Goal: Task Accomplishment & Management: Manage account settings

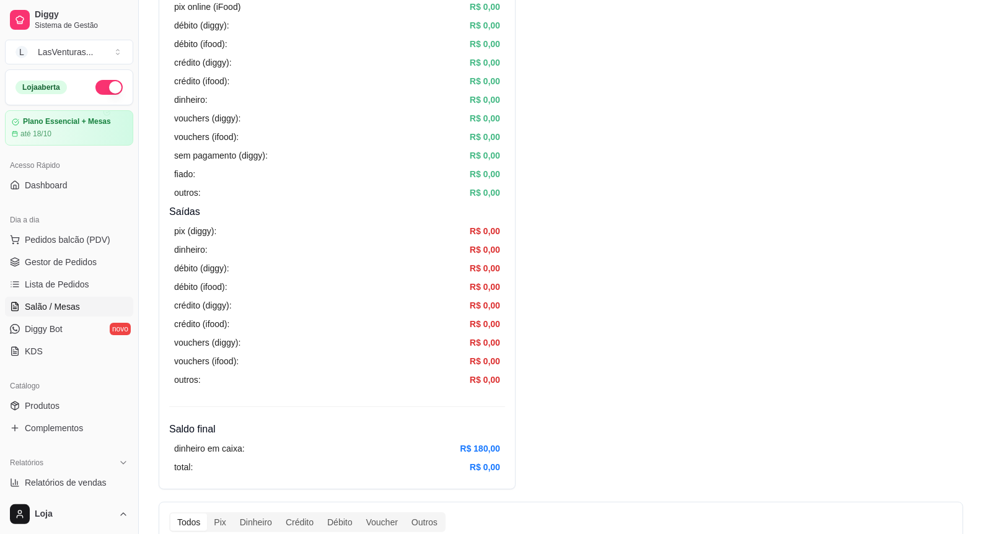
click at [50, 309] on span "Salão / Mesas" at bounding box center [52, 307] width 55 height 12
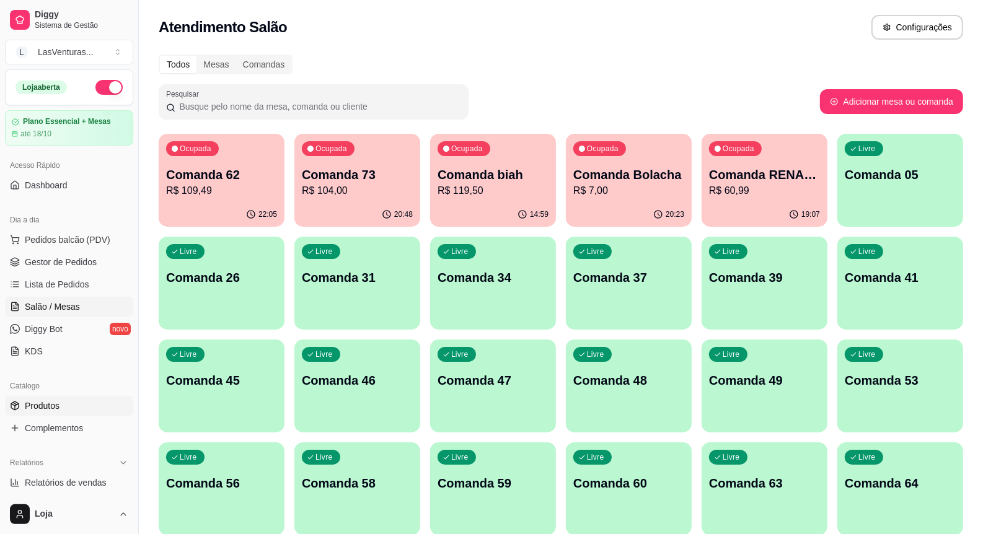
click at [57, 404] on span "Produtos" at bounding box center [42, 406] width 35 height 12
click at [524, 152] on div "Ocupada Comanda biah R$ 119,50" at bounding box center [493, 168] width 126 height 69
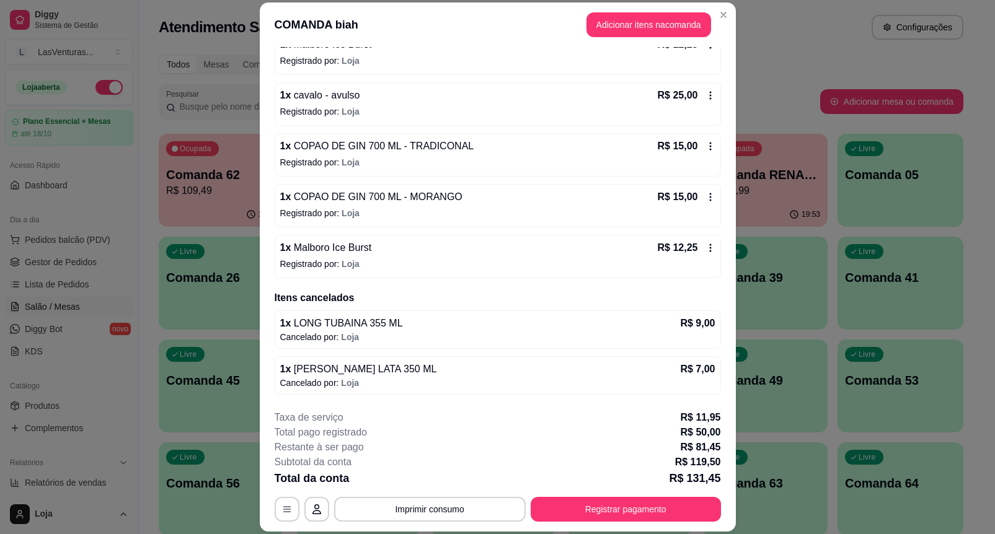
scroll to position [37, 0]
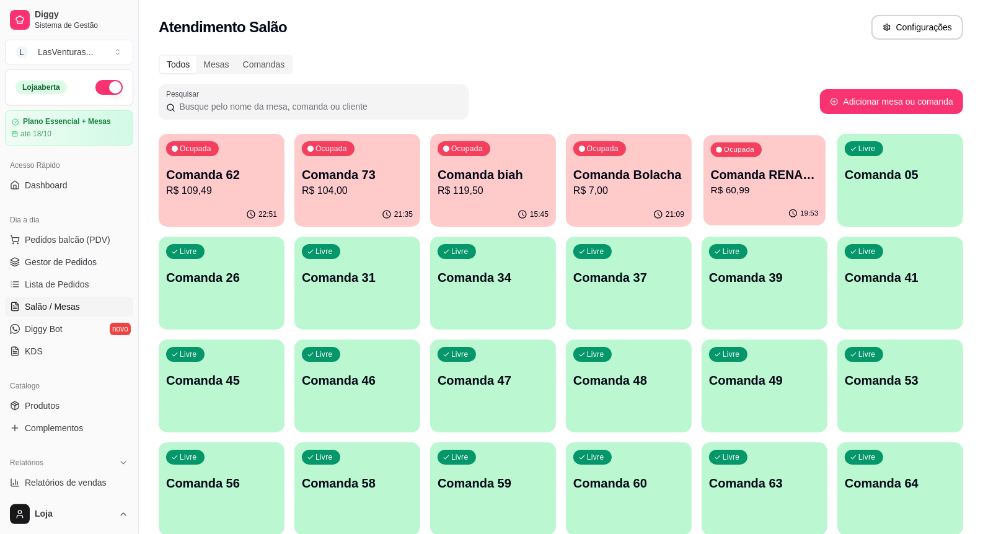
click at [792, 206] on div "19:53" at bounding box center [765, 214] width 122 height 24
click at [367, 196] on p "R$ 104,00" at bounding box center [357, 190] width 111 height 15
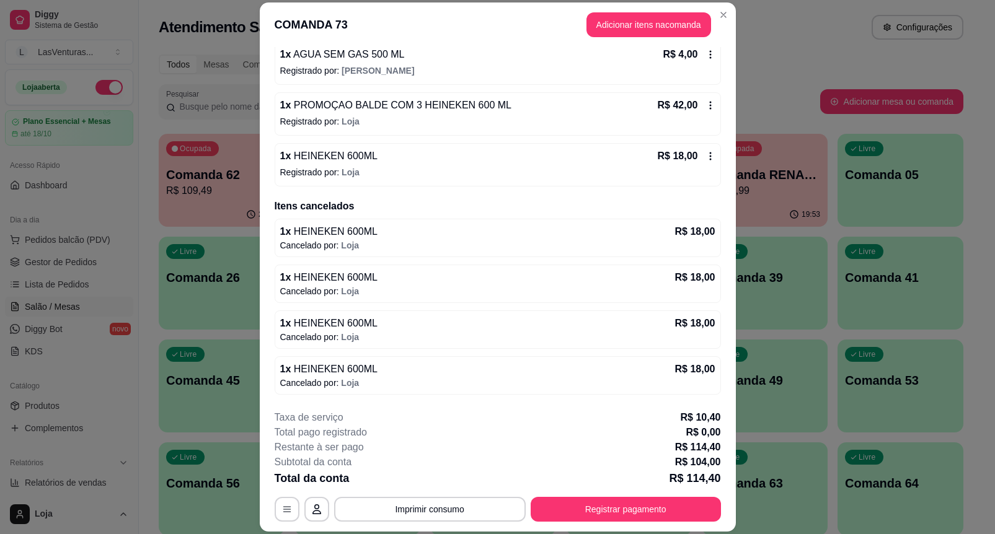
scroll to position [40, 0]
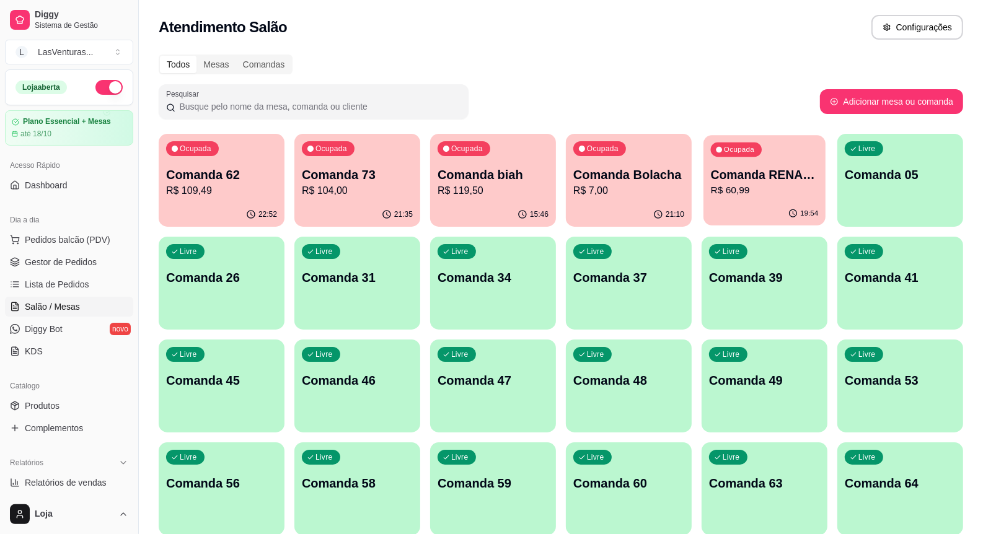
click at [810, 202] on button "Ocupada Comanda RENAM 22/09 R$ 60,99 19:54" at bounding box center [765, 180] width 122 height 91
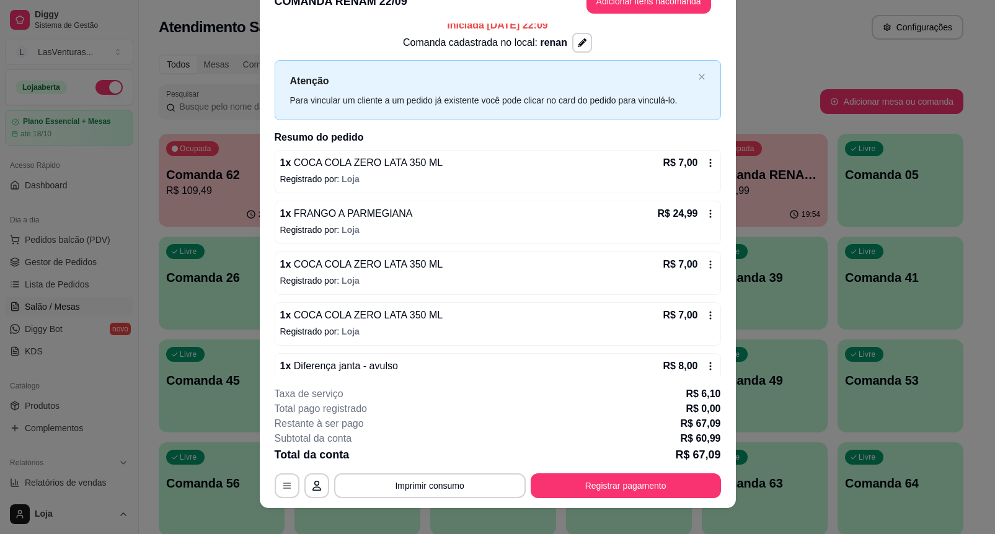
scroll to position [37, 0]
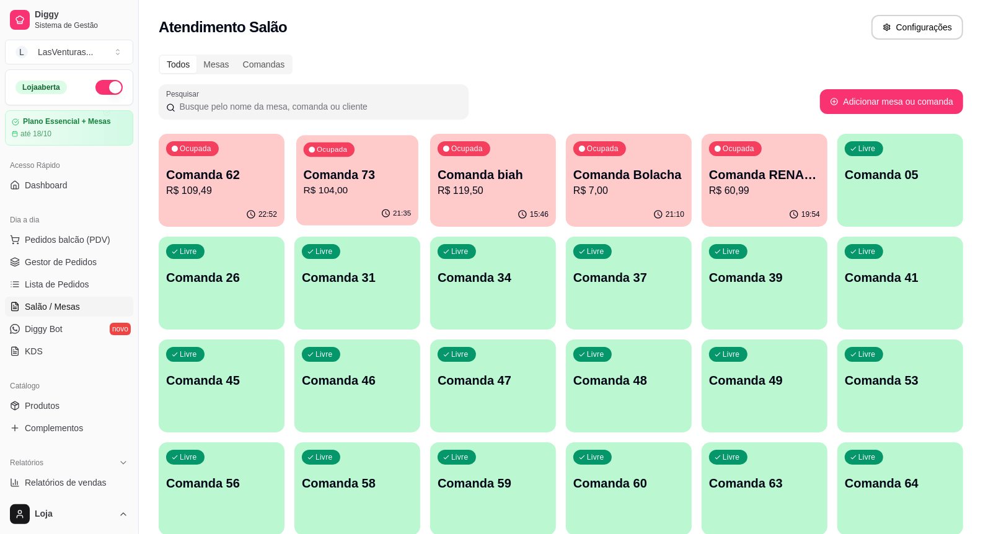
click at [412, 190] on div "Ocupada Comanda 73 R$ 104,00" at bounding box center [357, 168] width 122 height 67
click at [68, 282] on span "Lista de Pedidos" at bounding box center [57, 284] width 64 height 12
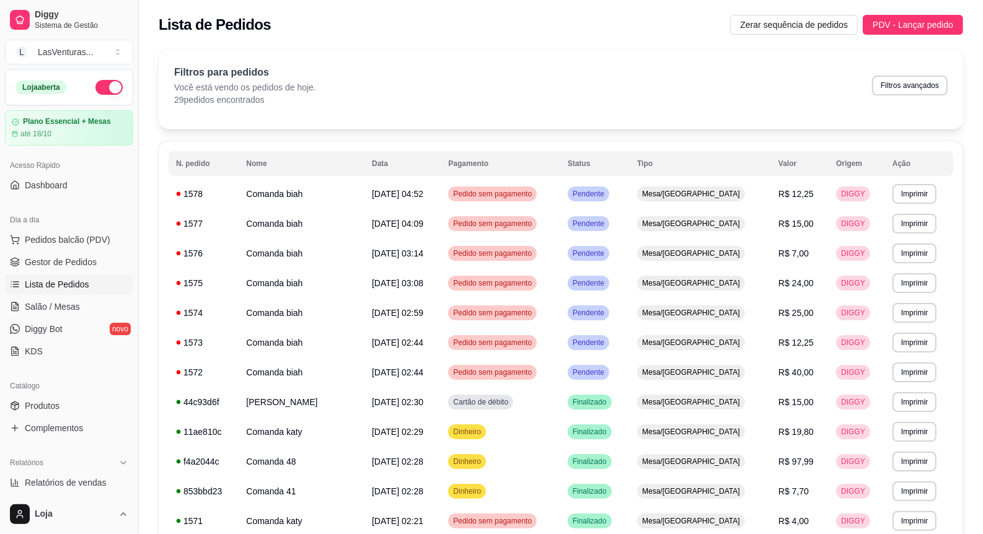
drag, startPoint x: 543, startPoint y: 66, endPoint x: 511, endPoint y: 69, distance: 31.8
click at [528, 69] on div "Filtros para pedidos Você está vendo os pedidos de hoje. 29 pedidos encontrados…" at bounding box center [561, 85] width 774 height 41
click at [75, 261] on span "Gestor de Pedidos" at bounding box center [61, 262] width 72 height 12
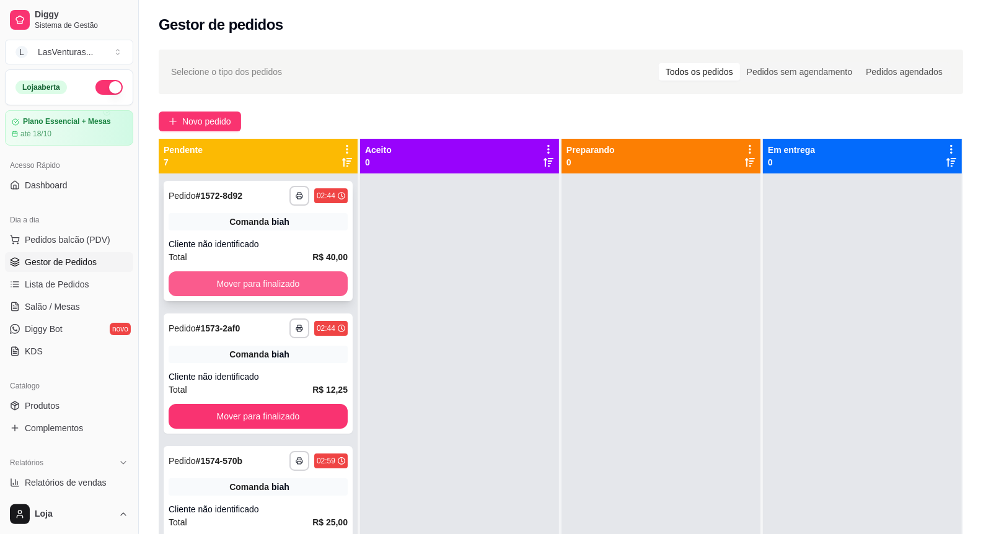
click at [267, 280] on button "Mover para finalizado" at bounding box center [258, 284] width 179 height 25
click at [267, 280] on button "Mover para finalizado" at bounding box center [258, 284] width 174 height 24
click at [265, 280] on button "Mover para finalizado" at bounding box center [258, 284] width 179 height 25
click at [265, 280] on button "Mover para finalizado" at bounding box center [258, 284] width 174 height 24
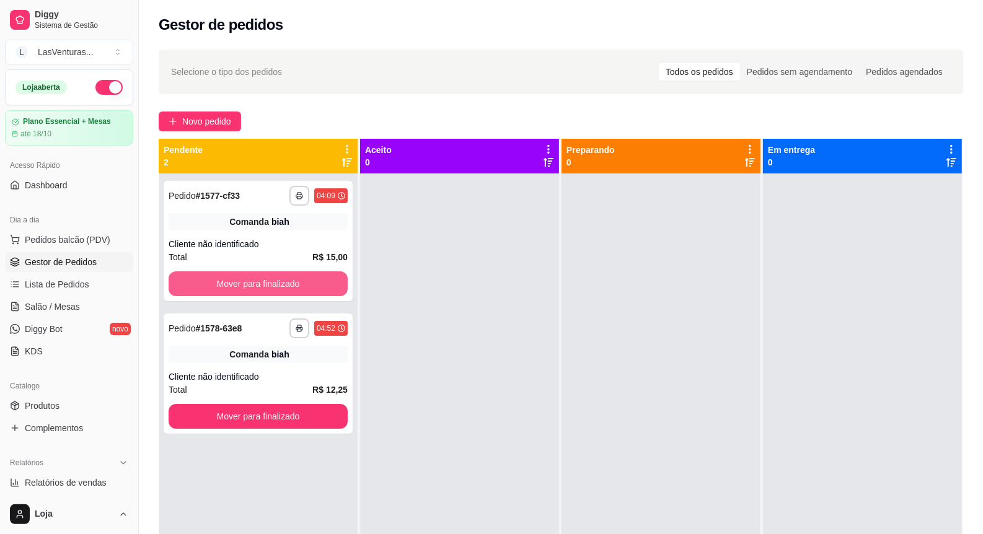
click at [265, 280] on button "Mover para finalizado" at bounding box center [258, 284] width 179 height 25
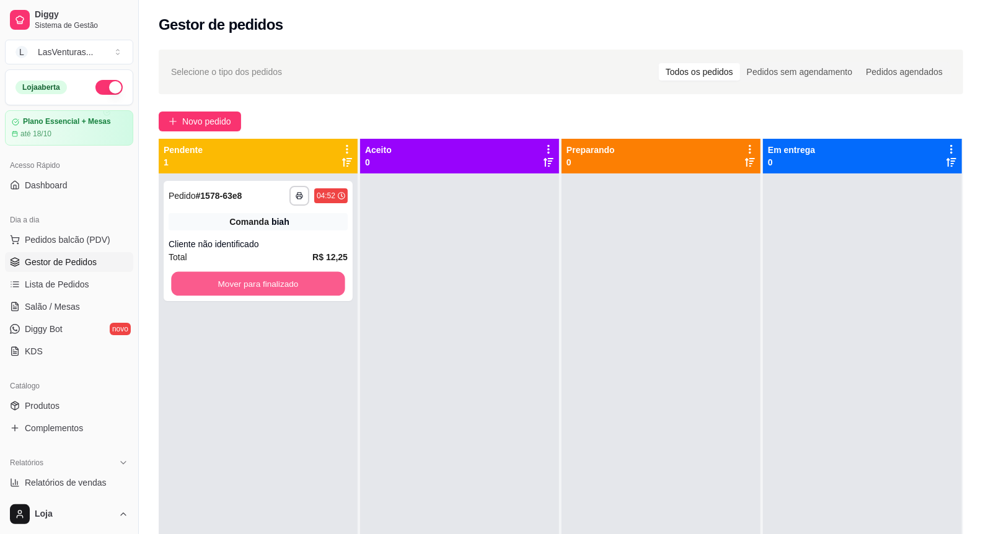
click at [265, 280] on button "Mover para finalizado" at bounding box center [258, 284] width 174 height 24
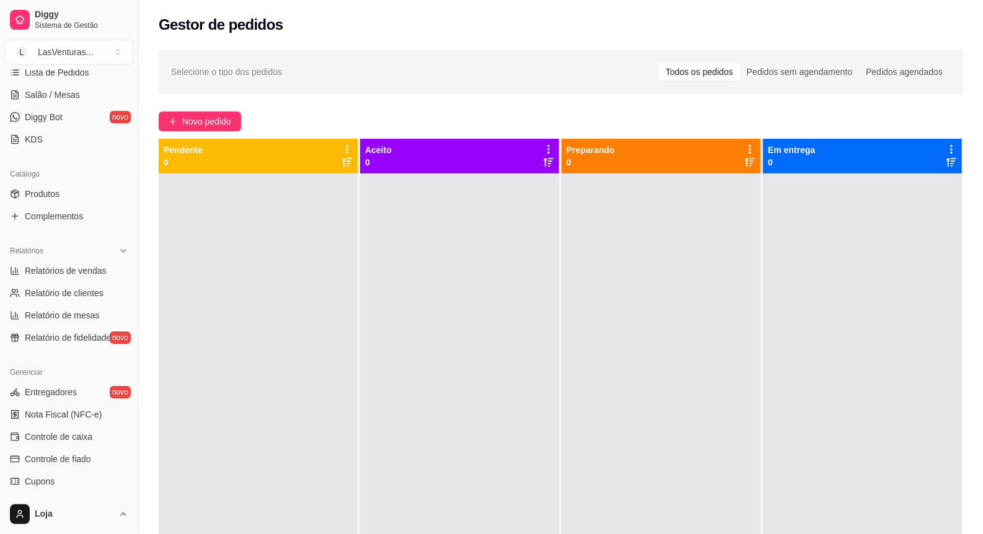
scroll to position [232, 0]
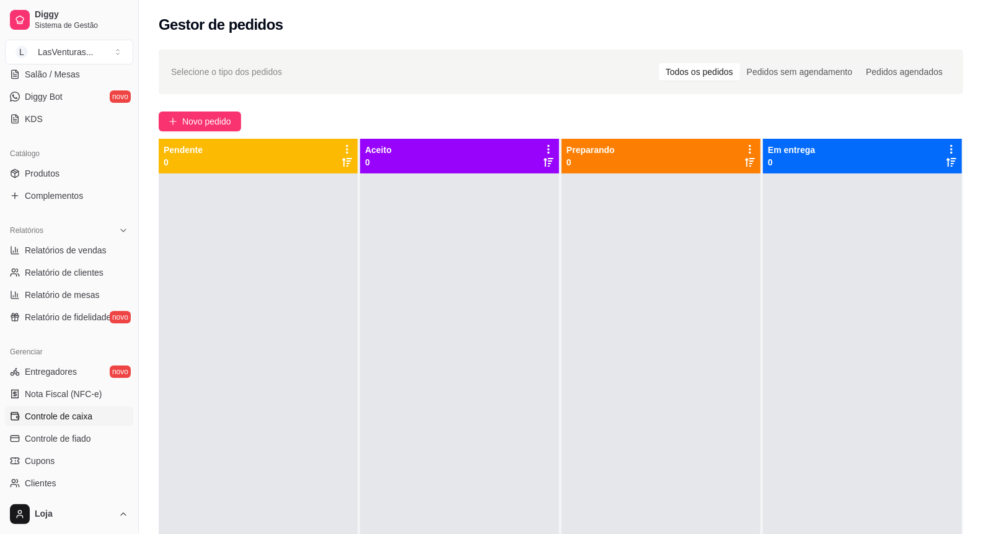
click at [78, 414] on span "Controle de caixa" at bounding box center [59, 416] width 68 height 12
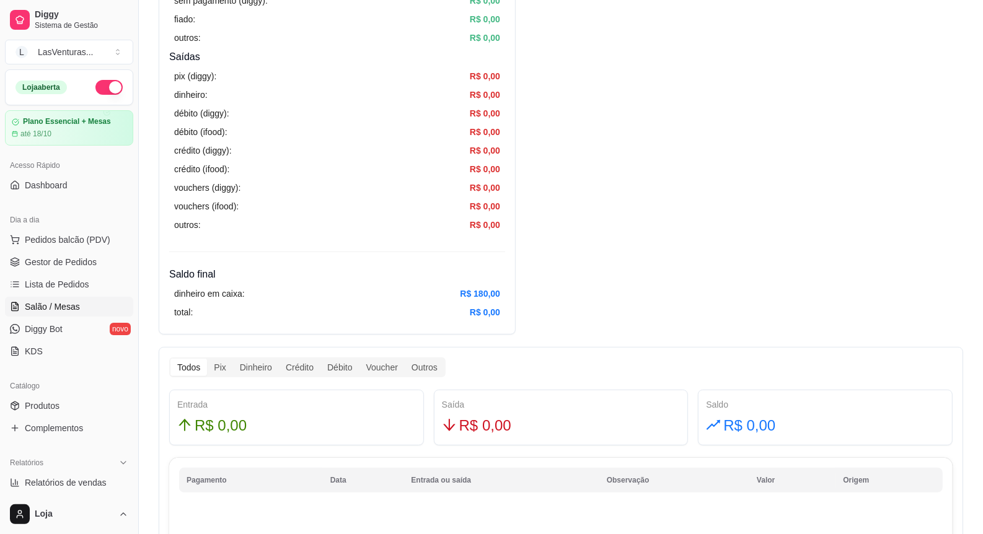
click at [46, 309] on span "Salão / Mesas" at bounding box center [52, 307] width 55 height 12
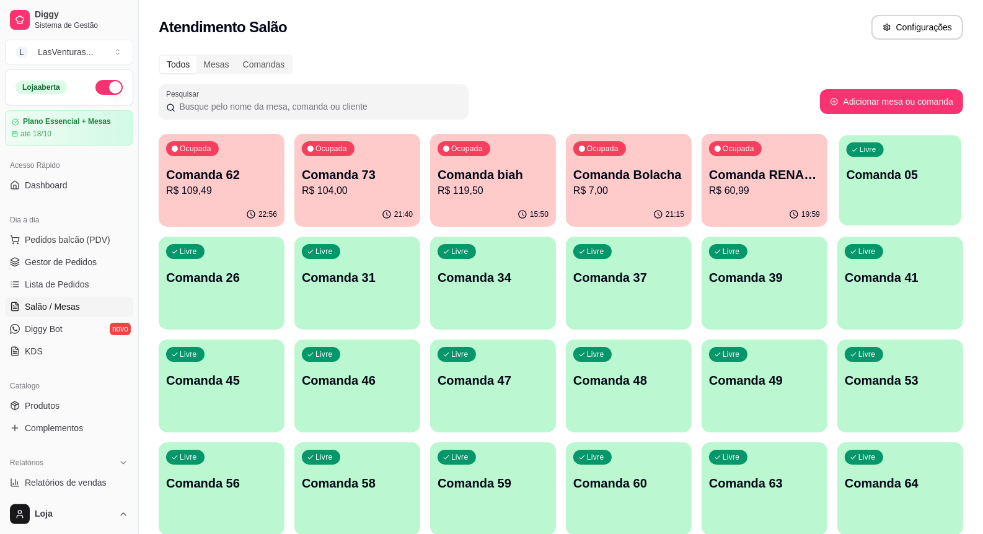
click at [927, 181] on p "Comanda 05" at bounding box center [901, 175] width 108 height 17
click at [854, 267] on div "Livre Comanda 41" at bounding box center [900, 276] width 122 height 76
click at [924, 282] on p "Comanda 41" at bounding box center [900, 277] width 111 height 17
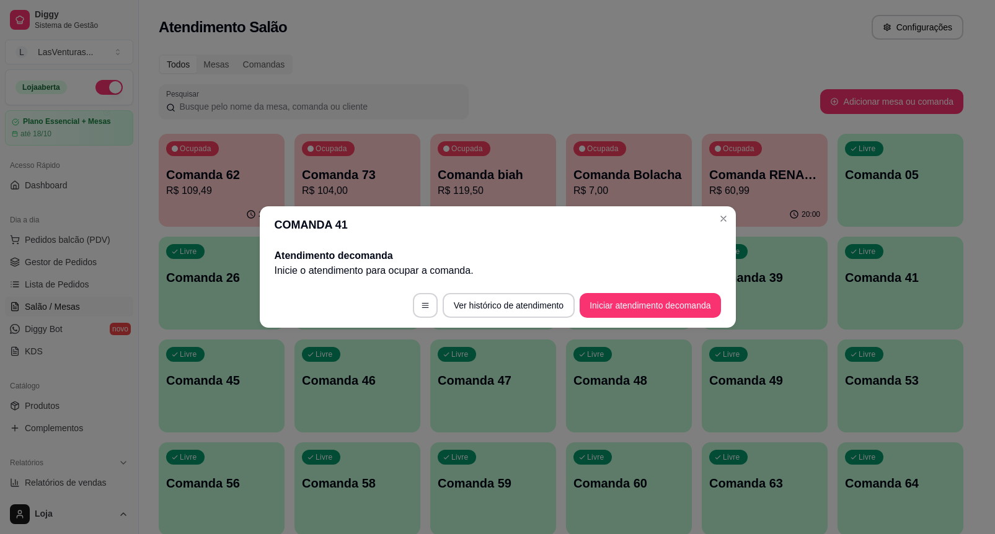
drag, startPoint x: 699, startPoint y: 283, endPoint x: 696, endPoint y: 290, distance: 8.1
click at [696, 290] on footer "Ver histórico de atendimento Iniciar atendimento de comanda" at bounding box center [498, 305] width 476 height 45
click at [693, 296] on button "Iniciar atendimento de comanda" at bounding box center [650, 305] width 141 height 25
click at [550, 260] on div at bounding box center [497, 263] width 273 height 25
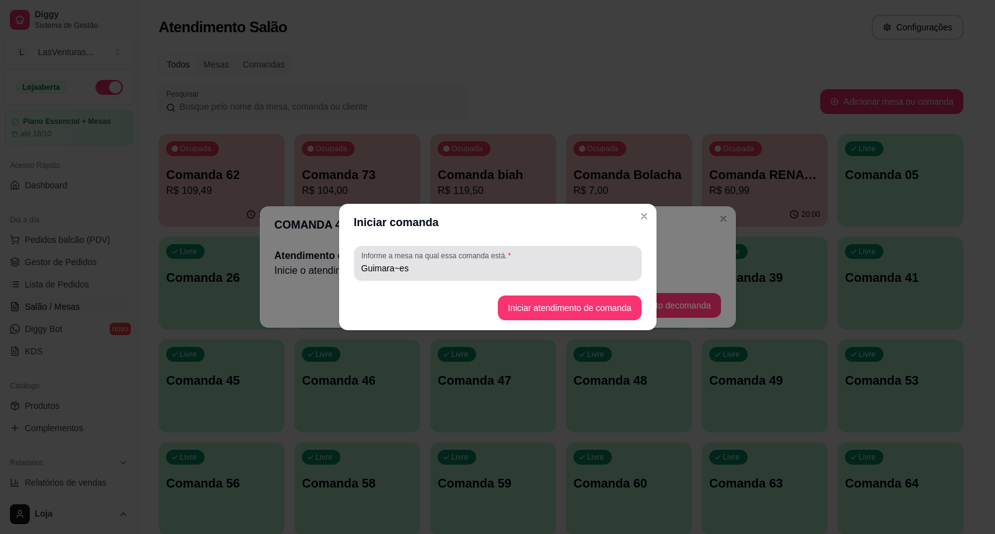
click at [561, 252] on div "Guimara~es" at bounding box center [497, 263] width 273 height 25
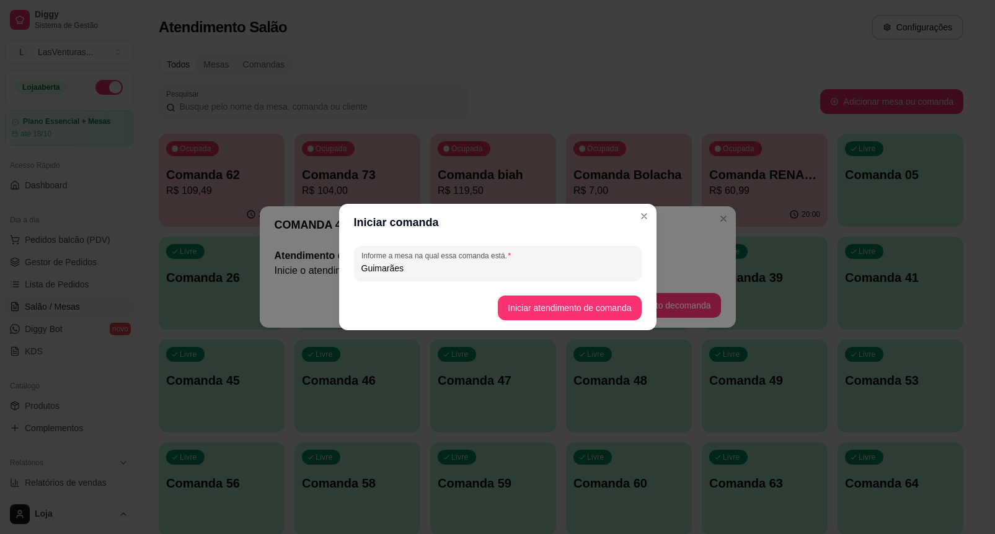
type input "Guimarães"
click at [596, 302] on button "Iniciar atendimento de comanda" at bounding box center [569, 308] width 139 height 24
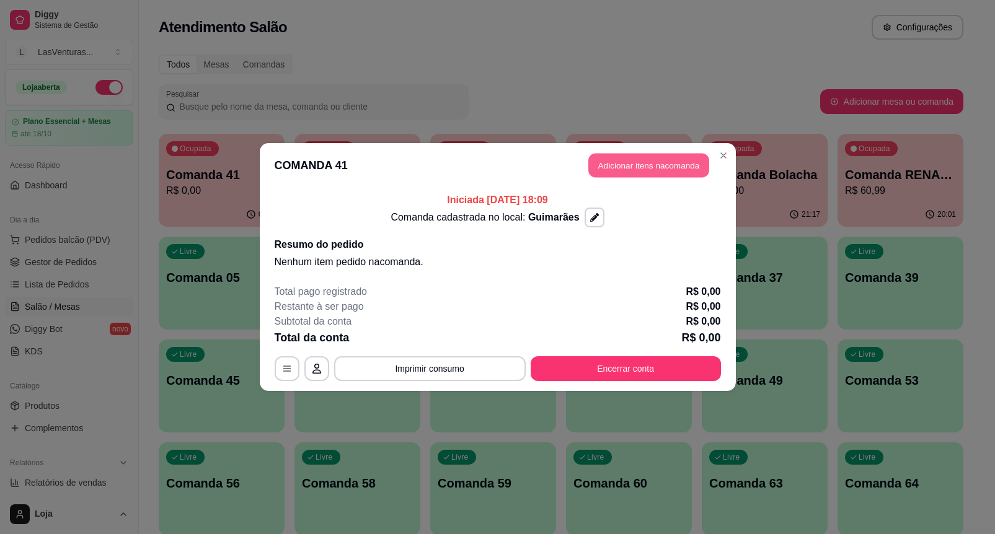
click at [668, 174] on button "Adicionar itens na comanda" at bounding box center [648, 166] width 121 height 24
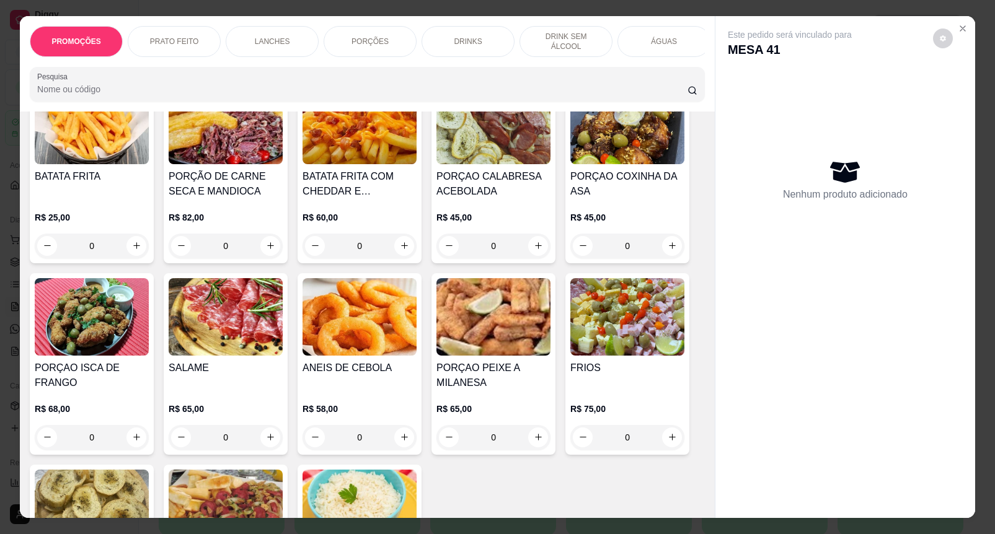
scroll to position [620, 0]
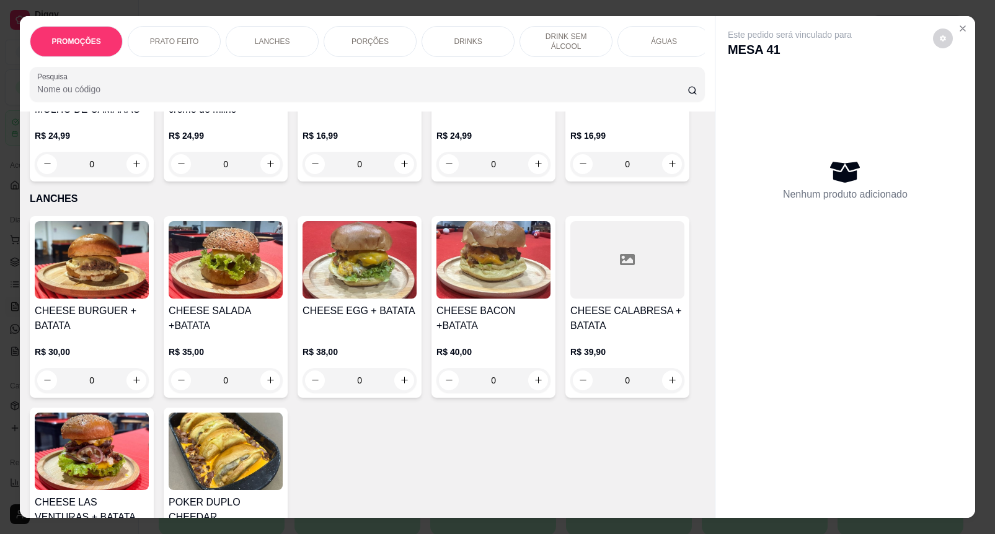
click at [958, 24] on icon "Close" at bounding box center [963, 29] width 10 height 10
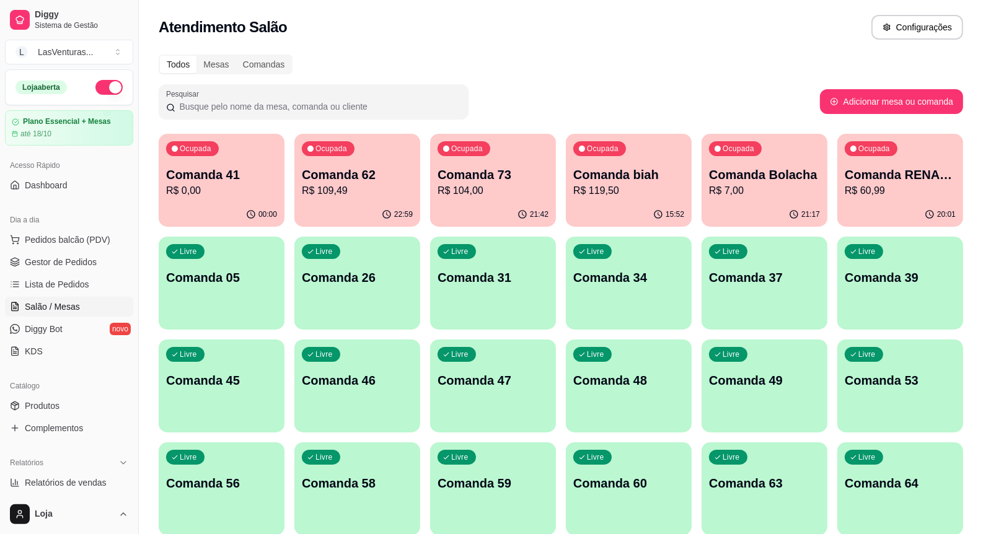
click at [53, 229] on div "Dia a dia" at bounding box center [69, 220] width 128 height 20
click at [58, 231] on button "Pedidos balcão (PDV)" at bounding box center [69, 240] width 128 height 20
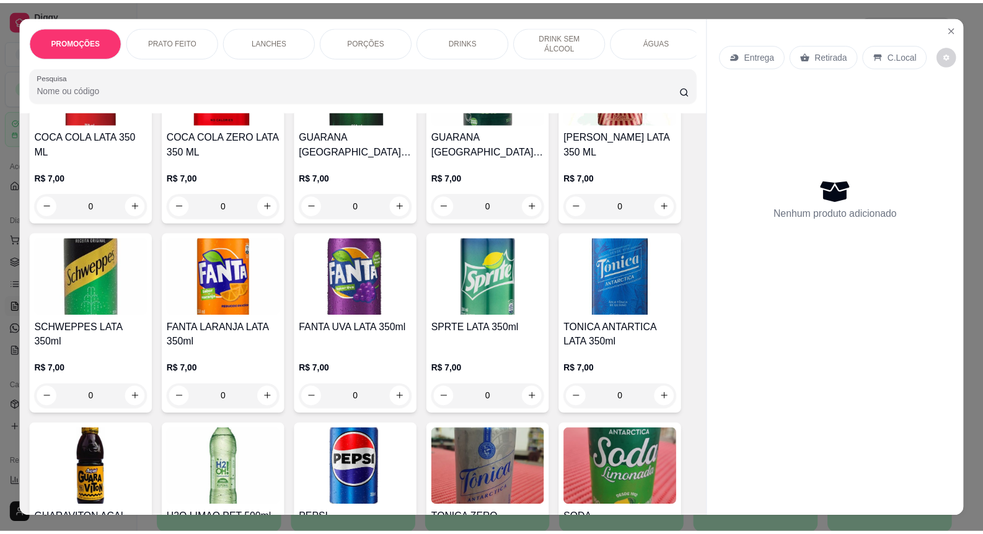
scroll to position [2557, 0]
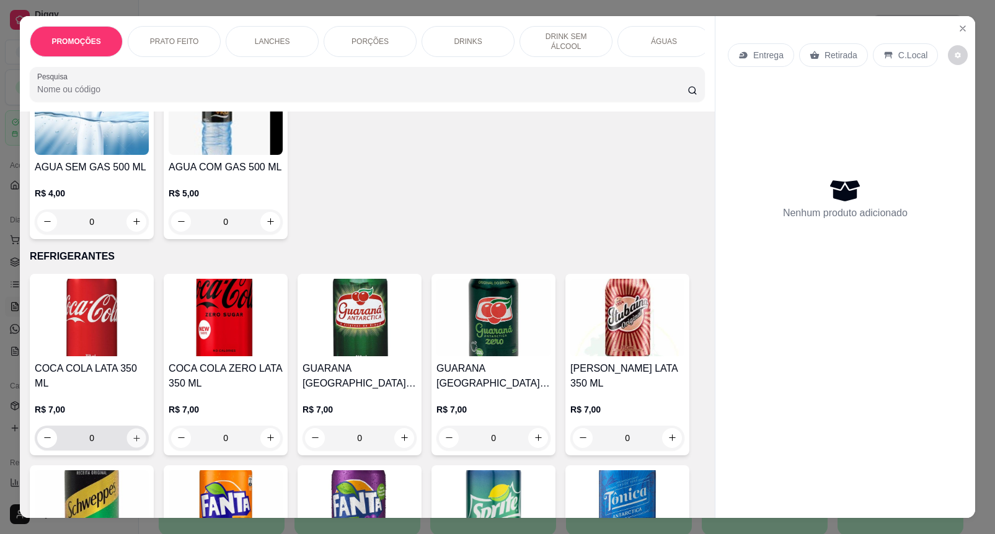
click at [127, 446] on button "increase-product-quantity" at bounding box center [136, 437] width 19 height 19
type input "1"
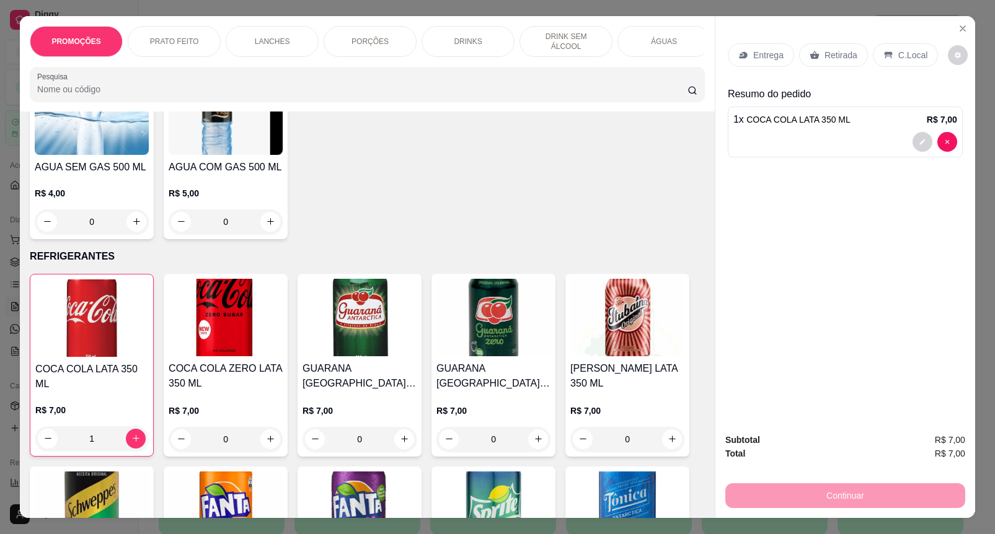
click at [848, 51] on p "Retirada" at bounding box center [840, 55] width 33 height 12
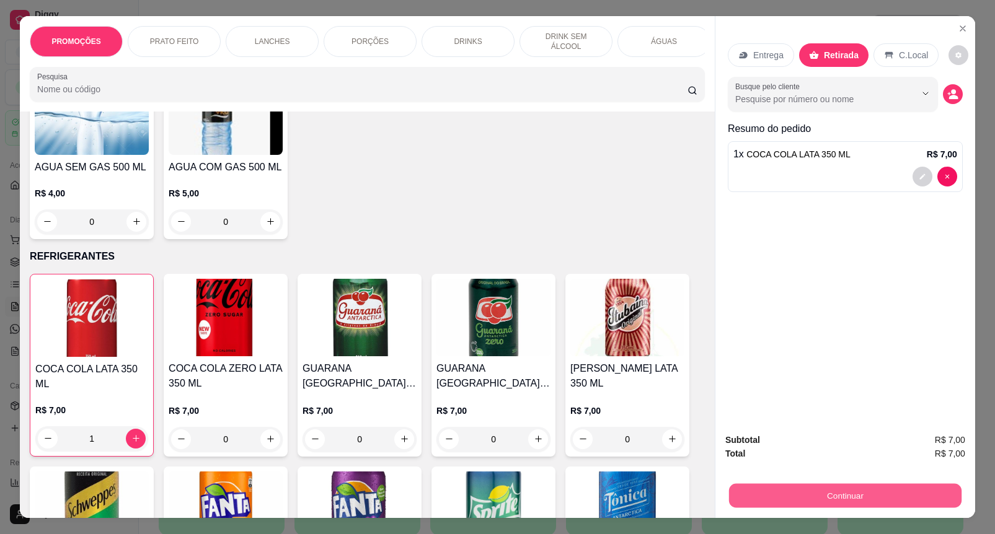
click at [851, 490] on button "Continuar" at bounding box center [845, 496] width 232 height 24
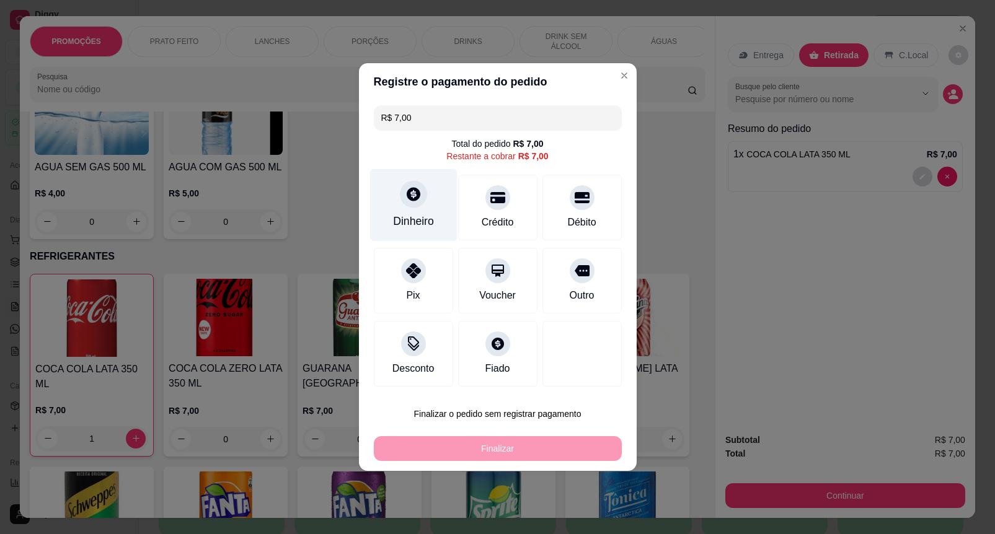
click at [395, 177] on div "Dinheiro" at bounding box center [412, 205] width 87 height 73
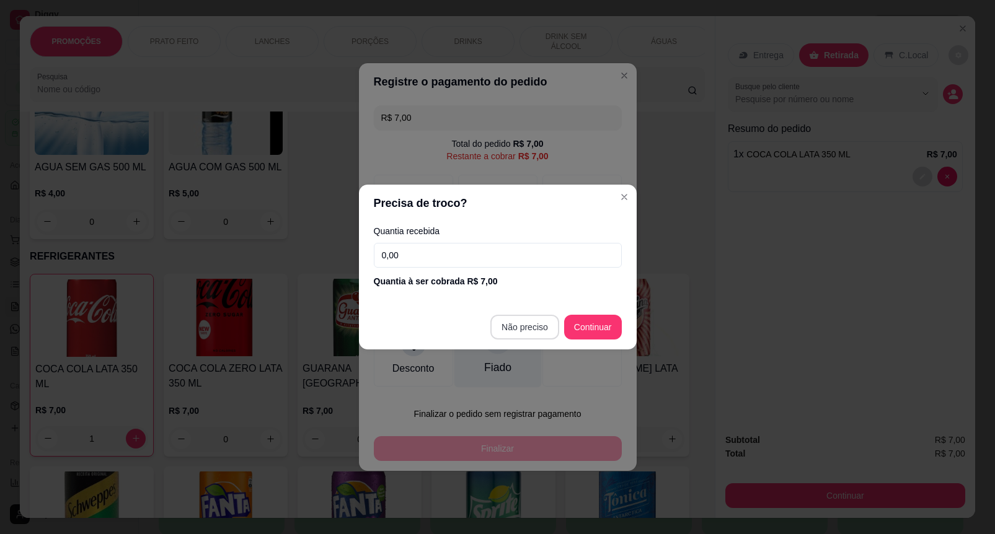
type input "R$ 0,00"
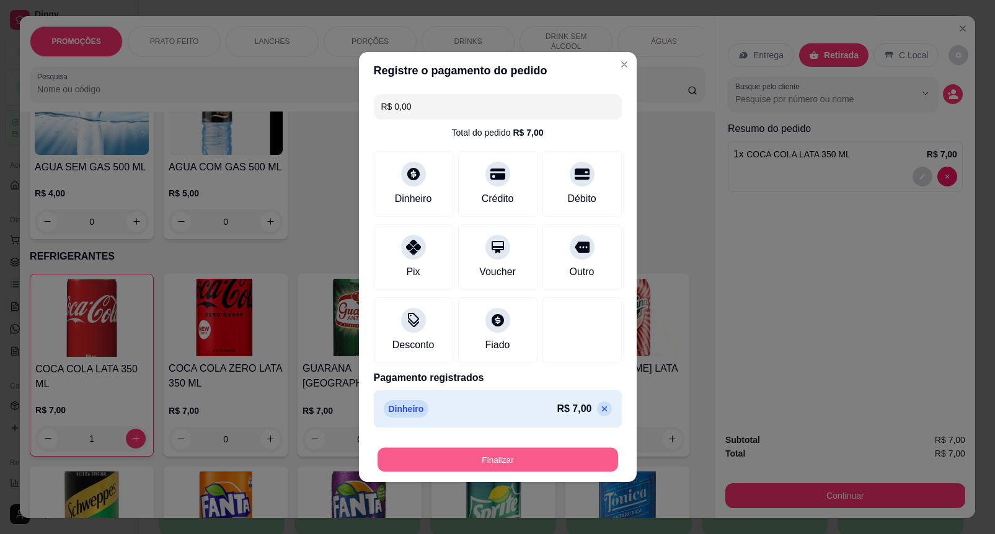
click at [599, 459] on button "Finalizar" at bounding box center [497, 460] width 241 height 24
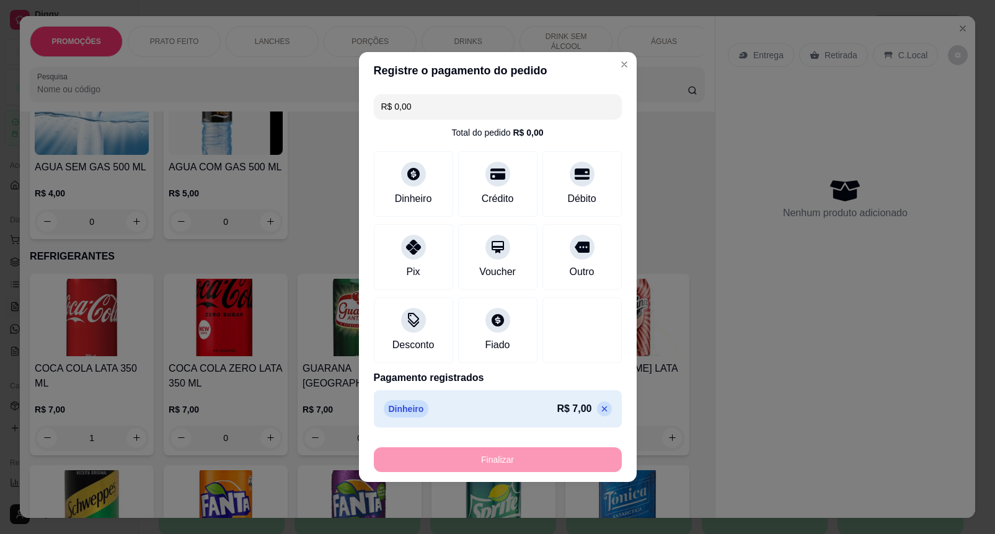
type input "0"
type input "-R$ 7,00"
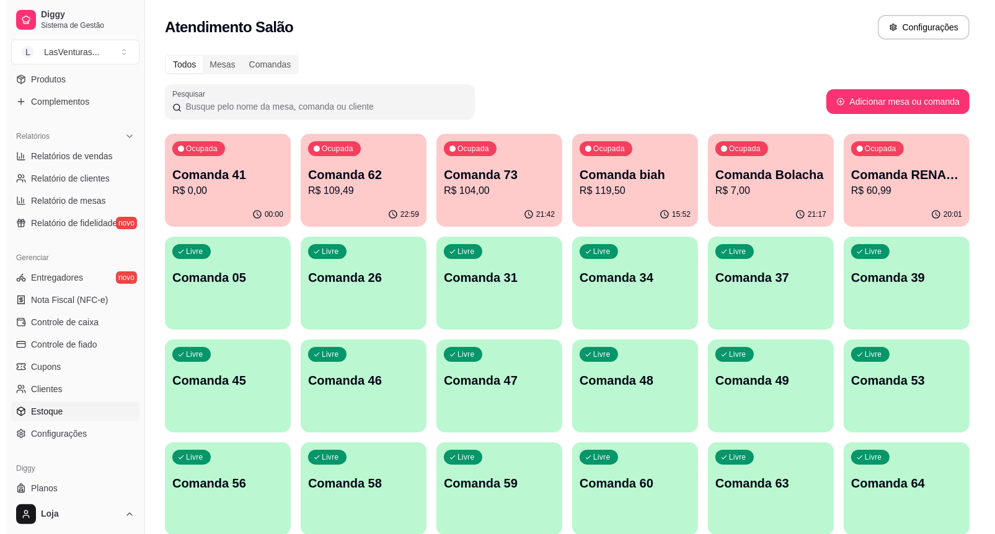
scroll to position [357, 0]
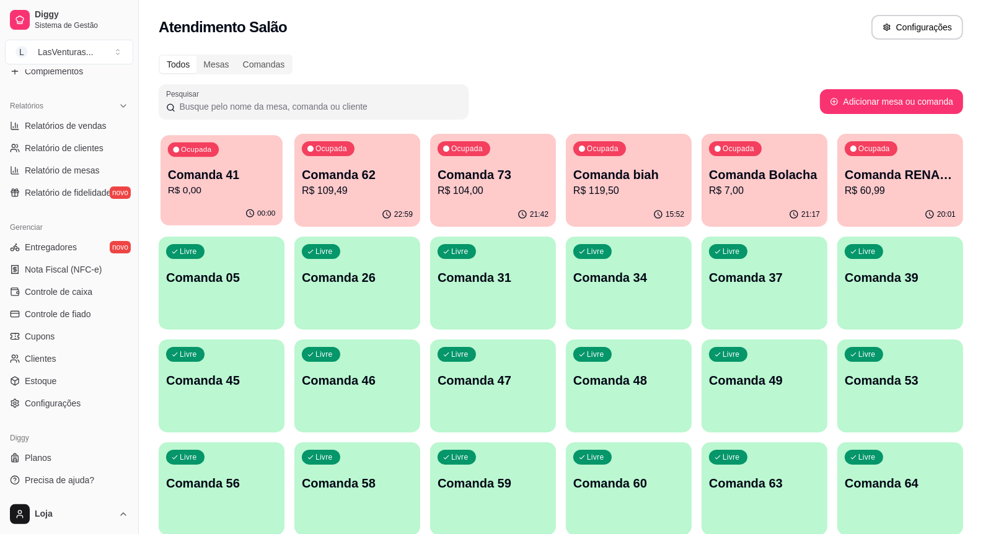
click at [214, 161] on div "Ocupada Comanda 41 R$ 0,00" at bounding box center [222, 168] width 122 height 67
click at [327, 533] on div "button" at bounding box center [357, 528] width 126 height 15
click at [385, 510] on div "Livre Comanda 58" at bounding box center [357, 482] width 126 height 78
click at [713, 206] on div "21:46" at bounding box center [765, 214] width 122 height 24
click at [909, 316] on div "button" at bounding box center [900, 322] width 126 height 15
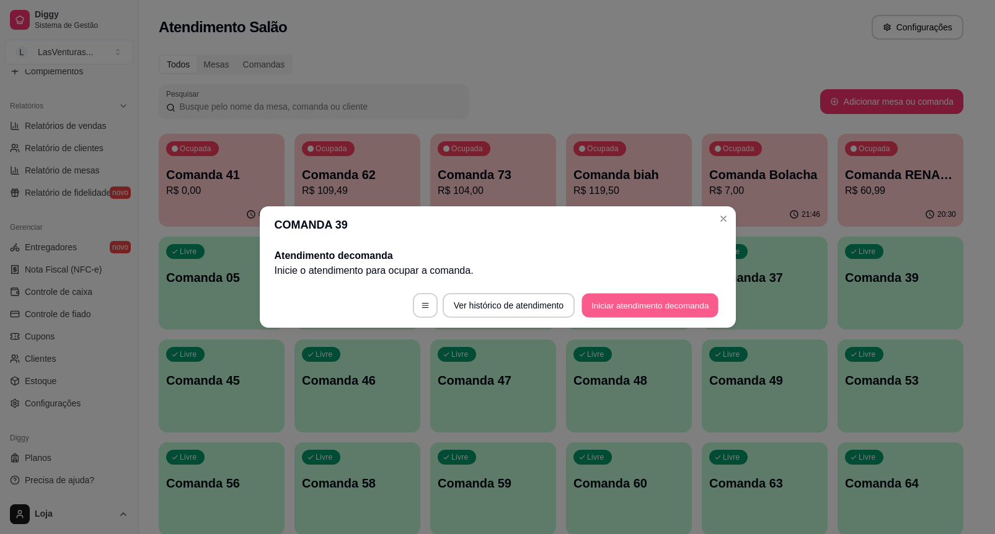
click at [634, 306] on button "Iniciar atendimento de comanda" at bounding box center [650, 306] width 137 height 24
click at [595, 258] on div at bounding box center [497, 263] width 273 height 25
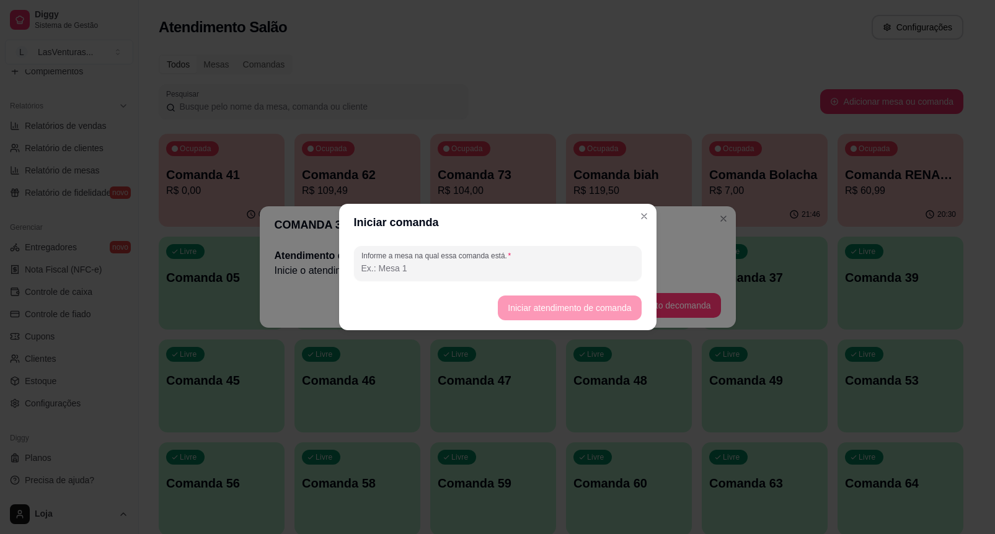
click at [595, 263] on input "Informe a mesa na qual essa comanda está." at bounding box center [497, 268] width 273 height 12
click at [592, 270] on input "Informe a mesa na qual essa comanda está." at bounding box center [497, 268] width 273 height 12
type input "Amigos"
click at [577, 308] on button "Iniciar atendimento de comanda" at bounding box center [569, 308] width 139 height 24
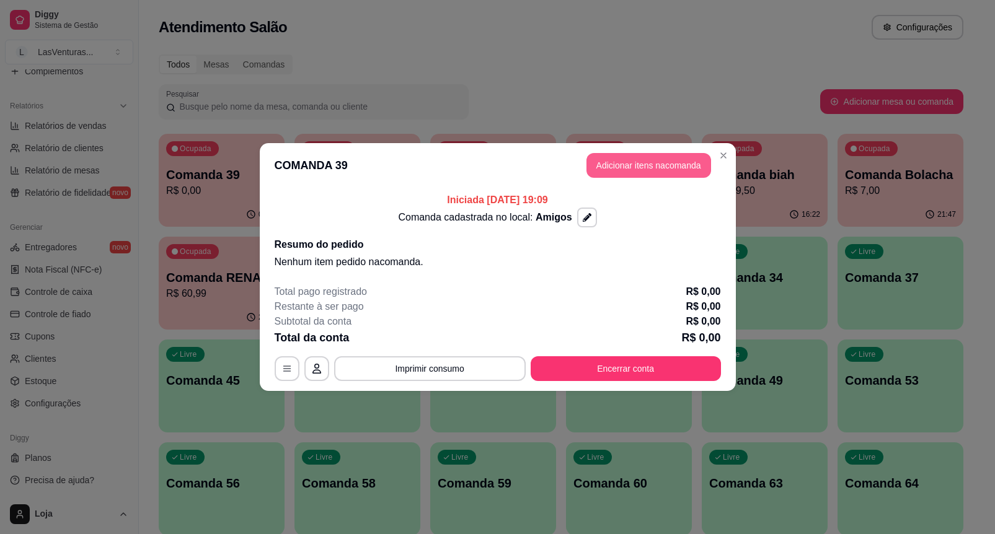
click at [624, 171] on button "Adicionar itens na comanda" at bounding box center [648, 165] width 125 height 25
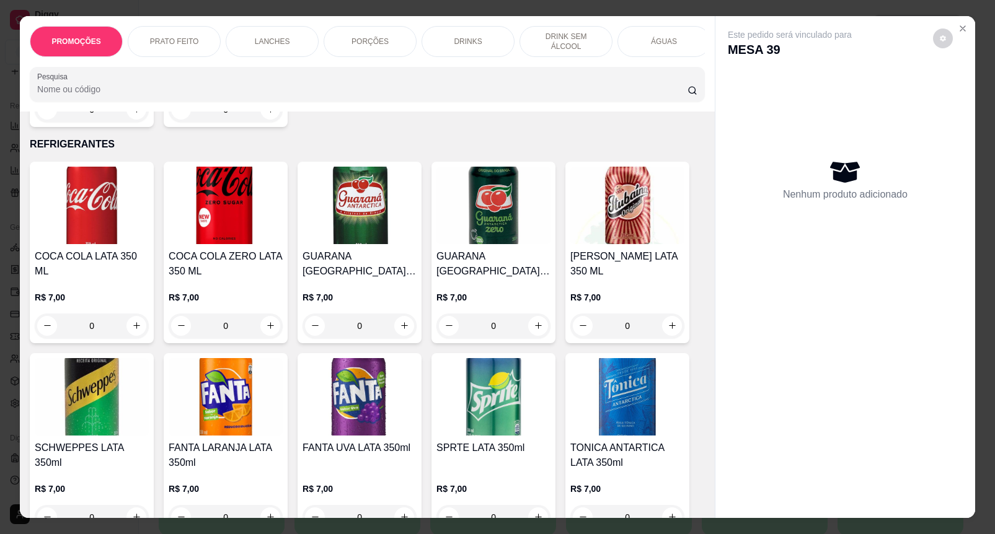
scroll to position [2712, 0]
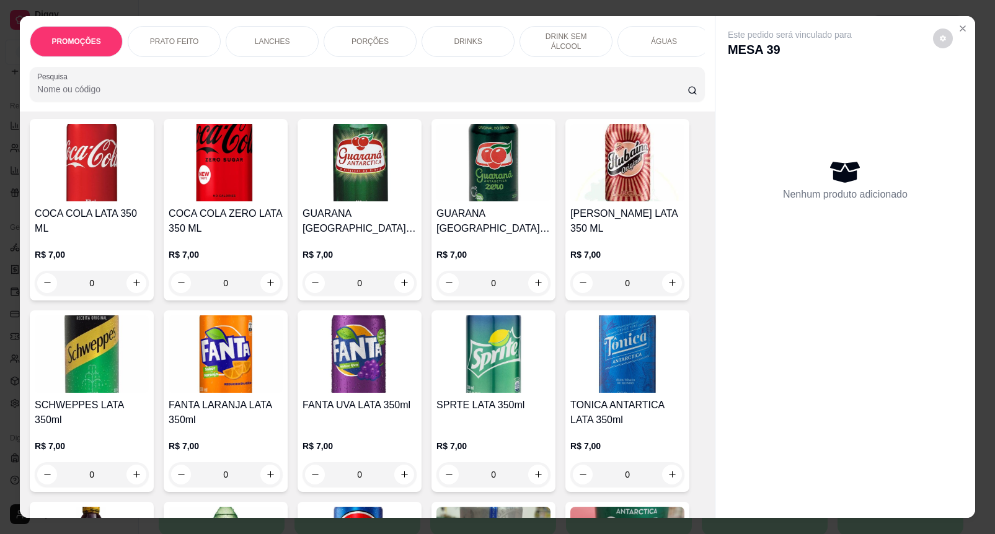
click at [273, 286] on button "increase-product-quantity" at bounding box center [270, 283] width 20 height 20
type input "1"
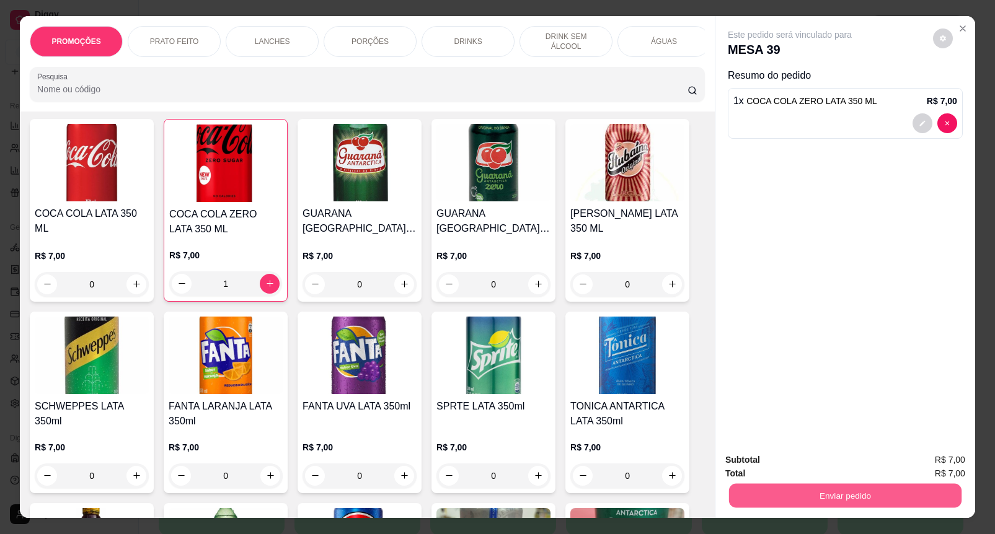
click at [848, 488] on button "Enviar pedido" at bounding box center [845, 496] width 232 height 24
click at [932, 469] on button "Enviar pedido" at bounding box center [932, 460] width 70 height 24
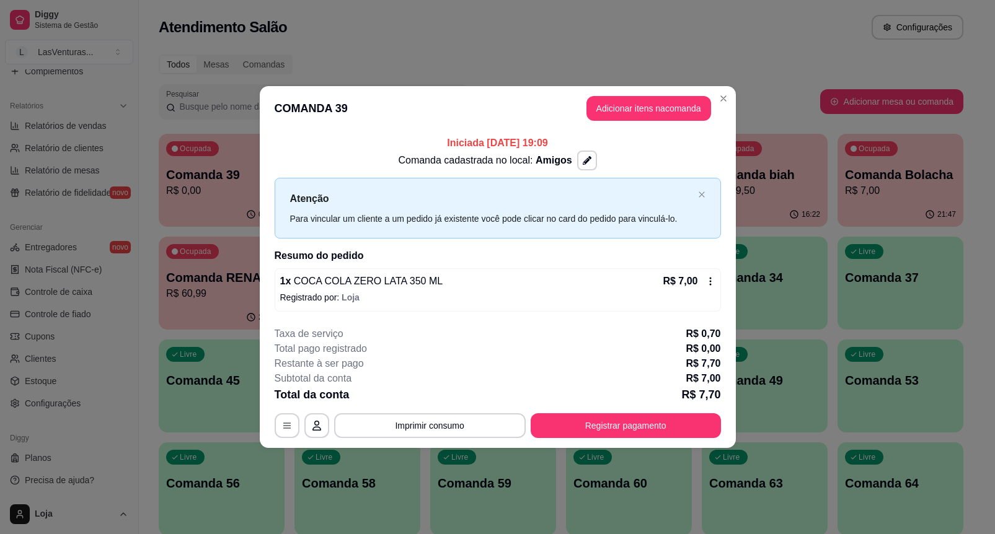
drag, startPoint x: 674, startPoint y: 91, endPoint x: 676, endPoint y: 98, distance: 6.9
click at [674, 92] on header "COMANDA 39 Adicionar itens na comanda" at bounding box center [498, 108] width 476 height 45
click at [677, 102] on button "Adicionar itens na comanda" at bounding box center [648, 108] width 125 height 25
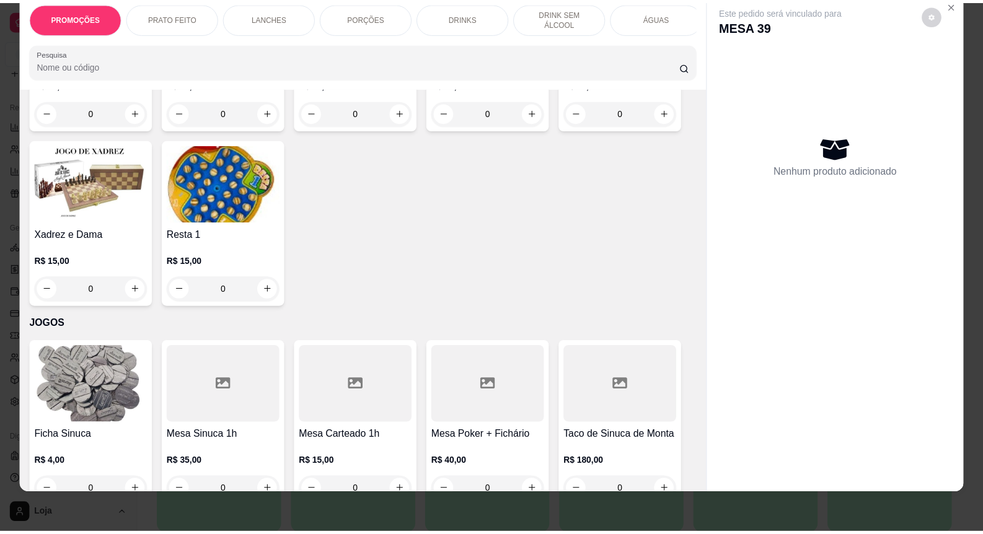
scroll to position [9783, 0]
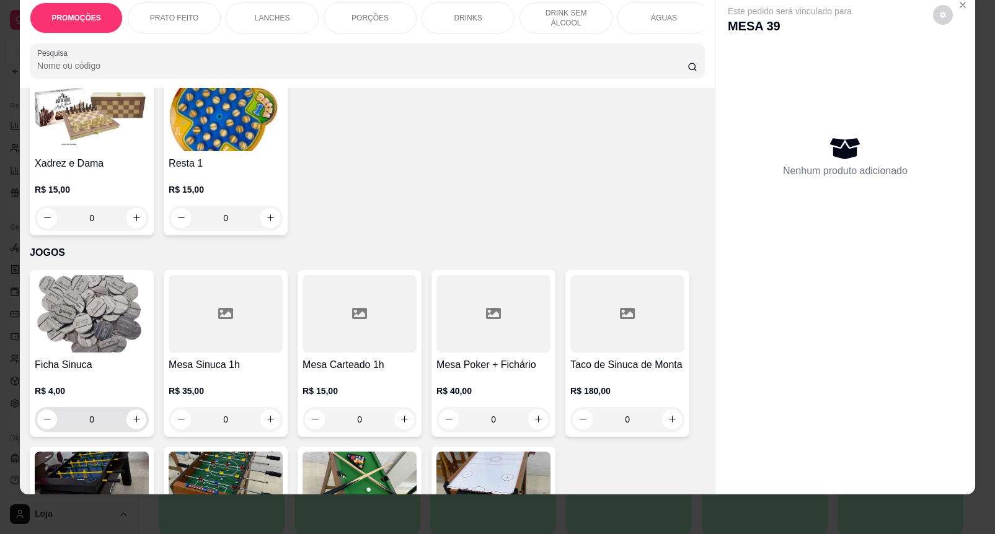
click at [103, 407] on input "0" at bounding box center [91, 419] width 69 height 25
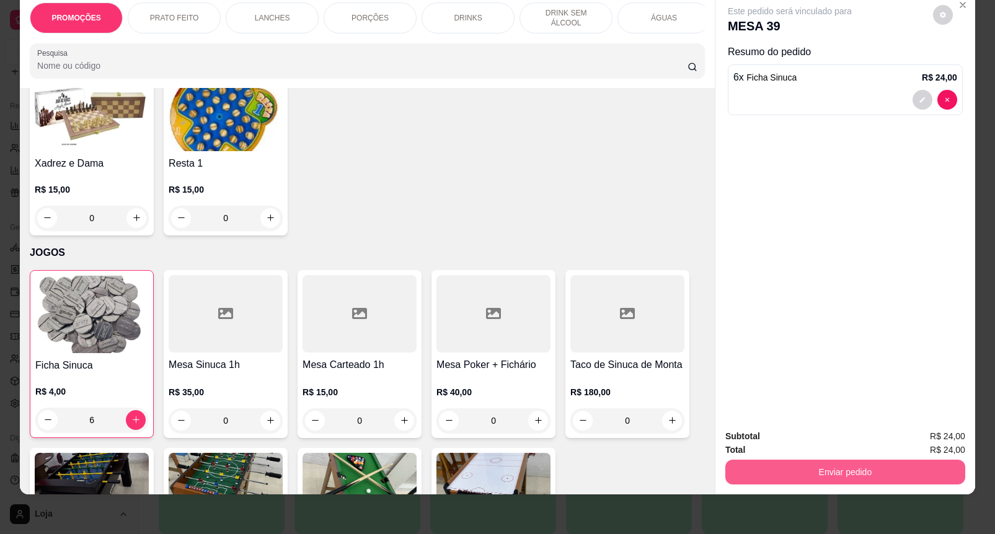
type input "6"
click at [783, 466] on button "Enviar pedido" at bounding box center [845, 472] width 240 height 25
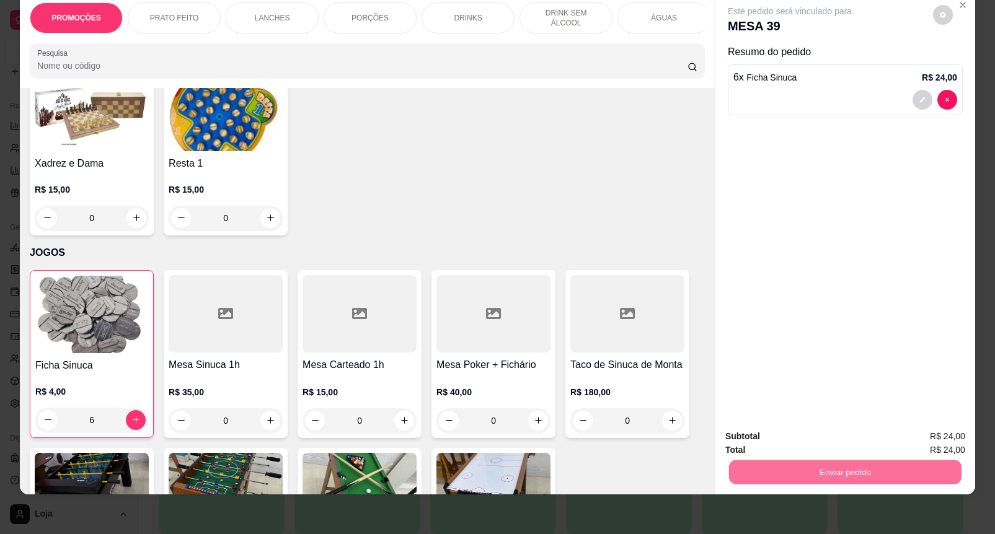
click at [922, 428] on button "Enviar pedido" at bounding box center [932, 431] width 70 height 24
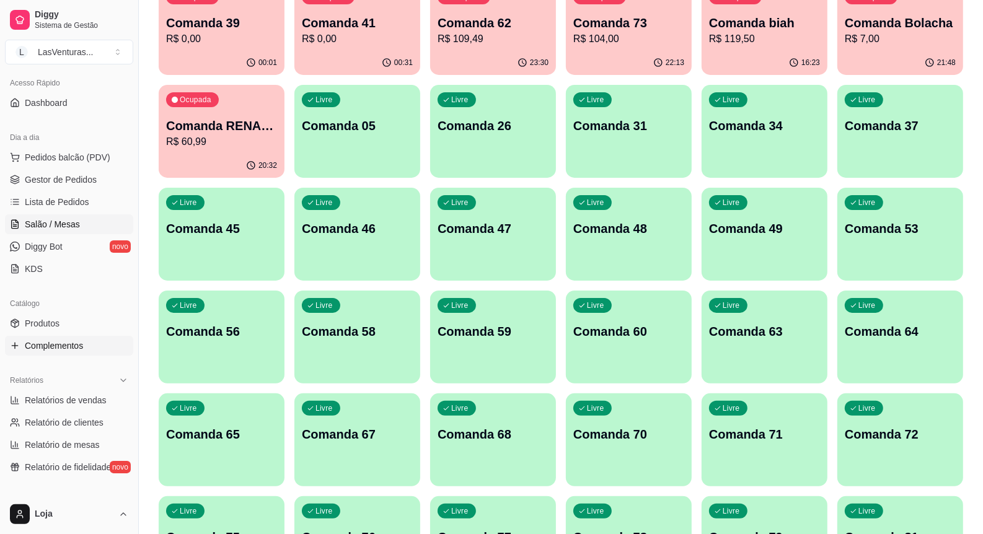
scroll to position [0, 0]
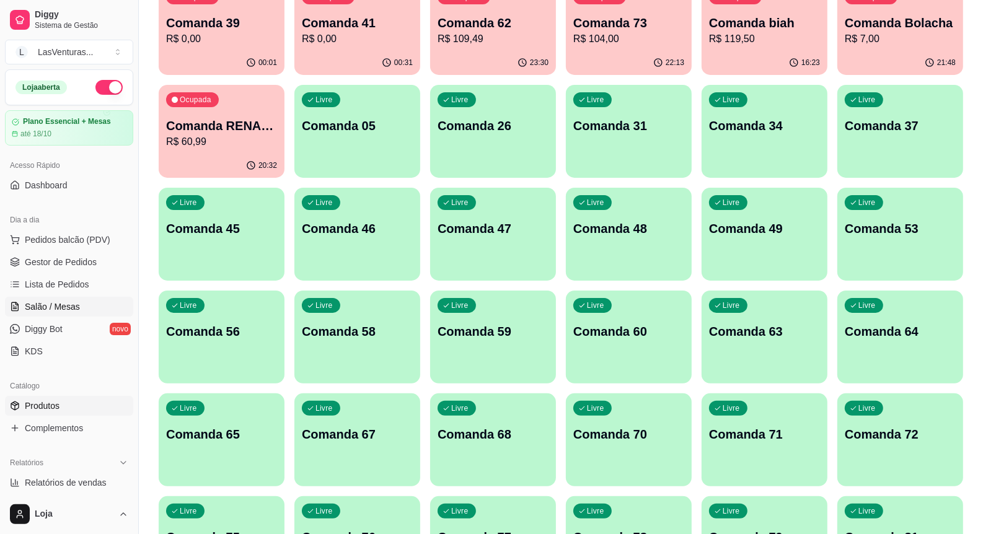
click at [73, 405] on link "Produtos" at bounding box center [69, 406] width 128 height 20
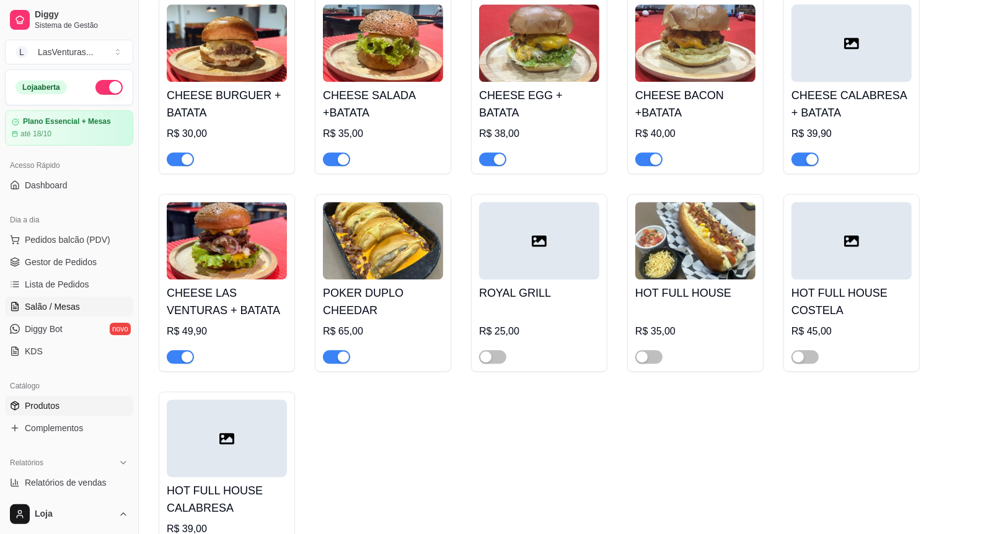
scroll to position [2479, 0]
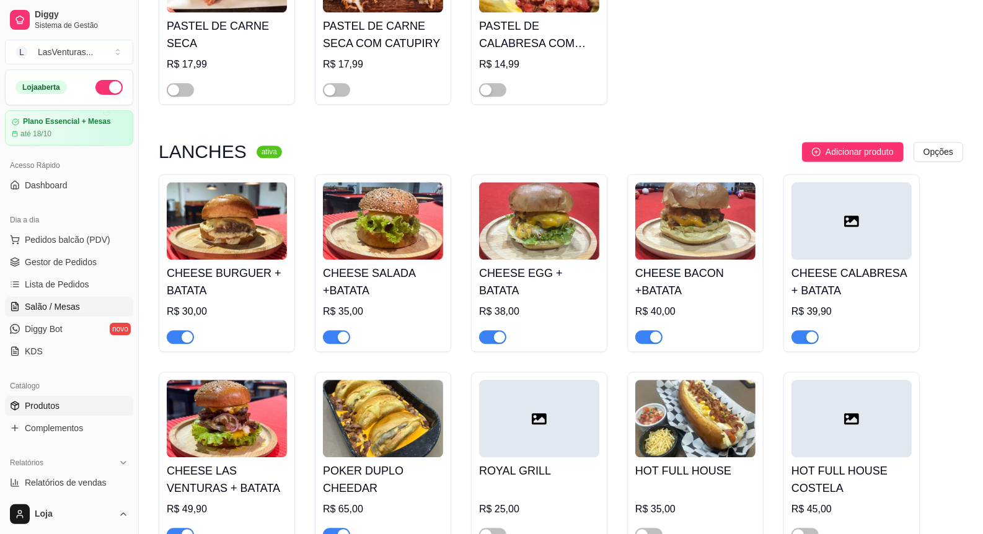
click at [91, 302] on link "Salão / Mesas" at bounding box center [69, 307] width 128 height 20
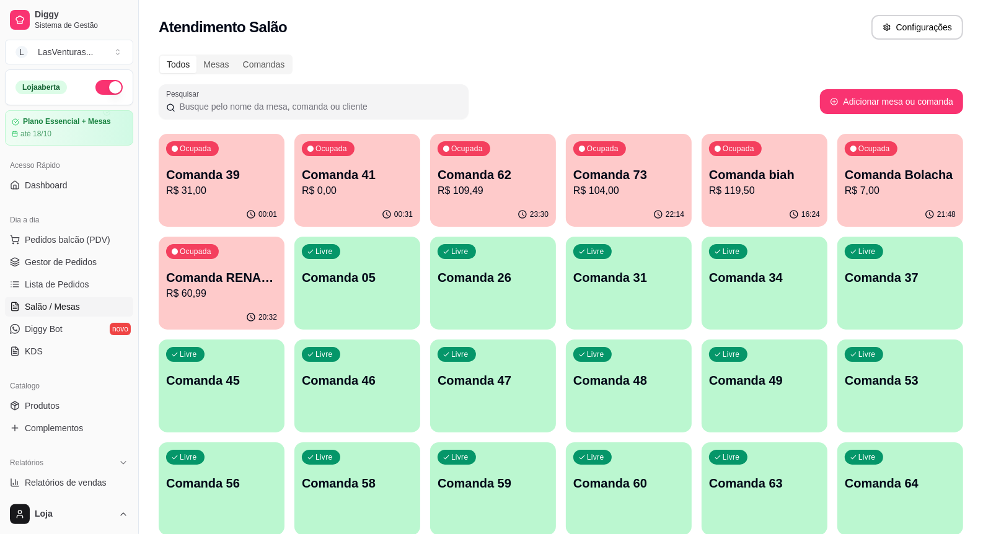
click at [210, 195] on p "R$ 31,00" at bounding box center [221, 190] width 111 height 15
click at [252, 381] on p "Comanda 45" at bounding box center [222, 381] width 108 height 17
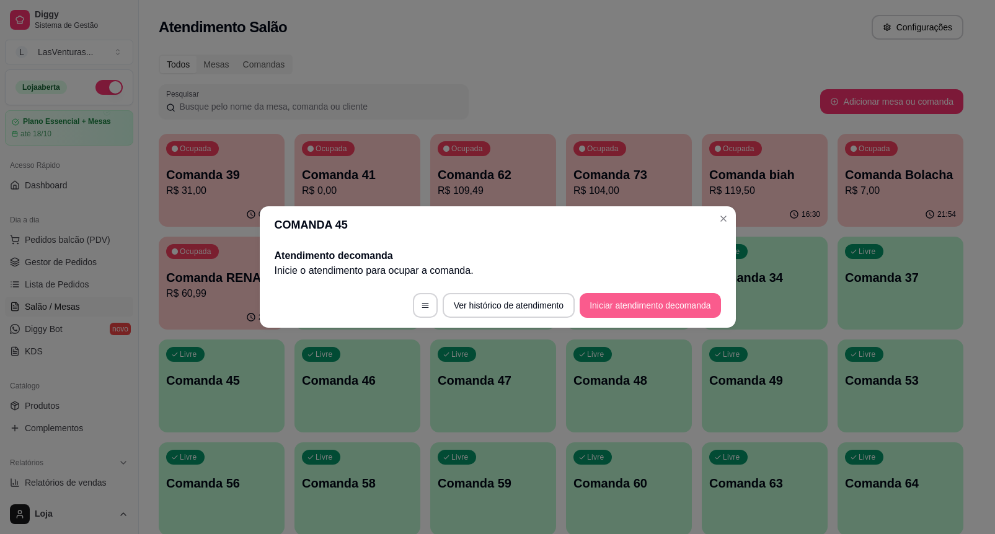
click at [633, 309] on button "Iniciar atendimento de comanda" at bounding box center [650, 305] width 141 height 25
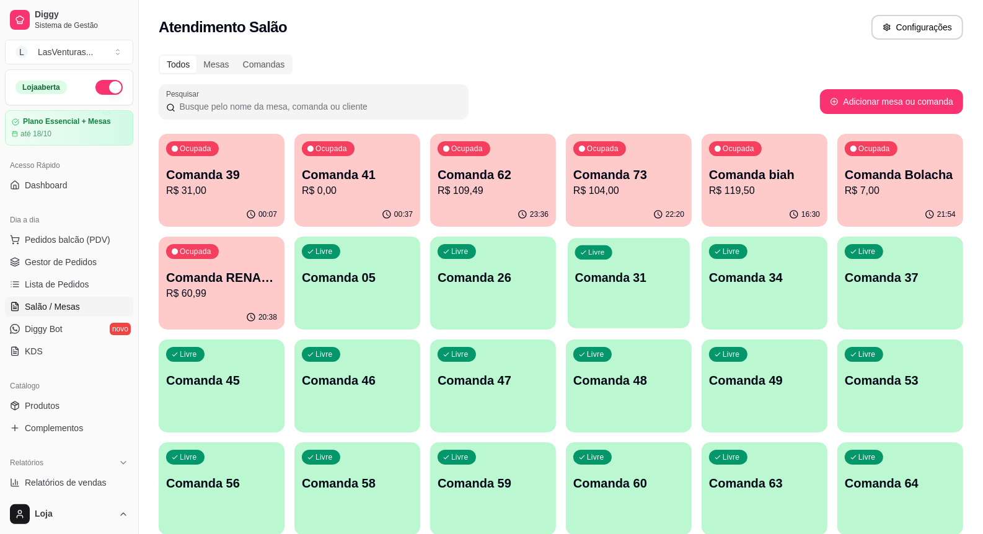
click at [651, 280] on p "Comanda 31" at bounding box center [629, 278] width 108 height 17
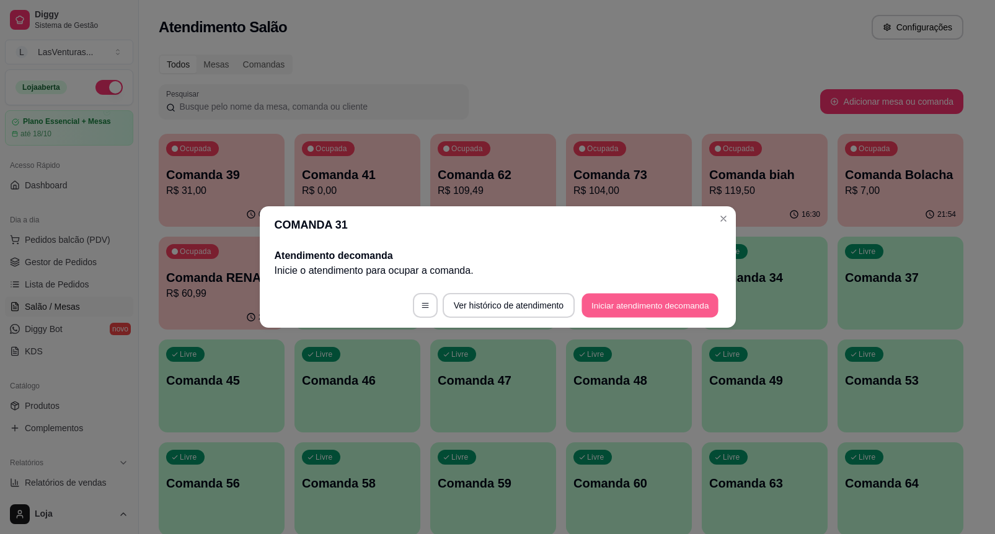
click at [655, 301] on button "Iniciar atendimento de comanda" at bounding box center [650, 306] width 137 height 24
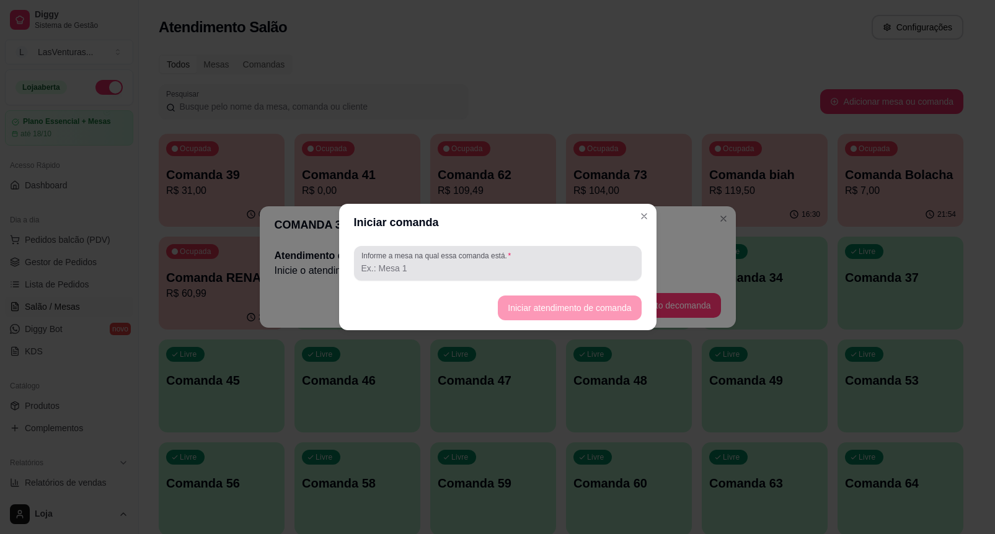
click at [624, 268] on input "Informe a mesa na qual essa comanda está." at bounding box center [497, 268] width 273 height 12
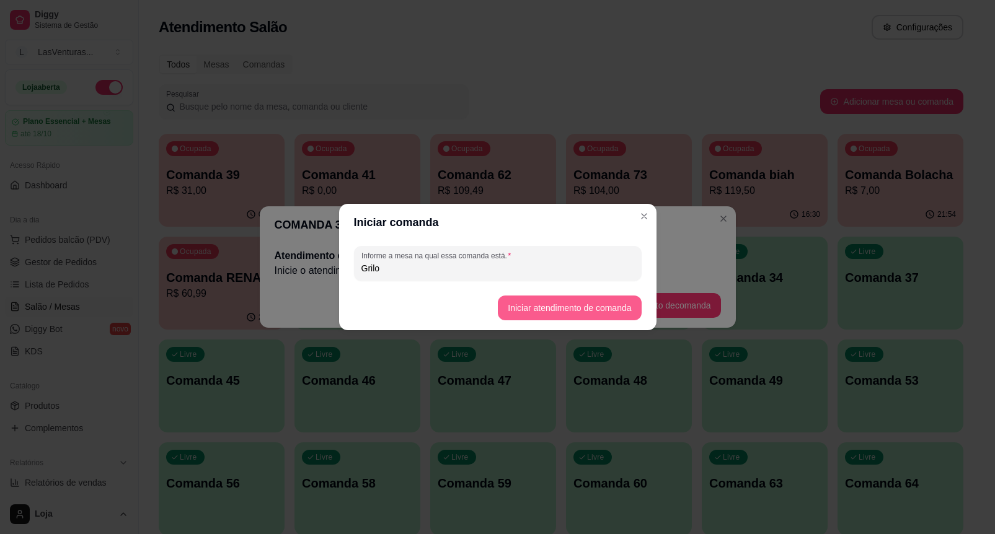
type input "Grilo"
click at [583, 318] on button "Iniciar atendimento de comanda" at bounding box center [569, 308] width 143 height 25
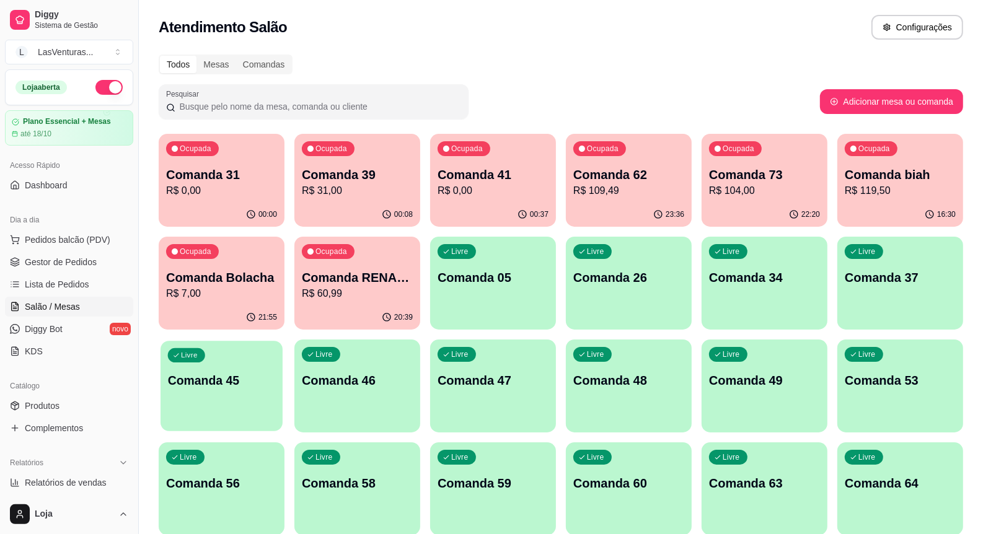
click at [166, 430] on div "button" at bounding box center [222, 424] width 122 height 14
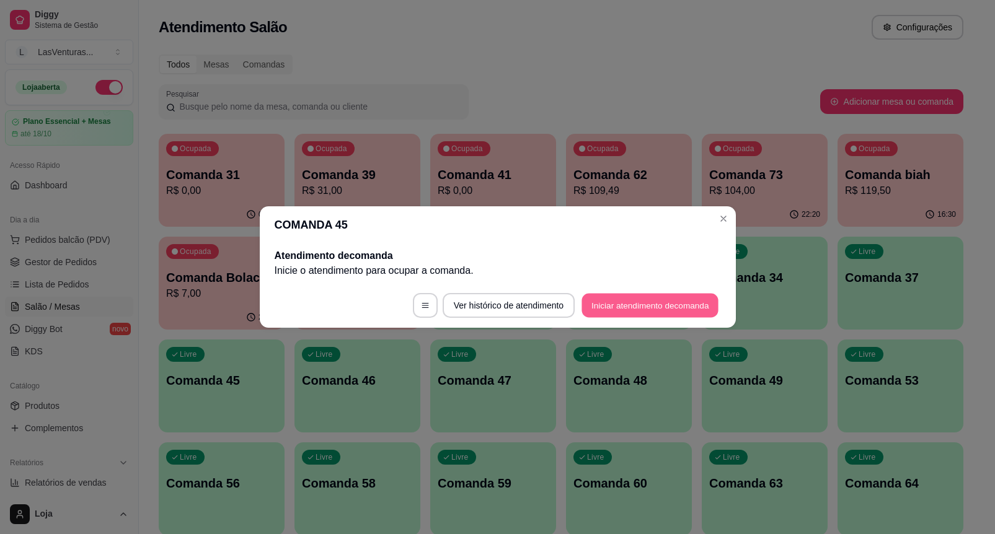
click at [696, 308] on button "Iniciar atendimento de comanda" at bounding box center [650, 306] width 137 height 24
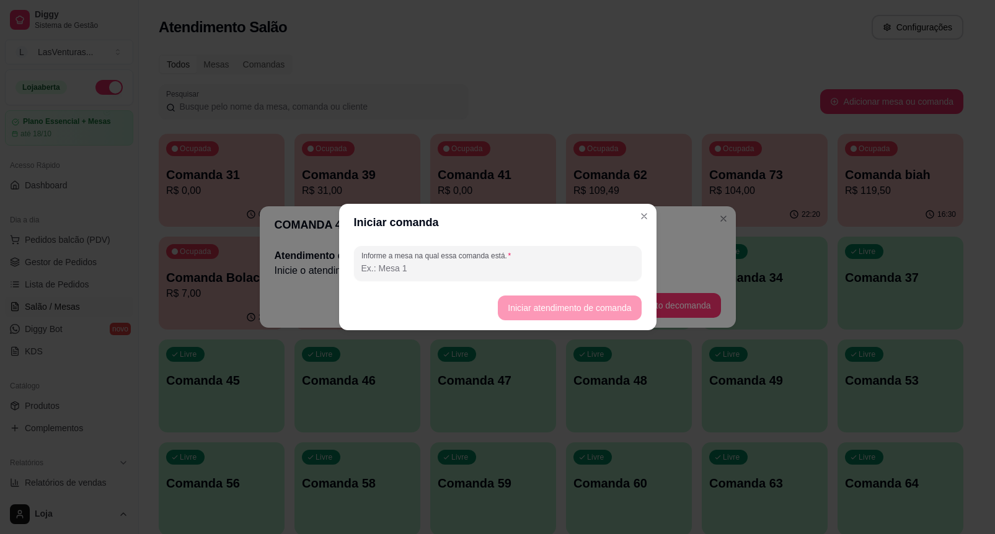
click at [647, 271] on div "Informe a mesa na qual essa comanda está." at bounding box center [497, 263] width 317 height 45
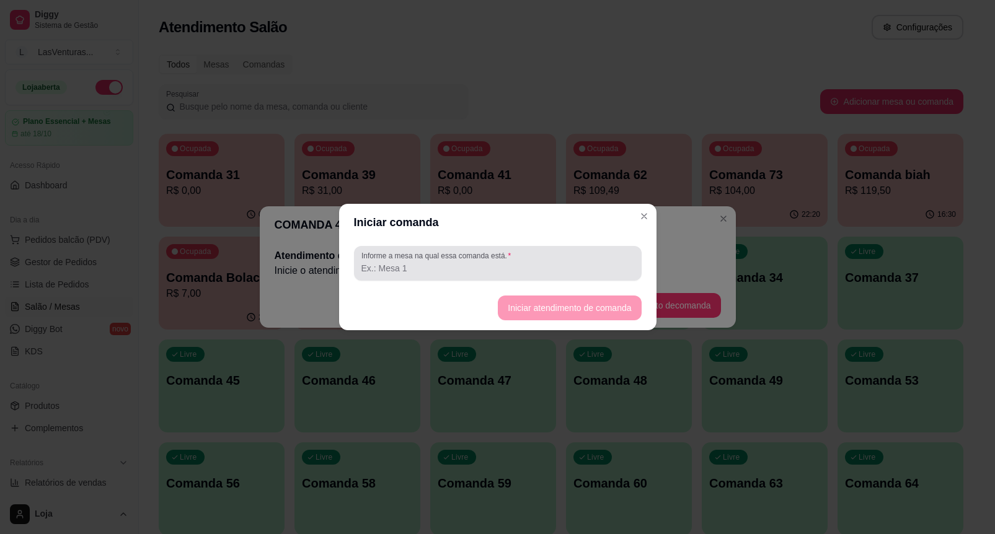
click at [625, 248] on div "Informe a mesa na qual essa comanda está." at bounding box center [498, 263] width 288 height 35
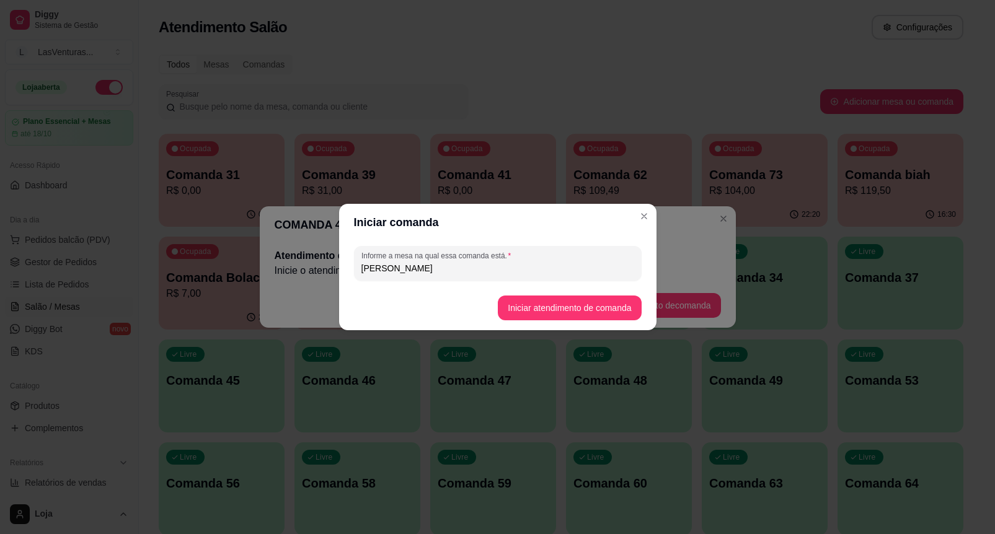
type input "[PERSON_NAME]"
click at [590, 310] on button "Iniciar atendimento de comanda" at bounding box center [569, 308] width 139 height 24
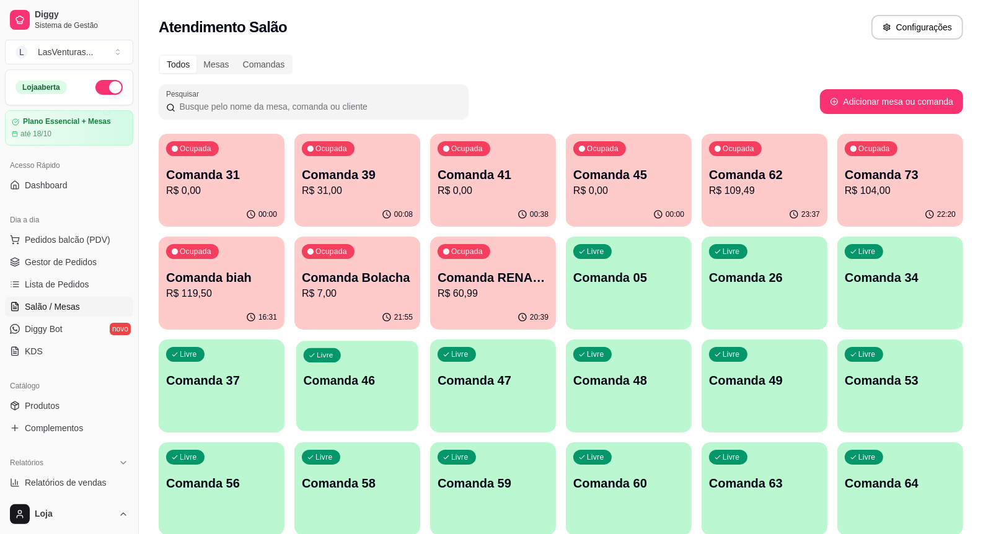
click at [386, 352] on div "Livre Comanda 46" at bounding box center [357, 379] width 122 height 76
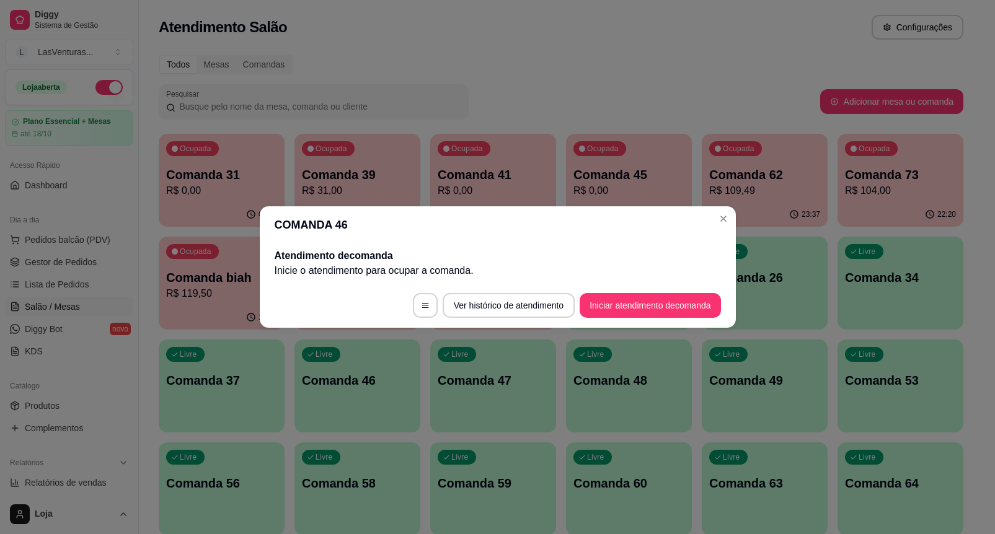
drag, startPoint x: 643, startPoint y: 324, endPoint x: 639, endPoint y: 302, distance: 22.0
click at [643, 323] on footer "Ver histórico de atendimento Iniciar atendimento de comanda" at bounding box center [498, 305] width 476 height 45
click at [639, 302] on button "Iniciar atendimento de comanda" at bounding box center [650, 306] width 137 height 24
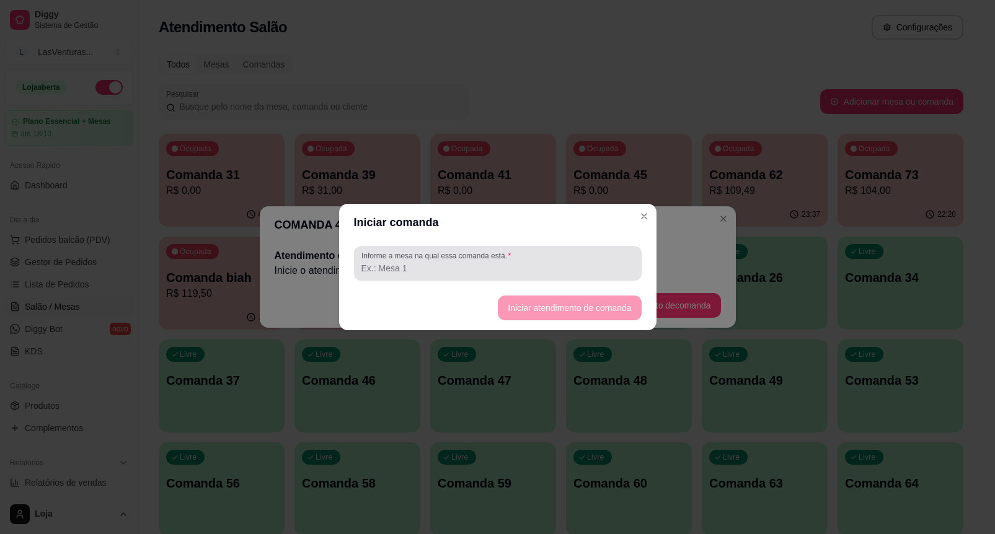
click at [448, 280] on div "Informe a mesa na qual essa comanda está." at bounding box center [498, 263] width 288 height 35
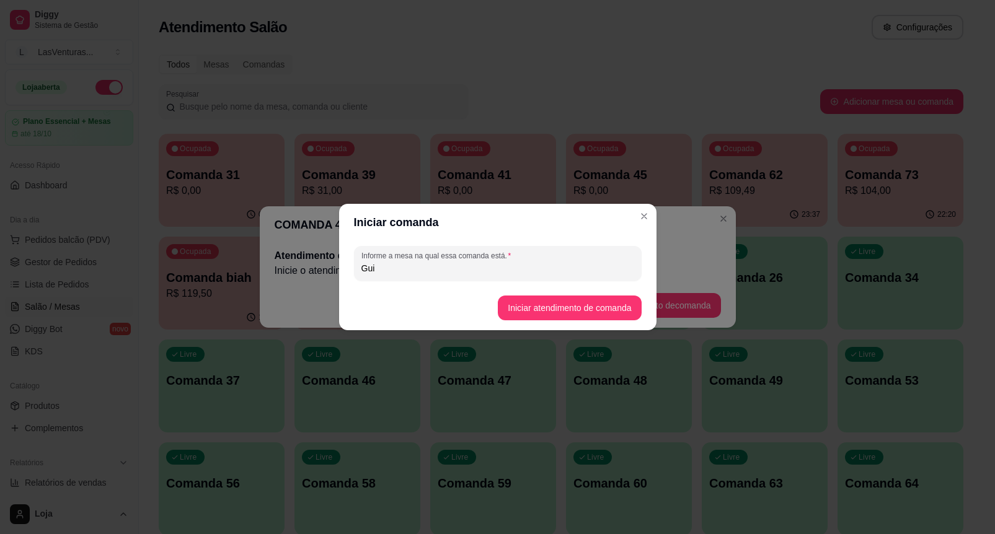
type input "Gui"
click at [563, 313] on button "Iniciar atendimento de comanda" at bounding box center [569, 308] width 139 height 24
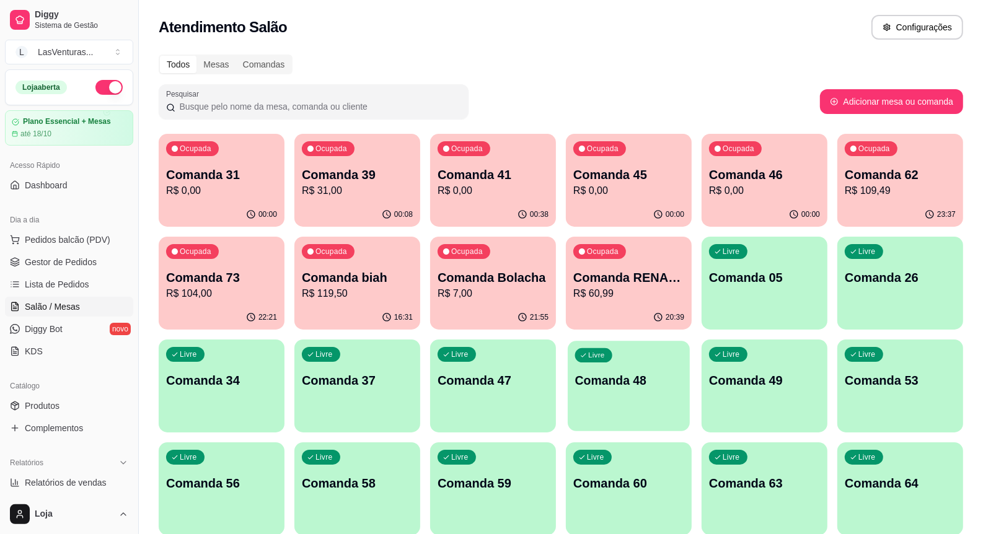
click at [673, 368] on div "Livre Comanda 48" at bounding box center [629, 379] width 122 height 76
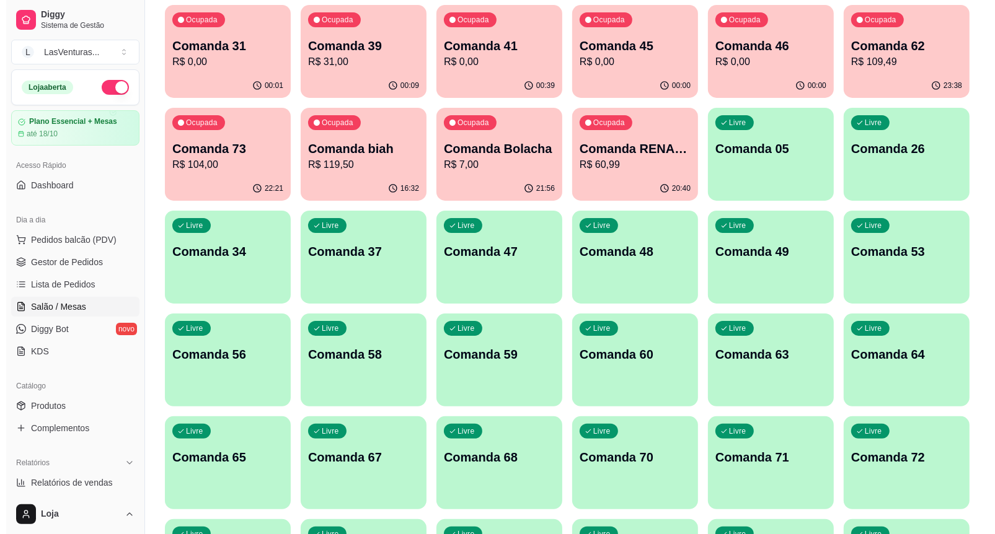
scroll to position [155, 0]
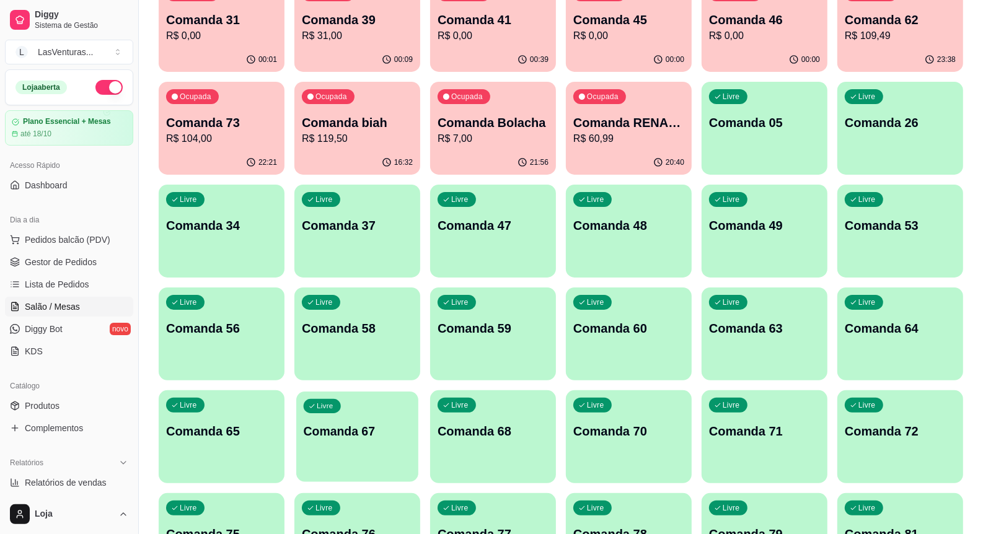
click at [407, 410] on div "Livre Comanda 67" at bounding box center [357, 430] width 122 height 76
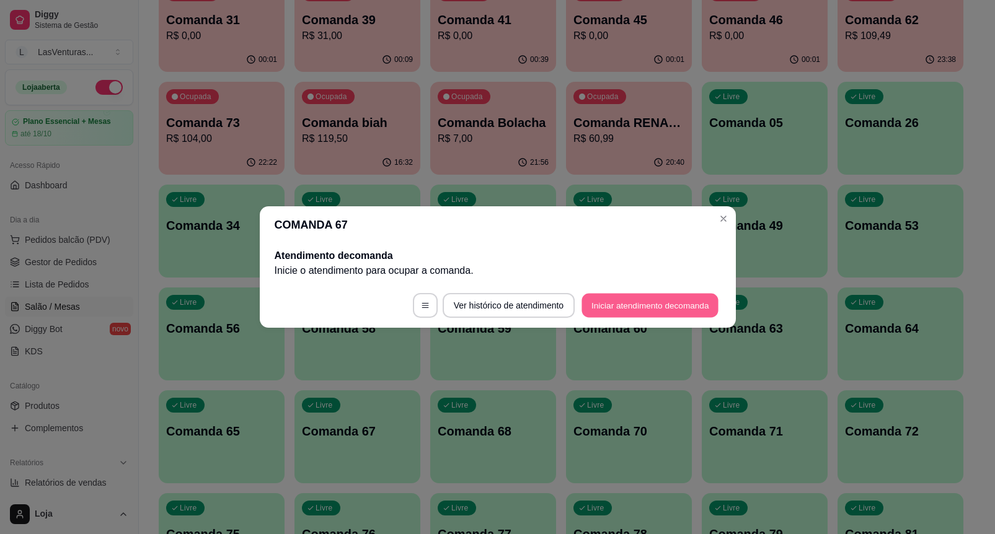
click at [619, 299] on button "Iniciar atendimento de comanda" at bounding box center [650, 306] width 137 height 24
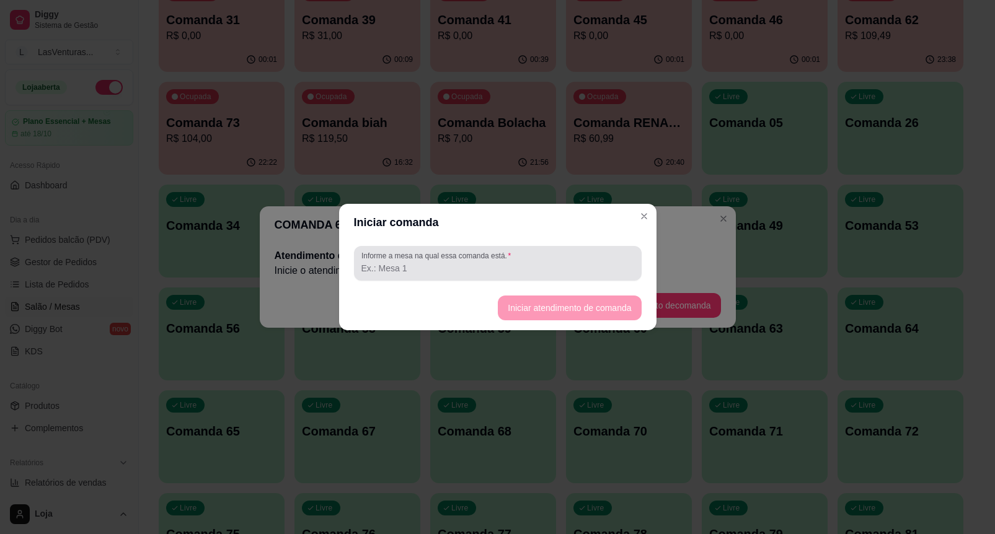
click at [571, 275] on div at bounding box center [497, 263] width 273 height 25
click at [513, 280] on div "Informe a mesa na qual essa comanda está." at bounding box center [498, 263] width 288 height 35
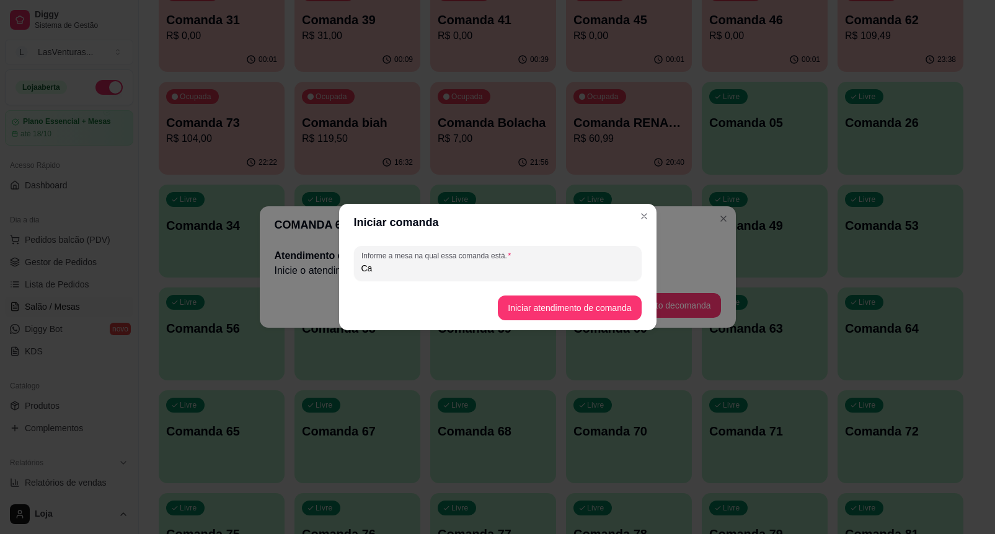
type input "C"
type input "30/09"
click at [592, 313] on button "Iniciar atendimento de comanda" at bounding box center [569, 308] width 139 height 24
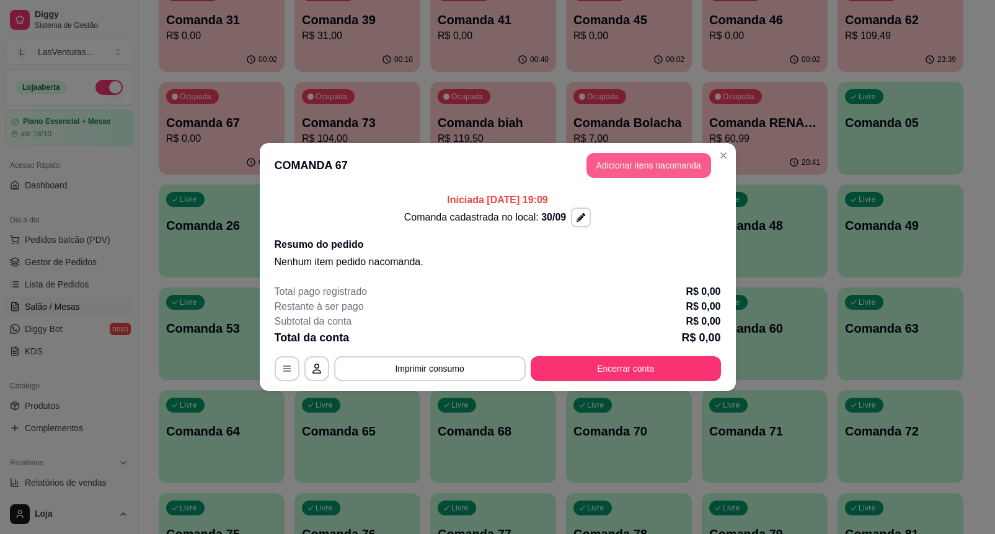
click at [661, 171] on button "Adicionar itens na comanda" at bounding box center [648, 165] width 125 height 25
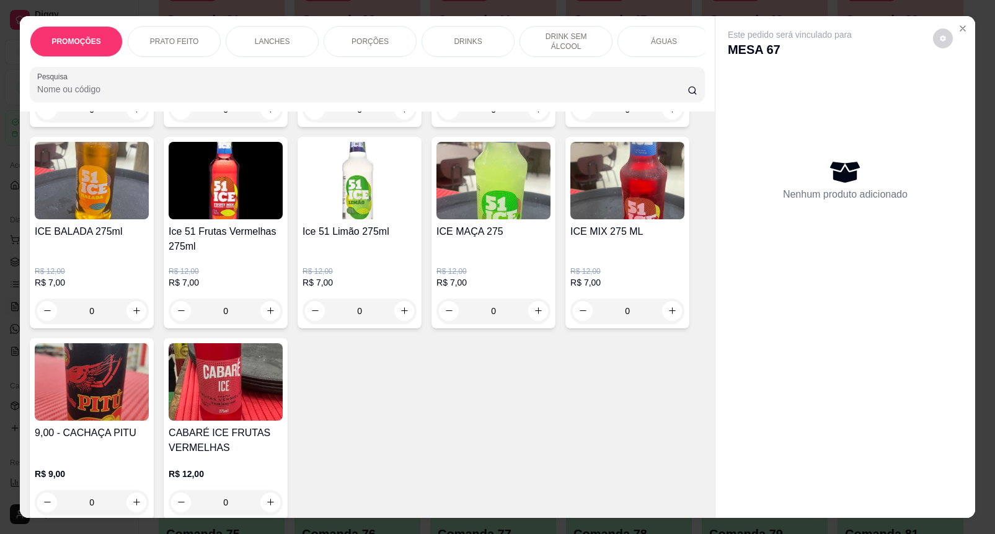
scroll to position [5656, 0]
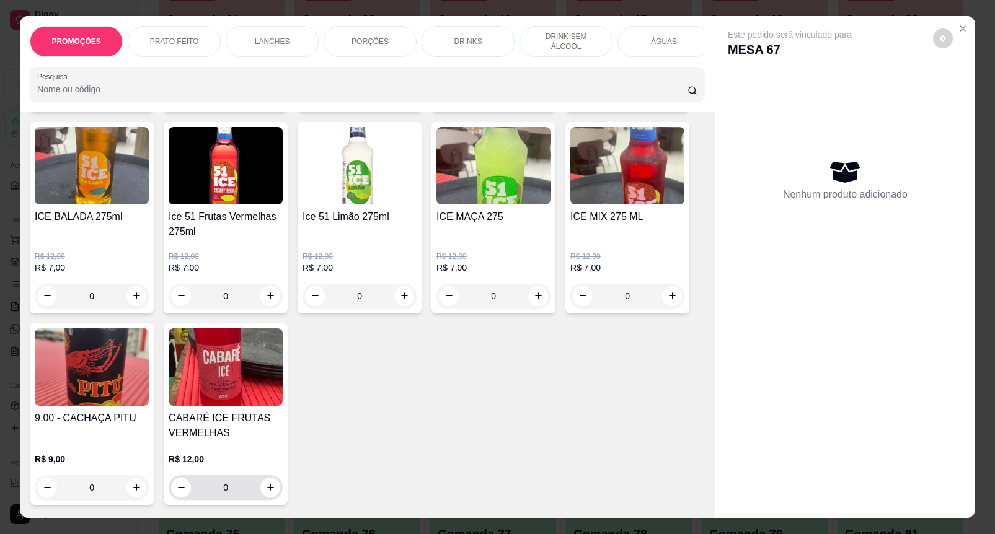
click at [266, 483] on icon "increase-product-quantity" at bounding box center [270, 487] width 9 height 9
type input "1"
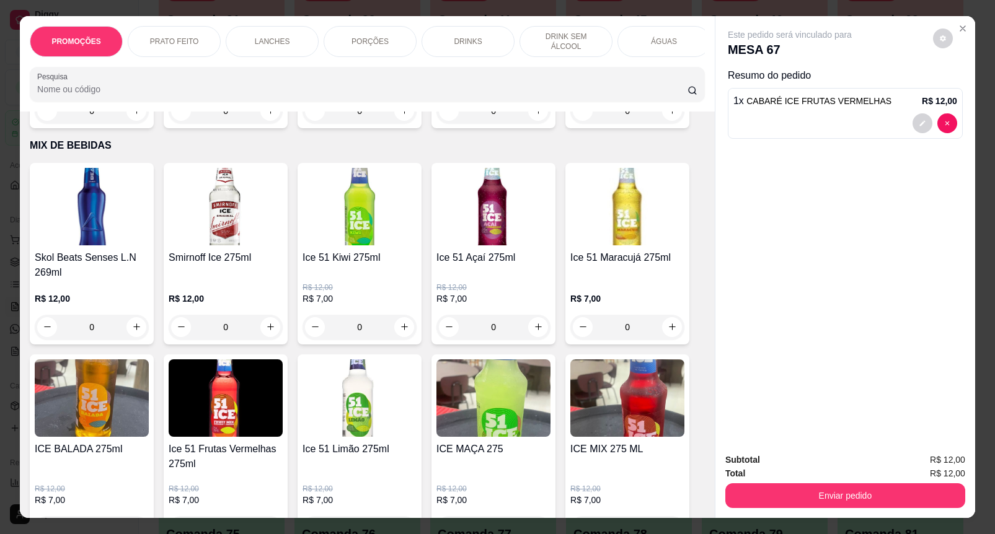
scroll to position [5501, 0]
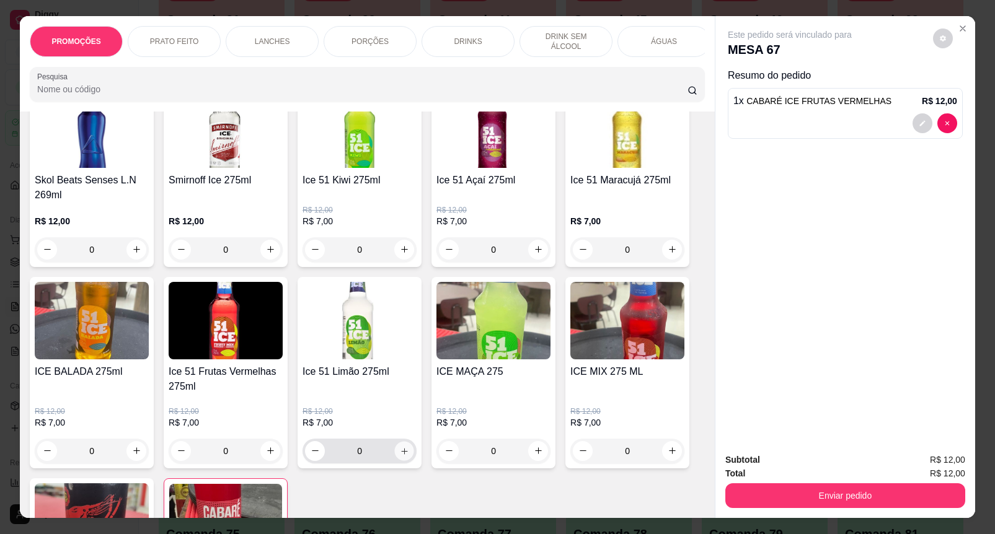
click at [397, 446] on button "increase-product-quantity" at bounding box center [404, 450] width 19 height 19
type input "1"
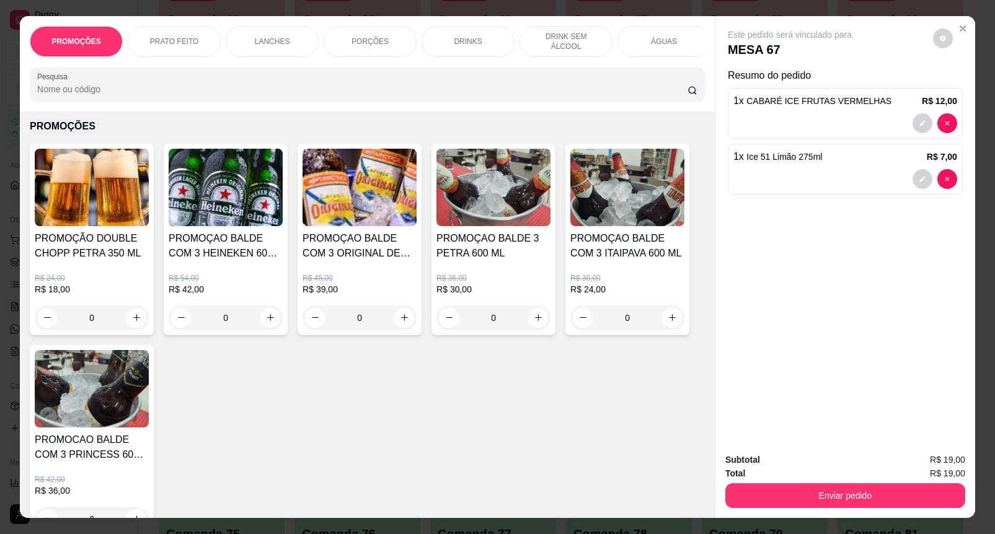
scroll to position [0, 0]
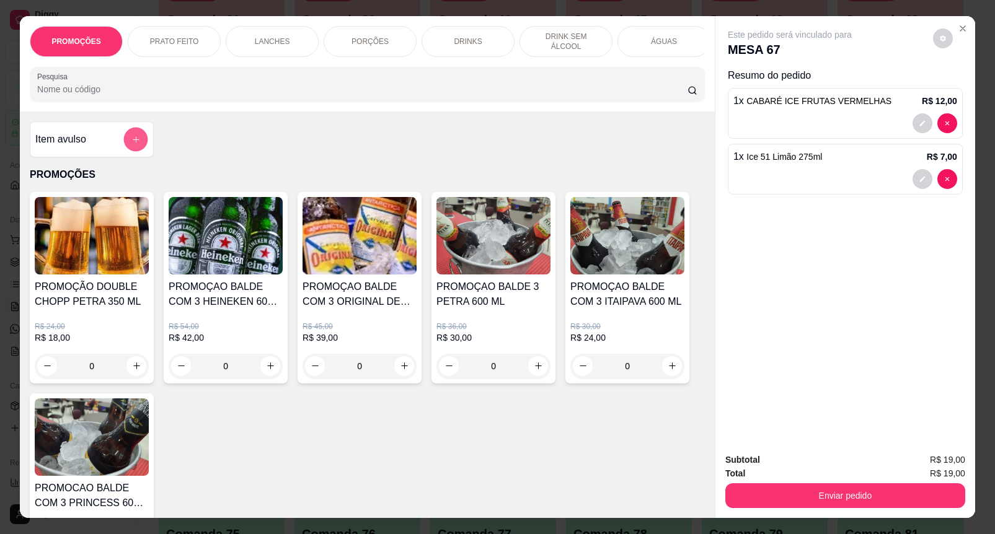
click at [134, 141] on icon "add-separate-item" at bounding box center [135, 139] width 9 height 9
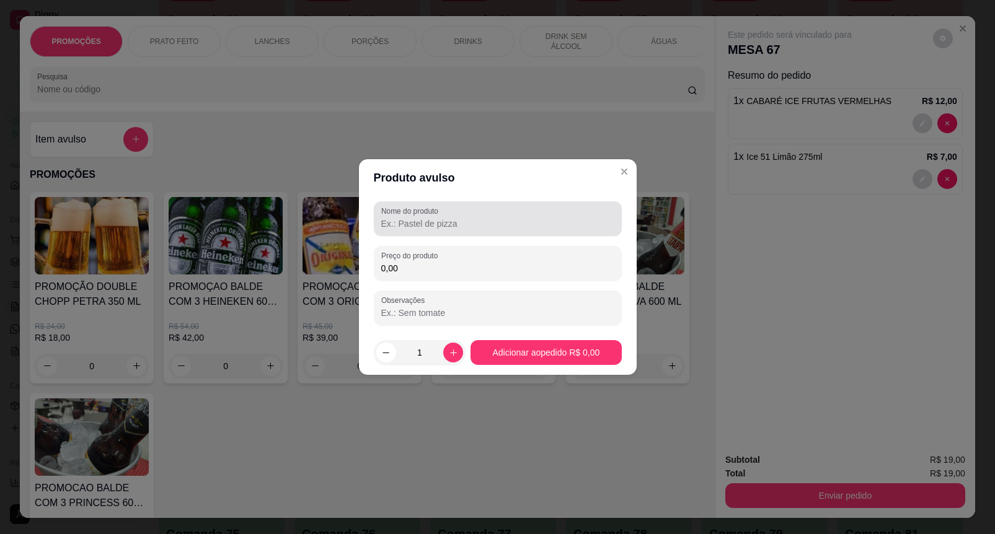
click at [433, 206] on label "Nome do produto" at bounding box center [411, 211] width 61 height 11
click at [433, 218] on input "Nome do produto" at bounding box center [497, 224] width 233 height 12
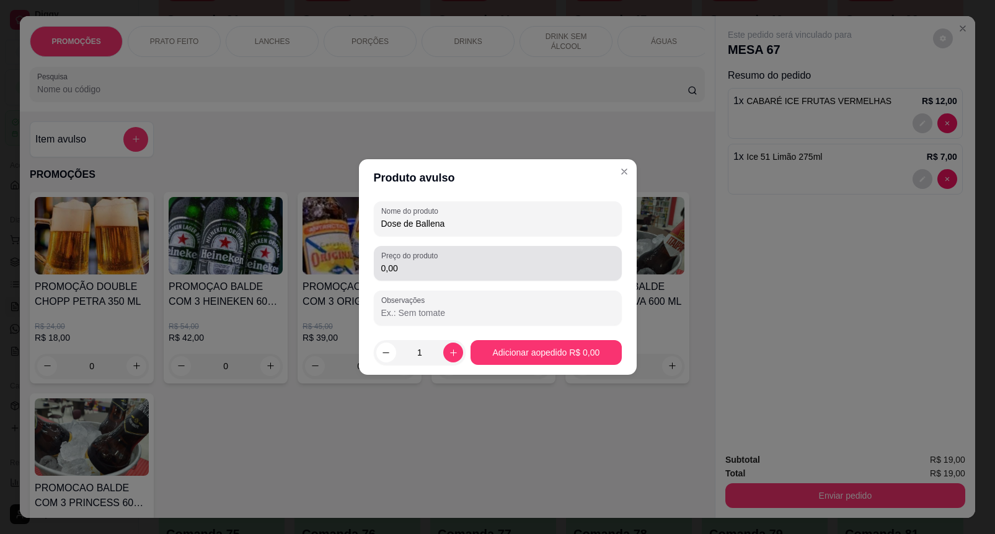
type input "Dose de Ballena"
click at [541, 258] on div "0,00" at bounding box center [497, 263] width 233 height 25
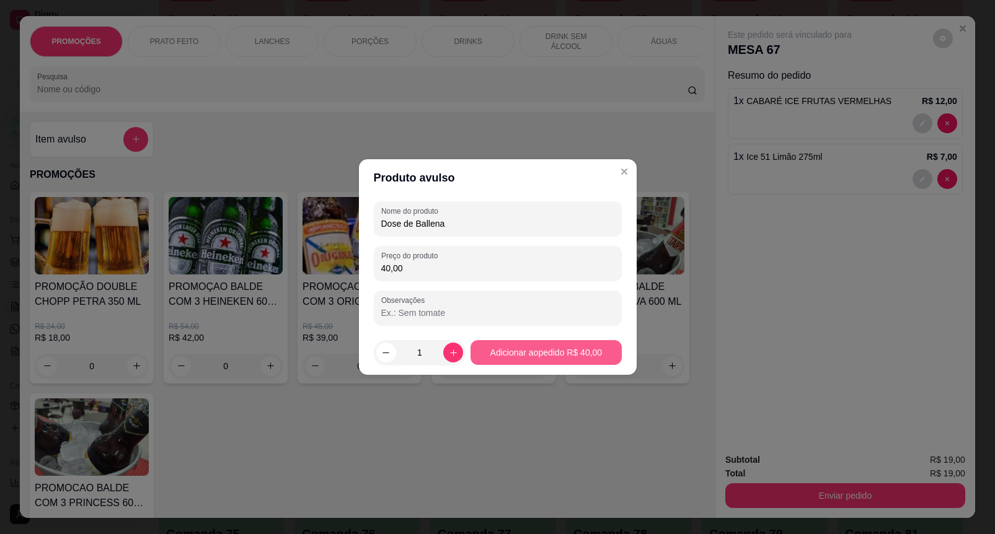
type input "40,00"
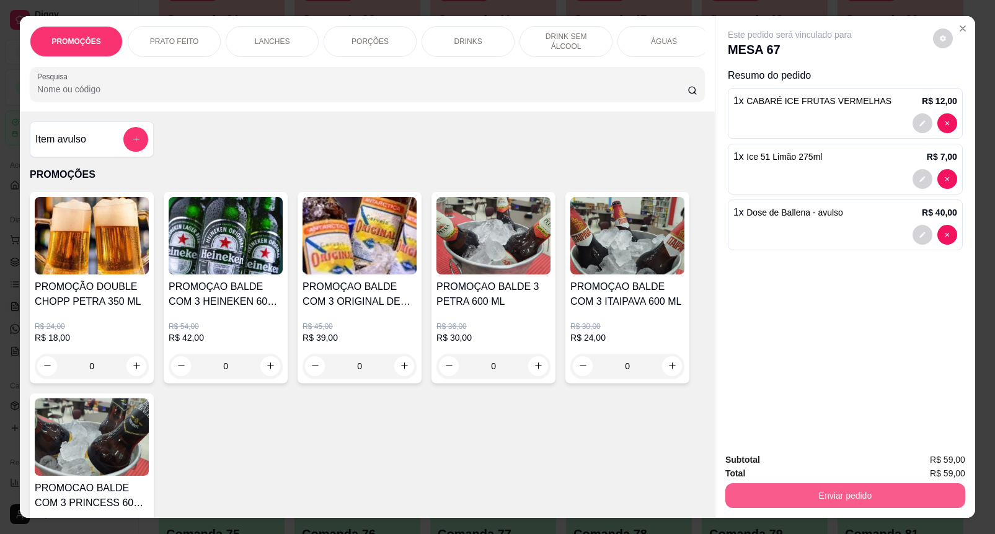
click at [893, 487] on button "Enviar pedido" at bounding box center [845, 495] width 240 height 25
click at [919, 459] on button "Enviar pedido" at bounding box center [932, 459] width 68 height 23
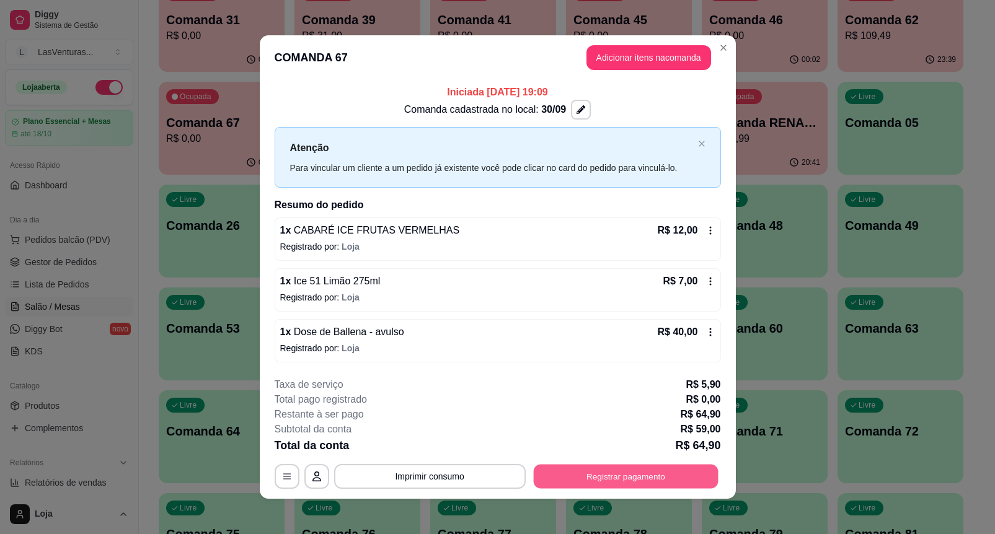
click at [576, 476] on button "Registrar pagamento" at bounding box center [625, 476] width 185 height 24
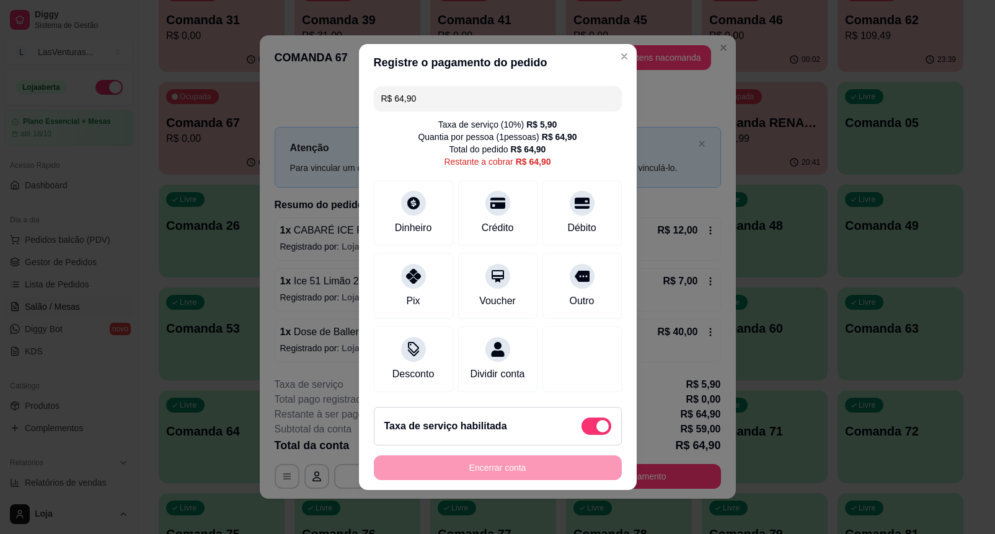
click at [519, 435] on div "Taxa de serviço habilitada" at bounding box center [497, 426] width 227 height 17
type input "R$ 59,00"
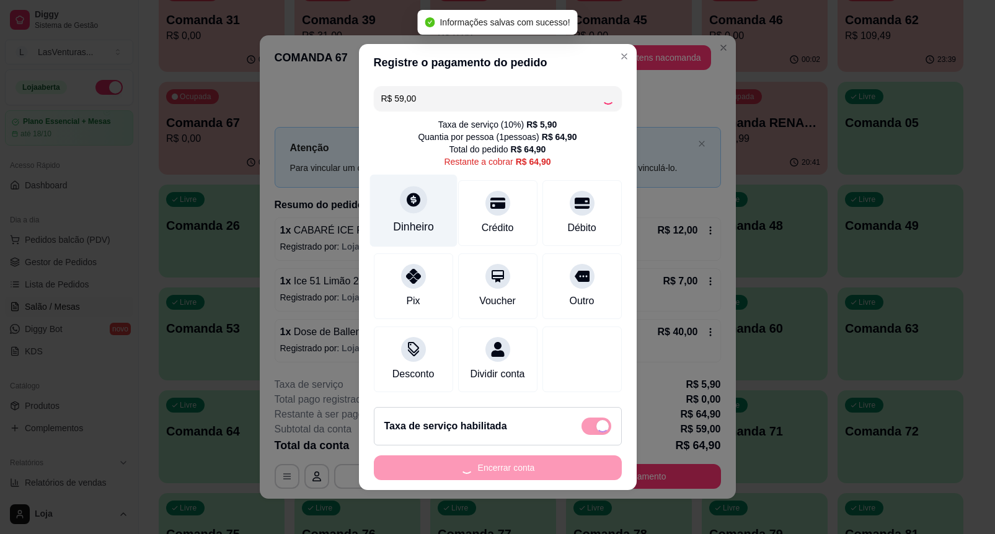
checkbox input "false"
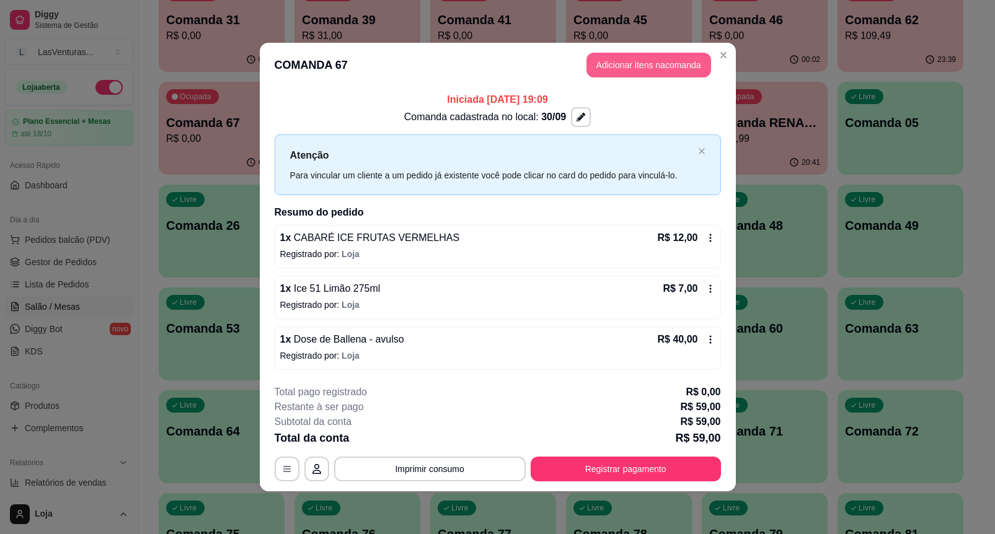
click at [597, 72] on button "Adicionar itens na comanda" at bounding box center [648, 65] width 125 height 25
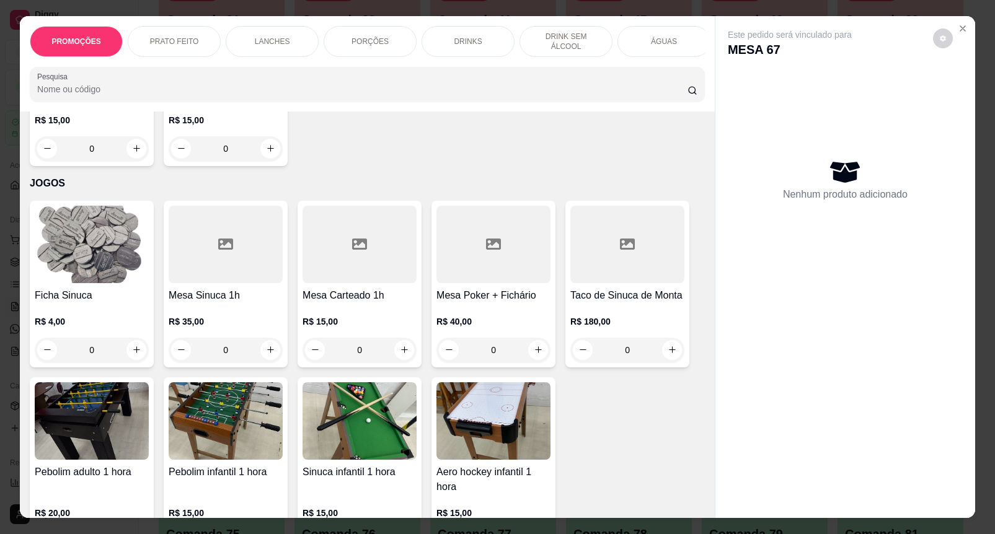
scroll to position [9832, 0]
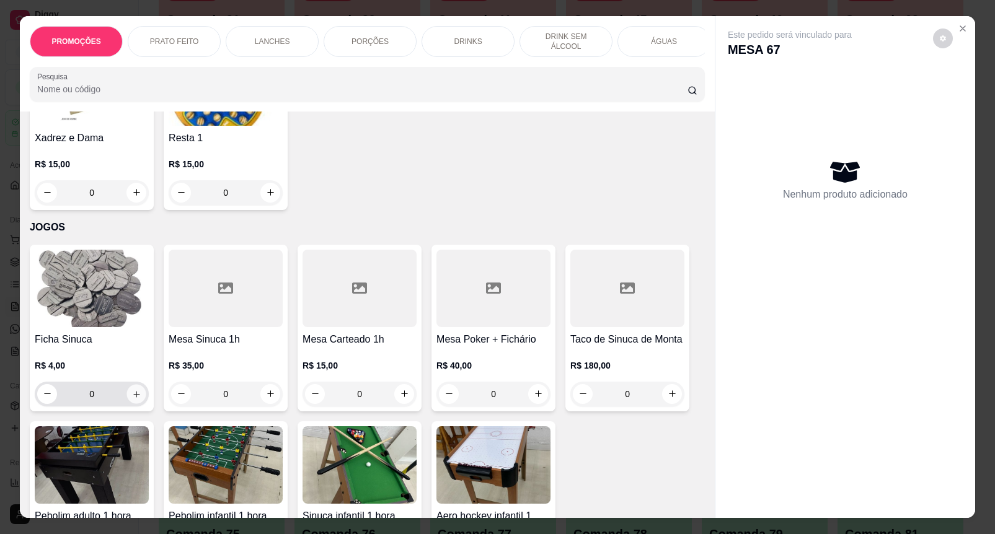
click at [132, 390] on icon "increase-product-quantity" at bounding box center [136, 394] width 9 height 9
type input "2"
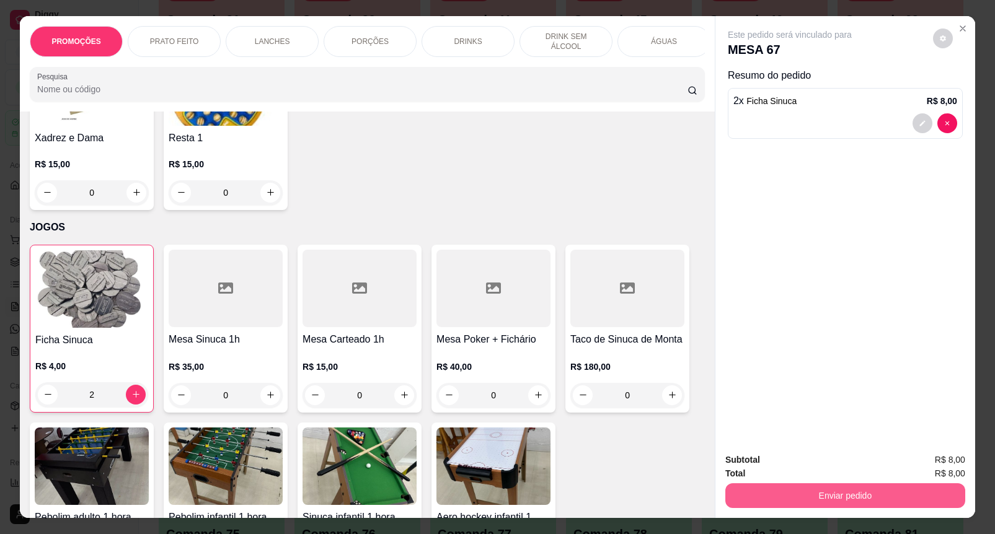
click at [818, 483] on button "Enviar pedido" at bounding box center [845, 495] width 240 height 25
click at [927, 459] on button "Enviar pedido" at bounding box center [932, 459] width 68 height 23
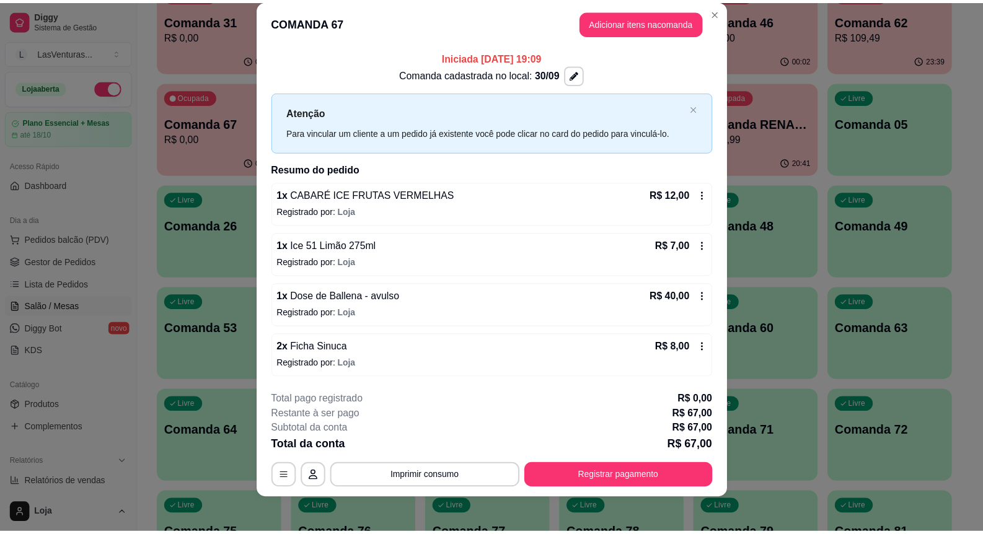
scroll to position [22, 0]
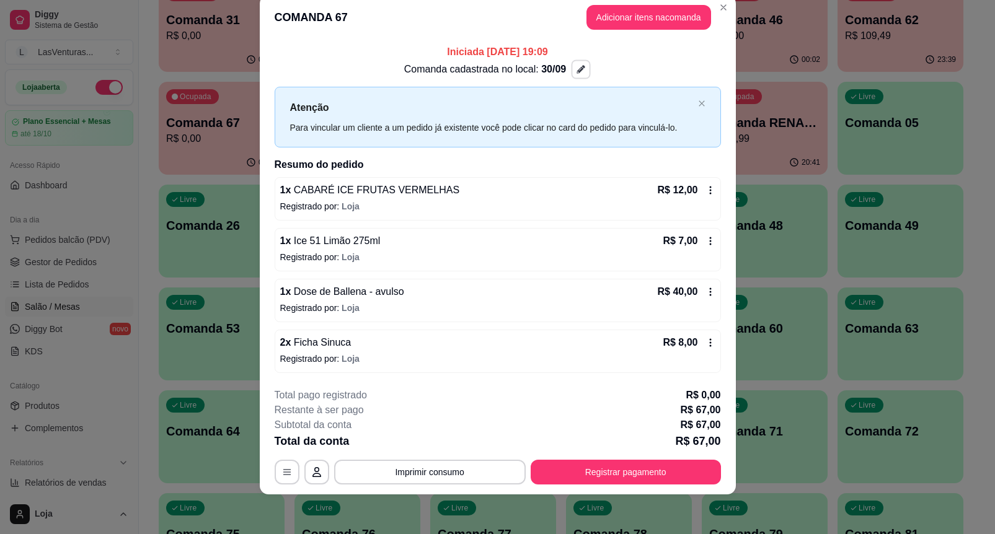
click at [572, 62] on button "button" at bounding box center [581, 69] width 19 height 19
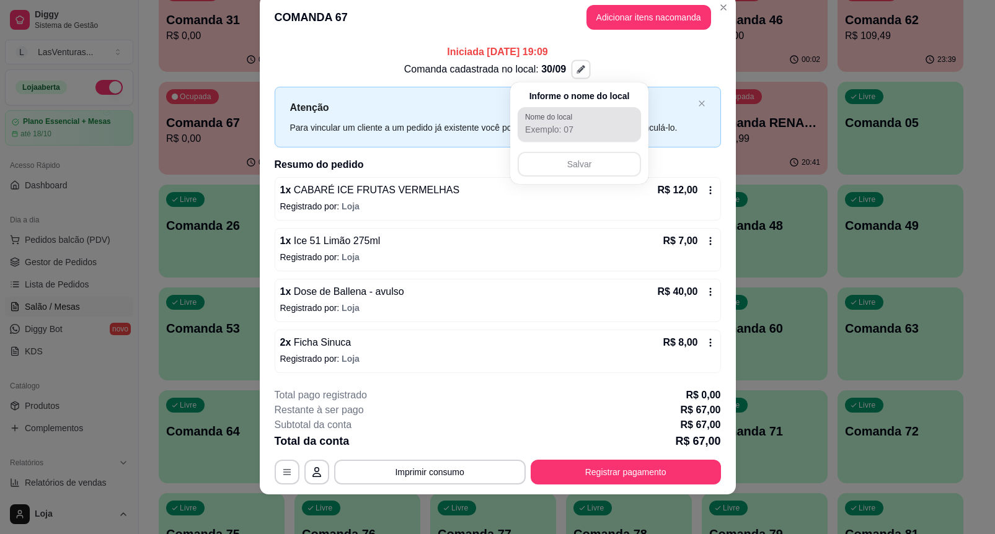
click at [580, 122] on div at bounding box center [579, 124] width 108 height 25
type input "Casal (Lado de Fora)"
click at [575, 166] on button "Salvar" at bounding box center [579, 164] width 120 height 24
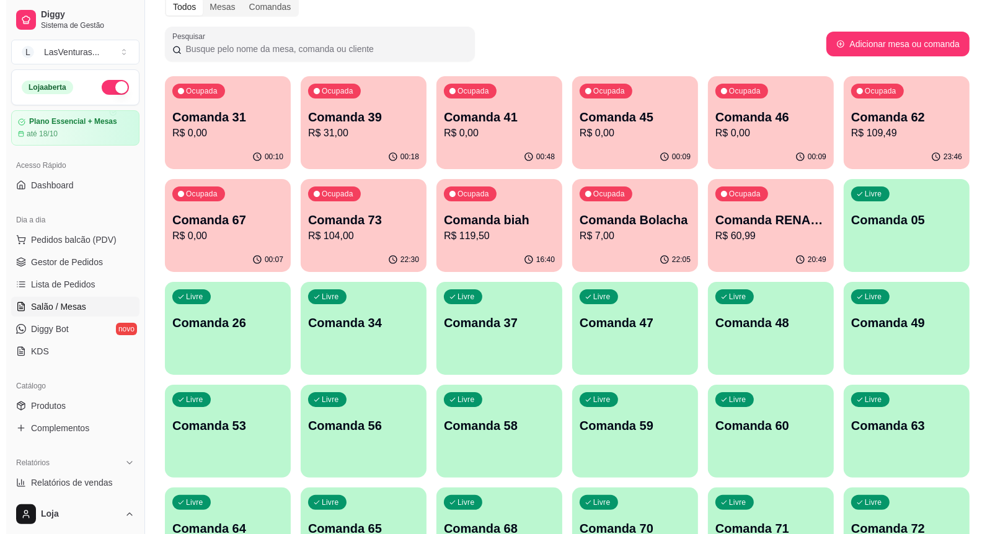
scroll to position [0, 0]
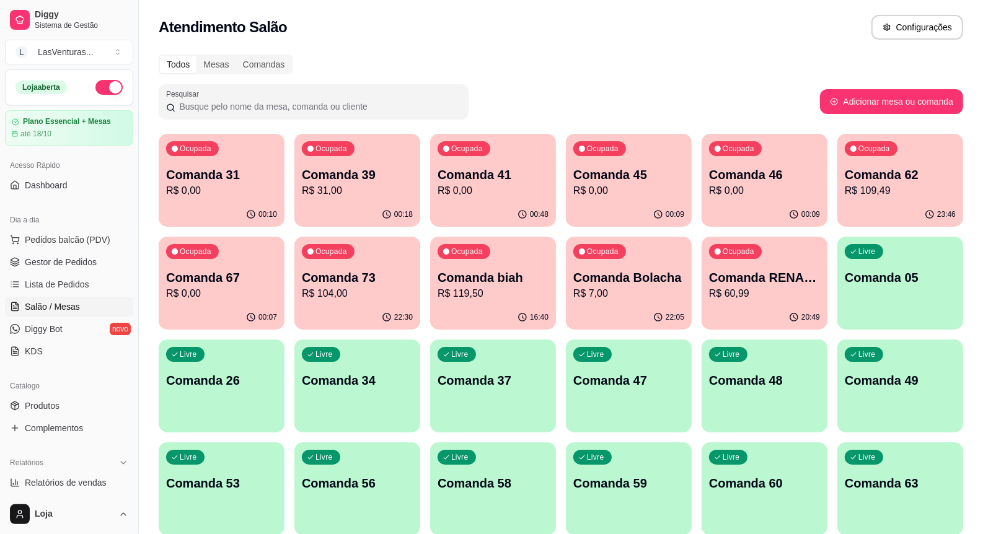
click at [409, 193] on p "R$ 31,00" at bounding box center [357, 190] width 111 height 15
click at [332, 186] on p "R$ 31,00" at bounding box center [357, 190] width 111 height 15
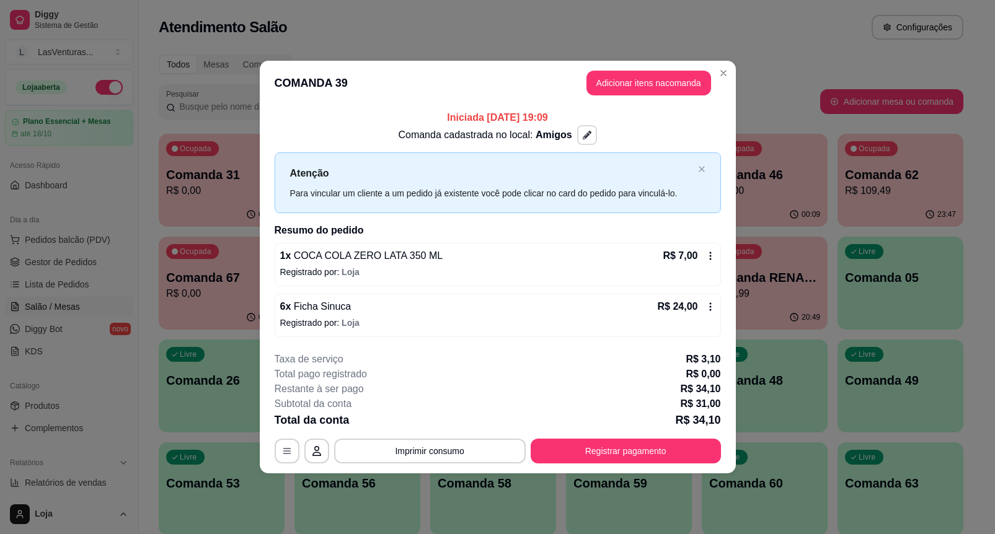
click at [583, 137] on icon "button" at bounding box center [587, 135] width 9 height 9
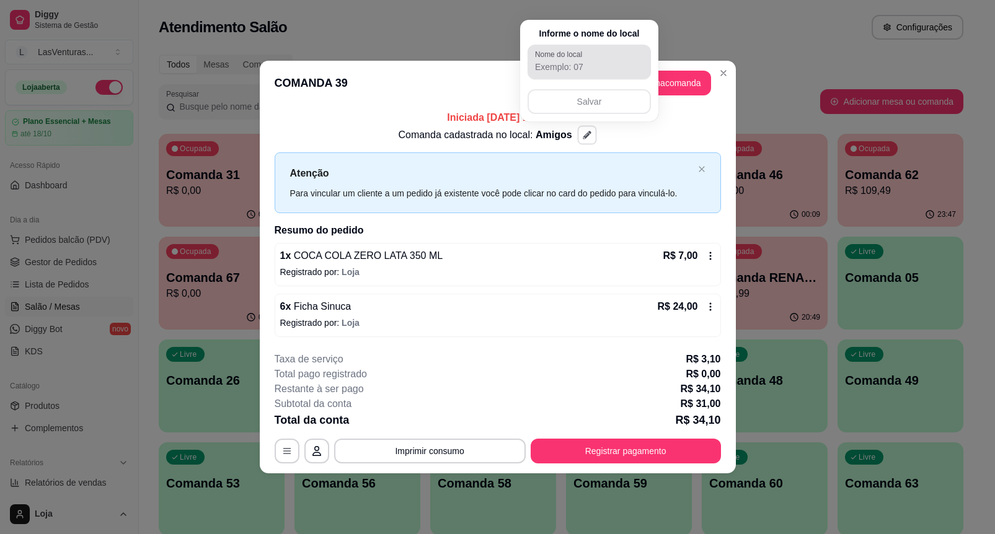
click at [572, 61] on input "Nome do local" at bounding box center [589, 67] width 108 height 12
type input "Amigos (Lado de Fora)"
click at [602, 105] on button "Salvar" at bounding box center [589, 102] width 120 height 24
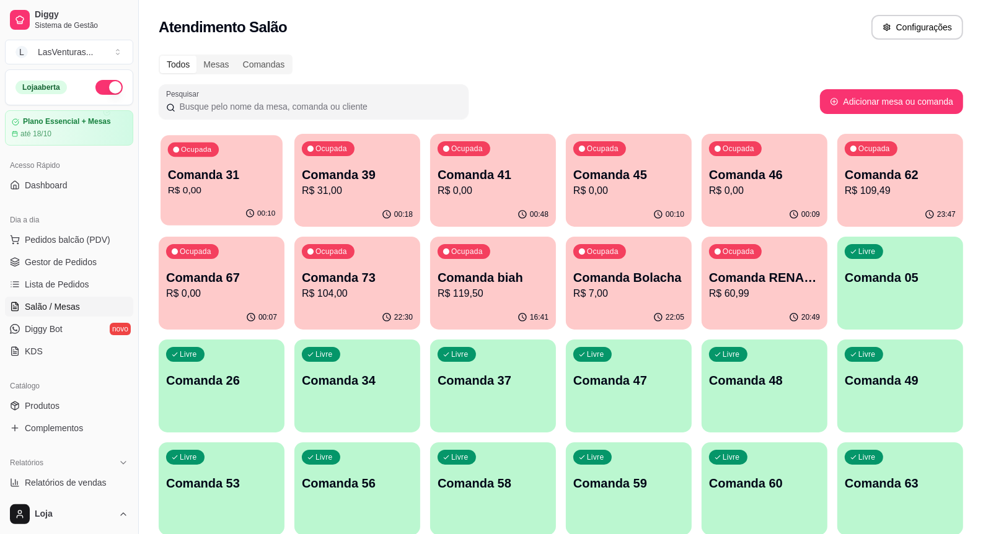
click at [201, 156] on div "Ocupada" at bounding box center [193, 150] width 51 height 14
click at [364, 195] on p "R$ 31,00" at bounding box center [358, 190] width 108 height 14
click at [544, 162] on div "Ocupada Comanda 41 R$ 0,00" at bounding box center [493, 168] width 122 height 67
click at [596, 169] on p "Comanda 45" at bounding box center [629, 175] width 108 height 17
click at [801, 187] on p "R$ 0,00" at bounding box center [765, 190] width 108 height 14
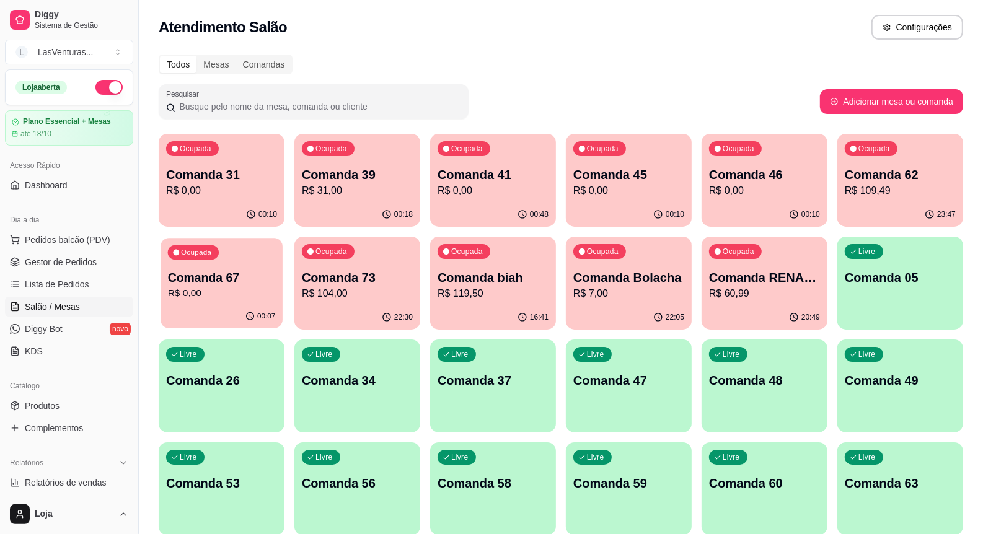
click at [232, 283] on p "Comanda 67" at bounding box center [222, 278] width 108 height 17
click at [377, 306] on div "22:30" at bounding box center [357, 317] width 122 height 24
click at [767, 389] on div "Livre Comanda 48" at bounding box center [765, 379] width 122 height 76
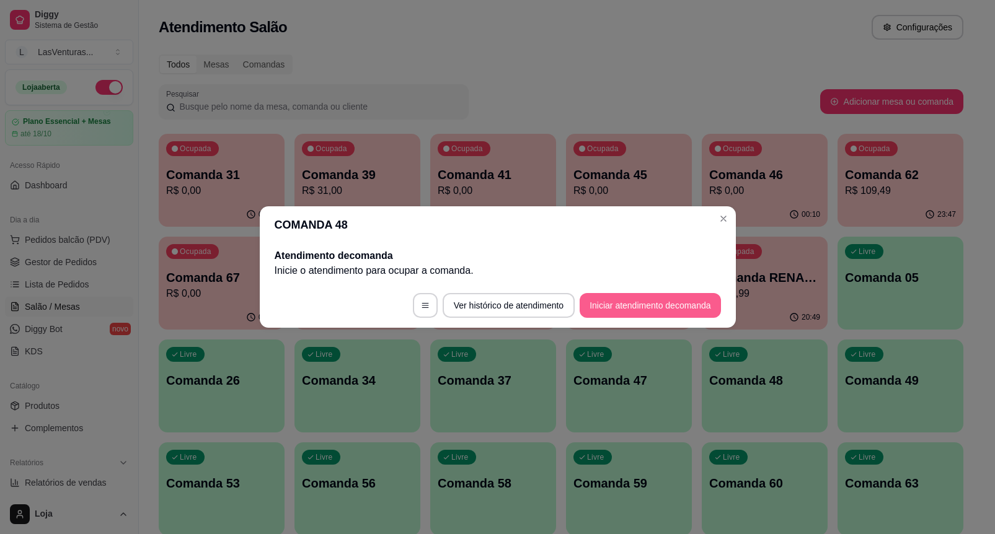
click at [642, 301] on button "Iniciar atendimento de comanda" at bounding box center [650, 305] width 141 height 25
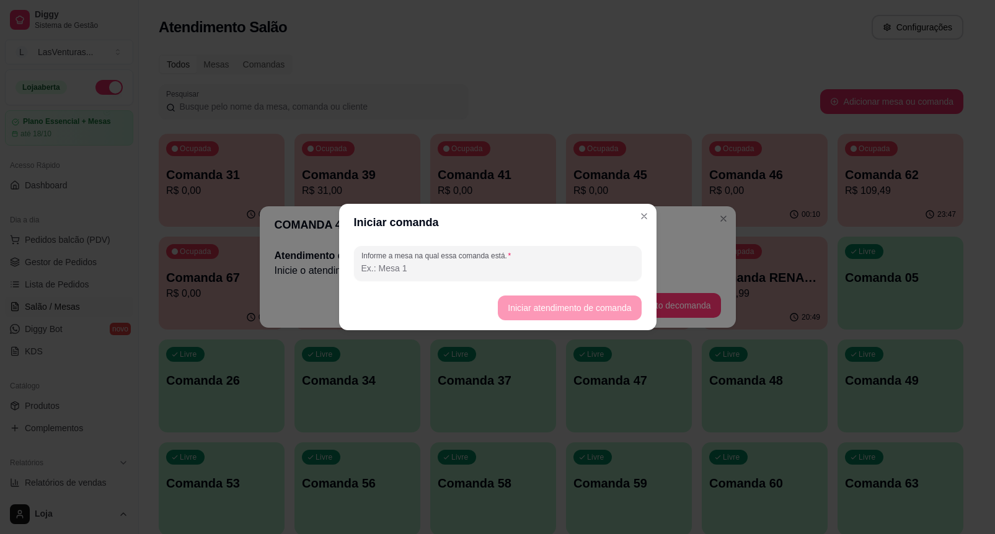
click at [594, 268] on input "Informe a mesa na qual essa comanda está." at bounding box center [497, 268] width 273 height 12
type input "[PERSON_NAME]"
click at [586, 305] on button "Iniciar atendimento de comanda" at bounding box center [569, 308] width 143 height 25
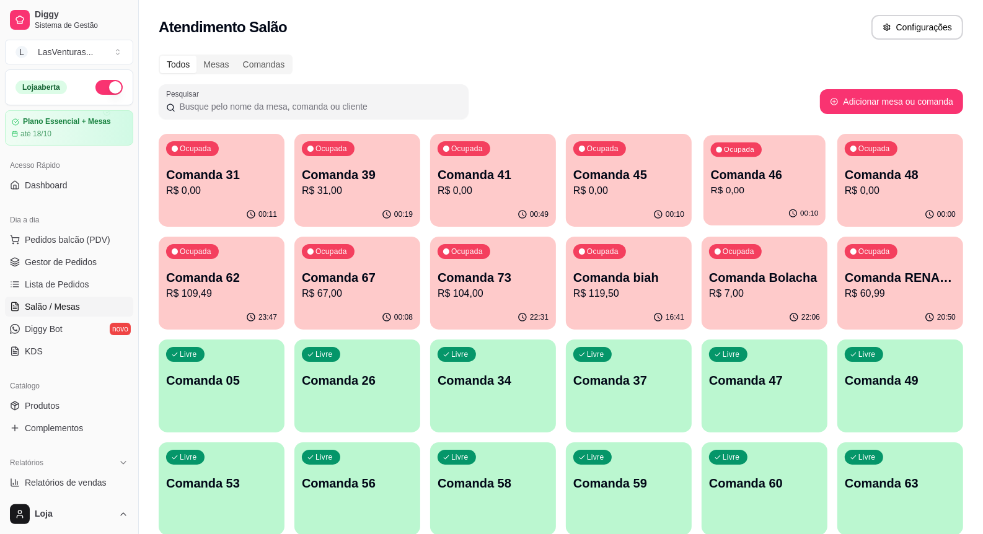
click at [780, 180] on p "Comanda 46" at bounding box center [765, 175] width 108 height 17
drag, startPoint x: 562, startPoint y: 186, endPoint x: 589, endPoint y: 193, distance: 27.7
click at [618, 198] on div "Ocupada Comanda 45 R$ 0,00" at bounding box center [629, 168] width 126 height 69
click at [860, 389] on div "Livre Comanda 49" at bounding box center [900, 379] width 126 height 78
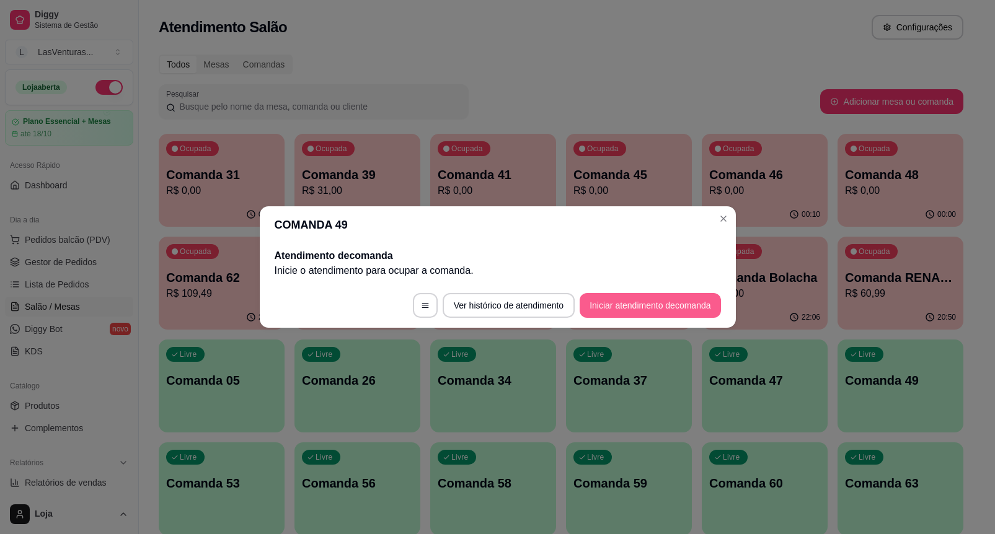
click at [655, 298] on button "Iniciar atendimento de comanda" at bounding box center [650, 305] width 141 height 25
click at [580, 249] on div "Informe a mesa na qual essa comanda está." at bounding box center [497, 263] width 288 height 35
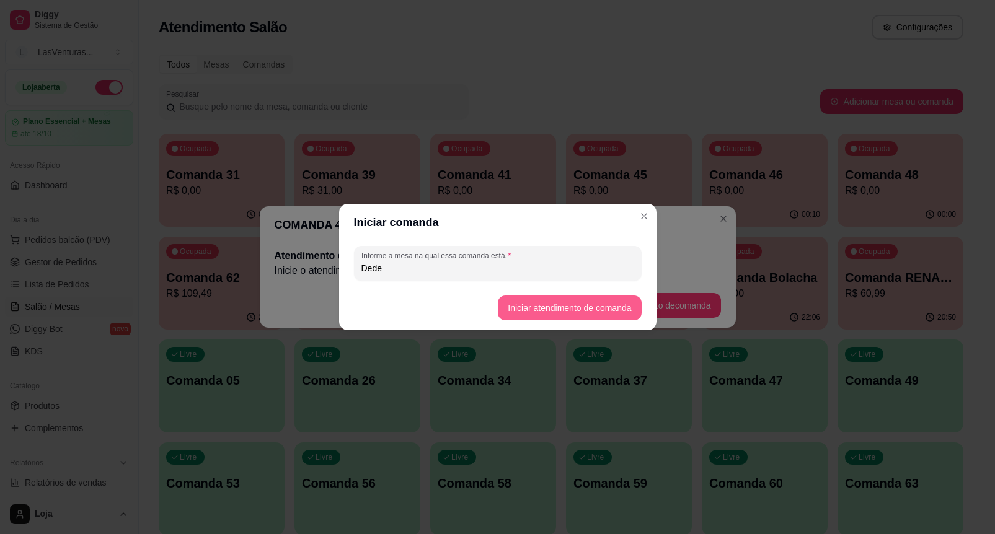
type input "Dede"
click at [549, 315] on button "Iniciar atendimento de comanda" at bounding box center [569, 308] width 143 height 25
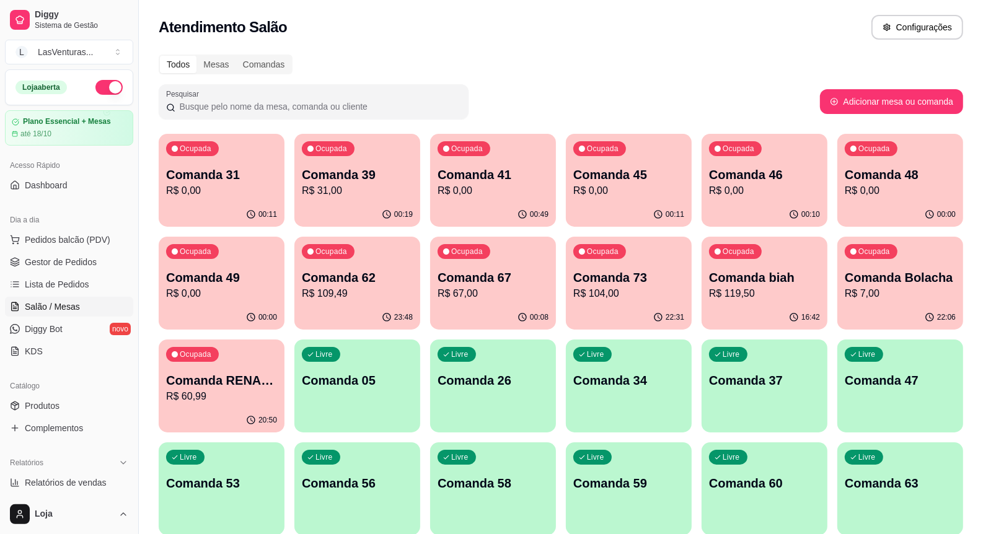
click at [260, 461] on div "Livre Comanda 53" at bounding box center [222, 482] width 126 height 78
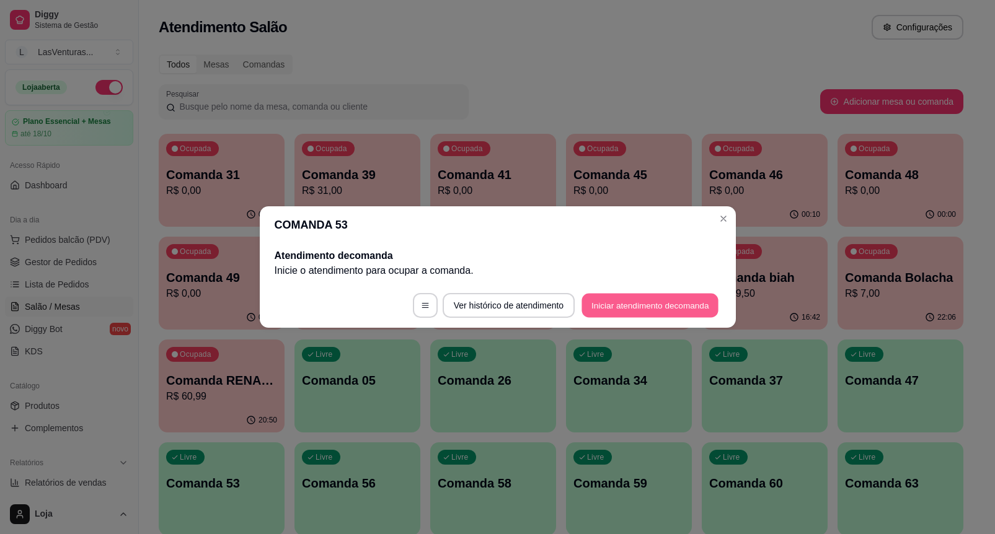
click at [671, 301] on button "Iniciar atendimento de comanda" at bounding box center [650, 306] width 137 height 24
drag, startPoint x: 575, startPoint y: 253, endPoint x: 583, endPoint y: 258, distance: 10.0
click at [575, 253] on div at bounding box center [497, 263] width 273 height 25
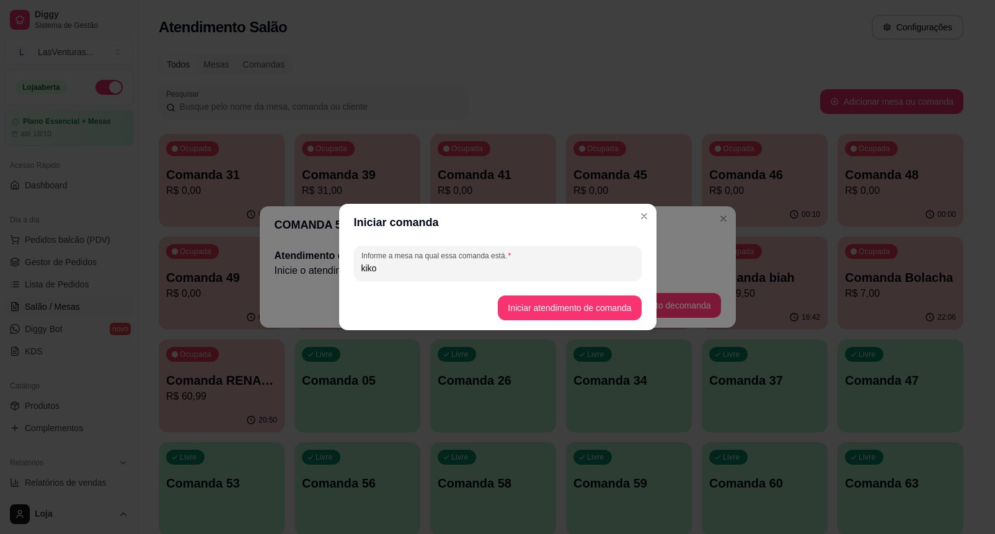
type input "kiko"
click at [632, 292] on footer "Iniciar atendimento de comanda" at bounding box center [497, 308] width 317 height 45
click at [626, 298] on button "Iniciar atendimento de comanda" at bounding box center [569, 308] width 143 height 25
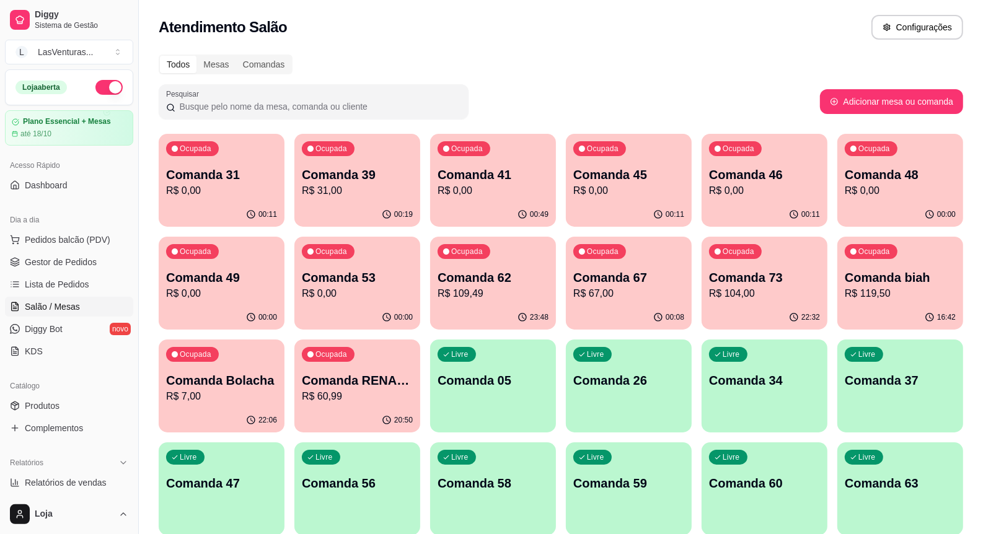
click at [249, 196] on p "R$ 0,00" at bounding box center [221, 190] width 111 height 15
click at [490, 206] on div "00:49" at bounding box center [493, 214] width 122 height 24
click at [661, 188] on p "R$ 0,00" at bounding box center [629, 190] width 108 height 14
click at [764, 185] on p "R$ 0,00" at bounding box center [764, 190] width 111 height 15
click at [898, 183] on div "Comanda 48 R$ 0,00" at bounding box center [901, 182] width 108 height 31
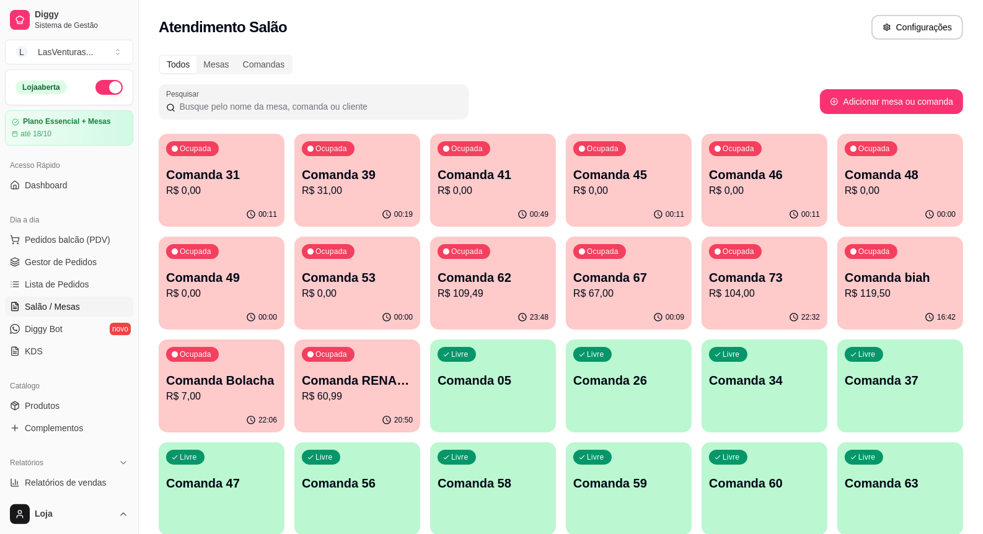
click at [209, 299] on p "R$ 0,00" at bounding box center [221, 293] width 111 height 15
click at [372, 299] on p "R$ 0,00" at bounding box center [357, 293] width 111 height 15
click at [60, 239] on span "Pedidos balcão (PDV)" at bounding box center [68, 240] width 86 height 12
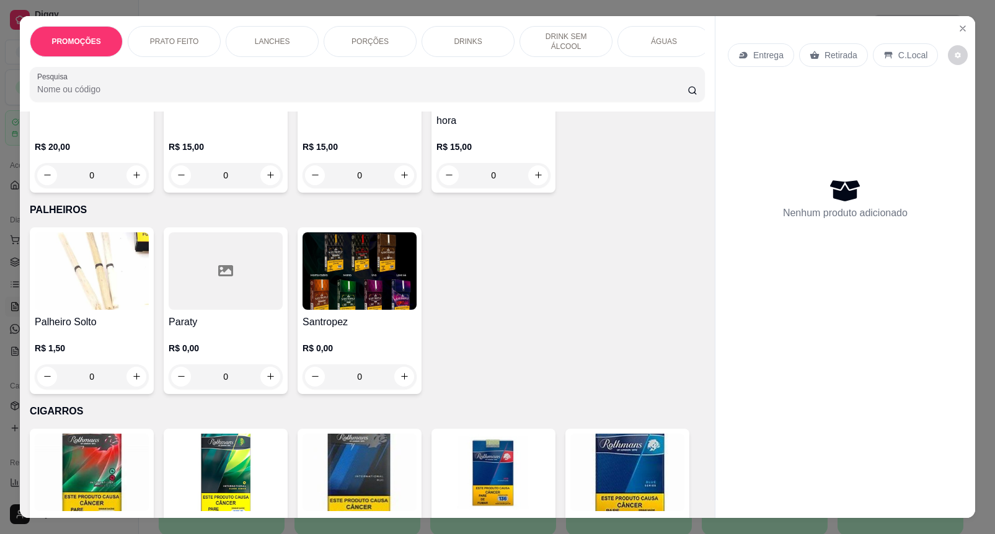
scroll to position [10209, 0]
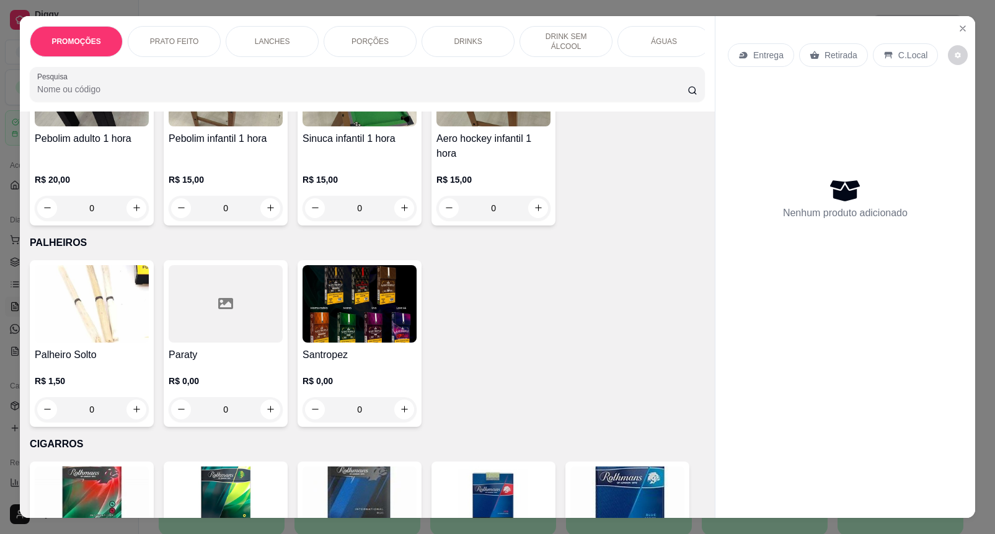
click at [385, 265] on img at bounding box center [359, 303] width 114 height 77
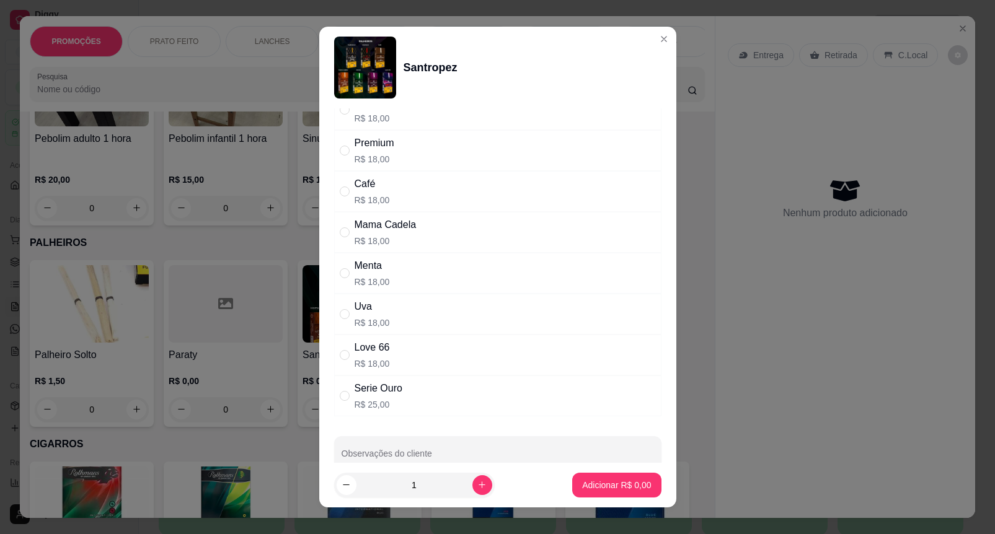
scroll to position [77, 0]
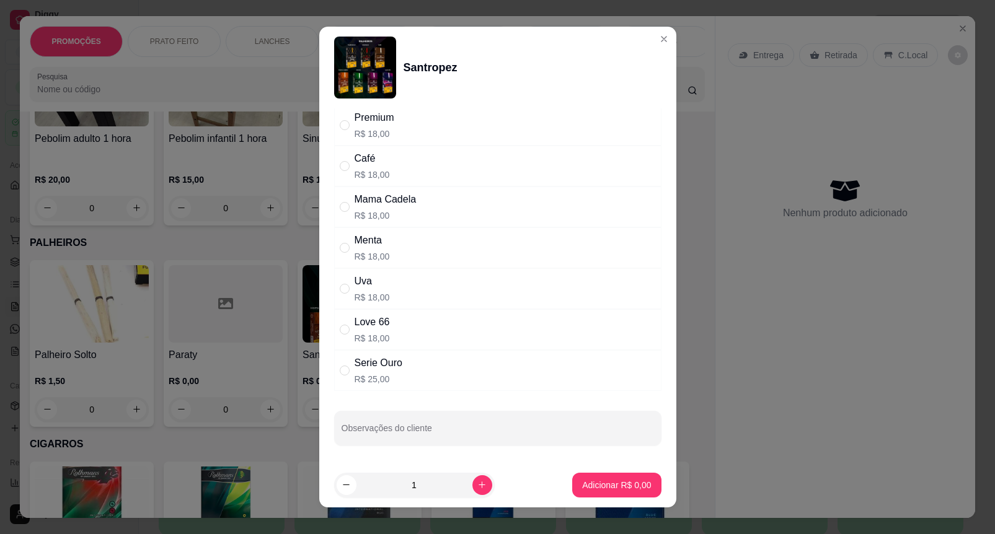
click at [364, 381] on p "R$ 25,00" at bounding box center [379, 379] width 48 height 12
click at [340, 374] on input "" at bounding box center [345, 371] width 10 height 10
radio input "true"
click at [596, 477] on button "Adicionar R$ 25,00" at bounding box center [614, 485] width 94 height 25
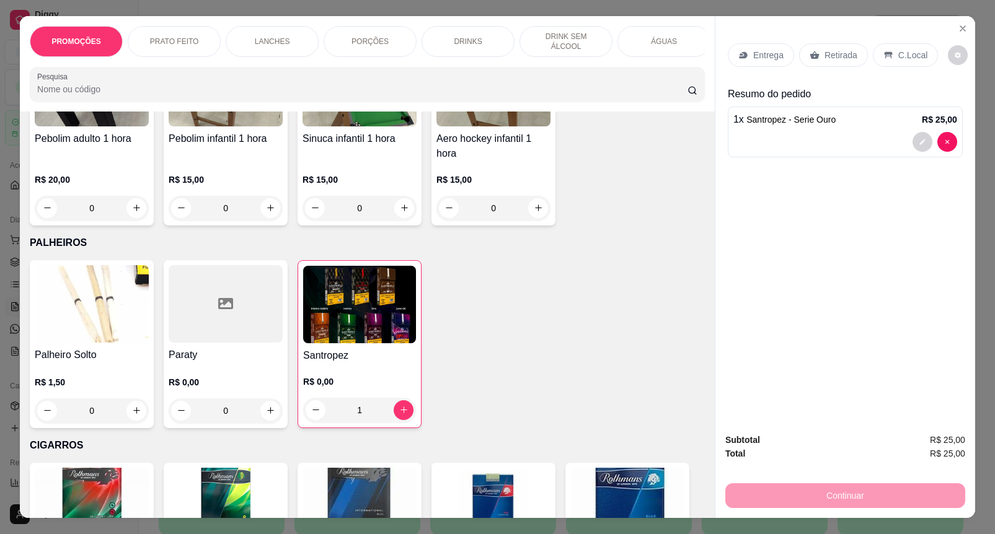
type input "1"
click at [837, 49] on p "Retirada" at bounding box center [840, 55] width 33 height 12
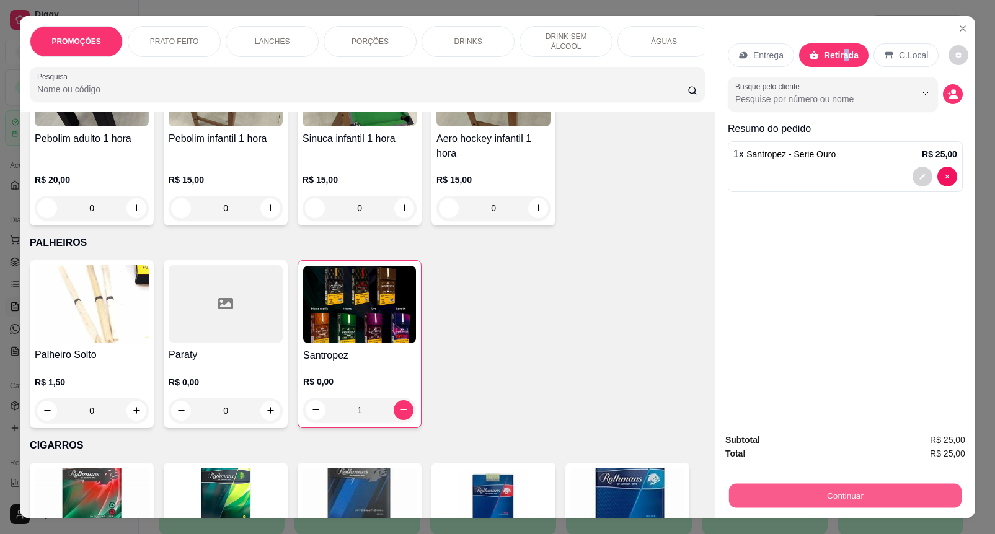
click at [829, 485] on button "Continuar" at bounding box center [845, 496] width 232 height 24
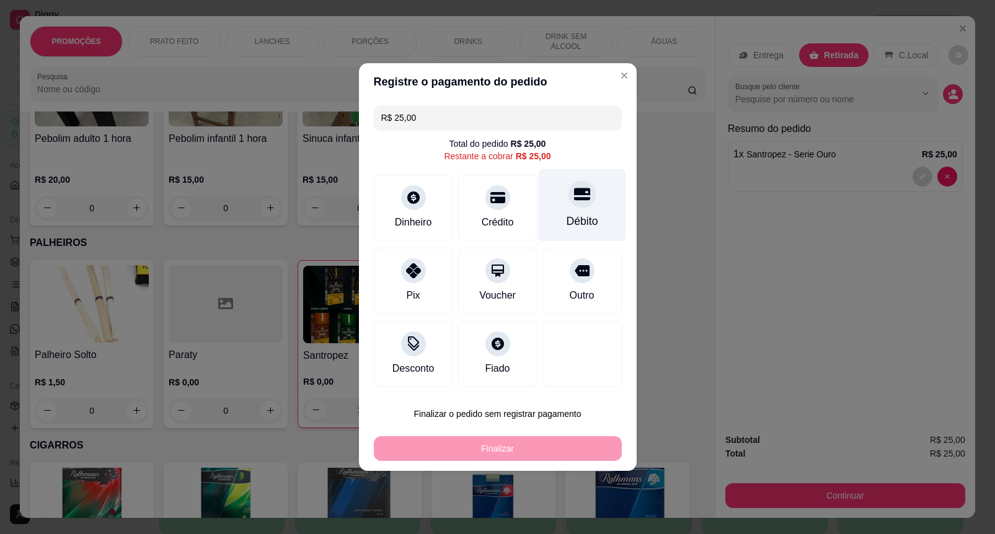
click at [578, 199] on icon at bounding box center [581, 194] width 16 height 12
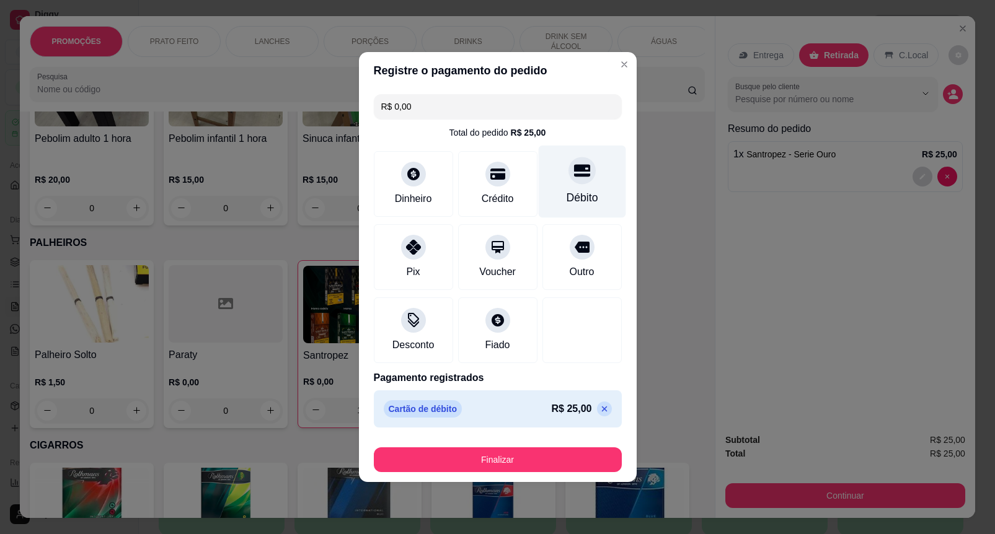
type input "R$ 0,00"
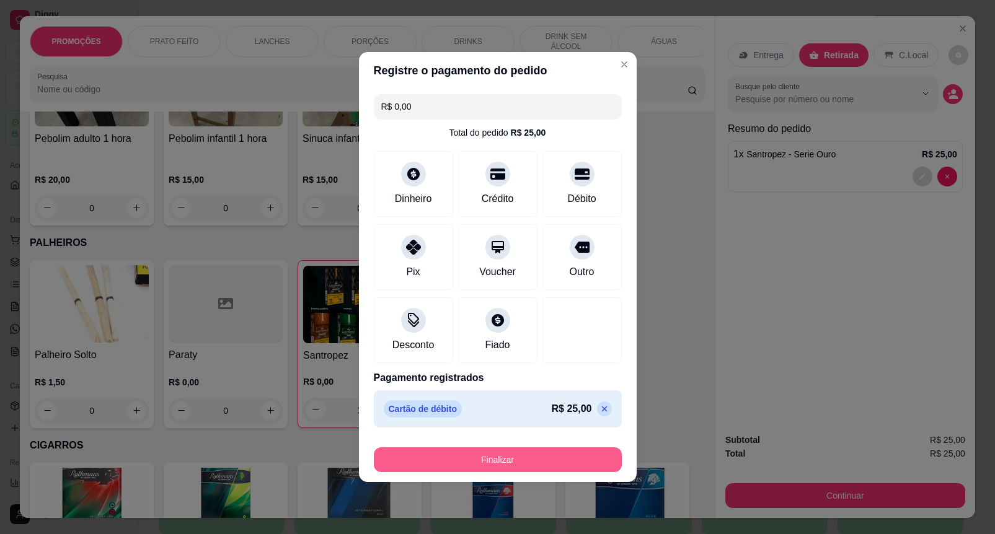
click at [472, 461] on button "Finalizar" at bounding box center [498, 460] width 248 height 25
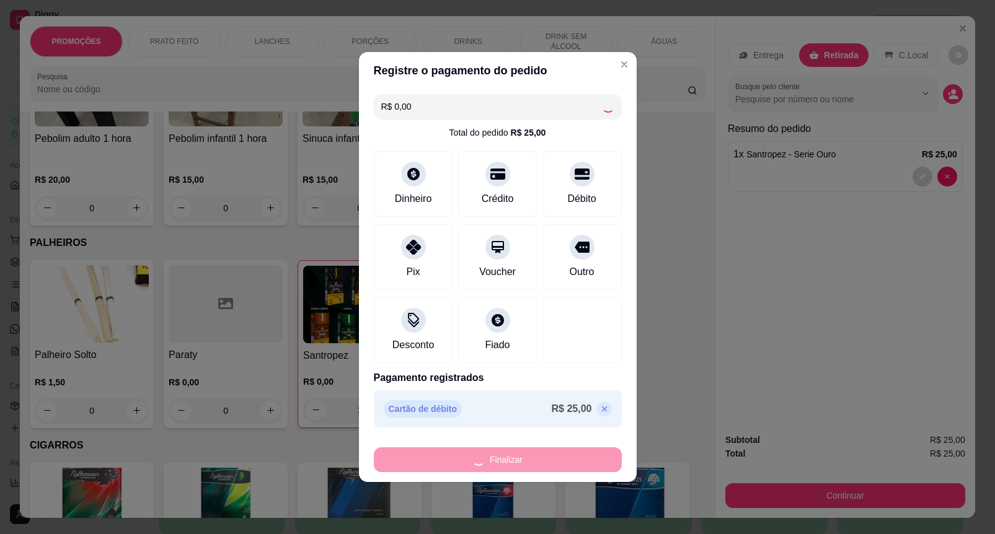
type input "0"
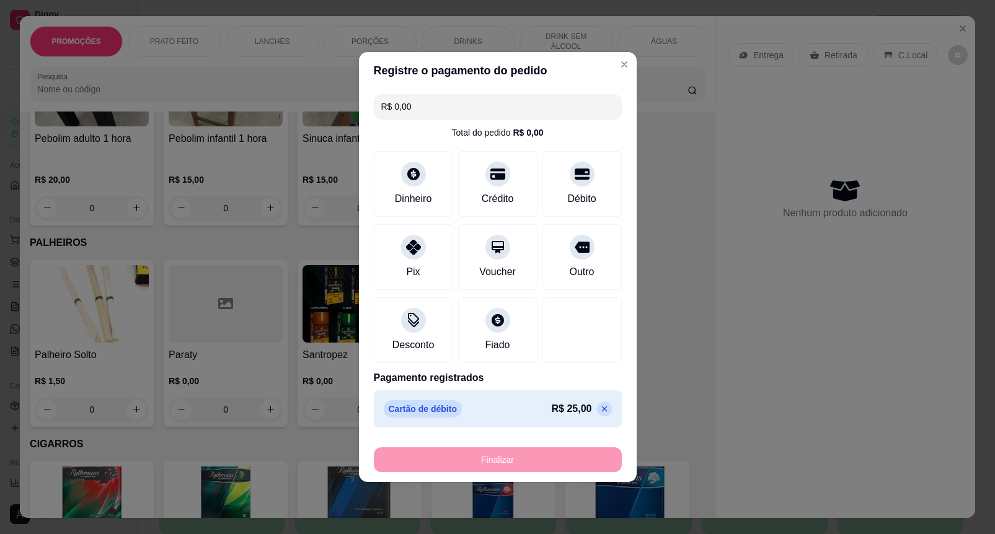
type input "-R$ 25,00"
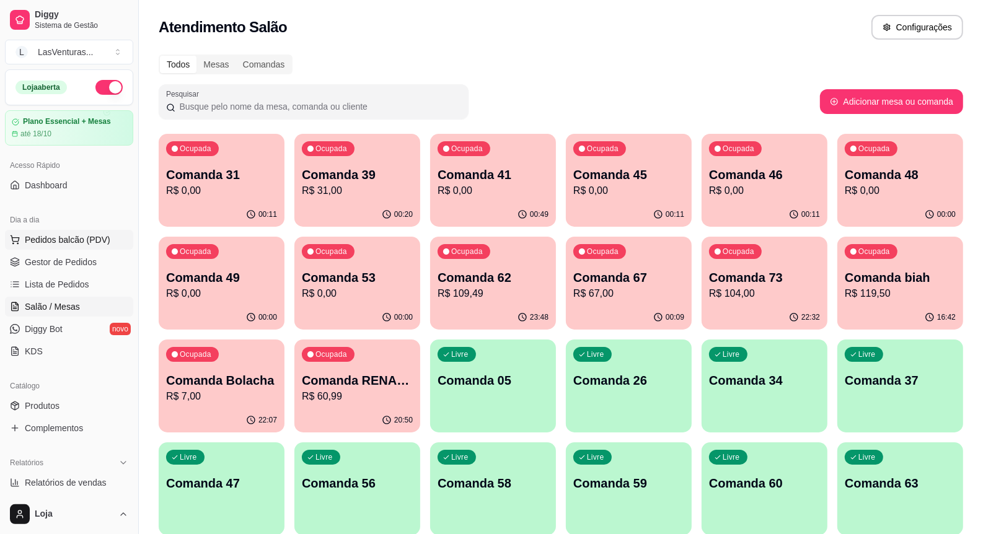
click at [30, 242] on span "Pedidos balcão (PDV)" at bounding box center [68, 240] width 86 height 12
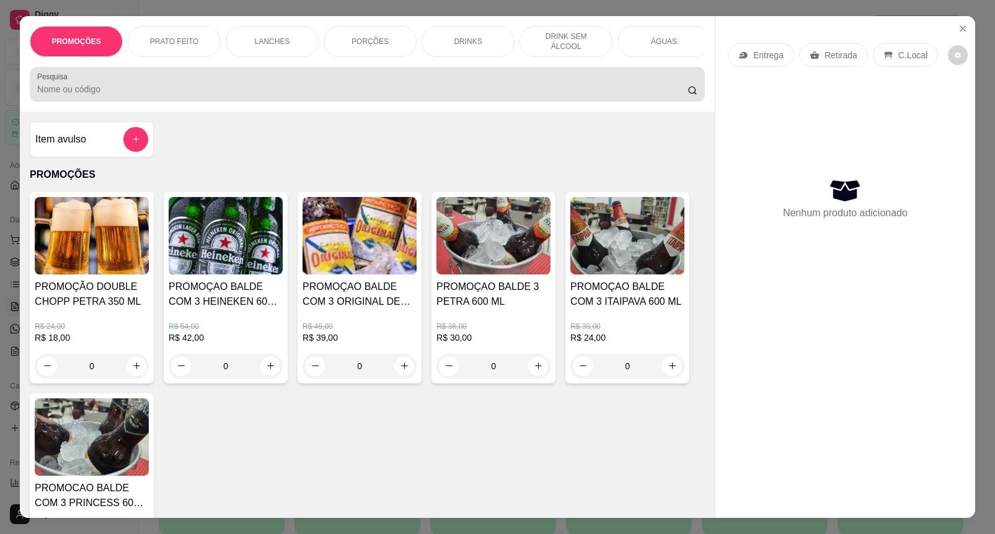
click at [90, 95] on input "Pesquisa" at bounding box center [362, 89] width 650 height 12
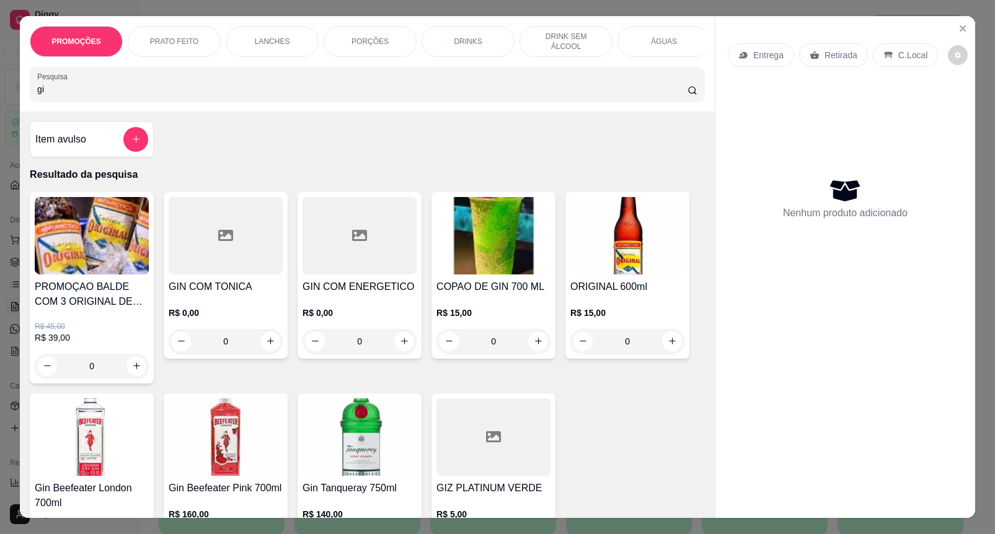
type input "gi"
click at [507, 294] on h4 "COPAO DE GIN 700 ML" at bounding box center [493, 287] width 114 height 15
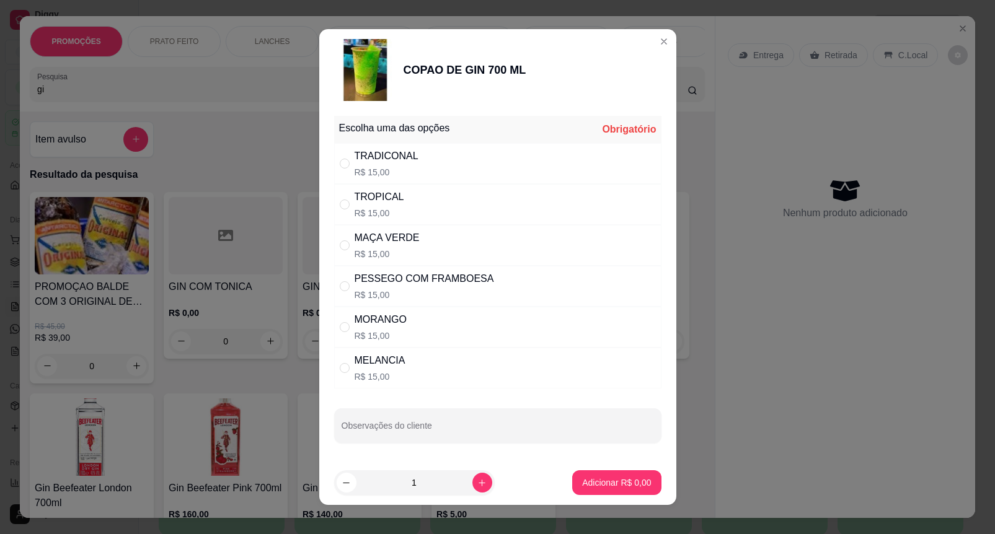
click at [366, 196] on div "TROPICAL" at bounding box center [380, 197] width 50 height 15
radio input "true"
click at [596, 482] on p "Adicionar R$ 15,00" at bounding box center [614, 483] width 72 height 12
type input "1"
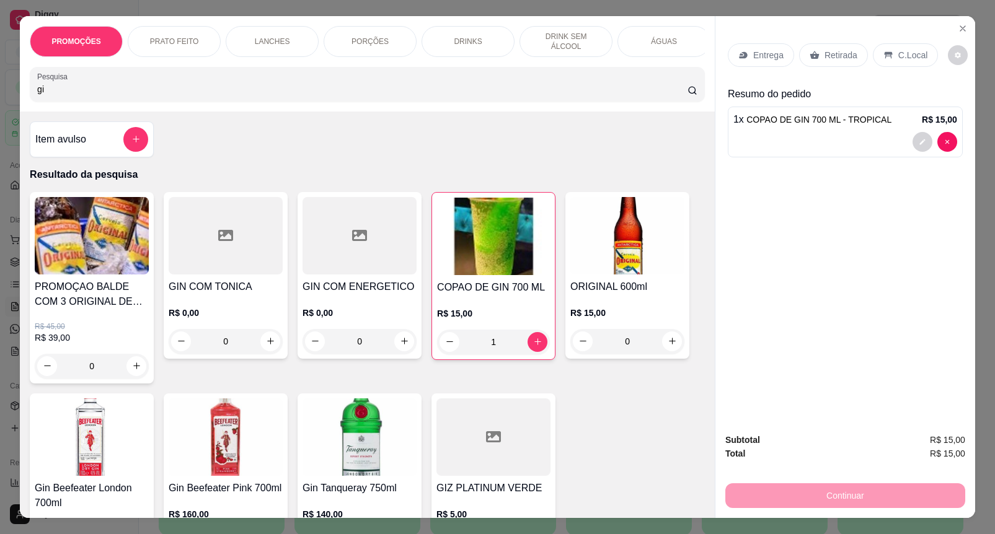
click at [834, 50] on p "Retirada" at bounding box center [840, 55] width 33 height 12
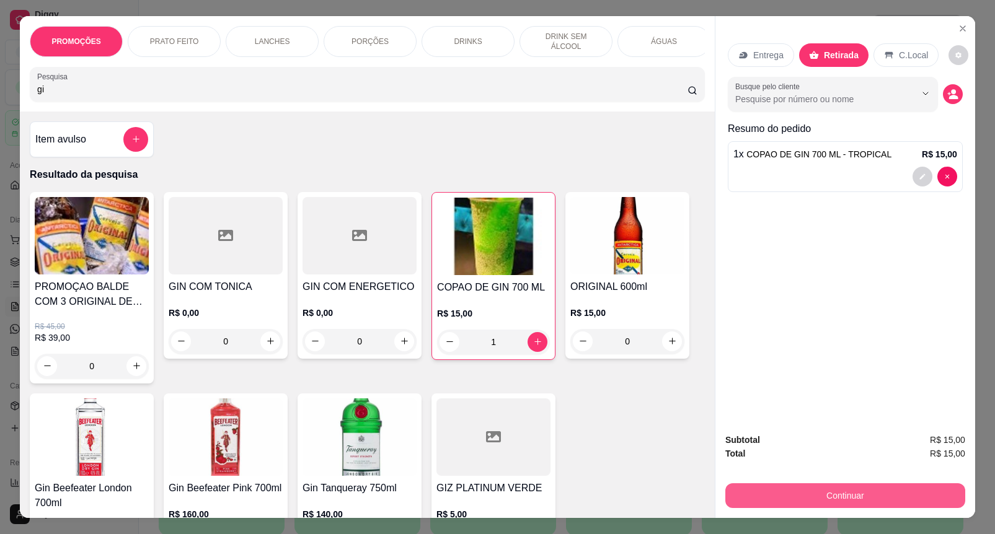
click at [793, 485] on button "Continuar" at bounding box center [845, 495] width 240 height 25
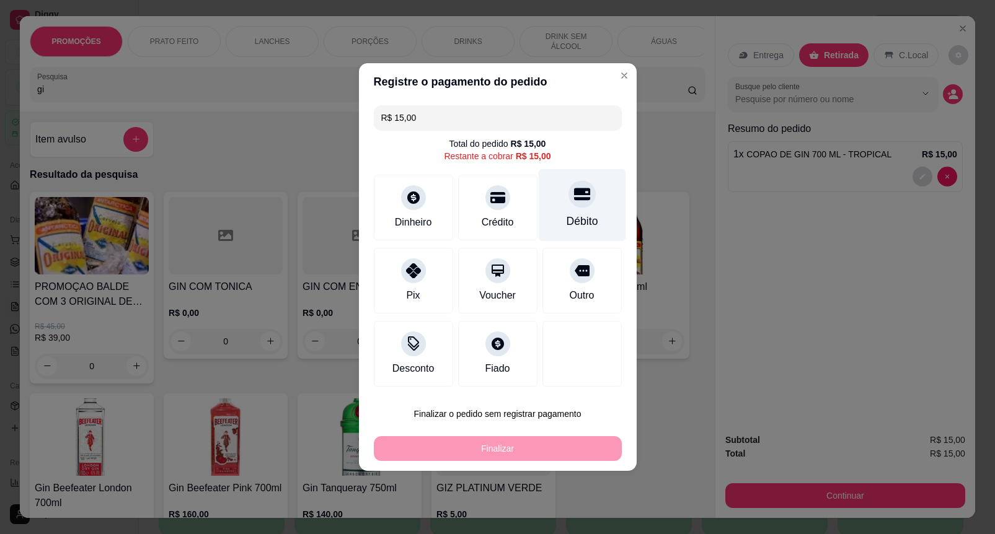
click at [573, 191] on icon at bounding box center [581, 194] width 16 height 12
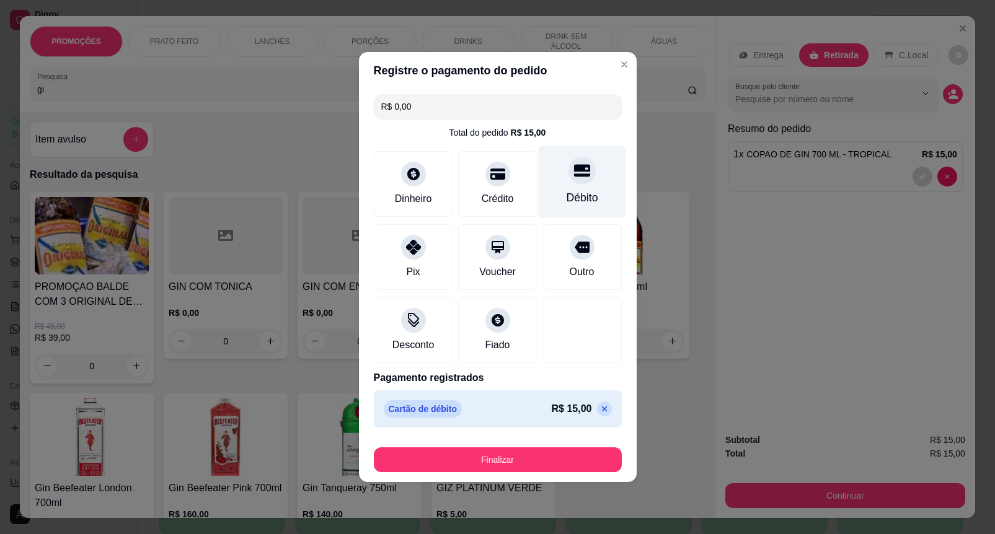
type input "R$ 0,00"
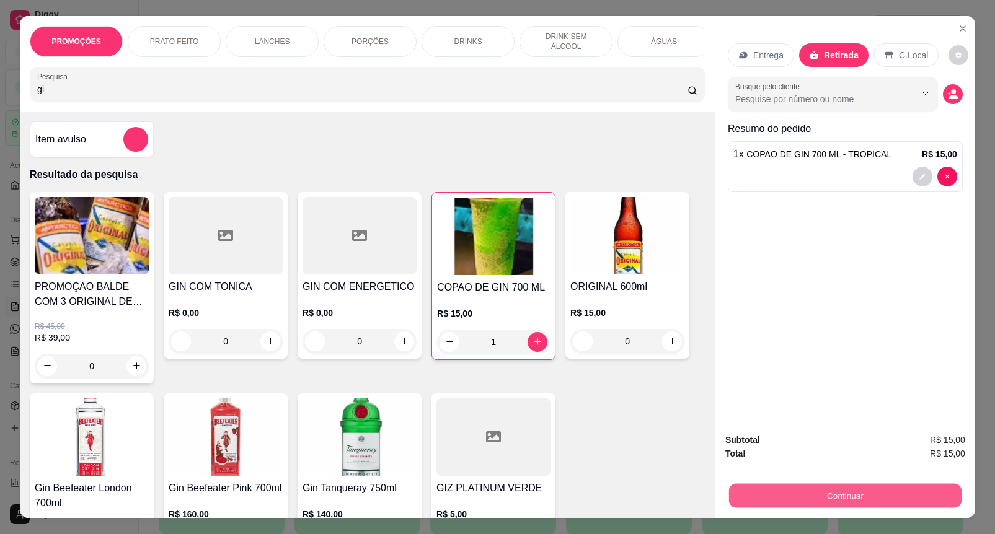
click at [862, 484] on button "Continuar" at bounding box center [845, 496] width 232 height 24
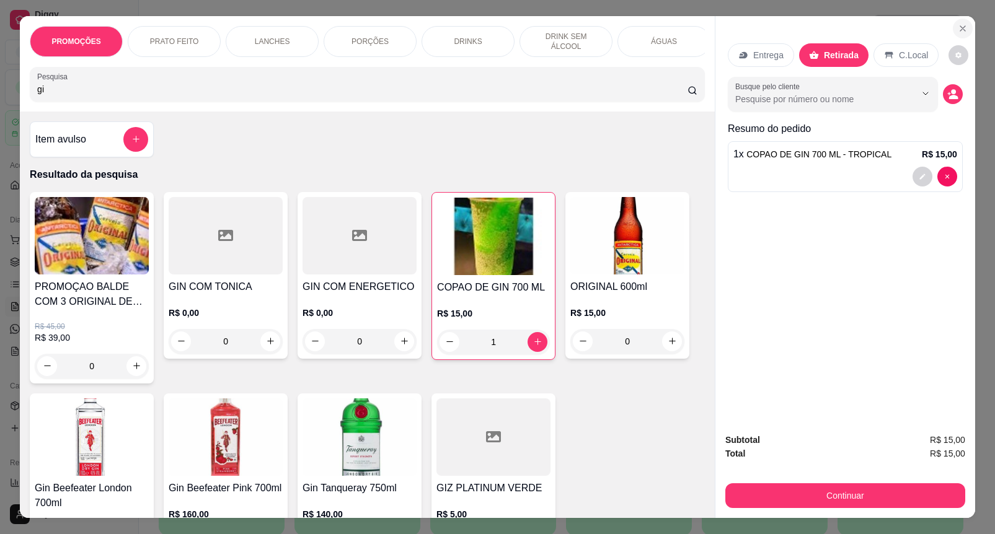
click at [958, 24] on icon "Close" at bounding box center [963, 29] width 10 height 10
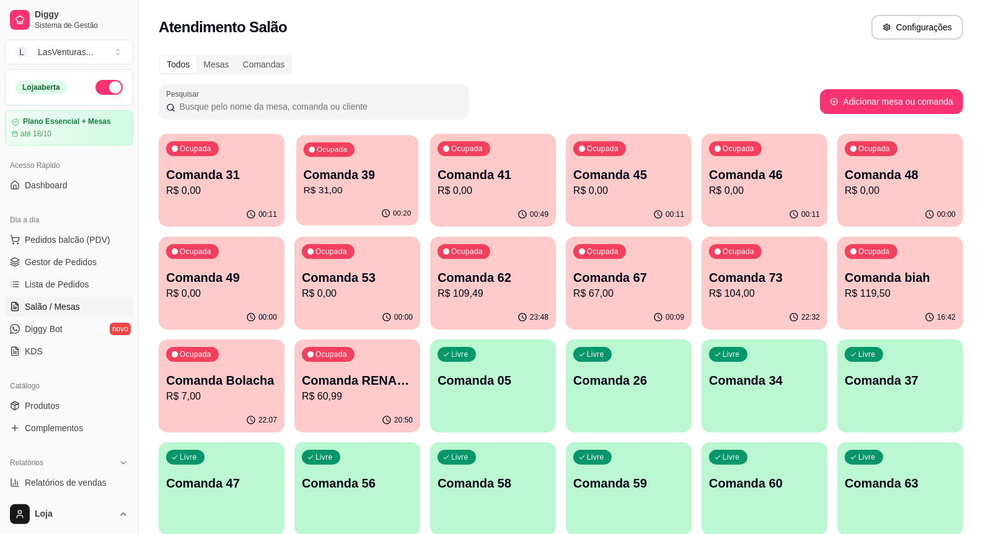
click at [352, 201] on div "Ocupada Comanda 39 R$ 31,00" at bounding box center [357, 168] width 122 height 67
click at [329, 286] on p "R$ 0,00" at bounding box center [357, 293] width 111 height 15
click at [597, 293] on p "R$ 67,00" at bounding box center [628, 293] width 111 height 15
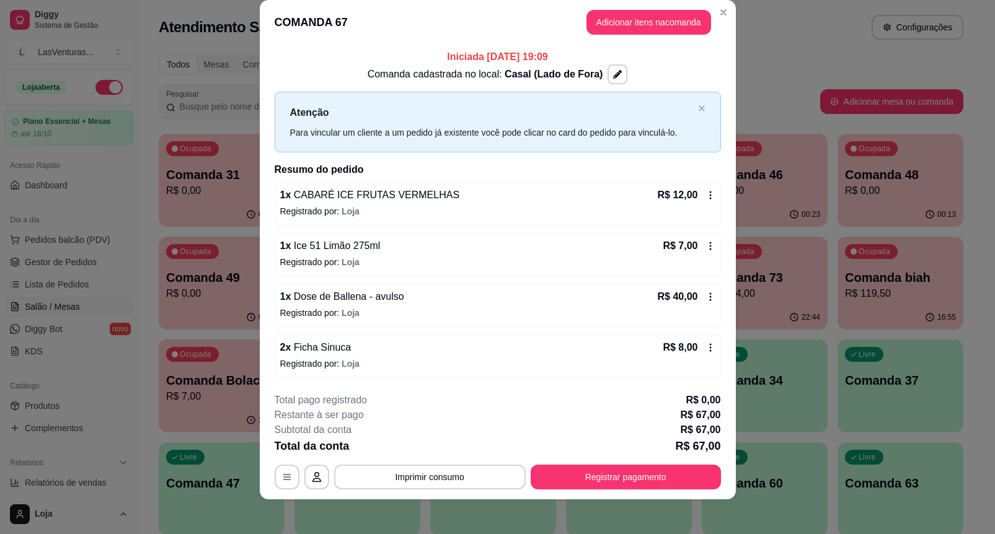
scroll to position [22, 0]
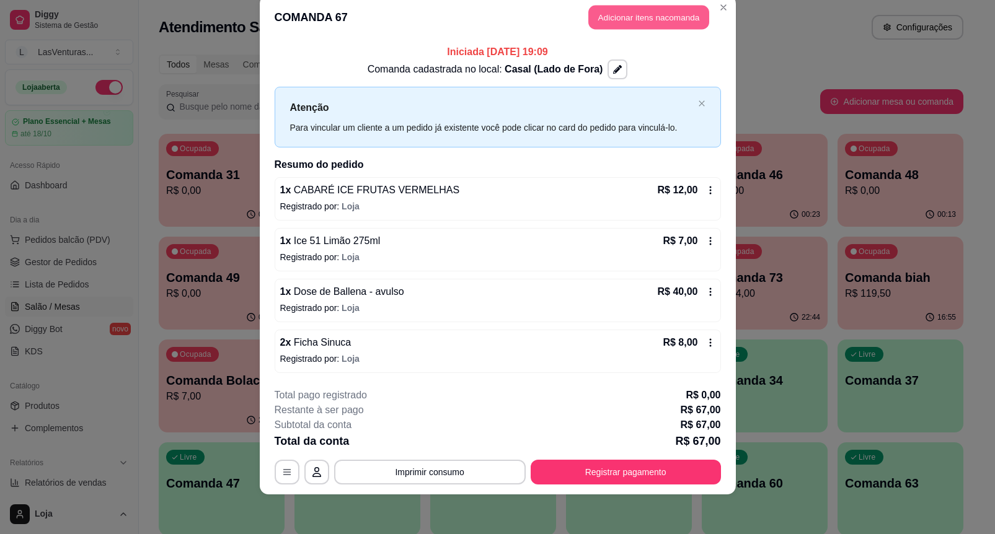
click at [612, 20] on button "Adicionar itens na comanda" at bounding box center [648, 18] width 121 height 24
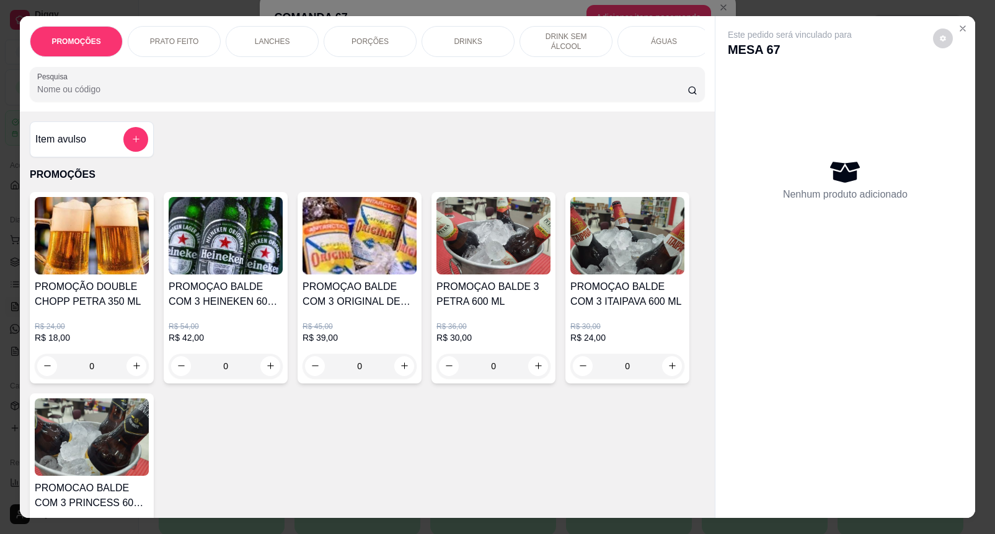
click at [482, 77] on div at bounding box center [367, 84] width 660 height 25
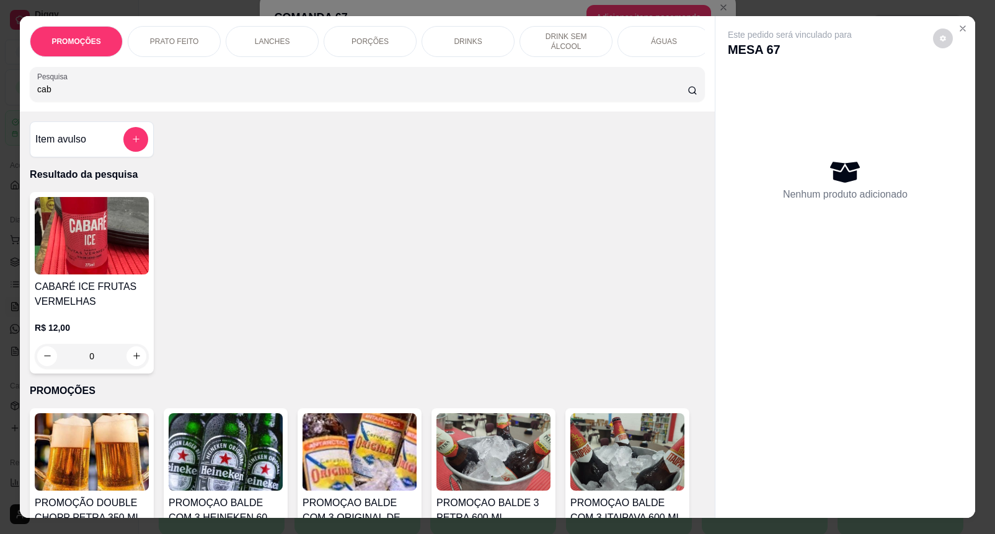
type input "cab"
click at [107, 309] on h4 "CABARÉ ICE FRUTAS VERMELHAS" at bounding box center [92, 295] width 114 height 30
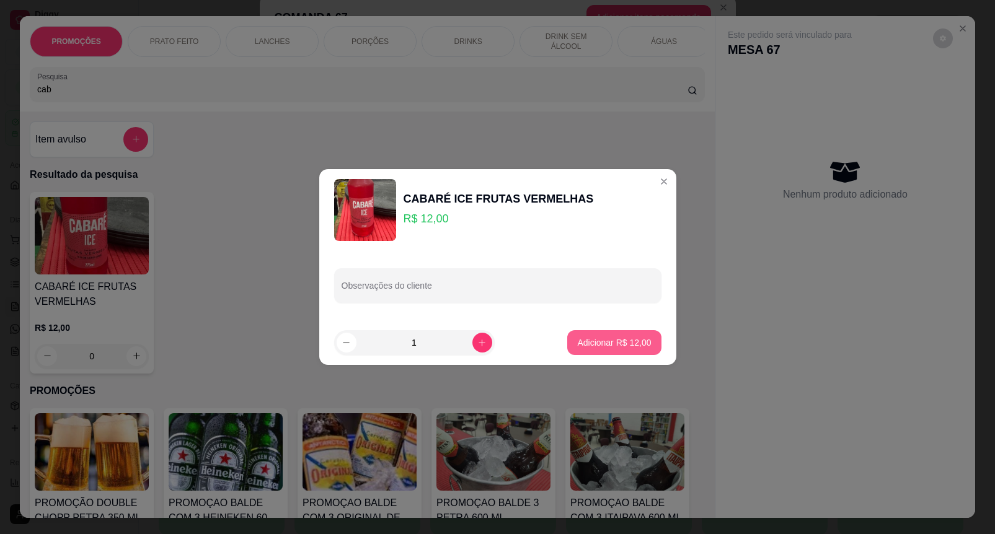
click at [585, 333] on button "Adicionar R$ 12,00" at bounding box center [614, 342] width 94 height 25
type input "1"
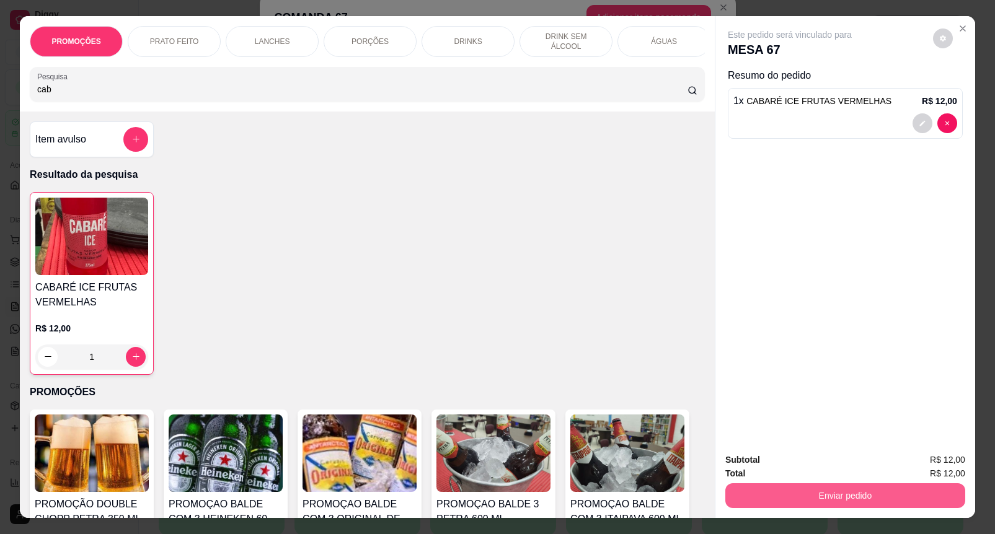
click at [842, 493] on button "Enviar pedido" at bounding box center [845, 495] width 240 height 25
click at [912, 453] on button "Enviar pedido" at bounding box center [932, 460] width 70 height 24
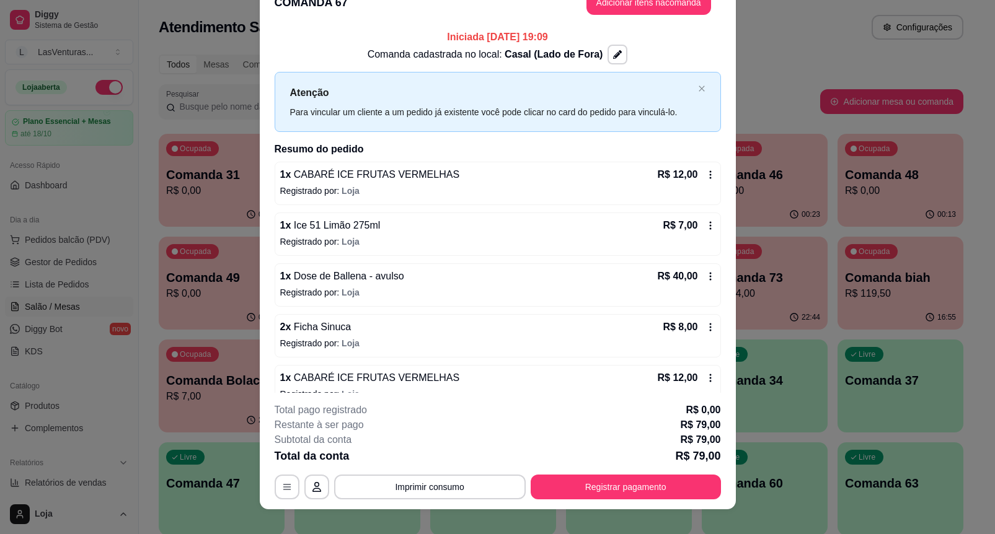
scroll to position [7, 0]
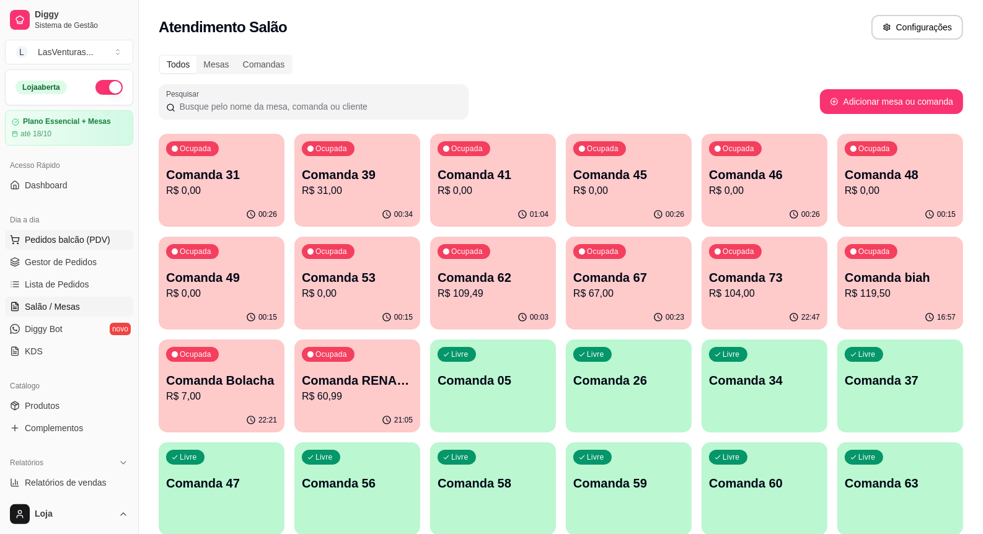
click at [55, 241] on span "Pedidos balcão (PDV)" at bounding box center [68, 240] width 86 height 12
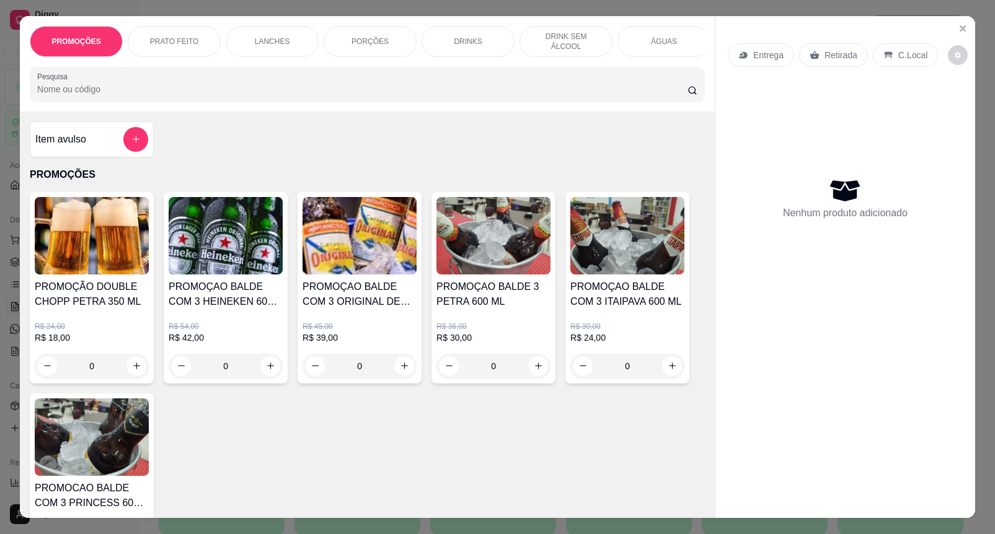
click at [191, 78] on div at bounding box center [367, 84] width 660 height 25
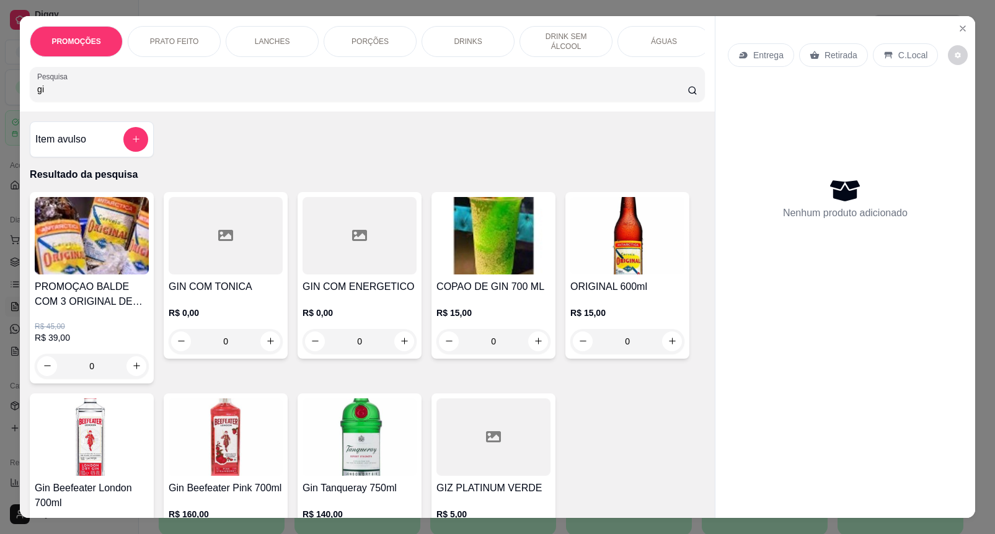
type input "gi"
click at [534, 348] on div "0" at bounding box center [493, 341] width 114 height 25
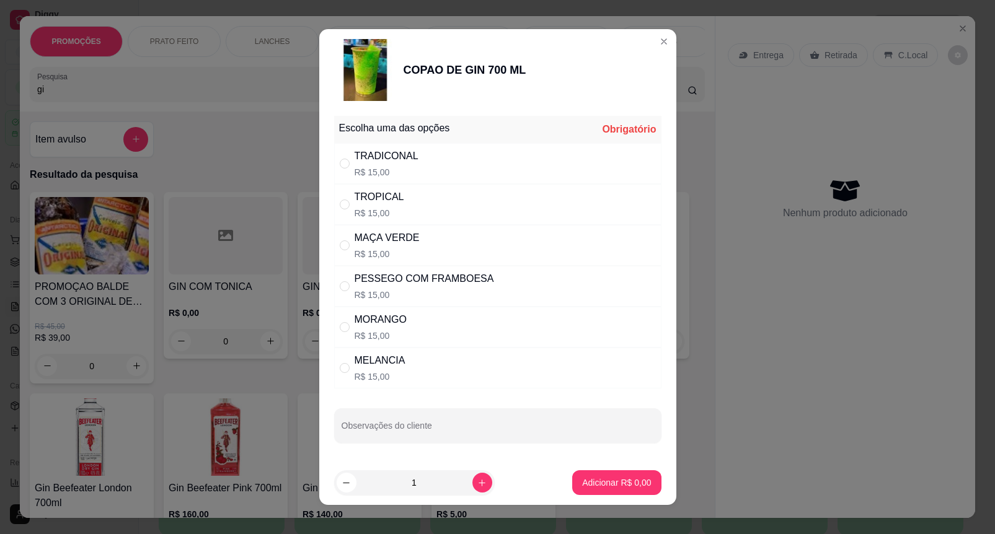
click at [361, 203] on div "TROPICAL" at bounding box center [380, 197] width 50 height 15
radio input "true"
click at [585, 479] on p "Adicionar R$ 15,00" at bounding box center [614, 483] width 72 height 12
type input "1"
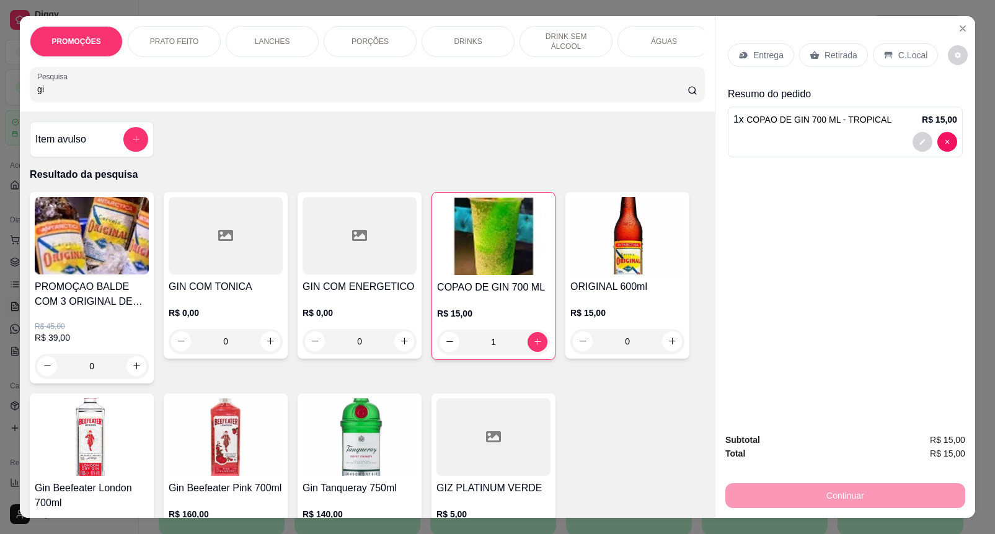
drag, startPoint x: 832, startPoint y: 51, endPoint x: 824, endPoint y: 65, distance: 15.5
click at [832, 51] on p "Retirada" at bounding box center [840, 55] width 33 height 12
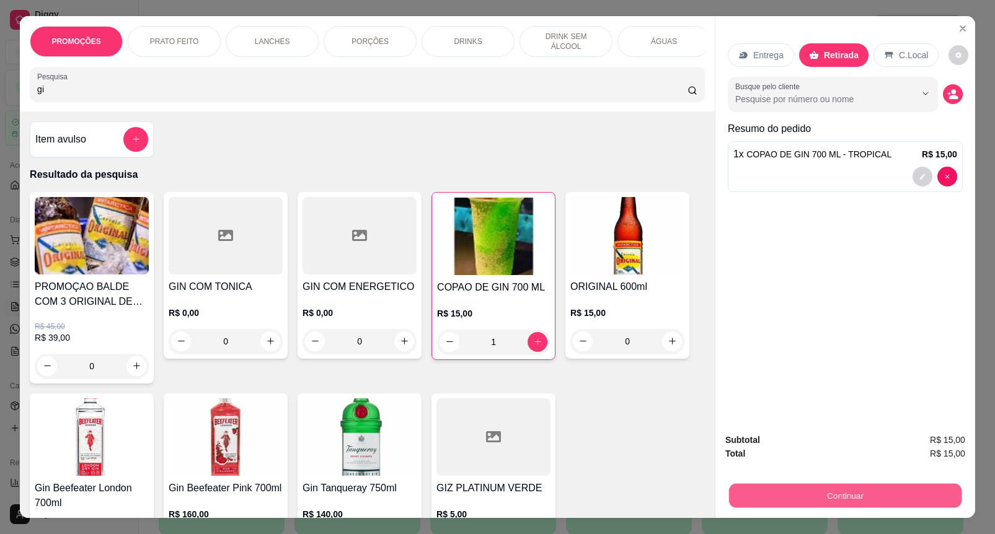
click at [789, 488] on button "Continuar" at bounding box center [845, 496] width 232 height 24
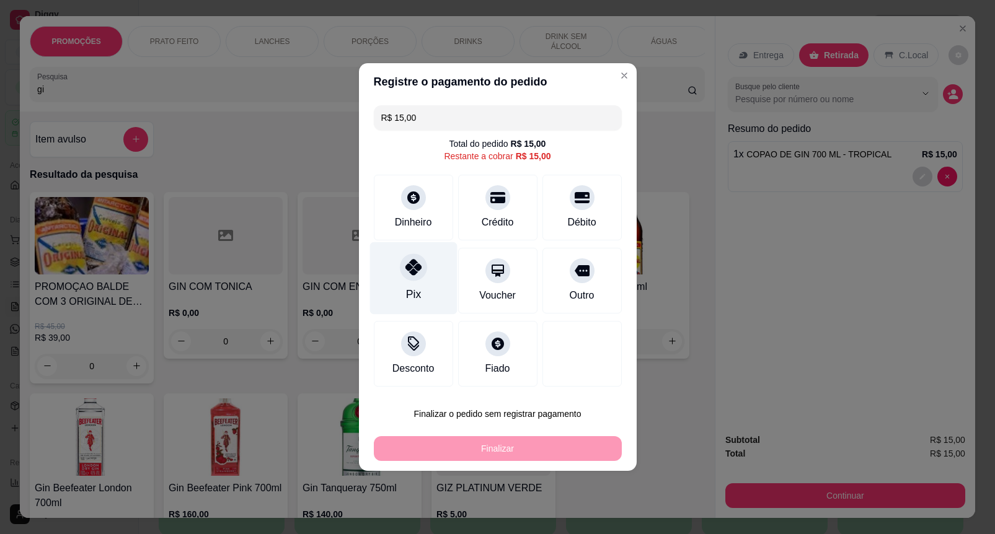
click at [405, 270] on icon at bounding box center [413, 267] width 16 height 16
type input "R$ 0,00"
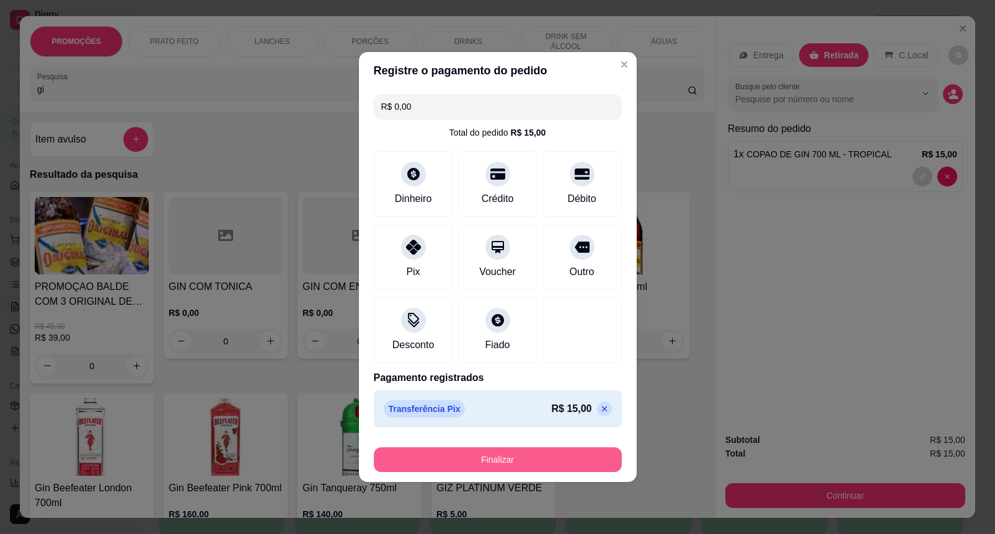
click at [538, 471] on button "Finalizar" at bounding box center [498, 460] width 248 height 25
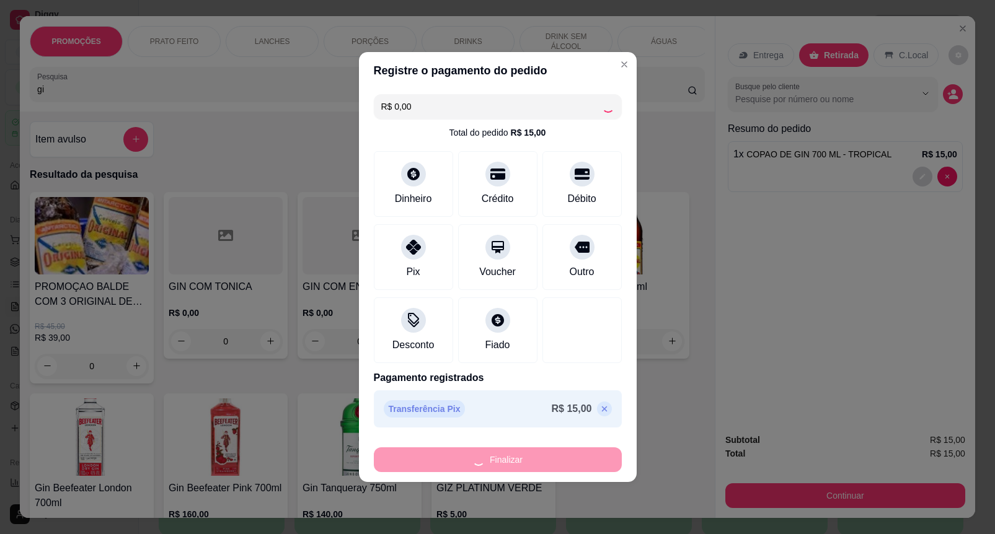
type input "0"
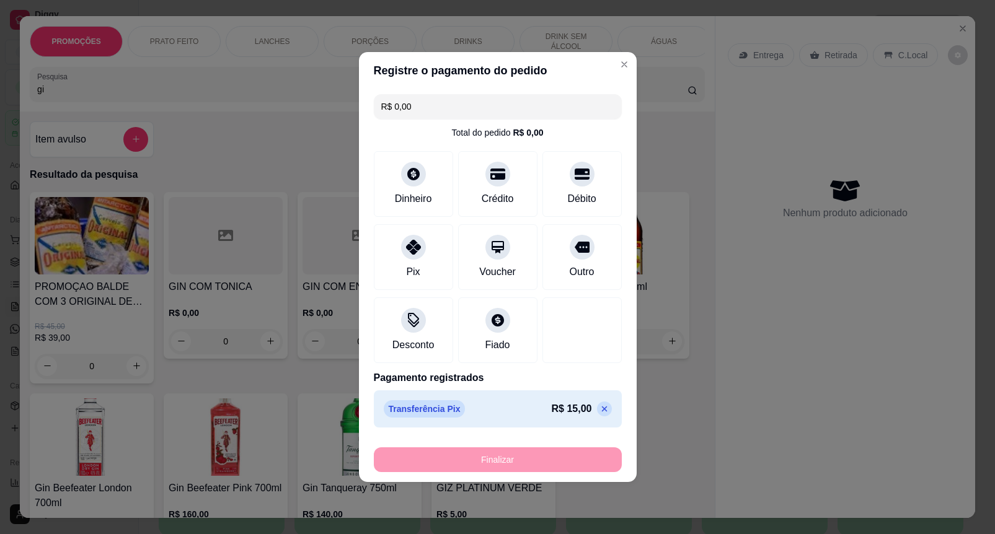
type input "-R$ 15,00"
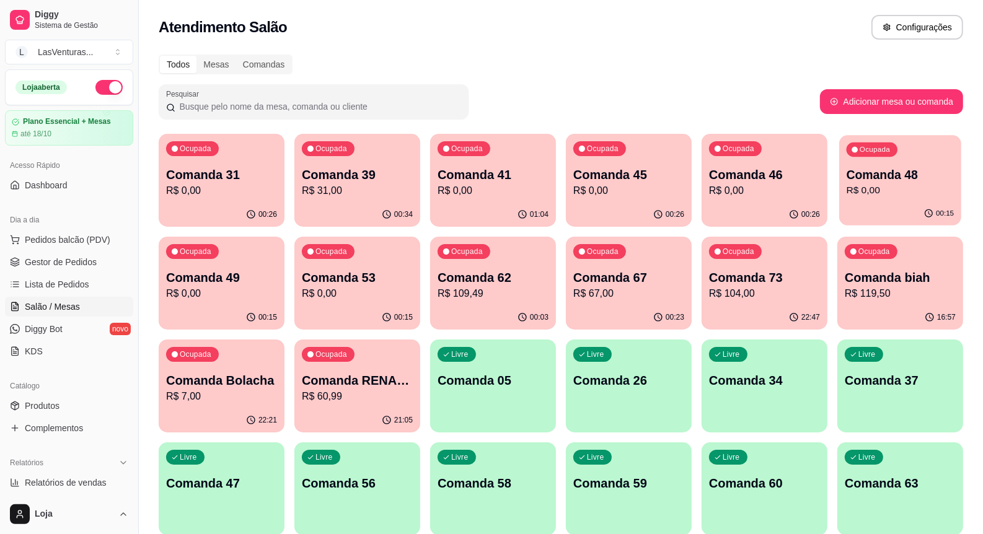
click at [896, 222] on div "00:15" at bounding box center [900, 214] width 122 height 24
click at [786, 191] on p "R$ 0,00" at bounding box center [764, 190] width 111 height 15
click at [643, 208] on div "00:31" at bounding box center [629, 215] width 126 height 24
click at [536, 201] on div "Ocupada Comanda 41 R$ 0,00" at bounding box center [493, 168] width 126 height 69
click at [379, 203] on div "00:39" at bounding box center [357, 214] width 122 height 24
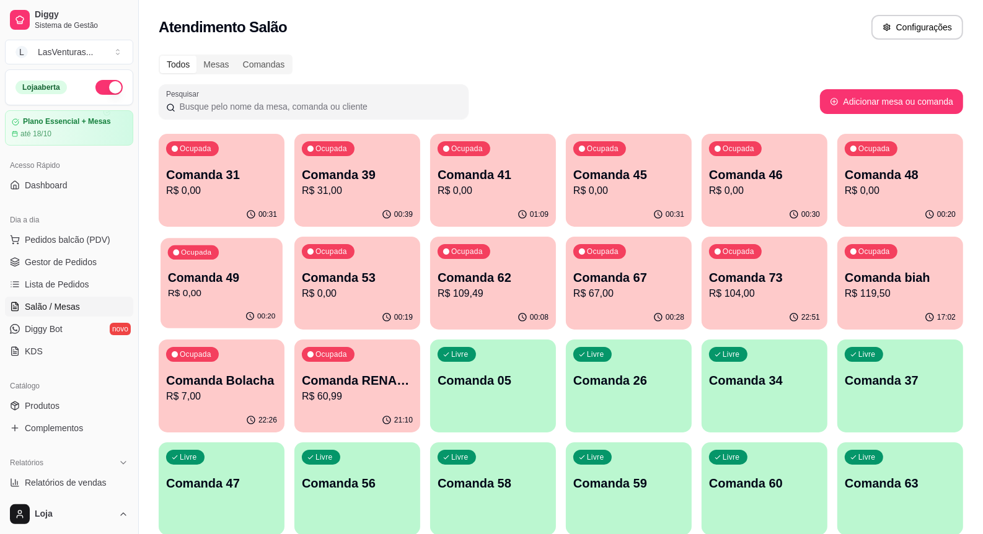
click at [219, 301] on p "R$ 0,00" at bounding box center [222, 293] width 108 height 14
click at [296, 285] on div "Ocupada Comanda 53 R$ 0,00" at bounding box center [357, 271] width 122 height 67
click at [449, 296] on p "R$ 109,49" at bounding box center [493, 293] width 111 height 15
click at [617, 307] on div "00:28" at bounding box center [629, 318] width 126 height 24
click at [795, 319] on icon "button" at bounding box center [793, 317] width 10 height 10
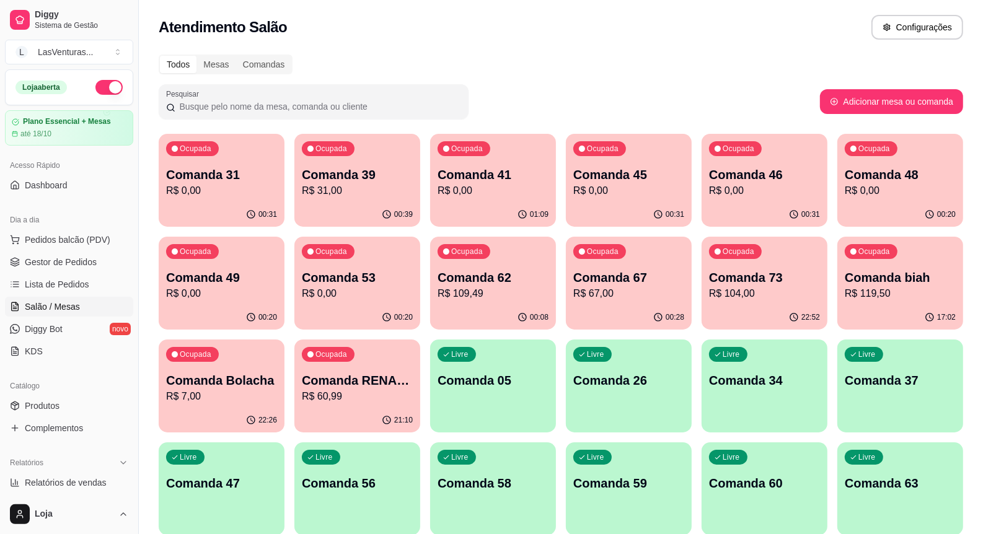
click at [859, 301] on p "R$ 119,50" at bounding box center [900, 293] width 111 height 15
click at [177, 167] on p "Comanda 31" at bounding box center [222, 175] width 108 height 17
click at [375, 306] on div "00:20" at bounding box center [357, 317] width 122 height 24
click at [211, 208] on div "00:40" at bounding box center [222, 215] width 126 height 24
click at [775, 270] on p "Comanda 73" at bounding box center [764, 277] width 111 height 17
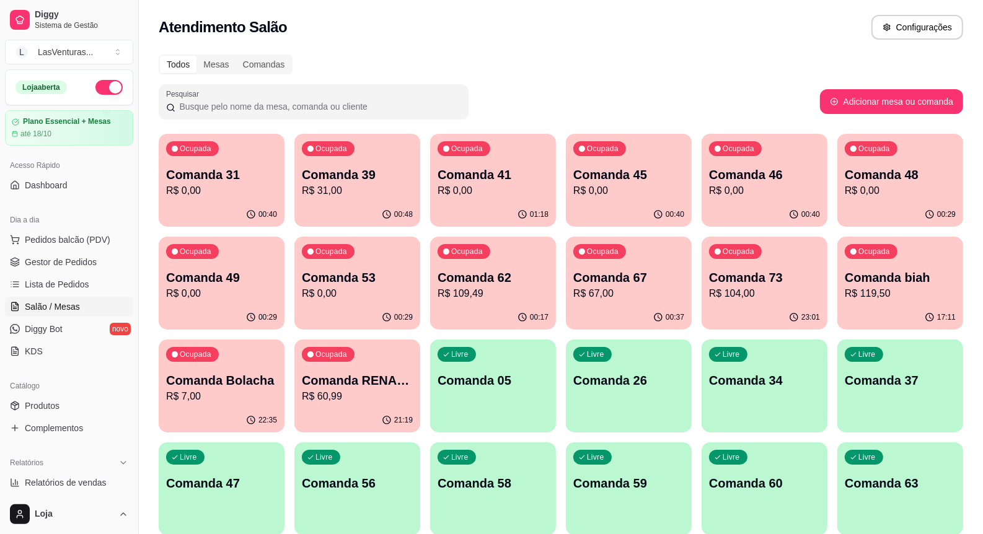
click at [910, 302] on div "Ocupada Comanda biah R$ 119,50" at bounding box center [900, 271] width 126 height 69
click at [642, 286] on p "Comanda 67" at bounding box center [628, 277] width 111 height 17
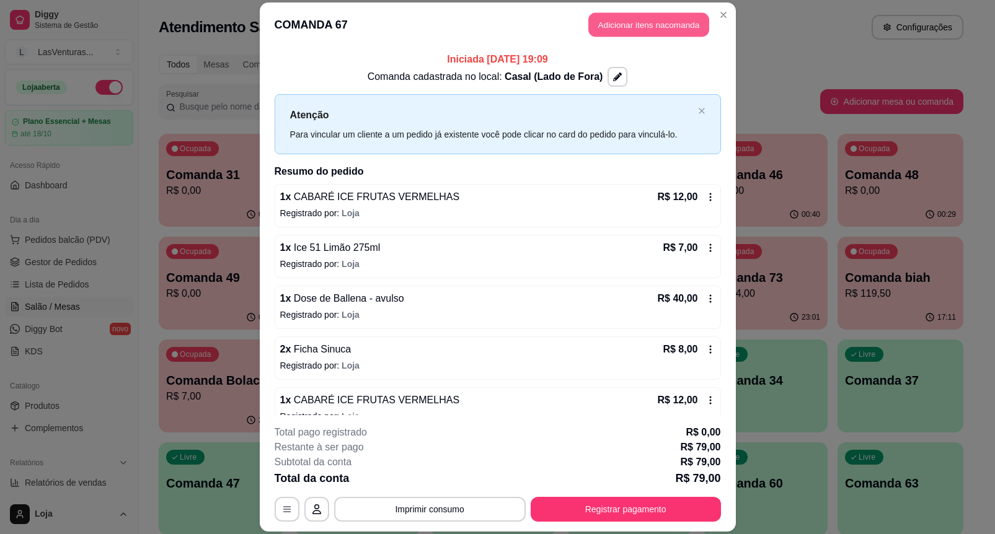
click at [603, 26] on button "Adicionar itens na comanda" at bounding box center [648, 25] width 121 height 24
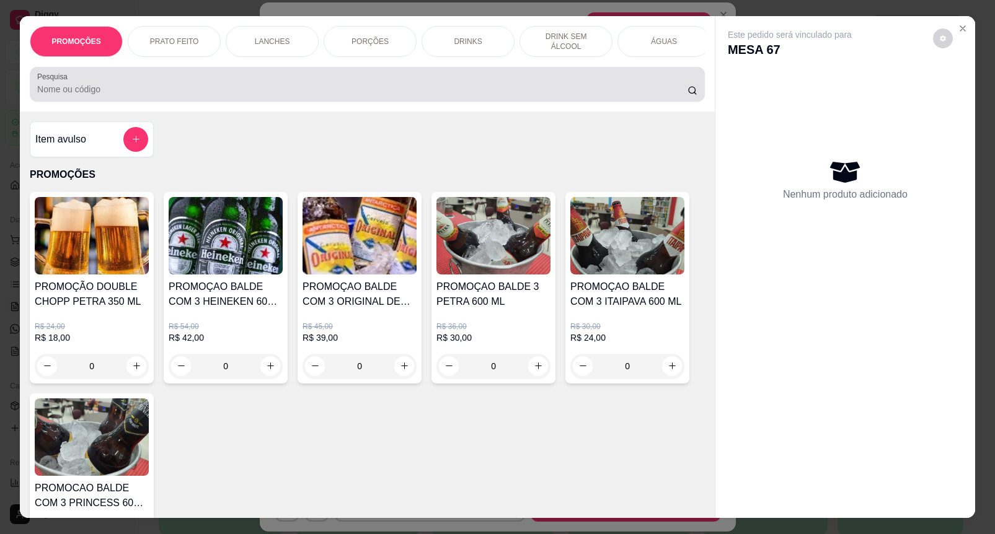
click at [497, 84] on div at bounding box center [367, 84] width 660 height 25
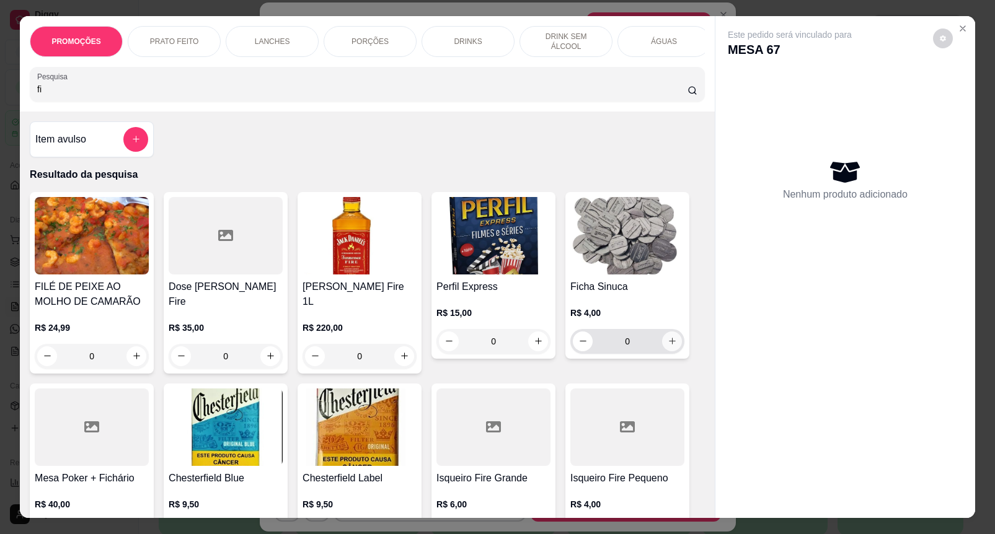
type input "fi"
click at [668, 345] on icon "increase-product-quantity" at bounding box center [672, 341] width 9 height 9
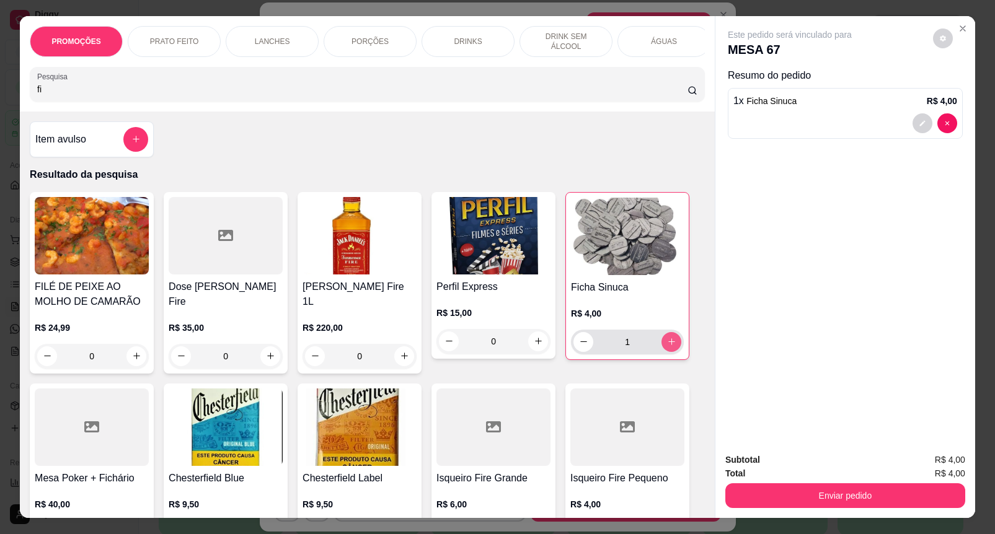
type input "1"
click at [668, 345] on icon "increase-product-quantity" at bounding box center [671, 342] width 9 height 9
type input "2"
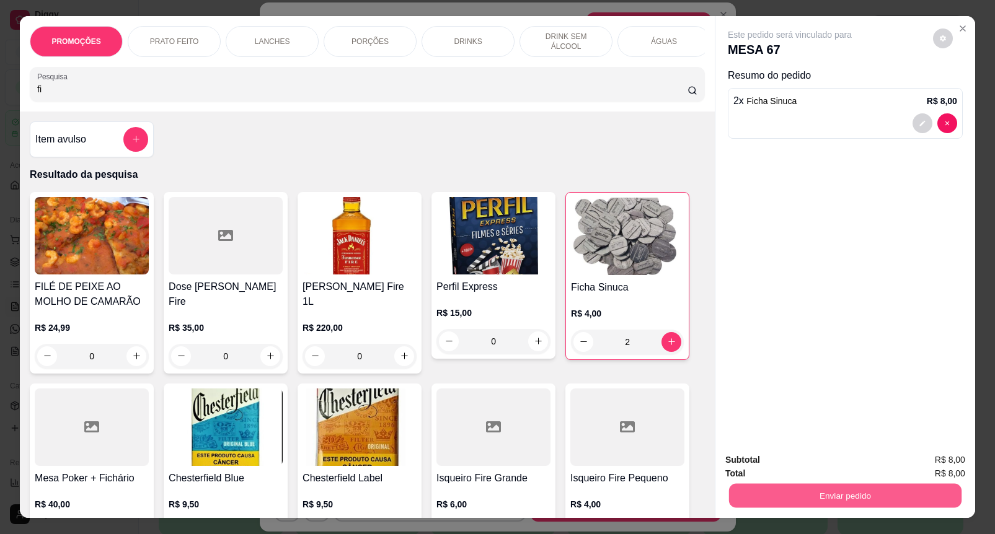
click at [831, 487] on button "Enviar pedido" at bounding box center [845, 496] width 232 height 24
click at [940, 456] on button "Enviar pedido" at bounding box center [932, 459] width 68 height 23
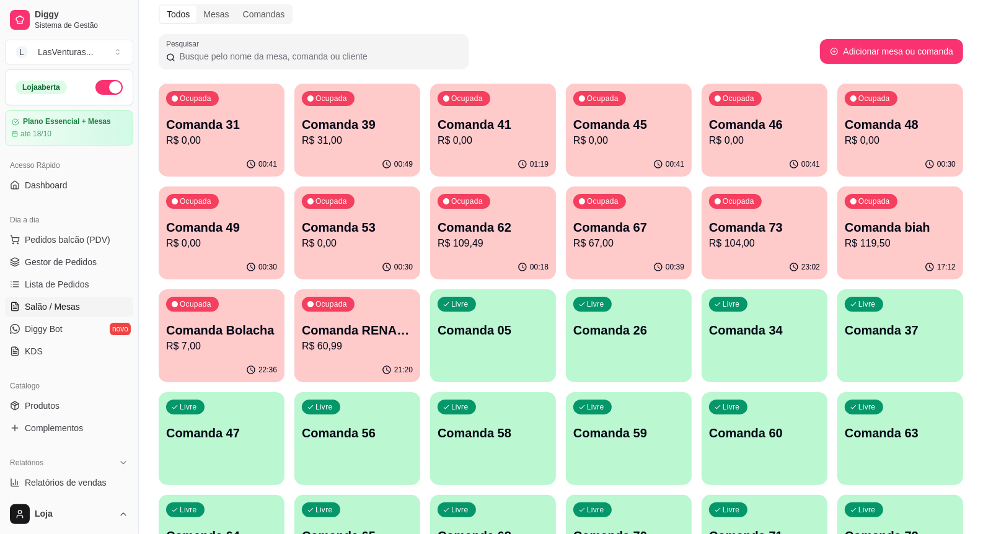
scroll to position [155, 0]
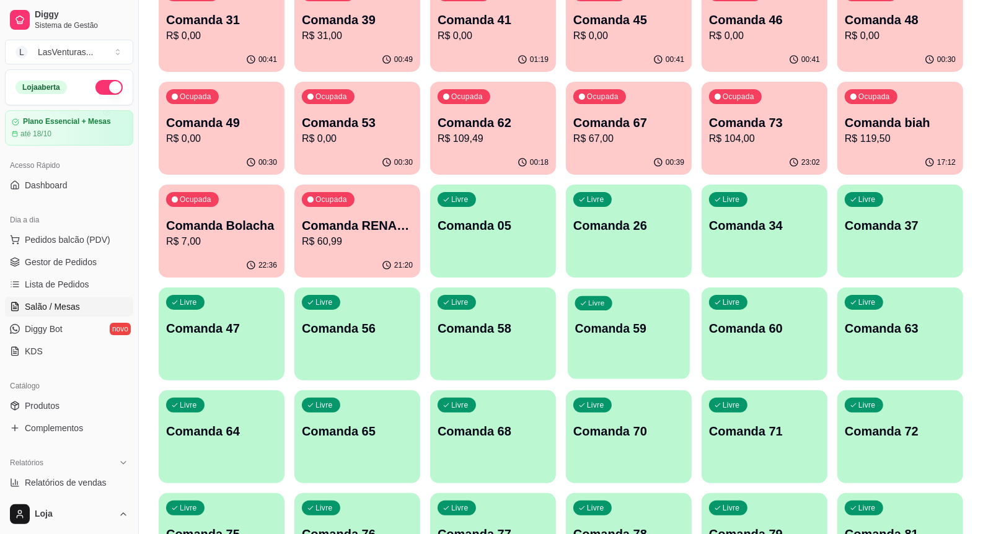
click at [662, 335] on p "Comanda 59" at bounding box center [629, 328] width 108 height 17
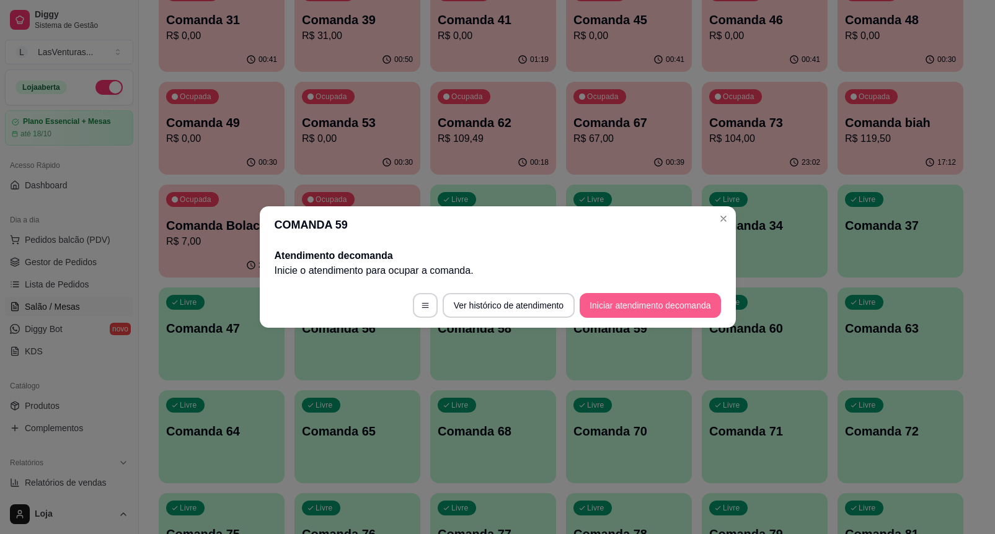
click at [661, 299] on button "Iniciar atendimento de comanda" at bounding box center [650, 305] width 141 height 25
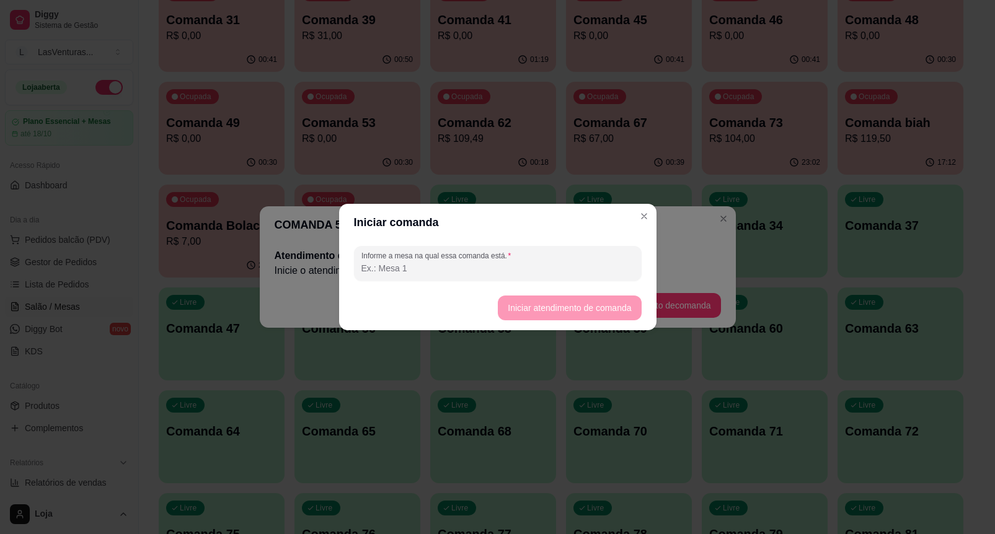
click at [465, 268] on input "Informe a mesa na qual essa comanda está." at bounding box center [497, 268] width 273 height 12
type input "LACOSTE"
click at [540, 313] on button "Iniciar atendimento de comanda" at bounding box center [569, 308] width 143 height 25
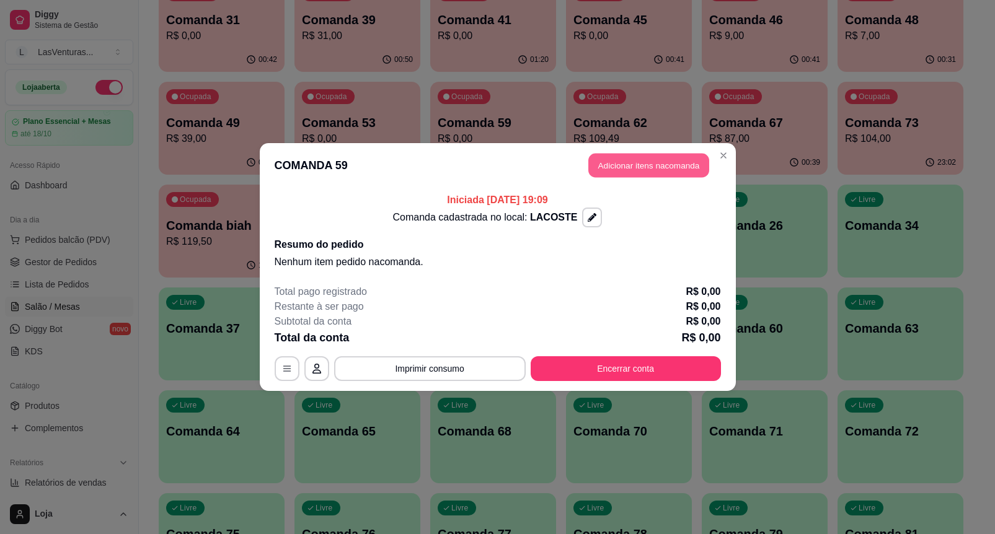
click at [677, 166] on button "Adicionar itens na comanda" at bounding box center [648, 166] width 121 height 24
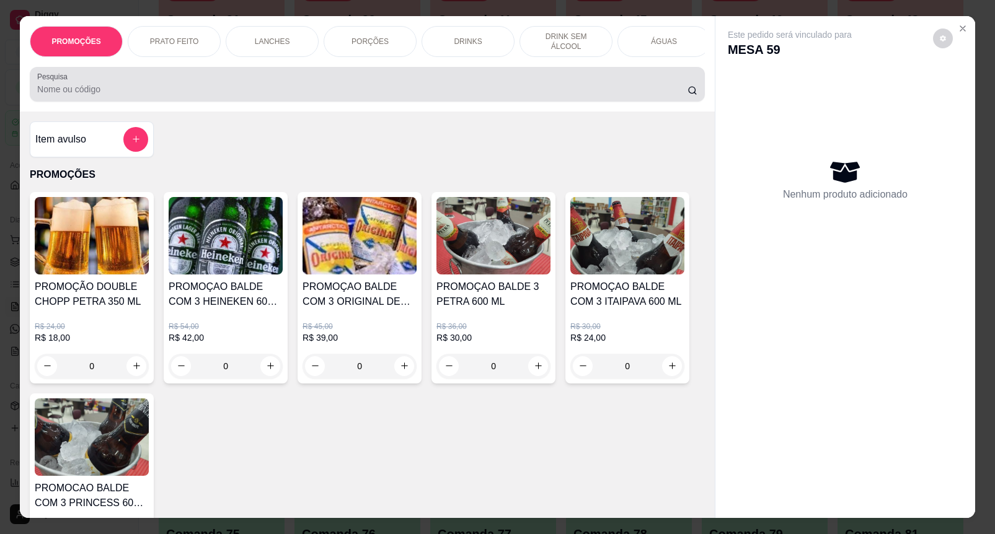
click at [239, 94] on input "Pesquisa" at bounding box center [362, 89] width 650 height 12
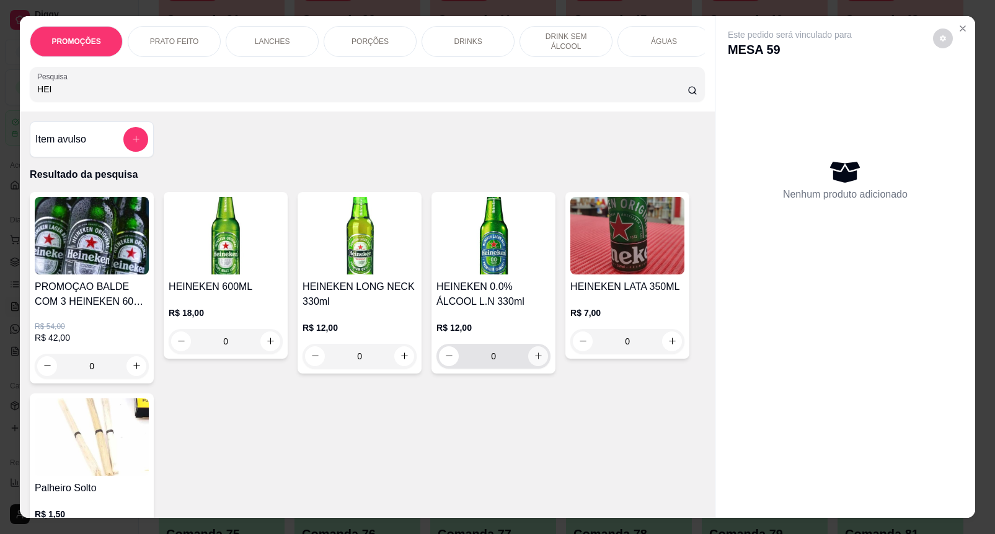
type input "HEI"
click at [534, 361] on icon "increase-product-quantity" at bounding box center [538, 356] width 9 height 9
type input "1"
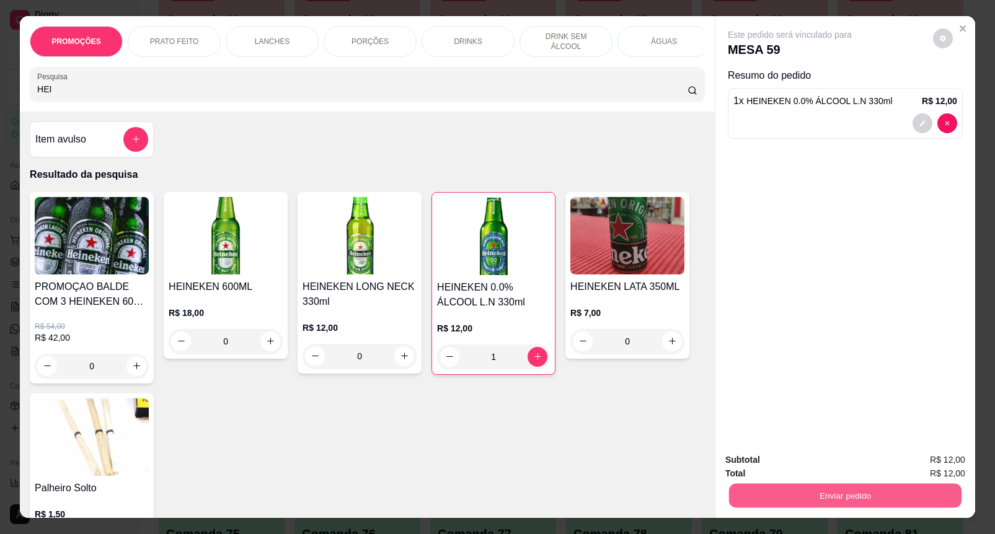
click at [801, 497] on button "Enviar pedido" at bounding box center [845, 496] width 232 height 24
click at [940, 456] on button "Enviar pedido" at bounding box center [932, 460] width 70 height 24
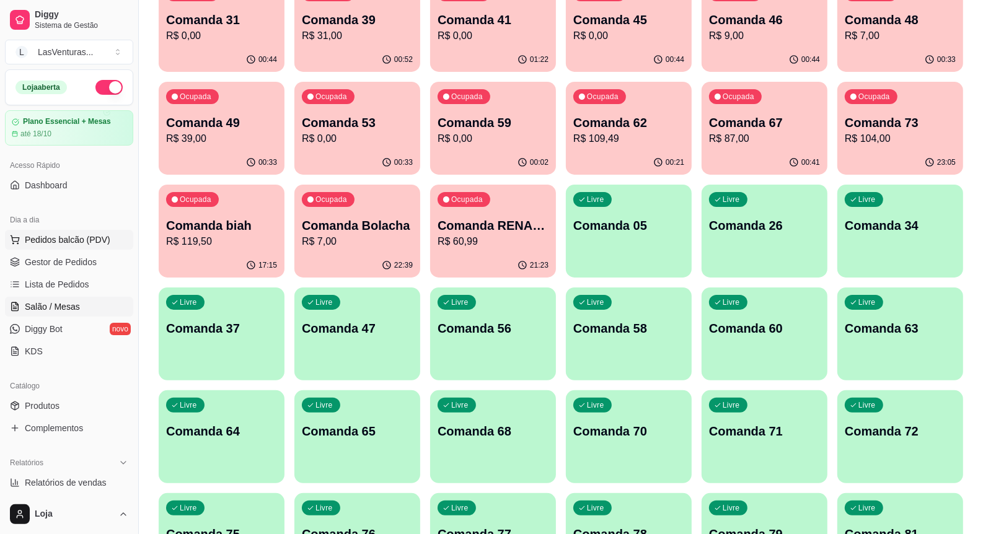
click at [67, 240] on span "Pedidos balcão (PDV)" at bounding box center [68, 240] width 86 height 12
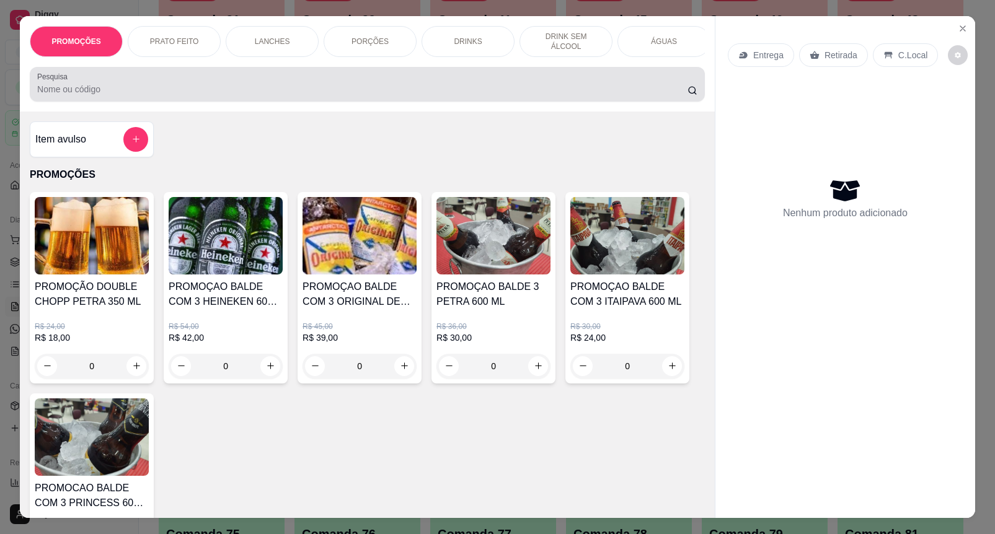
click at [255, 95] on input "Pesquisa" at bounding box center [362, 89] width 650 height 12
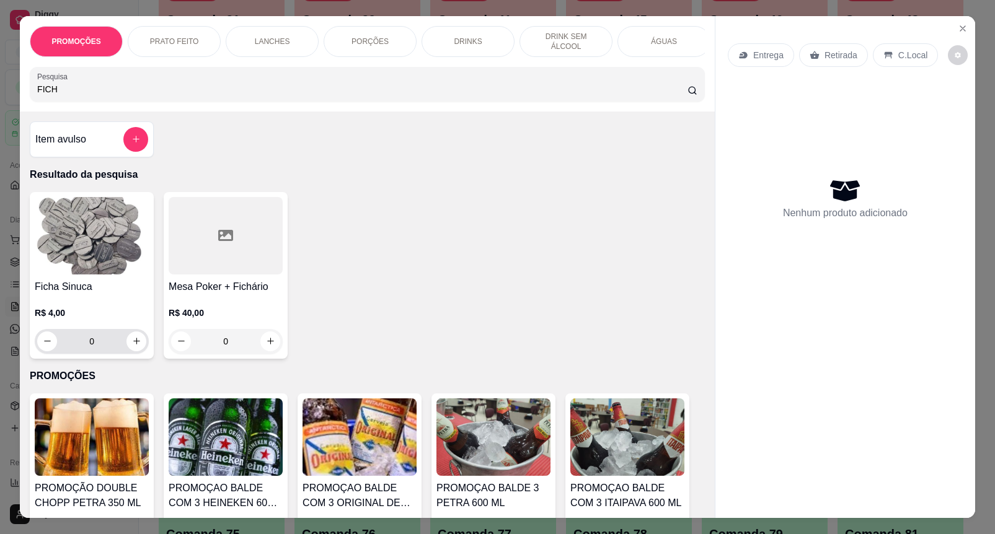
type input "FICH"
click at [97, 352] on input "0" at bounding box center [91, 341] width 69 height 25
click at [89, 350] on input "0" at bounding box center [91, 341] width 69 height 25
type input "3"
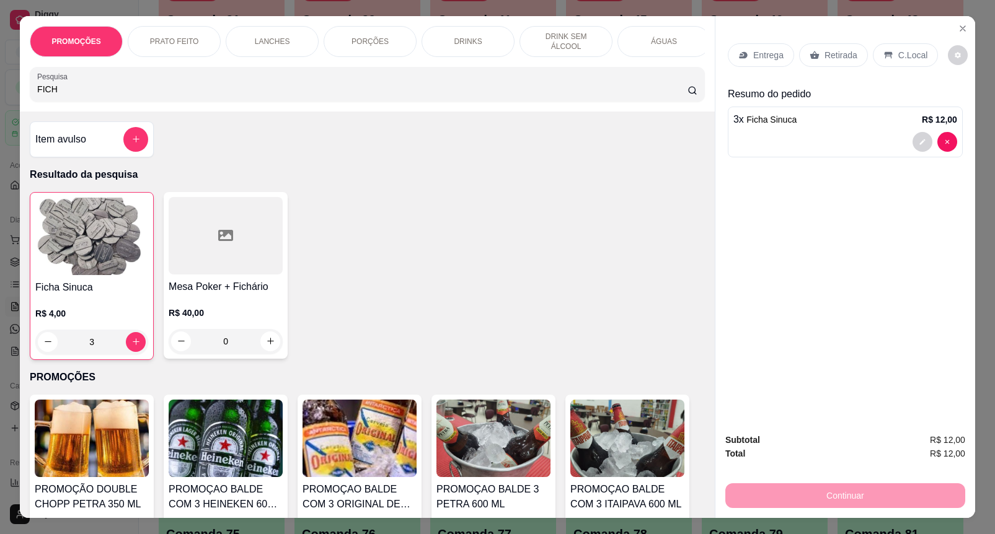
type input "3"
click at [837, 49] on p "Retirada" at bounding box center [840, 55] width 33 height 12
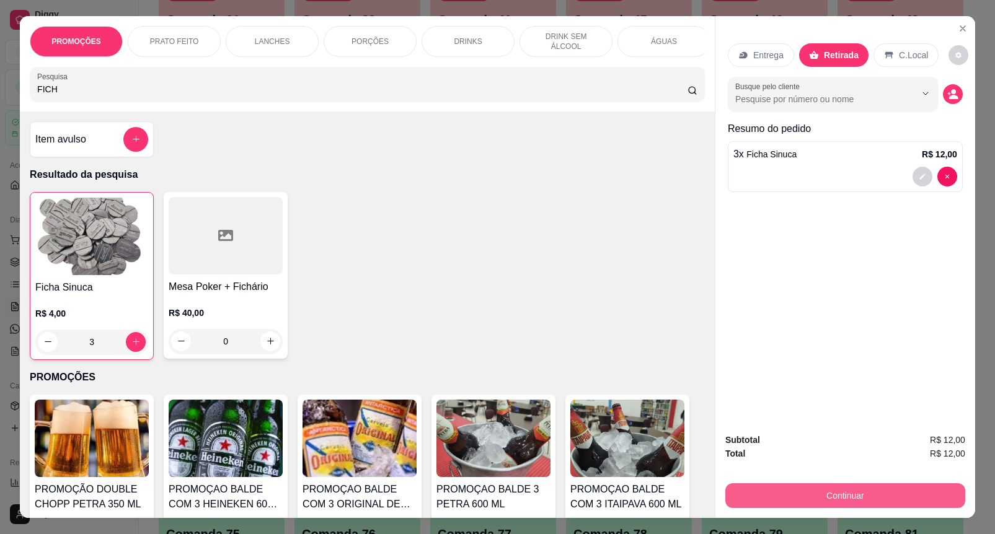
click at [819, 497] on button "Continuar" at bounding box center [845, 495] width 240 height 25
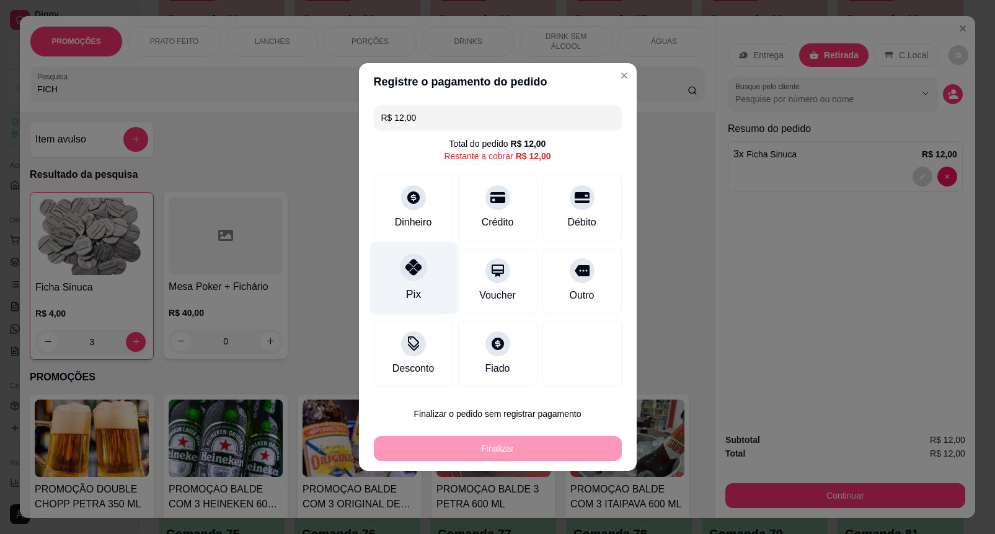
click at [411, 270] on icon at bounding box center [413, 267] width 16 height 16
type input "R$ 0,00"
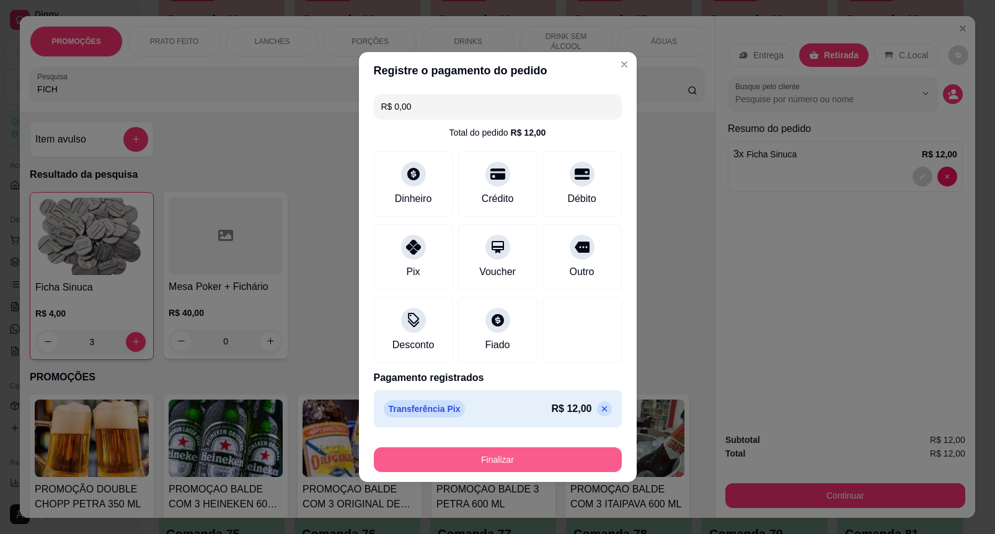
click at [499, 453] on button "Finalizar" at bounding box center [498, 460] width 248 height 25
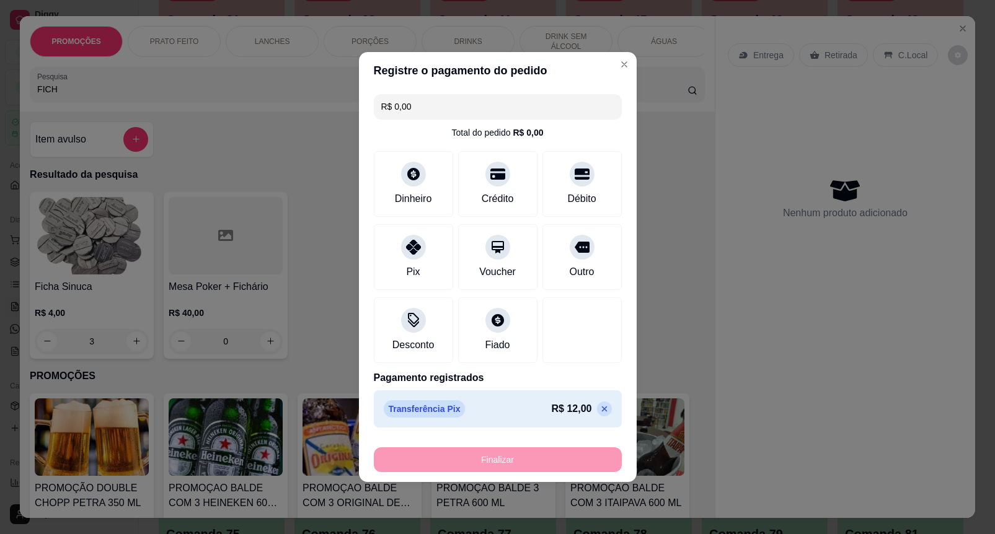
type input "0"
type input "-R$ 12,00"
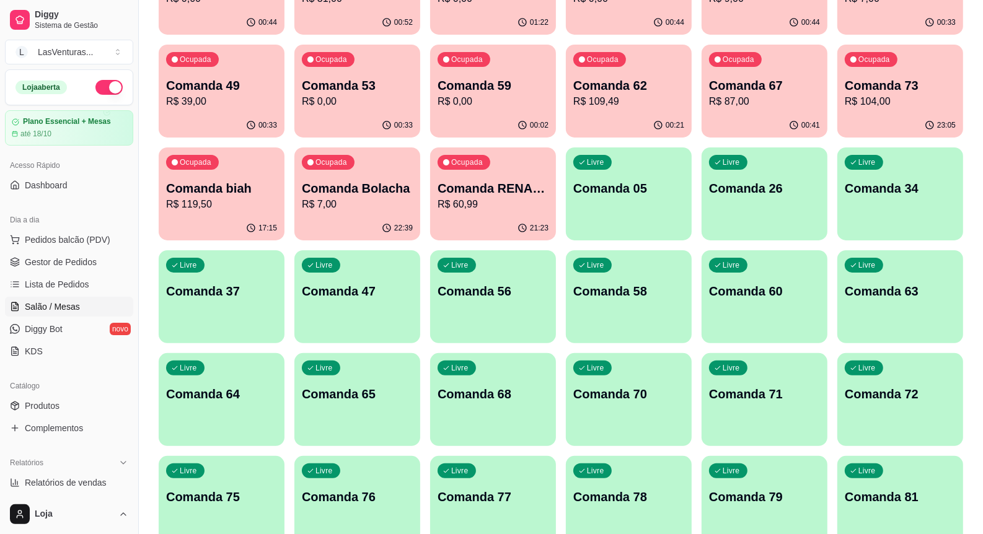
scroll to position [232, 0]
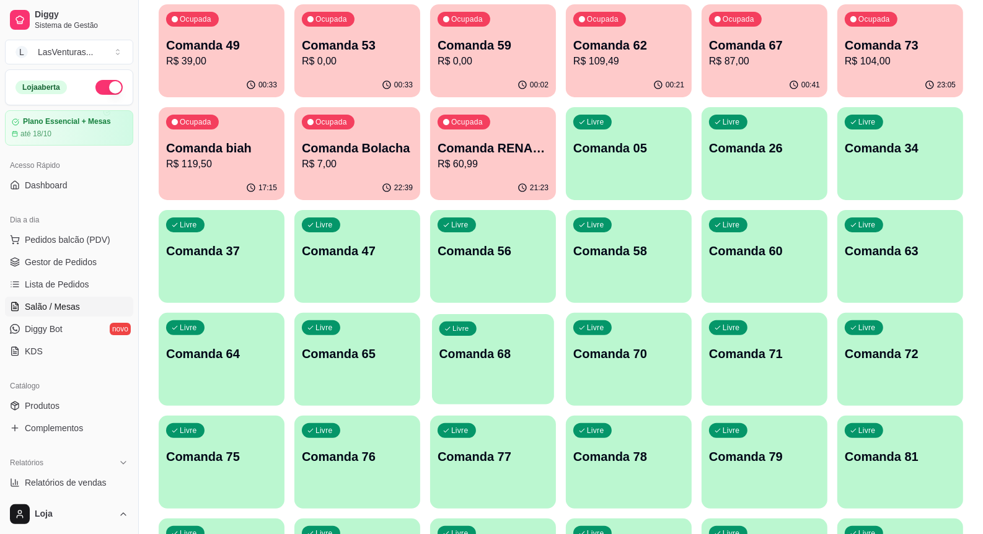
click at [494, 361] on p "Comanda 68" at bounding box center [493, 354] width 108 height 17
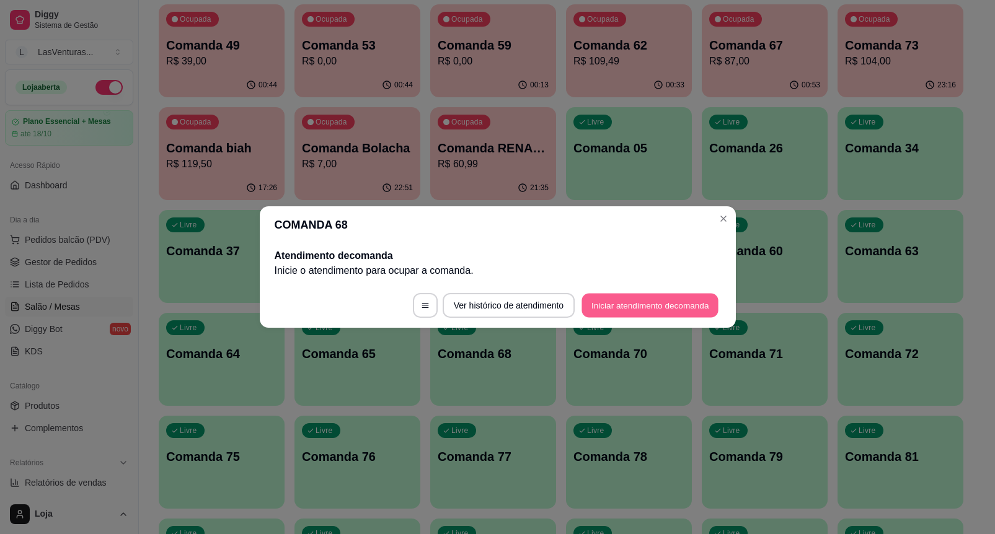
click at [606, 298] on button "Iniciar atendimento de comanda" at bounding box center [650, 306] width 137 height 24
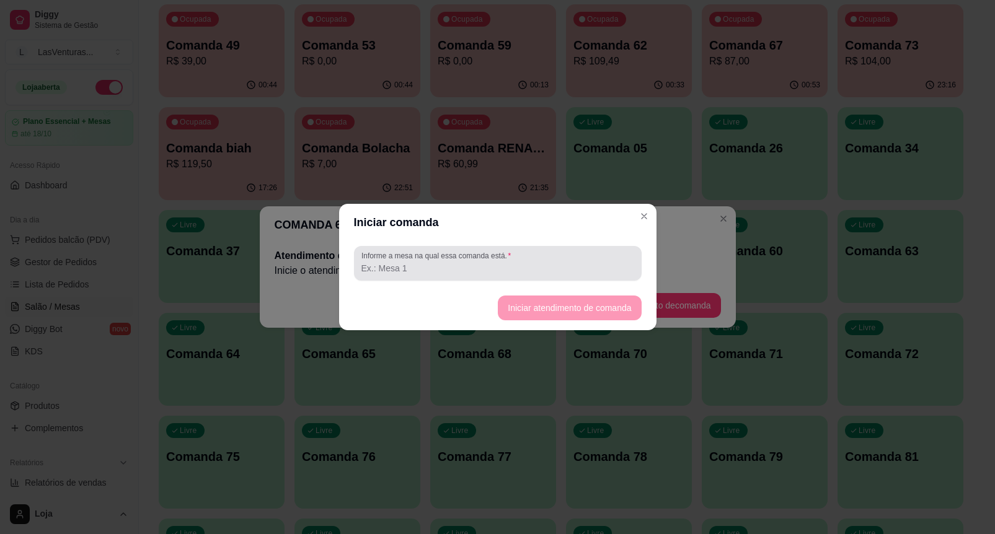
click at [462, 265] on input "Informe a mesa na qual essa comanda está." at bounding box center [497, 268] width 273 height 12
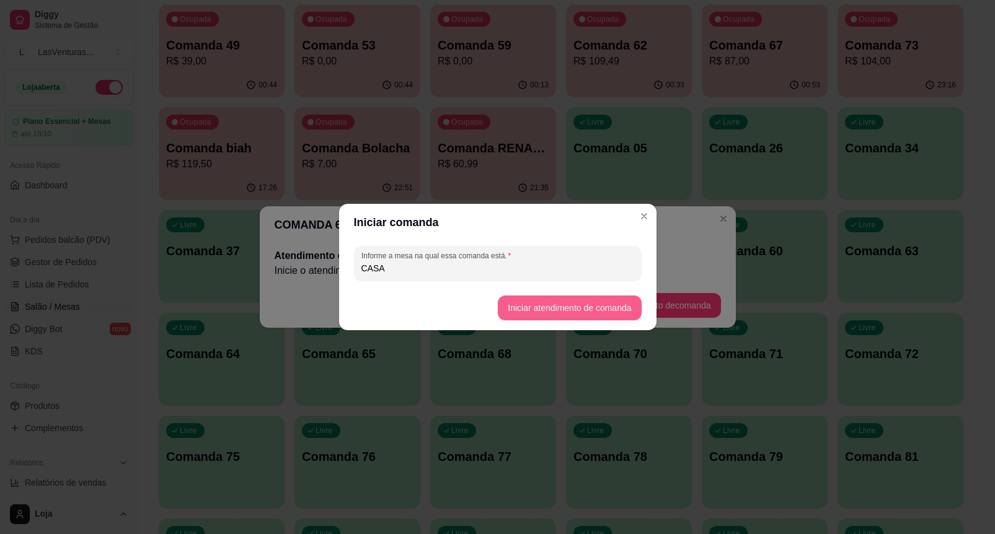
type input "CASA"
click at [535, 310] on button "Iniciar atendimento de comanda" at bounding box center [569, 308] width 143 height 25
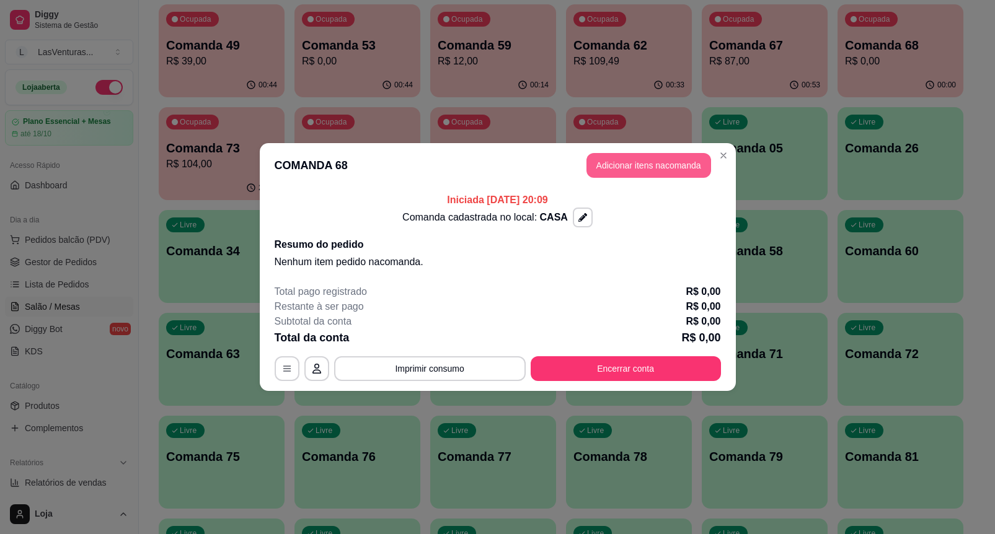
click at [667, 163] on button "Adicionar itens na comanda" at bounding box center [648, 165] width 125 height 25
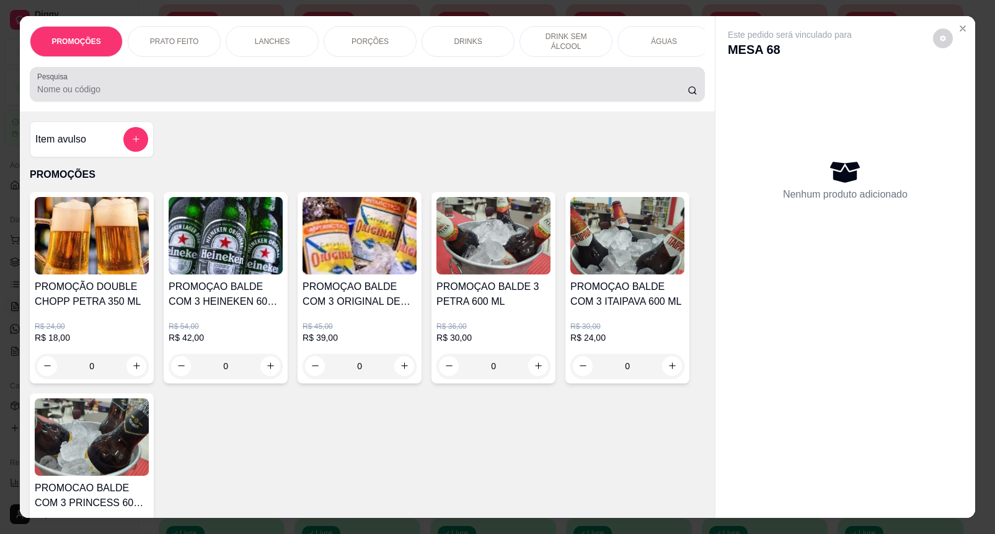
click at [366, 82] on div at bounding box center [367, 84] width 660 height 25
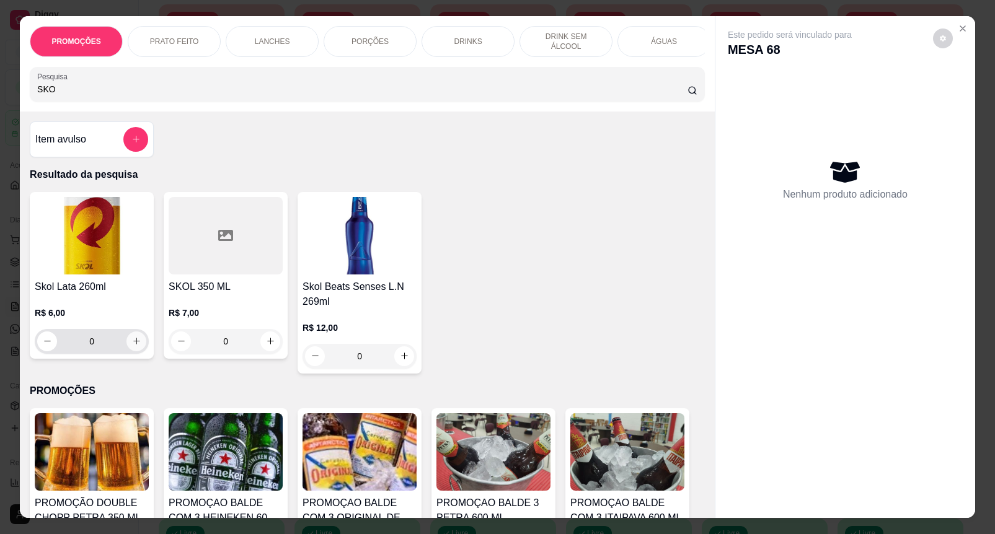
type input "SKO"
click at [133, 345] on icon "increase-product-quantity" at bounding box center [136, 341] width 7 height 7
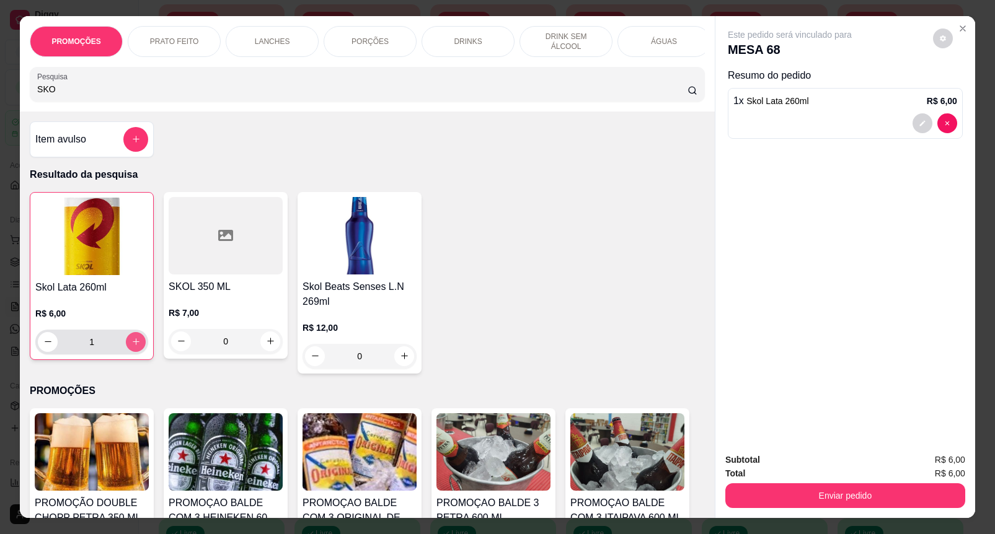
type input "1"
click at [133, 345] on icon "increase-product-quantity" at bounding box center [136, 342] width 6 height 6
type input "2"
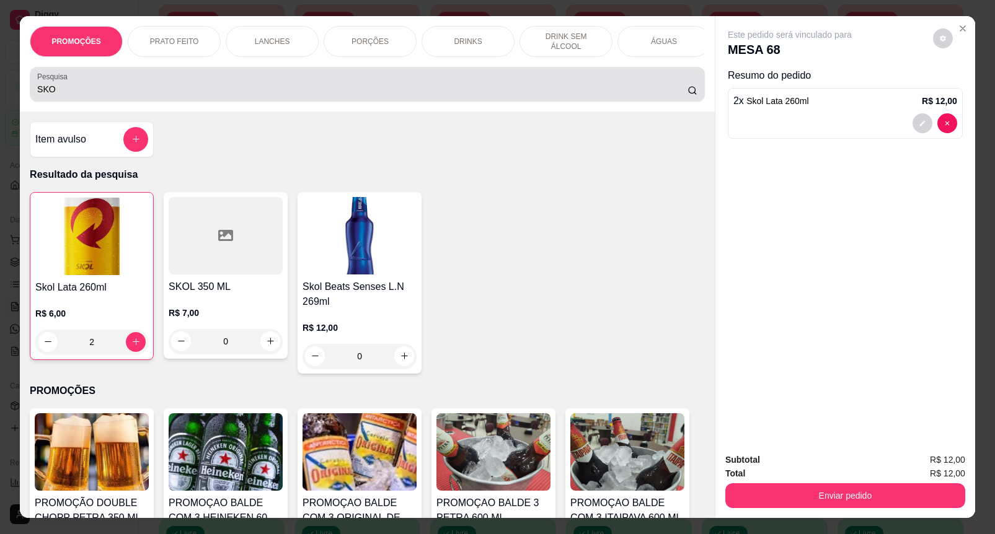
click at [86, 102] on div "Pesquisa SKO" at bounding box center [367, 84] width 675 height 35
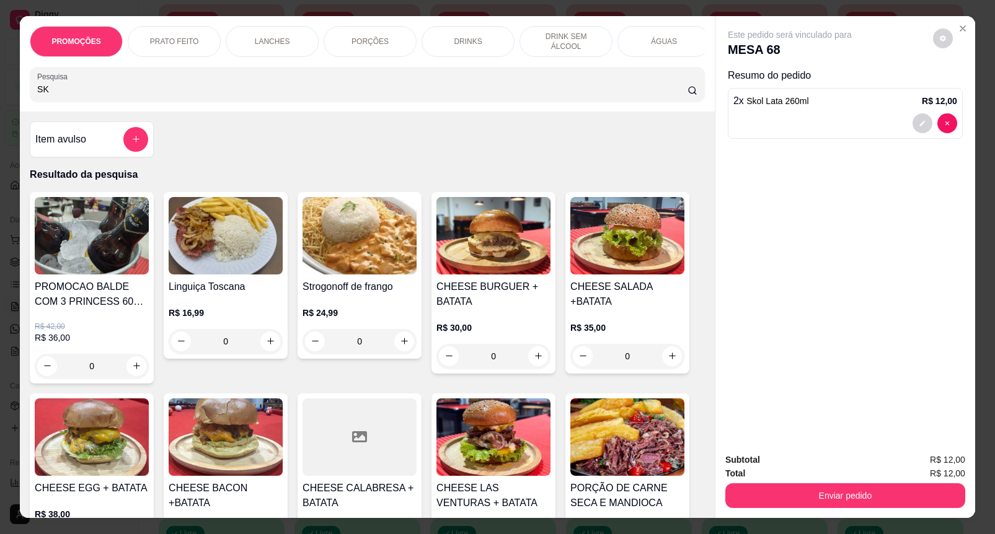
type input "S"
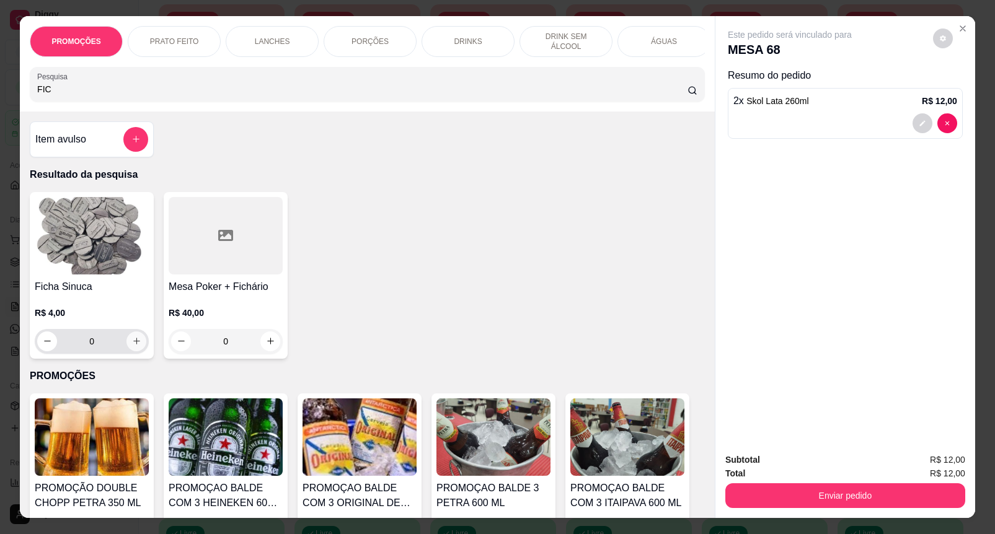
type input "FIC"
click at [132, 345] on icon "increase-product-quantity" at bounding box center [136, 341] width 9 height 9
type input "1"
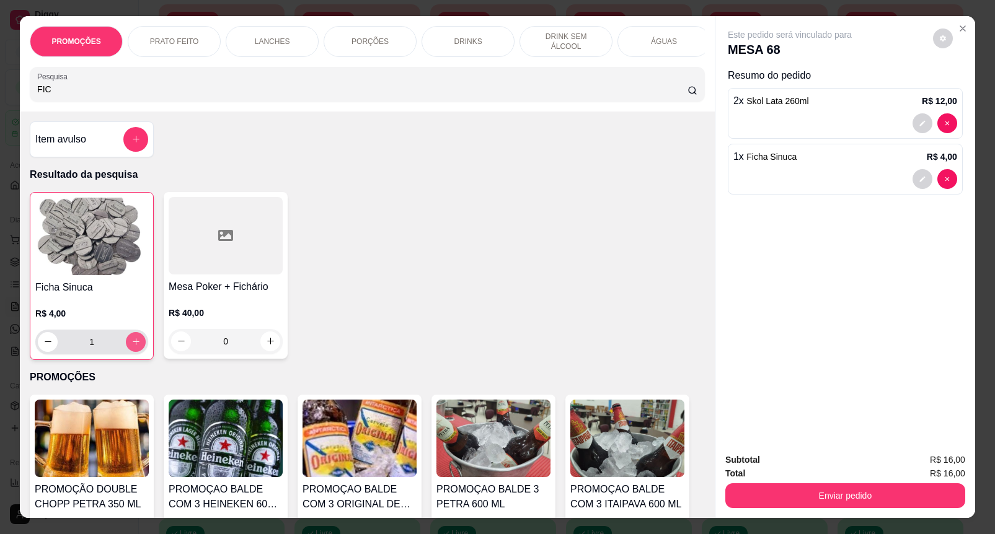
click at [131, 345] on icon "increase-product-quantity" at bounding box center [135, 341] width 9 height 9
type input "2"
click at [131, 345] on icon "increase-product-quantity" at bounding box center [135, 342] width 9 height 9
type input "3"
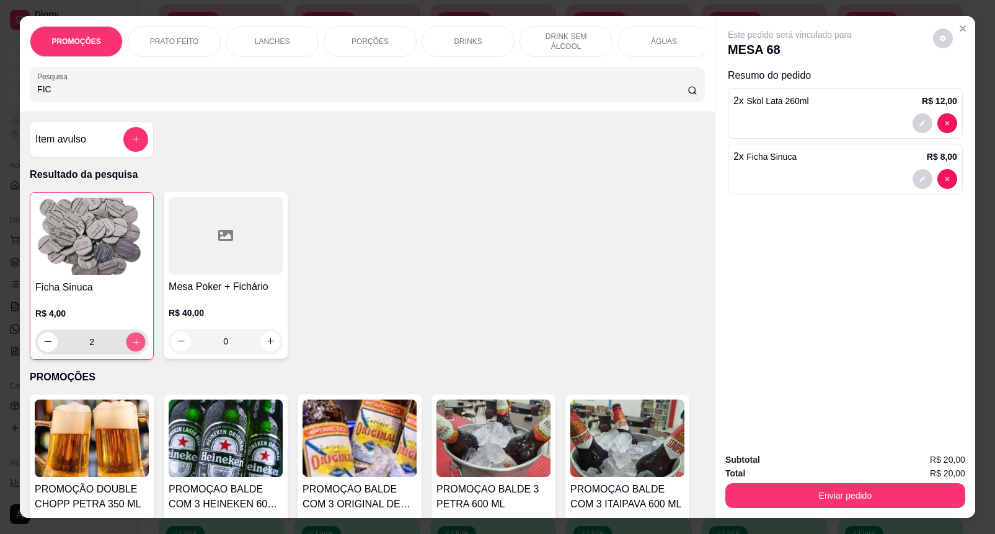
type input "3"
click at [43, 347] on icon "decrease-product-quantity" at bounding box center [47, 342] width 9 height 9
type input "2"
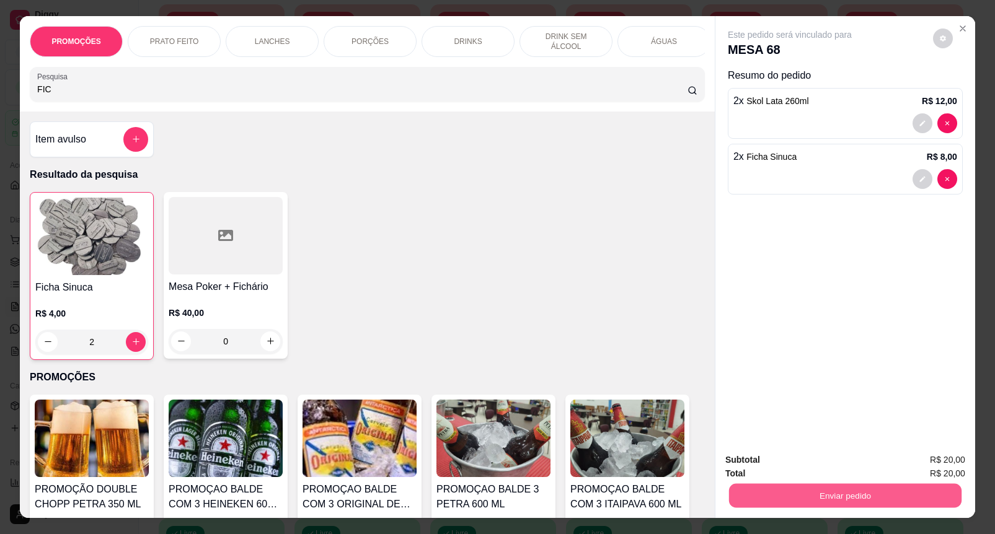
click at [792, 488] on button "Enviar pedido" at bounding box center [845, 496] width 232 height 24
click at [936, 457] on button "Enviar pedido" at bounding box center [932, 460] width 70 height 24
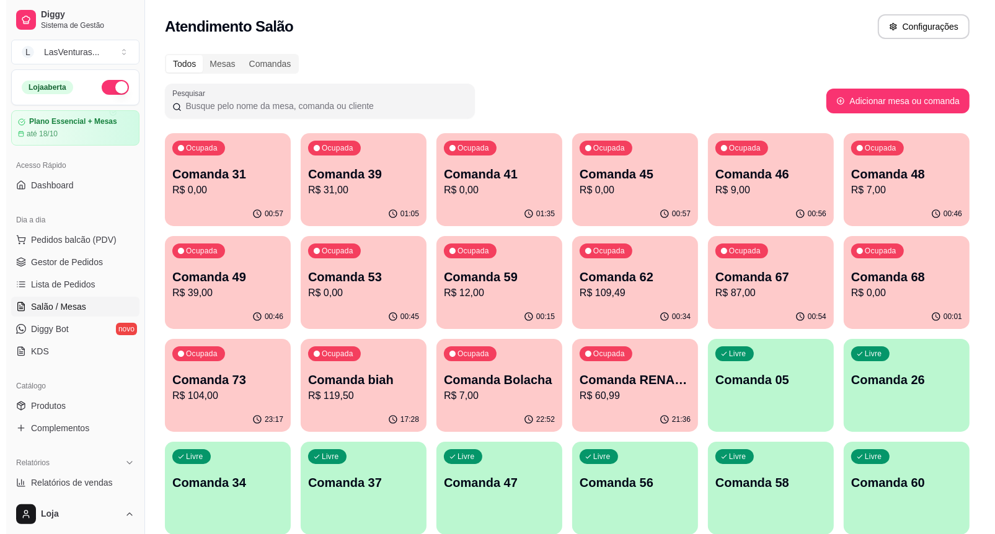
scroll to position [0, 0]
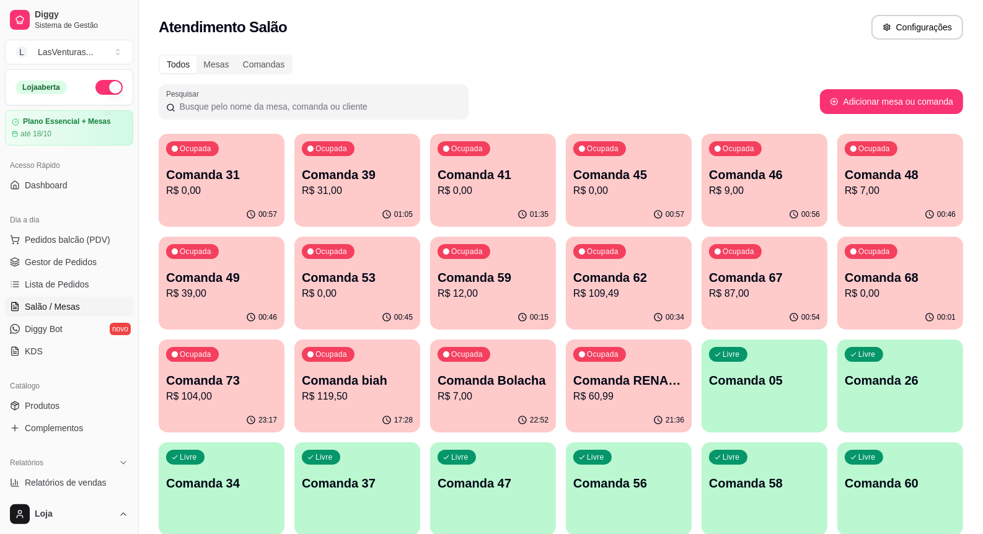
click at [377, 190] on p "R$ 31,00" at bounding box center [357, 190] width 111 height 15
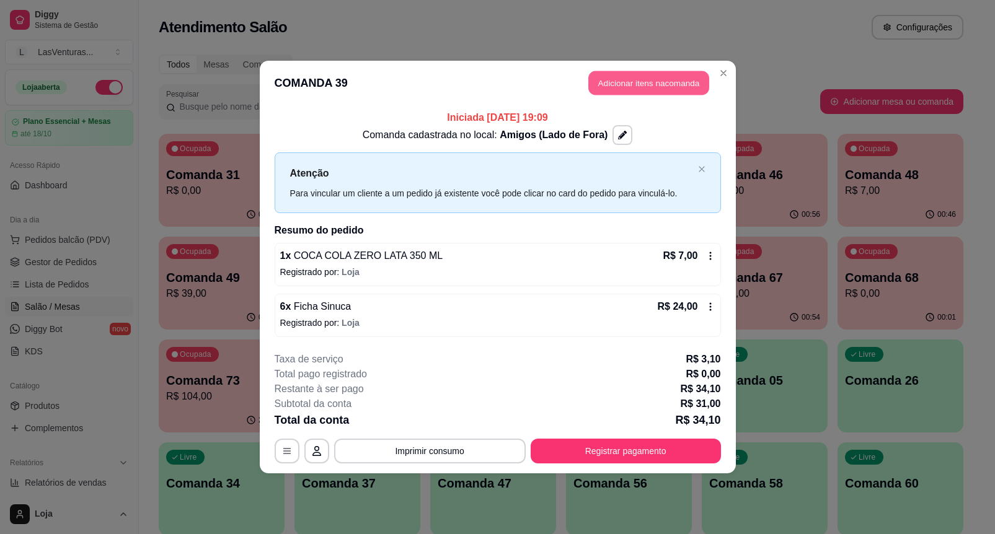
click at [685, 82] on button "Adicionar itens na comanda" at bounding box center [648, 83] width 121 height 24
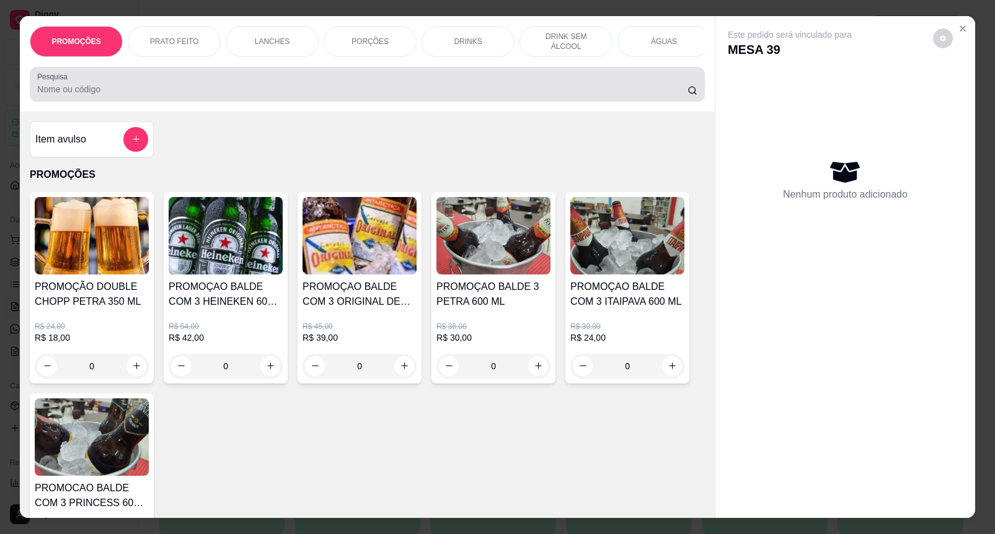
click at [337, 95] on input "Pesquisa" at bounding box center [362, 89] width 650 height 12
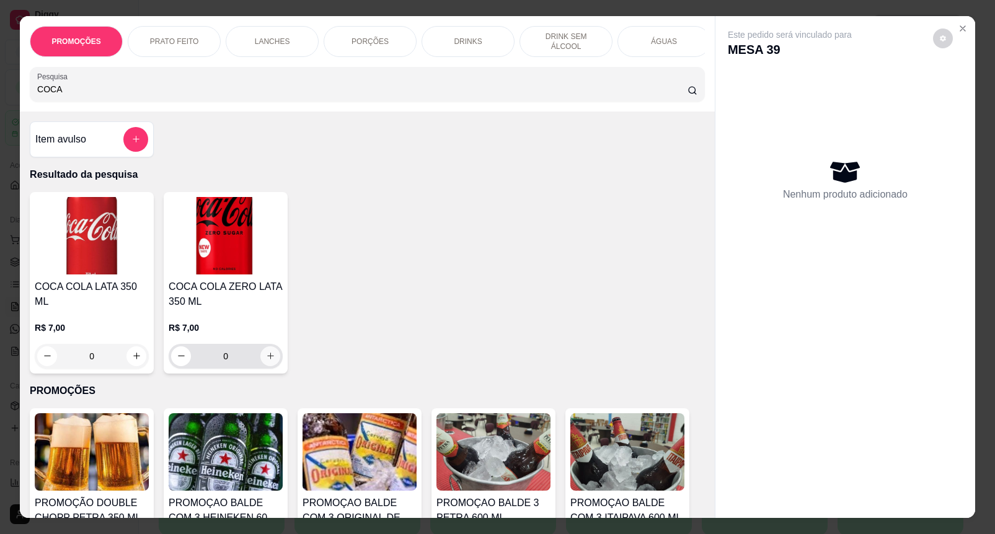
type input "COCA"
click at [268, 357] on button "increase-product-quantity" at bounding box center [270, 356] width 19 height 19
type input "3"
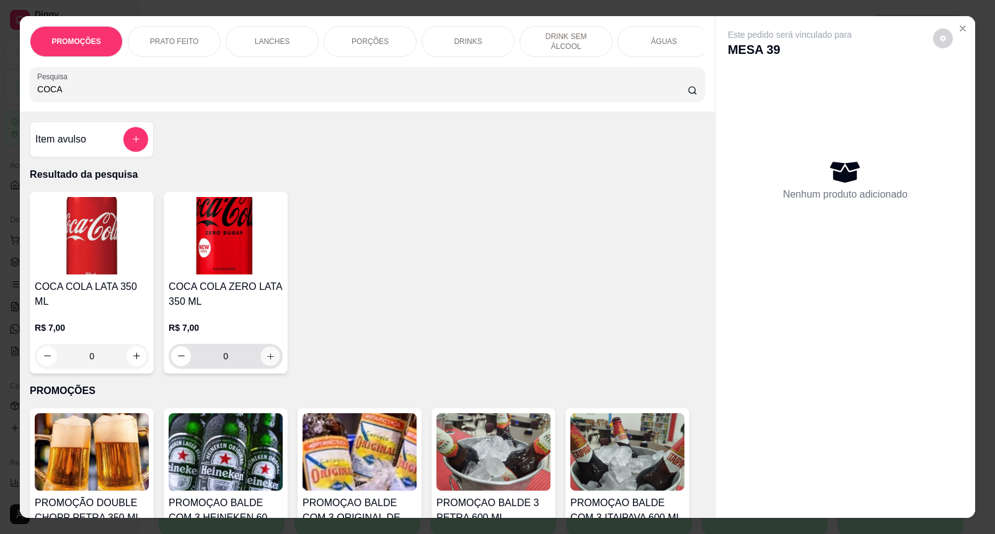
type input "3"
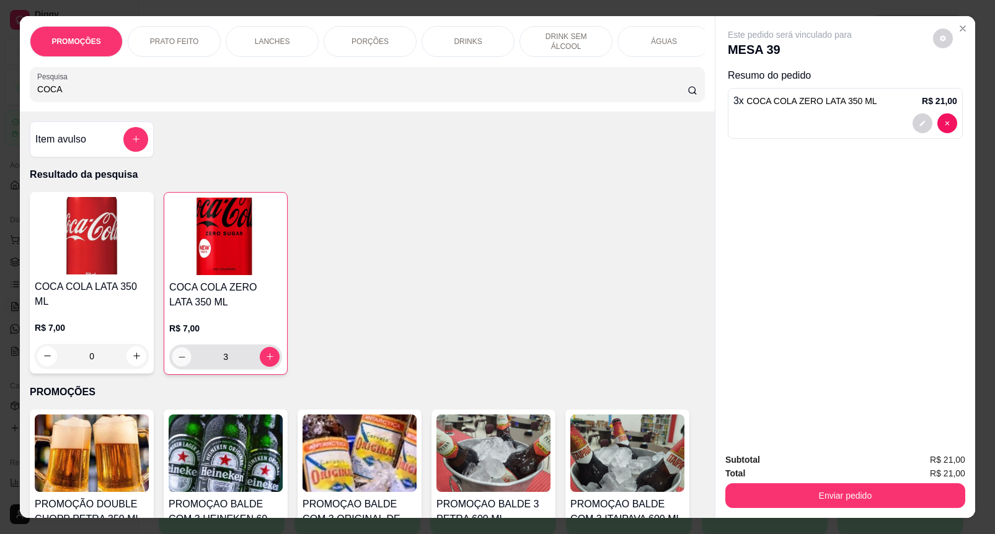
click at [182, 363] on button "decrease-product-quantity" at bounding box center [181, 356] width 19 height 19
type input "2"
click at [131, 91] on input "COCA" at bounding box center [362, 89] width 650 height 12
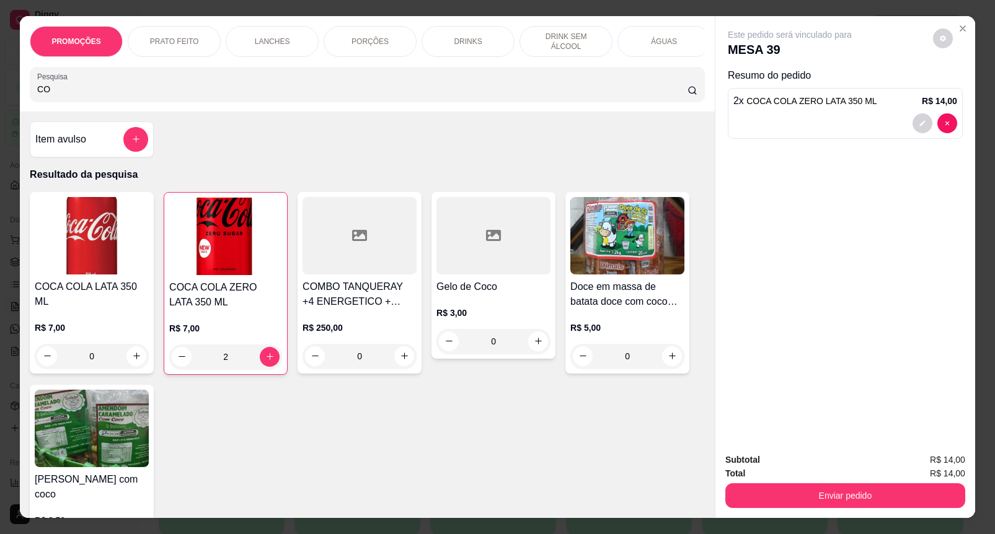
type input "C"
click at [139, 92] on input "Pesquisa" at bounding box center [362, 89] width 650 height 12
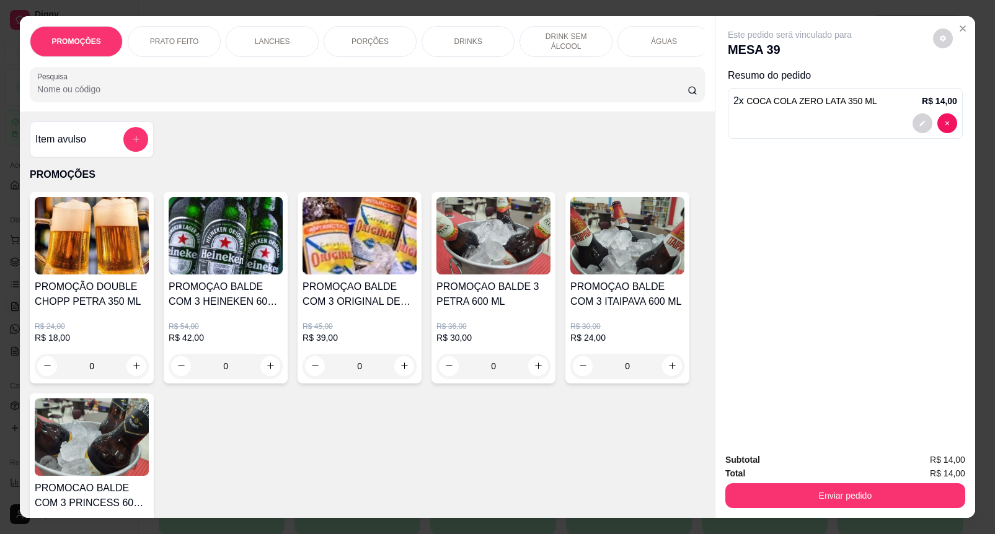
click at [139, 92] on input "Pesquisa" at bounding box center [362, 89] width 650 height 12
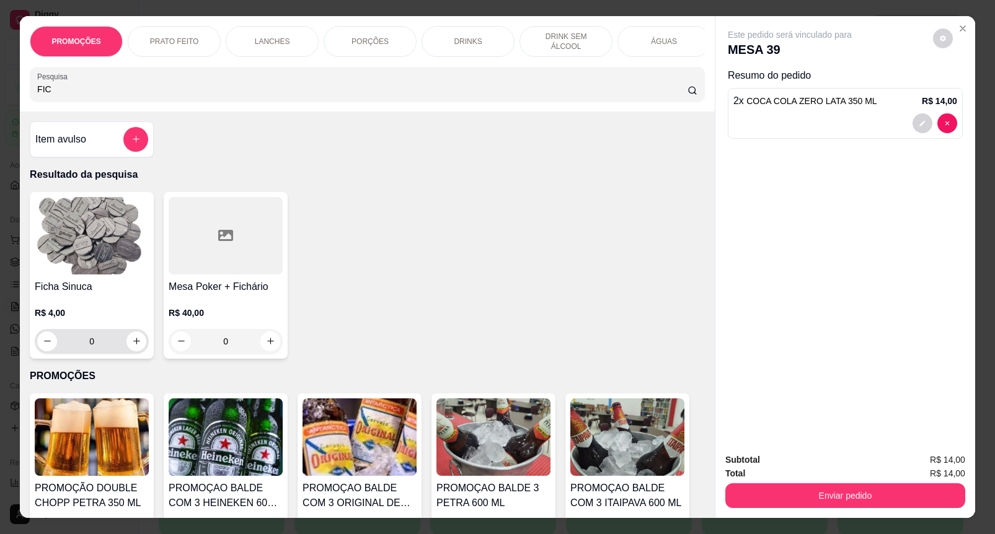
type input "FIC"
click at [92, 345] on input "0" at bounding box center [91, 341] width 69 height 25
type input "5"
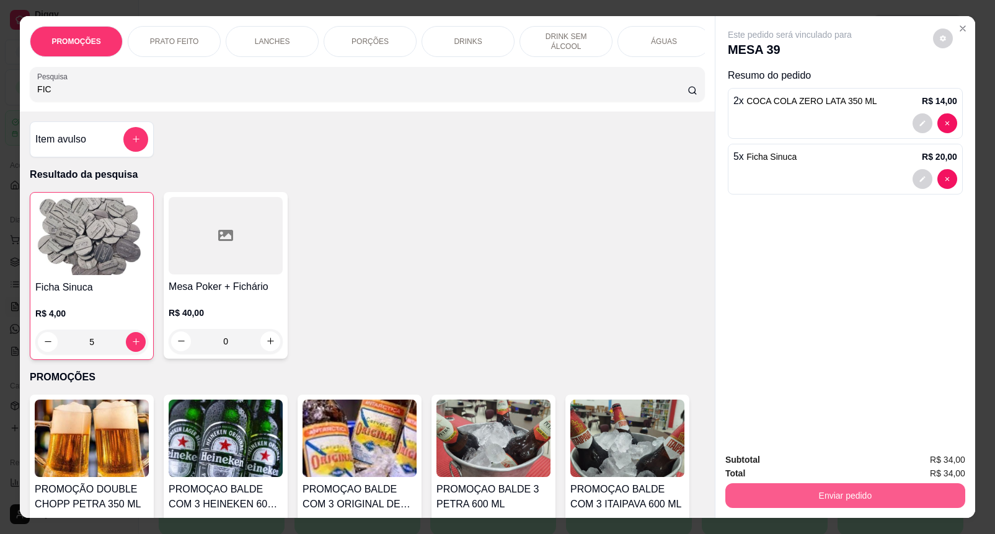
type input "5"
click at [788, 484] on button "Enviar pedido" at bounding box center [845, 495] width 240 height 25
click at [930, 451] on button "Enviar pedido" at bounding box center [932, 460] width 70 height 24
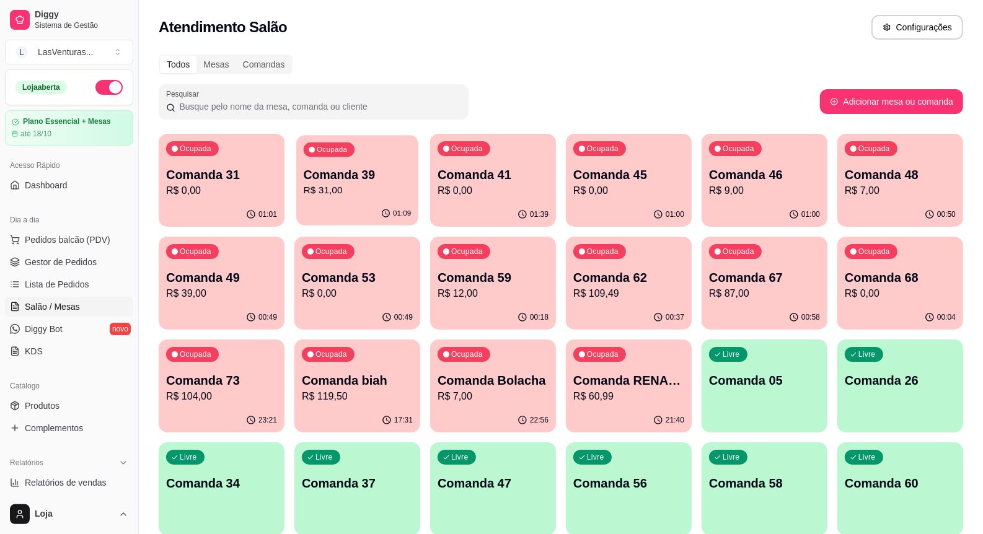
click at [348, 178] on p "Comanda 39" at bounding box center [358, 175] width 108 height 17
click at [524, 194] on p "R$ 0,00" at bounding box center [493, 190] width 111 height 15
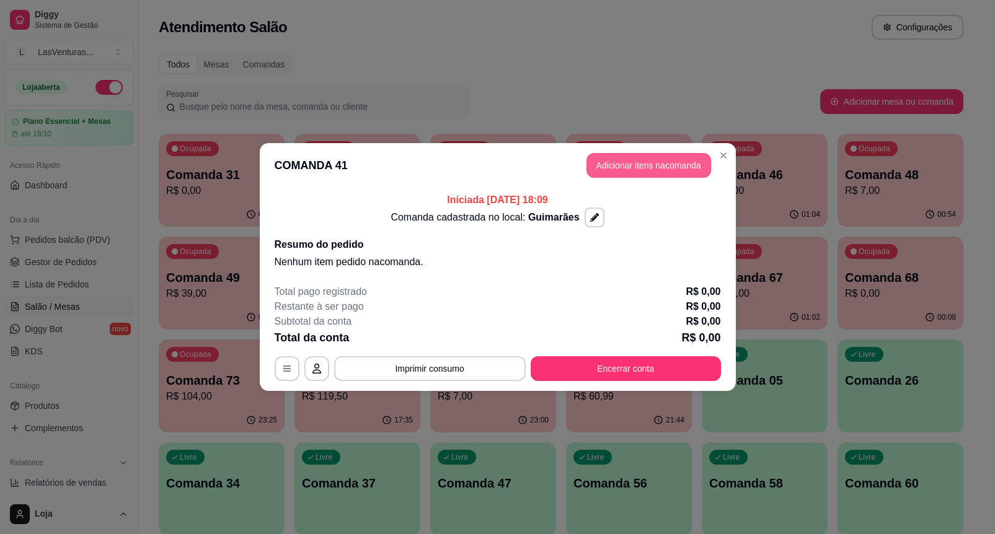
click at [645, 165] on button "Adicionar itens na comanda" at bounding box center [648, 165] width 125 height 25
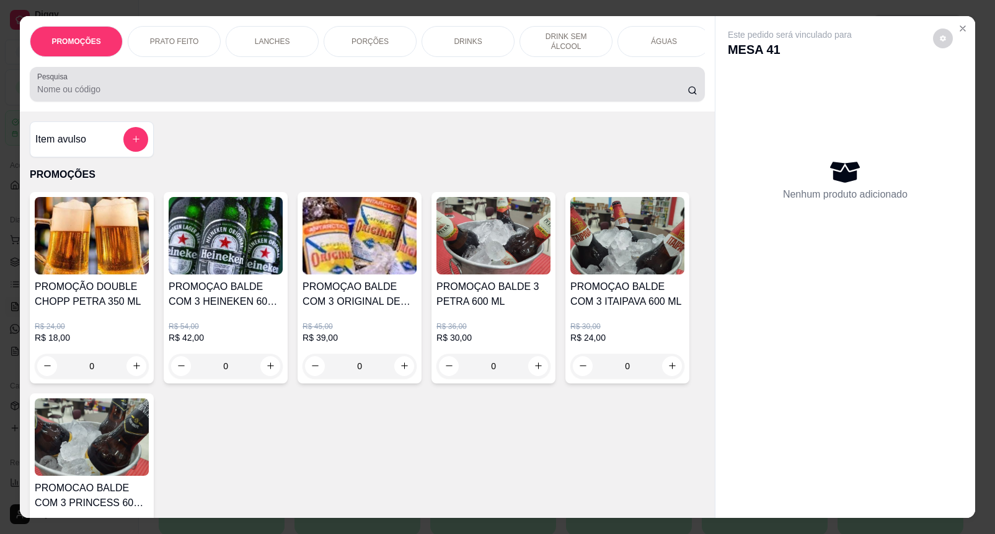
click at [280, 97] on div at bounding box center [367, 84] width 660 height 25
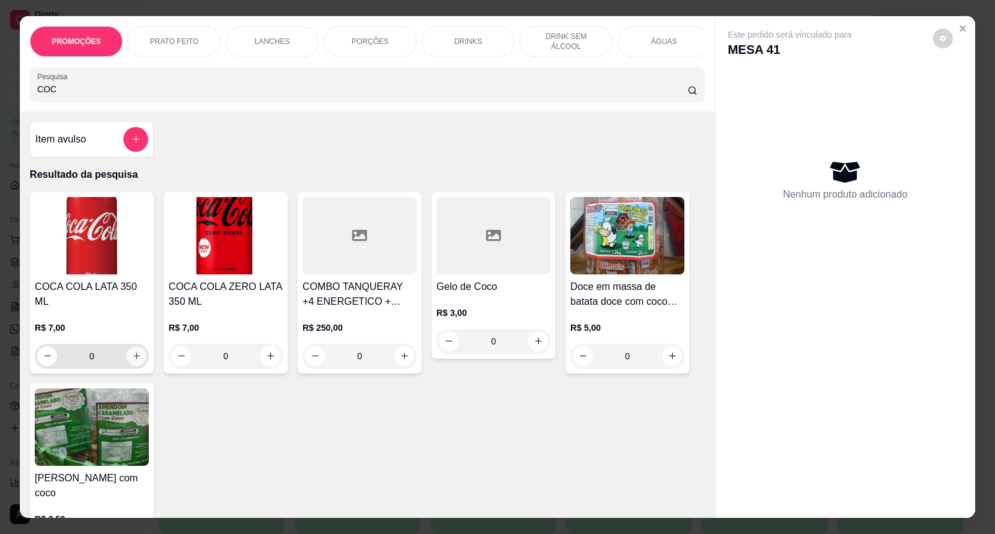
type input "COC"
click at [132, 351] on icon "increase-product-quantity" at bounding box center [136, 355] width 9 height 9
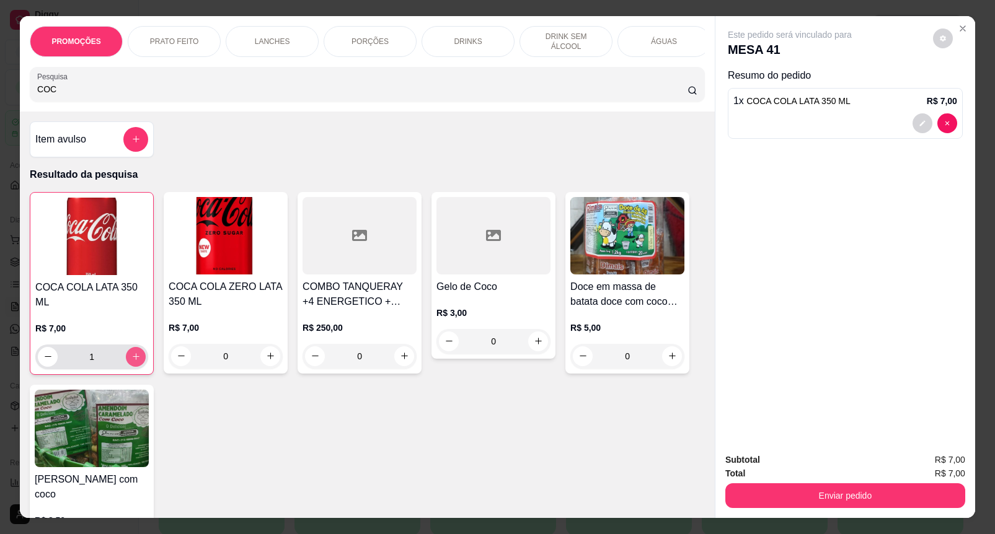
type input "1"
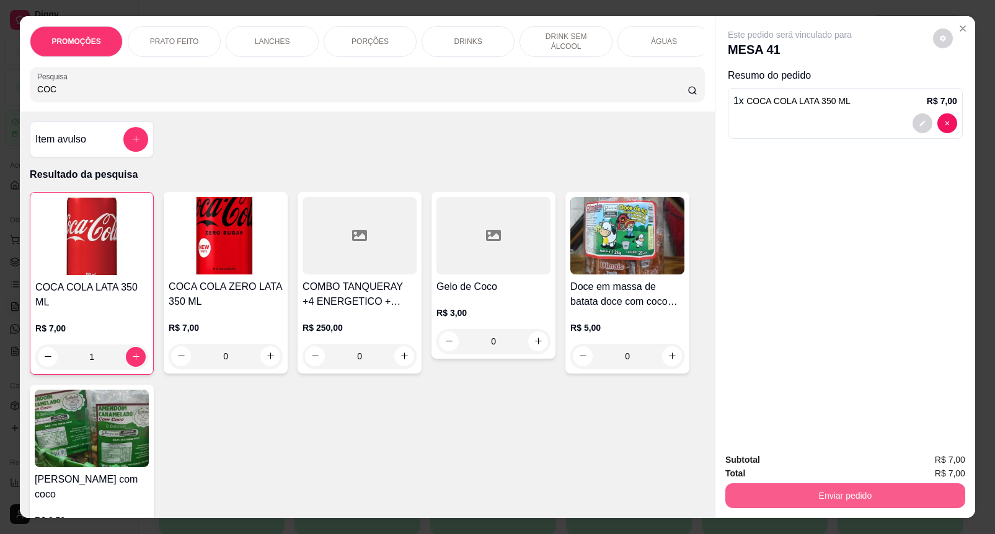
click at [747, 483] on button "Enviar pedido" at bounding box center [845, 495] width 240 height 25
click at [927, 454] on button "Enviar pedido" at bounding box center [932, 460] width 70 height 24
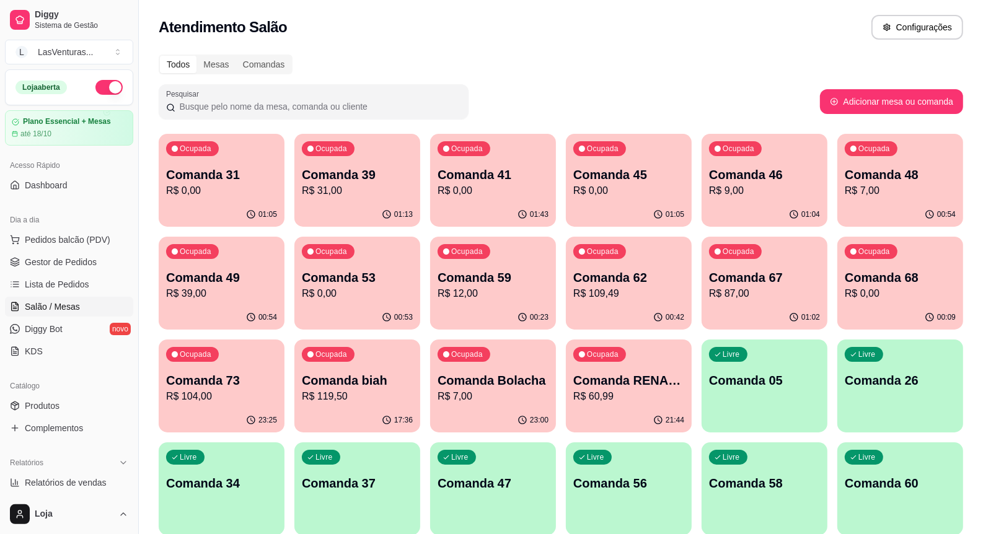
click at [736, 187] on p "R$ 9,00" at bounding box center [764, 190] width 111 height 15
click at [611, 187] on p "R$ 0,00" at bounding box center [629, 190] width 108 height 14
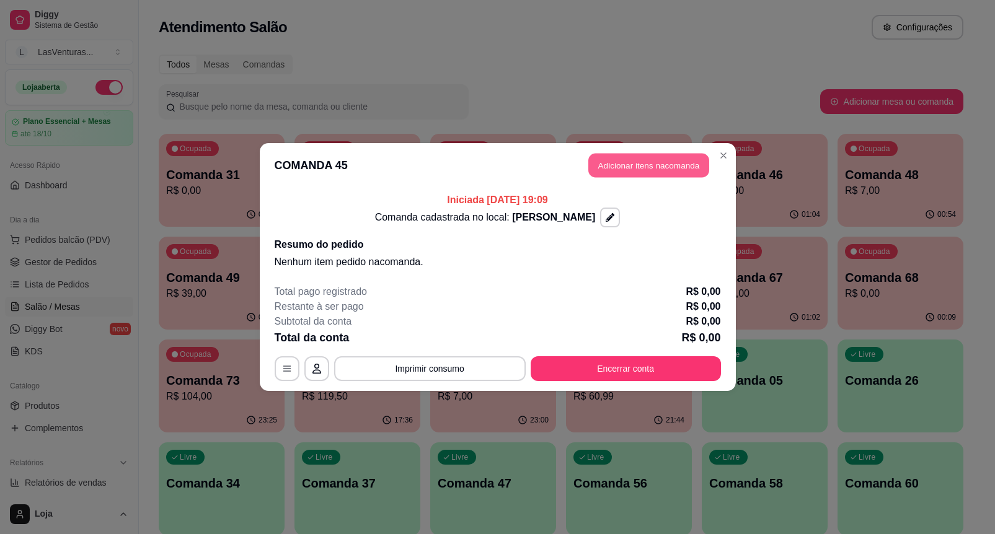
click at [665, 170] on button "Adicionar itens na comanda" at bounding box center [648, 166] width 121 height 24
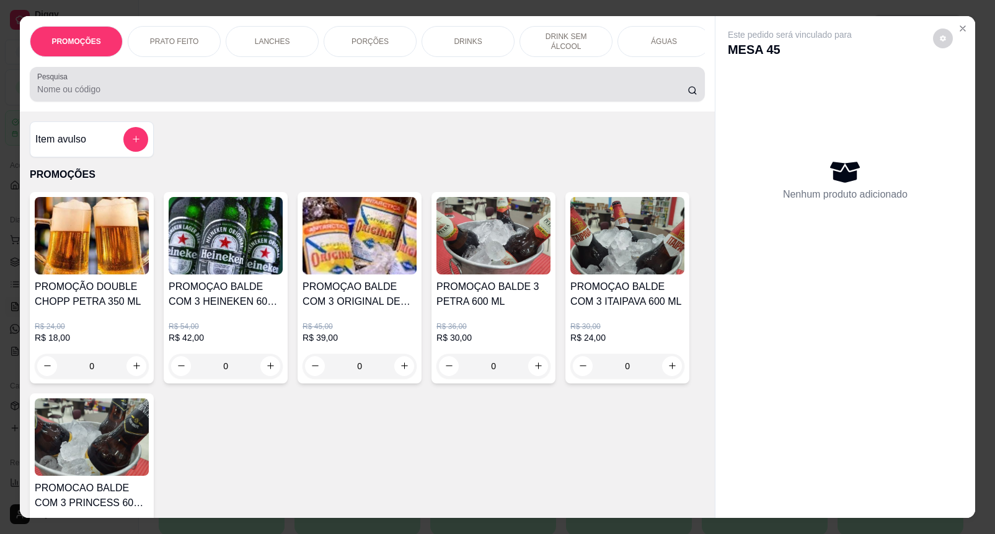
click at [249, 92] on input "Pesquisa" at bounding box center [362, 89] width 650 height 12
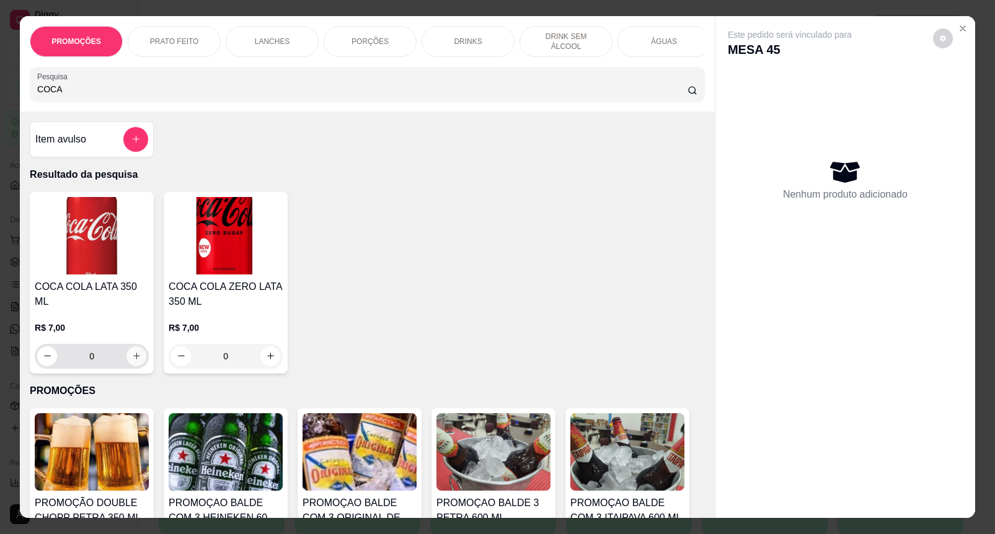
type input "COCA"
click at [132, 351] on icon "increase-product-quantity" at bounding box center [136, 355] width 9 height 9
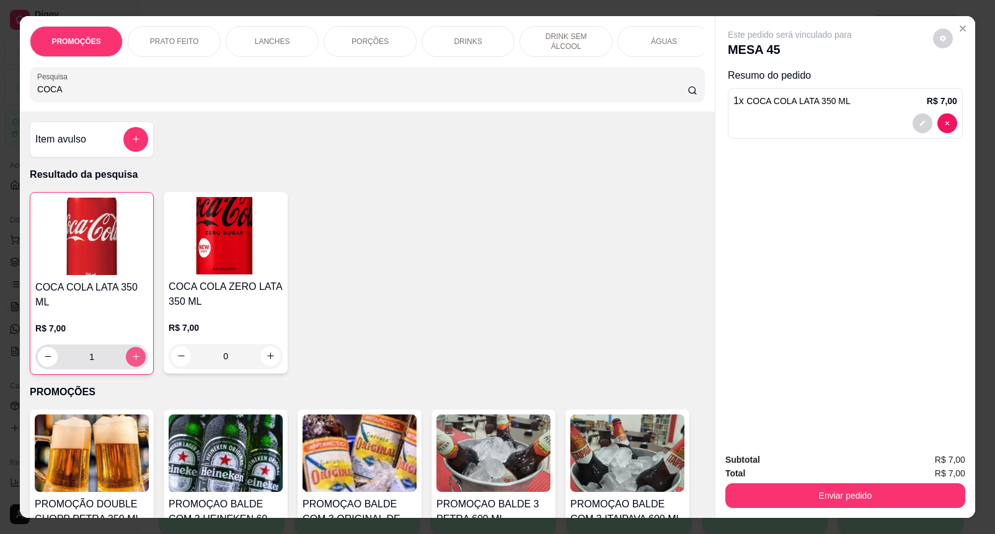
type input "1"
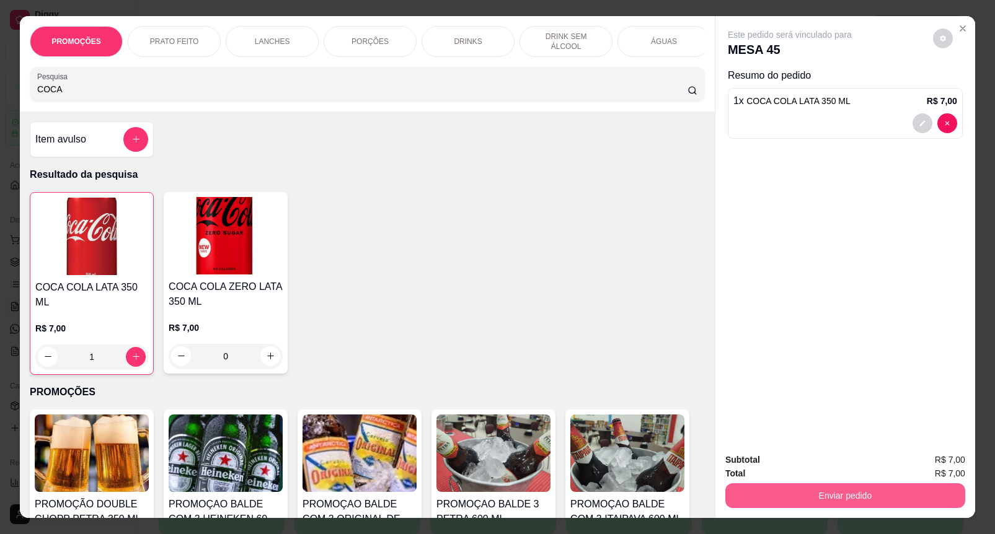
click at [775, 485] on button "Enviar pedido" at bounding box center [845, 495] width 240 height 25
click at [929, 453] on button "Enviar pedido" at bounding box center [932, 460] width 70 height 24
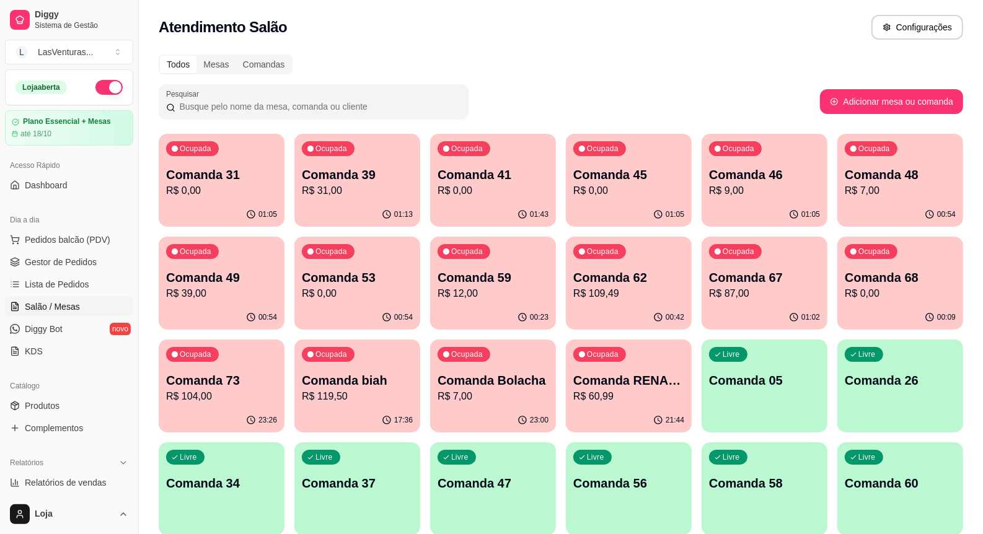
click at [748, 302] on div "Ocupada Comanda 67 R$ 87,00" at bounding box center [765, 271] width 126 height 69
click at [774, 327] on div "01:03" at bounding box center [765, 317] width 122 height 24
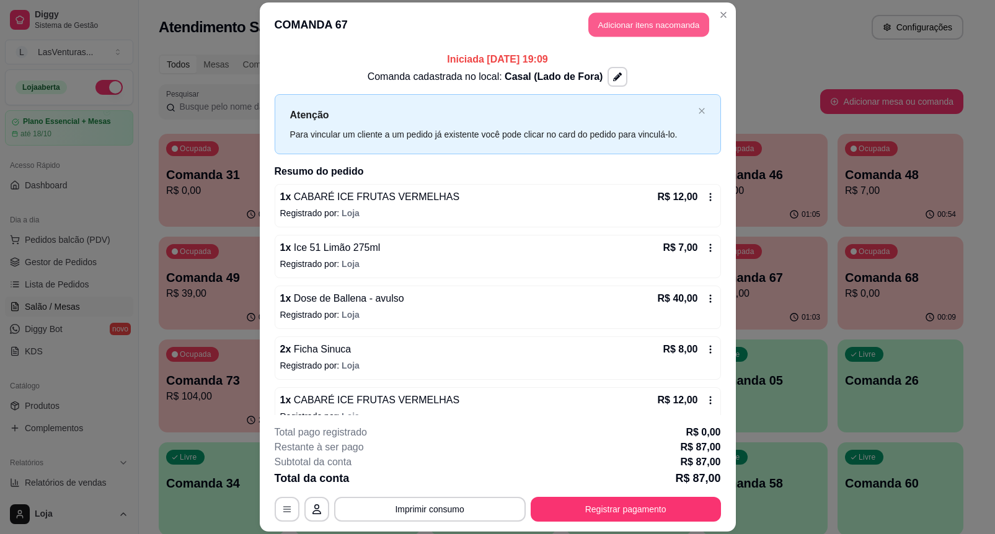
click at [620, 22] on button "Adicionar itens na comanda" at bounding box center [648, 25] width 121 height 24
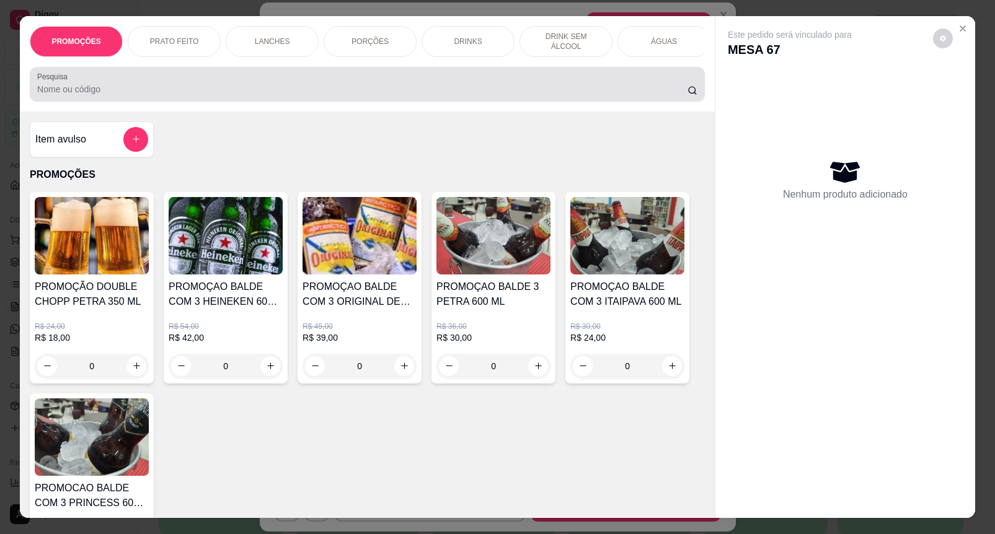
click at [521, 91] on input "Pesquisa" at bounding box center [362, 89] width 650 height 12
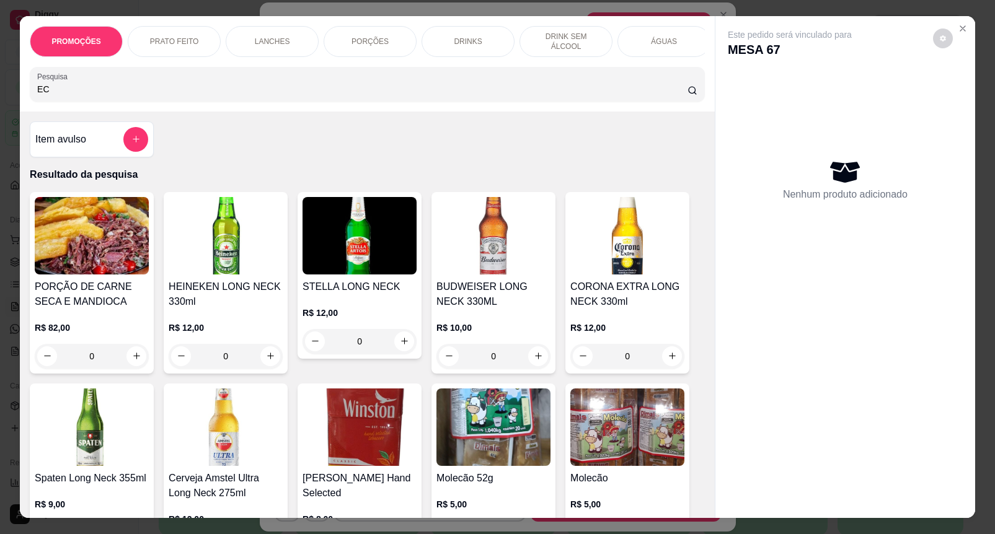
type input "E"
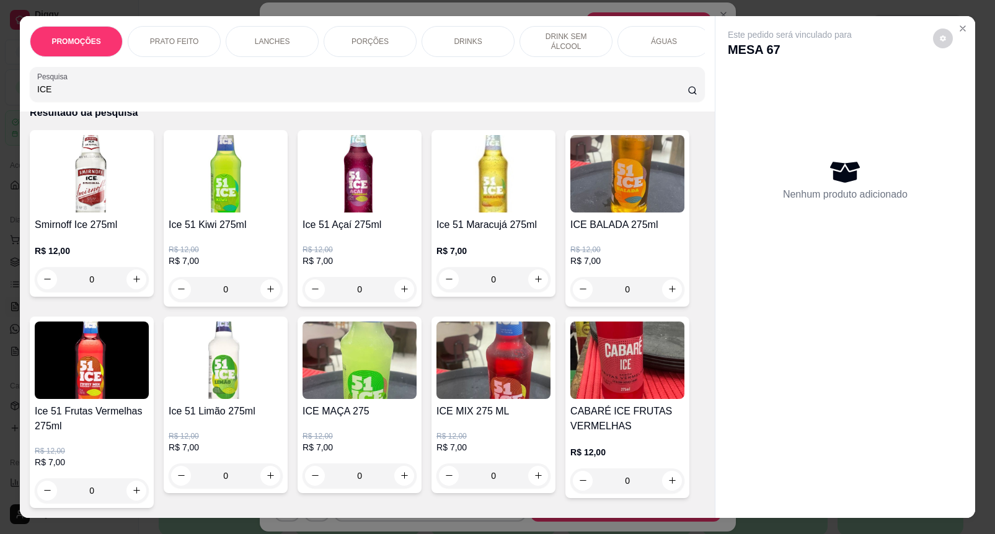
scroll to position [155, 0]
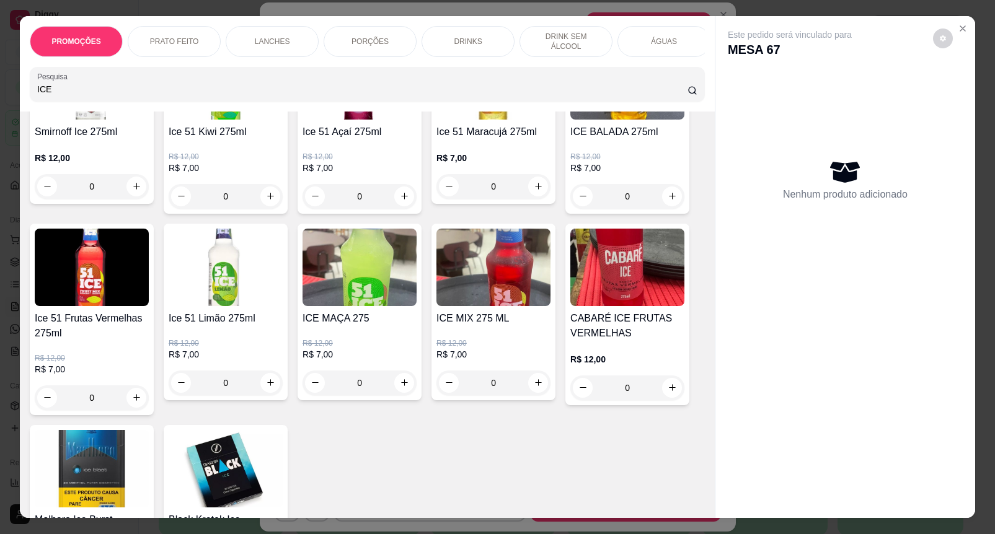
type input "ICE"
click at [259, 354] on p "R$ 7,00" at bounding box center [226, 354] width 114 height 12
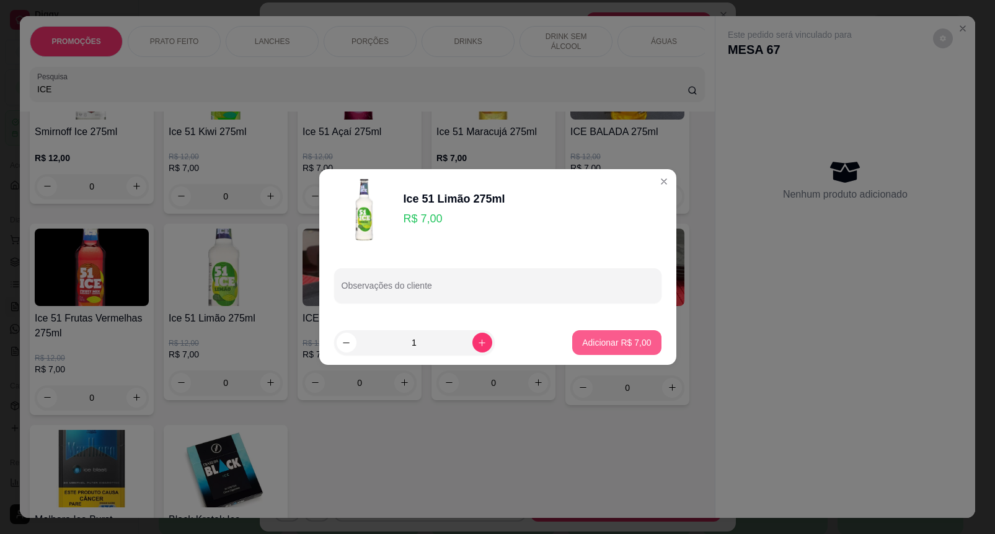
click at [582, 343] on p "Adicionar R$ 7,00" at bounding box center [616, 343] width 69 height 12
type input "1"
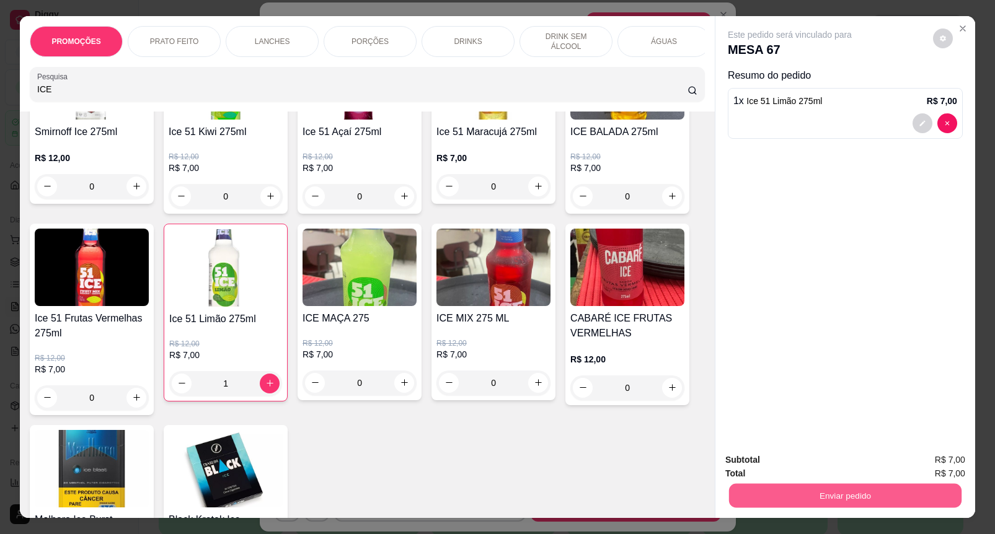
click at [807, 485] on button "Enviar pedido" at bounding box center [845, 496] width 232 height 24
click at [924, 457] on button "Enviar pedido" at bounding box center [932, 459] width 68 height 23
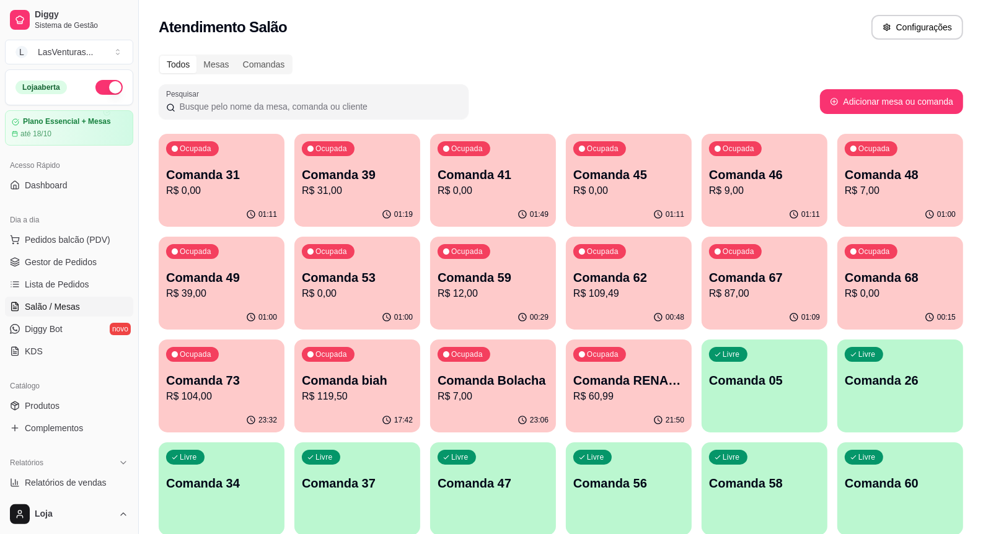
click at [371, 195] on p "R$ 31,00" at bounding box center [357, 190] width 111 height 15
click at [522, 210] on icon "button" at bounding box center [523, 215] width 10 height 10
click at [664, 198] on div "Ocupada Comanda 45 R$ 0,00" at bounding box center [629, 168] width 126 height 69
click at [772, 189] on p "R$ 9,00" at bounding box center [765, 190] width 108 height 14
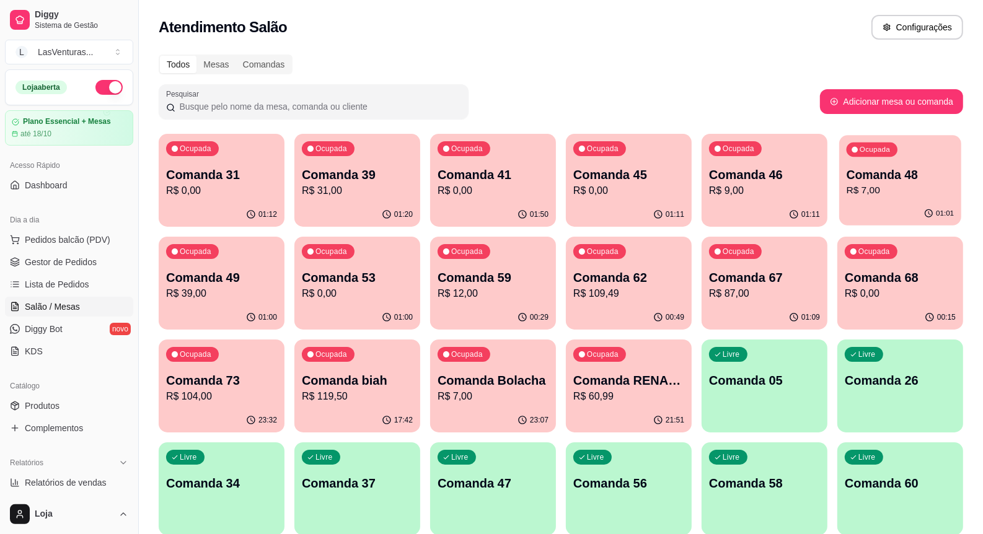
click at [869, 196] on p "R$ 7,00" at bounding box center [901, 190] width 108 height 14
click at [214, 280] on p "Comanda 49" at bounding box center [221, 277] width 111 height 17
click at [369, 296] on p "R$ 0,00" at bounding box center [357, 293] width 111 height 15
click at [471, 289] on p "R$ 12,00" at bounding box center [493, 293] width 108 height 14
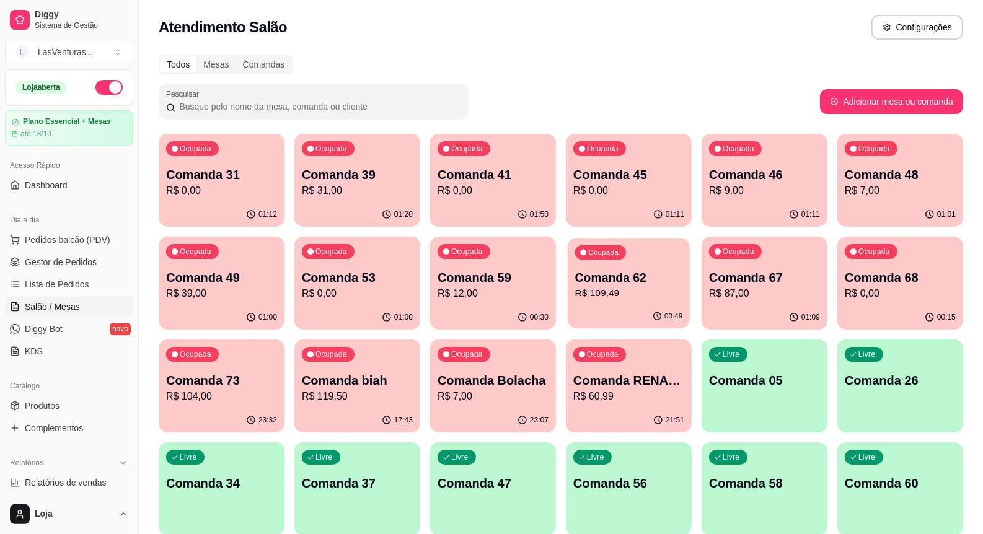
click at [682, 287] on p "R$ 109,49" at bounding box center [629, 293] width 108 height 14
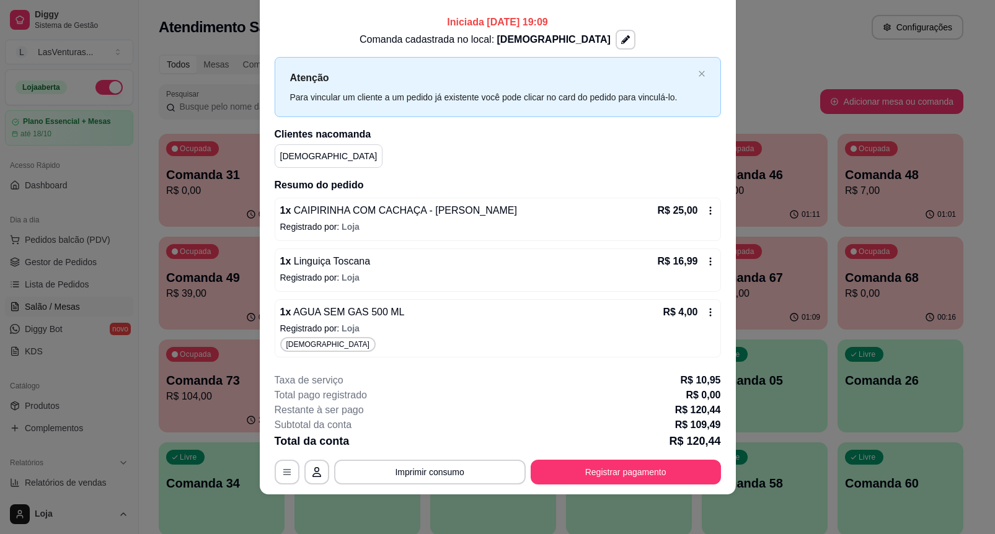
scroll to position [0, 0]
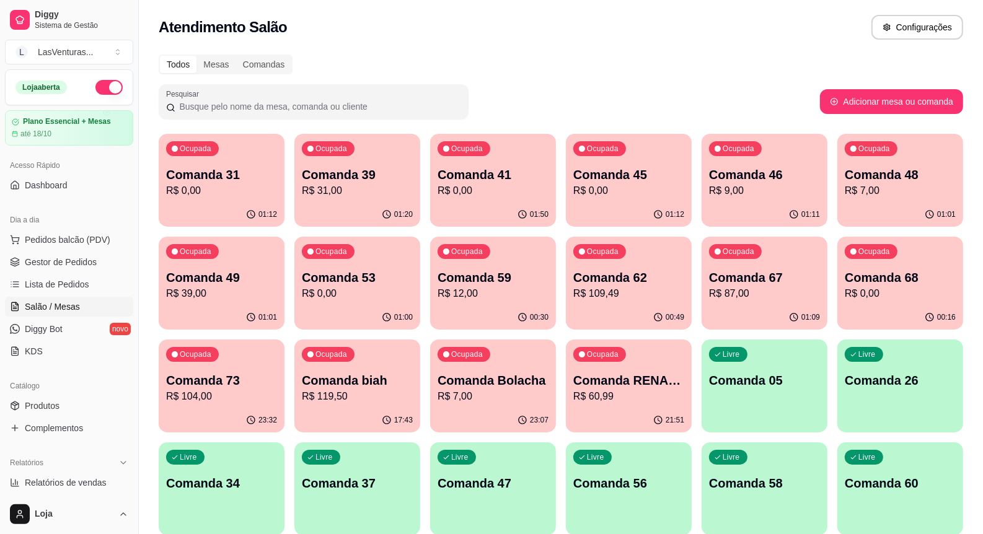
click at [927, 278] on p "Comanda 68" at bounding box center [900, 277] width 111 height 17
click at [876, 296] on p "R$ 0,00" at bounding box center [900, 293] width 111 height 15
click at [200, 400] on p "R$ 104,00" at bounding box center [222, 396] width 108 height 14
click at [234, 203] on div "01:12" at bounding box center [222, 215] width 126 height 24
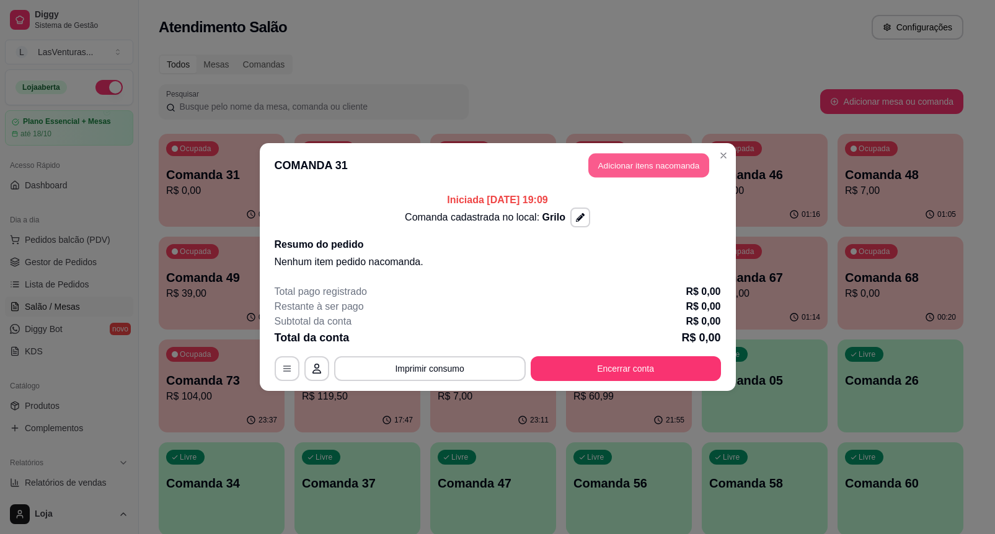
click at [658, 166] on button "Adicionar itens na comanda" at bounding box center [648, 166] width 121 height 24
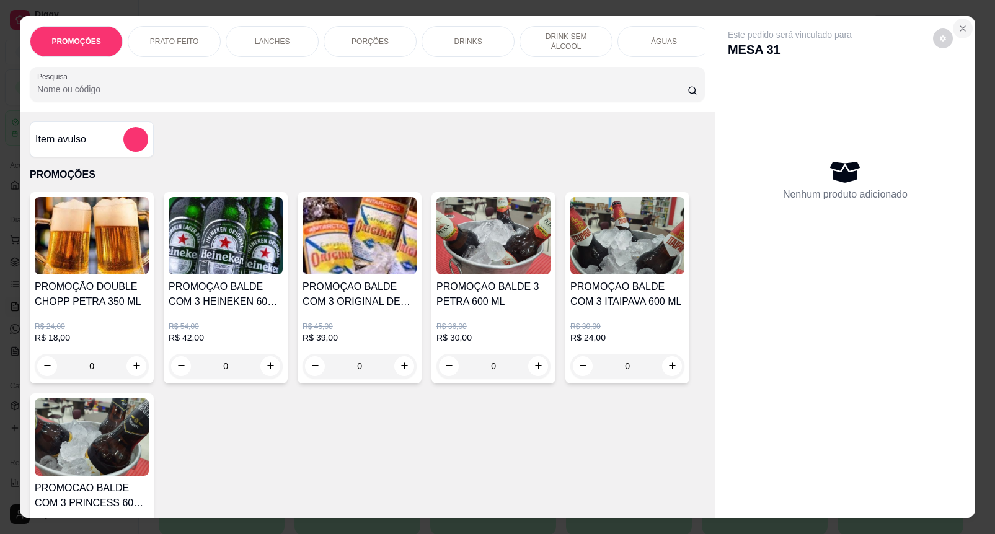
click at [958, 24] on icon "Close" at bounding box center [963, 29] width 10 height 10
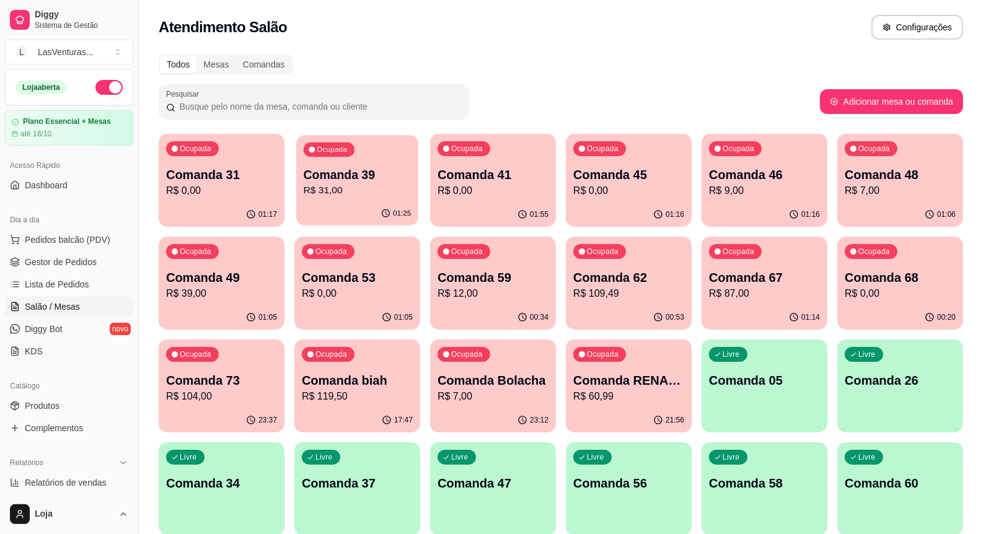
click at [382, 189] on p "R$ 31,00" at bounding box center [358, 190] width 108 height 14
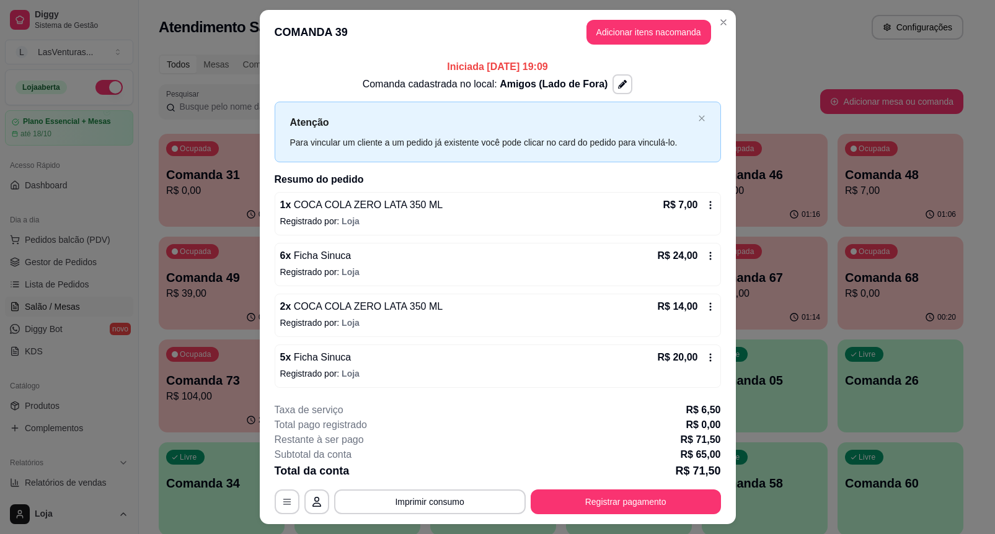
drag, startPoint x: 718, startPoint y: 70, endPoint x: 723, endPoint y: 75, distance: 7.5
click at [719, 71] on div "Iniciada 30/09/2025 às 19:09 Comanda cadastrada no local: Amigos (Lado de Fora)…" at bounding box center [498, 224] width 476 height 338
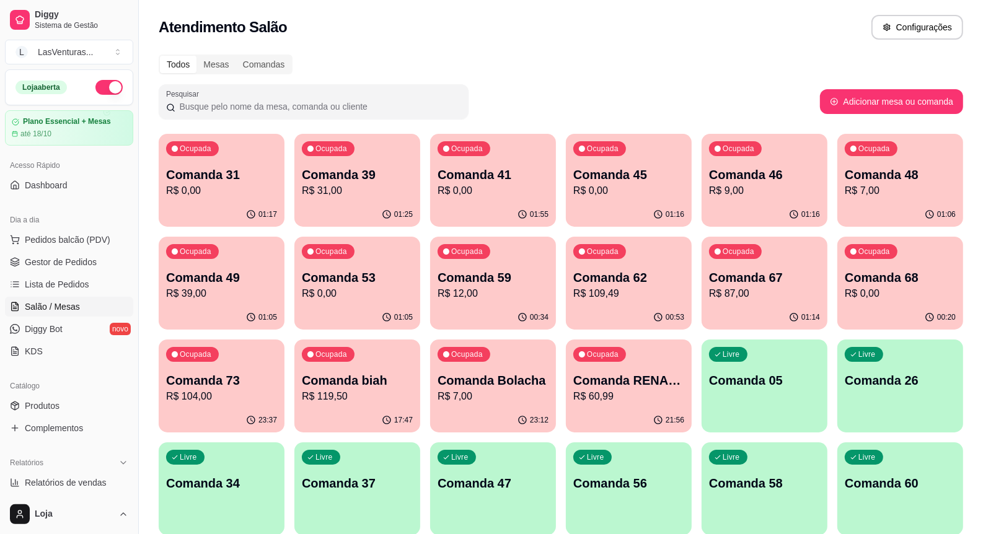
click at [518, 208] on div "01:55" at bounding box center [493, 215] width 126 height 24
drag, startPoint x: 693, startPoint y: 178, endPoint x: 739, endPoint y: 177, distance: 45.9
click at [787, 163] on div "Ocupada Comanda 46 R$ 9,00" at bounding box center [765, 168] width 126 height 69
click at [862, 203] on button "Ocupada Comanda 48 R$ 7,00 01:06" at bounding box center [900, 180] width 126 height 93
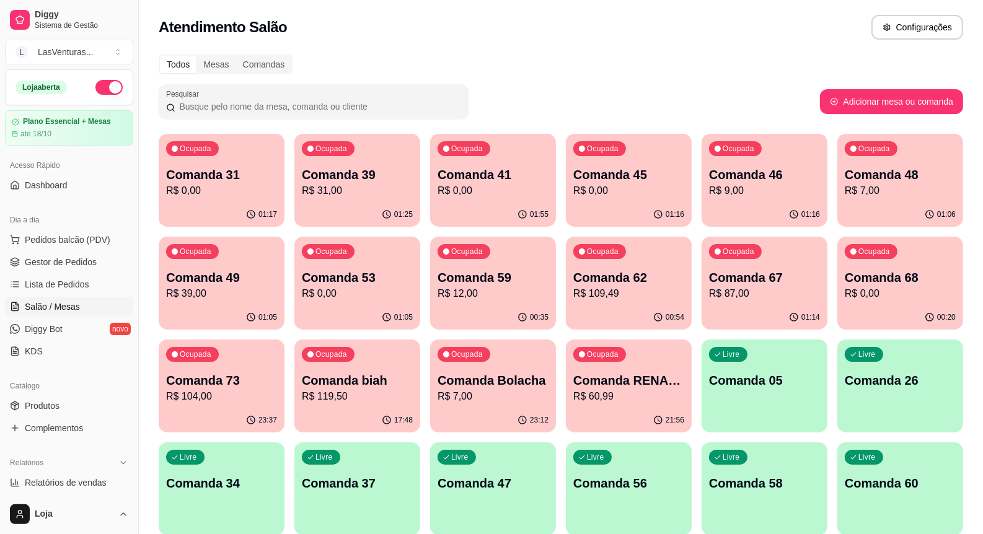
click at [54, 242] on span "Pedidos balcão (PDV)" at bounding box center [68, 240] width 86 height 12
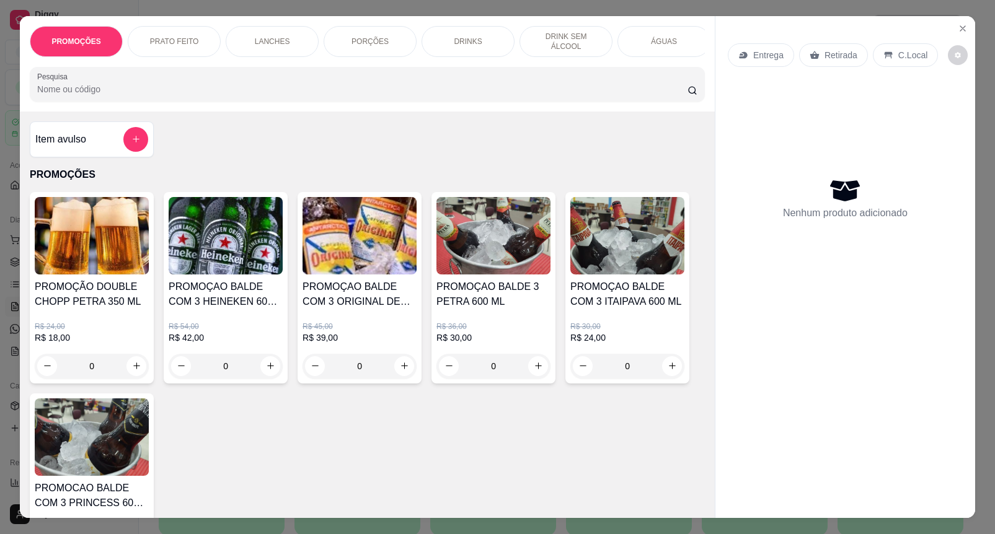
click at [82, 95] on input "Pesquisa" at bounding box center [362, 89] width 650 height 12
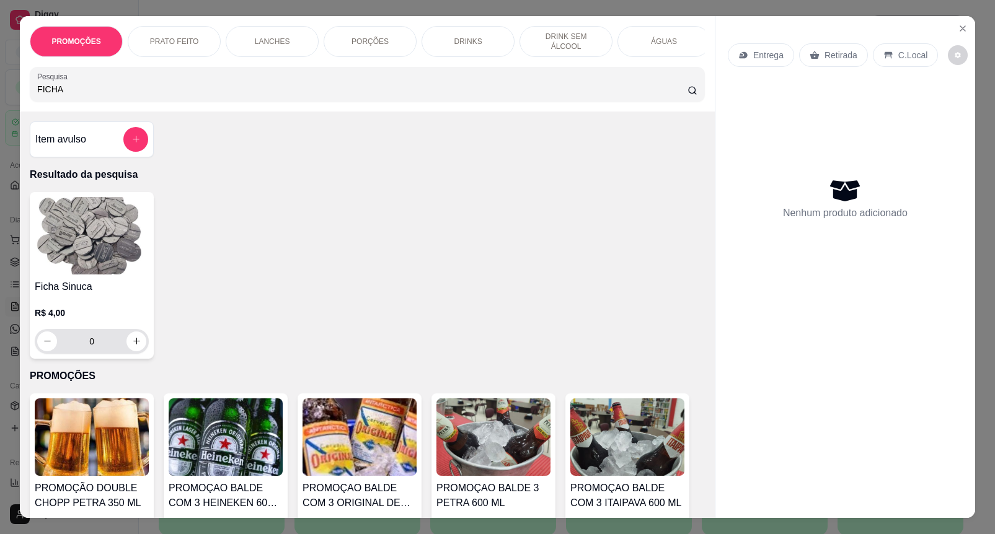
type input "FICHA"
click at [95, 349] on input "0" at bounding box center [91, 341] width 69 height 25
type input "2"
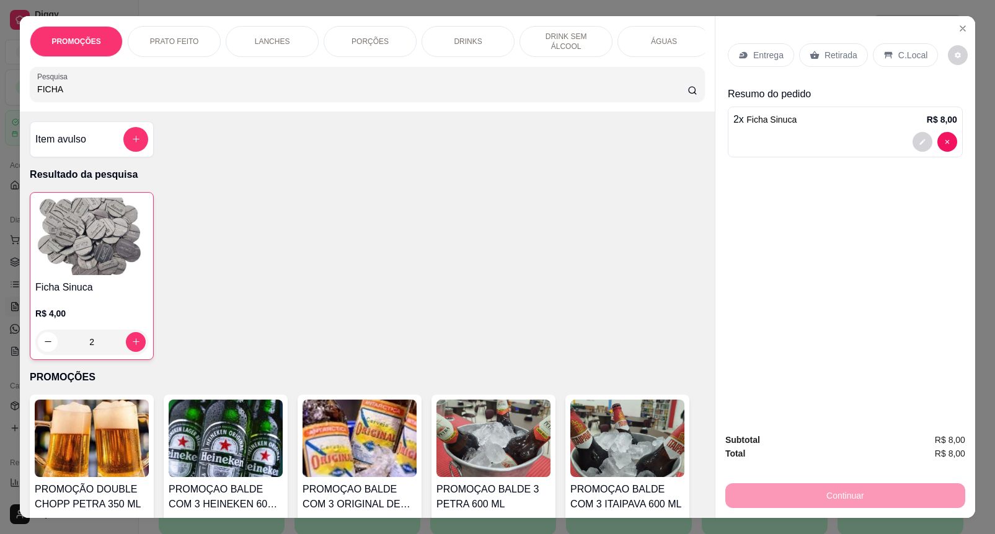
type input "2"
click at [820, 488] on div "Continuar" at bounding box center [845, 494] width 240 height 28
click at [836, 49] on p "Retirada" at bounding box center [840, 55] width 33 height 12
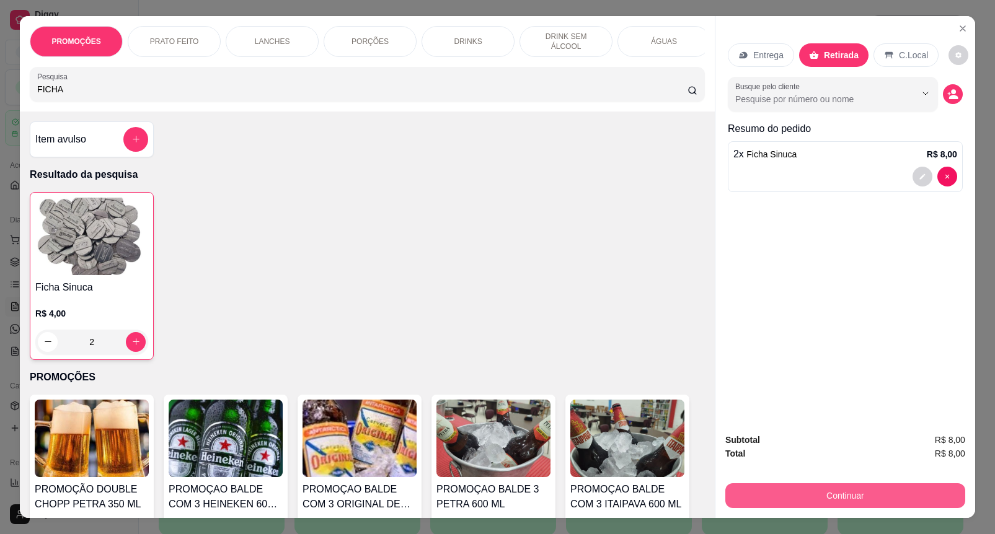
click at [838, 488] on button "Continuar" at bounding box center [845, 495] width 240 height 25
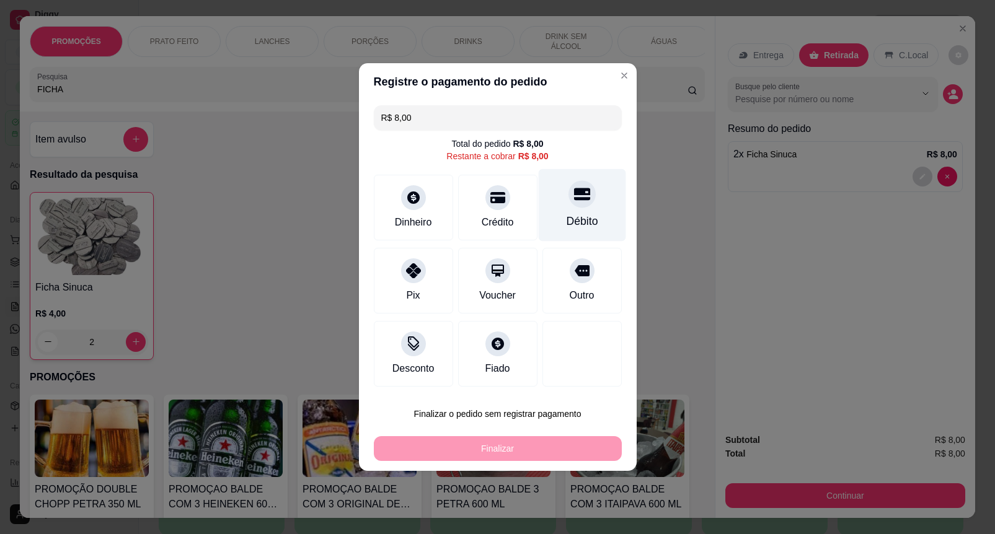
click at [575, 196] on icon at bounding box center [581, 194] width 16 height 16
type input "R$ 0,00"
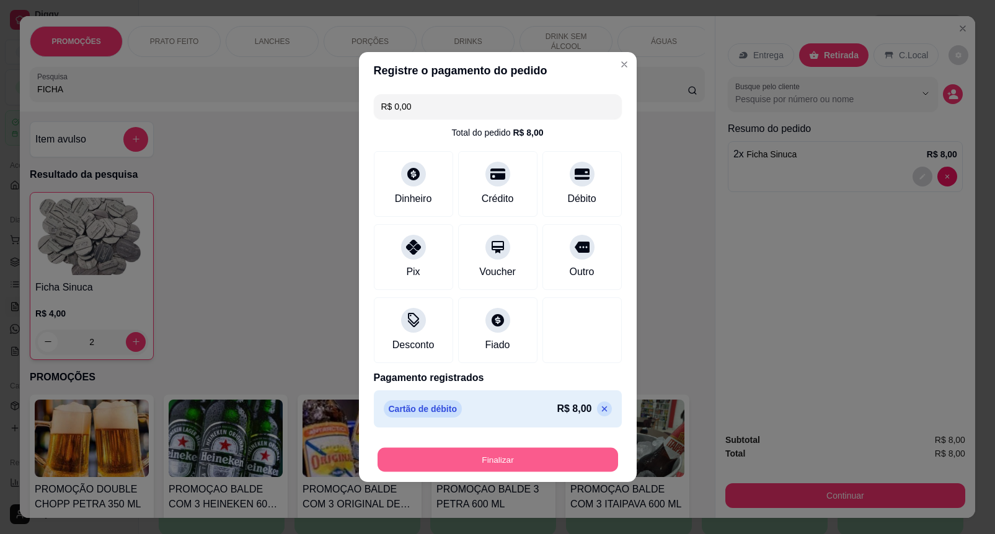
click at [530, 461] on button "Finalizar" at bounding box center [497, 460] width 241 height 24
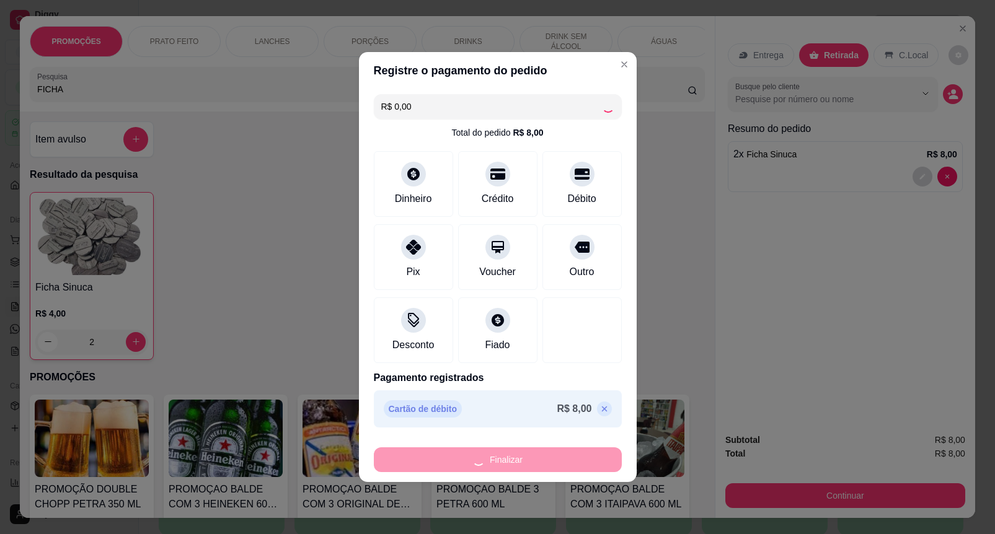
type input "0"
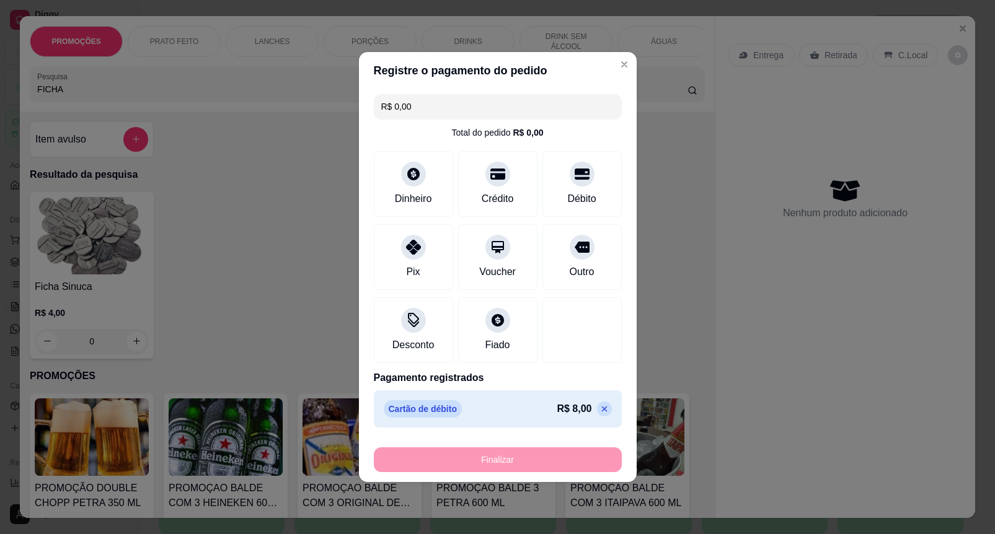
type input "-R$ 8,00"
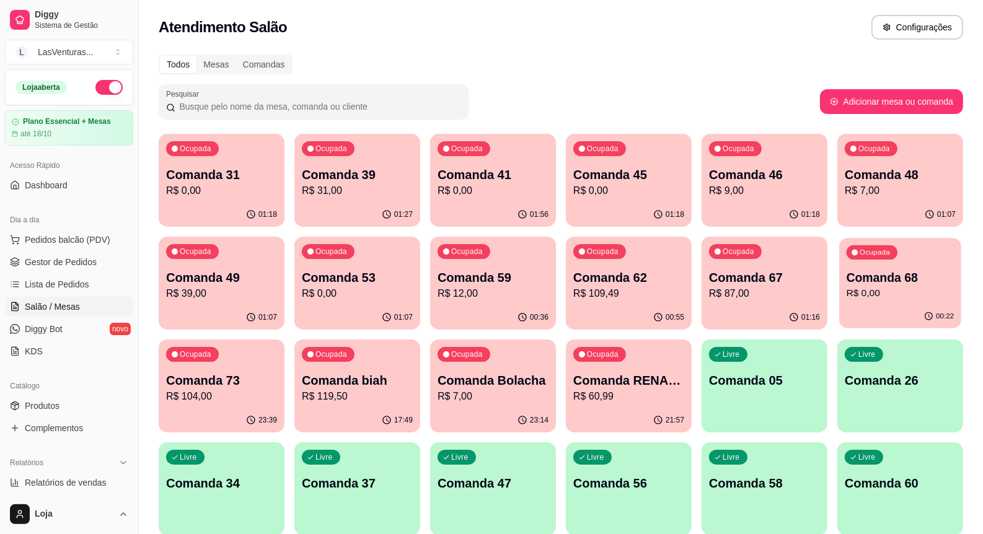
click at [920, 304] on div "Ocupada Comanda 68 R$ 0,00" at bounding box center [900, 271] width 122 height 67
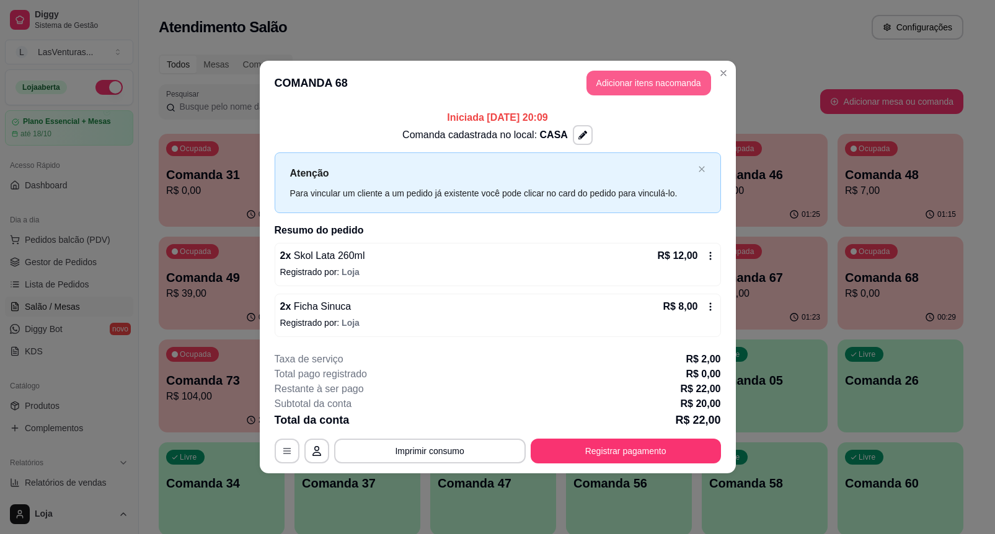
click at [611, 79] on button "Adicionar itens na comanda" at bounding box center [648, 83] width 125 height 25
click at [533, 94] on input "Pesquisa" at bounding box center [362, 89] width 650 height 12
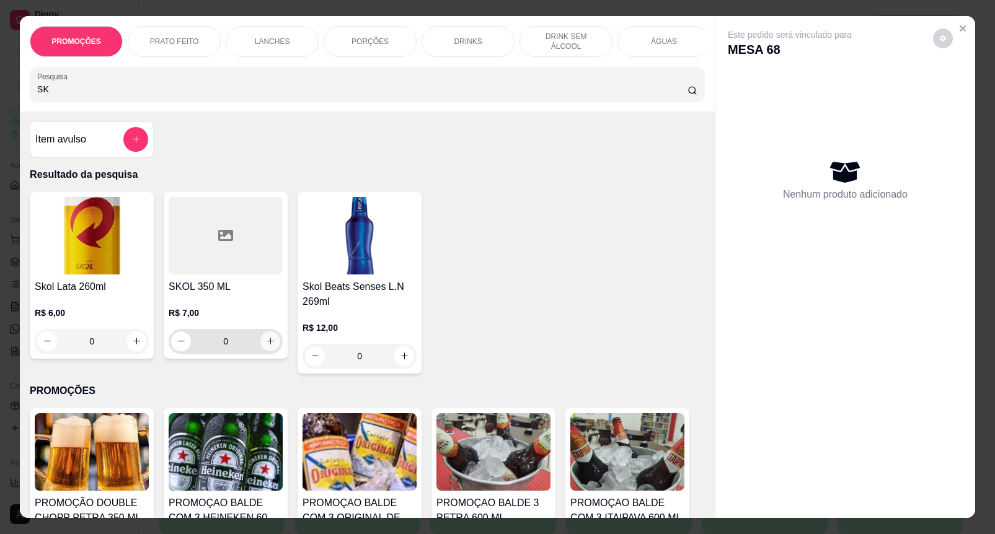
type input "SK"
click at [266, 346] on icon "increase-product-quantity" at bounding box center [270, 341] width 9 height 9
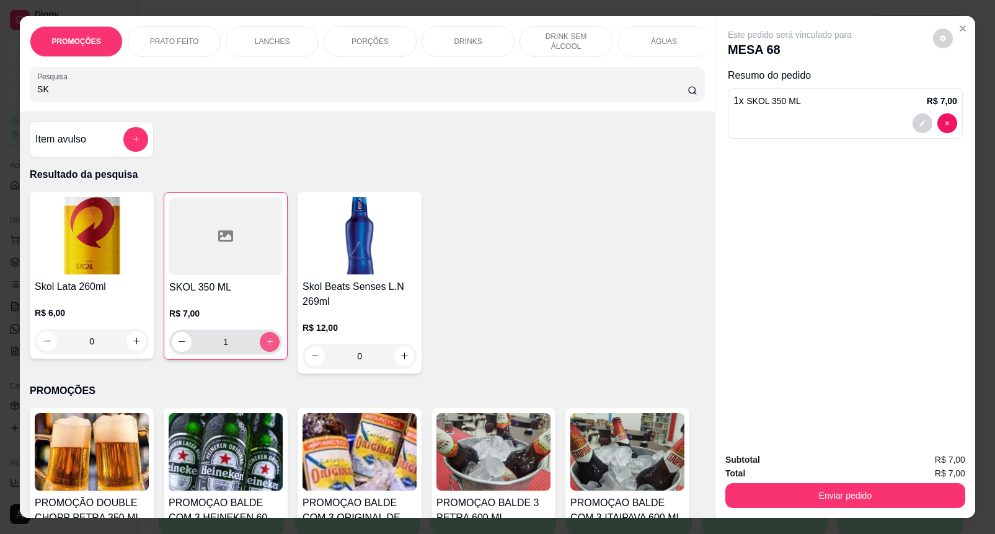
type input "1"
click at [265, 347] on icon "increase-product-quantity" at bounding box center [269, 342] width 9 height 9
type input "2"
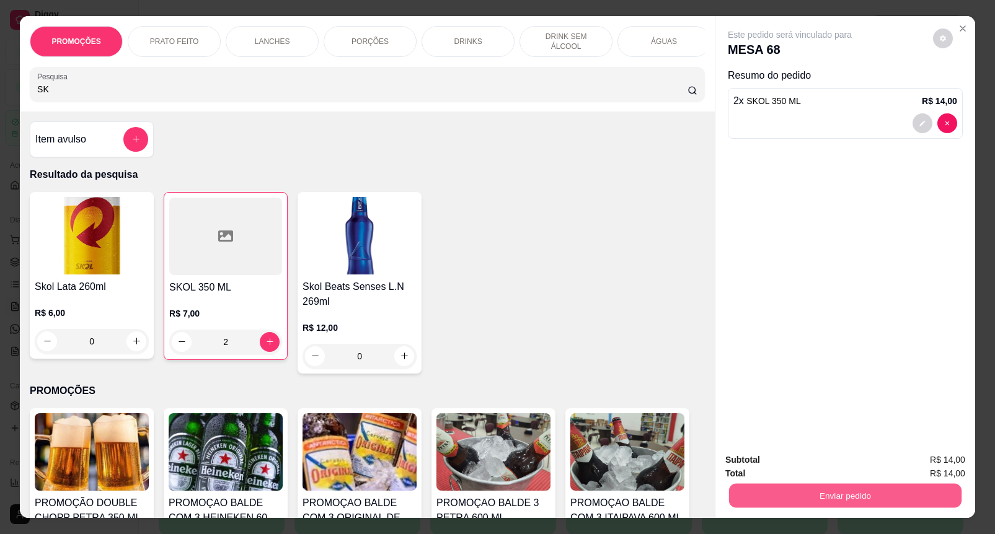
click at [846, 488] on button "Enviar pedido" at bounding box center [845, 496] width 232 height 24
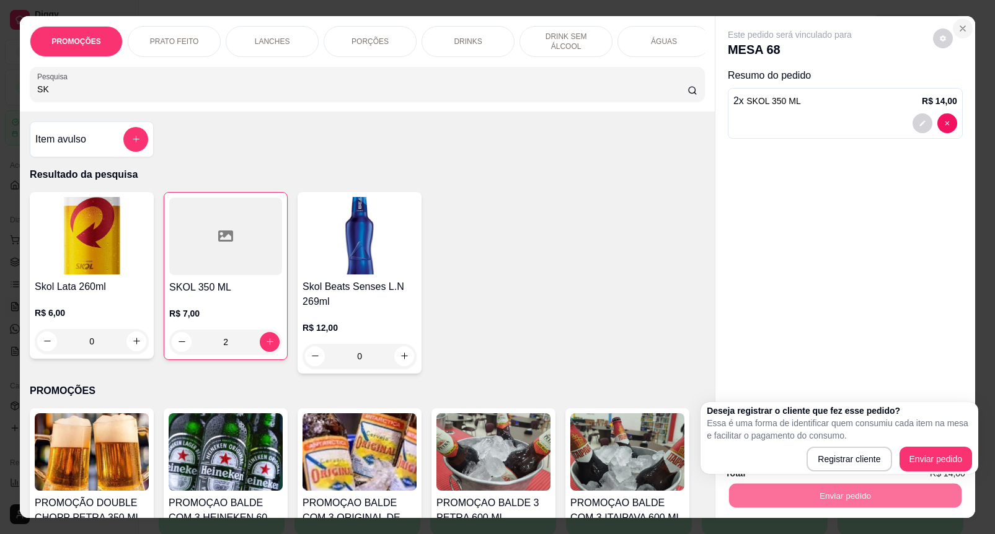
click at [958, 25] on icon "Close" at bounding box center [963, 29] width 10 height 10
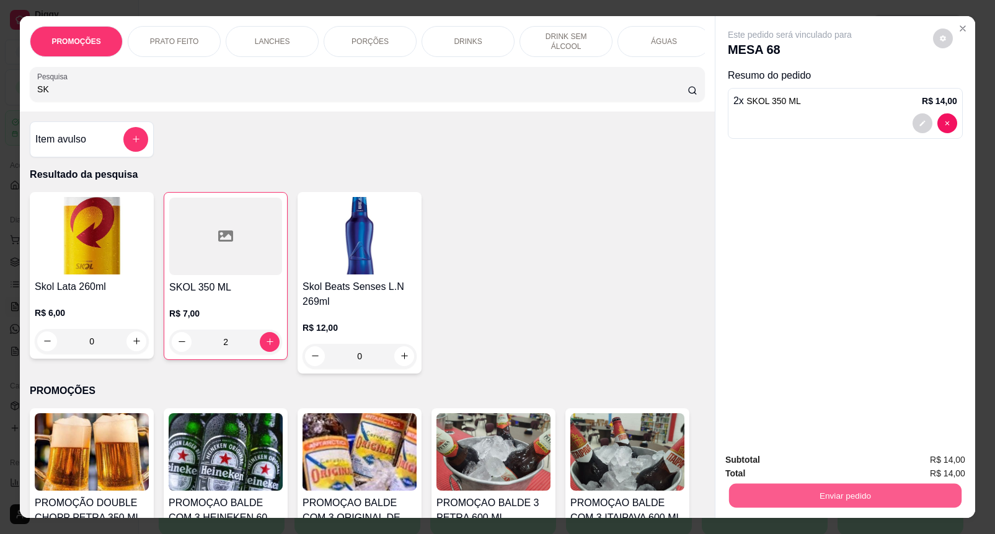
click at [811, 484] on button "Enviar pedido" at bounding box center [845, 496] width 232 height 24
click at [919, 456] on button "Enviar pedido" at bounding box center [932, 460] width 70 height 24
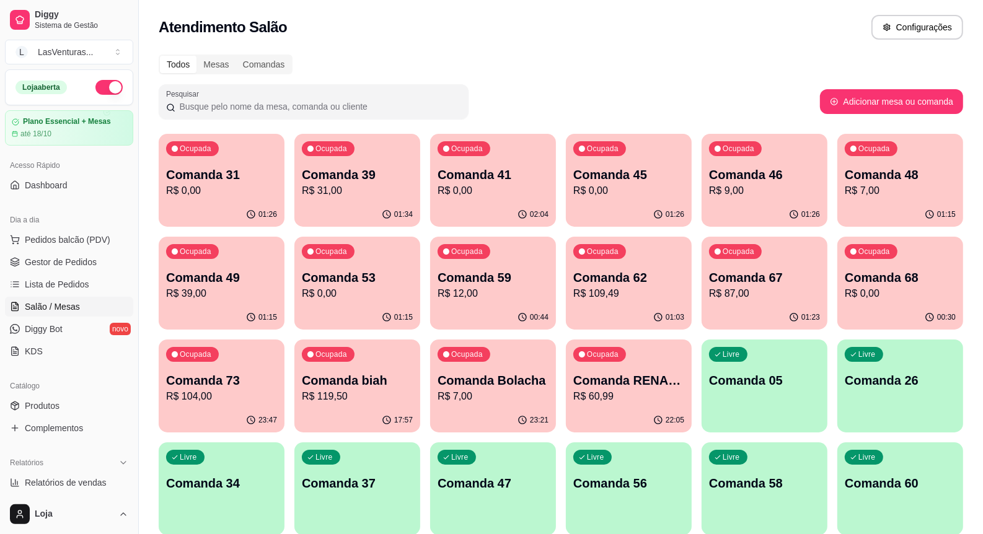
click at [651, 197] on div "Ocupada Comanda 45 R$ 0,00" at bounding box center [629, 168] width 126 height 69
click at [753, 187] on p "R$ 9,00" at bounding box center [764, 190] width 111 height 15
click at [893, 184] on p "R$ 7,00" at bounding box center [900, 190] width 111 height 15
click at [355, 205] on div "01:34" at bounding box center [357, 215] width 126 height 24
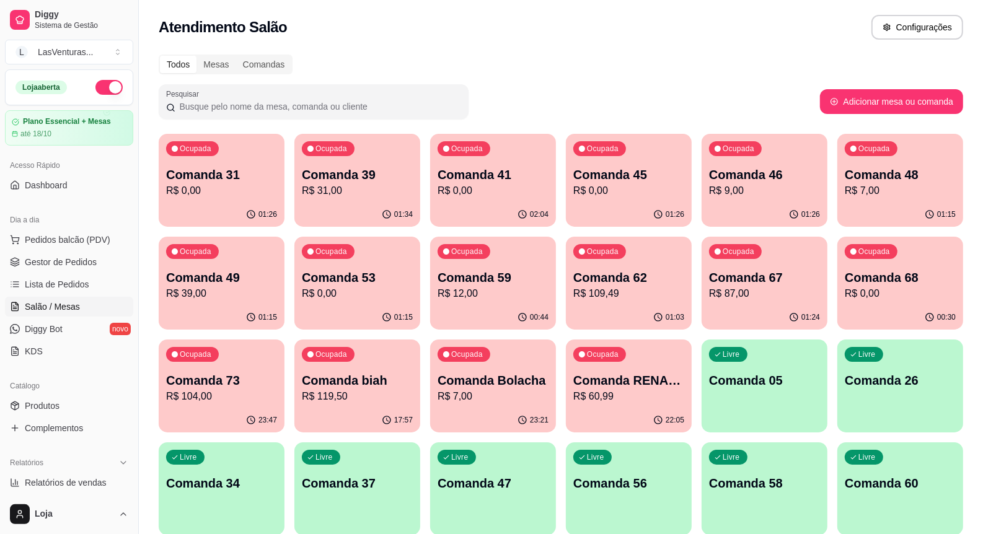
click at [490, 170] on p "Comanda 41" at bounding box center [493, 174] width 111 height 17
click at [249, 287] on p "R$ 39,00" at bounding box center [221, 293] width 111 height 15
click at [329, 310] on div "01:15" at bounding box center [357, 317] width 122 height 24
click at [451, 290] on p "R$ 12,00" at bounding box center [493, 293] width 108 height 14
click at [611, 308] on div "01:03" at bounding box center [629, 317] width 122 height 24
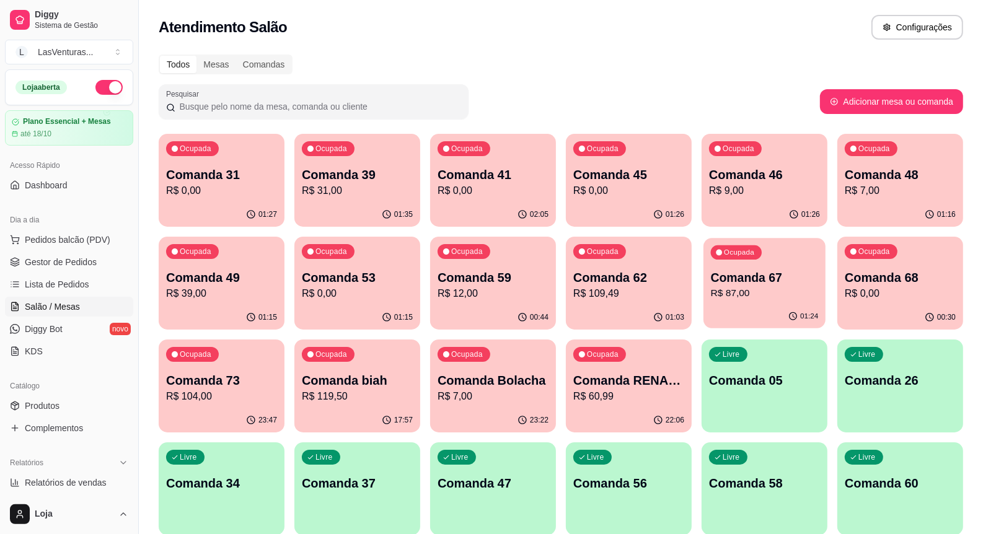
click at [792, 307] on div "01:24" at bounding box center [765, 317] width 122 height 24
click at [898, 295] on p "R$ 0,00" at bounding box center [900, 293] width 111 height 15
click at [254, 389] on p "R$ 104,00" at bounding box center [221, 396] width 111 height 15
click at [221, 202] on div "Ocupada Comanda 31 R$ 0,00" at bounding box center [222, 168] width 126 height 69
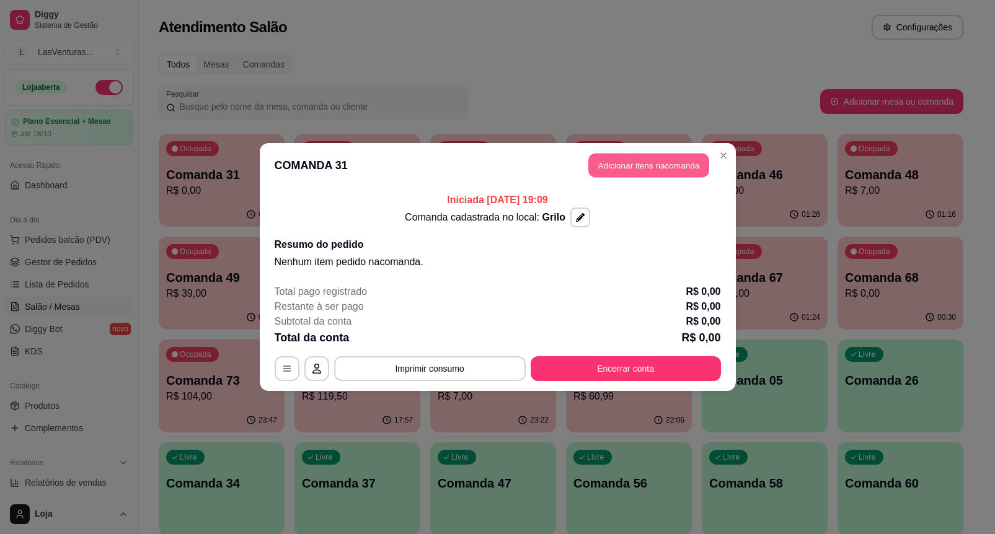
click at [624, 172] on button "Adicionar itens na comanda" at bounding box center [648, 166] width 121 height 24
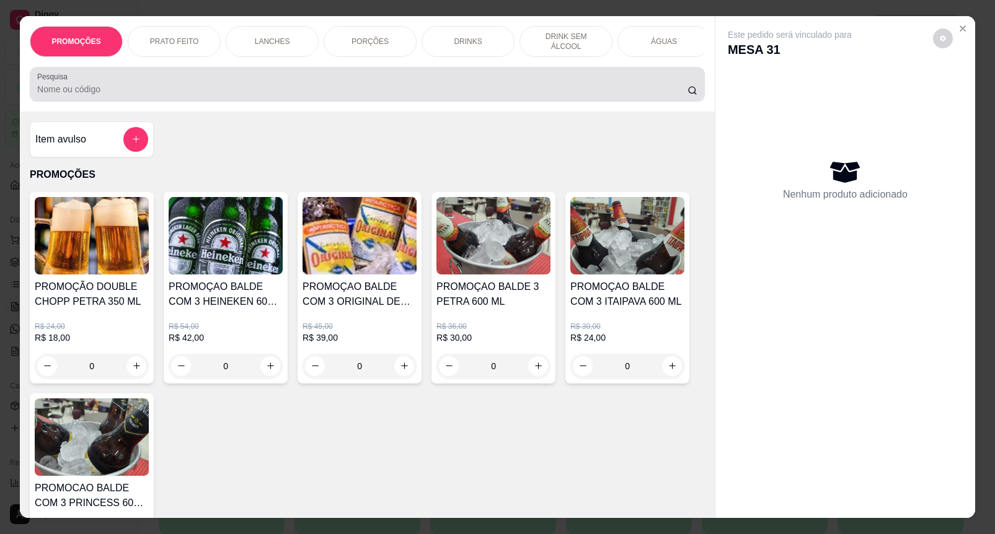
click at [150, 95] on input "Pesquisa" at bounding box center [362, 89] width 650 height 12
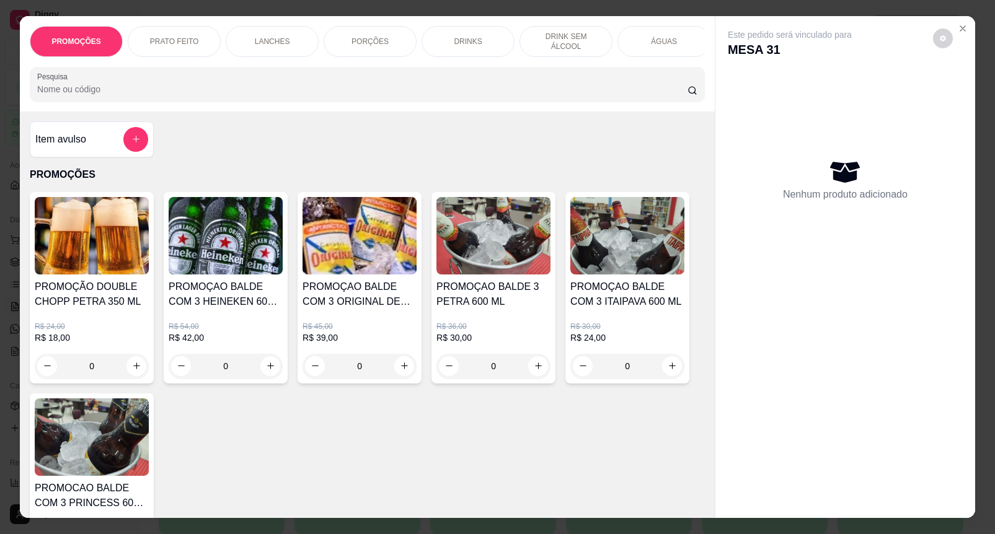
click at [109, 102] on div "Pesquisa" at bounding box center [367, 84] width 675 height 35
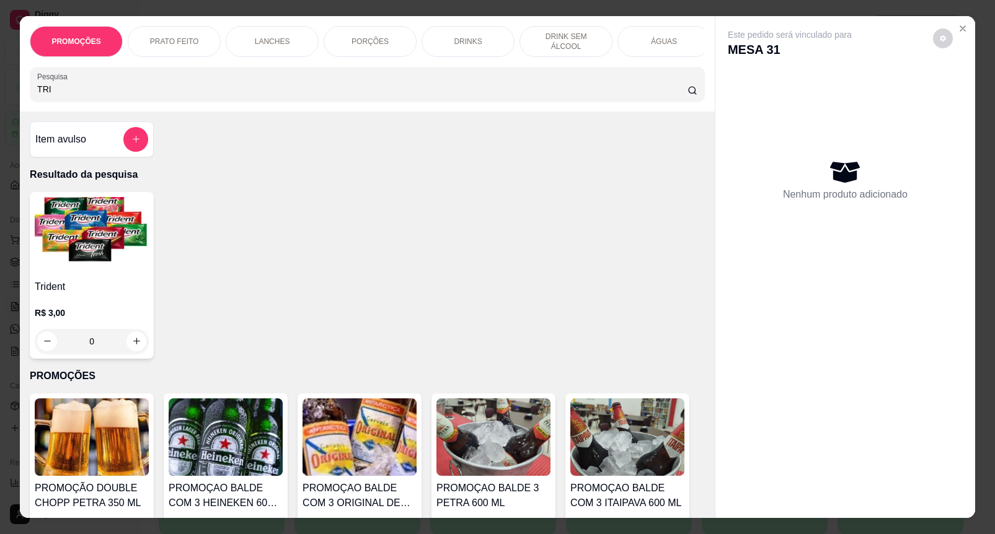
type input "TRI"
click at [95, 251] on img at bounding box center [92, 235] width 114 height 77
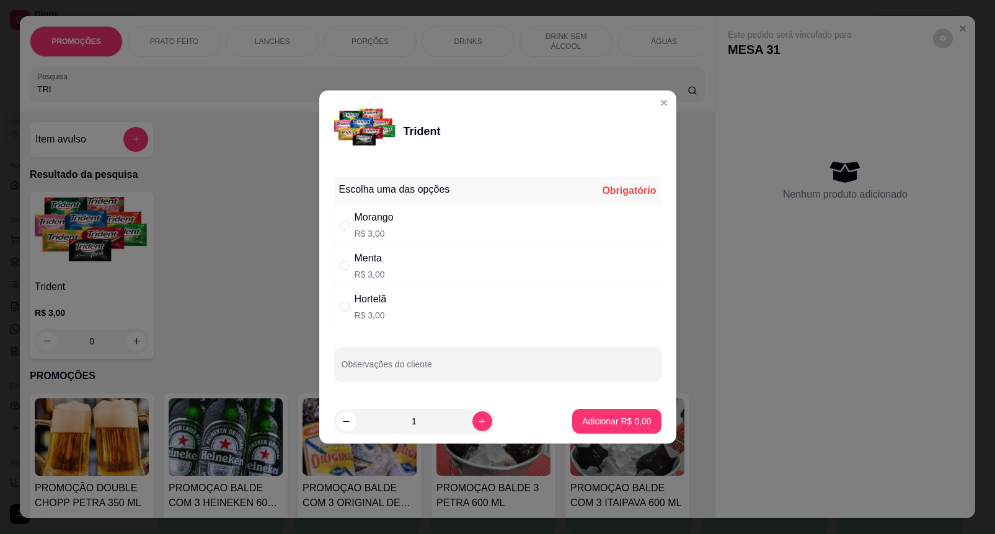
drag, startPoint x: 376, startPoint y: 252, endPoint x: 416, endPoint y: 276, distance: 47.0
click at [376, 254] on div "Menta" at bounding box center [370, 258] width 30 height 15
radio input "true"
click at [605, 429] on button "Adicionar R$ 3,00" at bounding box center [616, 421] width 89 height 25
type input "1"
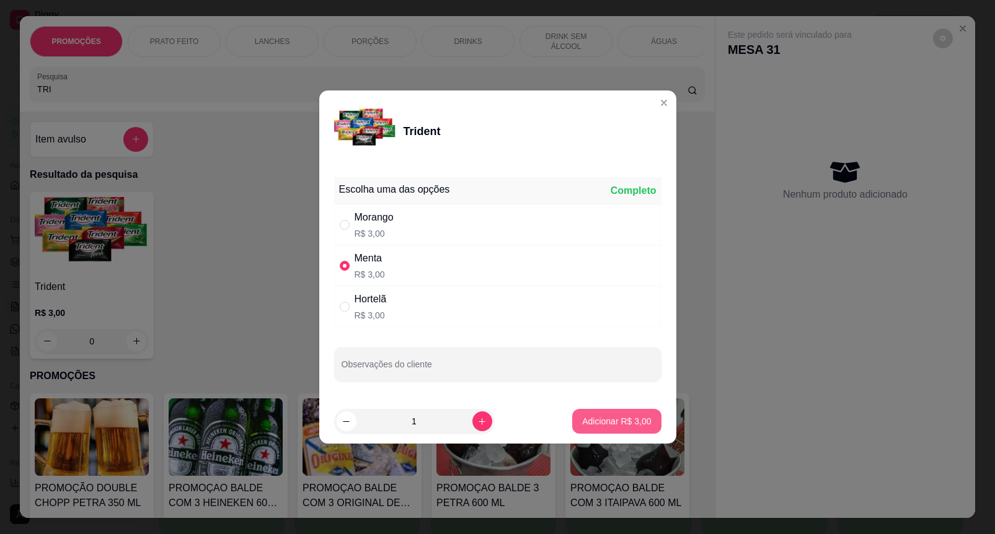
type input "1"
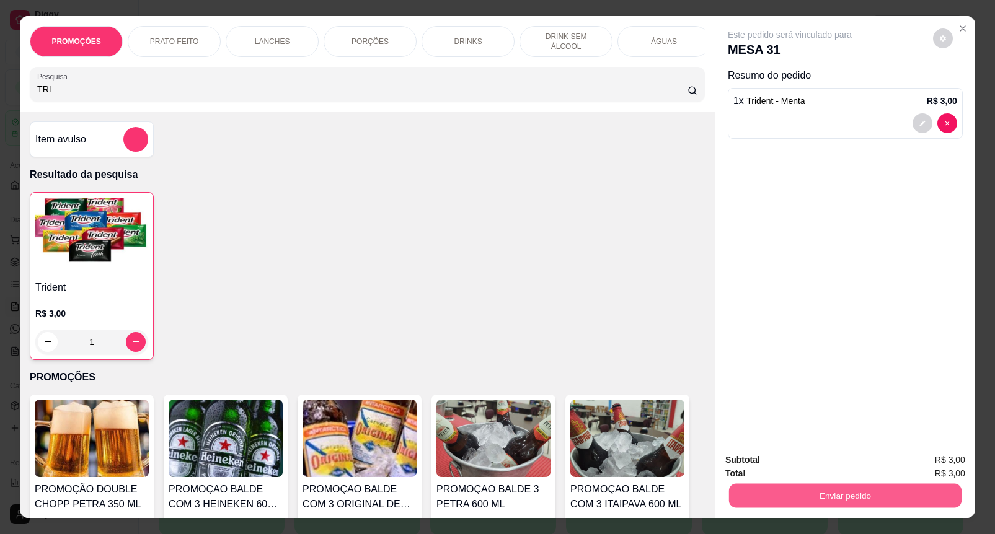
click at [789, 485] on button "Enviar pedido" at bounding box center [845, 496] width 232 height 24
click at [929, 454] on button "Enviar pedido" at bounding box center [932, 460] width 70 height 24
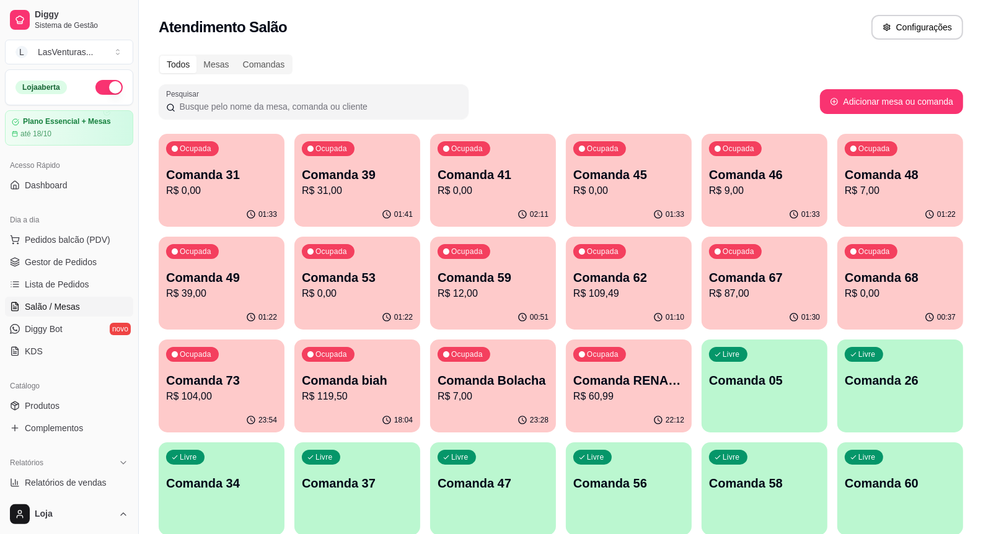
click at [512, 287] on p "R$ 12,00" at bounding box center [493, 293] width 111 height 15
click at [670, 282] on p "Comanda 62" at bounding box center [628, 277] width 111 height 17
click at [800, 311] on div "01:30" at bounding box center [765, 317] width 122 height 24
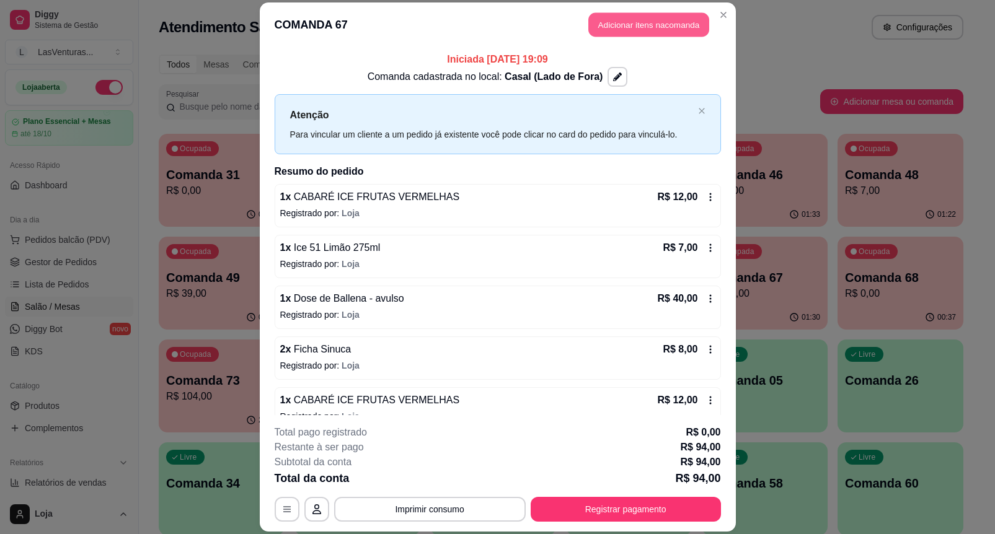
click at [654, 19] on button "Adicionar itens na comanda" at bounding box center [648, 25] width 121 height 24
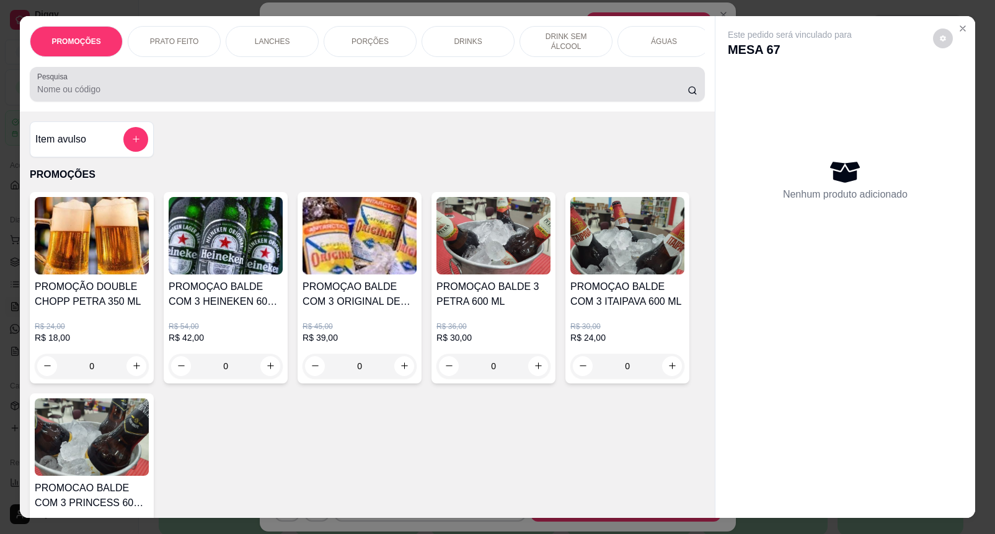
click at [392, 94] on input "Pesquisa" at bounding box center [362, 89] width 650 height 12
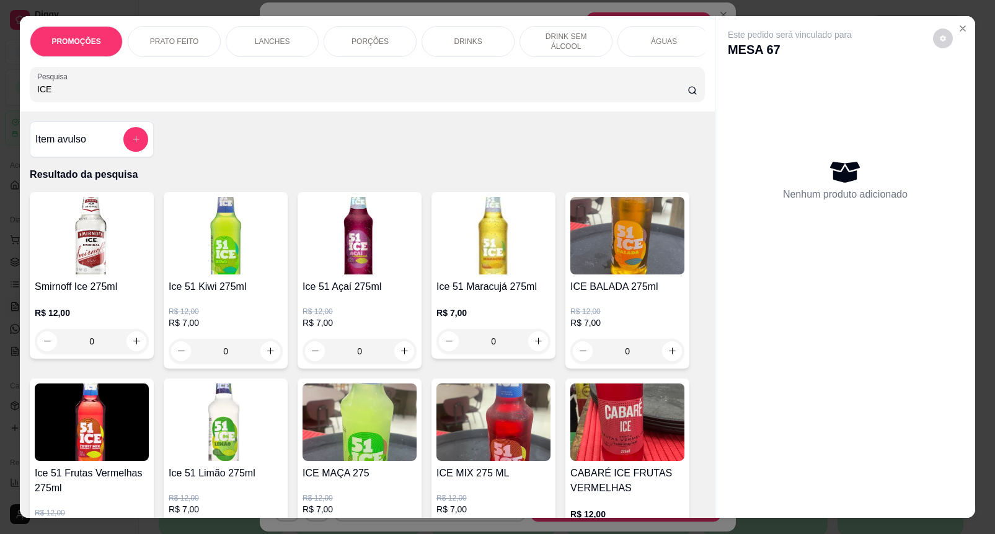
type input "ICE"
click at [596, 441] on img at bounding box center [627, 422] width 114 height 77
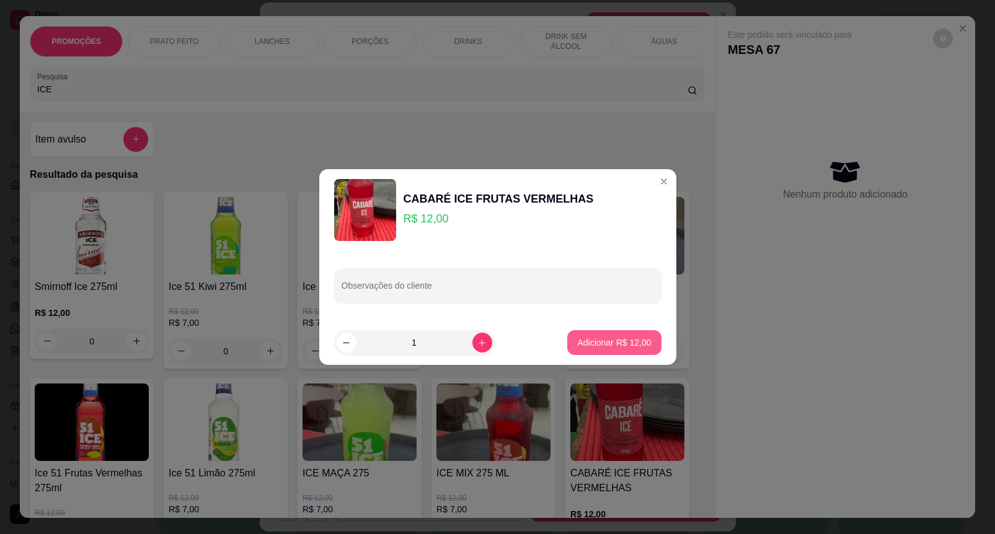
click at [577, 338] on p "Adicionar R$ 12,00" at bounding box center [614, 343] width 74 height 12
type input "1"
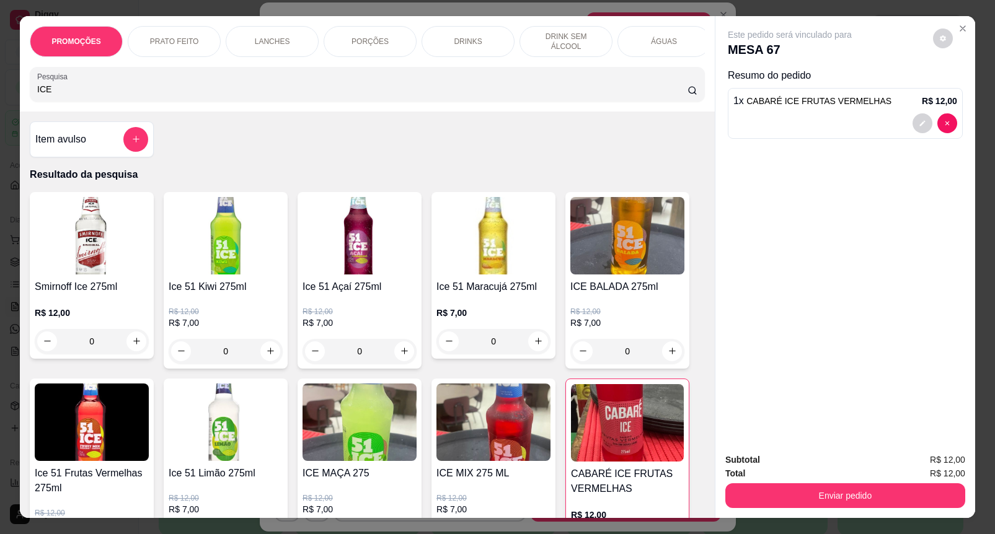
click at [250, 461] on img at bounding box center [226, 422] width 114 height 77
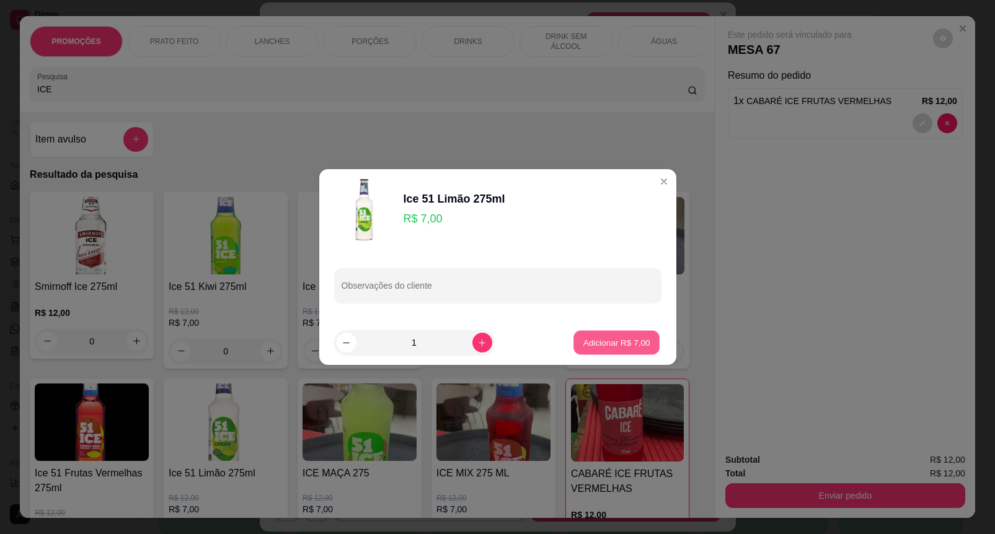
click at [593, 342] on p "Adicionar R$ 7,00" at bounding box center [616, 343] width 67 height 12
type input "1"
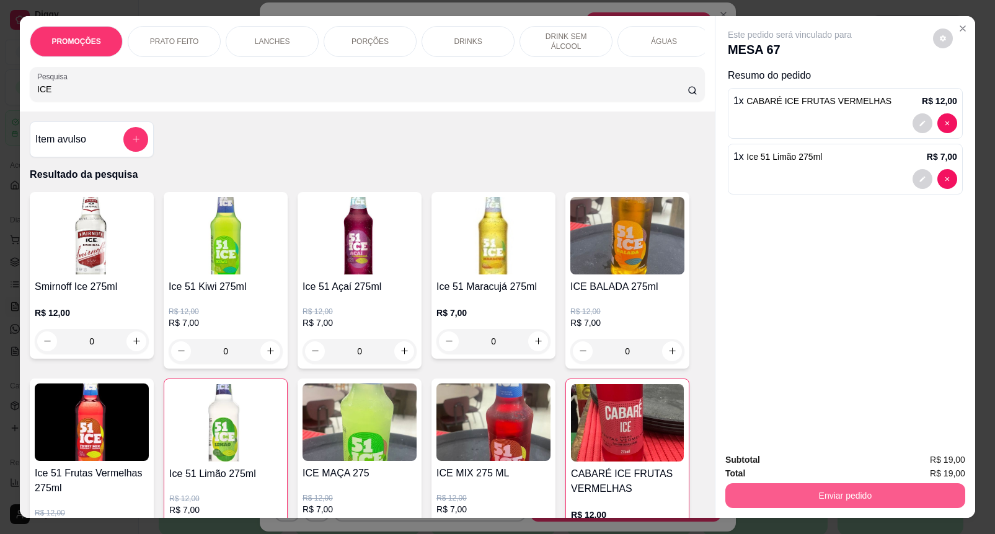
click at [835, 483] on button "Enviar pedido" at bounding box center [845, 495] width 240 height 25
click at [913, 457] on button "Enviar pedido" at bounding box center [932, 459] width 68 height 23
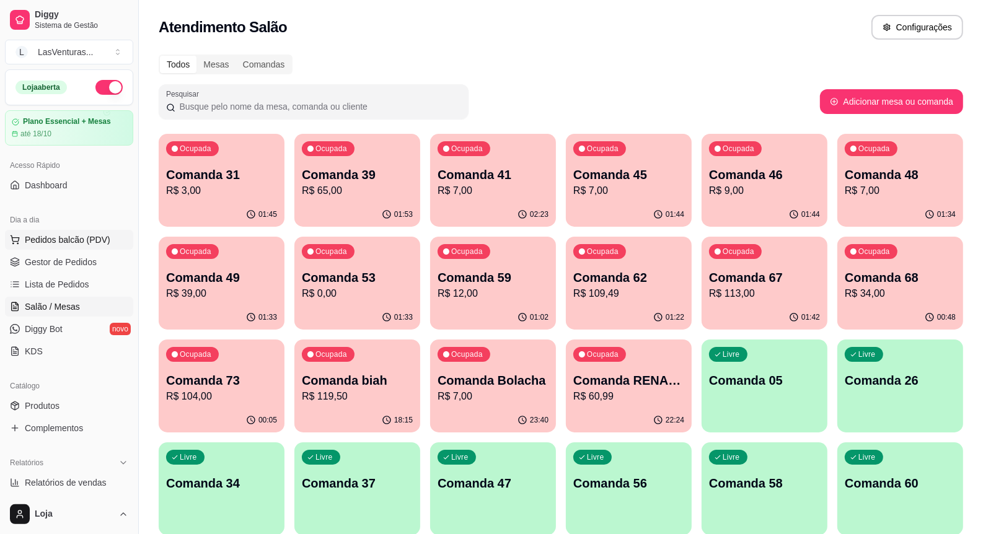
click at [60, 247] on button "Pedidos balcão (PDV)" at bounding box center [69, 240] width 128 height 20
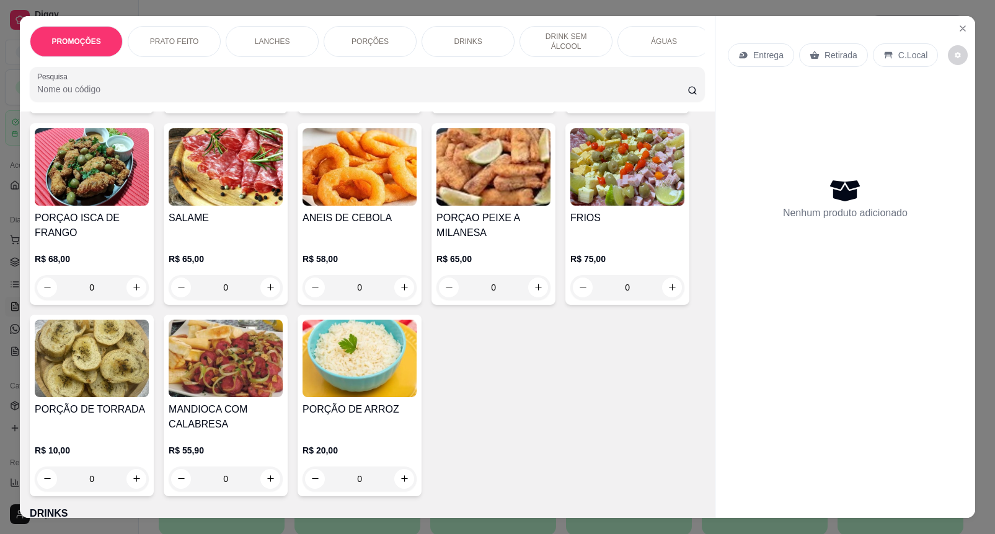
scroll to position [1317, 0]
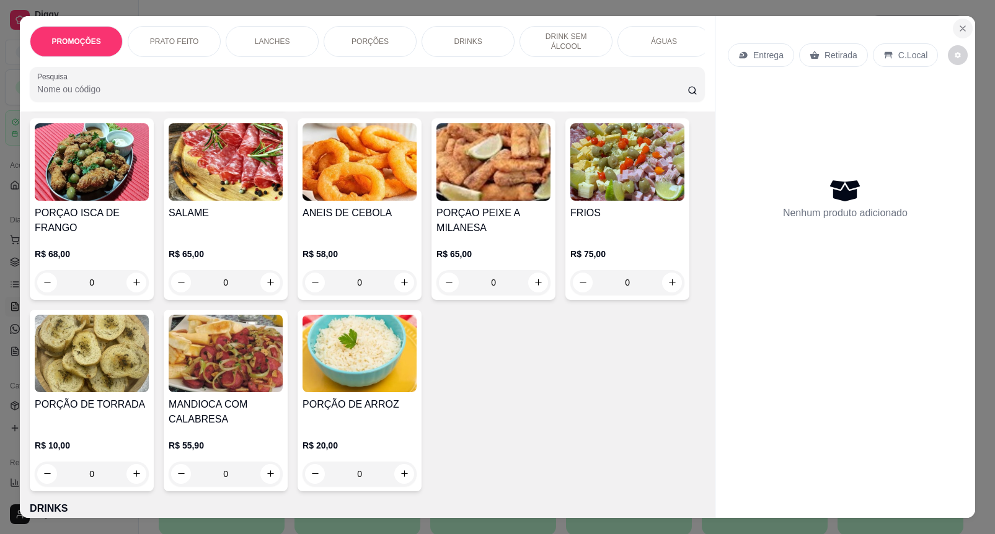
click at [961, 24] on icon "Close" at bounding box center [963, 29] width 10 height 10
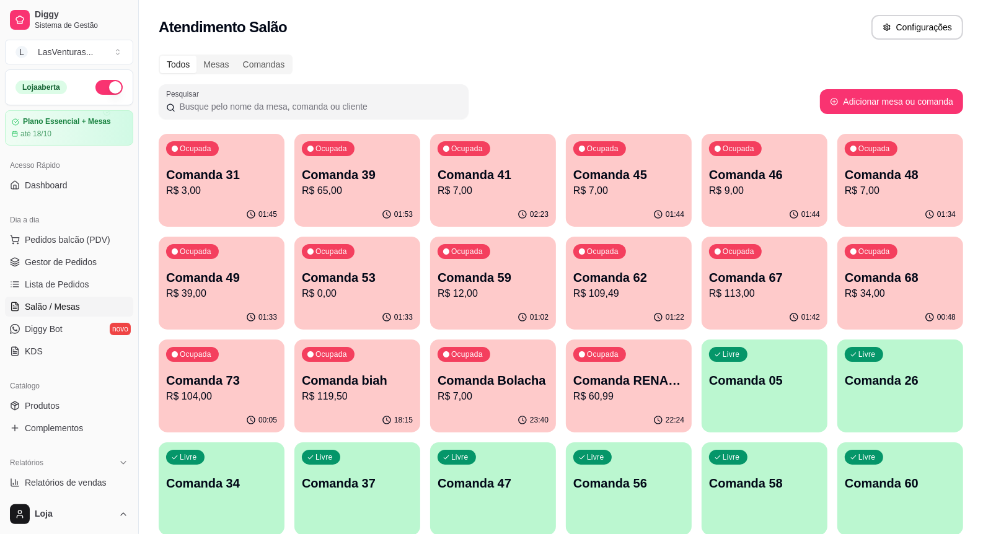
click at [188, 171] on p "Comanda 31" at bounding box center [221, 174] width 111 height 17
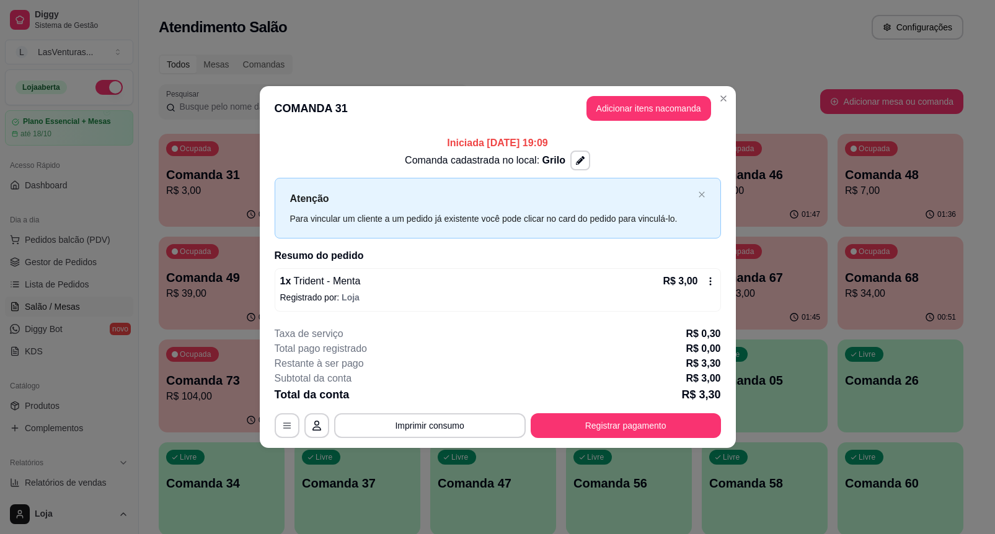
click at [600, 95] on header "COMANDA 31 Adicionar itens na comanda" at bounding box center [498, 108] width 476 height 45
click at [607, 100] on button "Adicionar itens na comanda" at bounding box center [648, 109] width 121 height 24
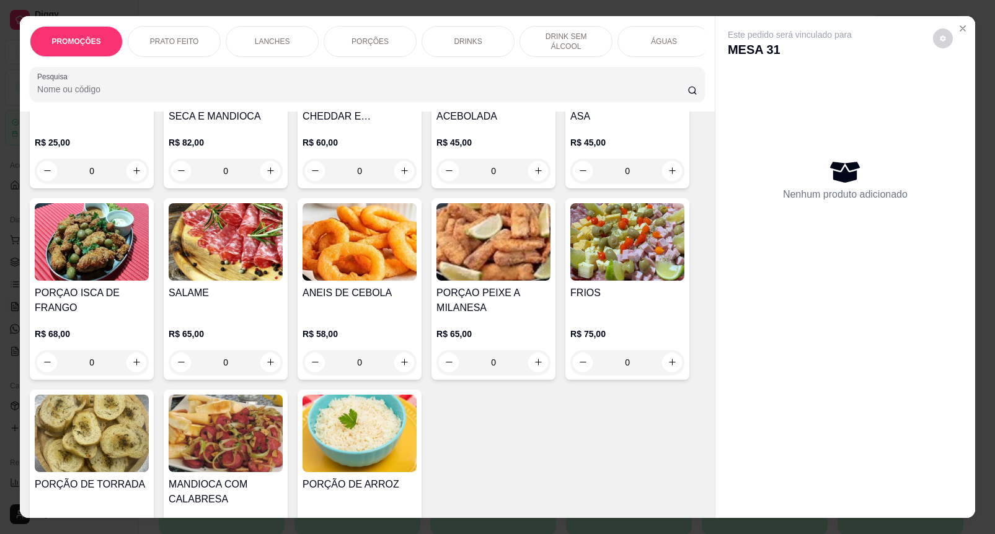
scroll to position [1240, 0]
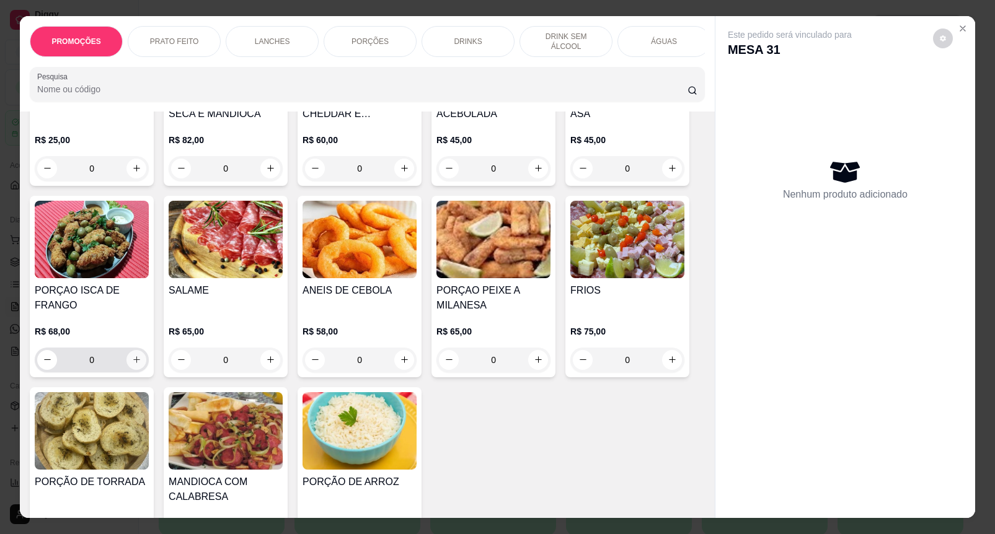
click at [132, 361] on icon "increase-product-quantity" at bounding box center [136, 359] width 9 height 9
type input "1"
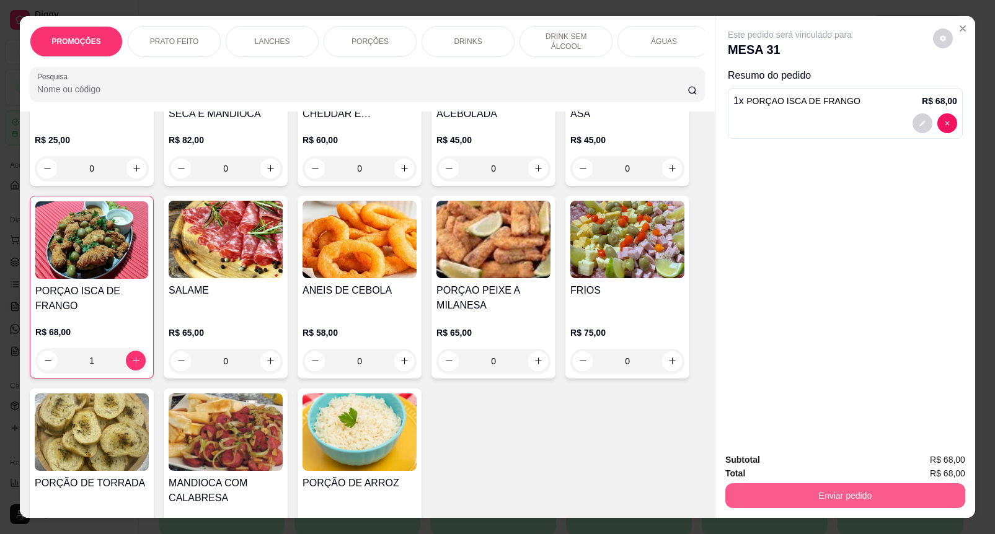
click at [844, 495] on button "Enviar pedido" at bounding box center [845, 495] width 240 height 25
click at [937, 463] on button "Enviar pedido" at bounding box center [932, 460] width 70 height 24
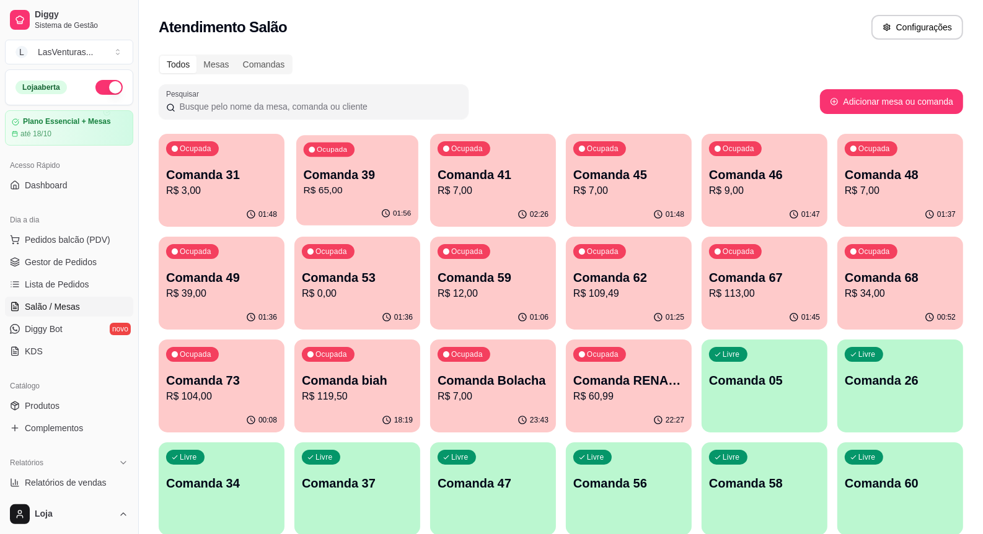
click at [407, 206] on div "01:56" at bounding box center [357, 214] width 122 height 24
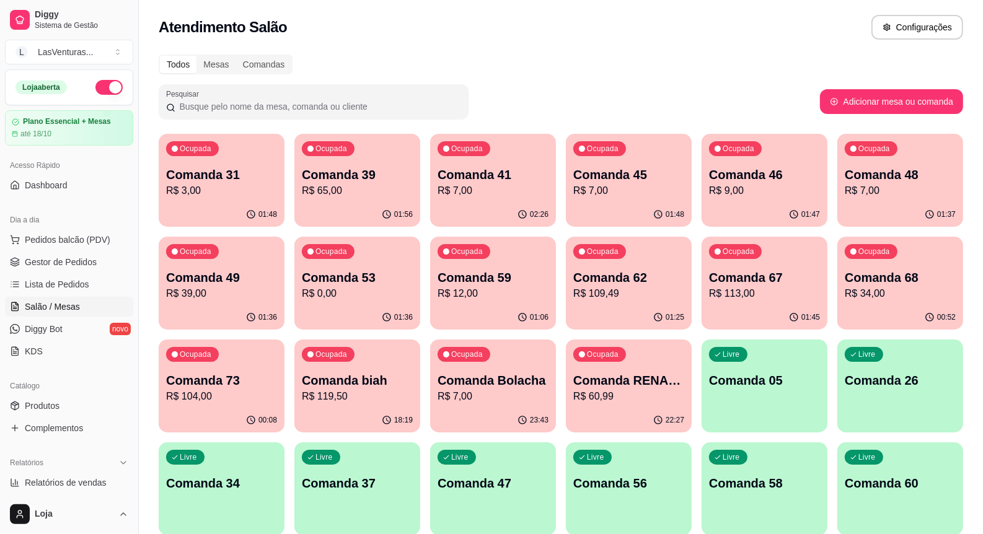
click at [503, 159] on div "Ocupada Comanda 41 R$ 7,00" at bounding box center [493, 168] width 126 height 69
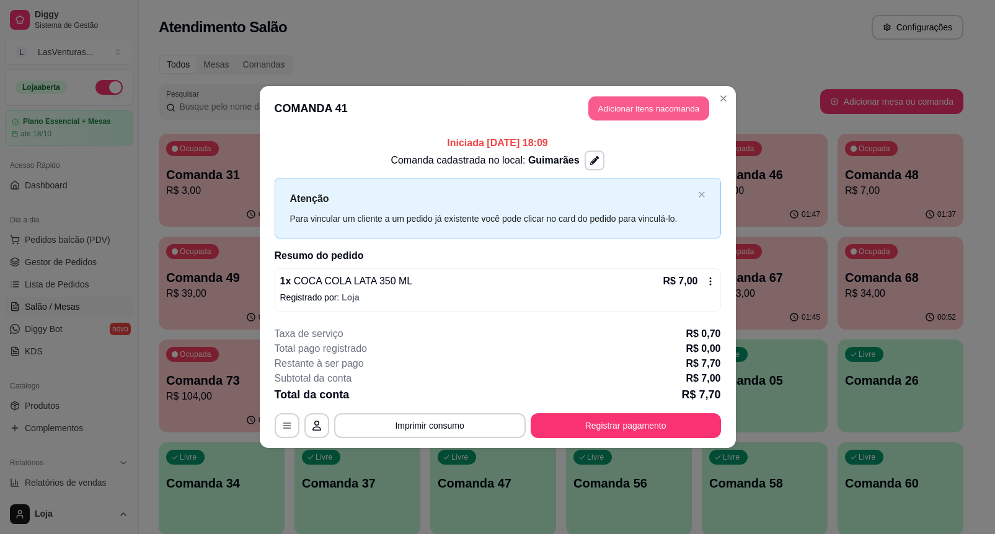
click at [615, 110] on button "Adicionar itens na comanda" at bounding box center [648, 109] width 121 height 24
click at [131, 144] on icon "add-separate-item" at bounding box center [135, 139] width 9 height 9
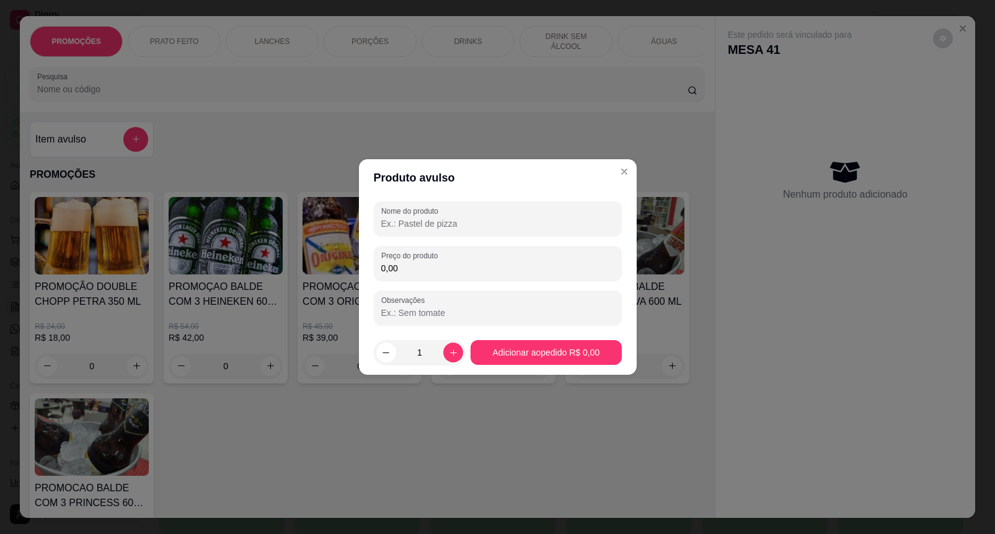
click at [423, 225] on input "Nome do produto" at bounding box center [497, 224] width 233 height 12
type input "d"
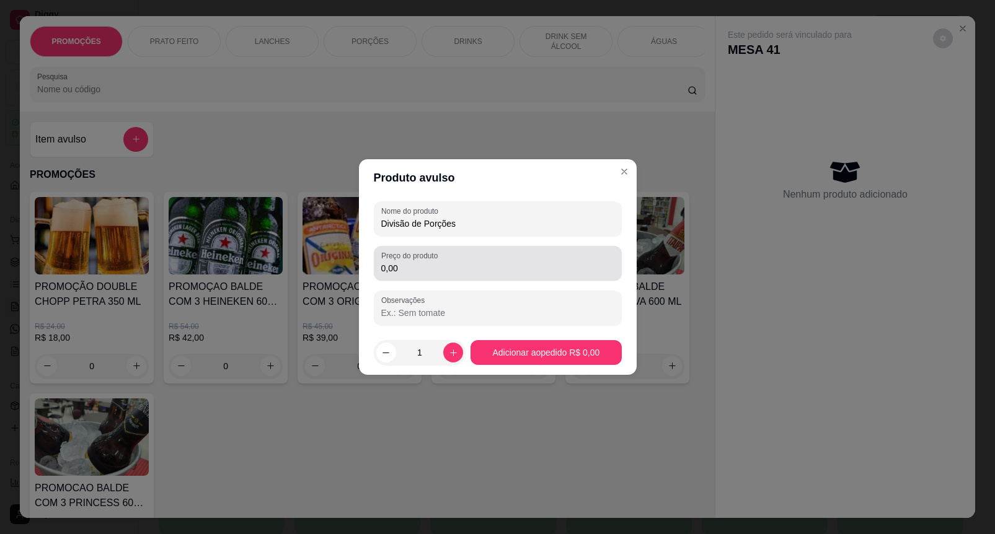
type input "Divisão de Porções"
click at [412, 268] on input "0,00" at bounding box center [497, 268] width 233 height 12
type input "17,70"
click at [614, 340] on button "Adicionar ao pedido R$ 17,70" at bounding box center [545, 352] width 151 height 25
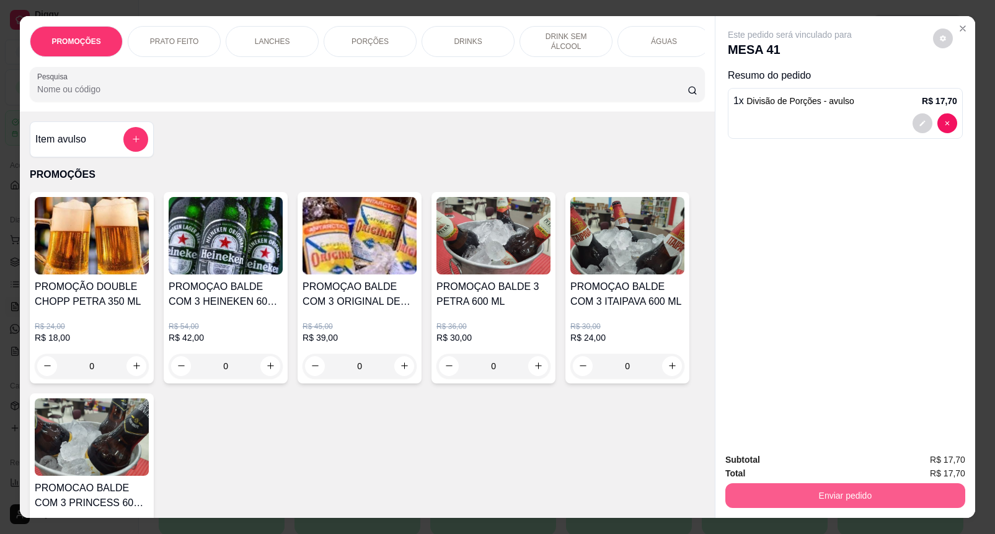
click at [847, 490] on button "Enviar pedido" at bounding box center [845, 495] width 240 height 25
click at [950, 465] on button "Enviar pedido" at bounding box center [932, 459] width 68 height 23
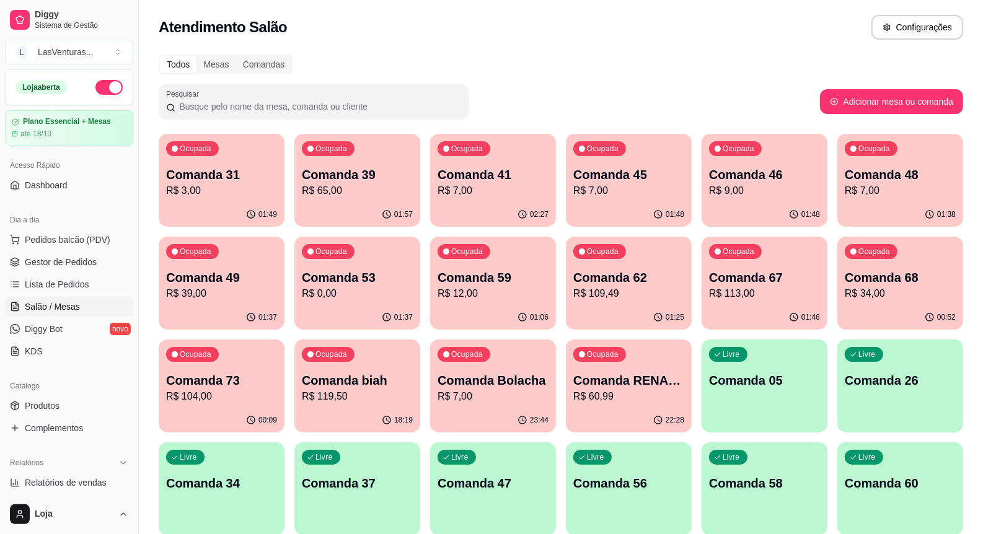
click at [611, 196] on p "R$ 7,00" at bounding box center [628, 190] width 111 height 15
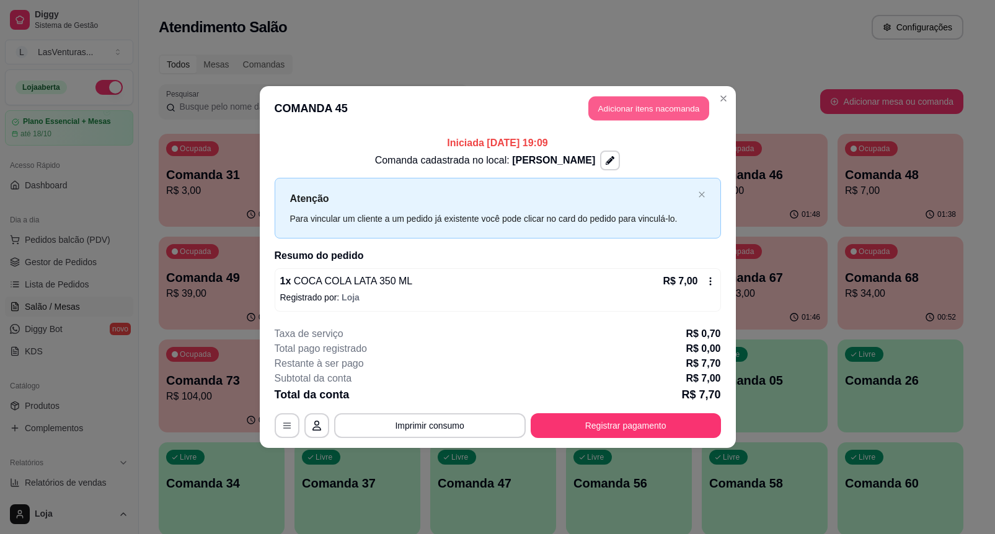
click at [612, 110] on button "Adicionar itens na comanda" at bounding box center [648, 109] width 121 height 24
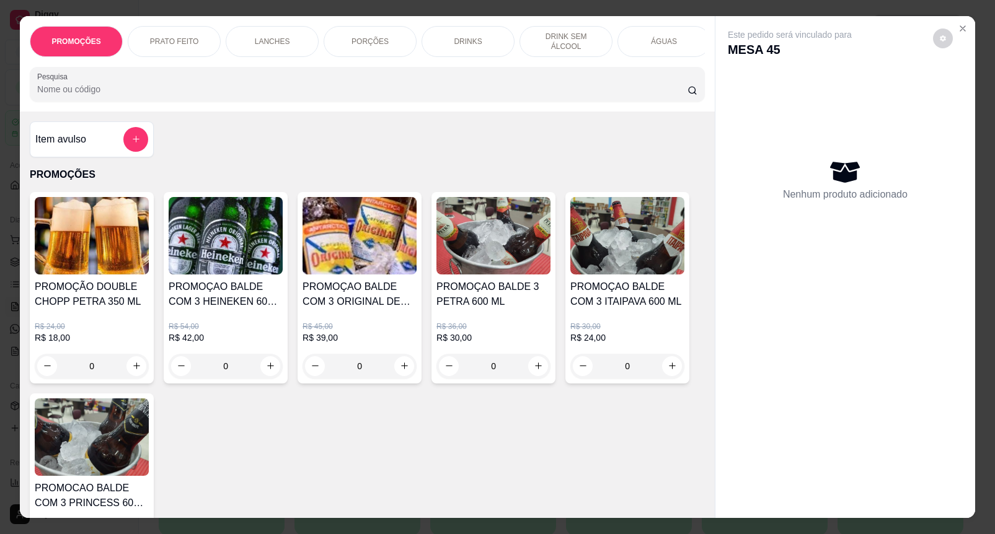
click at [123, 136] on div at bounding box center [135, 139] width 25 height 25
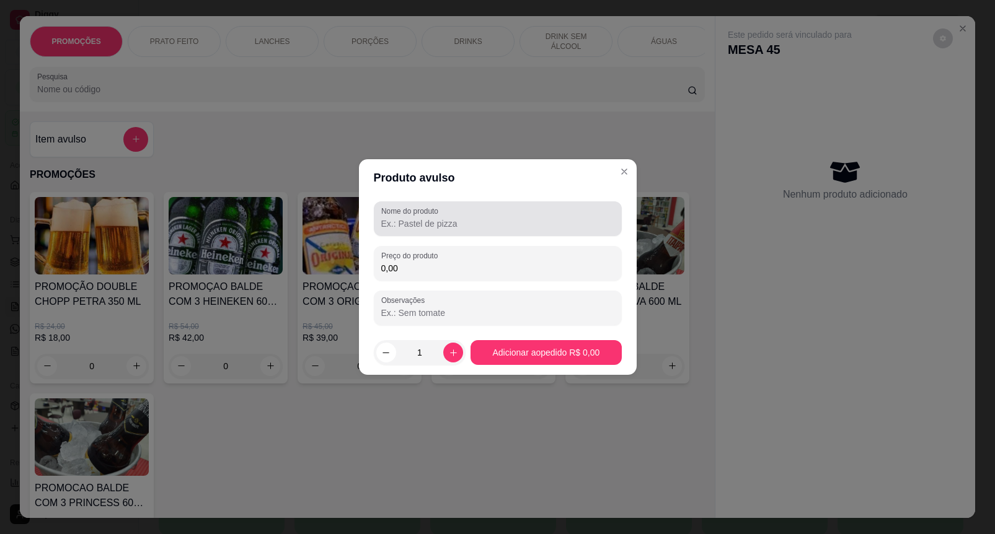
click at [446, 213] on div at bounding box center [497, 218] width 233 height 25
drag, startPoint x: 464, startPoint y: 227, endPoint x: 298, endPoint y: 186, distance: 170.5
click at [298, 186] on div "Produto avulso Nome do produto Divisão de Porções Preço do produto 0,00 Observa…" at bounding box center [497, 267] width 995 height 534
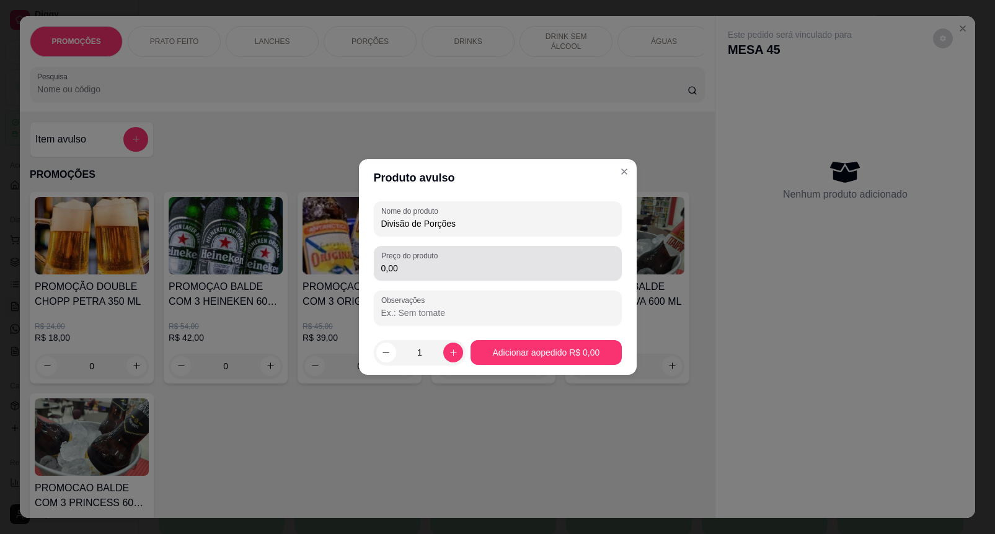
type input "Divisão de Porções"
click at [438, 279] on div "Preço do produto 0,00" at bounding box center [498, 263] width 248 height 35
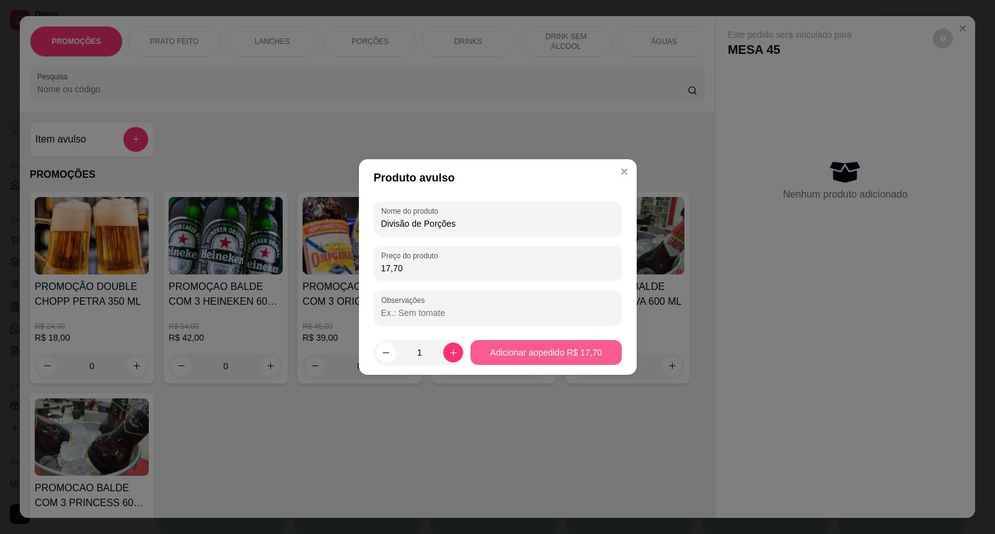
type input "17,70"
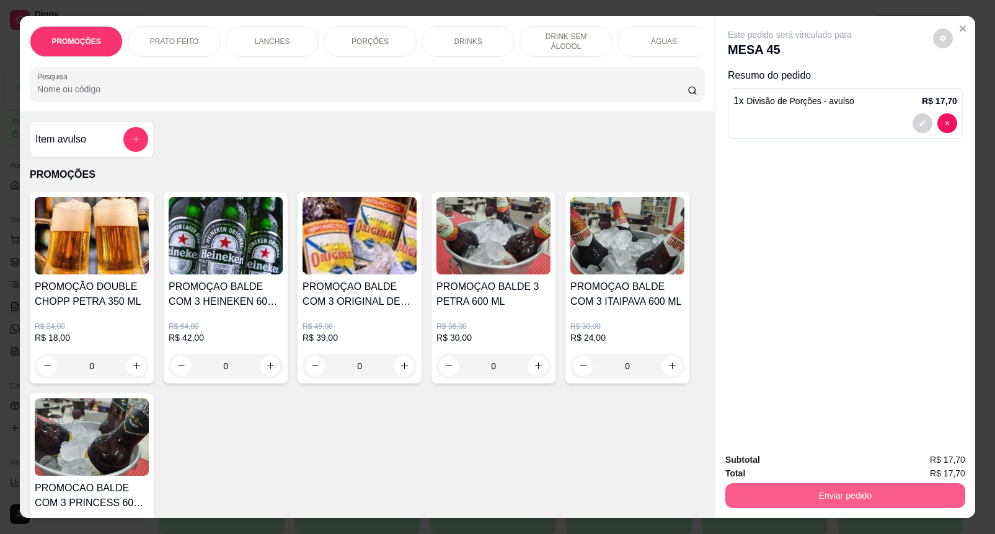
click at [798, 493] on button "Enviar pedido" at bounding box center [845, 495] width 240 height 25
click at [930, 457] on button "Enviar pedido" at bounding box center [932, 460] width 70 height 24
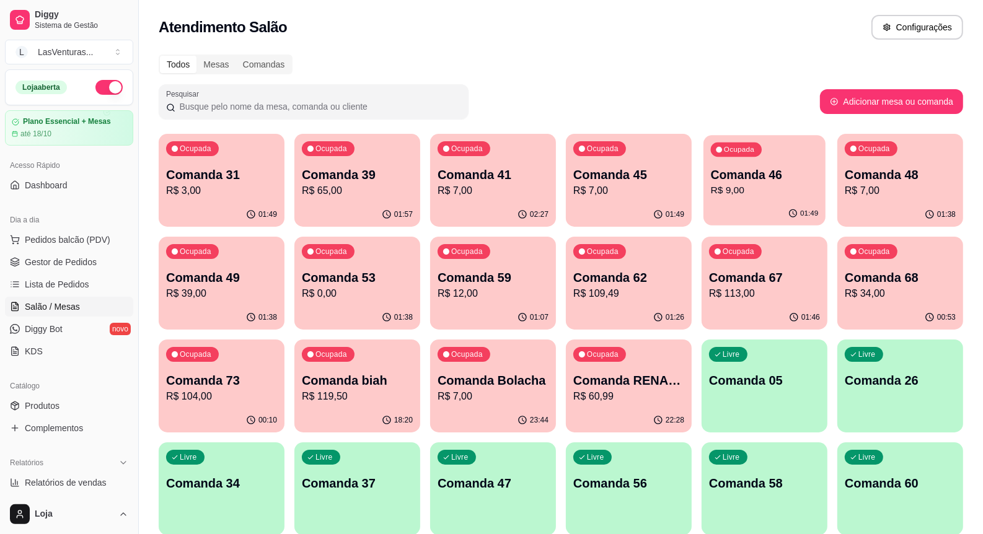
click at [814, 205] on div "01:49" at bounding box center [765, 214] width 122 height 24
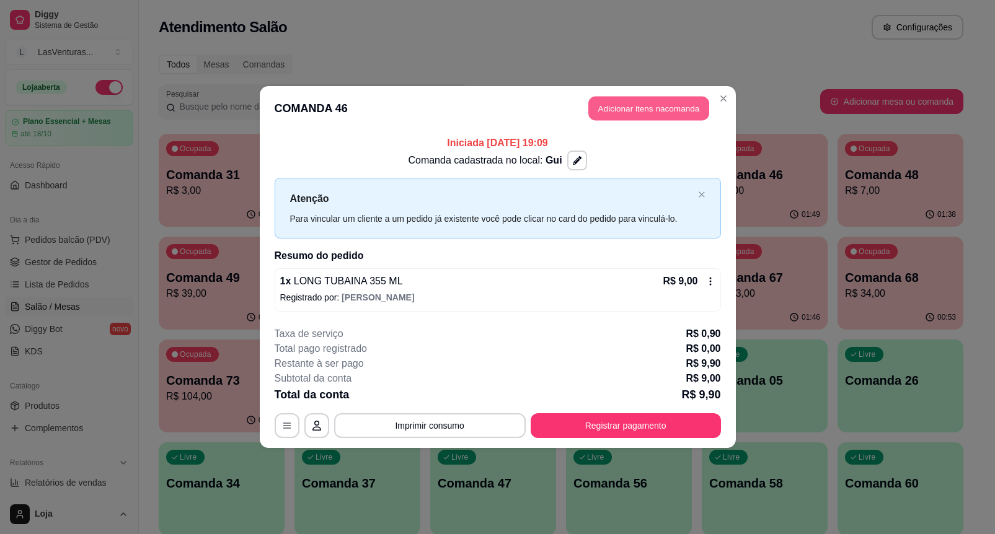
click at [652, 107] on button "Adicionar itens na comanda" at bounding box center [648, 109] width 121 height 24
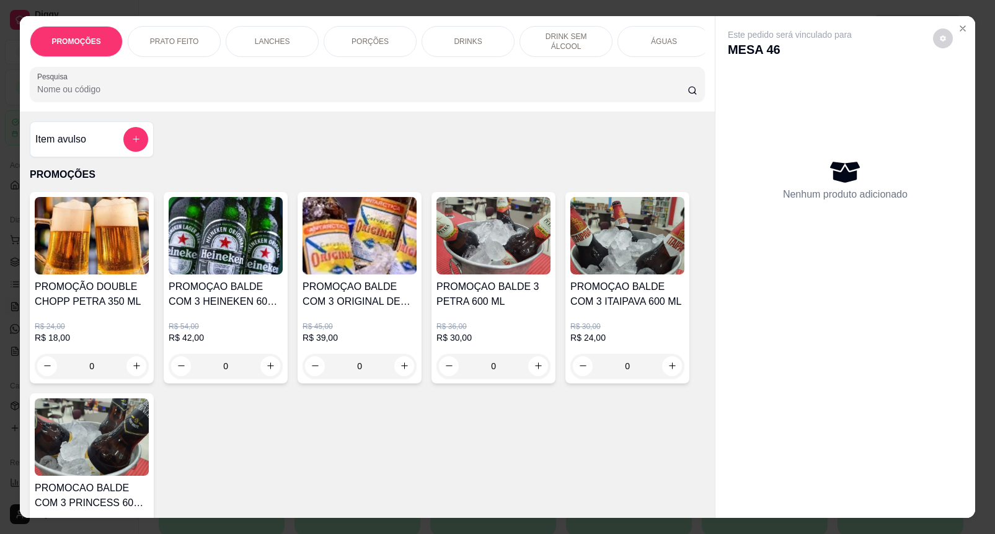
drag, startPoint x: 651, startPoint y: 108, endPoint x: 599, endPoint y: 107, distance: 51.5
click at [605, 102] on div "Pesquisa" at bounding box center [367, 84] width 675 height 35
click at [133, 138] on button "add-separate-item" at bounding box center [135, 139] width 25 height 25
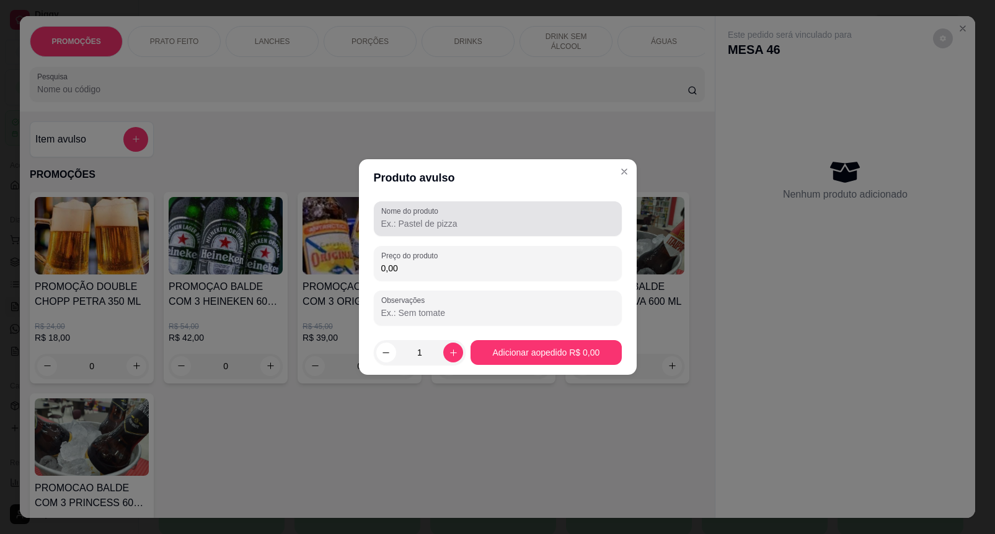
click at [399, 236] on div "Nome do produto Preço do produto 0,00 Observações" at bounding box center [498, 263] width 248 height 124
click at [409, 231] on div at bounding box center [497, 218] width 233 height 25
click at [414, 230] on div at bounding box center [497, 218] width 233 height 25
paste input "Divisão de Porções"
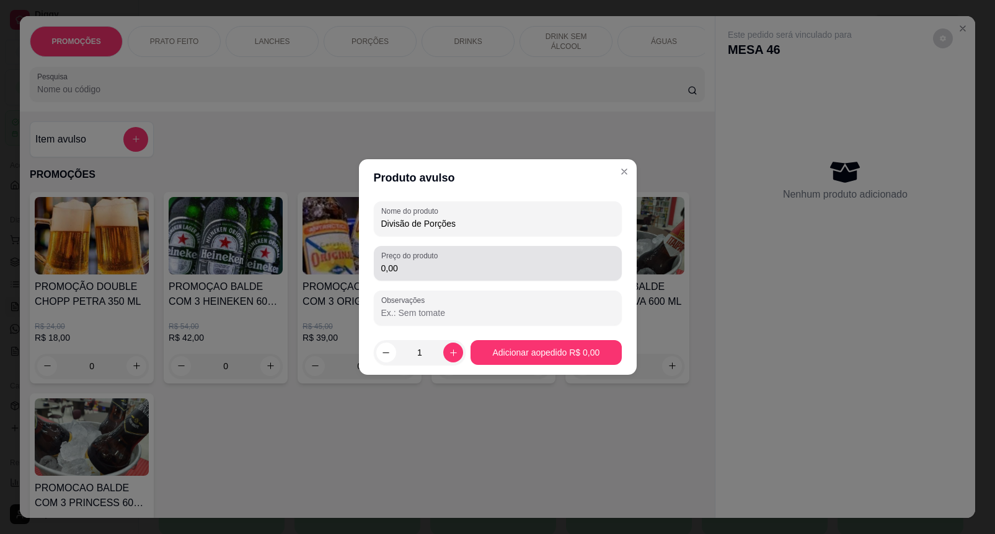
type input "Divisão de Porções"
click at [465, 274] on input "0,00" at bounding box center [497, 268] width 233 height 12
type input "17,70"
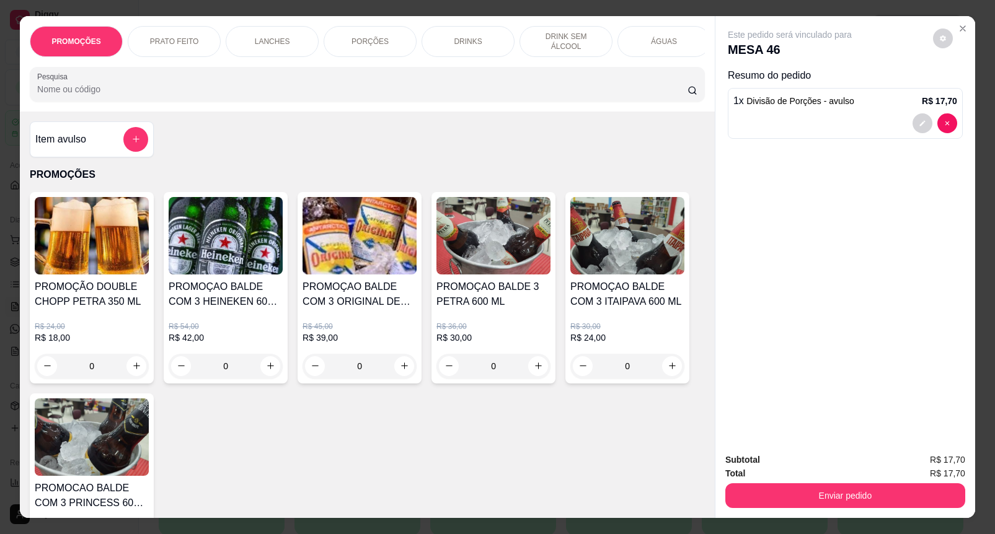
click at [874, 480] on div "Enviar pedido" at bounding box center [845, 494] width 240 height 28
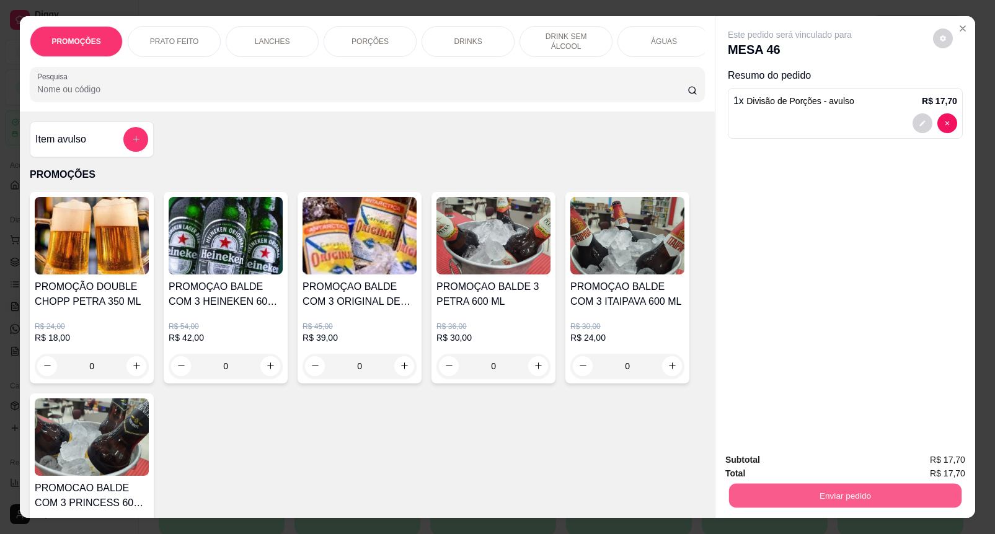
click at [881, 491] on button "Enviar pedido" at bounding box center [845, 496] width 232 height 24
click at [935, 457] on button "Enviar pedido" at bounding box center [932, 459] width 68 height 23
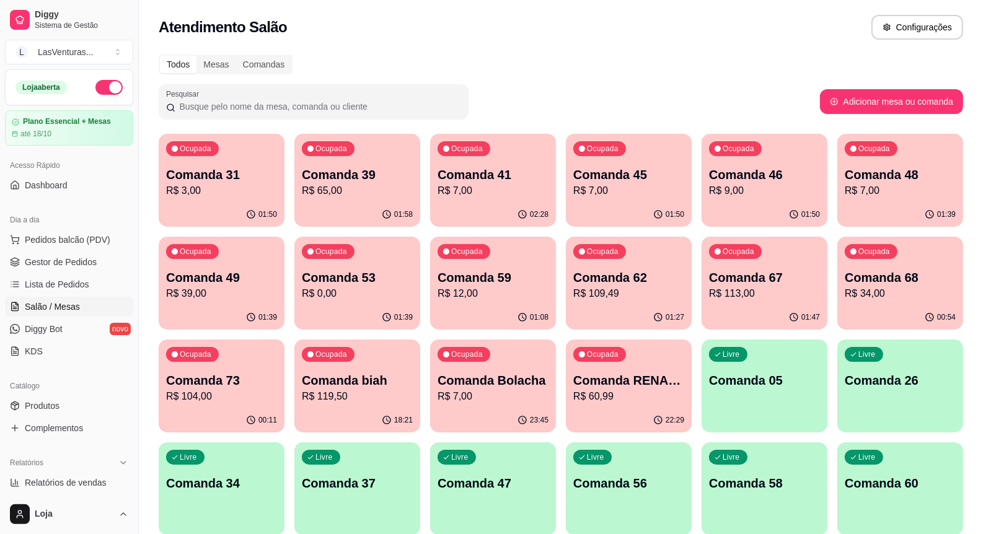
click at [872, 197] on p "R$ 7,00" at bounding box center [900, 190] width 111 height 15
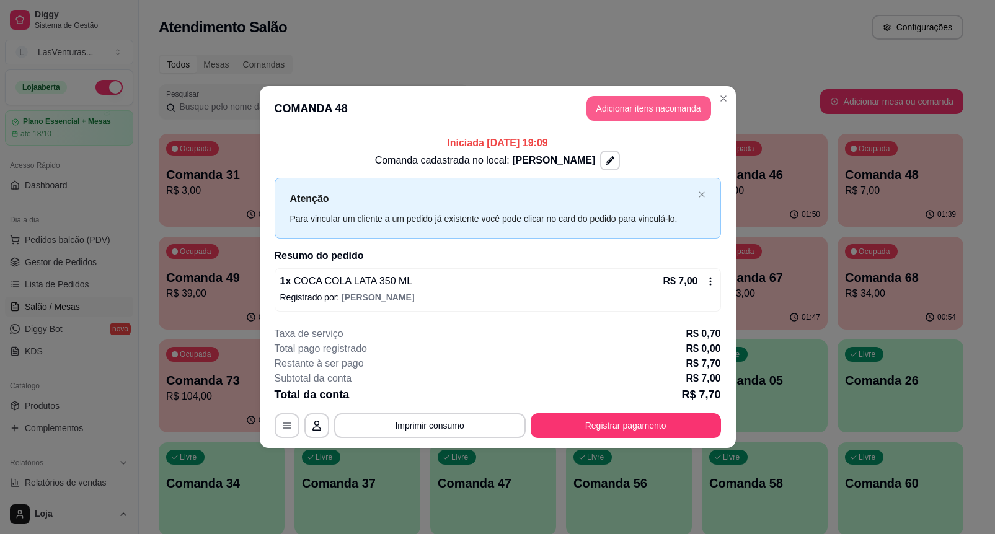
click at [634, 110] on button "Adicionar itens na comanda" at bounding box center [648, 108] width 125 height 25
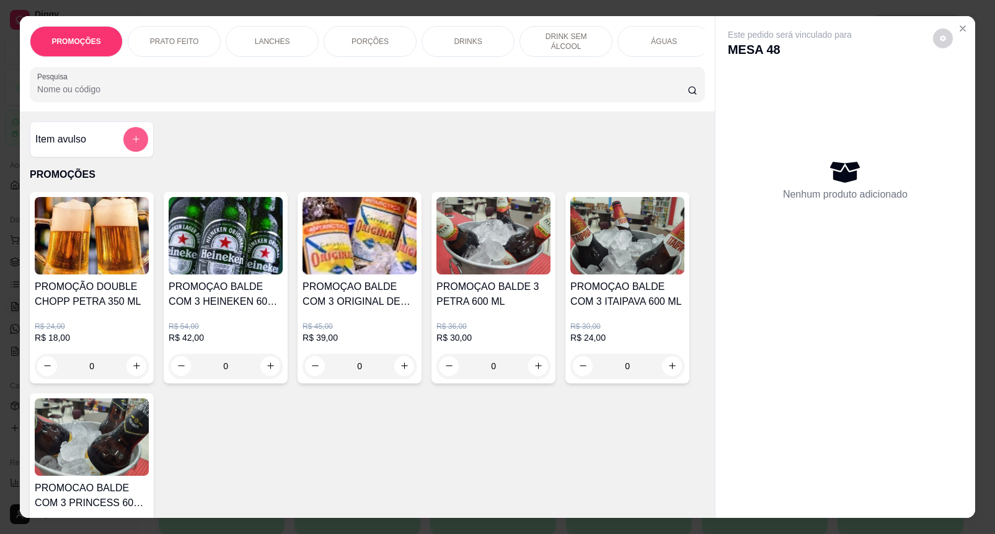
click at [135, 137] on button "add-separate-item" at bounding box center [135, 139] width 25 height 25
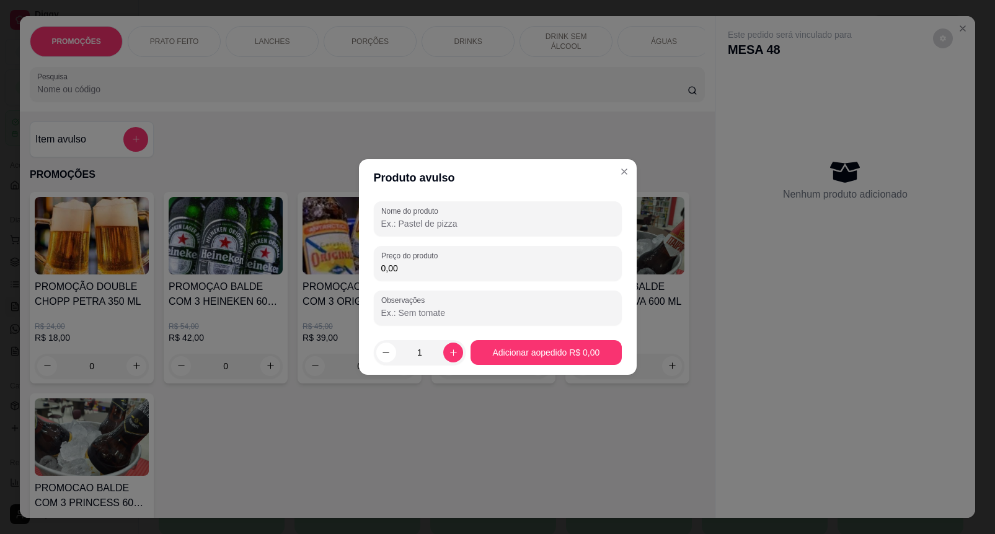
click at [399, 228] on input "Nome do produto" at bounding box center [497, 224] width 233 height 12
paste input "Divisão de Porções"
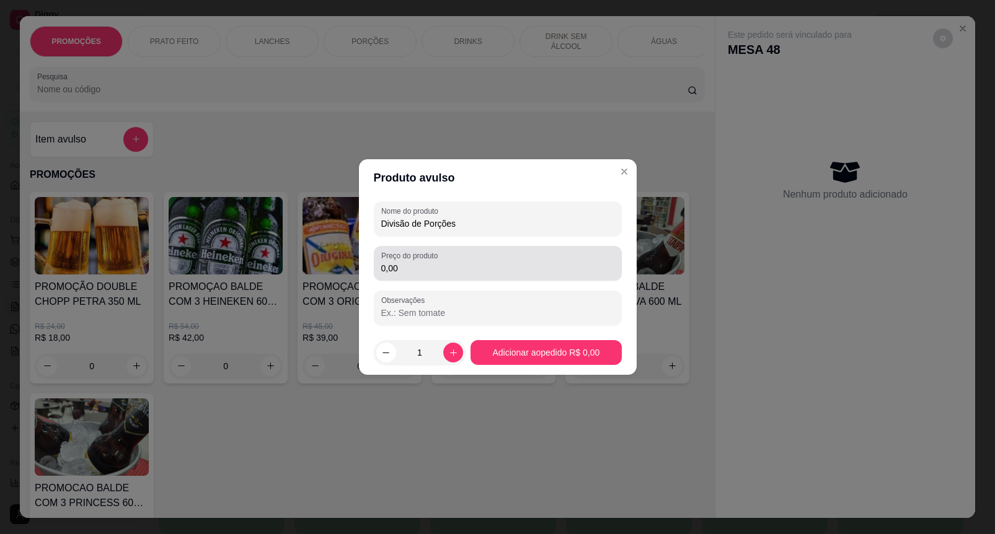
type input "Divisão de Porções"
click at [426, 275] on div "0,00" at bounding box center [497, 263] width 233 height 25
type input "17,70"
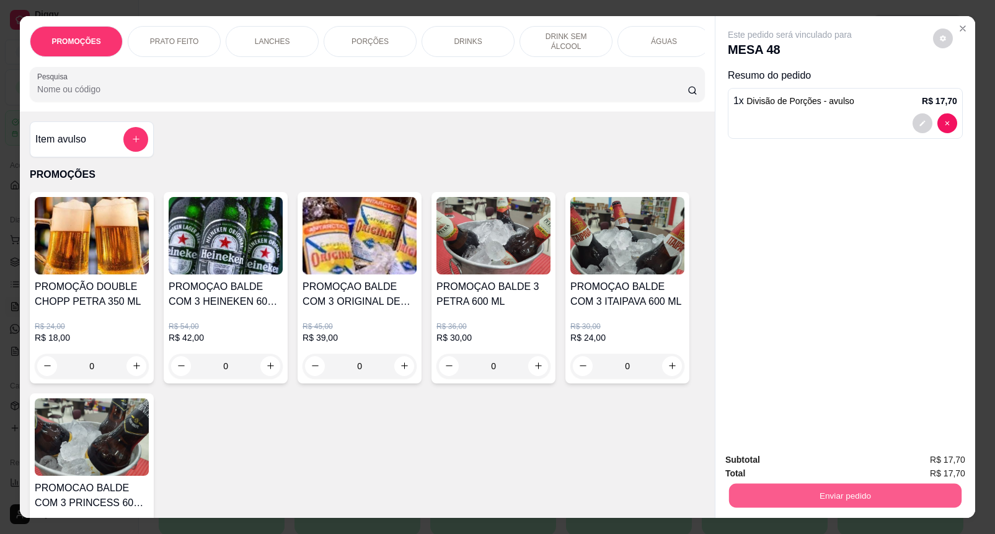
click at [862, 501] on button "Enviar pedido" at bounding box center [845, 496] width 232 height 24
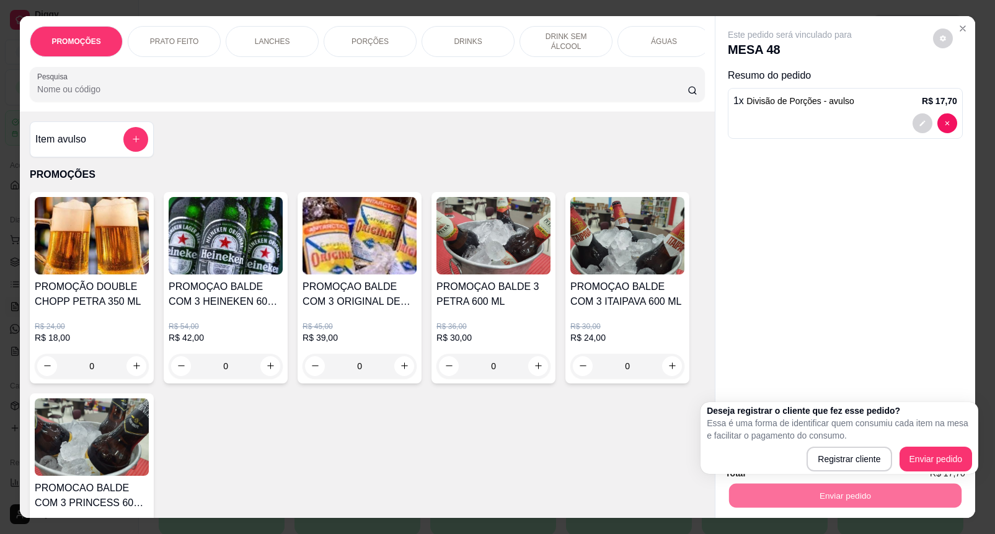
click at [943, 445] on div "Deseja registrar o cliente que fez esse pedido? Essa é uma forma de identificar…" at bounding box center [839, 438] width 265 height 67
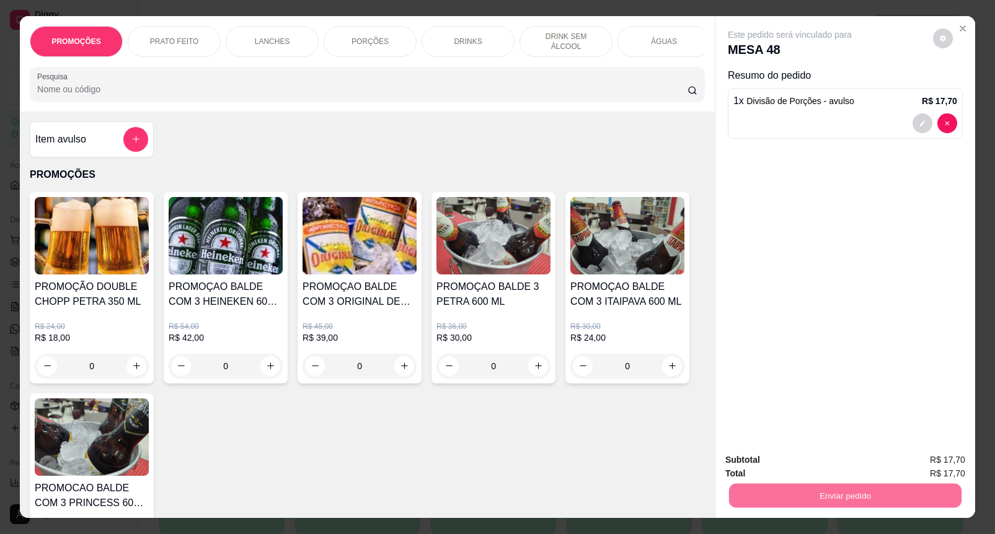
click at [947, 451] on button "Enviar pedido" at bounding box center [932, 459] width 68 height 23
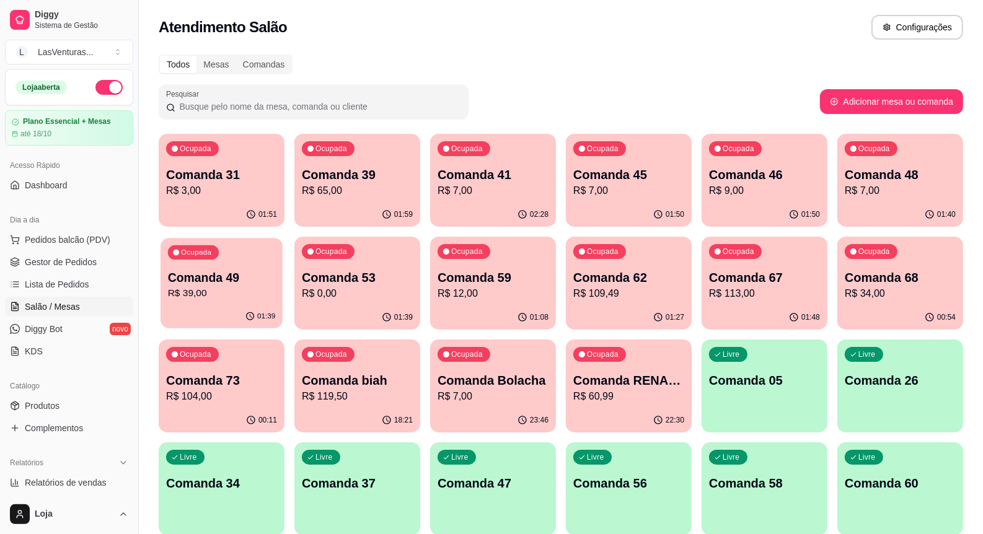
click at [214, 261] on div "Ocupada Comanda 49 R$ 39,00" at bounding box center [222, 271] width 122 height 67
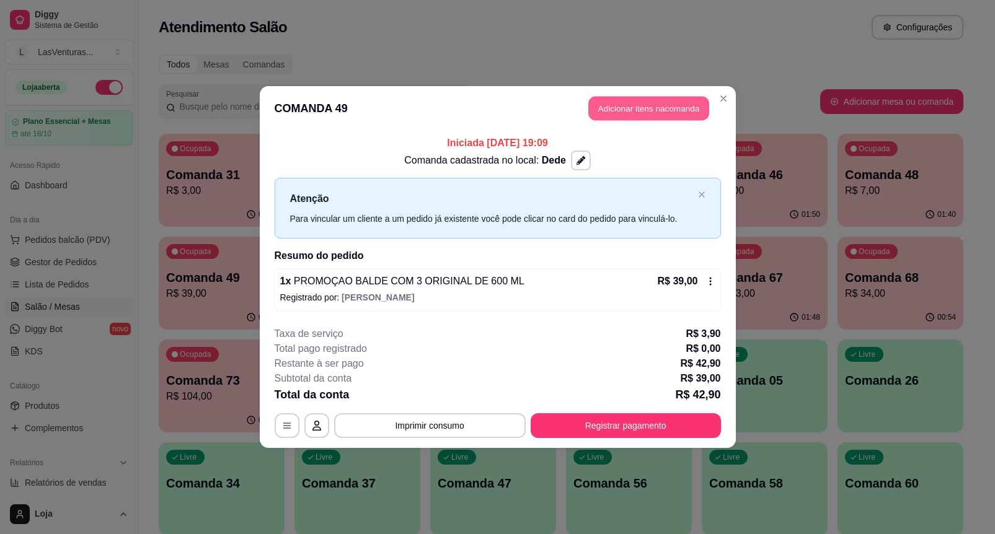
click at [606, 109] on button "Adicionar itens na comanda" at bounding box center [648, 109] width 121 height 24
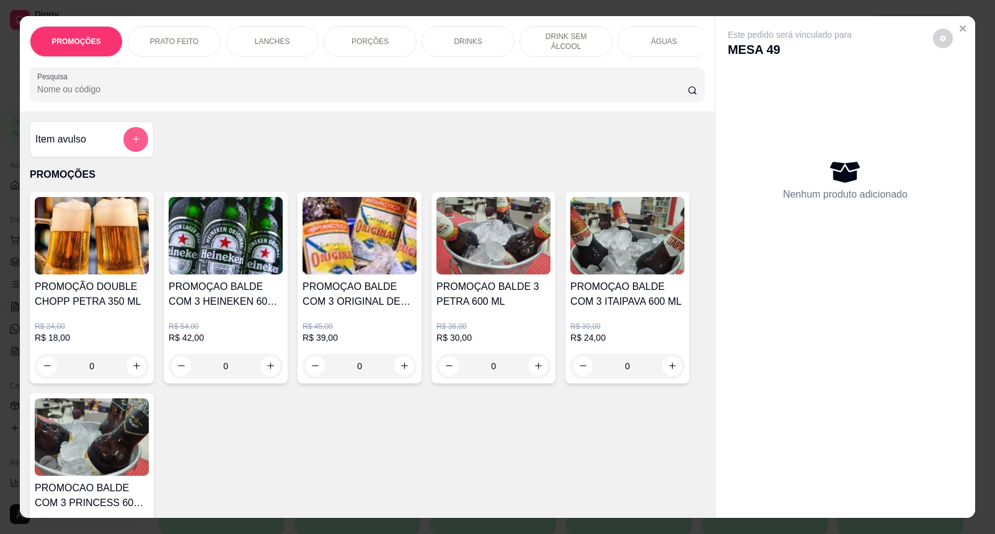
click at [123, 147] on button "add-separate-item" at bounding box center [135, 139] width 25 height 25
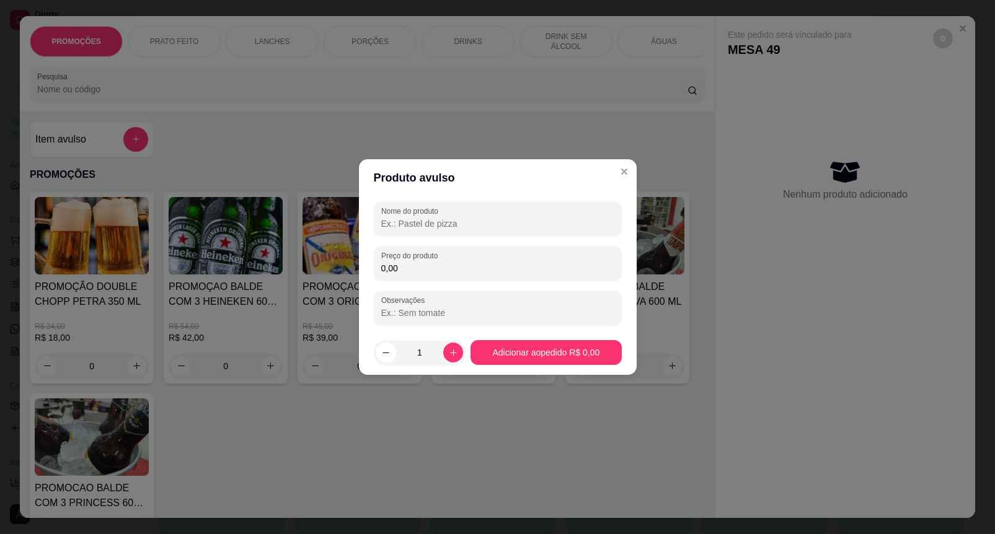
click at [413, 236] on div "Nome do produto" at bounding box center [498, 218] width 248 height 35
paste input "Divisão de Porções"
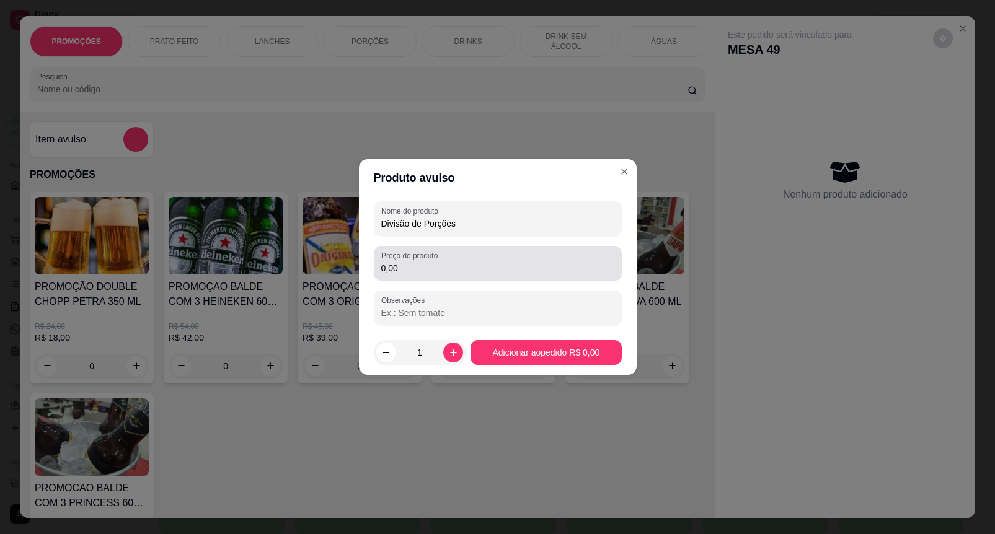
type input "Divisão de Porções"
click at [440, 265] on input "0,00" at bounding box center [497, 268] width 233 height 12
type input "17,70"
click at [525, 366] on footer "1 Adicionar ao pedido R$ 17,70" at bounding box center [498, 352] width 278 height 45
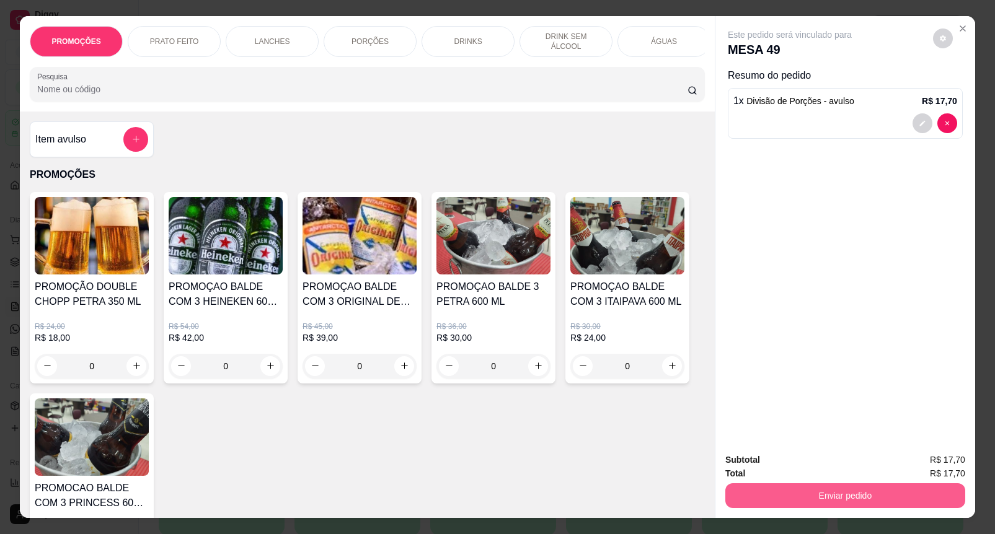
click at [869, 487] on button "Enviar pedido" at bounding box center [845, 495] width 240 height 25
click at [929, 465] on button "Enviar pedido" at bounding box center [932, 460] width 70 height 24
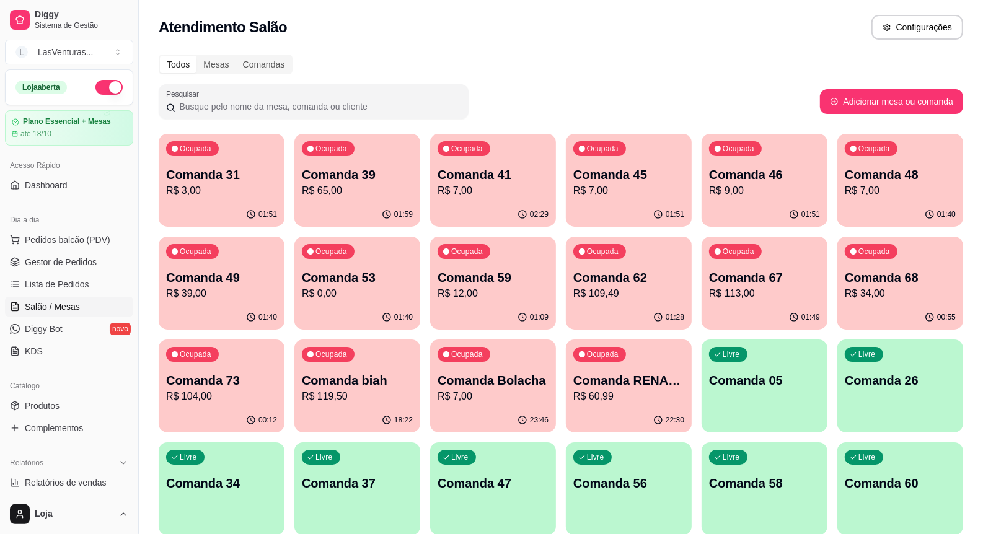
click at [320, 289] on p "R$ 0,00" at bounding box center [357, 293] width 111 height 15
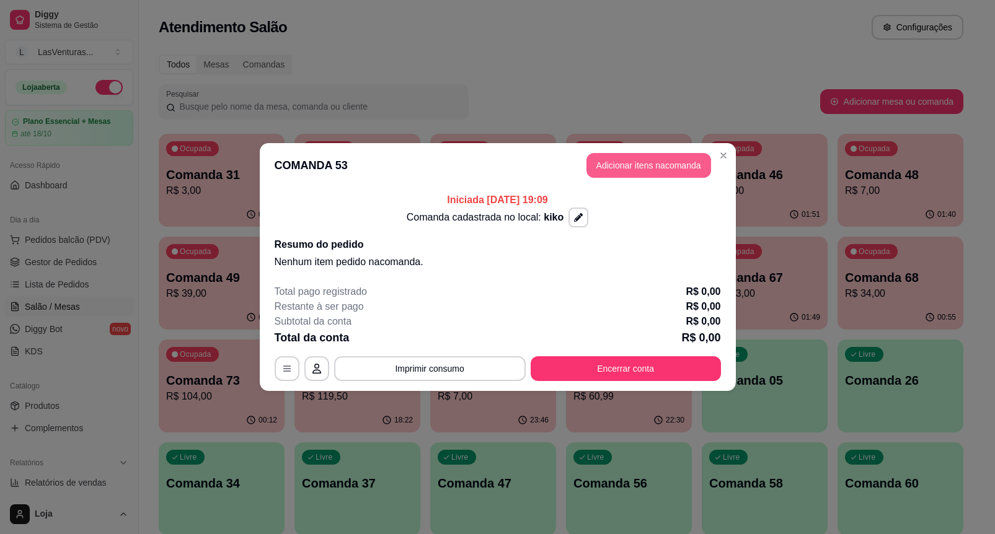
click at [634, 172] on button "Adicionar itens na comanda" at bounding box center [648, 165] width 125 height 25
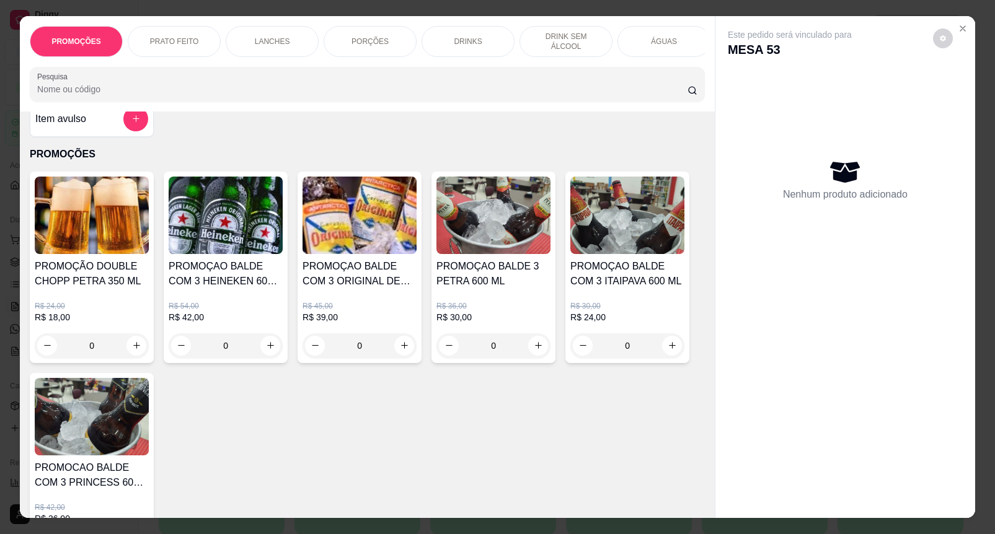
scroll to position [0, 0]
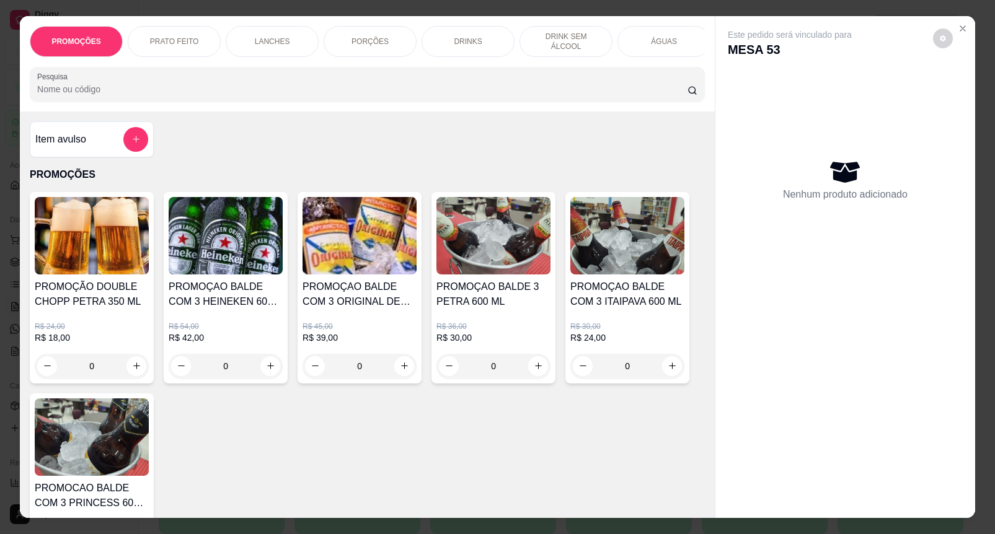
click at [146, 148] on div "Item avulso" at bounding box center [92, 139] width 124 height 36
click at [444, 216] on div at bounding box center [497, 218] width 233 height 25
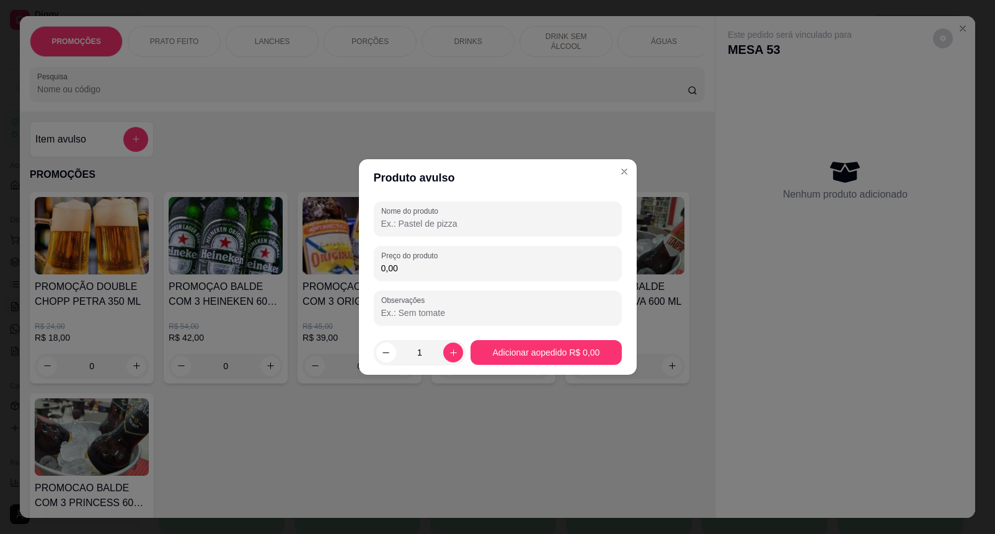
paste input "Divisão de Porções"
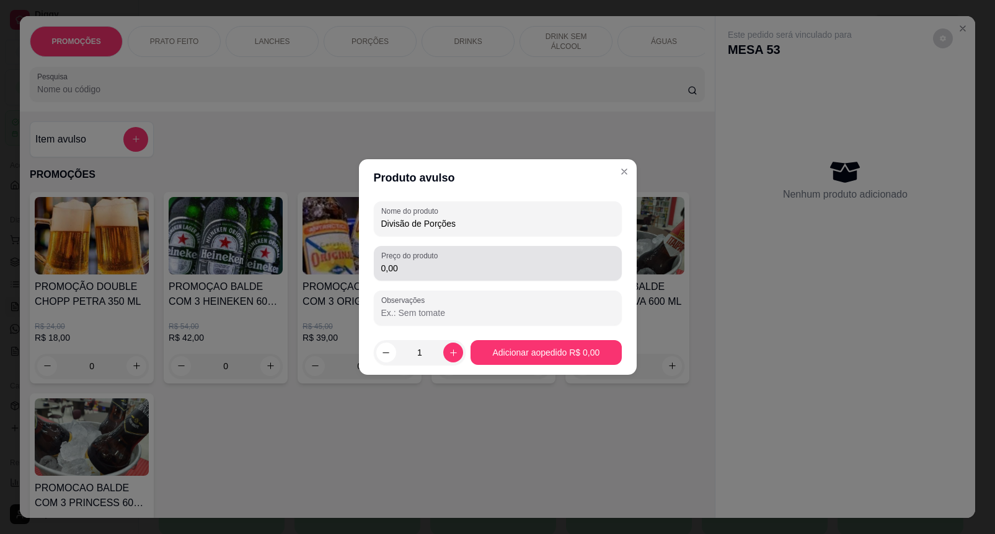
type input "Divisão de Porções"
click at [445, 278] on div "Preço do produto 0,00" at bounding box center [498, 263] width 248 height 35
type input "17,70"
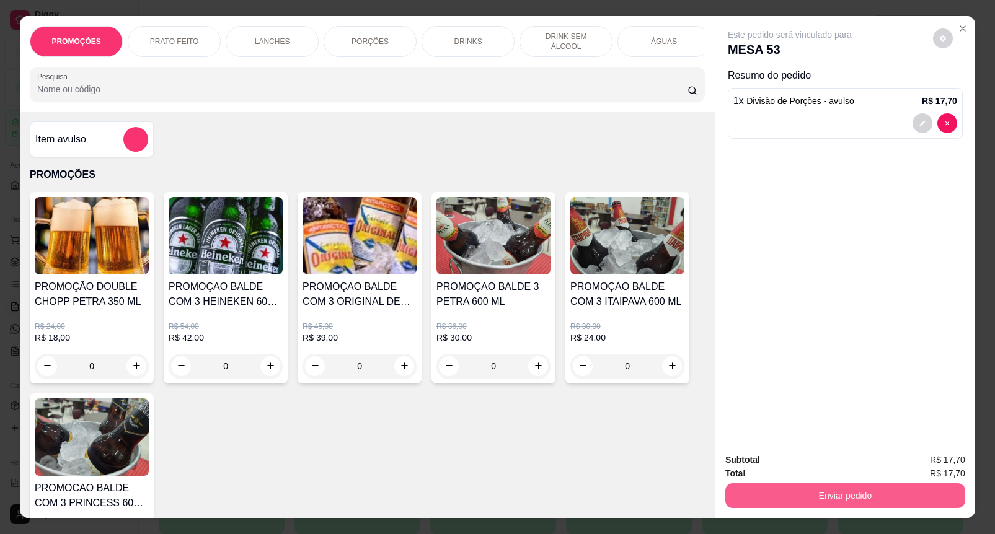
click at [840, 485] on button "Enviar pedido" at bounding box center [845, 495] width 240 height 25
click at [921, 461] on button "Enviar pedido" at bounding box center [932, 460] width 70 height 24
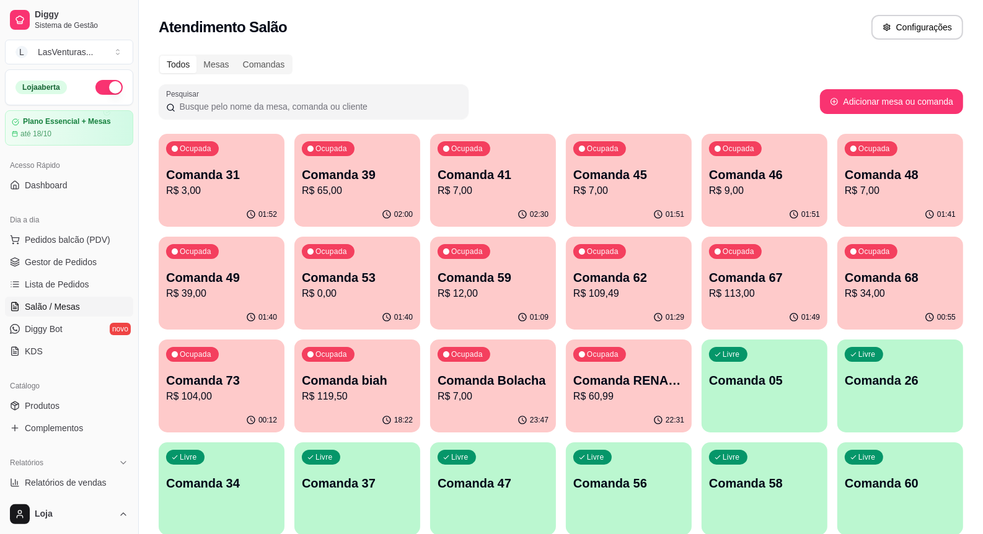
click at [464, 288] on p "R$ 12,00" at bounding box center [493, 293] width 111 height 15
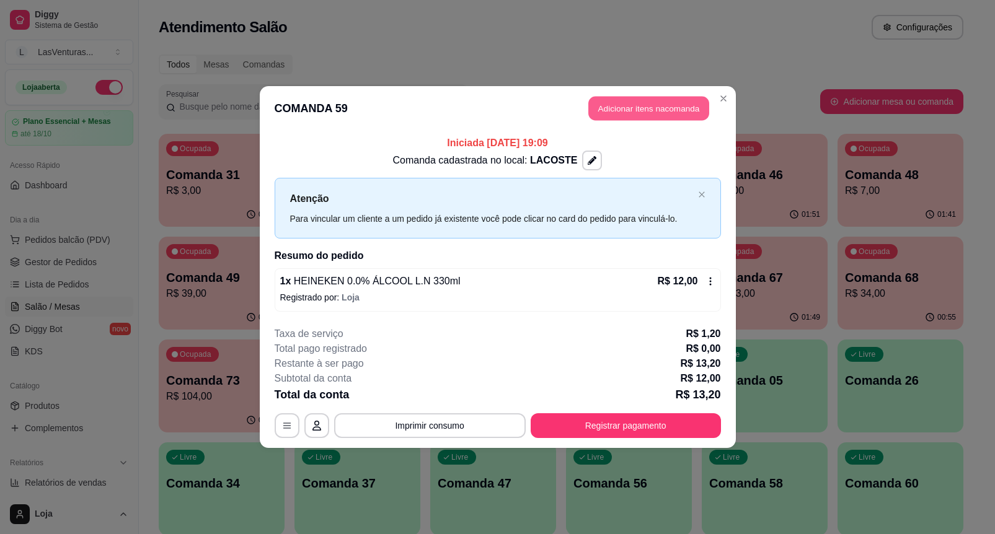
click at [617, 113] on button "Adicionar itens na comanda" at bounding box center [648, 109] width 121 height 24
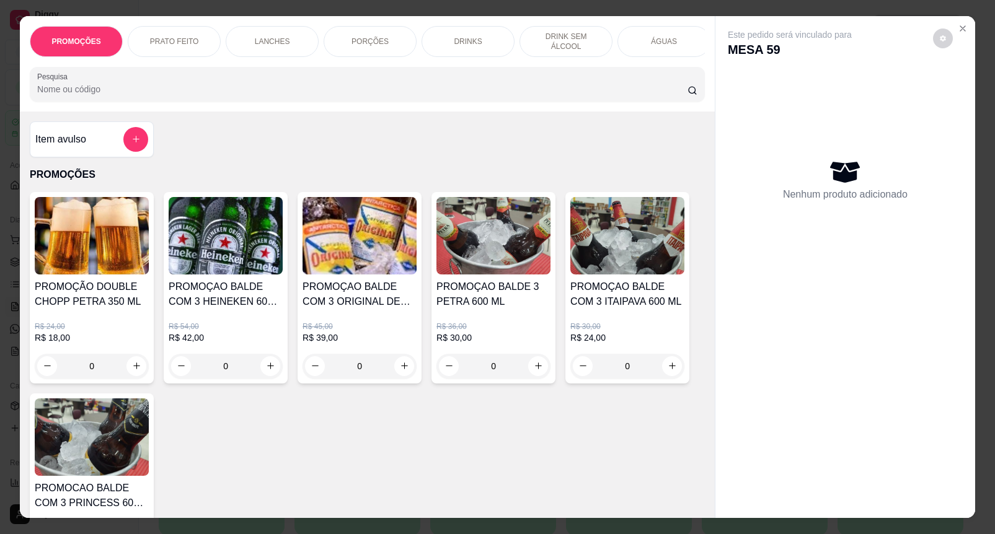
drag, startPoint x: 120, startPoint y: 157, endPoint x: 121, endPoint y: 141, distance: 16.2
click at [123, 141] on div at bounding box center [135, 139] width 25 height 25
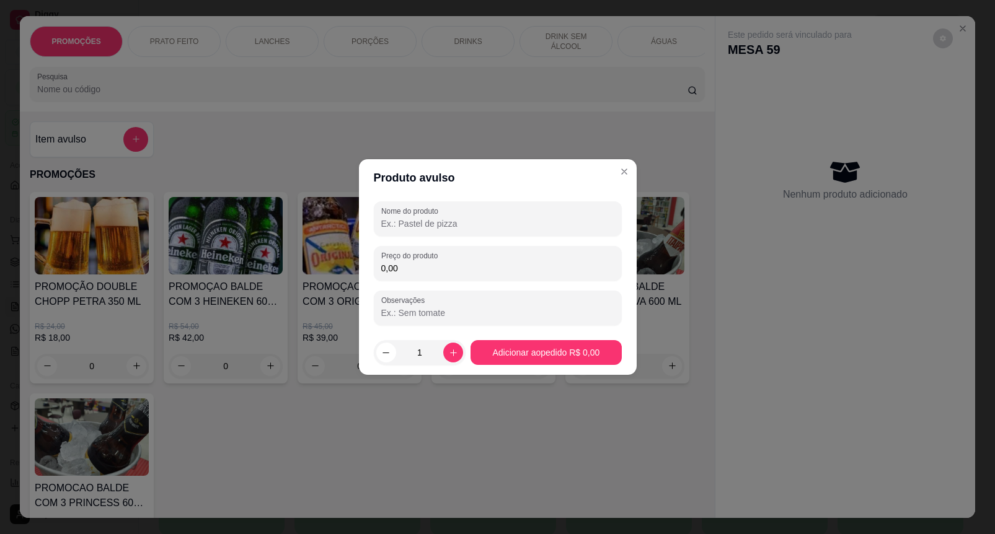
click at [371, 217] on div "Nome do produto Preço do produto 0,00 Observações" at bounding box center [498, 263] width 278 height 134
click at [381, 215] on div "Nome do produto" at bounding box center [498, 218] width 248 height 35
paste input "Divisão de Porções"
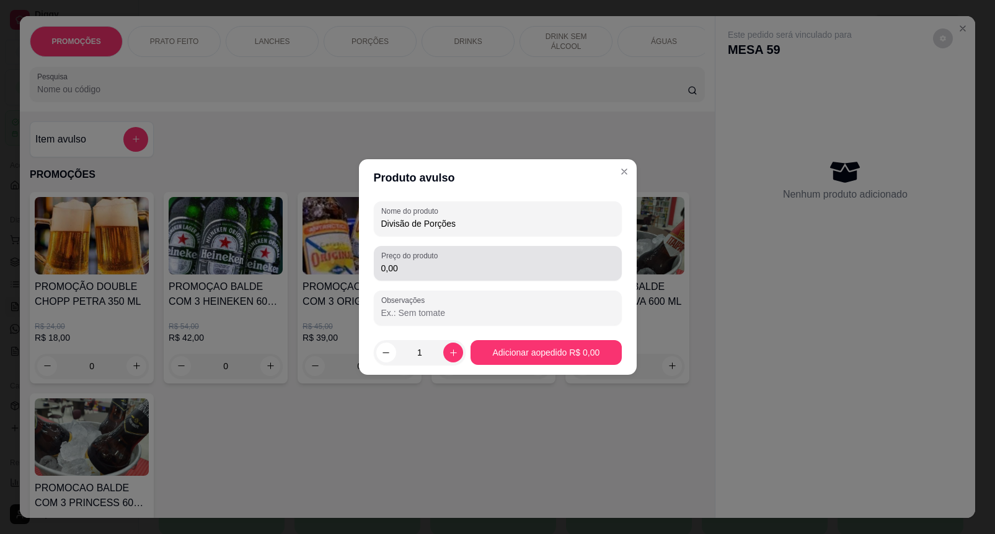
type input "Divisão de Porções"
click at [454, 262] on input "0,00" at bounding box center [497, 268] width 233 height 12
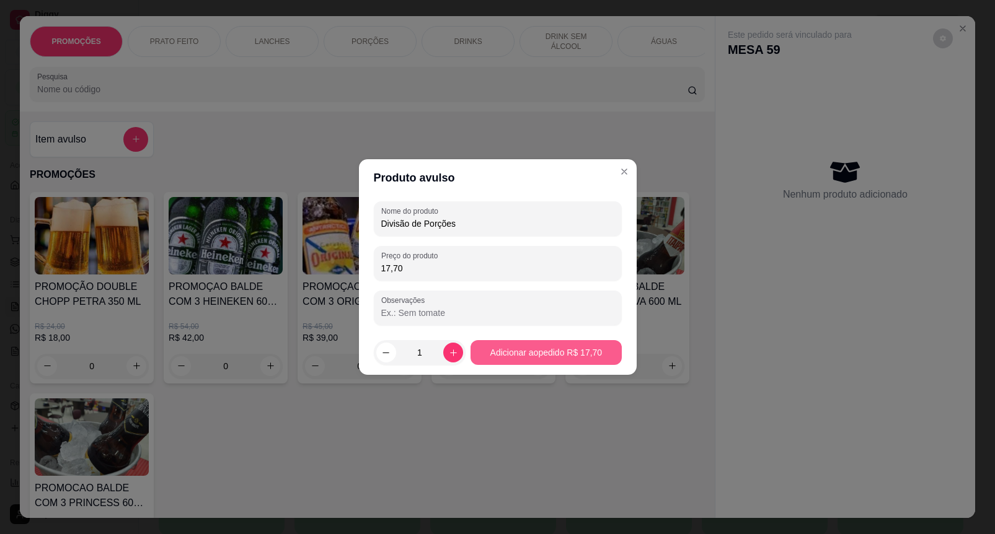
type input "17,70"
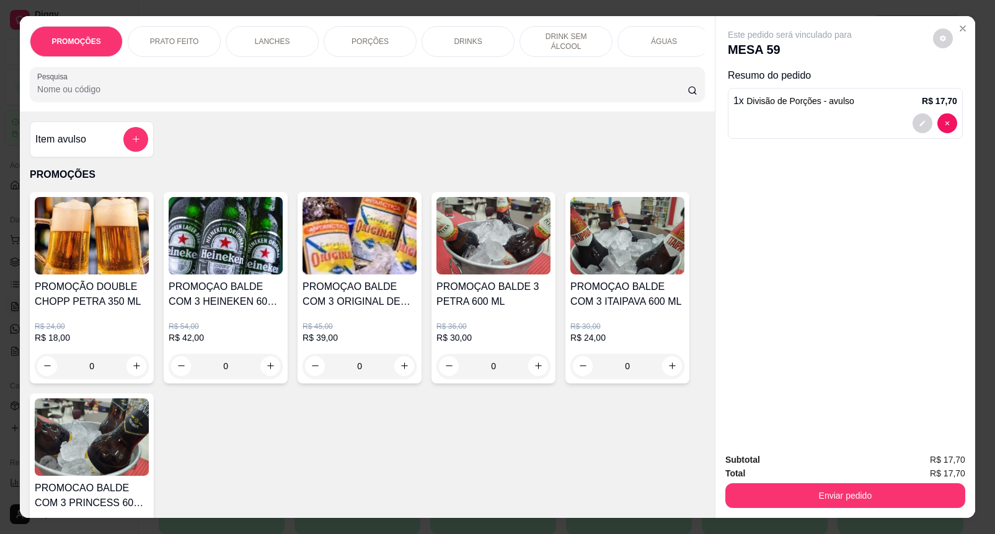
click at [903, 496] on button "Enviar pedido" at bounding box center [845, 495] width 240 height 25
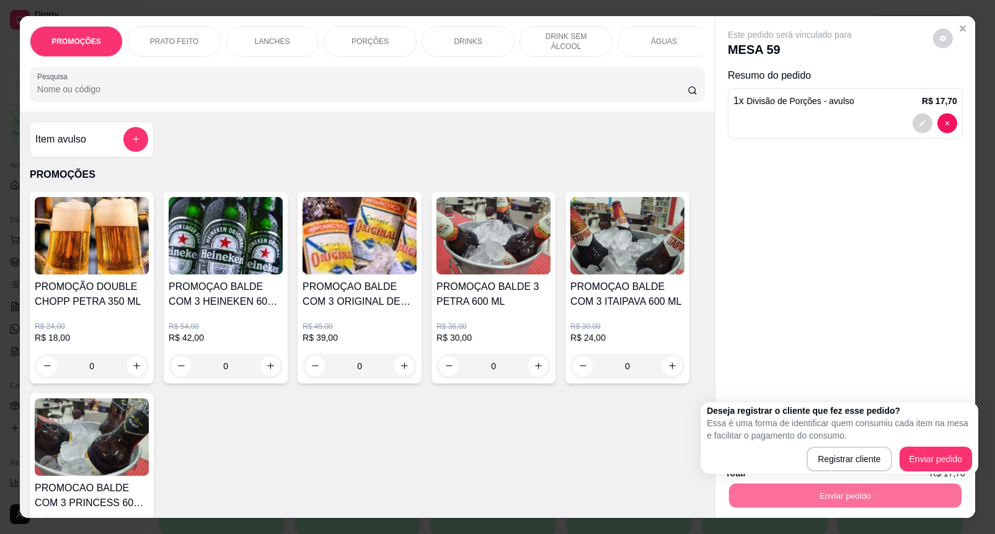
click at [922, 444] on div "Deseja registrar o cliente que fez esse pedido? Essa é uma forma de identificar…" at bounding box center [839, 438] width 265 height 67
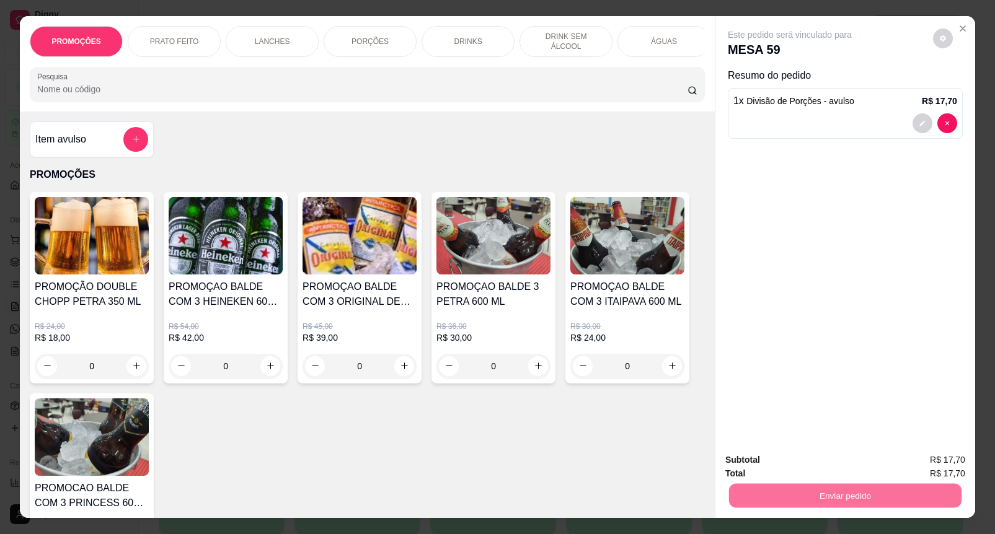
click at [928, 449] on button "Enviar pedido" at bounding box center [932, 460] width 70 height 24
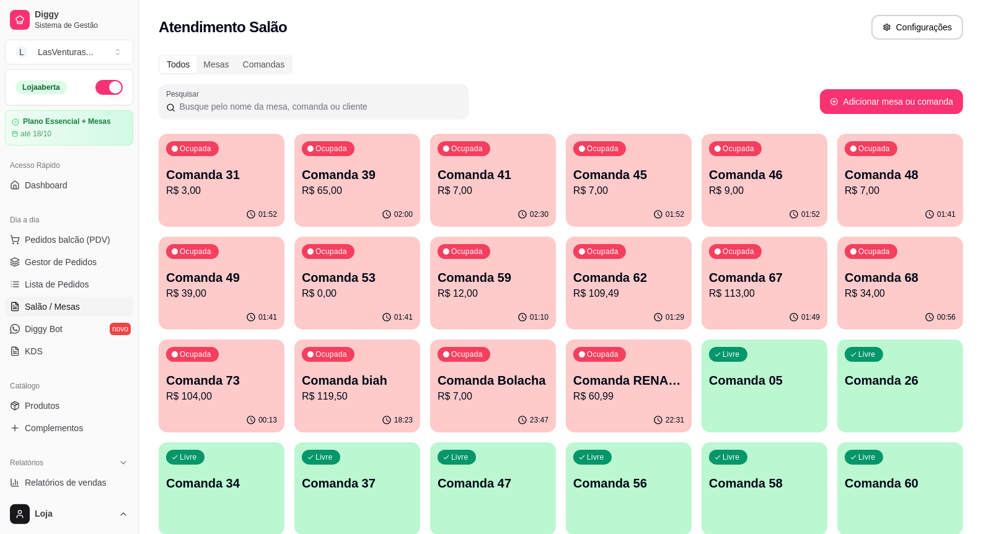
click at [487, 273] on p "Comanda 59" at bounding box center [493, 277] width 111 height 17
click at [637, 304] on div "Ocupada Comanda 62 R$ 109,49" at bounding box center [629, 271] width 126 height 69
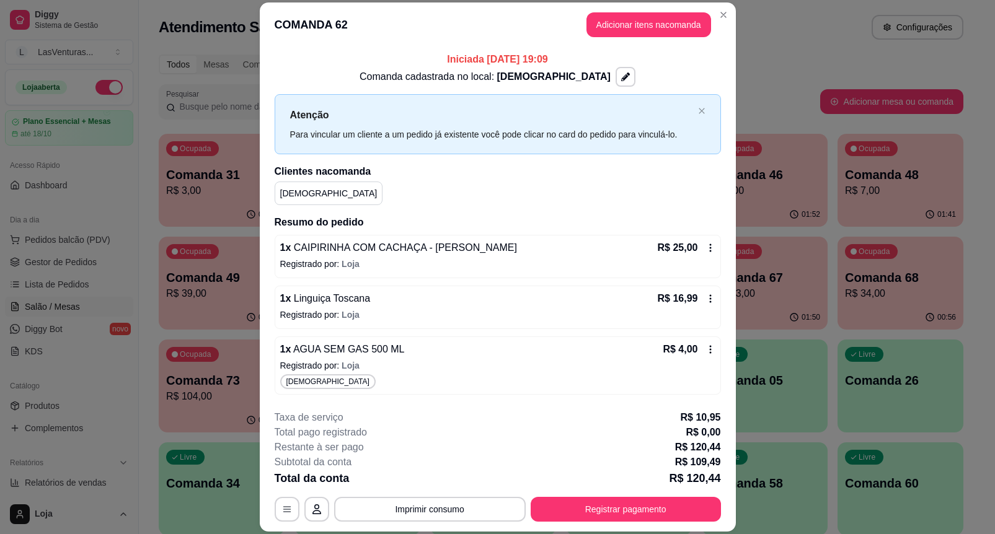
click at [618, 27] on button "Adicionar itens na comanda" at bounding box center [648, 24] width 125 height 25
click at [123, 143] on div at bounding box center [135, 139] width 25 height 25
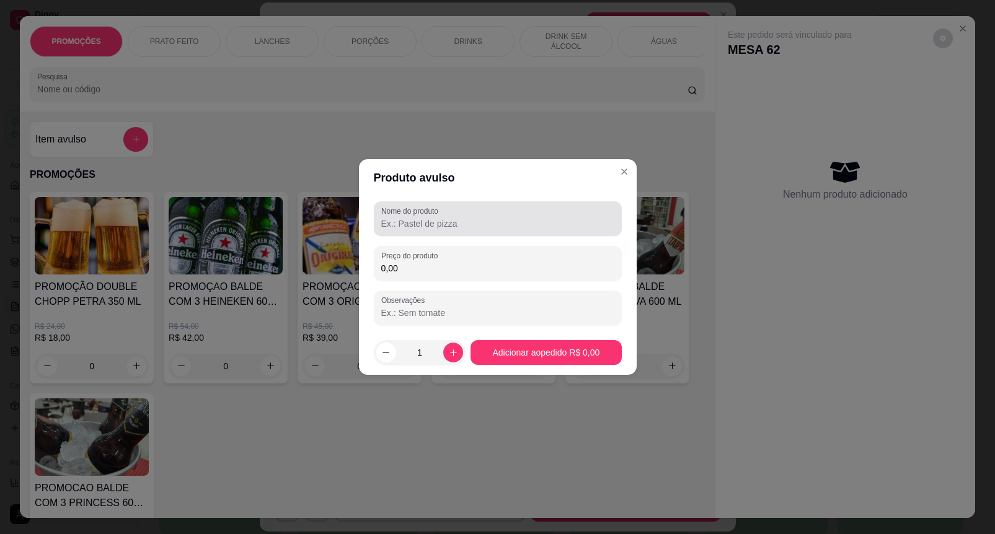
click at [429, 230] on div "Nome do produto Preço do produto 0,00 Observações" at bounding box center [498, 263] width 248 height 124
click at [429, 228] on input "Nome do produto" at bounding box center [497, 224] width 233 height 12
click at [430, 224] on input "Nome do produto" at bounding box center [497, 224] width 233 height 12
paste input "Divisão de Porções"
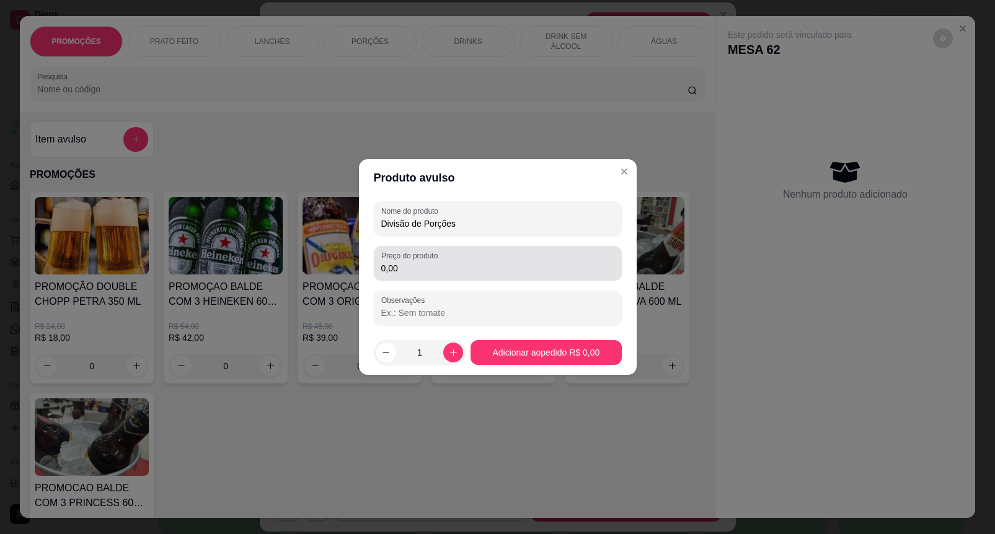
type input "Divisão de Porções"
click at [438, 260] on label "Preço do produto" at bounding box center [411, 255] width 61 height 11
click at [438, 262] on input "0,00" at bounding box center [497, 268] width 233 height 12
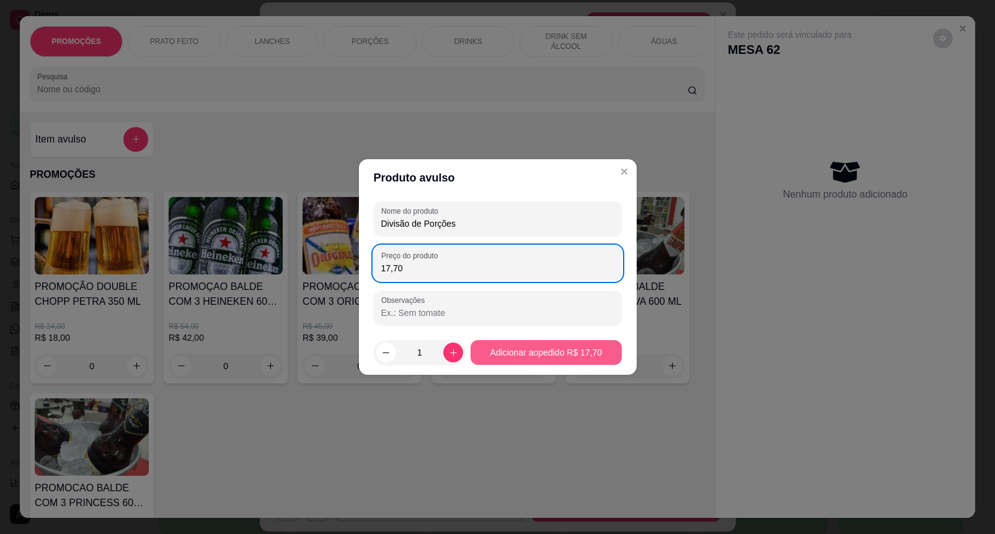
type input "17,70"
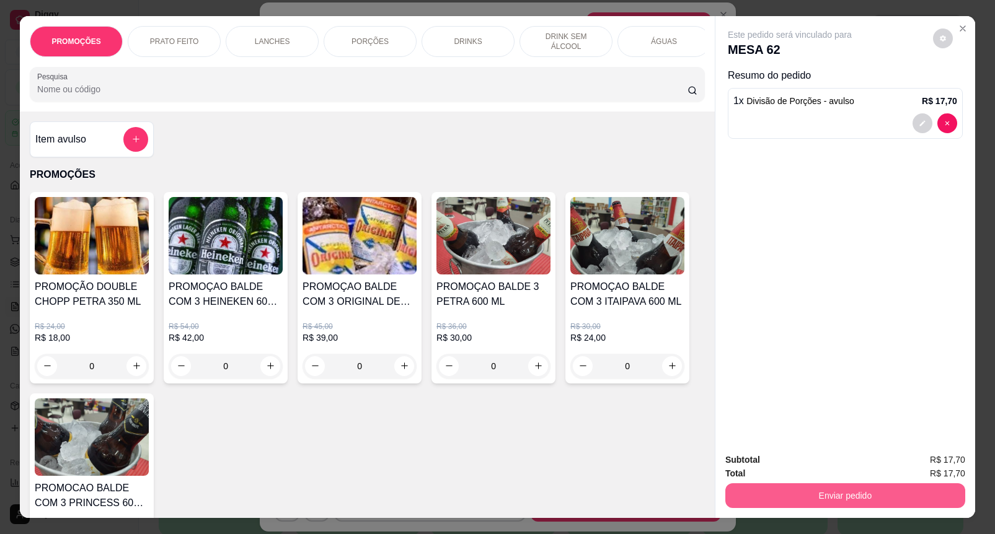
click at [767, 483] on button "Enviar pedido" at bounding box center [845, 495] width 240 height 25
click at [922, 463] on button "Enviar pedido" at bounding box center [932, 459] width 68 height 23
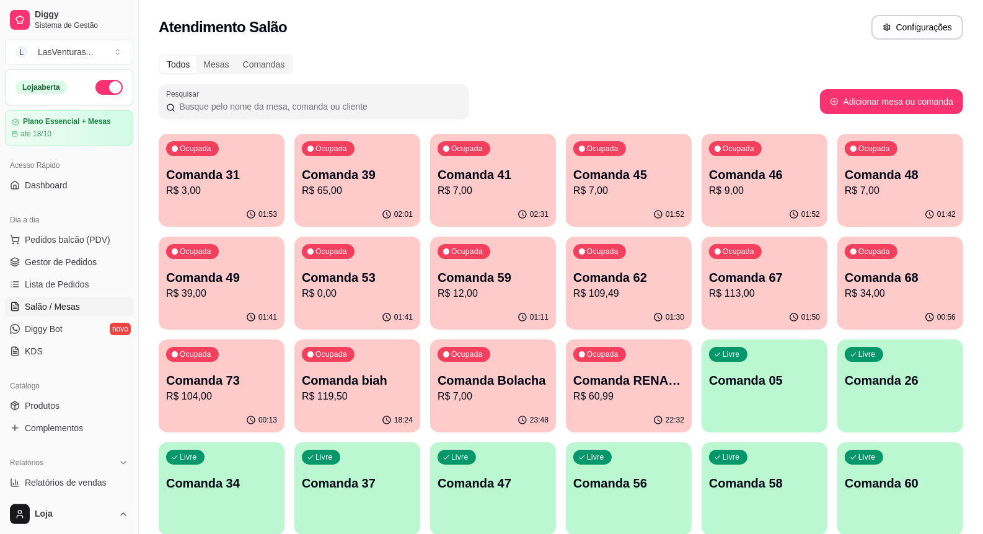
click at [906, 296] on p "R$ 34,00" at bounding box center [900, 293] width 111 height 15
click at [842, 286] on div "Ocupada Comanda 68 R$ 34,00" at bounding box center [900, 271] width 126 height 69
click at [274, 364] on div "Ocupada Comanda 73 R$ 104,00" at bounding box center [222, 374] width 126 height 69
click at [939, 250] on div "Ocupada Comanda 68 R$ 34,00" at bounding box center [900, 271] width 126 height 69
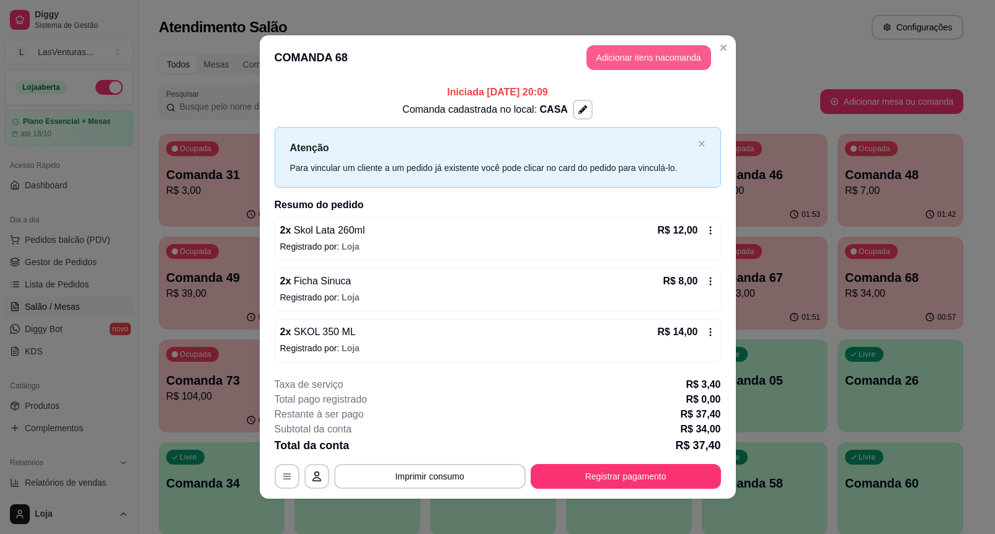
click at [623, 63] on button "Adicionar itens na comanda" at bounding box center [648, 57] width 125 height 25
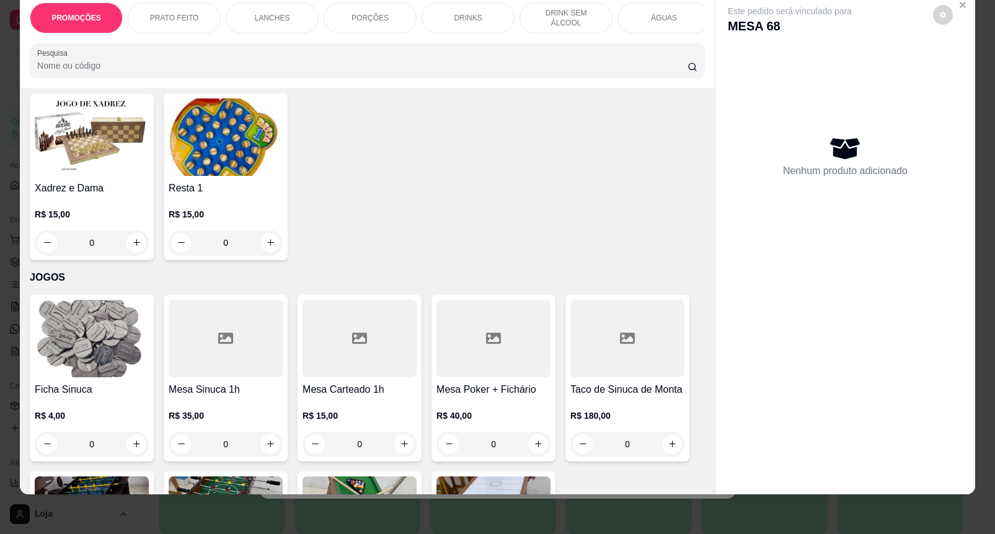
scroll to position [9763, 0]
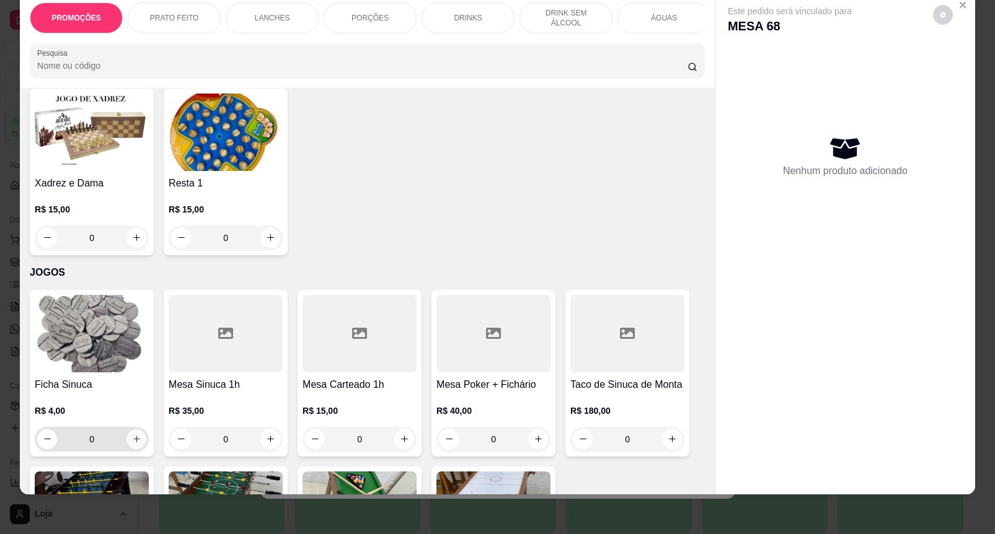
click at [128, 430] on button "increase-product-quantity" at bounding box center [136, 440] width 20 height 20
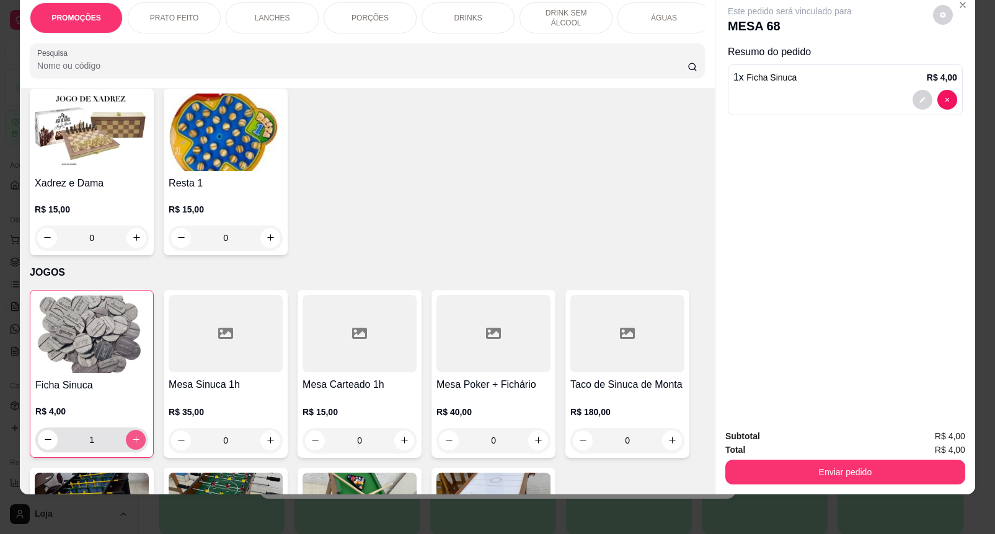
click at [128, 430] on button "increase-product-quantity" at bounding box center [136, 440] width 20 height 20
type input "2"
drag, startPoint x: 795, startPoint y: 446, endPoint x: 797, endPoint y: 456, distance: 10.0
click at [797, 457] on div "Enviar pedido" at bounding box center [845, 471] width 240 height 28
click at [798, 460] on button "Enviar pedido" at bounding box center [845, 472] width 240 height 25
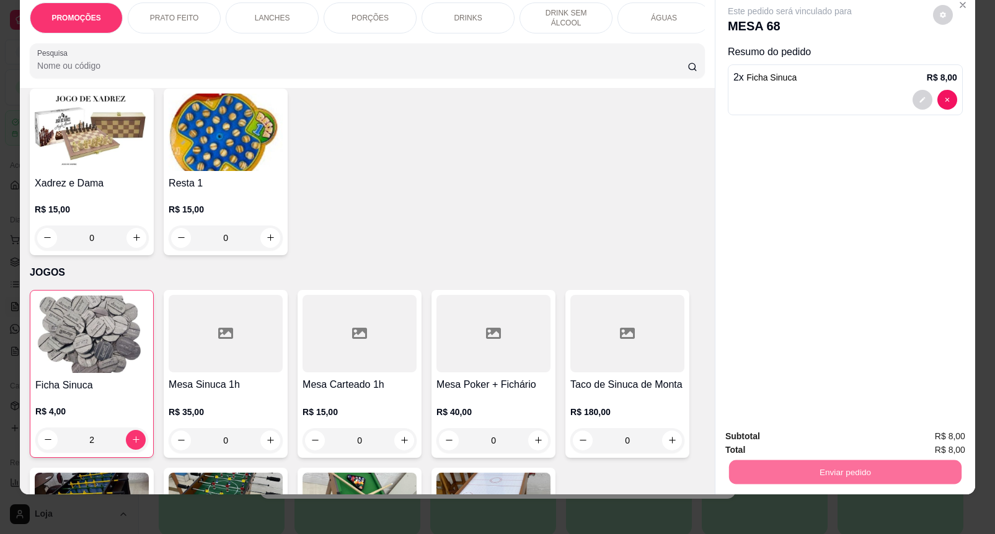
click at [927, 435] on button "Enviar pedido" at bounding box center [932, 430] width 68 height 23
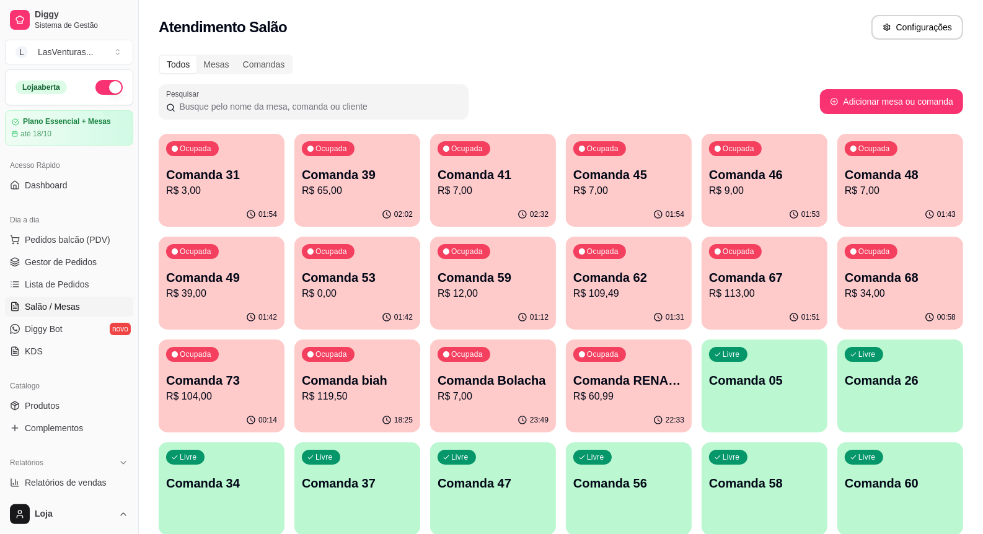
click at [211, 168] on p "Comanda 31" at bounding box center [221, 174] width 111 height 17
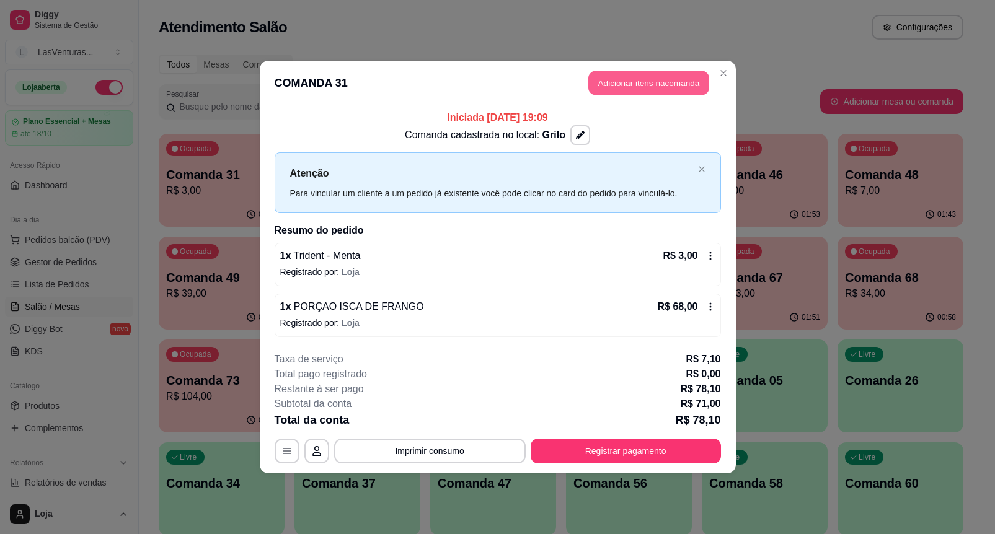
click at [661, 75] on button "Adicionar itens na comanda" at bounding box center [648, 83] width 121 height 24
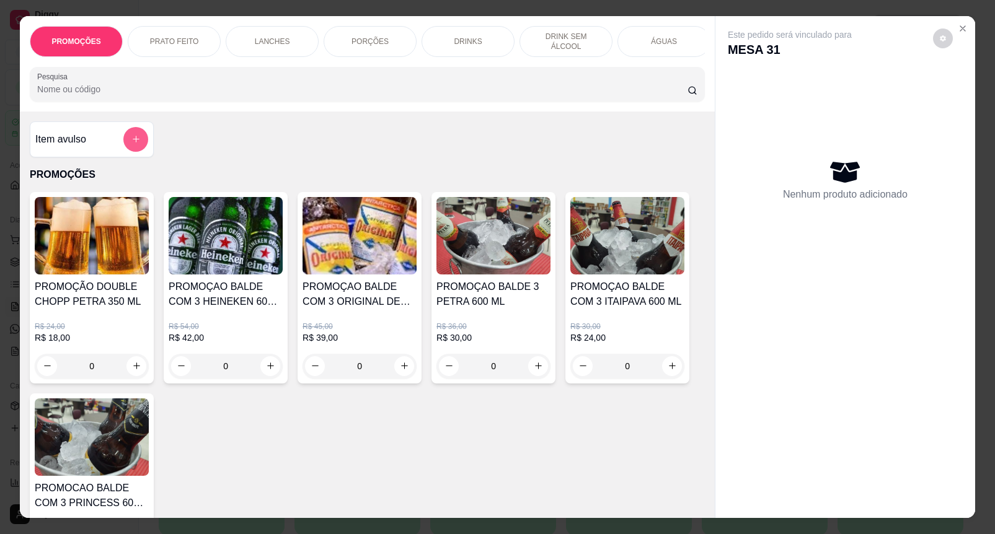
click at [123, 143] on button "add-separate-item" at bounding box center [135, 139] width 25 height 25
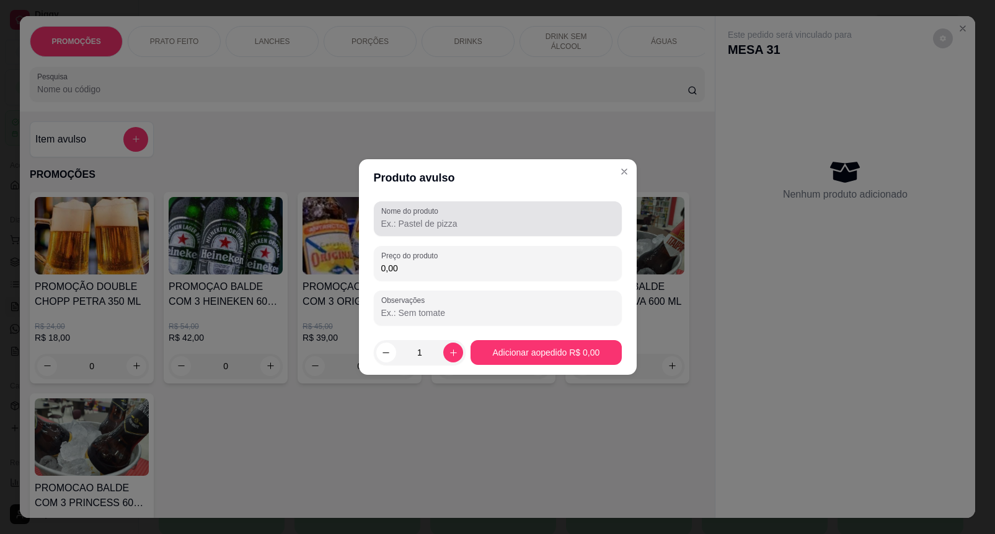
click at [462, 215] on div at bounding box center [497, 218] width 233 height 25
paste input "Divisão de Porções"
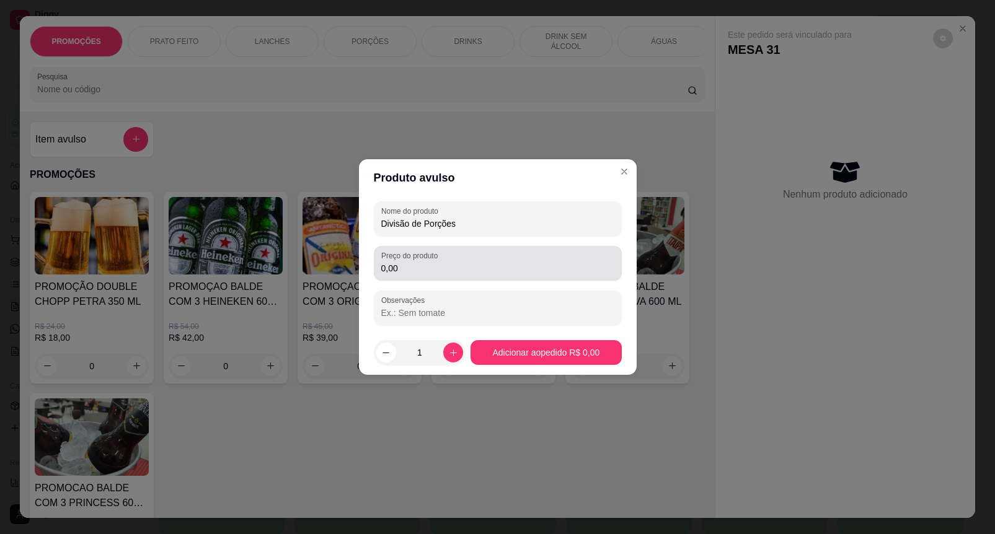
type input "Divisão de Porções"
click at [411, 257] on label "Preço do produto" at bounding box center [411, 255] width 61 height 11
click at [466, 260] on div "0,00" at bounding box center [497, 263] width 233 height 25
type input "17,70"
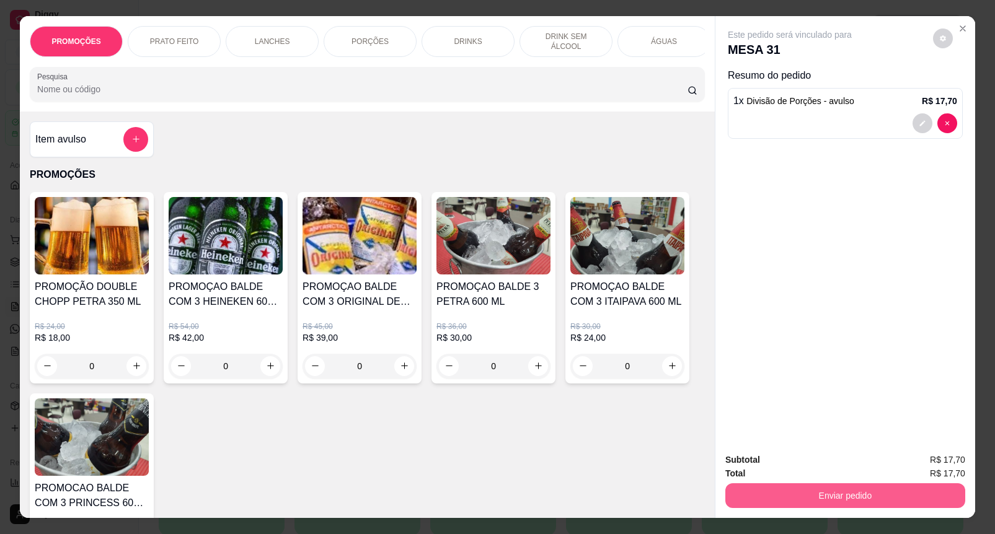
click at [826, 493] on button "Enviar pedido" at bounding box center [845, 495] width 240 height 25
click at [917, 469] on button "Enviar pedido" at bounding box center [932, 460] width 70 height 24
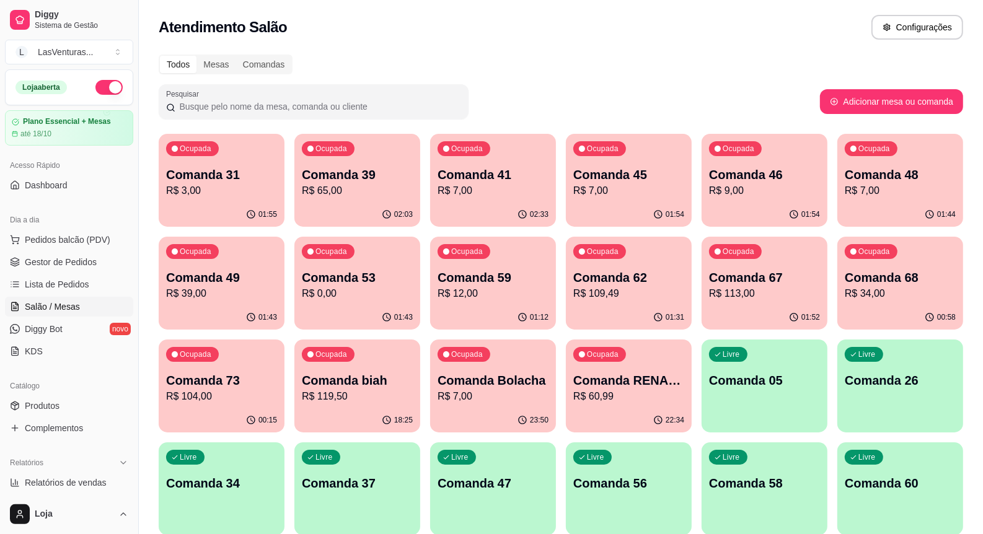
click at [890, 466] on div "Livre Comanda 60" at bounding box center [900, 482] width 126 height 78
click at [628, 475] on p "Comanda 56" at bounding box center [629, 483] width 108 height 17
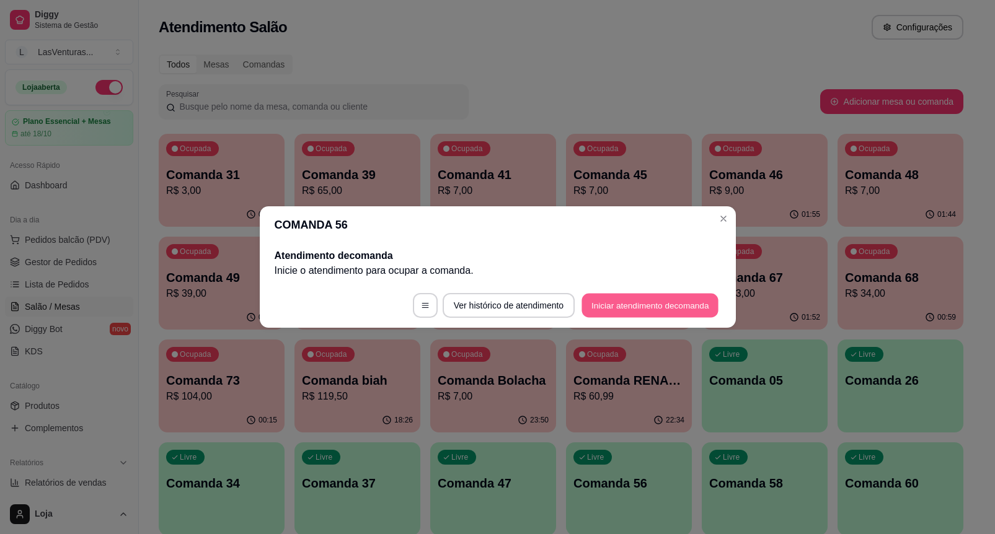
click at [596, 305] on button "Iniciar atendimento de comanda" at bounding box center [650, 306] width 137 height 24
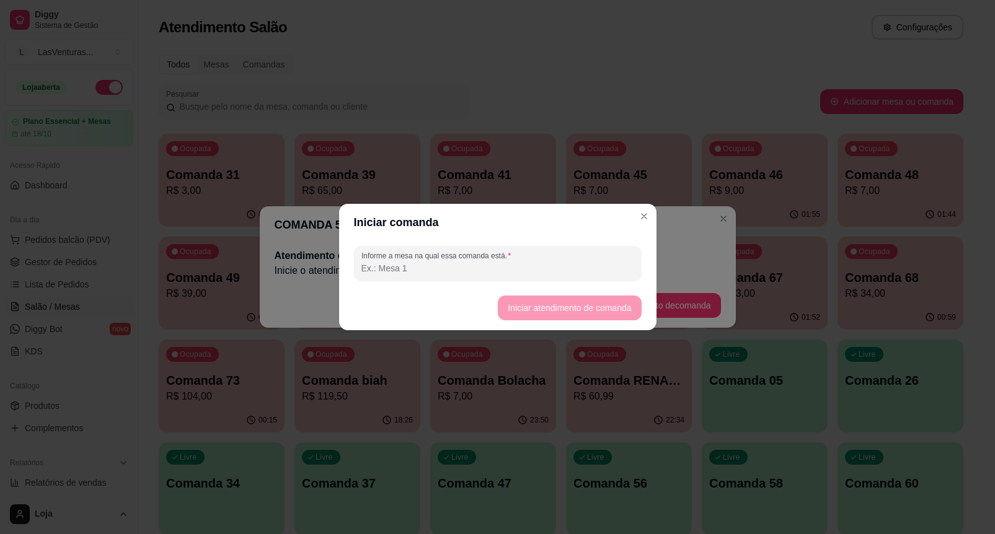
click at [573, 268] on input "Informe a mesa na qual essa comanda está." at bounding box center [497, 268] width 273 height 12
type input "Murilo"
click at [593, 314] on button "Iniciar atendimento de comanda" at bounding box center [569, 308] width 139 height 24
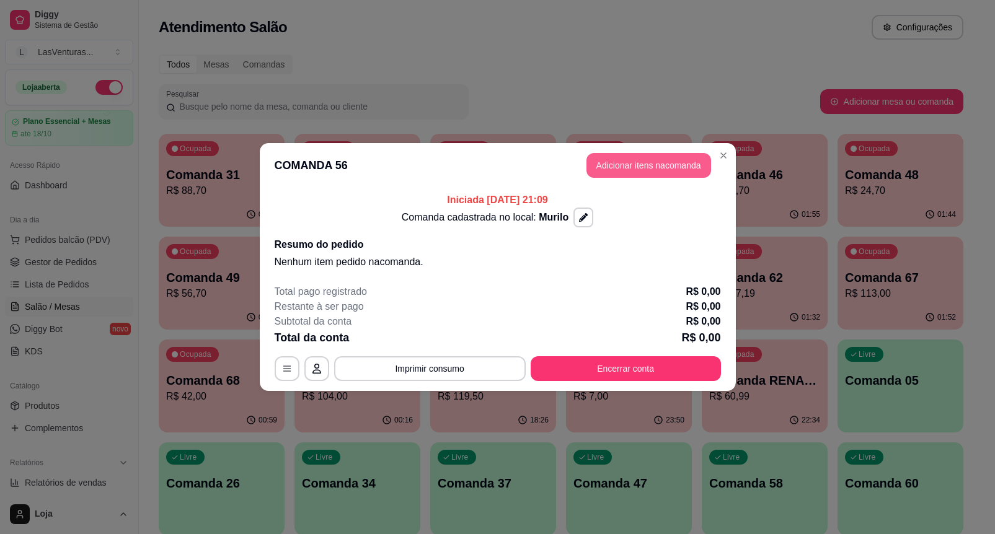
click at [643, 166] on button "Adicionar itens na comanda" at bounding box center [648, 165] width 125 height 25
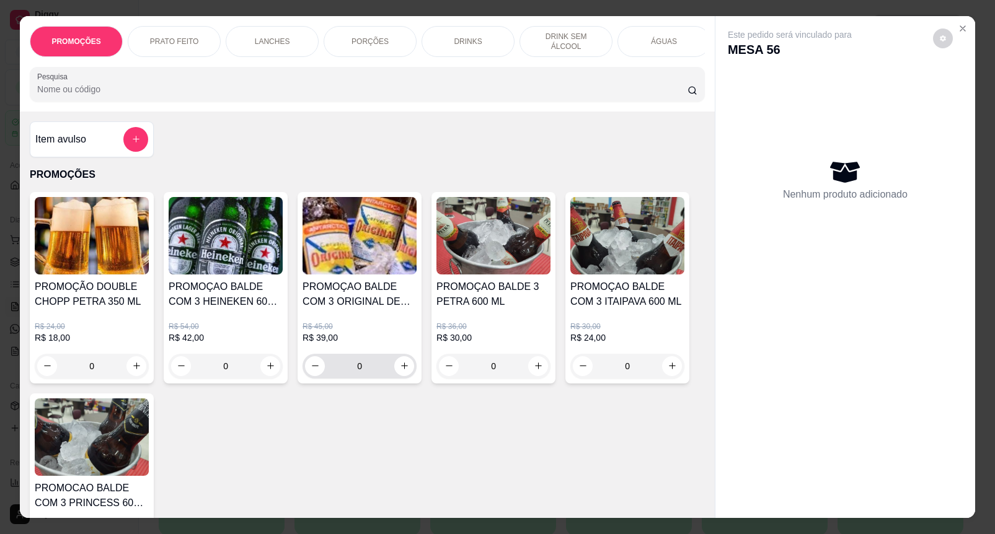
drag, startPoint x: 376, startPoint y: 374, endPoint x: 397, endPoint y: 368, distance: 22.0
click at [376, 374] on input "0" at bounding box center [359, 366] width 69 height 25
click at [400, 367] on icon "increase-product-quantity" at bounding box center [404, 366] width 9 height 9
type input "1"
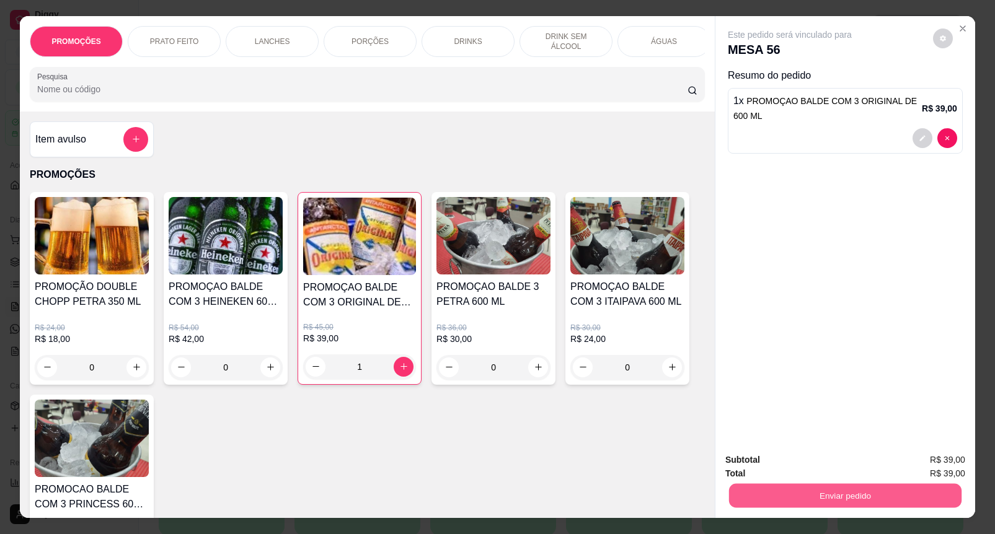
click at [826, 497] on button "Enviar pedido" at bounding box center [845, 496] width 232 height 24
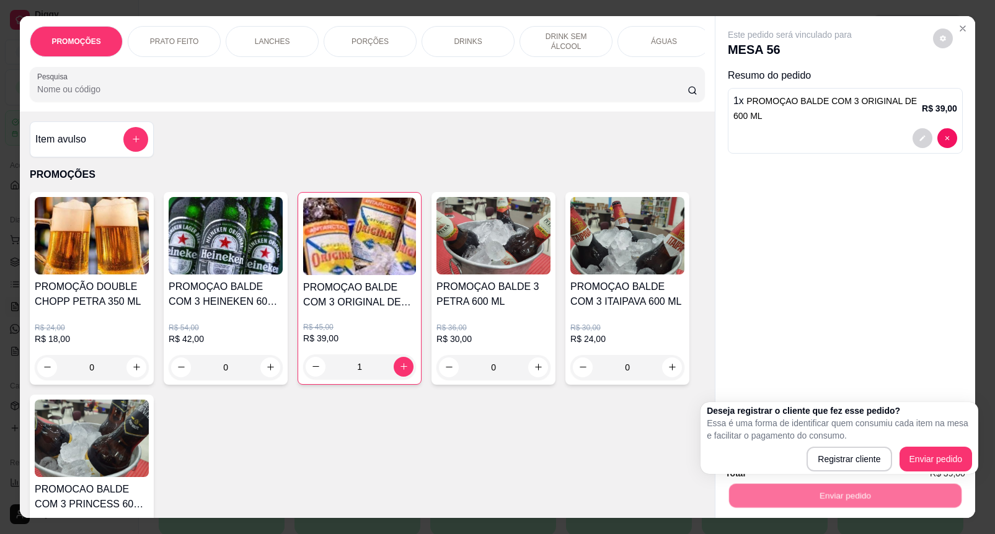
click at [937, 480] on div "Enviar pedido" at bounding box center [845, 494] width 240 height 28
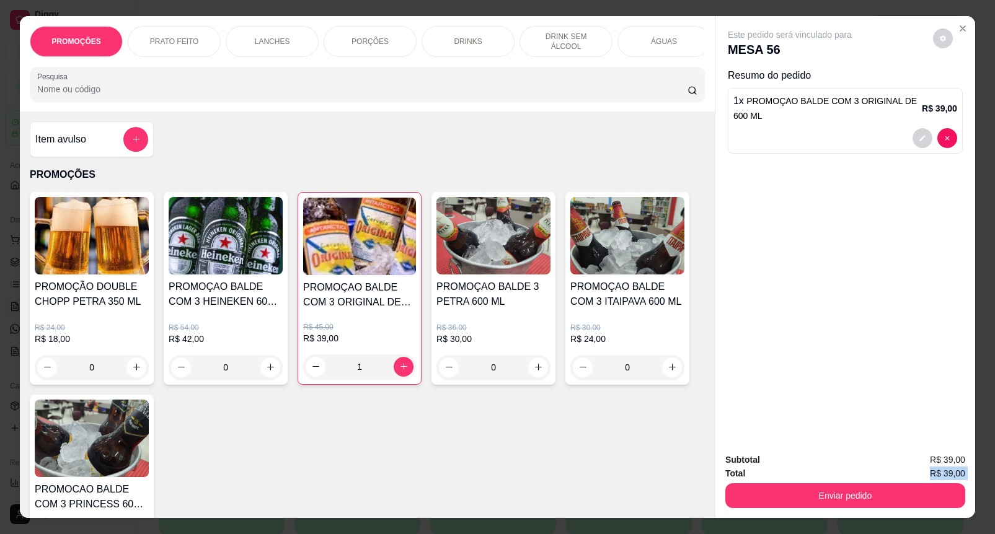
click at [909, 475] on div "Subtotal R$ 39,00 Total R$ 39,00 Enviar pedido" at bounding box center [845, 480] width 240 height 55
click at [910, 483] on button "Enviar pedido" at bounding box center [845, 495] width 240 height 25
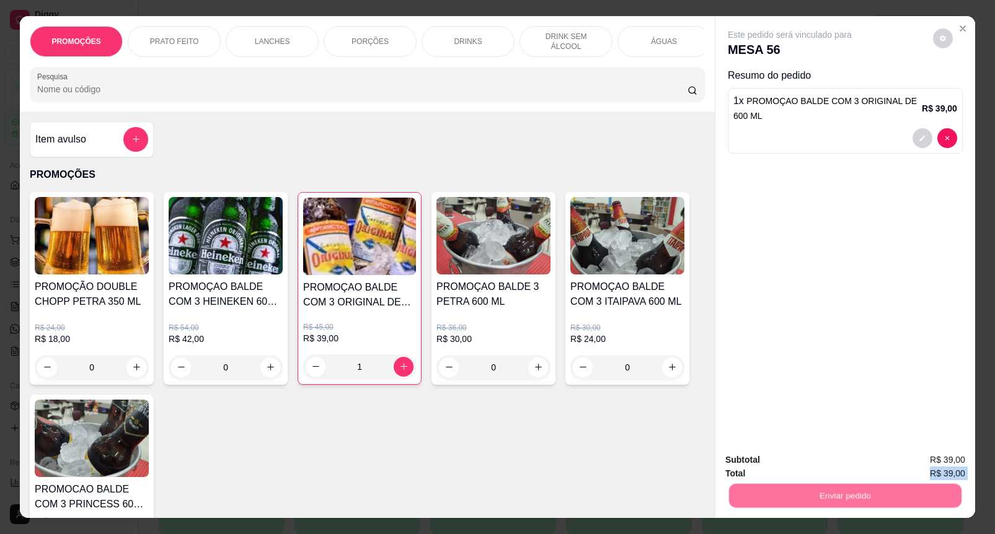
click at [937, 456] on button "Enviar pedido" at bounding box center [932, 459] width 68 height 23
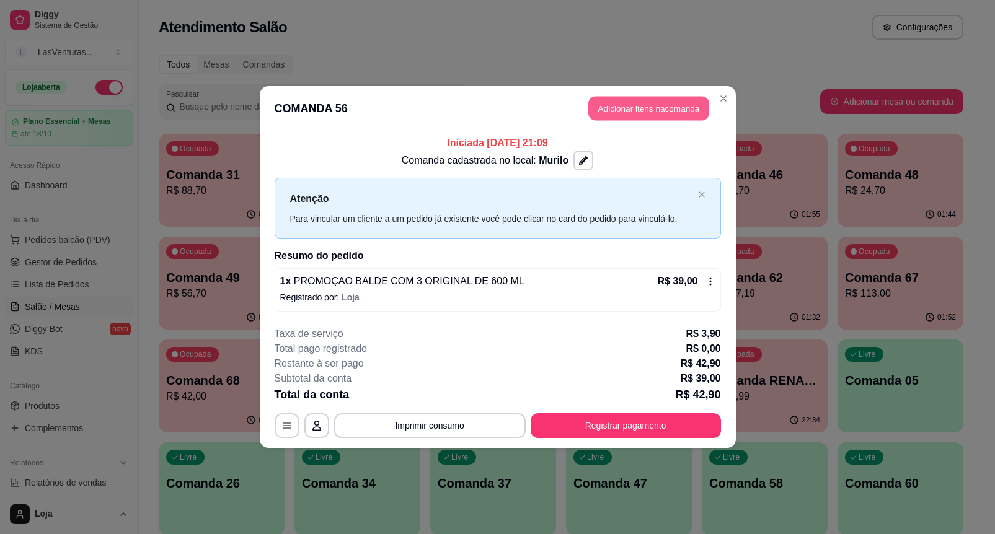
click at [608, 97] on button "Adicionar itens na comanda" at bounding box center [648, 109] width 121 height 24
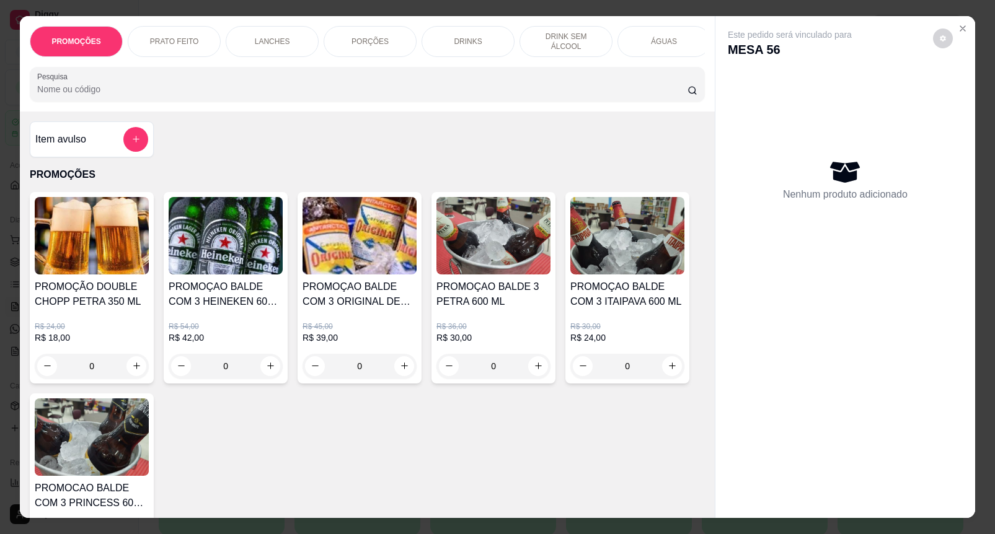
click at [123, 133] on div at bounding box center [135, 139] width 25 height 25
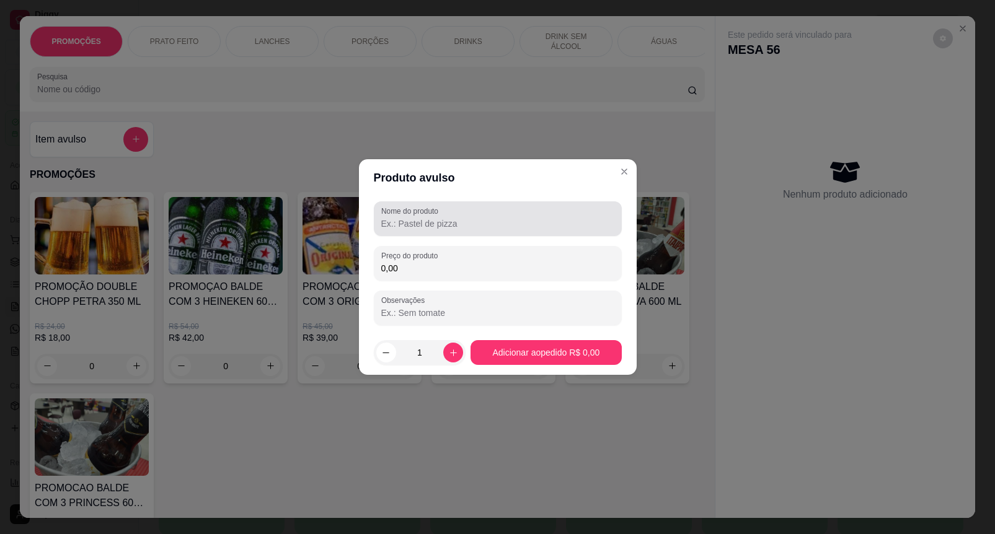
click at [420, 231] on div at bounding box center [497, 218] width 233 height 25
paste input "Divisão de Porções"
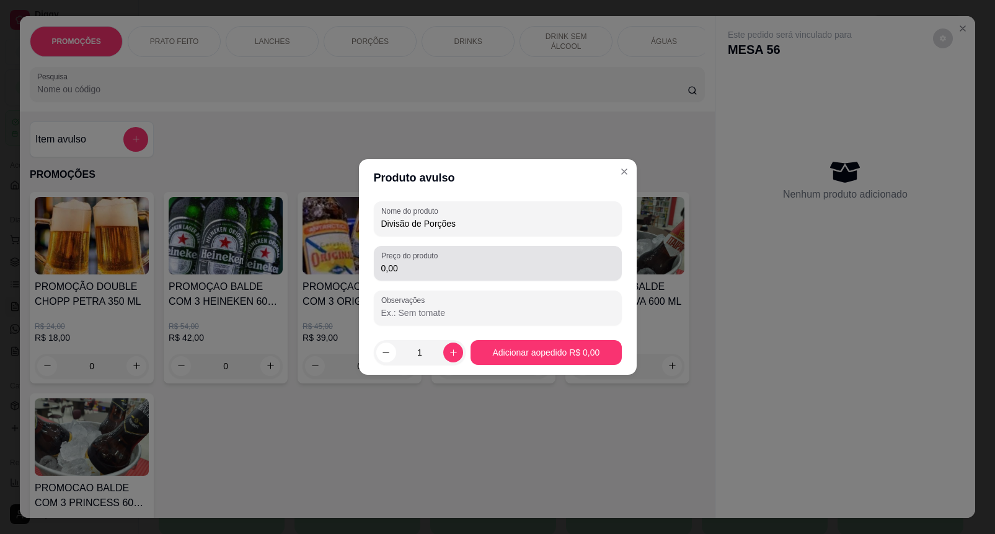
type input "Divisão de Porções"
click at [460, 275] on div "0,00" at bounding box center [497, 263] width 233 height 25
type input "17,70"
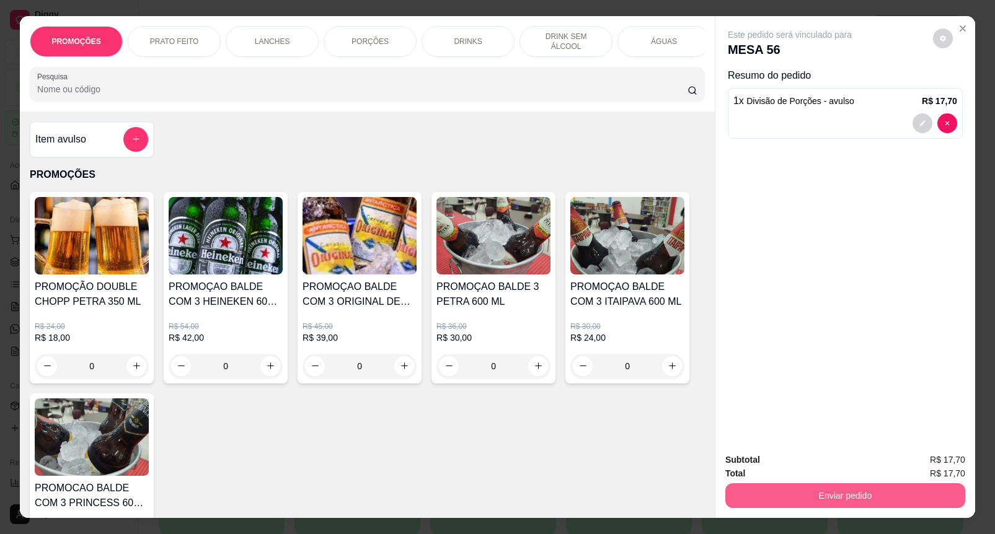
click at [814, 483] on button "Enviar pedido" at bounding box center [845, 495] width 240 height 25
click at [948, 456] on button "Enviar pedido" at bounding box center [932, 460] width 70 height 24
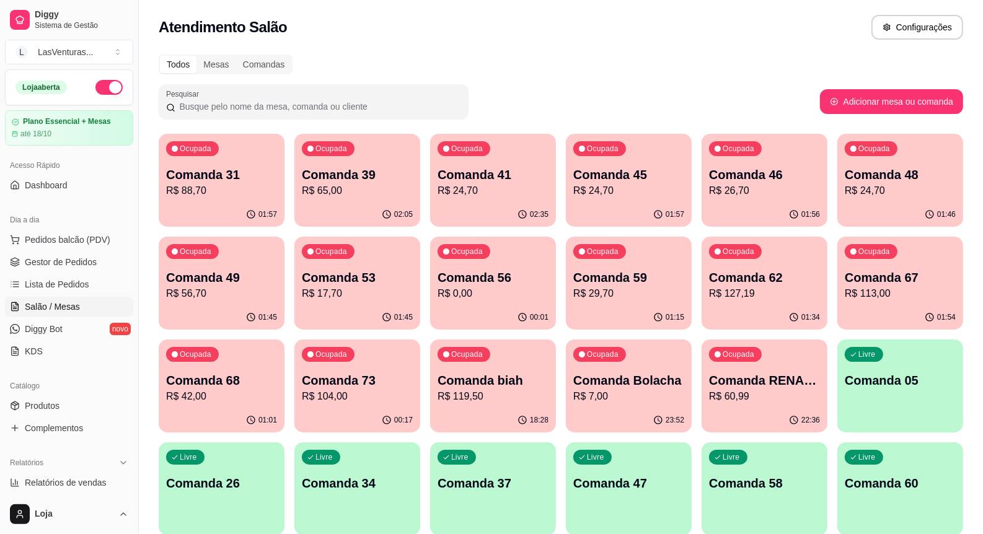
click at [392, 276] on p "Comanda 53" at bounding box center [357, 277] width 111 height 17
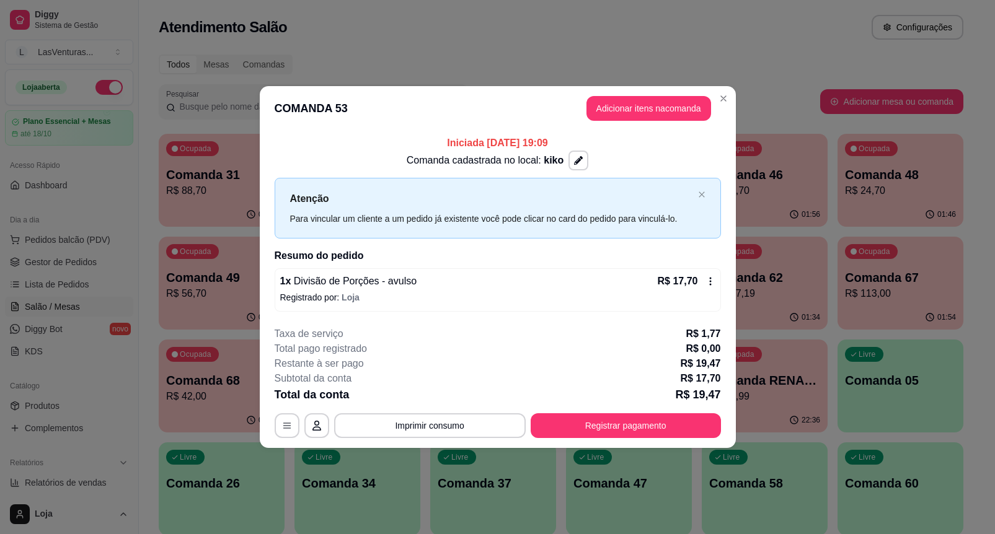
click at [671, 123] on header "COMANDA 53 Adicionar itens na comanda" at bounding box center [498, 108] width 476 height 45
click at [667, 120] on button "Adicionar itens na comanda" at bounding box center [648, 109] width 121 height 24
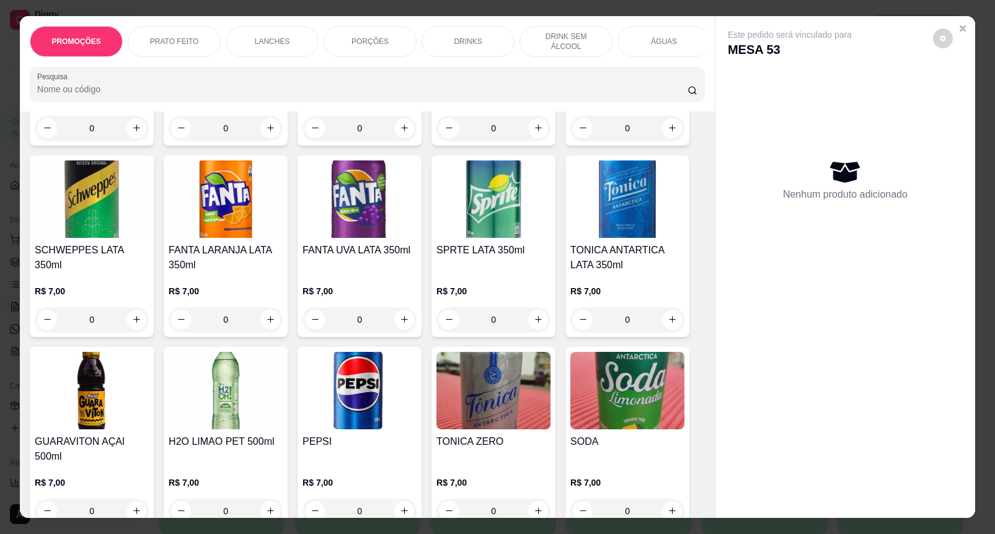
scroll to position [2944, 0]
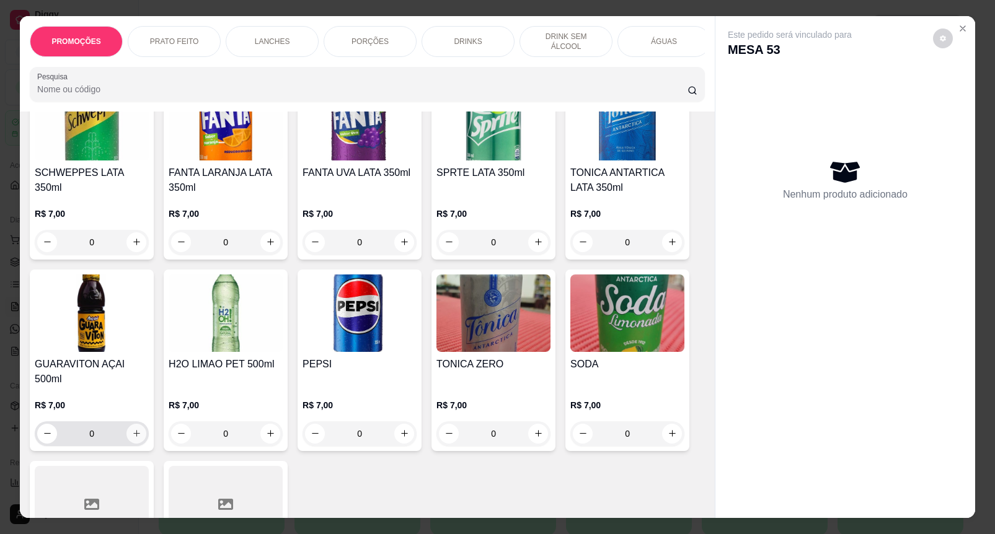
click at [134, 429] on icon "increase-product-quantity" at bounding box center [136, 433] width 9 height 9
type input "1"
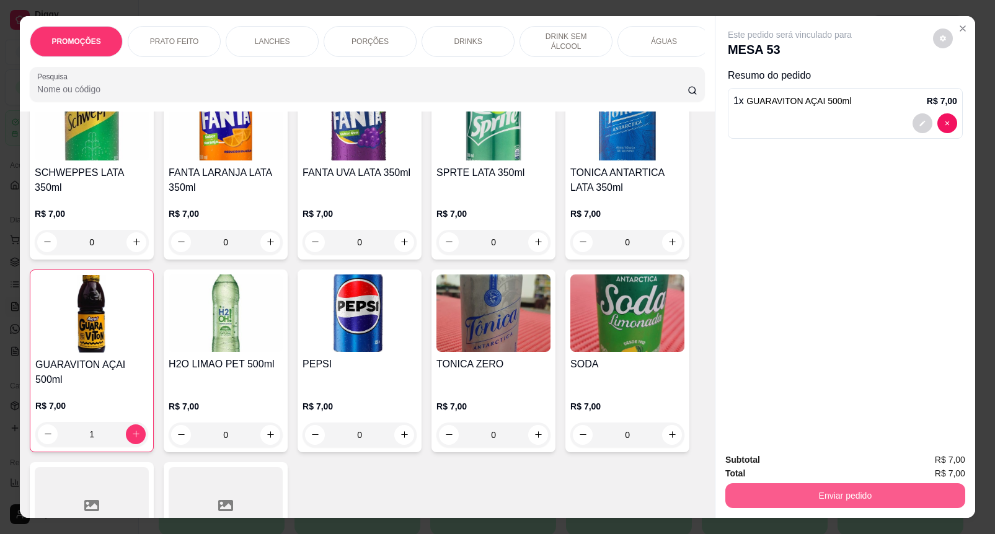
click at [806, 484] on button "Enviar pedido" at bounding box center [845, 495] width 240 height 25
click at [936, 461] on button "Enviar pedido" at bounding box center [932, 459] width 68 height 23
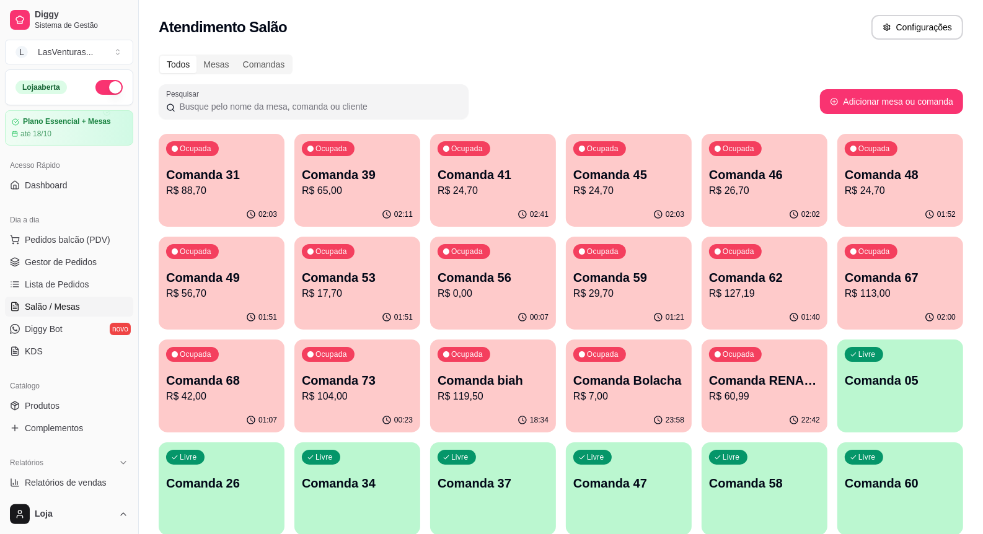
drag, startPoint x: 423, startPoint y: 202, endPoint x: 441, endPoint y: 206, distance: 17.8
click at [445, 206] on div "02:41" at bounding box center [493, 214] width 122 height 24
click at [671, 192] on p "R$ 24,70" at bounding box center [629, 190] width 108 height 14
click at [750, 184] on p "R$ 26,70" at bounding box center [765, 190] width 108 height 14
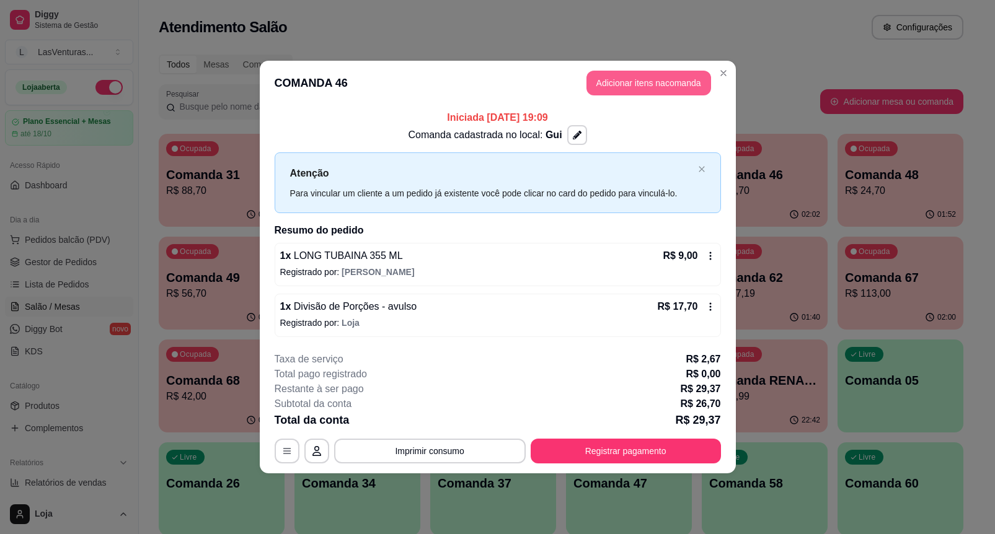
click at [683, 82] on button "Adicionar itens na comanda" at bounding box center [648, 83] width 125 height 25
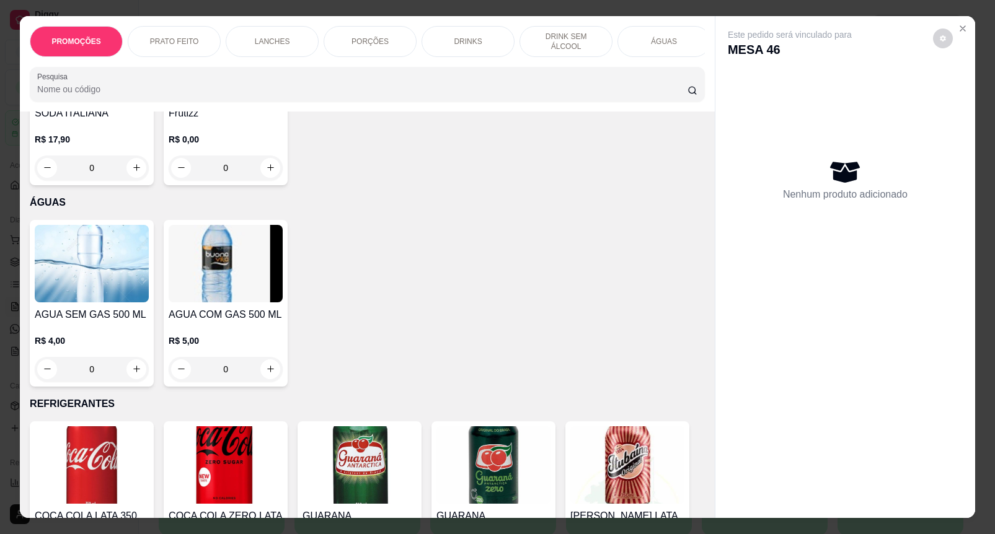
scroll to position [2557, 0]
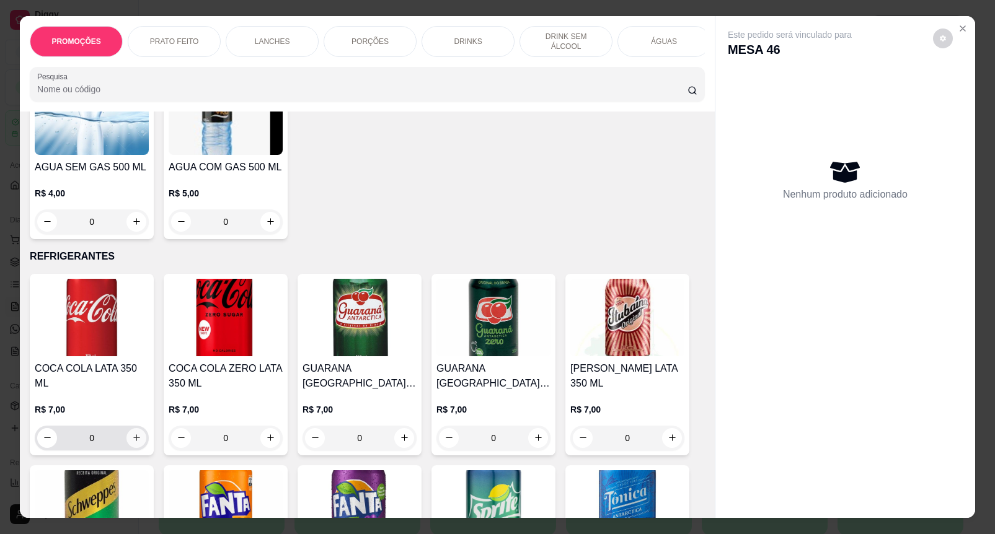
click at [139, 439] on button "increase-product-quantity" at bounding box center [136, 438] width 20 height 20
type input "1"
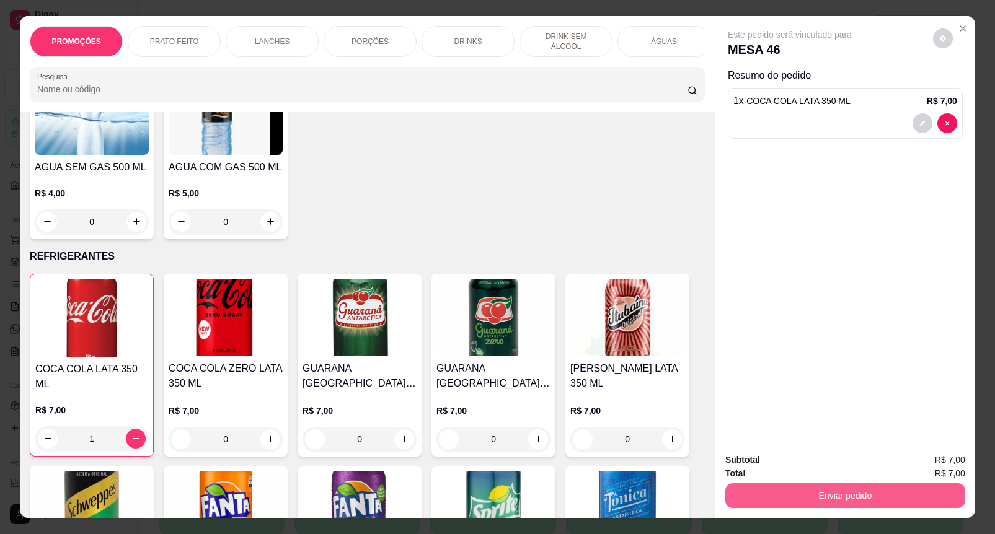
click at [803, 480] on div "Enviar pedido" at bounding box center [845, 494] width 240 height 28
click at [803, 484] on button "Enviar pedido" at bounding box center [845, 496] width 232 height 24
click at [964, 454] on button "Enviar pedido" at bounding box center [932, 459] width 68 height 23
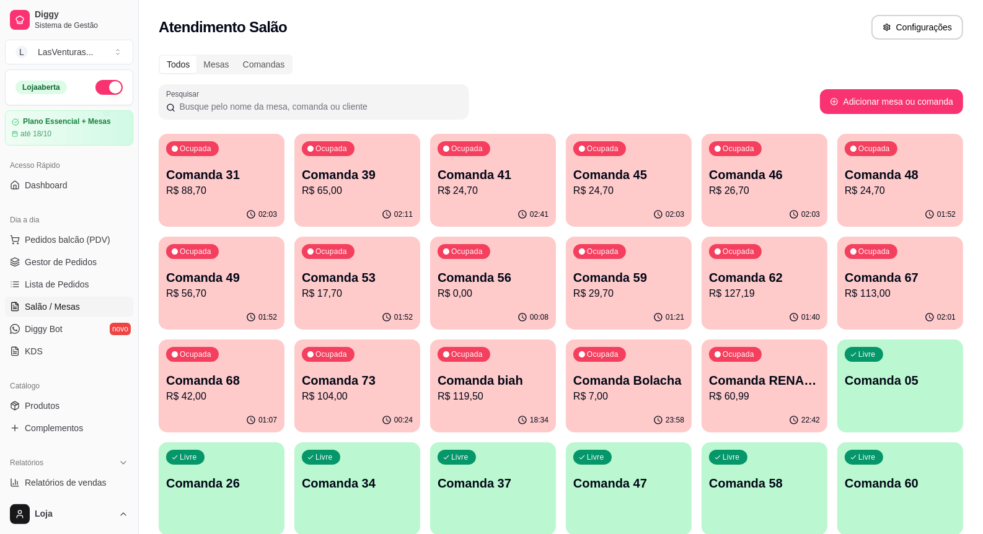
click at [336, 296] on p "R$ 17,70" at bounding box center [357, 293] width 111 height 15
click at [500, 190] on p "R$ 24,70" at bounding box center [493, 190] width 111 height 15
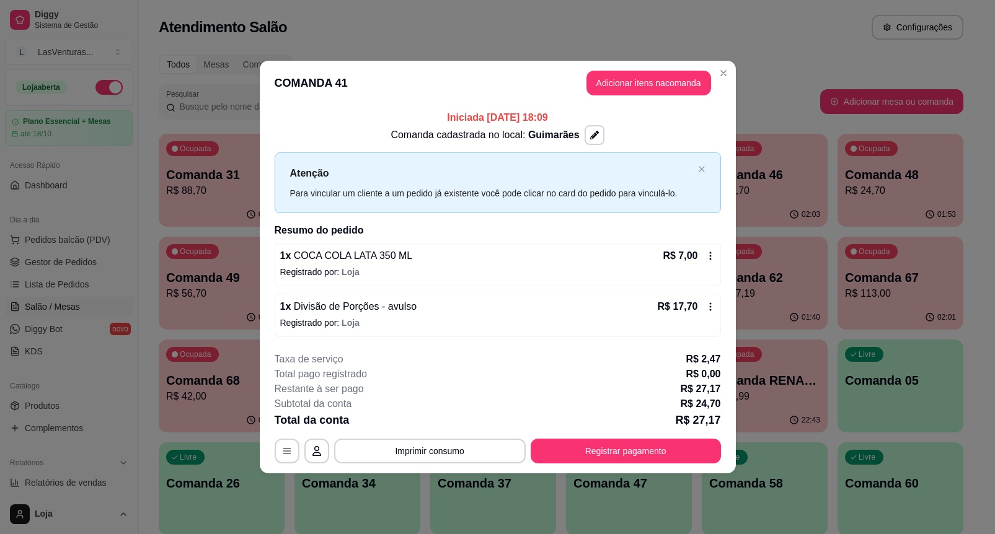
click at [620, 466] on footer "**********" at bounding box center [498, 407] width 476 height 131
click at [620, 450] on button "Registrar pagamento" at bounding box center [626, 451] width 190 height 25
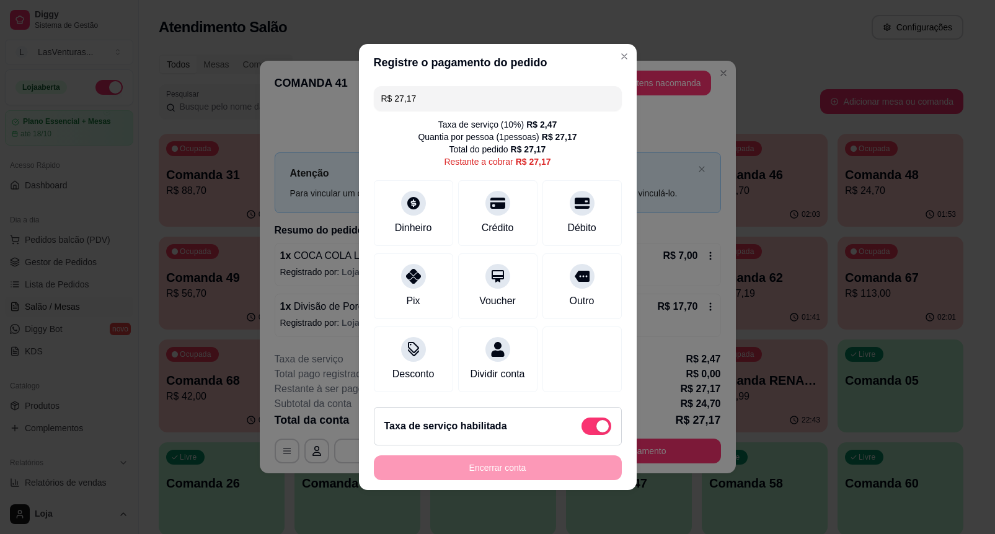
click at [431, 95] on input "R$ 27,17" at bounding box center [497, 98] width 233 height 25
click at [404, 202] on div at bounding box center [413, 199] width 27 height 27
type input "R$ 24,17"
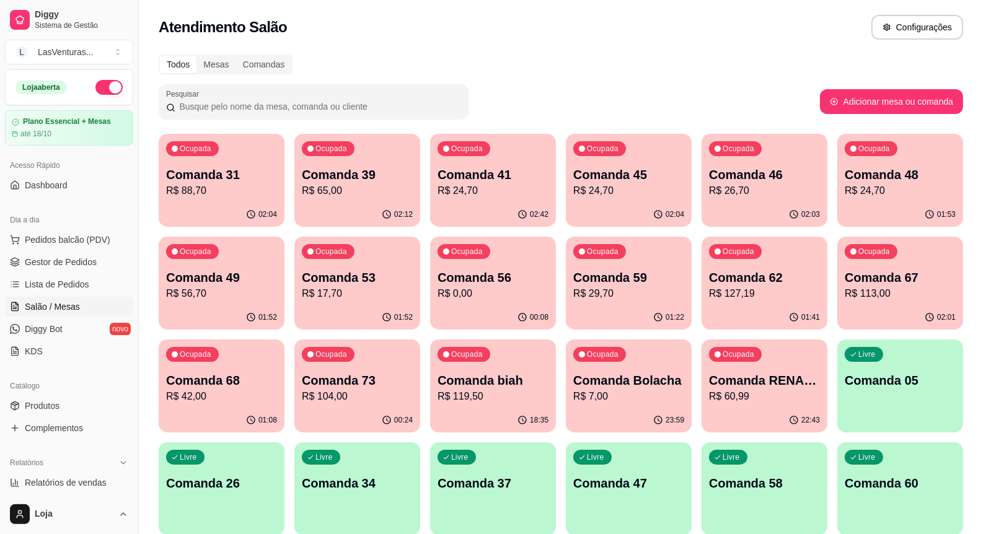
click at [355, 262] on div "Ocupada Comanda 53 R$ 17,70" at bounding box center [357, 271] width 126 height 69
click at [524, 278] on p "Comanda 56" at bounding box center [493, 277] width 111 height 17
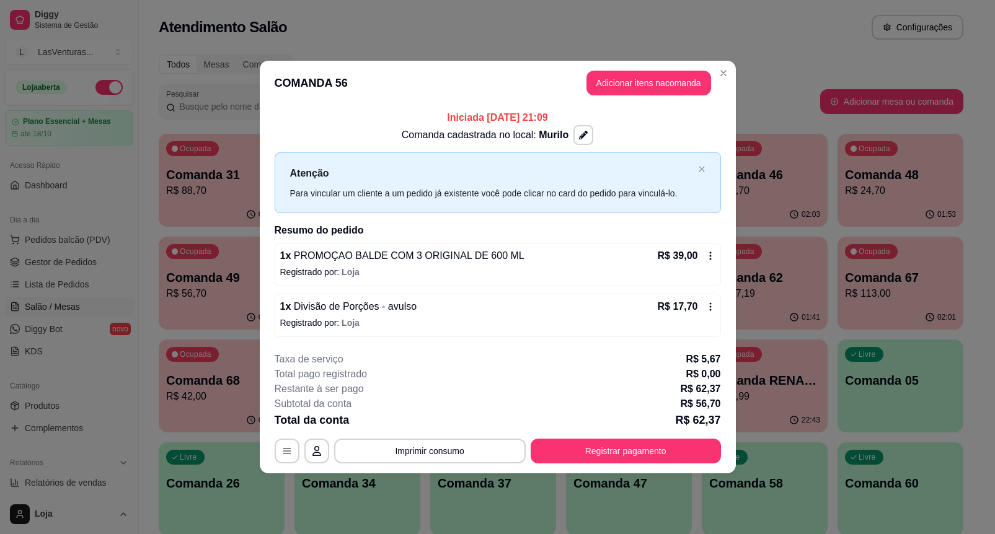
drag, startPoint x: 621, startPoint y: 104, endPoint x: 623, endPoint y: 86, distance: 18.1
click at [621, 97] on header "COMANDA 56 Adicionar itens na comanda" at bounding box center [498, 83] width 476 height 45
click at [623, 86] on button "Adicionar itens na comanda" at bounding box center [648, 83] width 121 height 24
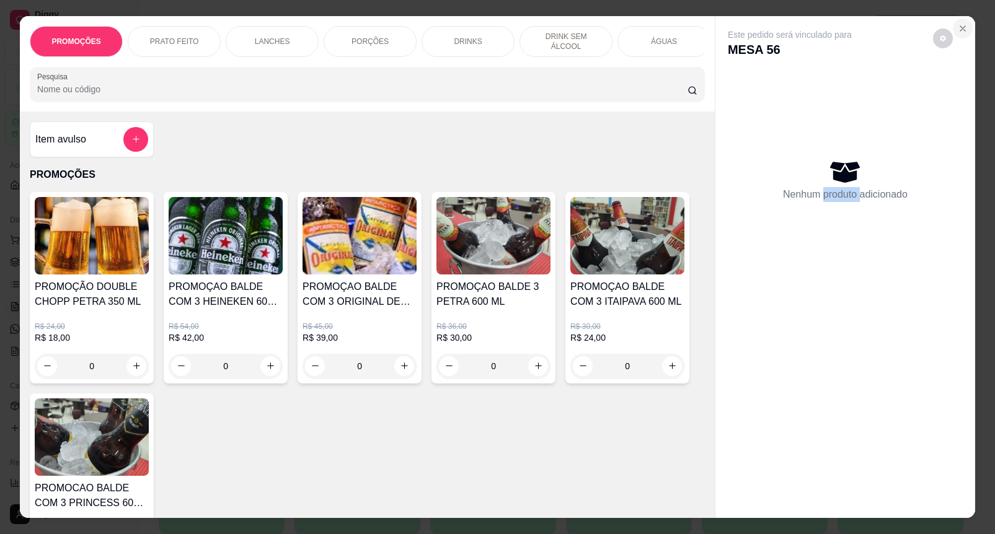
click at [960, 27] on icon "Close" at bounding box center [963, 29] width 10 height 10
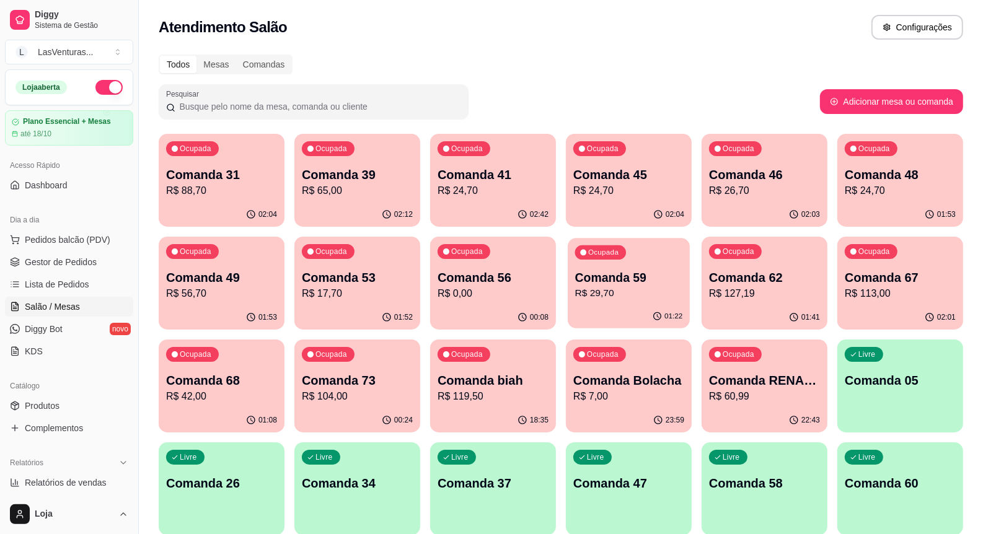
click at [648, 279] on p "Comanda 59" at bounding box center [629, 278] width 108 height 17
click at [678, 267] on div "Ocupada Comanda 59 R$ 29,70" at bounding box center [629, 271] width 126 height 69
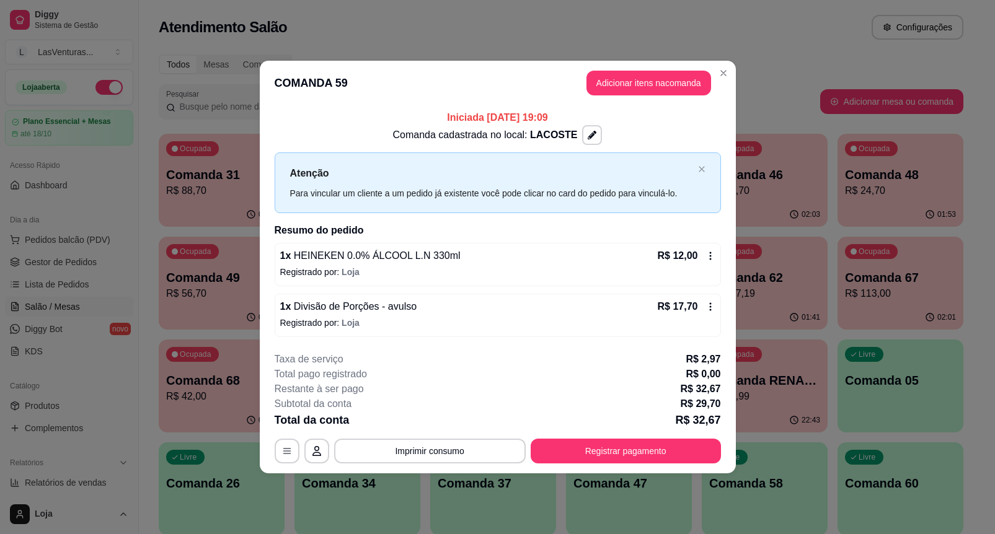
click at [693, 66] on header "COMANDA 59 Adicionar itens na comanda" at bounding box center [498, 83] width 476 height 45
click at [630, 93] on button "Adicionar itens na comanda" at bounding box center [648, 83] width 125 height 25
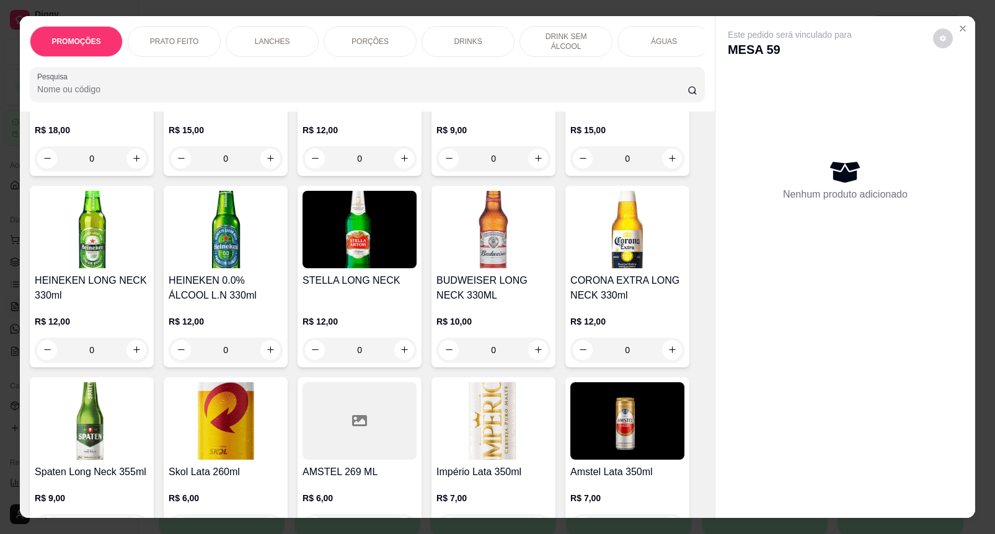
scroll to position [4417, 0]
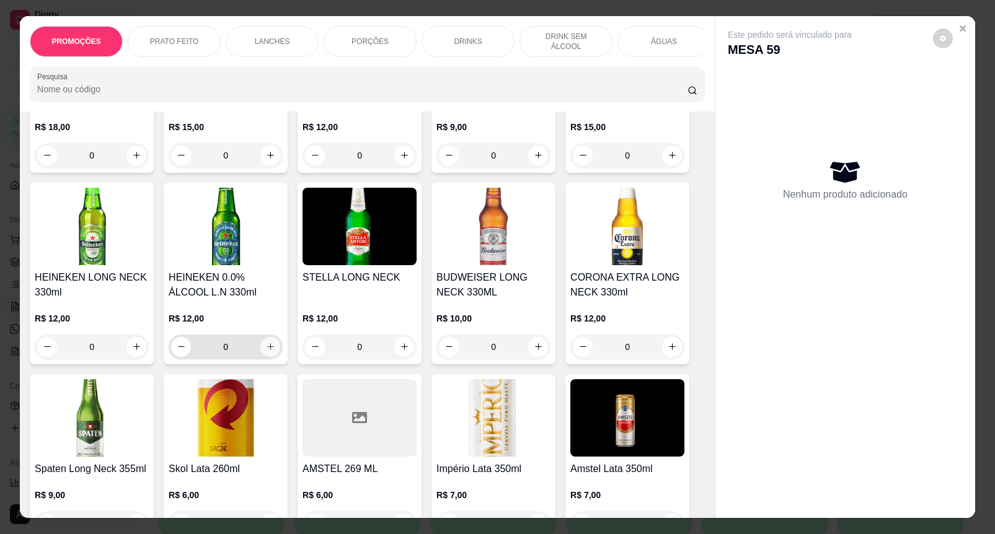
click at [268, 345] on button "increase-product-quantity" at bounding box center [270, 347] width 20 height 20
type input "1"
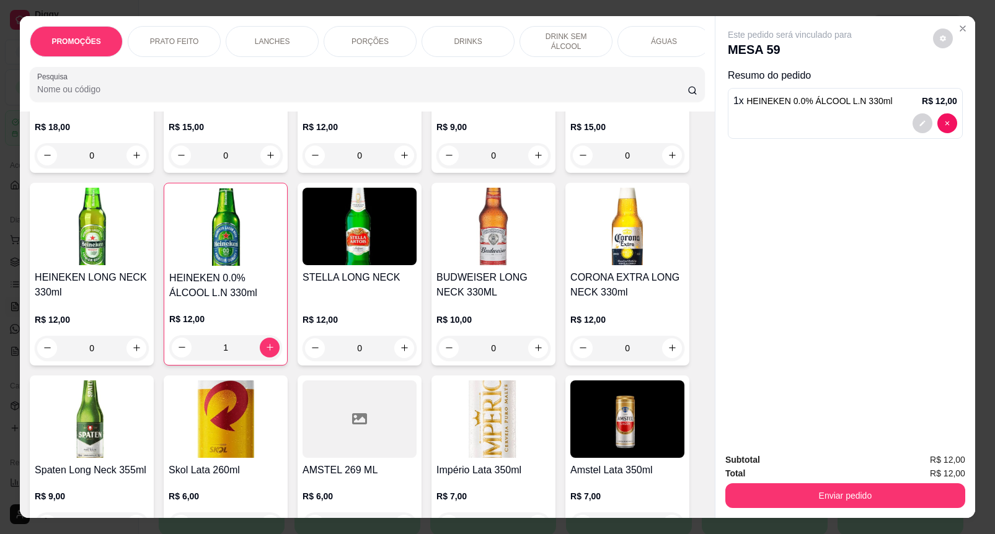
click at [893, 480] on div "Enviar pedido" at bounding box center [845, 494] width 240 height 28
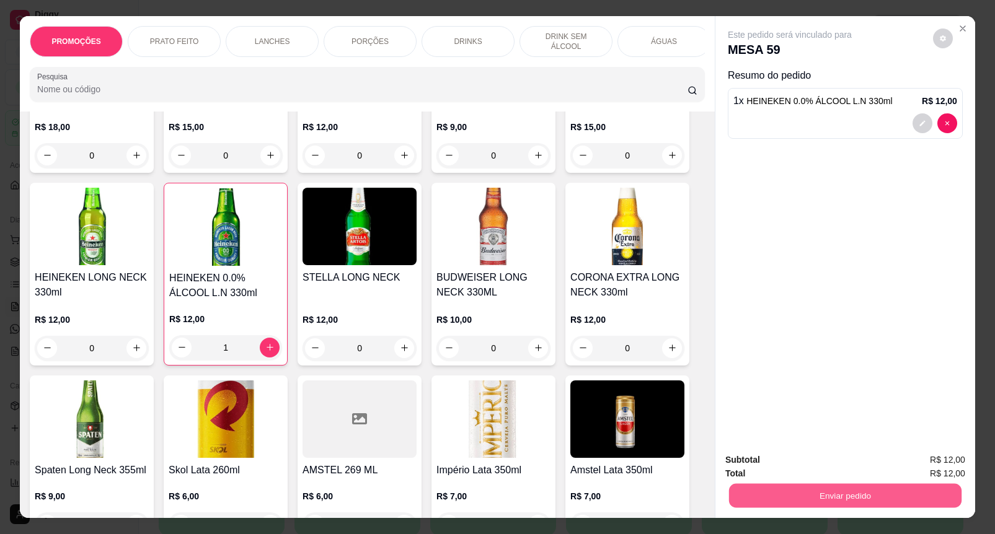
click at [897, 485] on button "Enviar pedido" at bounding box center [845, 496] width 232 height 24
click at [927, 462] on button "Enviar pedido" at bounding box center [932, 460] width 70 height 24
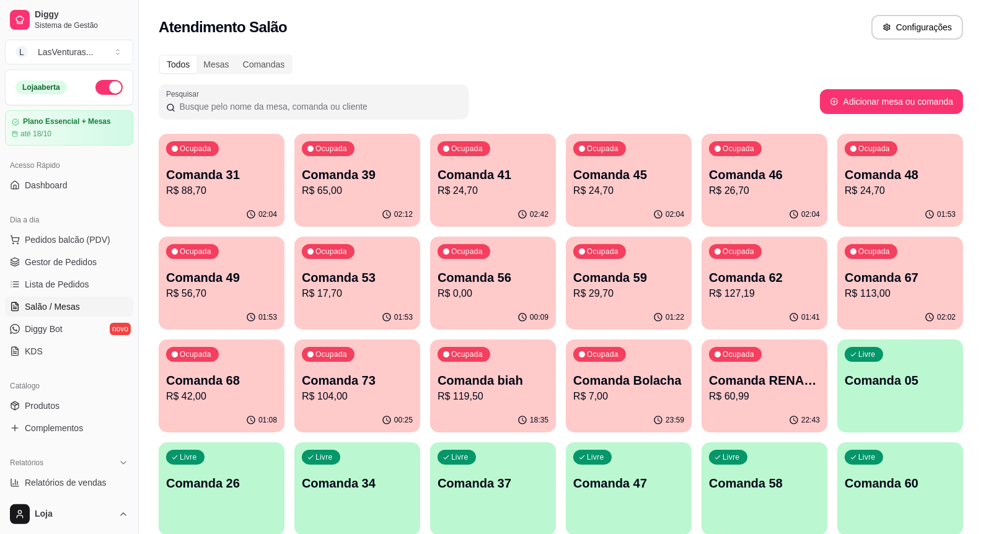
click at [268, 262] on div "Ocupada Comanda 49 R$ 56,70" at bounding box center [222, 271] width 126 height 69
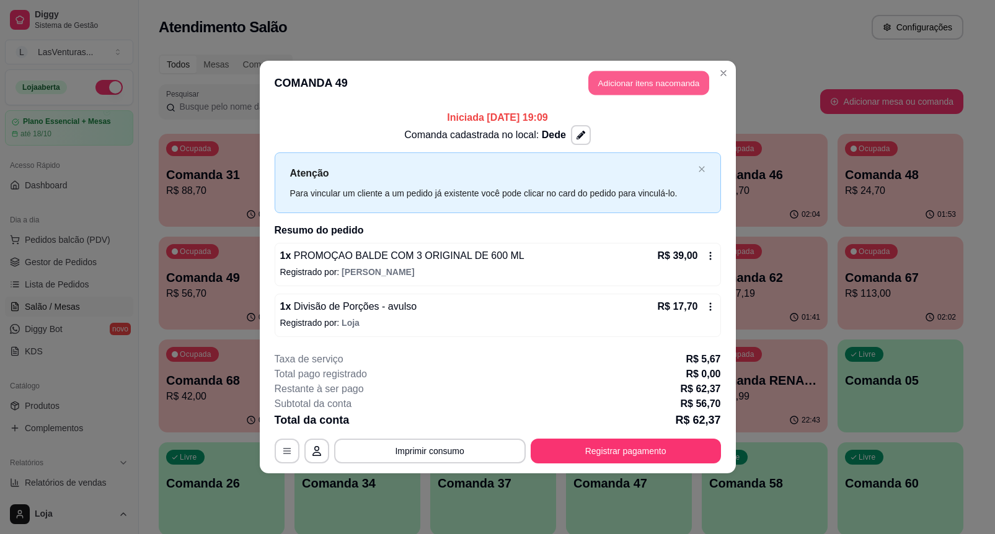
click at [633, 86] on button "Adicionar itens na comanda" at bounding box center [648, 83] width 121 height 24
click at [937, 193] on div "Nenhum produto adicionado" at bounding box center [845, 179] width 235 height 243
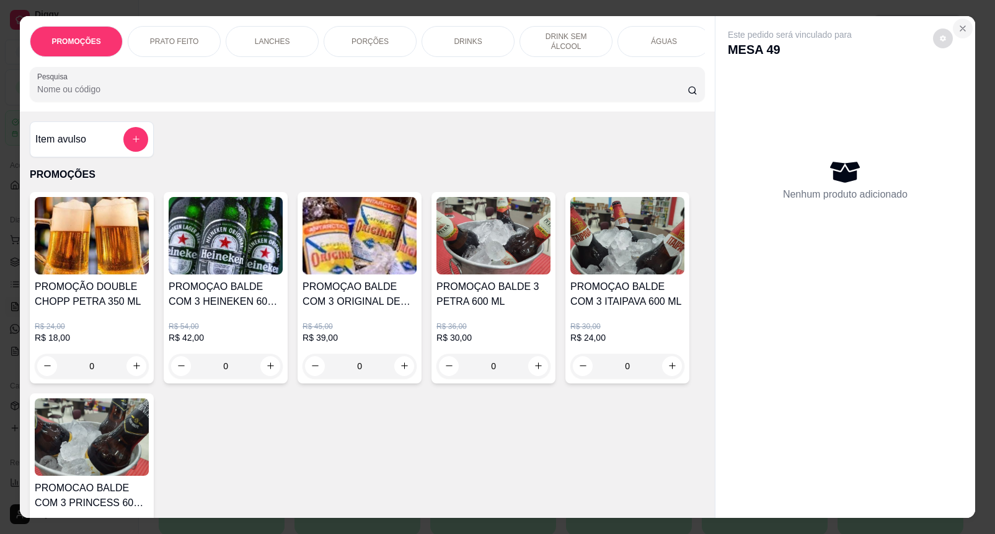
click at [953, 27] on button "Close" at bounding box center [963, 29] width 20 height 20
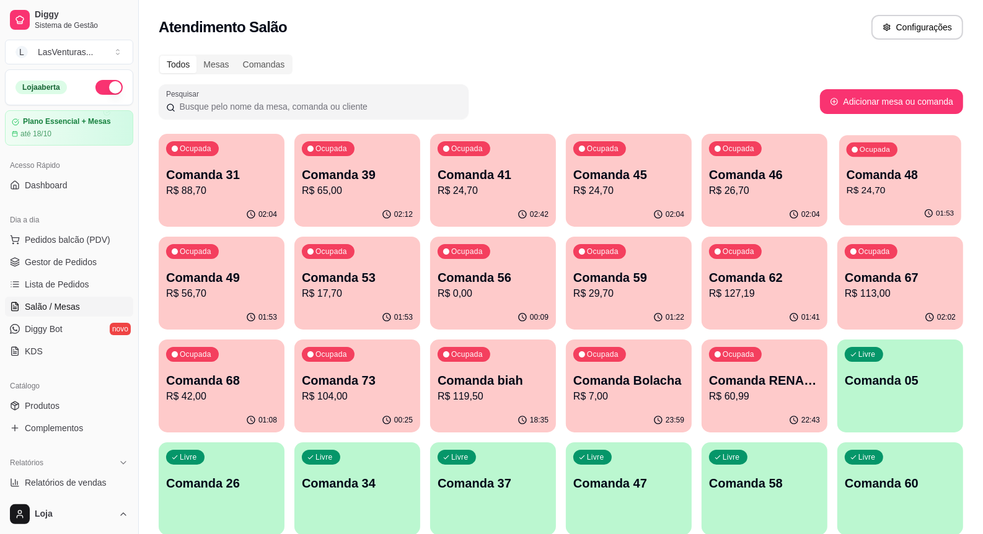
click at [894, 165] on div "Ocupada Comanda 48 R$ 24,70" at bounding box center [900, 168] width 122 height 67
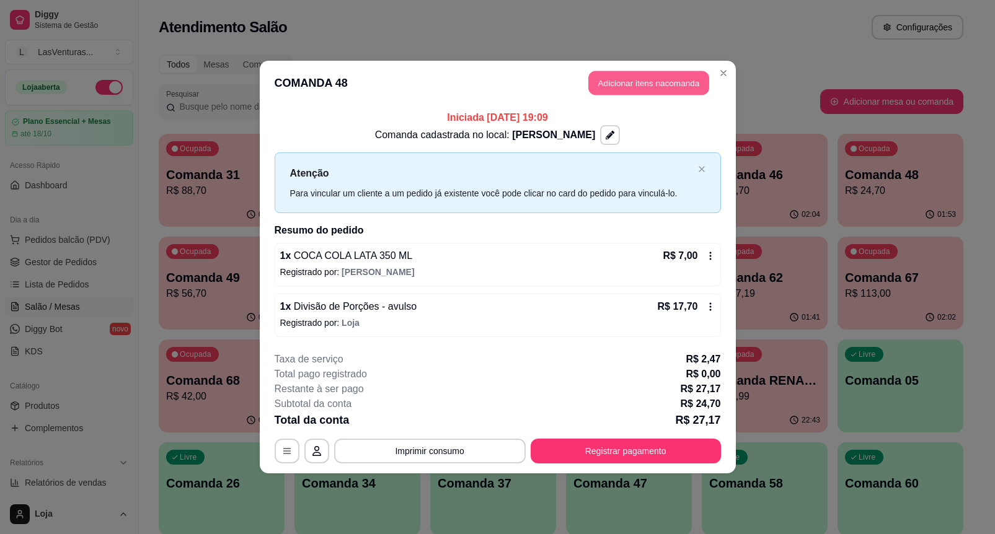
click at [680, 78] on button "Adicionar itens na comanda" at bounding box center [648, 83] width 121 height 24
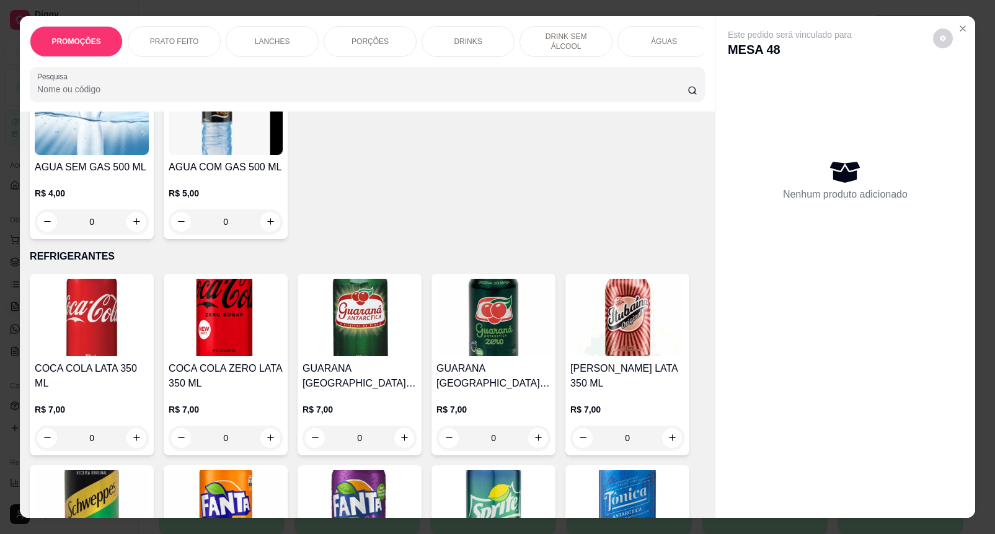
scroll to position [2712, 0]
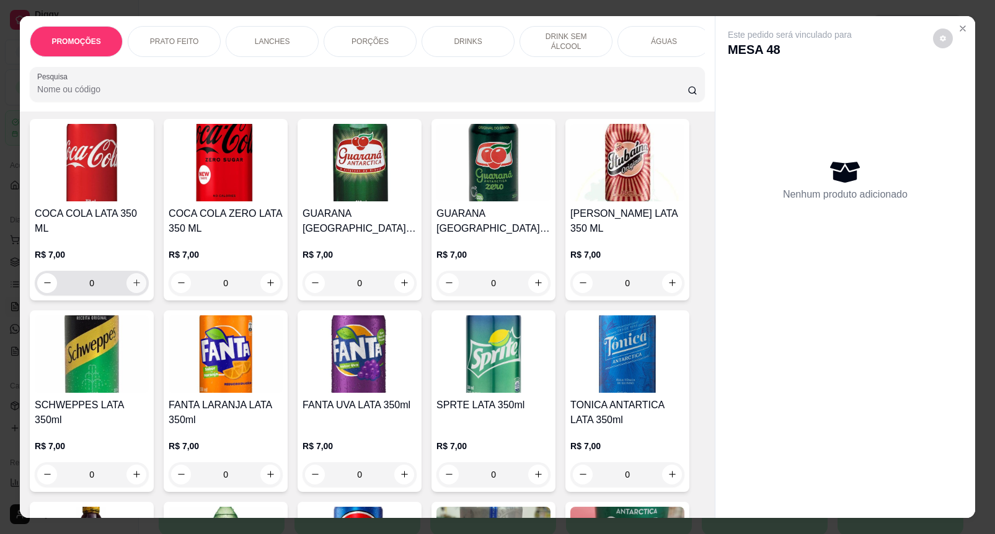
click at [132, 288] on icon "increase-product-quantity" at bounding box center [136, 282] width 9 height 9
type input "1"
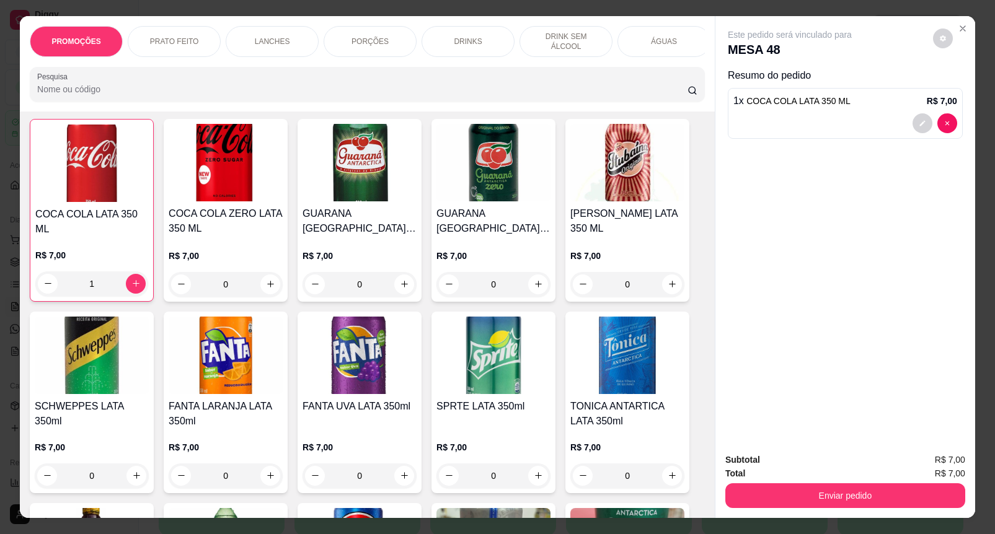
click at [785, 496] on button "Enviar pedido" at bounding box center [845, 495] width 240 height 25
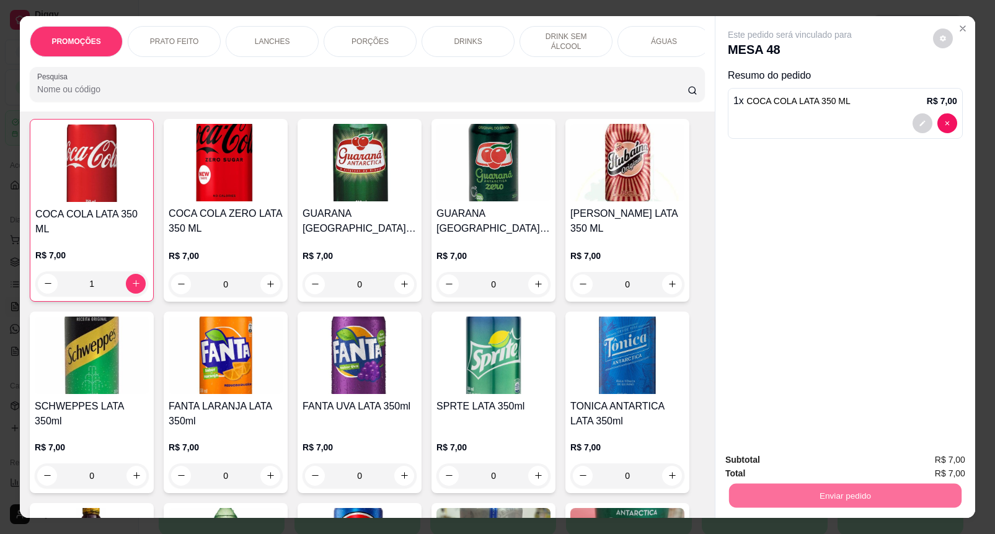
click at [919, 457] on button "Enviar pedido" at bounding box center [932, 459] width 68 height 23
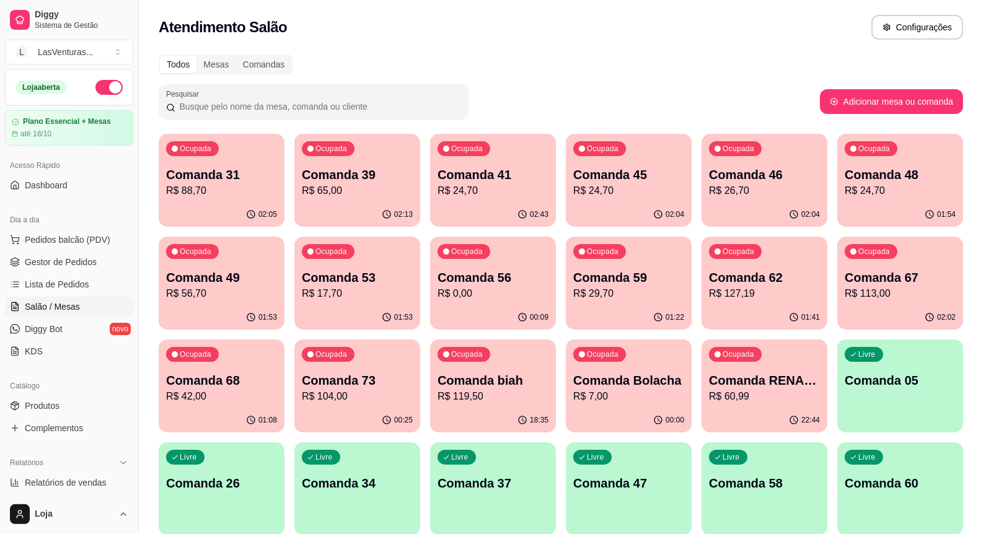
click at [894, 301] on p "R$ 113,00" at bounding box center [900, 293] width 111 height 15
click at [801, 301] on p "R$ 127,19" at bounding box center [764, 293] width 111 height 15
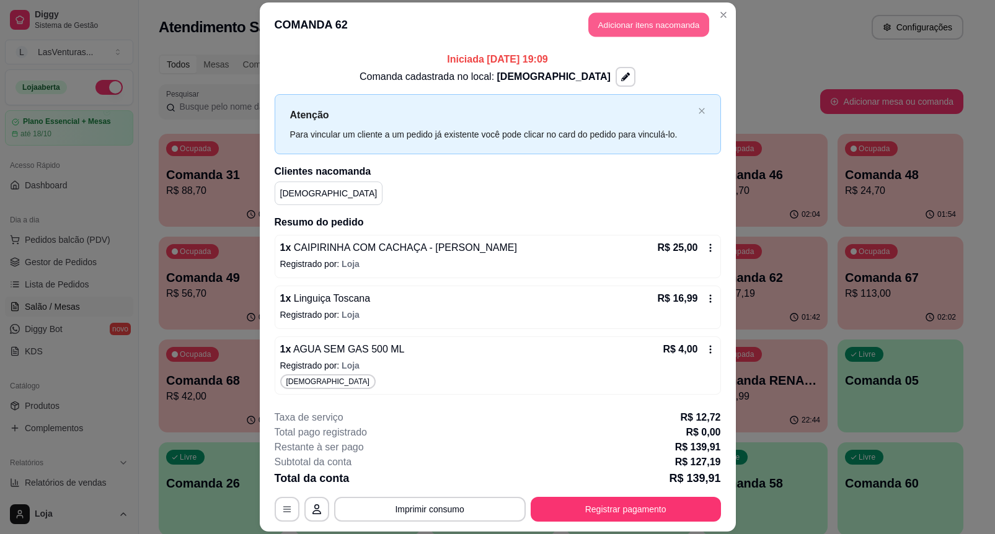
click at [622, 28] on button "Adicionar itens na comanda" at bounding box center [648, 25] width 121 height 24
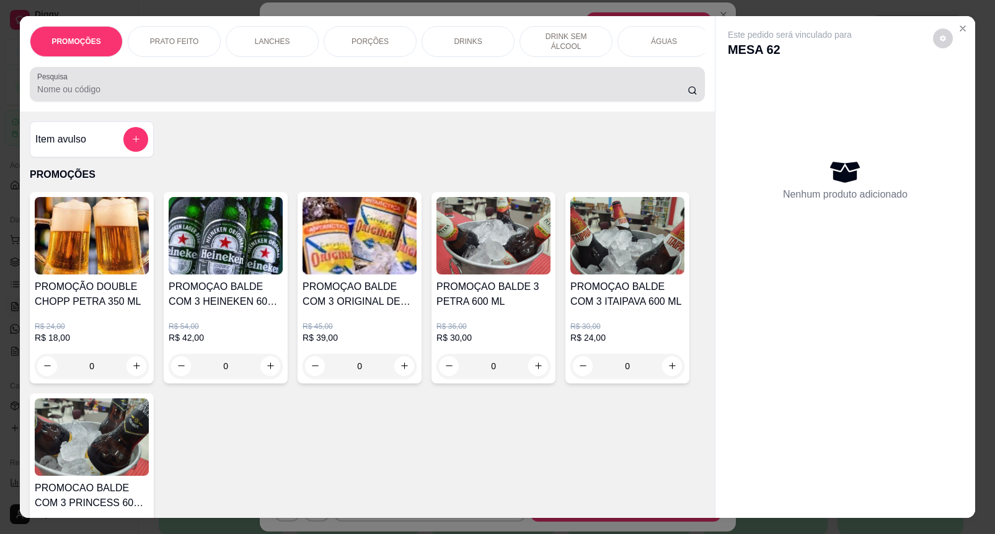
click at [340, 95] on input "Pesquisa" at bounding box center [362, 89] width 650 height 12
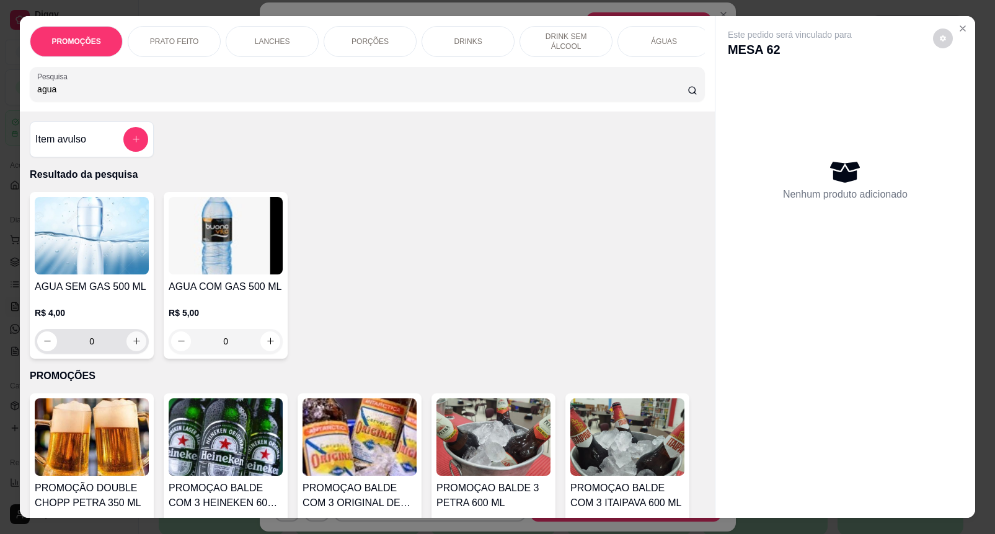
type input "agua"
click at [135, 346] on icon "increase-product-quantity" at bounding box center [136, 341] width 9 height 9
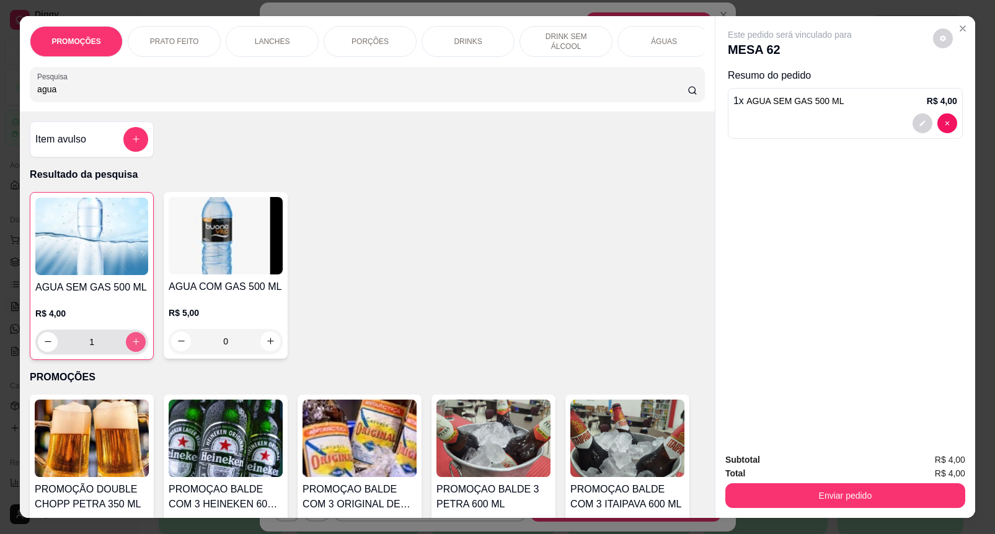
type input "1"
click at [135, 344] on button "increase-product-quantity" at bounding box center [136, 342] width 20 height 20
type input "2"
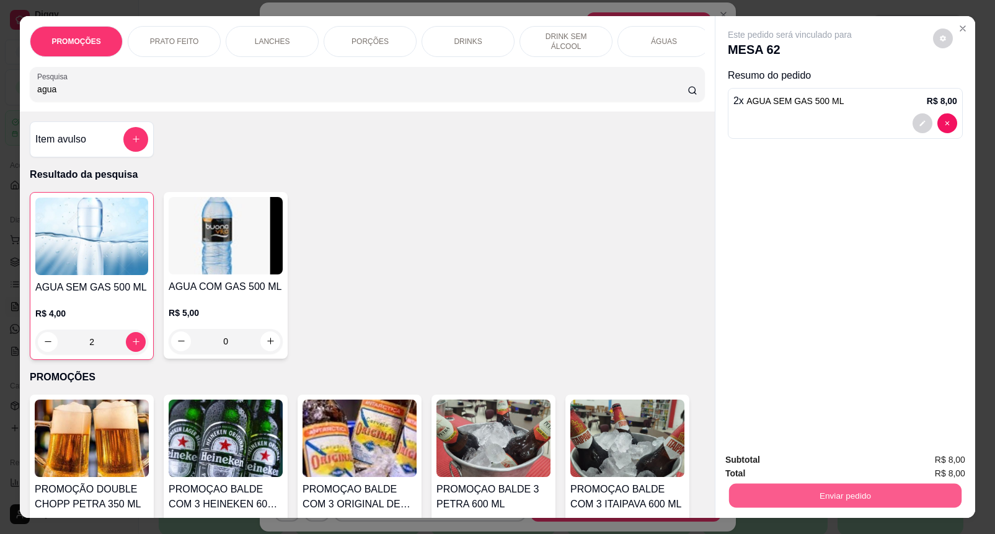
click at [748, 491] on button "Enviar pedido" at bounding box center [845, 496] width 232 height 24
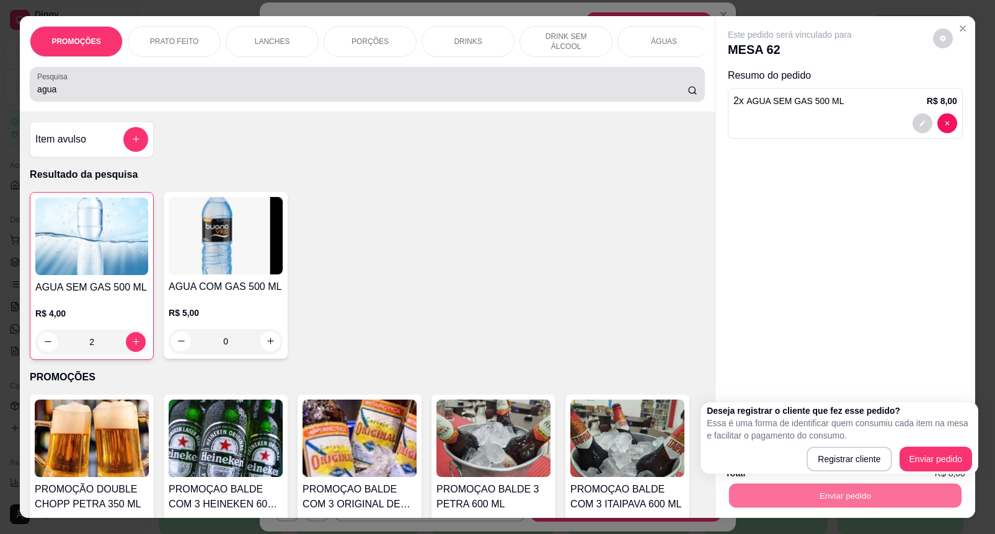
click at [349, 89] on input "agua" at bounding box center [362, 89] width 650 height 12
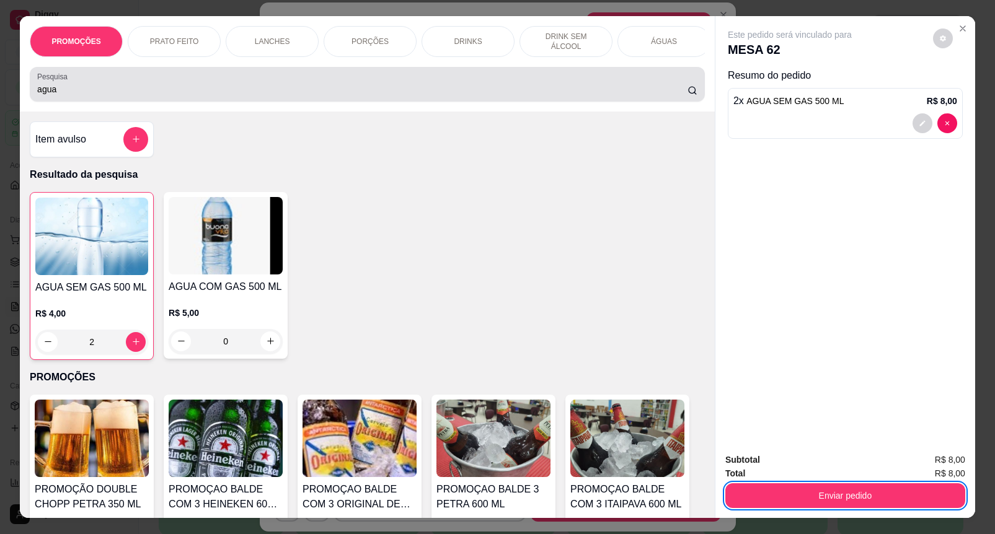
type input "agu"
click at [327, 88] on input "agu" at bounding box center [362, 89] width 650 height 12
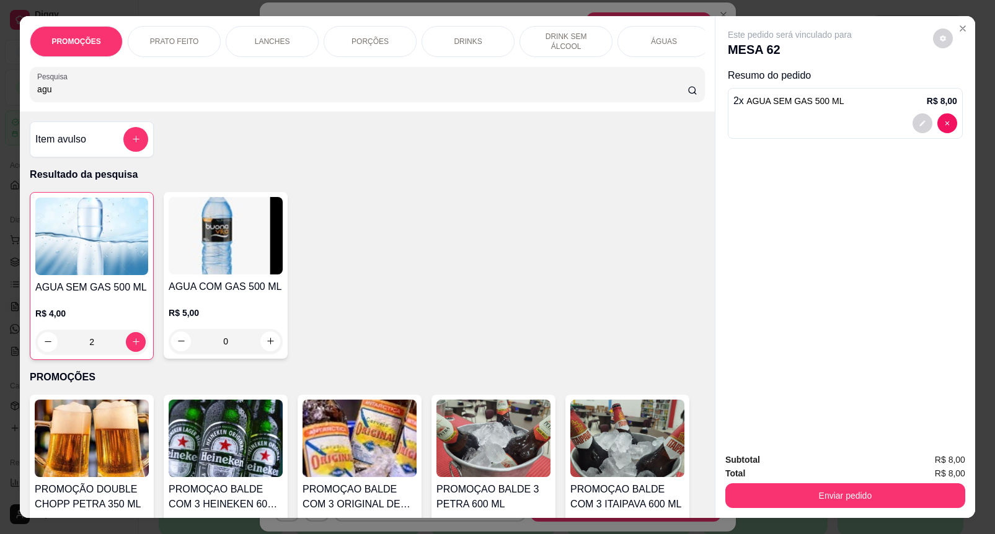
click at [327, 88] on input "agu" at bounding box center [362, 89] width 650 height 12
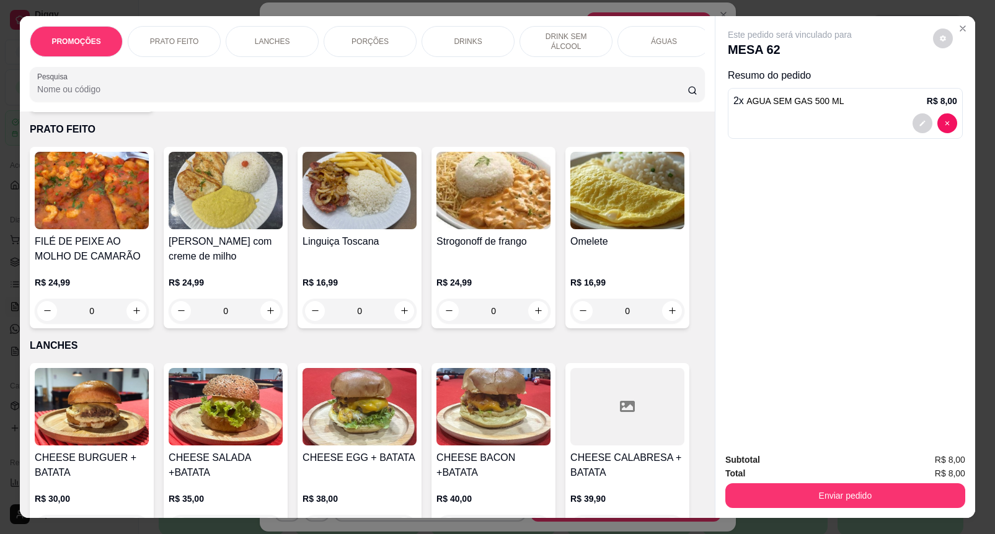
scroll to position [387, 0]
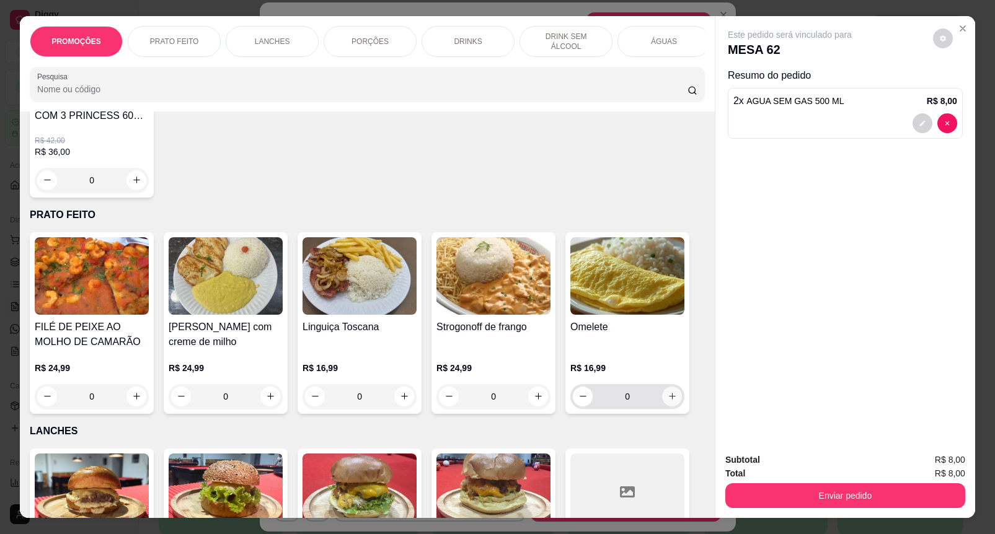
click at [668, 401] on icon "increase-product-quantity" at bounding box center [672, 396] width 9 height 9
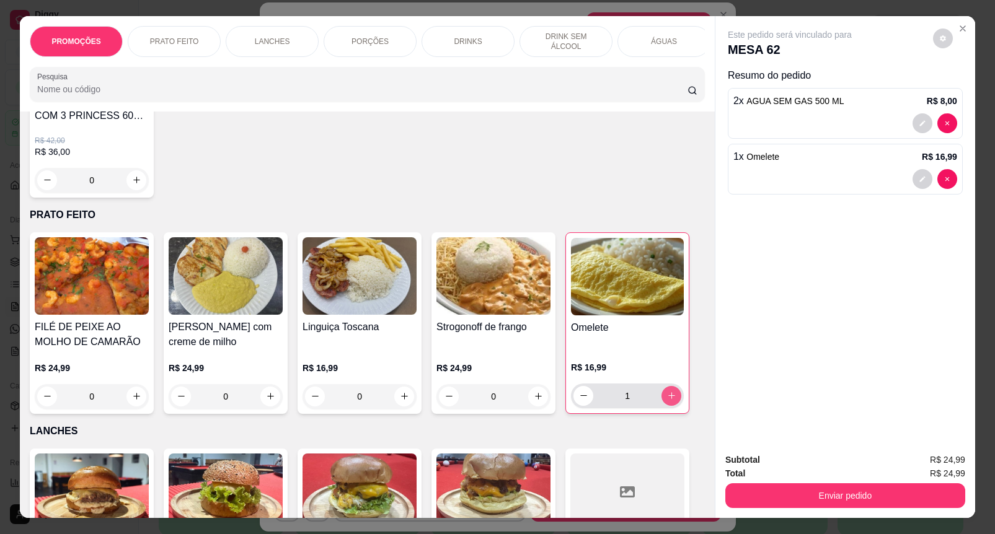
type input "1"
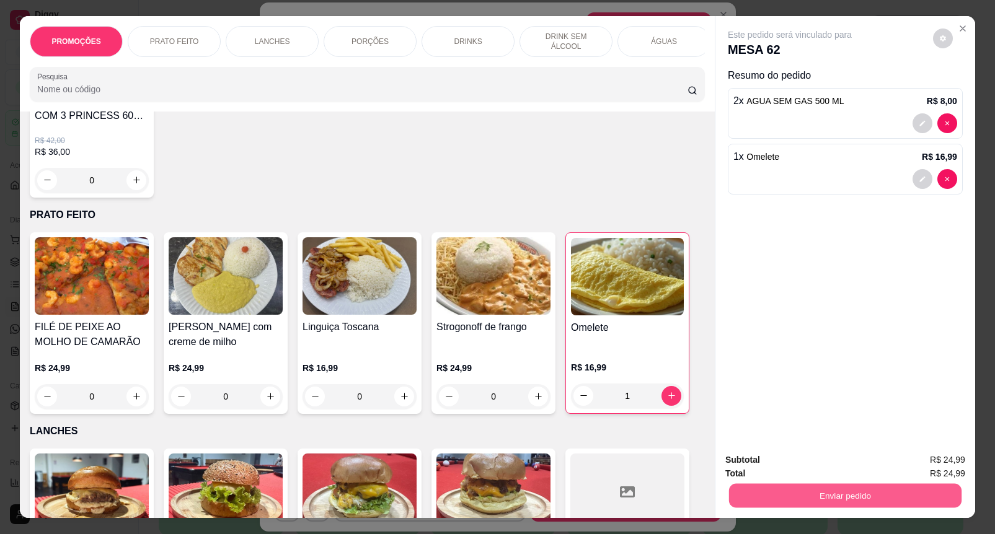
click at [805, 485] on button "Enviar pedido" at bounding box center [845, 496] width 232 height 24
click at [953, 457] on button "Enviar pedido" at bounding box center [932, 460] width 70 height 24
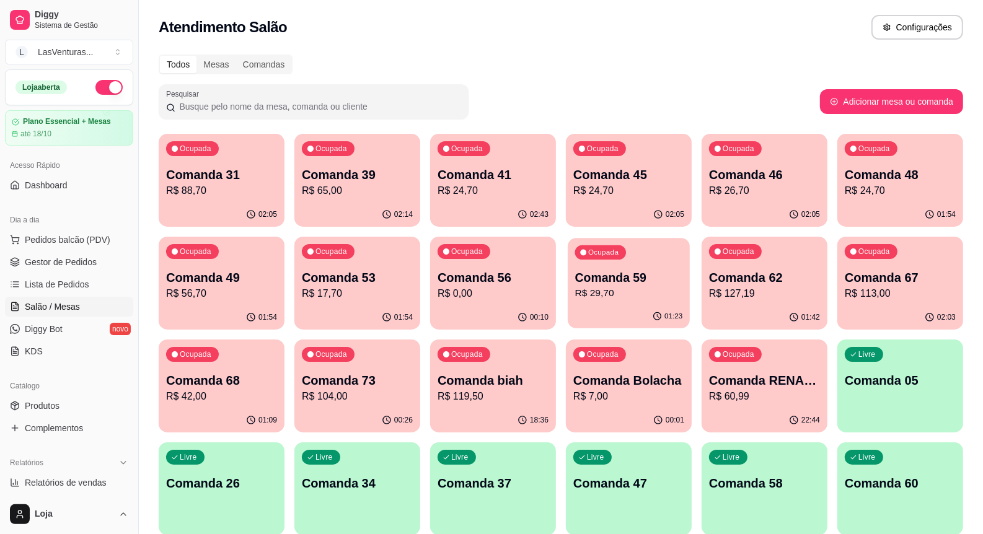
click at [664, 321] on div "01:23" at bounding box center [668, 317] width 30 height 10
click at [243, 392] on p "R$ 42,00" at bounding box center [222, 396] width 108 height 14
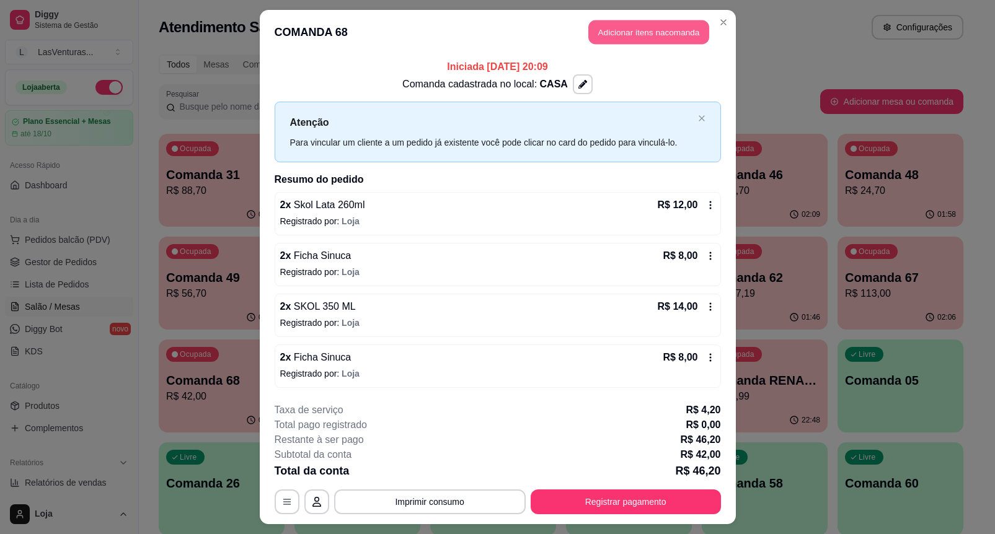
click at [612, 27] on button "Adicionar itens na comanda" at bounding box center [648, 32] width 121 height 24
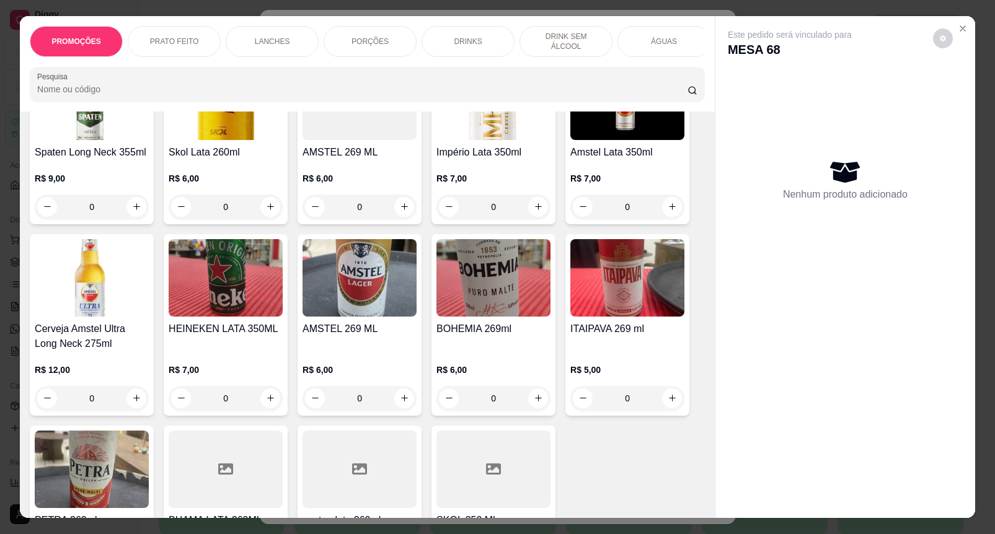
scroll to position [4959, 0]
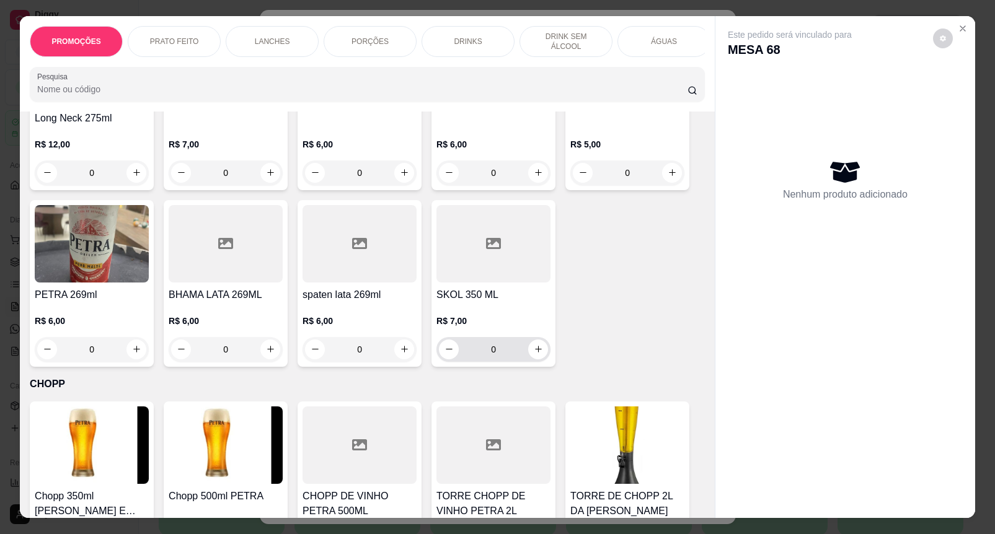
click at [544, 351] on div "SKOL 350 ML R$ 7,00 0" at bounding box center [493, 283] width 124 height 167
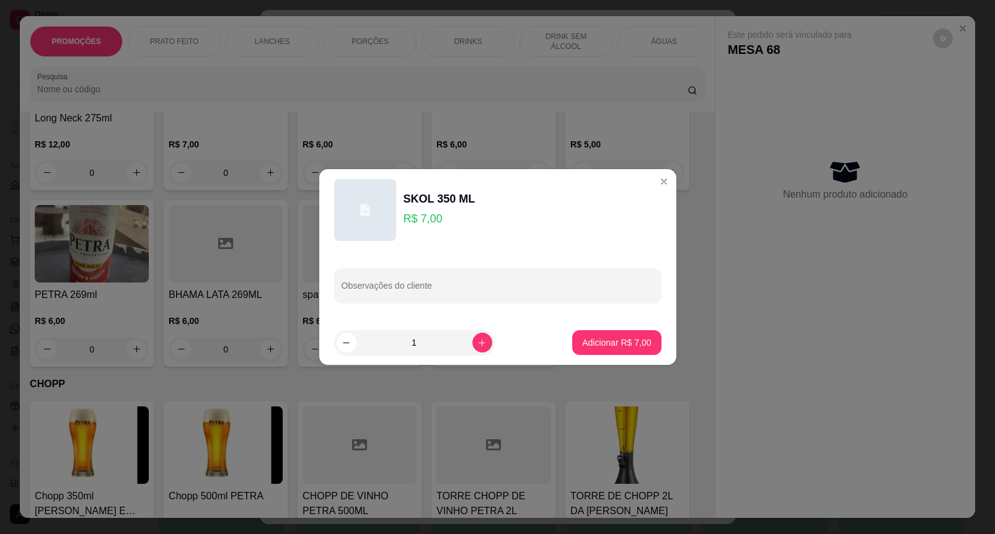
click at [633, 360] on footer "1 Adicionar R$ 7,00" at bounding box center [497, 342] width 357 height 45
click at [626, 351] on button "Adicionar R$ 7,00" at bounding box center [616, 342] width 89 height 25
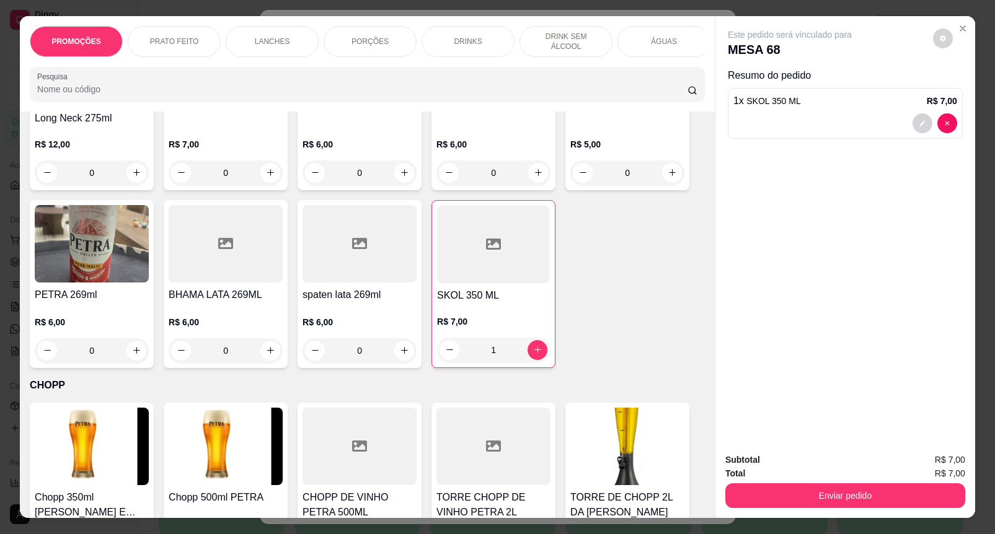
type input "1"
click at [832, 485] on button "Enviar pedido" at bounding box center [845, 495] width 240 height 25
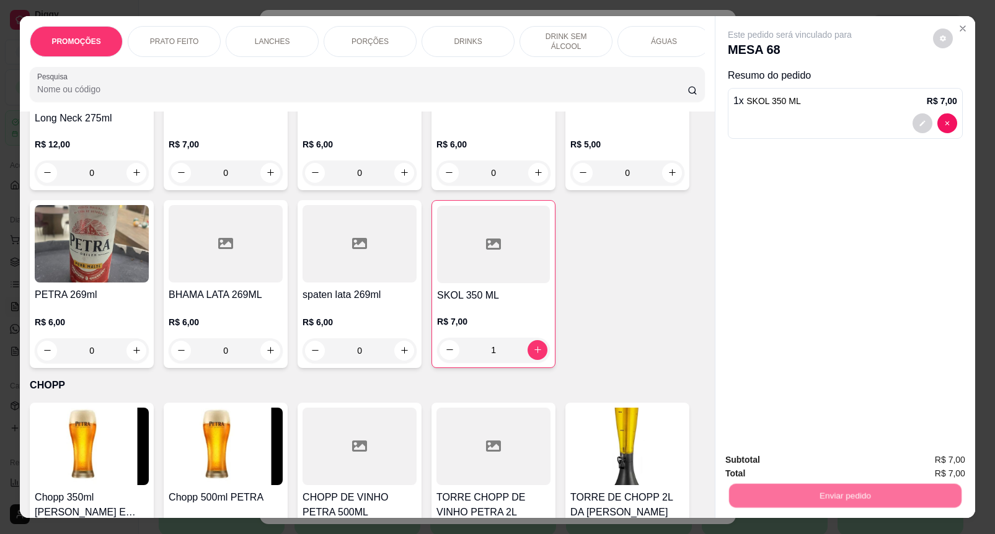
click at [951, 467] on button "Enviar pedido" at bounding box center [932, 459] width 68 height 23
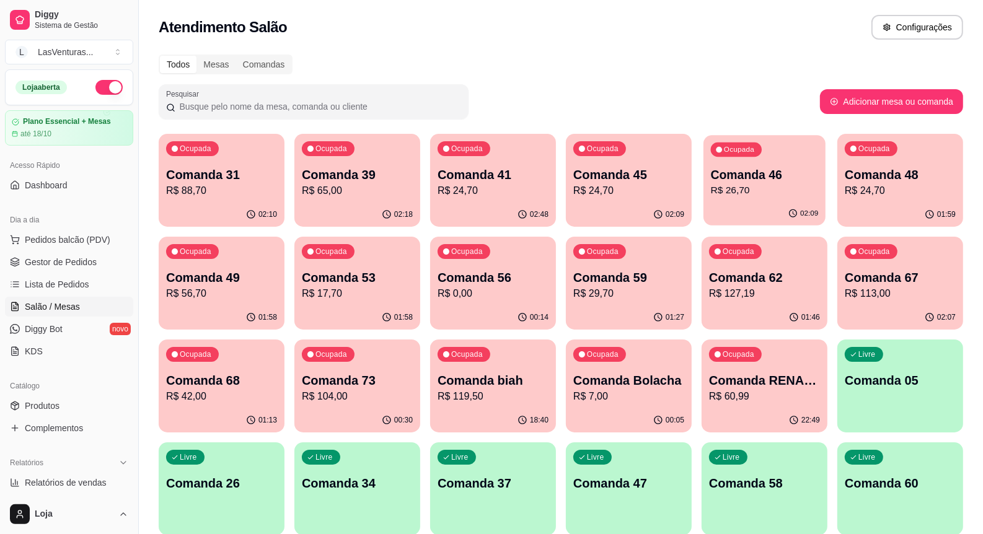
click at [797, 160] on div "Ocupada Comanda 46 R$ 26,70" at bounding box center [765, 168] width 122 height 67
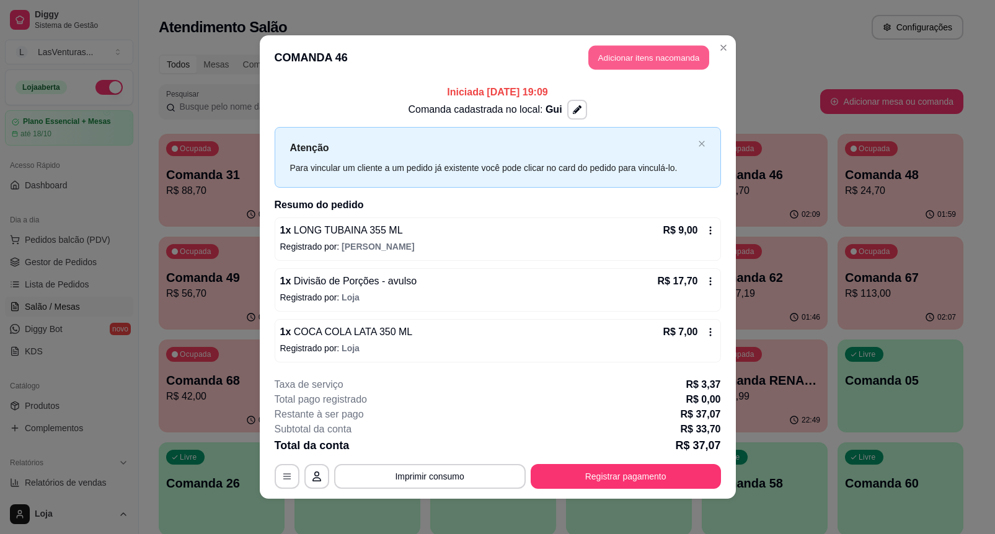
click at [626, 47] on button "Adicionar itens na comanda" at bounding box center [648, 58] width 121 height 24
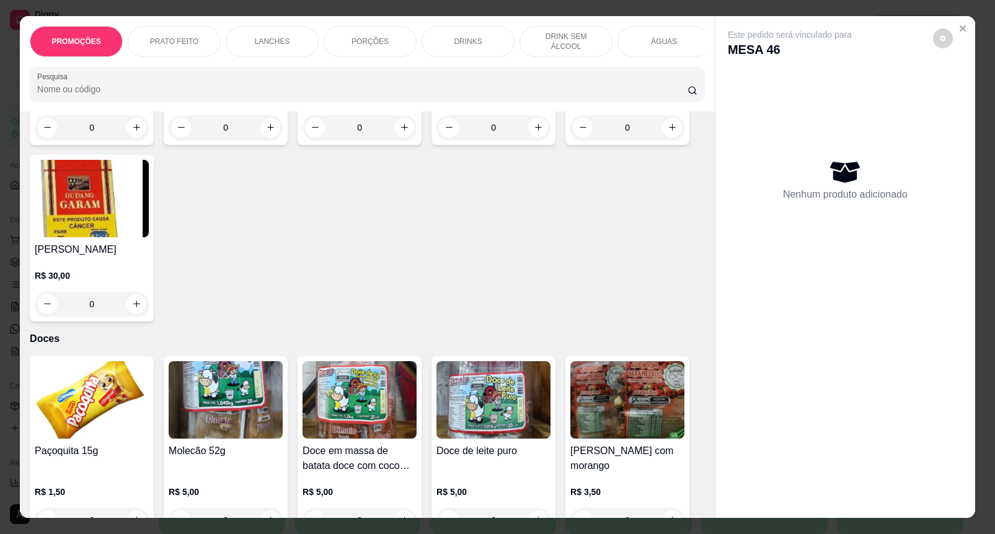
scroll to position [11634, 0]
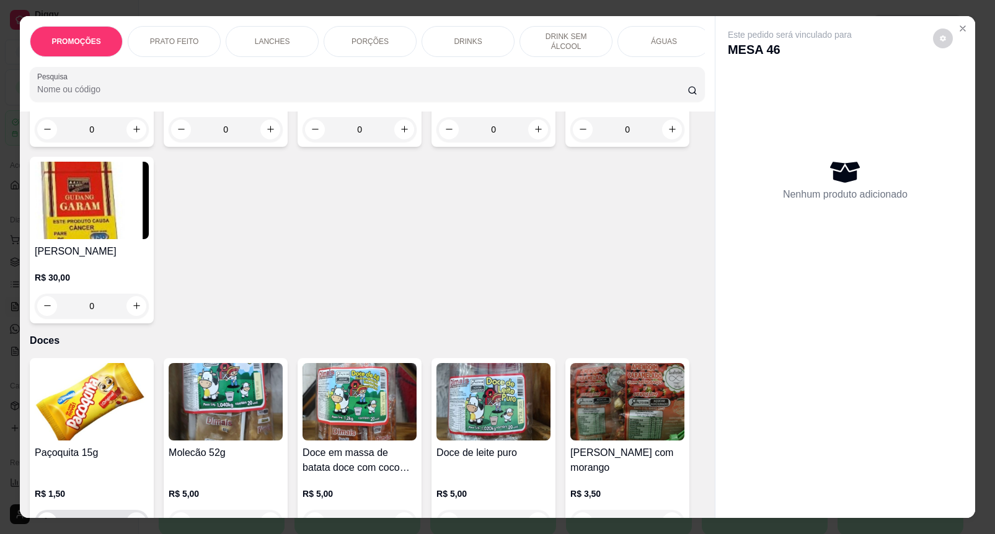
click at [132, 518] on icon "increase-product-quantity" at bounding box center [136, 522] width 9 height 9
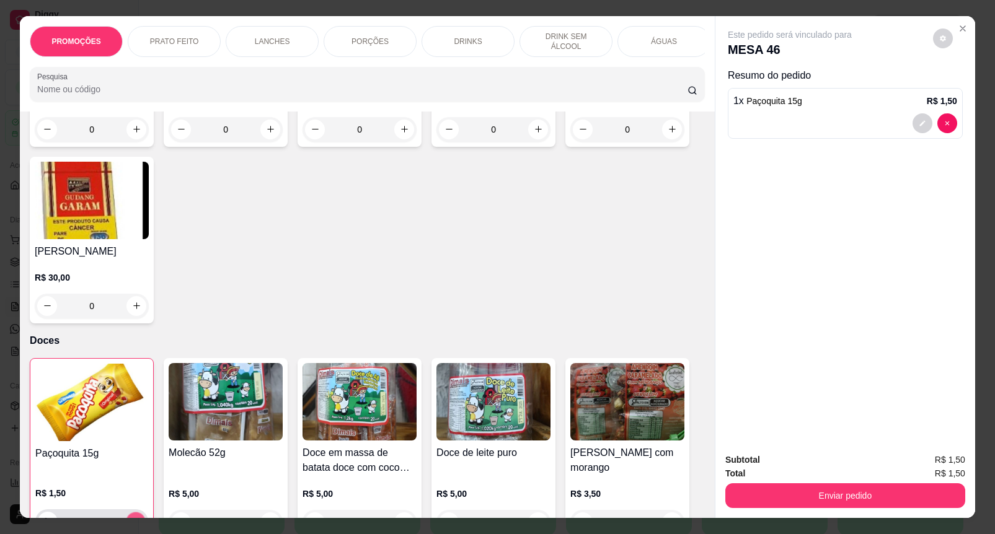
click at [131, 518] on icon "increase-product-quantity" at bounding box center [135, 522] width 9 height 9
click at [133, 519] on icon "increase-product-quantity" at bounding box center [136, 522] width 6 height 6
type input "3"
click at [761, 498] on button "Enviar pedido" at bounding box center [845, 495] width 240 height 25
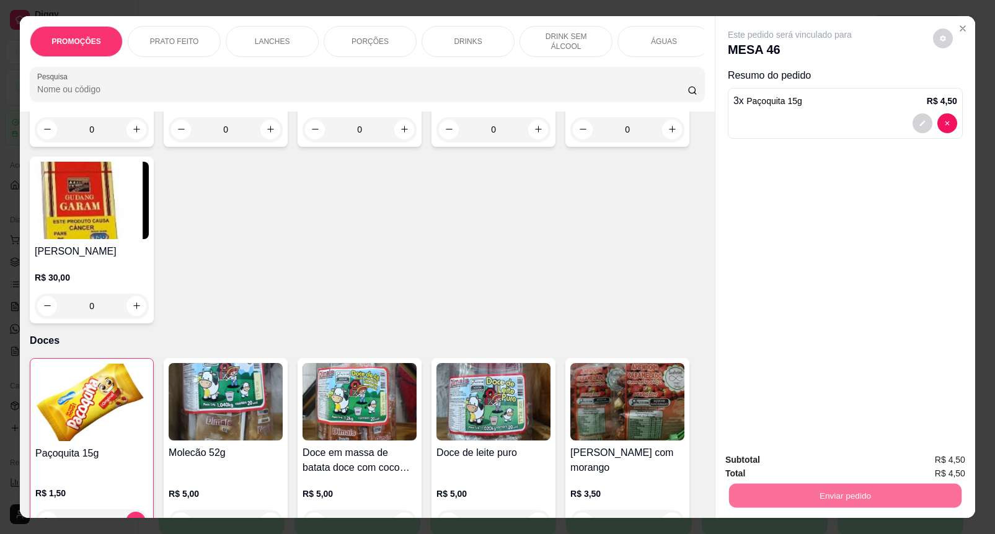
click at [925, 453] on button "Enviar pedido" at bounding box center [932, 459] width 68 height 23
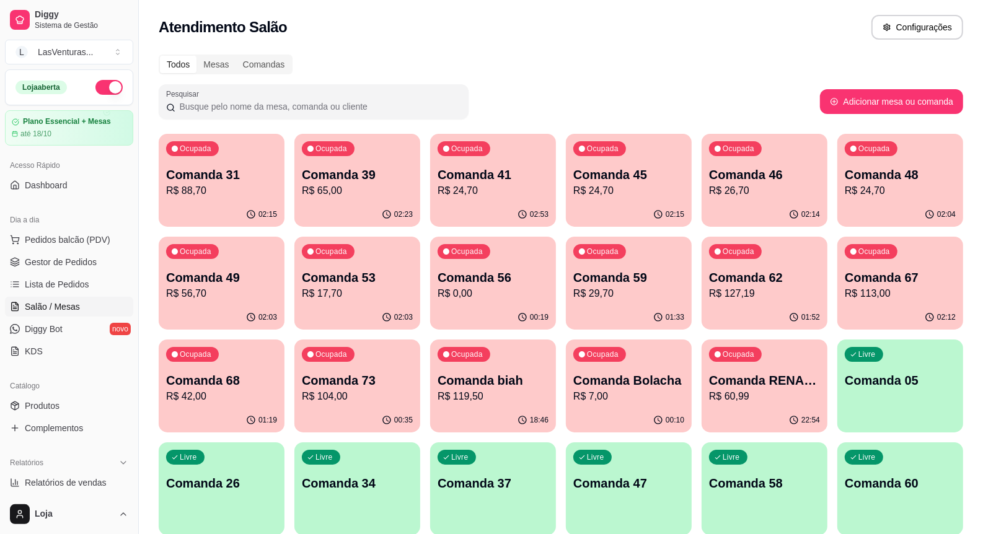
click at [881, 295] on p "R$ 113,00" at bounding box center [900, 293] width 111 height 15
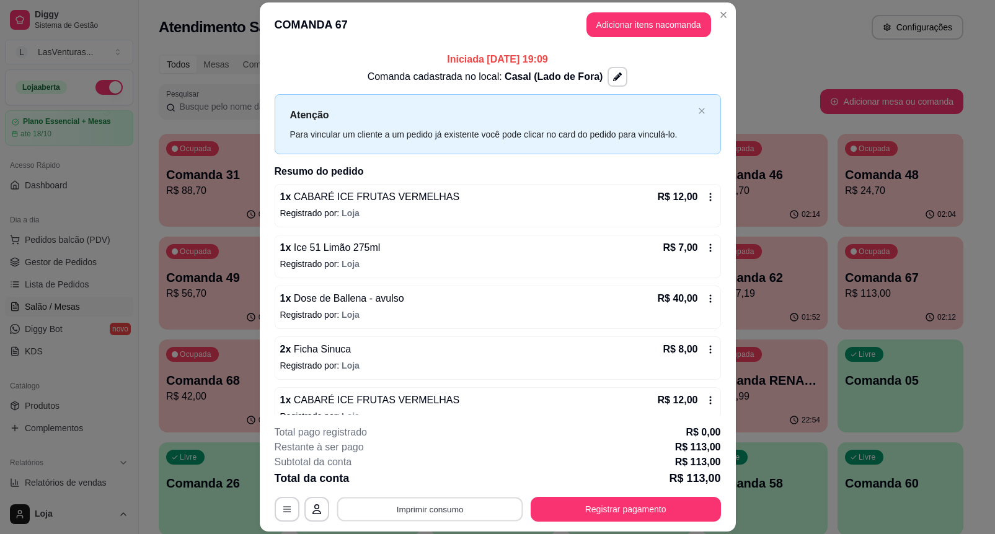
click at [398, 503] on button "Imprimir consumo" at bounding box center [430, 509] width 186 height 24
click at [426, 482] on button "IMPRESSORA" at bounding box center [427, 480] width 87 height 19
click at [685, 505] on button "Registrar pagamento" at bounding box center [625, 509] width 185 height 24
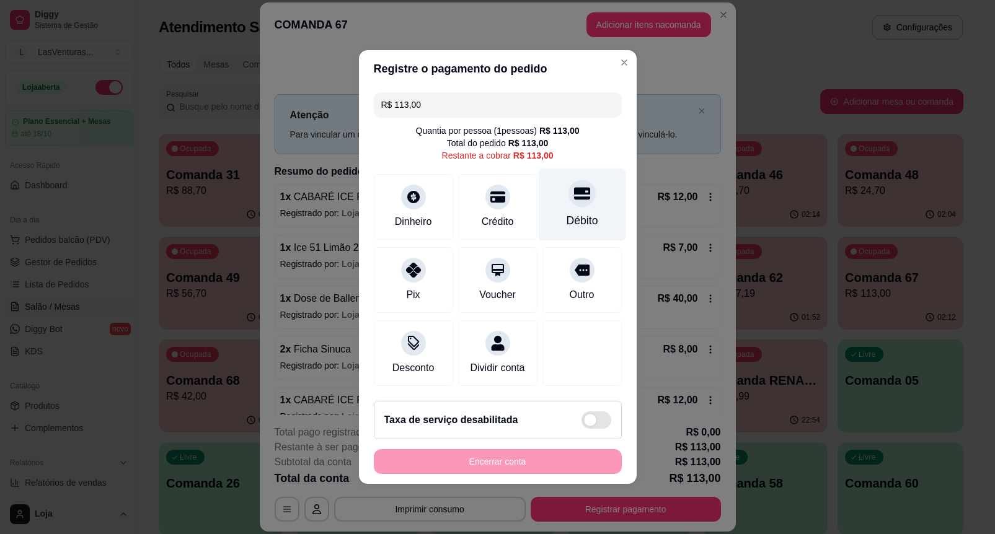
click at [603, 194] on div "Débito" at bounding box center [581, 205] width 87 height 73
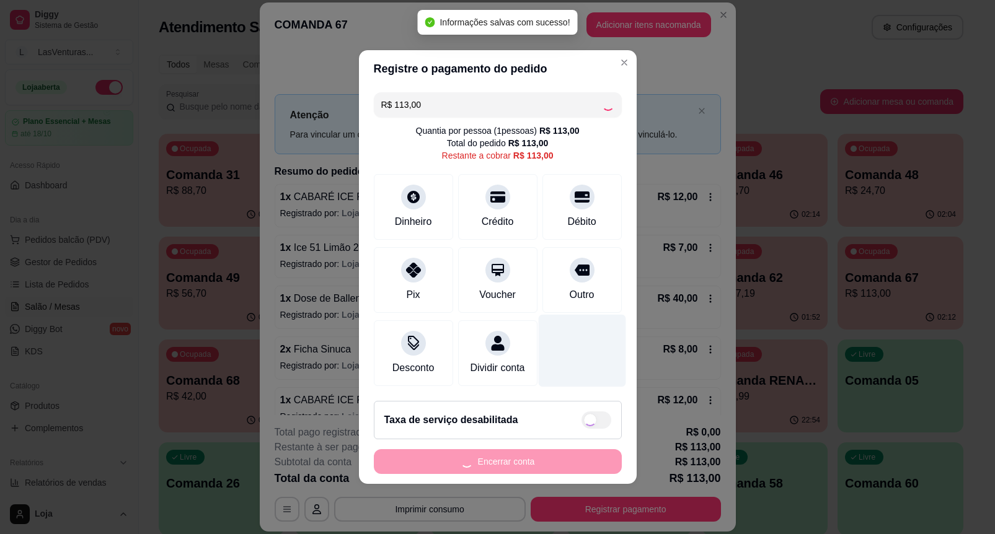
type input "R$ 0,00"
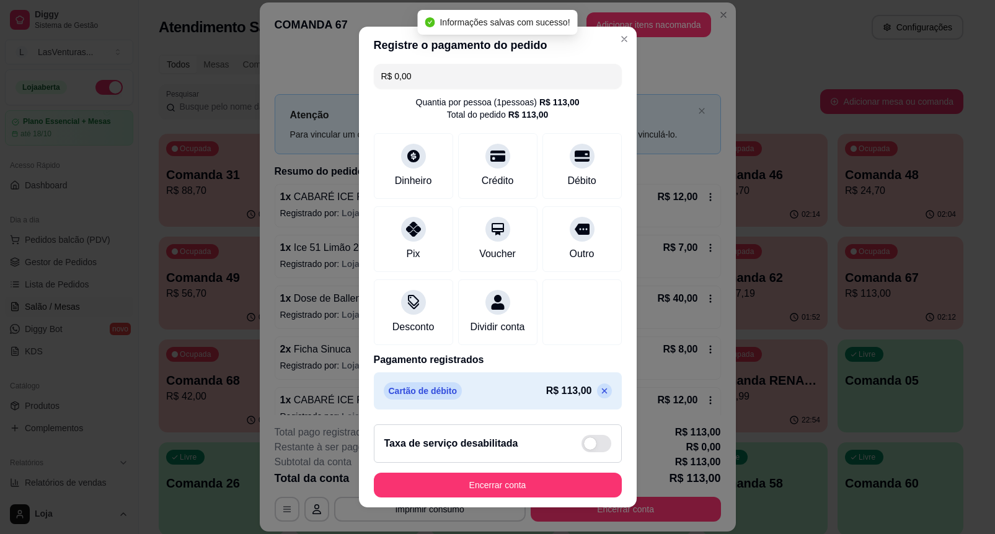
scroll to position [20, 0]
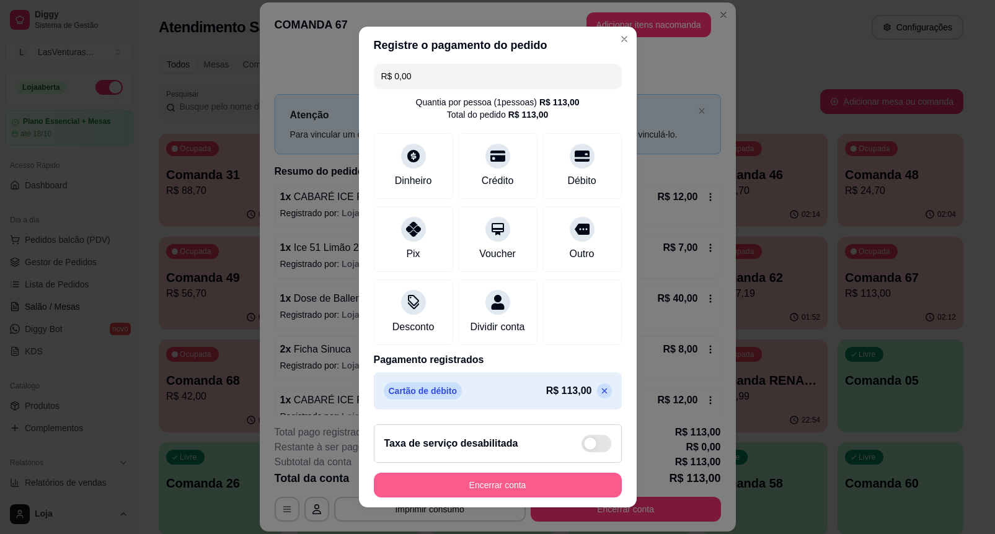
click at [561, 485] on button "Encerrar conta" at bounding box center [498, 485] width 248 height 25
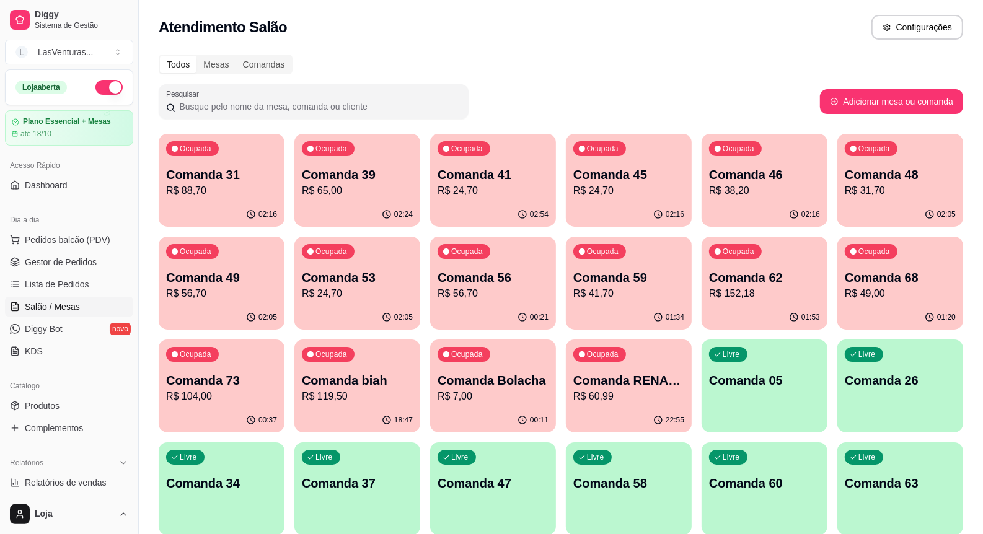
click at [681, 259] on div "Ocupada Comanda 59 R$ 41,70" at bounding box center [629, 271] width 126 height 69
click at [169, 181] on p "Comanda 31" at bounding box center [222, 175] width 108 height 17
click at [308, 200] on div "Ocupada Comanda 39 R$ 65,00" at bounding box center [357, 168] width 122 height 67
click at [494, 159] on div "Ocupada Comanda 41 R$ 24,70" at bounding box center [493, 168] width 122 height 67
click at [314, 206] on div "02:25" at bounding box center [357, 215] width 126 height 24
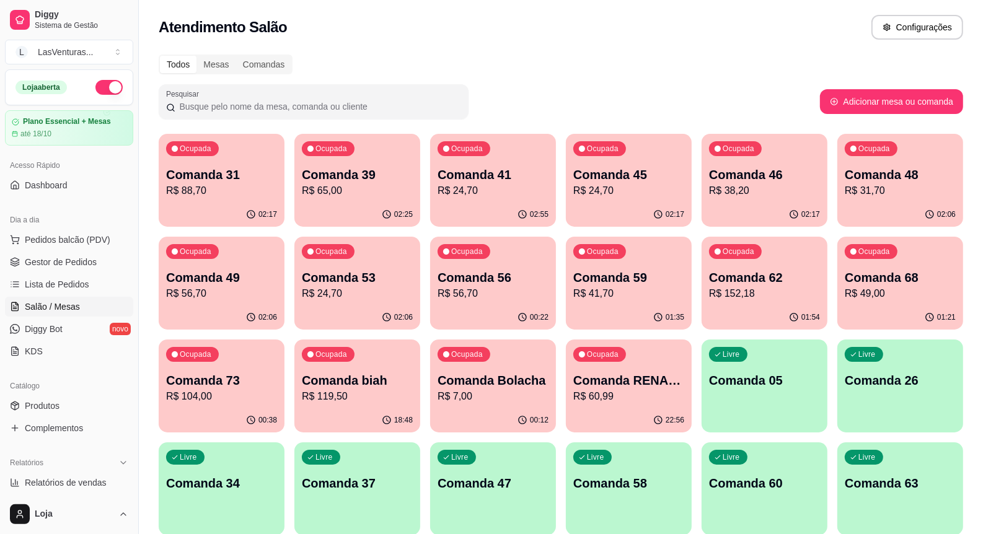
click at [324, 209] on div "02:25" at bounding box center [357, 215] width 126 height 24
click at [525, 211] on div "02:55" at bounding box center [493, 215] width 126 height 24
click at [647, 161] on div "Ocupada Comanda 45 R$ 24,70" at bounding box center [629, 168] width 126 height 69
click at [759, 172] on p "Comanda 46" at bounding box center [765, 175] width 108 height 17
click at [903, 200] on div "Ocupada Comanda 48 R$ 31,70" at bounding box center [900, 168] width 122 height 67
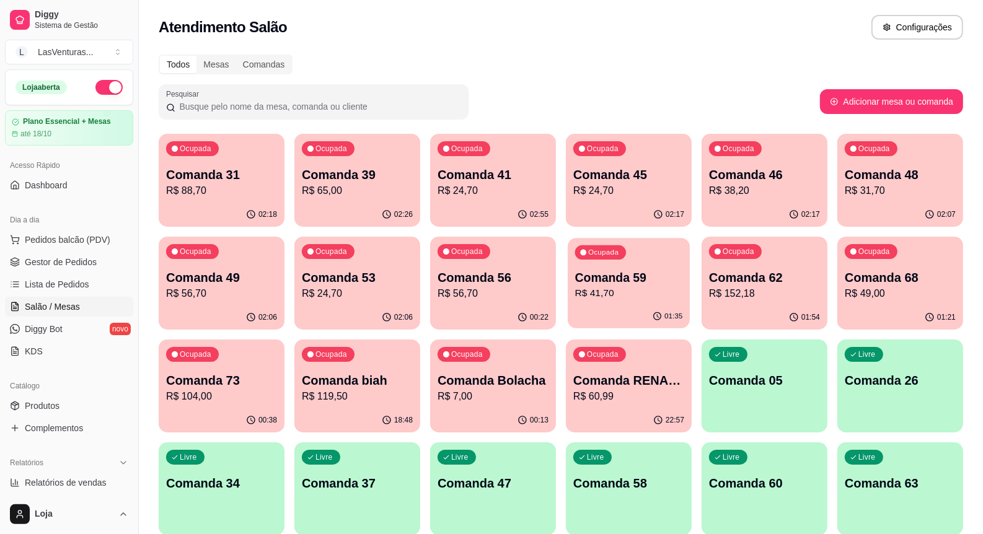
click at [631, 278] on p "Comanda 59" at bounding box center [629, 278] width 108 height 17
click at [758, 286] on p "R$ 152,18" at bounding box center [764, 293] width 111 height 15
click at [914, 293] on p "R$ 49,00" at bounding box center [900, 293] width 111 height 15
click at [369, 308] on div "02:06" at bounding box center [357, 318] width 126 height 24
click at [99, 242] on span "Pedidos balcão (PDV)" at bounding box center [68, 240] width 86 height 12
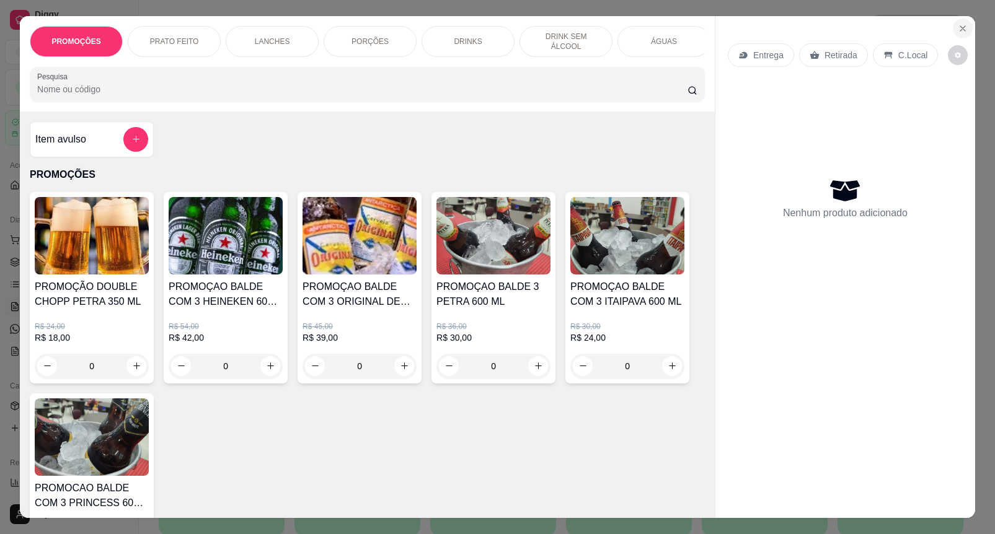
click at [958, 24] on icon "Close" at bounding box center [963, 29] width 10 height 10
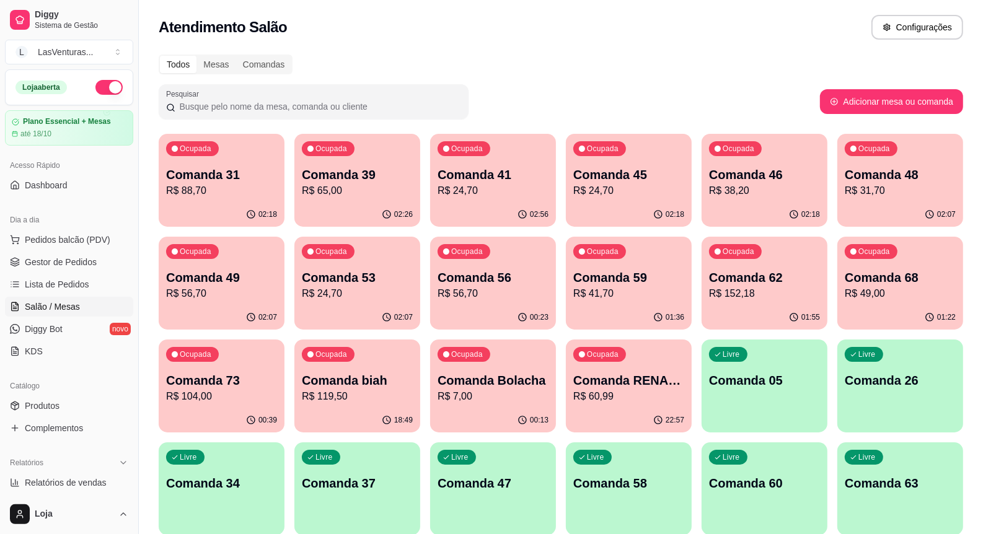
click at [386, 200] on div "Ocupada Comanda 39 R$ 65,00" at bounding box center [357, 168] width 126 height 69
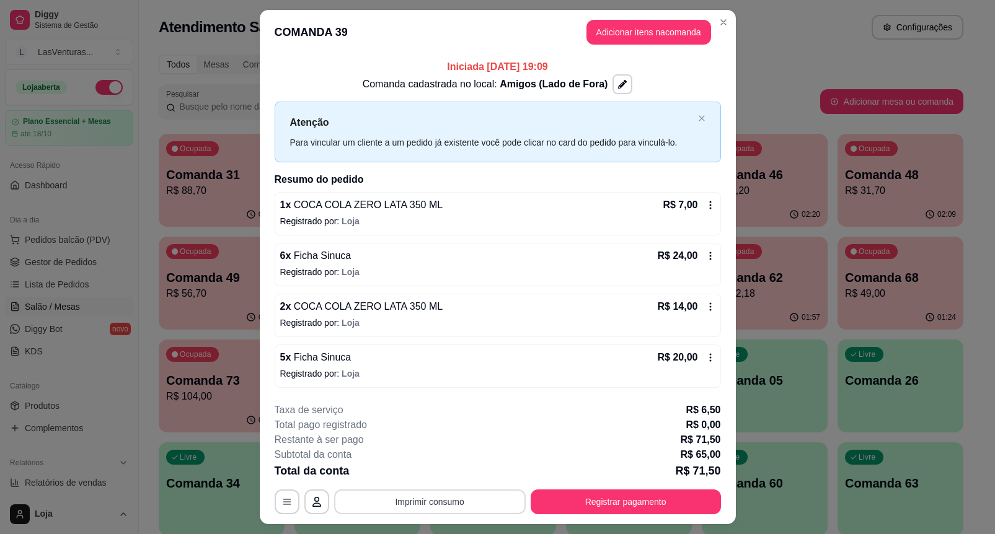
click at [459, 504] on button "Imprimir consumo" at bounding box center [430, 502] width 192 height 25
click at [456, 474] on button "IMPRESSORA" at bounding box center [427, 473] width 87 height 19
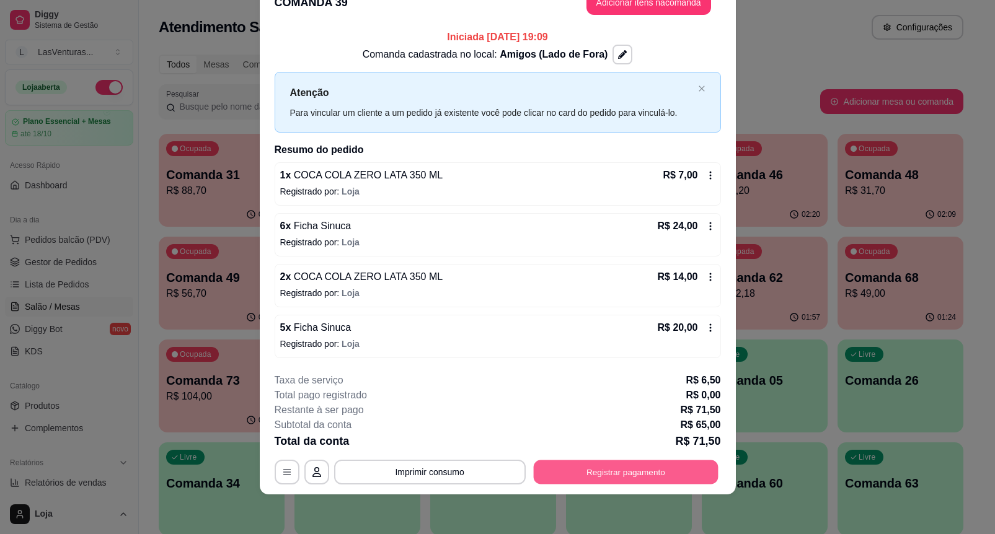
click at [674, 470] on button "Registrar pagamento" at bounding box center [625, 472] width 185 height 24
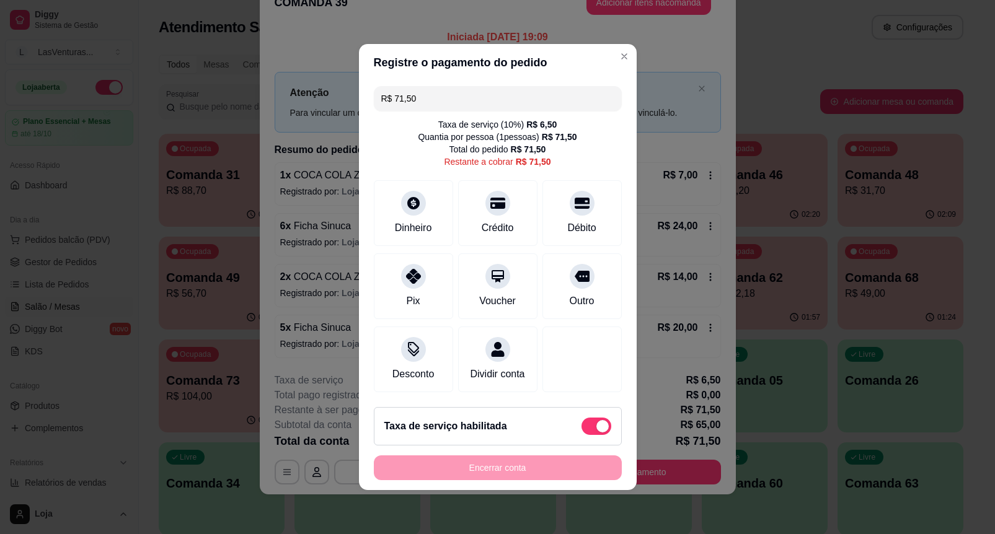
click at [439, 100] on input "R$ 71,50" at bounding box center [497, 98] width 233 height 25
click at [487, 187] on div "Crédito" at bounding box center [497, 211] width 87 height 73
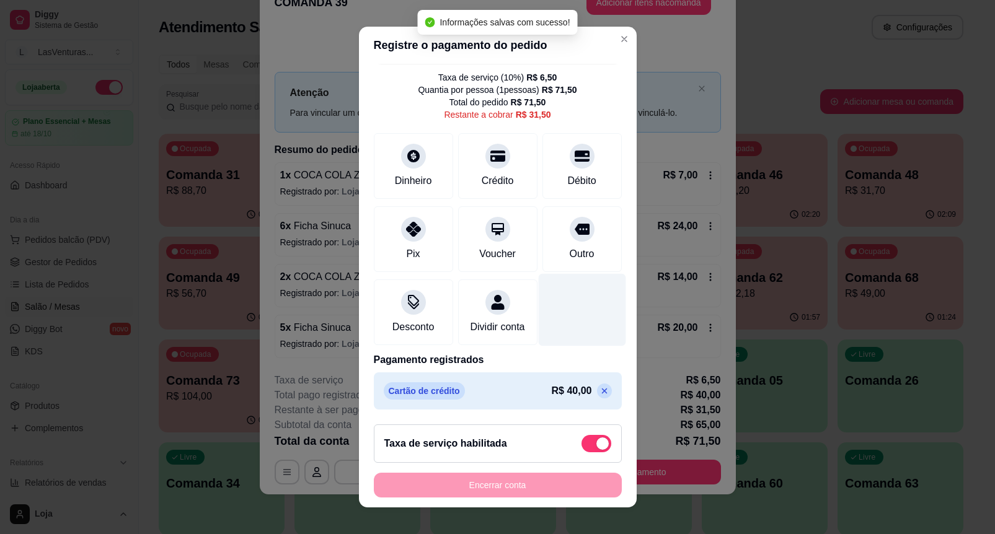
scroll to position [45, 0]
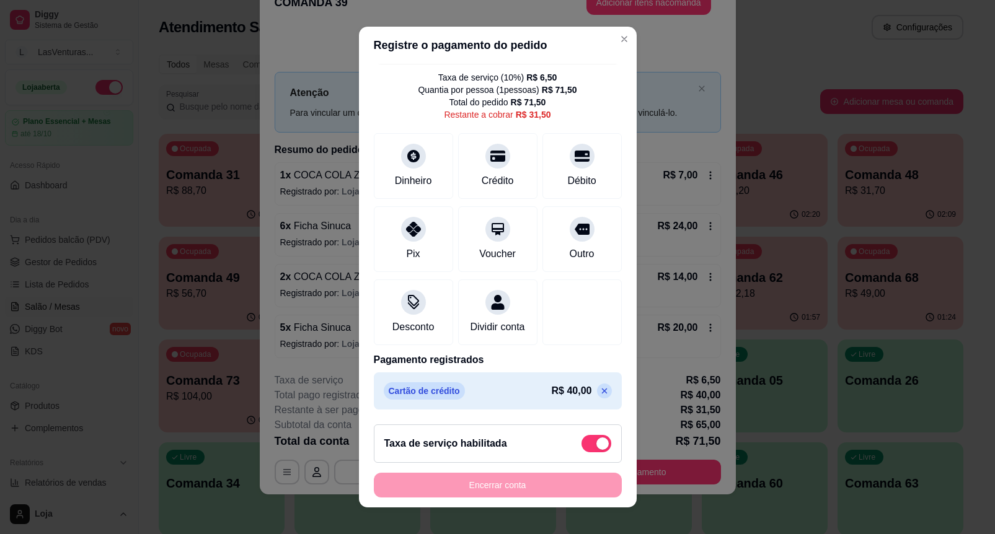
click at [594, 141] on div "R$ 31,50 Taxa de serviço ( 10 %) R$ 6,50 Quantia por pessoa ( 1 pessoas) R$ 71,…" at bounding box center [498, 239] width 278 height 351
click at [575, 148] on div "Débito" at bounding box center [581, 164] width 87 height 73
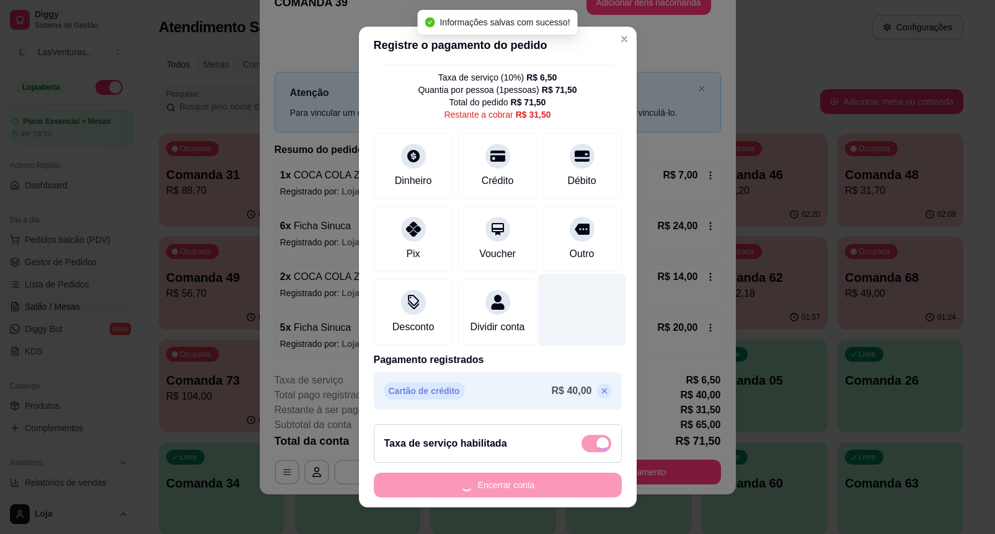
type input "R$ 0,00"
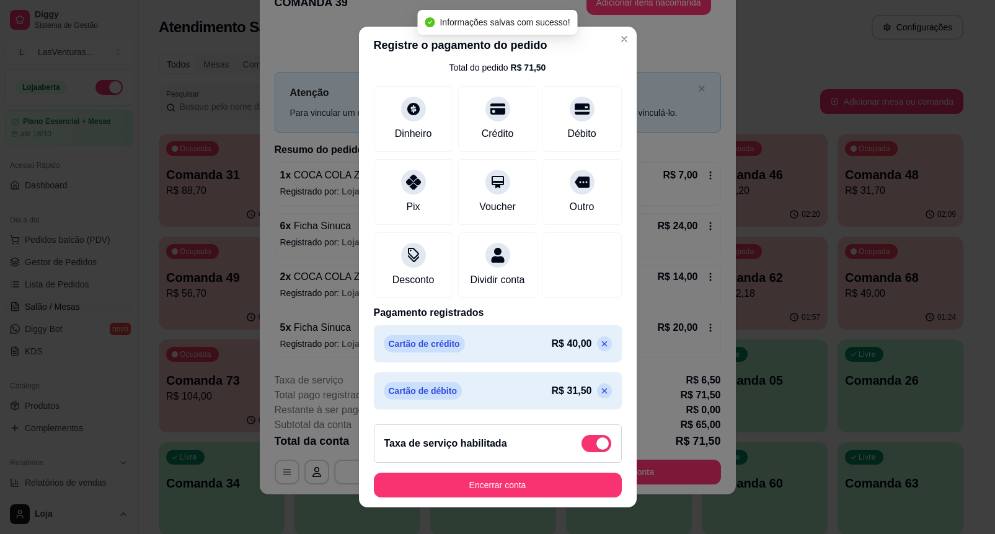
scroll to position [79, 0]
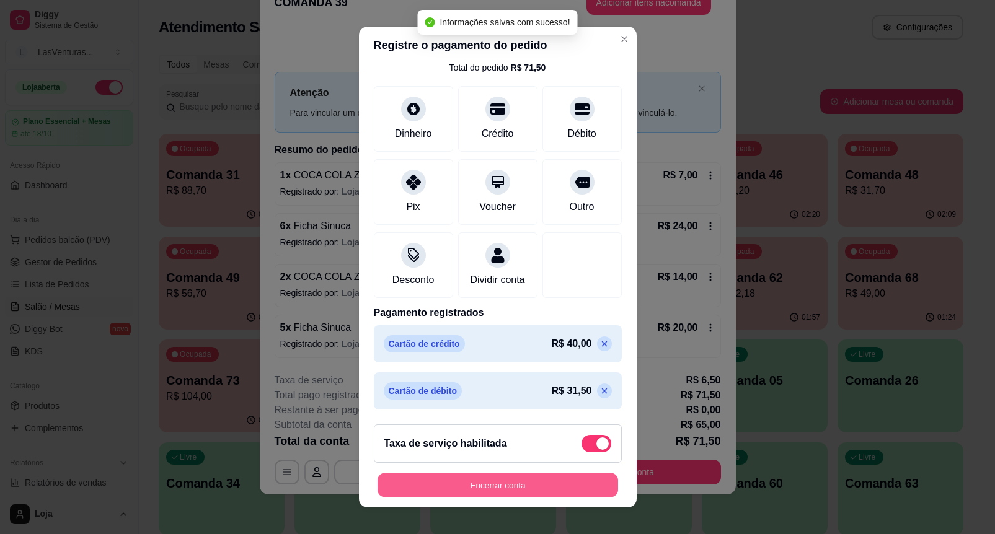
click at [559, 487] on button "Encerrar conta" at bounding box center [497, 486] width 241 height 24
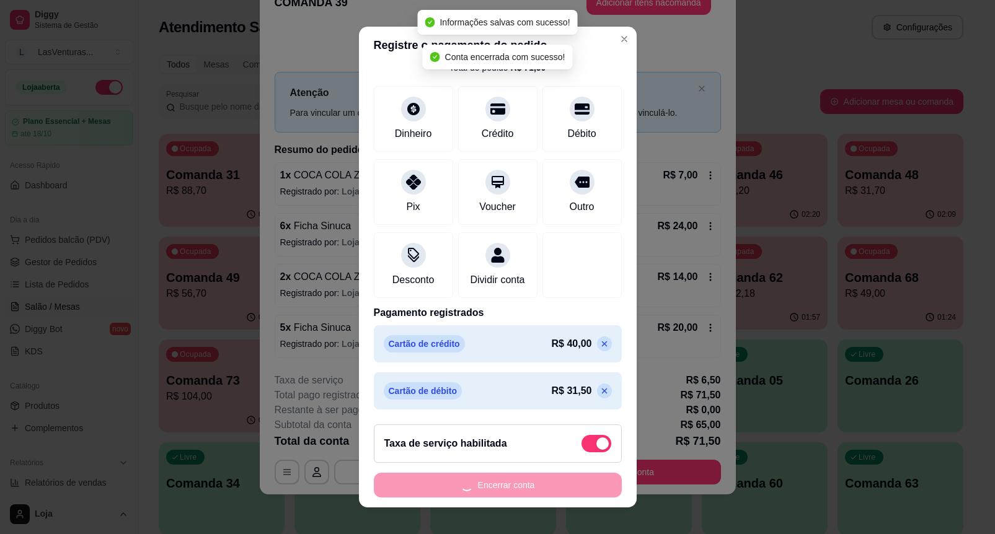
scroll to position [0, 0]
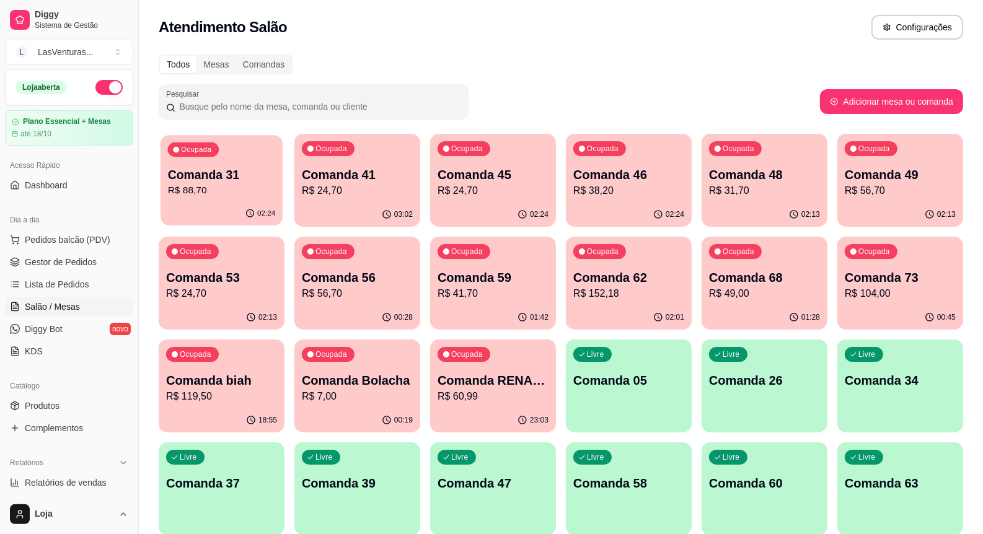
click at [248, 169] on p "Comanda 31" at bounding box center [222, 175] width 108 height 17
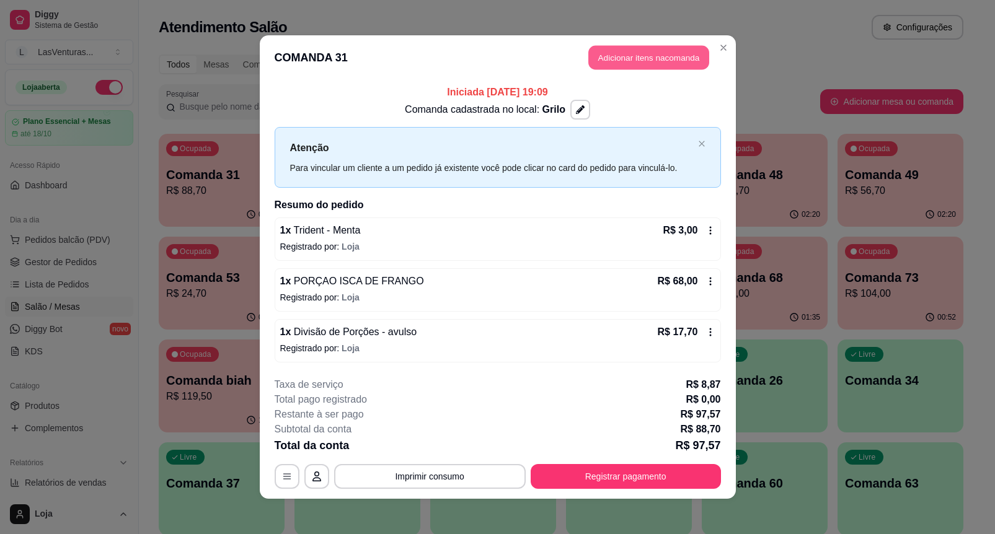
click at [615, 48] on button "Adicionar itens na comanda" at bounding box center [648, 58] width 121 height 24
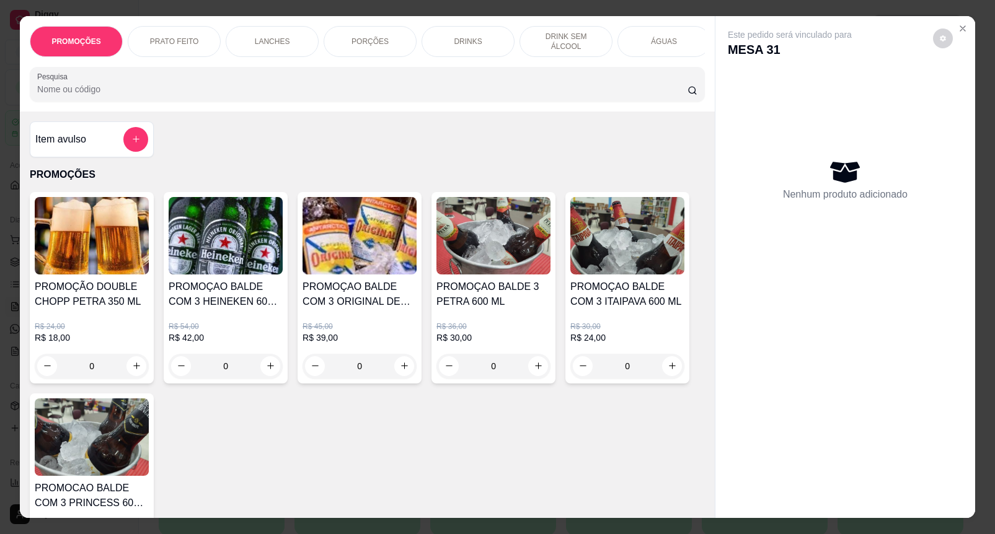
click at [147, 148] on div "Item avulso" at bounding box center [92, 139] width 124 height 36
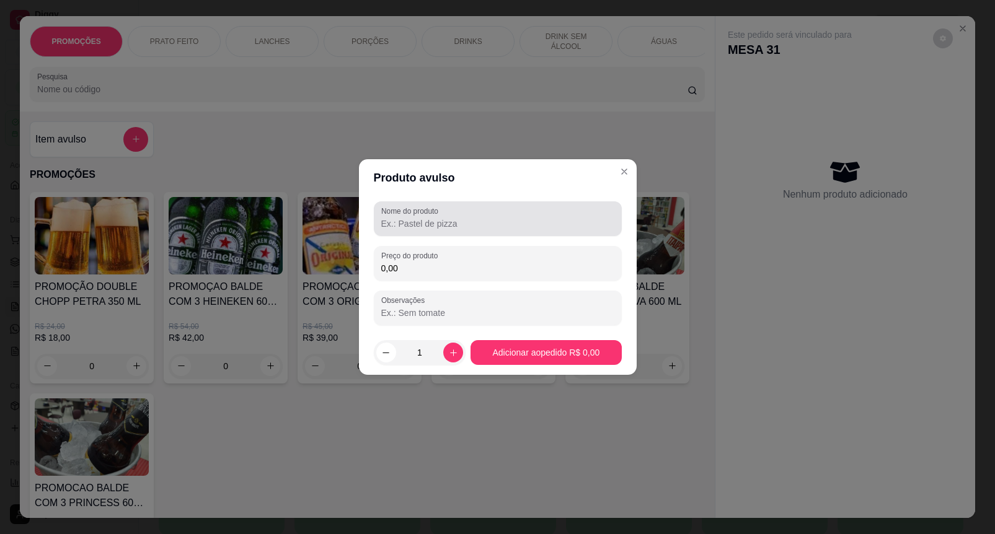
click at [400, 208] on label "Nome do produto" at bounding box center [411, 211] width 61 height 11
click at [400, 218] on input "Nome do produto" at bounding box center [497, 224] width 233 height 12
click at [400, 208] on label "Nome do produto" at bounding box center [411, 211] width 61 height 11
click at [400, 218] on input "Nome do produto" at bounding box center [497, 224] width 233 height 12
drag, startPoint x: 394, startPoint y: 232, endPoint x: 283, endPoint y: 234, distance: 110.3
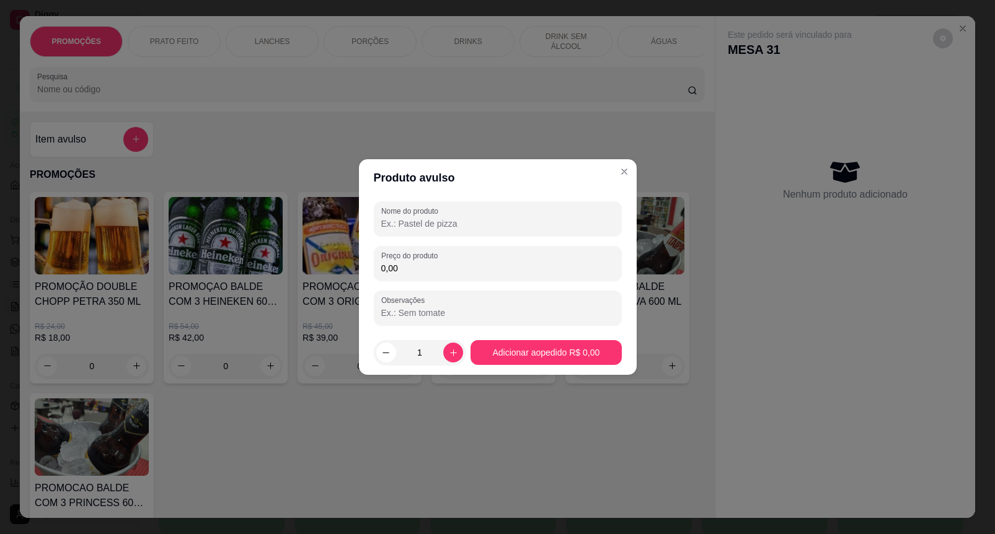
click at [366, 215] on div "Nome do produto Preço do produto 0,00 Observações" at bounding box center [498, 263] width 278 height 134
click at [451, 246] on div "Preço do produto 0,00" at bounding box center [498, 263] width 248 height 35
click at [456, 236] on div "Nome do produto" at bounding box center [498, 218] width 248 height 35
paste input "Divisão de Porções"
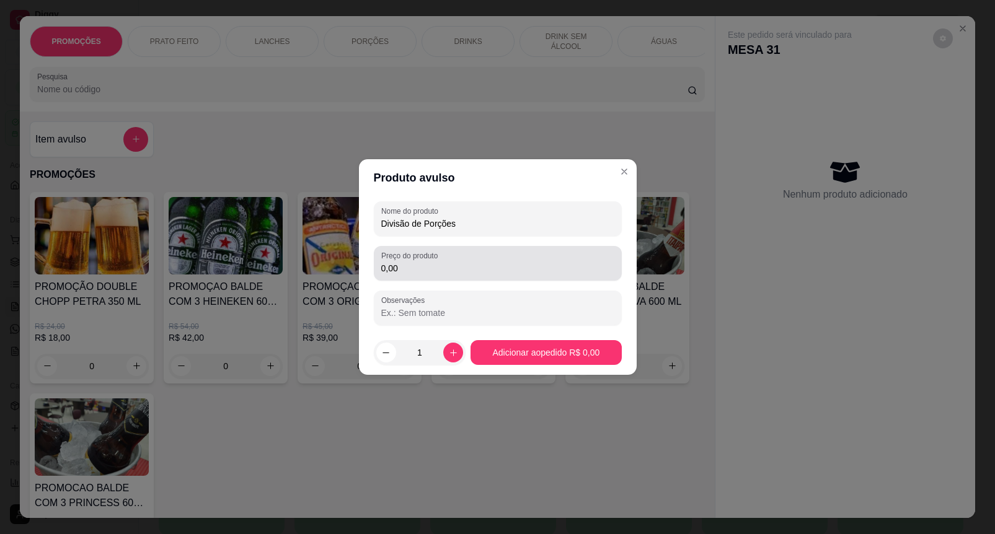
type input "Divisão de Porções"
click at [524, 267] on input "0,00" at bounding box center [497, 268] width 233 height 12
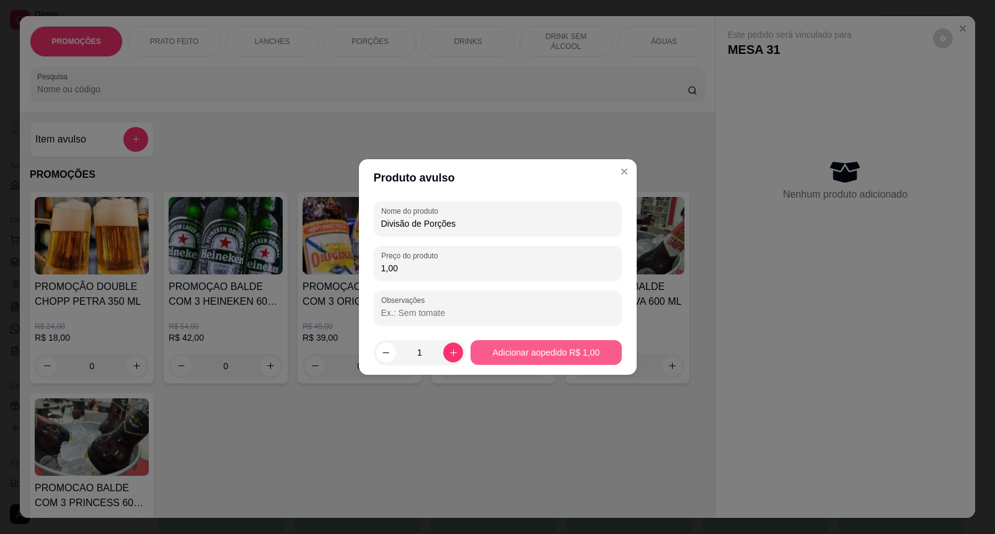
type input "1,00"
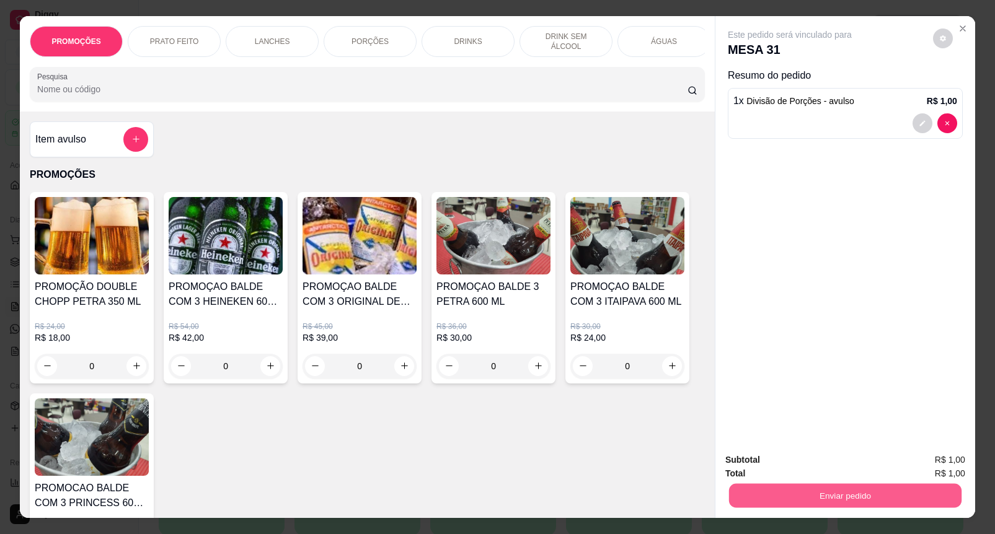
click at [835, 498] on button "Enviar pedido" at bounding box center [845, 496] width 232 height 24
click at [928, 467] on button "Enviar pedido" at bounding box center [932, 459] width 68 height 23
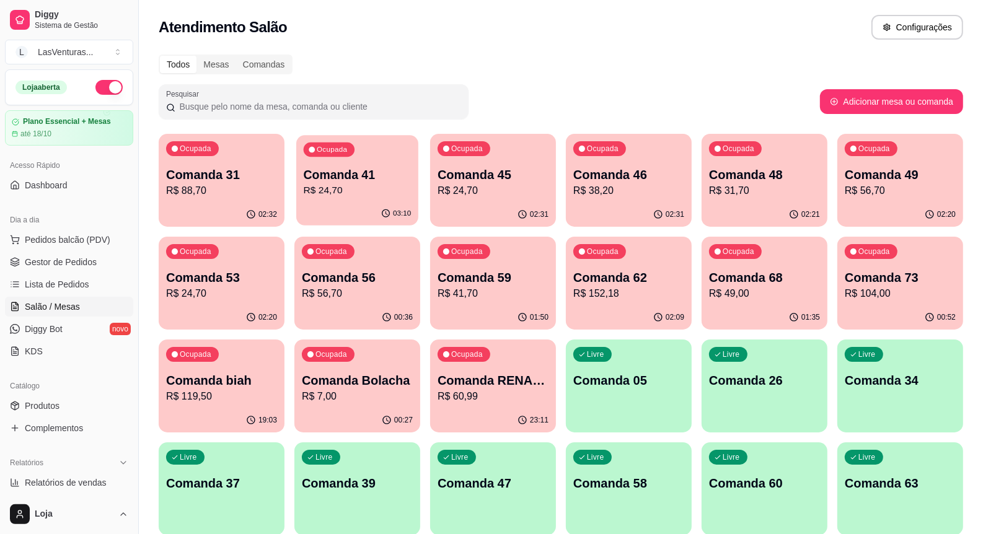
click at [352, 203] on div "03:10" at bounding box center [357, 214] width 122 height 24
click at [401, 198] on div "Ocupada Comanda 41 R$ 24,70" at bounding box center [357, 168] width 122 height 67
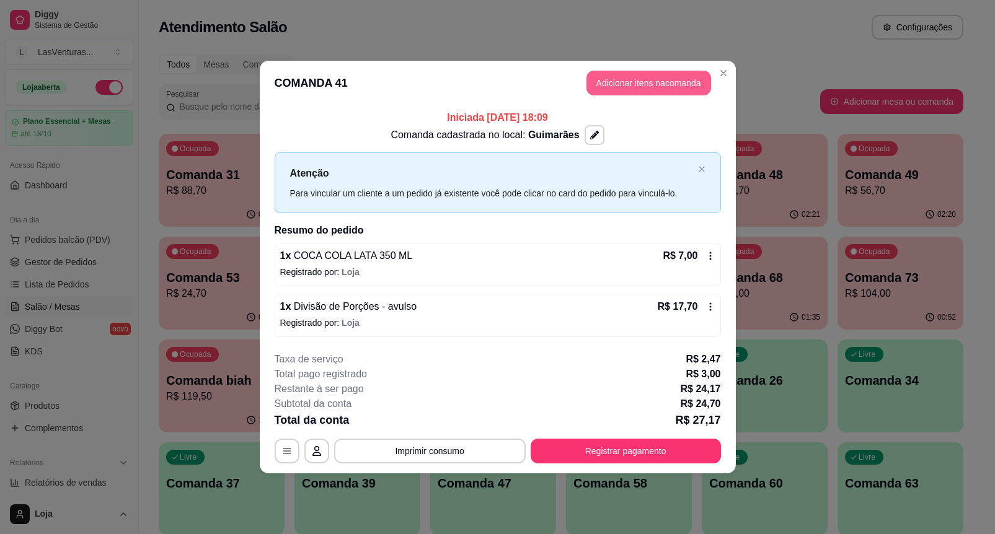
click at [627, 87] on button "Adicionar itens na comanda" at bounding box center [648, 83] width 125 height 25
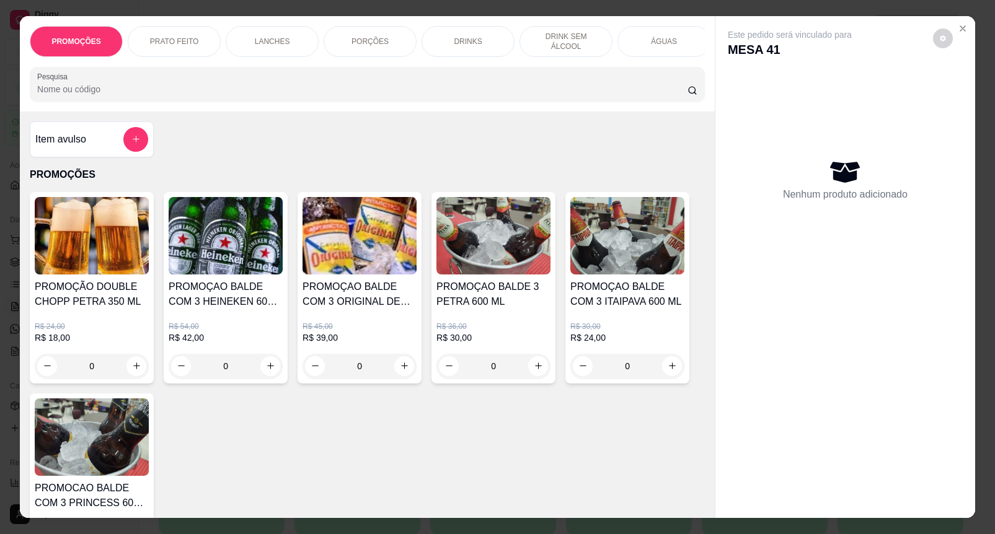
click at [147, 141] on div "Item avulso" at bounding box center [92, 139] width 124 height 36
click at [413, 224] on input "Nome do produto" at bounding box center [497, 224] width 233 height 12
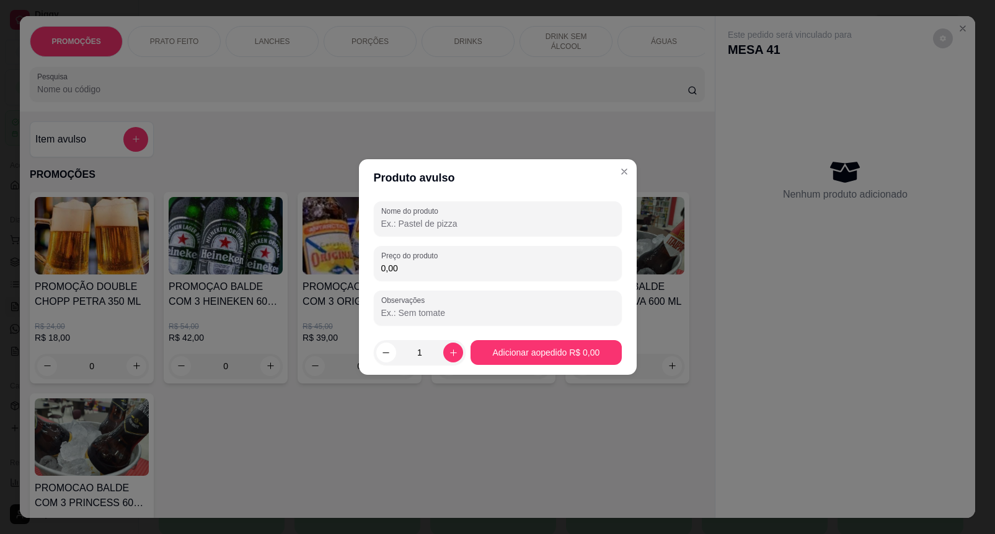
paste input "Divisão de Porções"
type input "Divisão de Porções"
click at [481, 265] on input "0,00" at bounding box center [497, 268] width 233 height 12
type input "1,00"
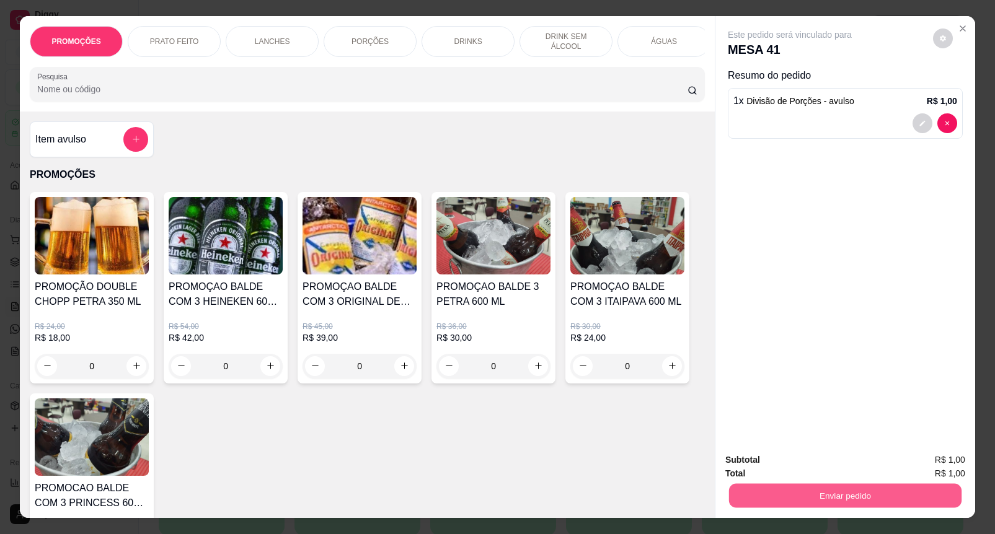
click at [803, 484] on button "Enviar pedido" at bounding box center [845, 496] width 232 height 24
click at [961, 468] on button "Enviar pedido" at bounding box center [932, 460] width 70 height 24
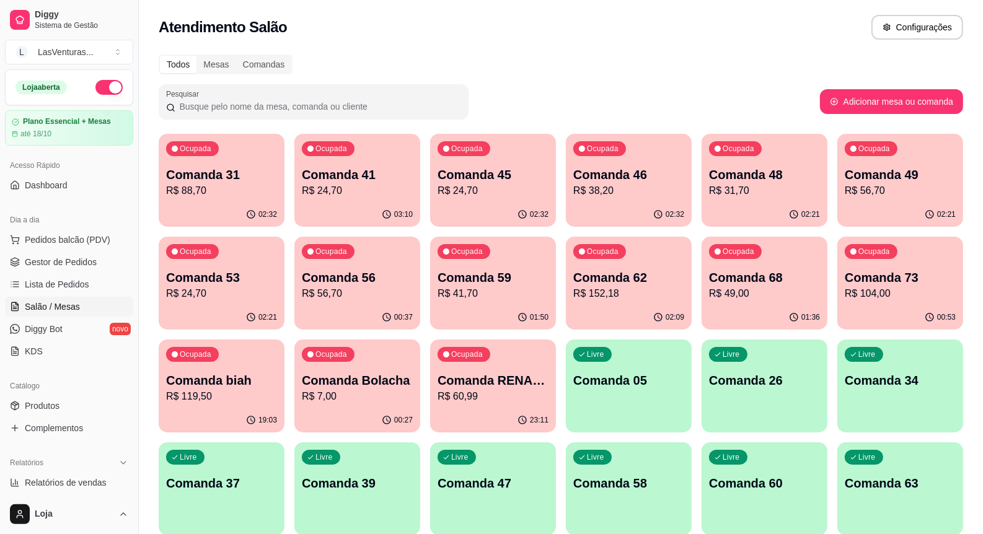
click at [531, 158] on div "Ocupada Comanda 45 R$ 24,70" at bounding box center [493, 168] width 126 height 69
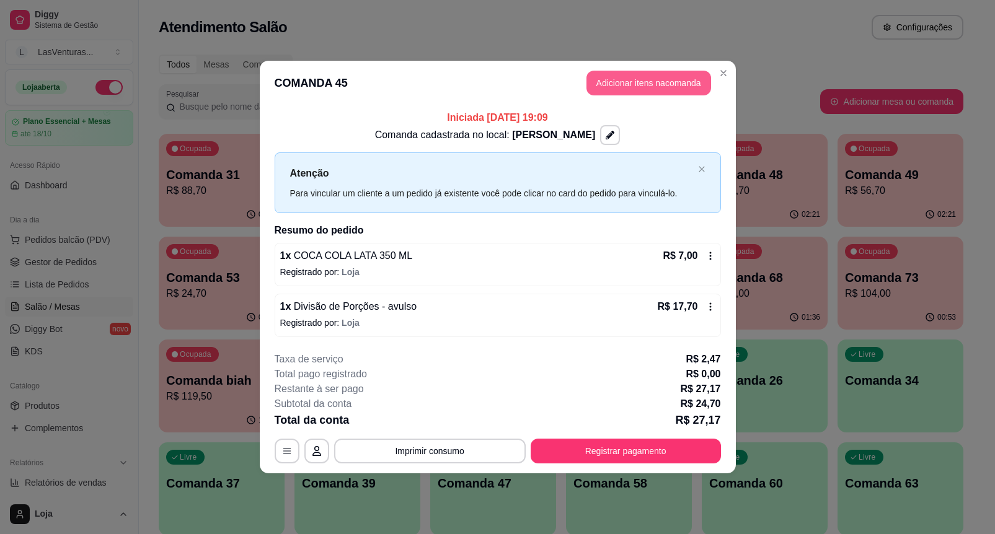
click at [643, 84] on button "Adicionar itens na comanda" at bounding box center [648, 83] width 125 height 25
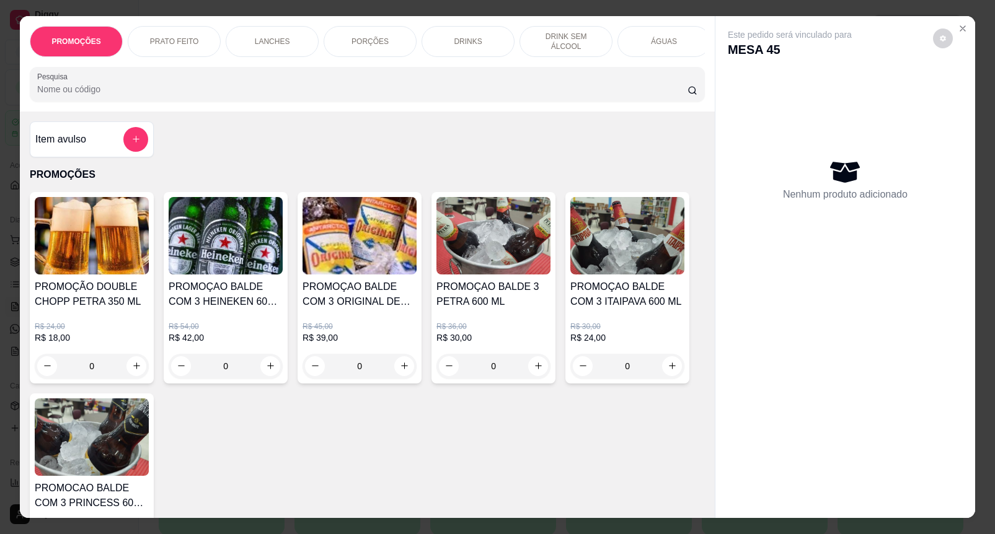
click at [187, 97] on div at bounding box center [367, 84] width 660 height 25
drag, startPoint x: 159, startPoint y: 128, endPoint x: 149, endPoint y: 129, distance: 10.6
click at [159, 128] on div "Item avulso PROMOÇÕES PROMOÇÃO DOUBLE CHOPP PETRA 350 ML R$ 24,00 R$ 18,00 0 PR…" at bounding box center [367, 315] width 695 height 407
click at [141, 131] on div "Item avulso" at bounding box center [92, 139] width 124 height 36
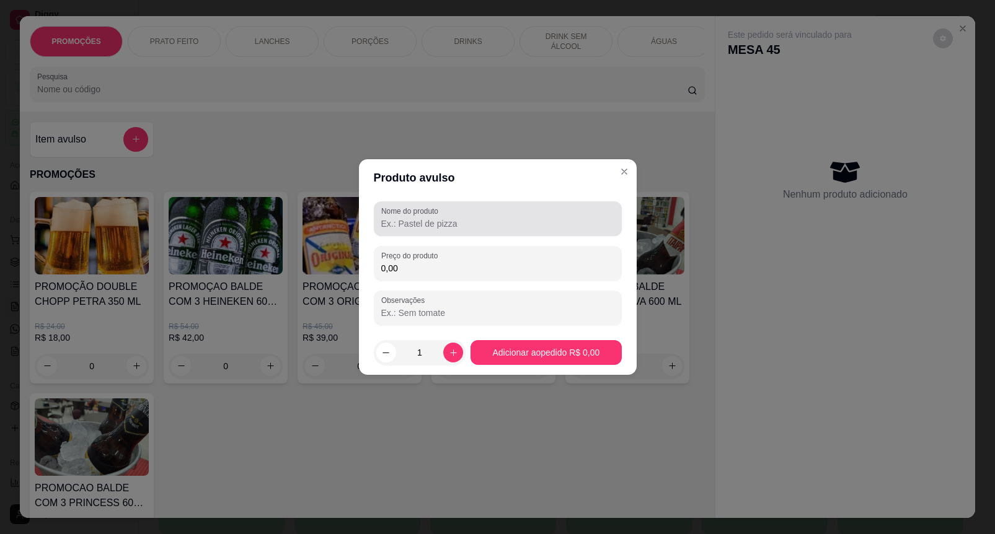
click at [444, 230] on div at bounding box center [497, 218] width 233 height 25
paste input "Divisão de Porções"
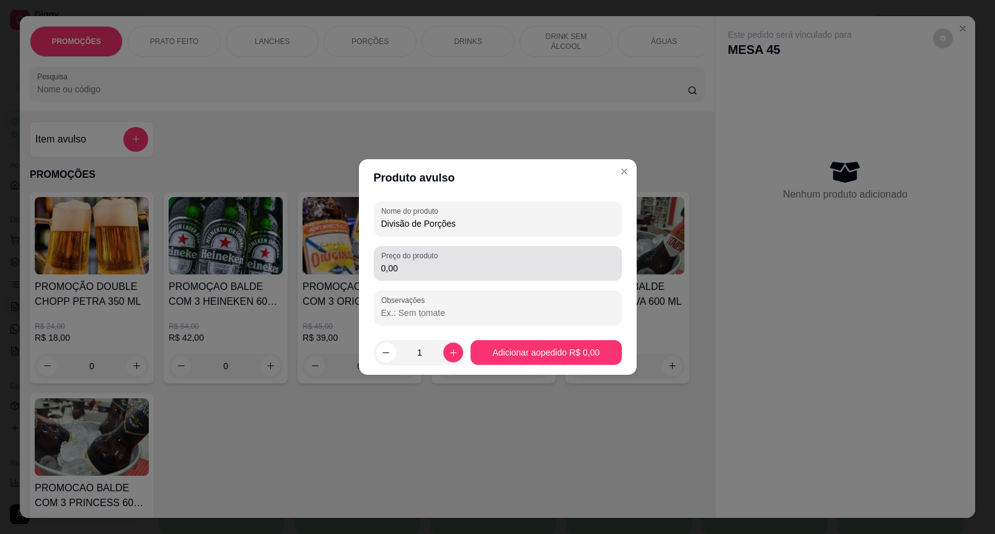
type input "Divisão de Porções"
click at [459, 267] on input "0,00" at bounding box center [497, 268] width 233 height 12
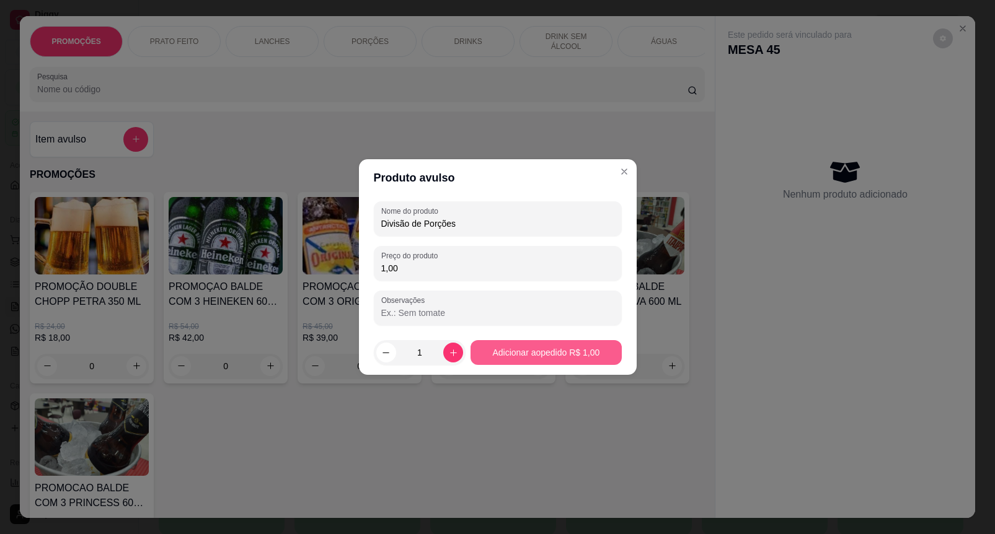
type input "1,00"
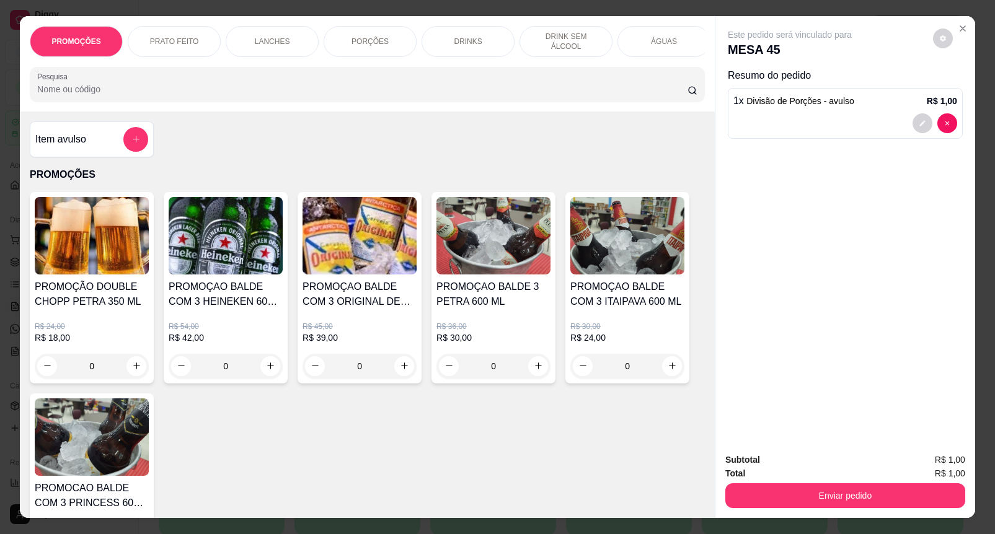
click at [767, 482] on div "Enviar pedido" at bounding box center [845, 494] width 240 height 28
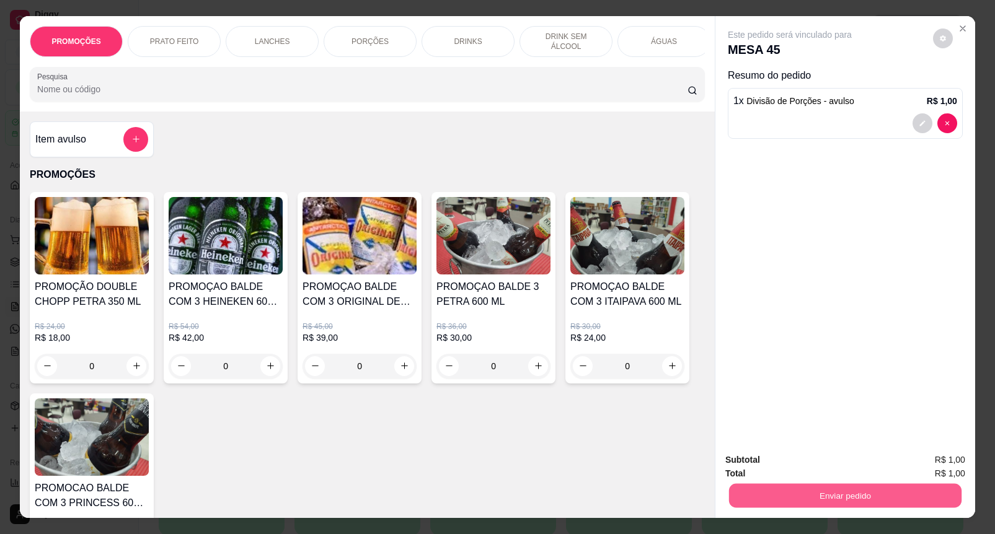
click at [924, 490] on button "Enviar pedido" at bounding box center [845, 496] width 232 height 24
click at [938, 469] on button "Enviar pedido" at bounding box center [932, 459] width 68 height 23
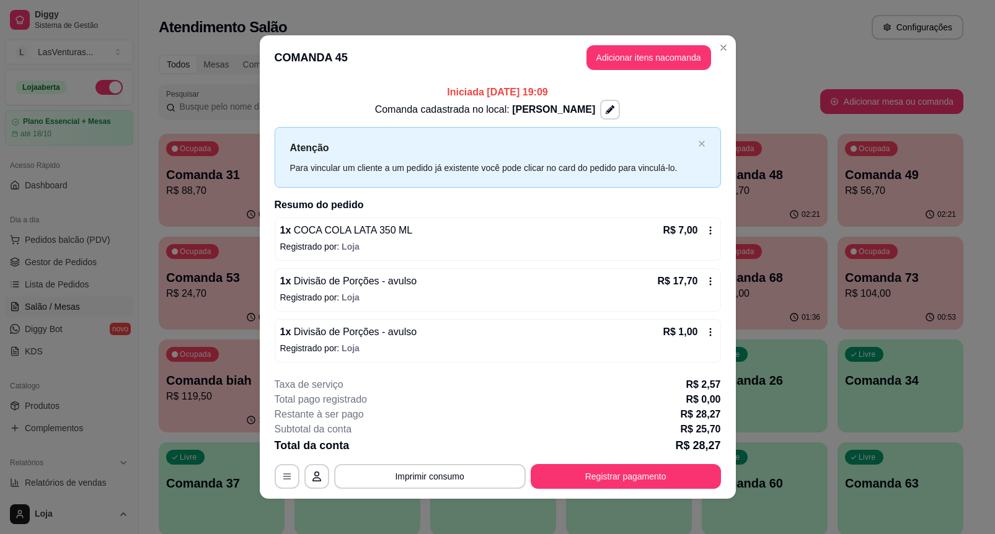
scroll to position [4, 0]
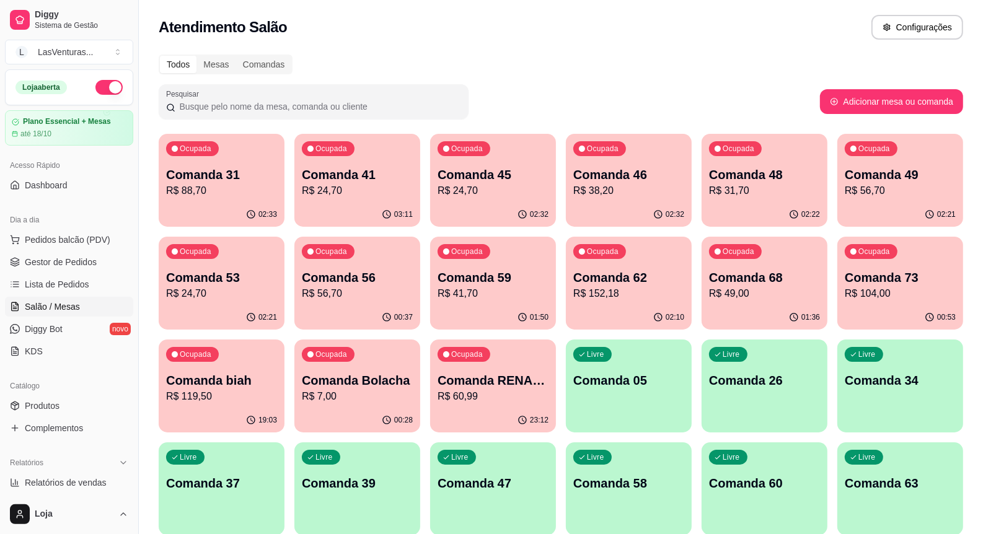
click at [600, 186] on p "R$ 38,20" at bounding box center [628, 190] width 111 height 15
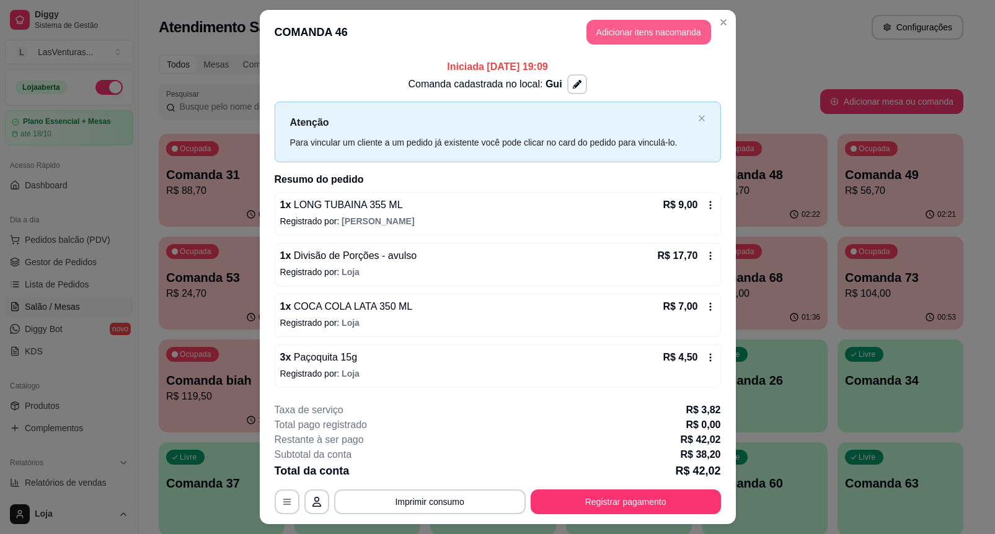
click at [652, 20] on button "Adicionar itens na comanda" at bounding box center [648, 32] width 125 height 25
click at [617, 38] on button "Adicionar itens na comanda" at bounding box center [648, 32] width 125 height 25
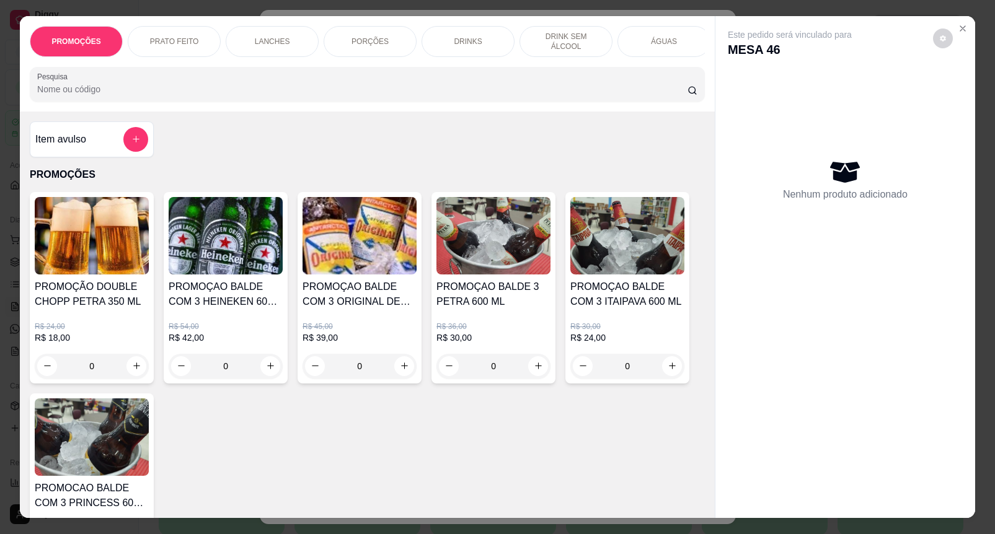
click at [127, 150] on button "add-separate-item" at bounding box center [135, 139] width 25 height 25
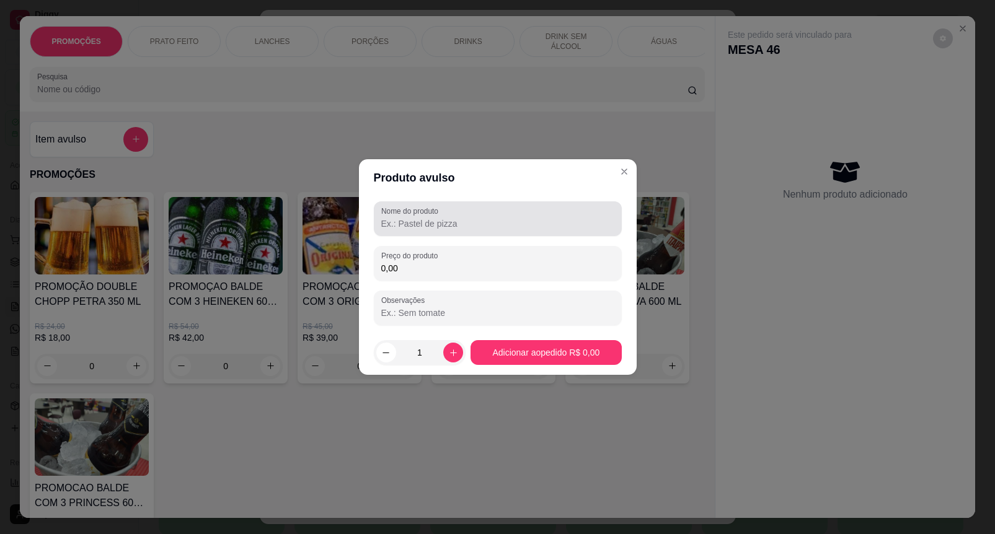
click at [404, 211] on label "Nome do produto" at bounding box center [411, 211] width 61 height 11
click at [404, 218] on input "Nome do produto" at bounding box center [497, 224] width 233 height 12
paste input "Divisão de Porções"
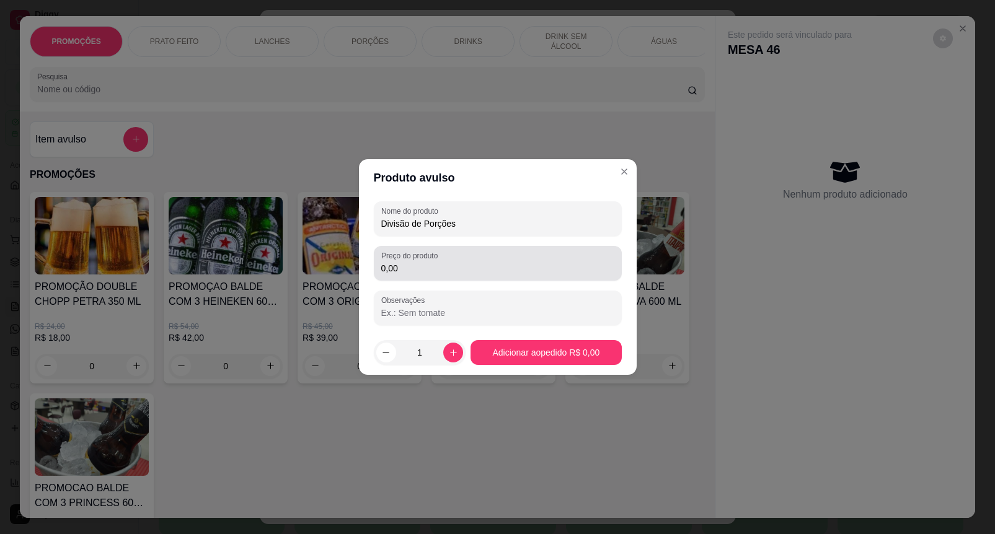
type input "Divisão de Porções"
click at [456, 270] on input "0,00" at bounding box center [497, 268] width 233 height 12
type input "1,00"
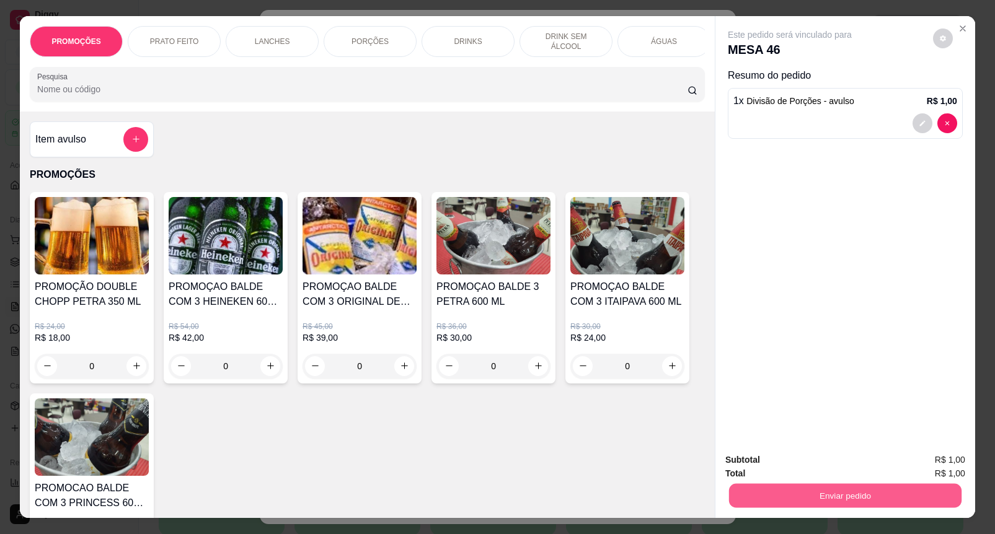
click at [826, 484] on button "Enviar pedido" at bounding box center [845, 496] width 232 height 24
click at [927, 453] on button "Enviar pedido" at bounding box center [932, 459] width 68 height 23
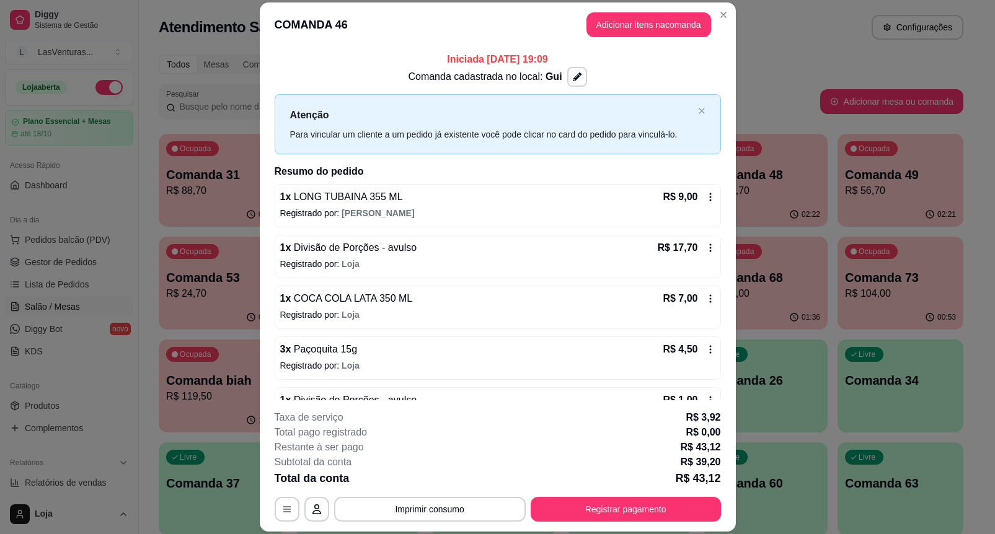
scroll to position [37, 0]
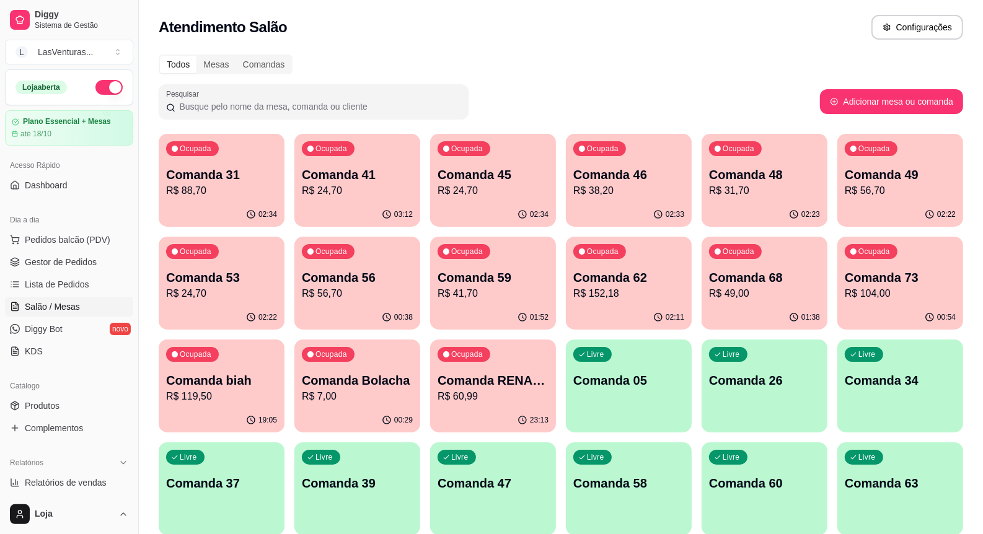
click at [187, 201] on div "Ocupada Comanda 31 R$ 88,70" at bounding box center [222, 168] width 126 height 69
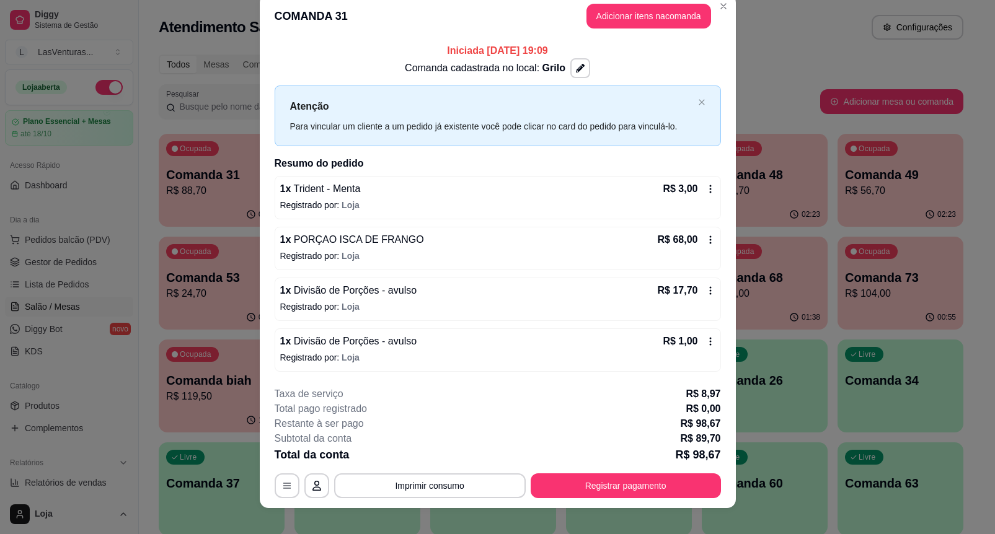
scroll to position [30, 0]
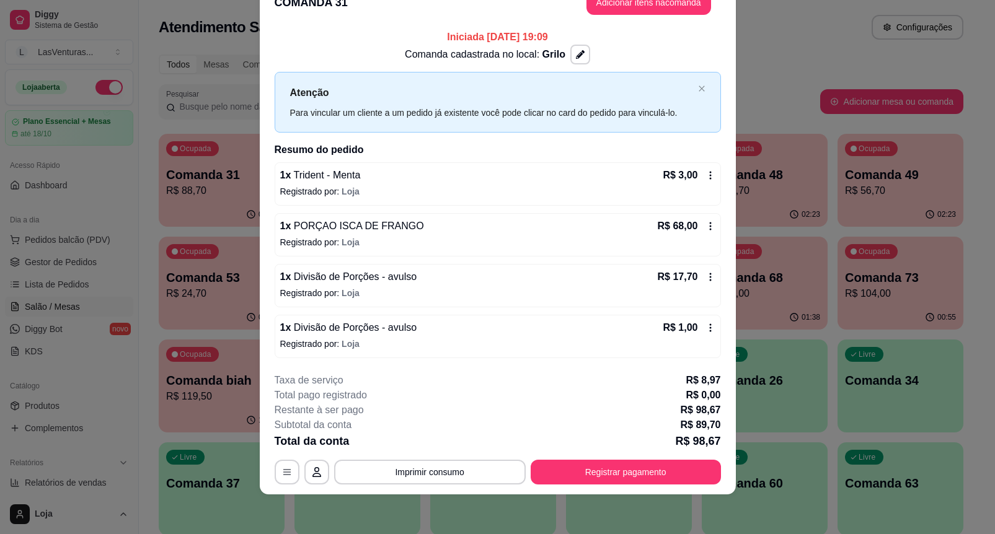
click at [654, 317] on div "1 x Divisão de Porções - avulso R$ 1,00 Registrado por: Loja" at bounding box center [498, 336] width 446 height 43
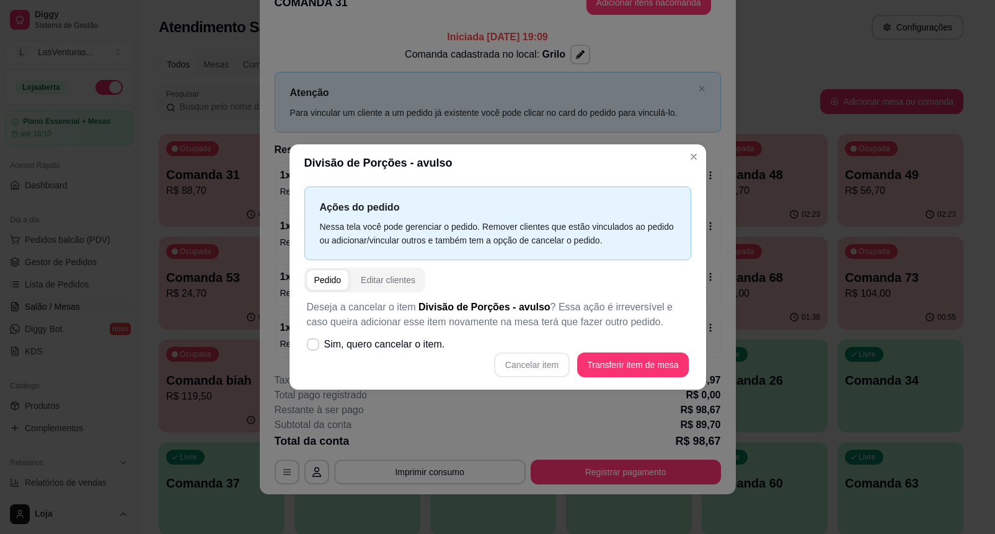
drag, startPoint x: 354, startPoint y: 329, endPoint x: 363, endPoint y: 333, distance: 10.0
click at [358, 330] on div "Deseja a cancelar o item Divisão de Porções - avulso ? Essa ação é irreversível…" at bounding box center [497, 339] width 387 height 92
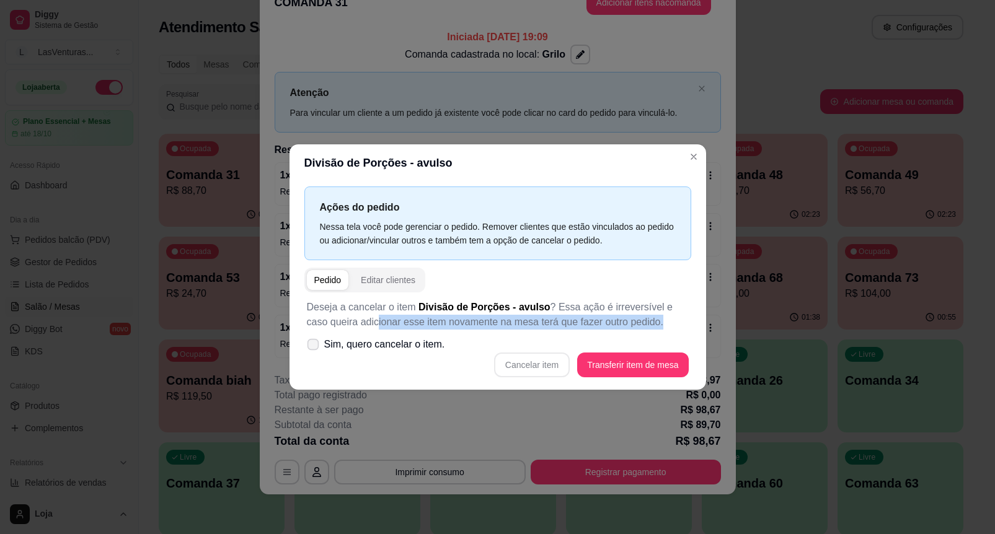
click at [367, 338] on span "Sim, quero cancelar o item." at bounding box center [384, 344] width 121 height 15
click at [314, 347] on input "Sim, quero cancelar o item." at bounding box center [310, 351] width 8 height 8
checkbox input "true"
click at [513, 364] on button "Cancelar item" at bounding box center [532, 365] width 76 height 25
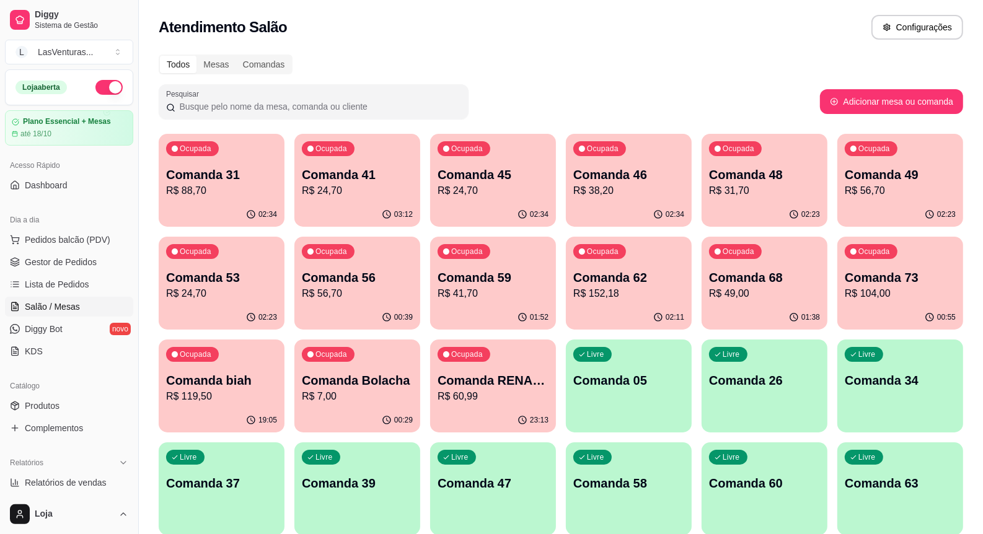
click at [385, 185] on p "R$ 24,70" at bounding box center [357, 190] width 111 height 15
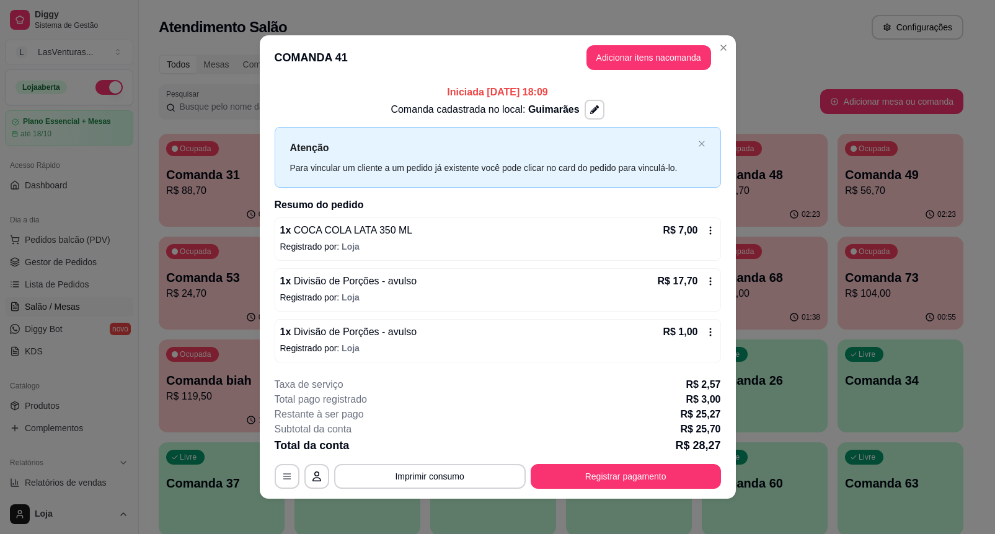
click at [445, 346] on p "Registrado por: Loja" at bounding box center [497, 348] width 435 height 12
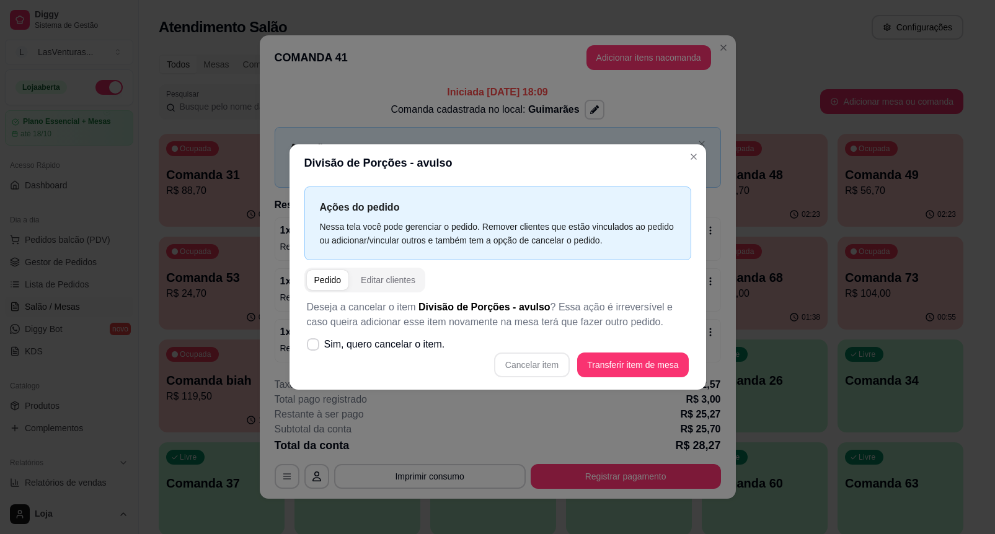
click at [463, 350] on div "Deseja a cancelar o item Divisão de Porções - avulso ? Essa ação é irreversível…" at bounding box center [497, 339] width 387 height 92
click at [433, 337] on label "Sim, quero cancelar o item." at bounding box center [376, 344] width 148 height 25
click at [314, 347] on input "Sim, quero cancelar o item." at bounding box center [310, 351] width 8 height 8
checkbox input "true"
click at [514, 366] on button "Cancelar item" at bounding box center [532, 365] width 74 height 24
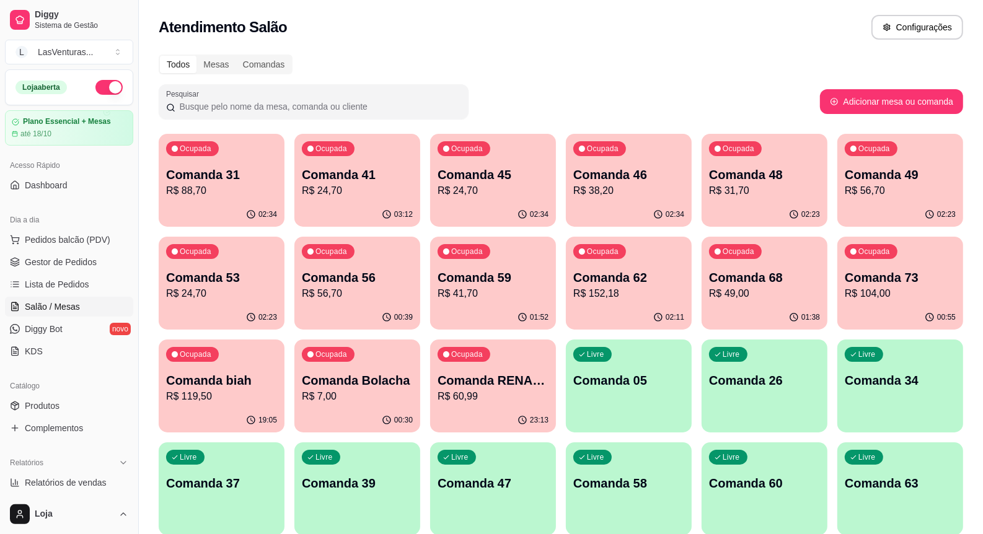
click at [505, 220] on div "02:34" at bounding box center [493, 215] width 126 height 24
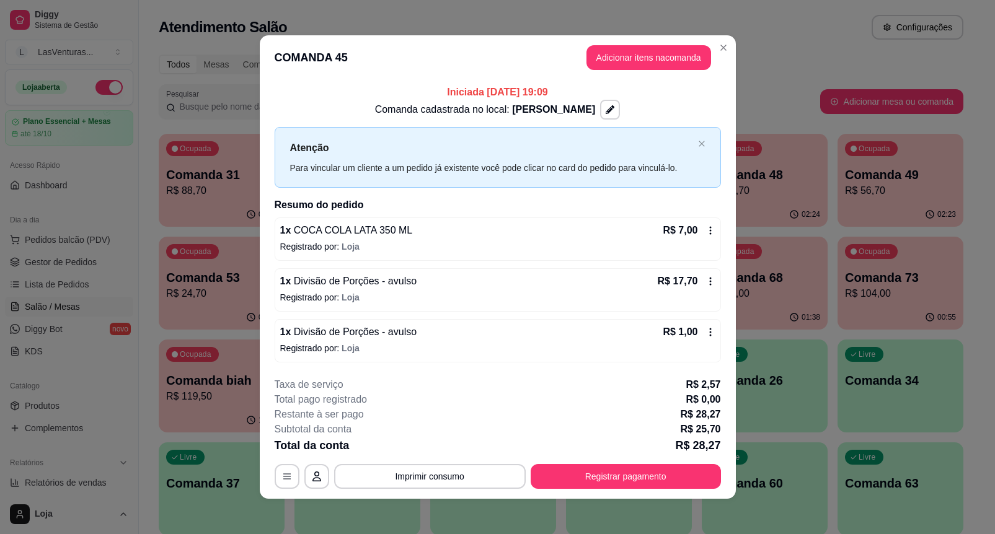
click at [502, 357] on div "1 x Divisão de Porções - avulso R$ 1,00 Registrado por: Loja" at bounding box center [498, 340] width 446 height 43
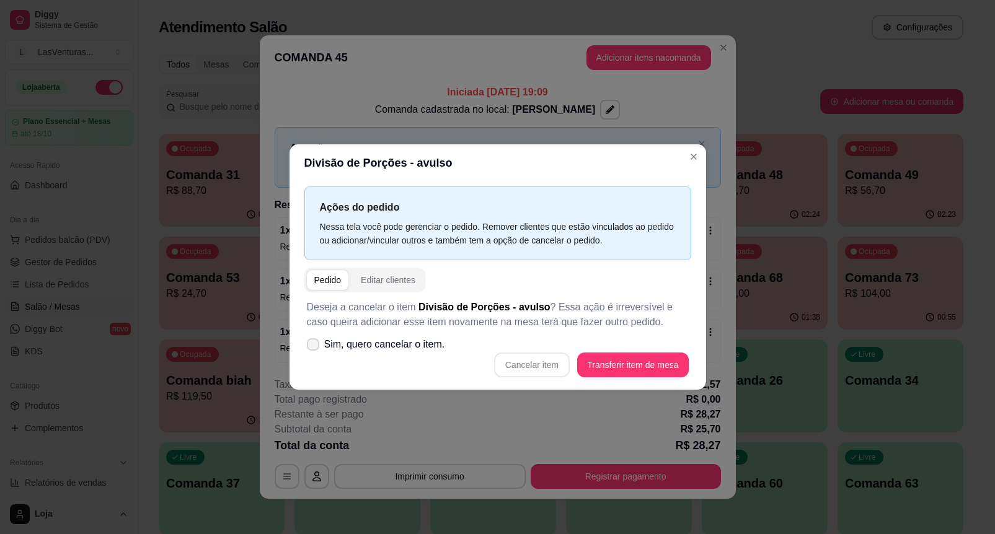
click at [420, 345] on span "Sim, quero cancelar o item." at bounding box center [384, 344] width 121 height 15
click at [314, 347] on input "Sim, quero cancelar o item." at bounding box center [310, 351] width 8 height 8
checkbox input "true"
click at [530, 366] on button "Cancelar item" at bounding box center [532, 365] width 76 height 25
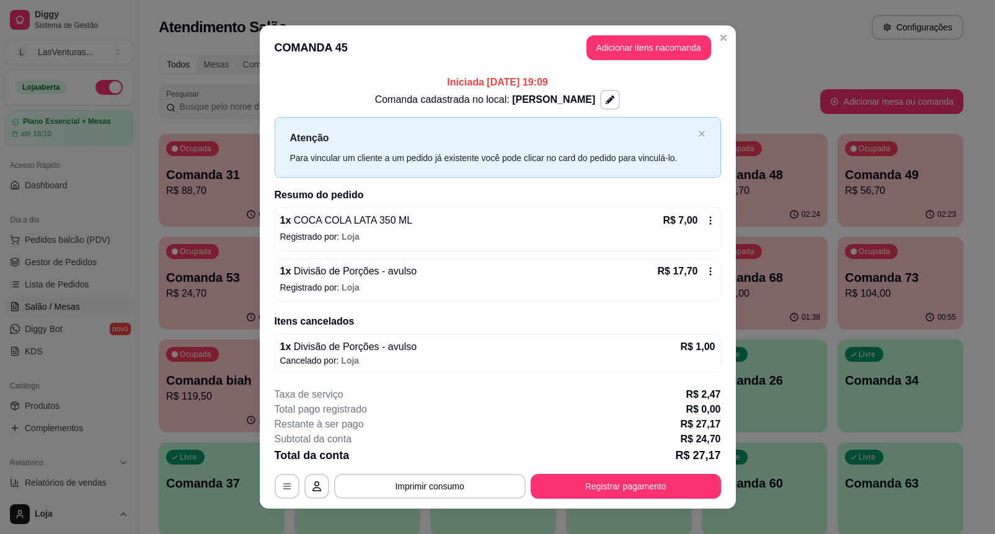
click at [728, 317] on div "Iniciada 30/09/2025 às 19:09 Comanda cadastrada no local: Sérgio Atenção Para v…" at bounding box center [498, 223] width 476 height 307
click at [692, 219] on div "R$ 7,00" at bounding box center [689, 220] width 52 height 15
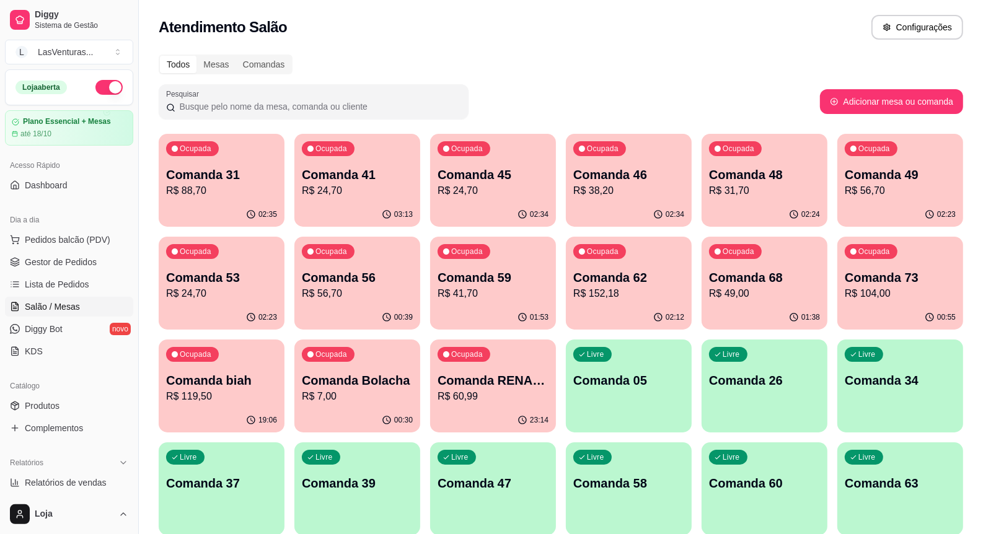
click at [518, 183] on p "R$ 24,70" at bounding box center [493, 190] width 111 height 15
click at [493, 203] on div "02:35" at bounding box center [493, 214] width 122 height 24
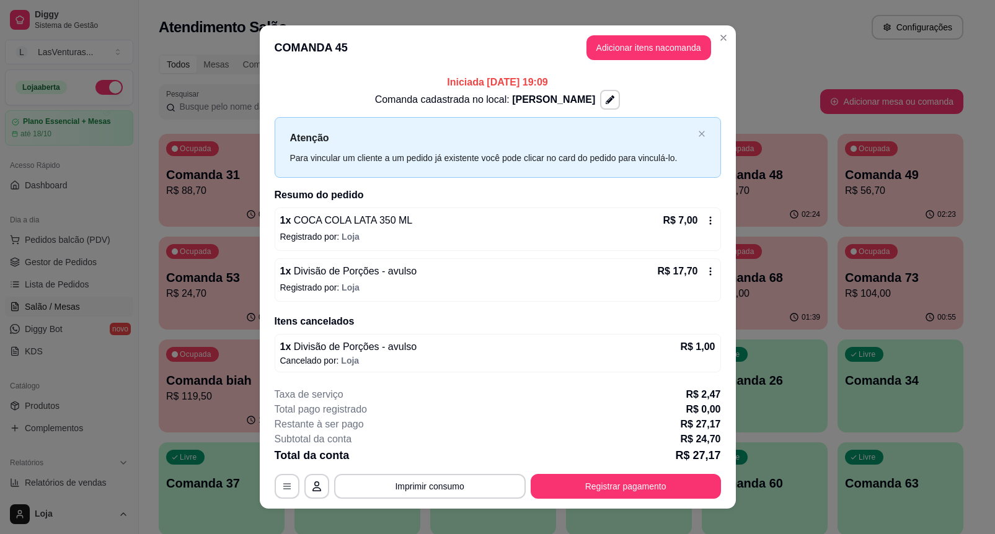
scroll to position [14, 0]
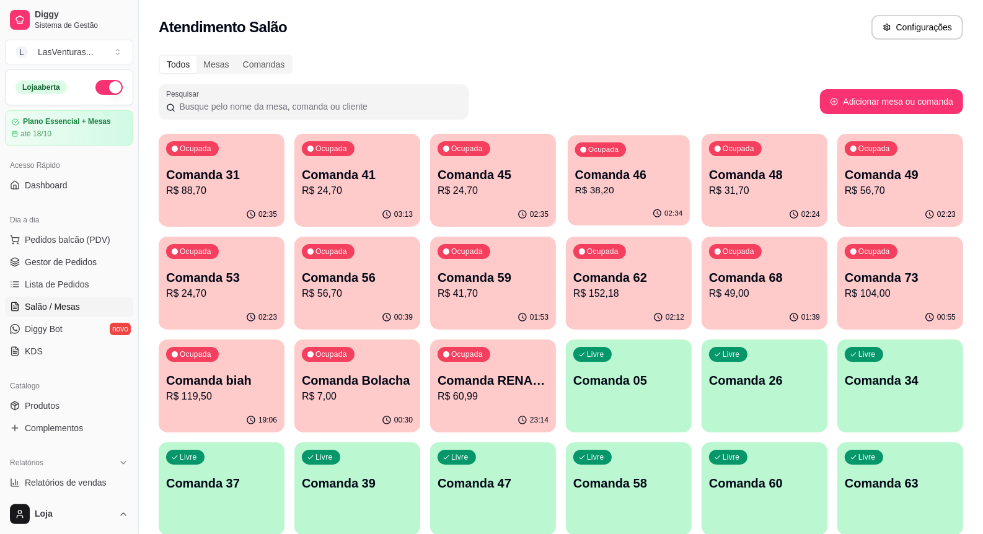
click at [627, 187] on p "R$ 38,20" at bounding box center [629, 190] width 108 height 14
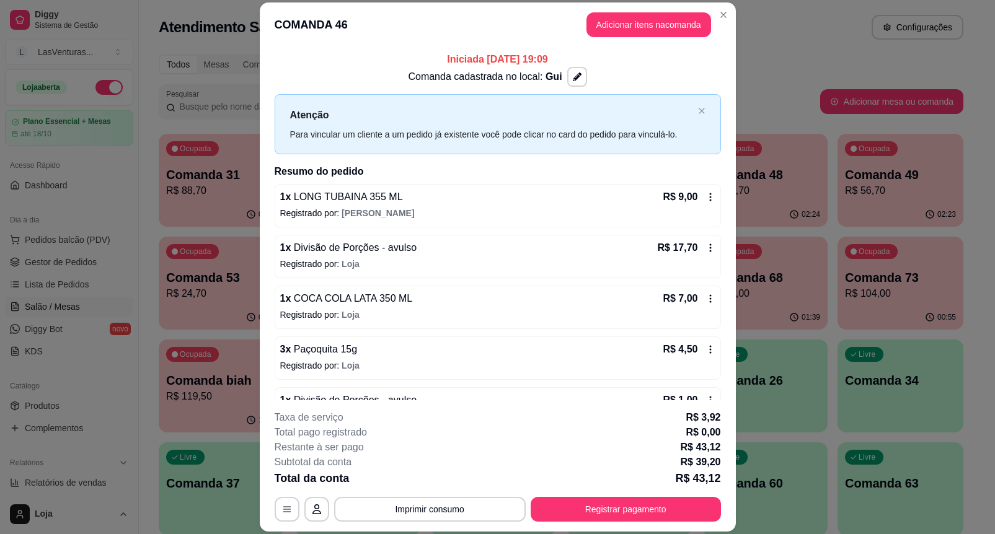
scroll to position [37, 0]
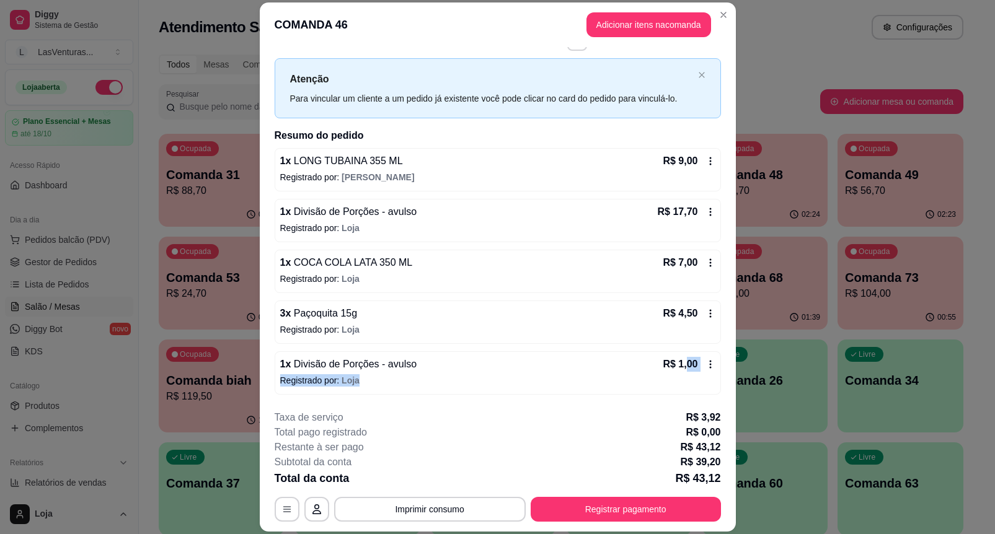
click at [671, 373] on div "1 x Divisão de Porções - avulso R$ 1,00 Registrado por: Loja" at bounding box center [498, 372] width 446 height 43
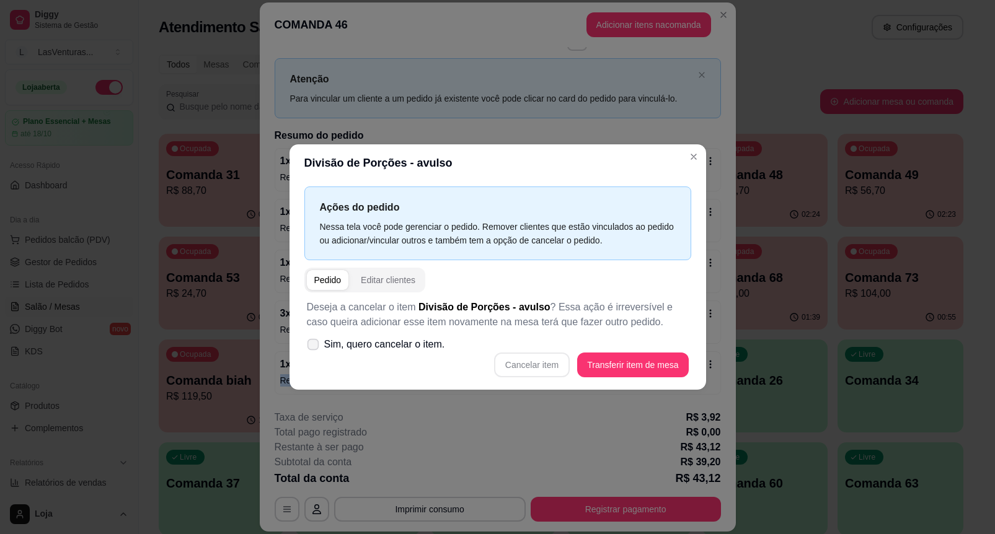
click at [423, 344] on span "Sim, quero cancelar o item." at bounding box center [384, 344] width 121 height 15
click at [314, 347] on input "Sim, quero cancelar o item." at bounding box center [310, 351] width 8 height 8
checkbox input "true"
click at [513, 360] on button "Cancelar item" at bounding box center [532, 365] width 74 height 24
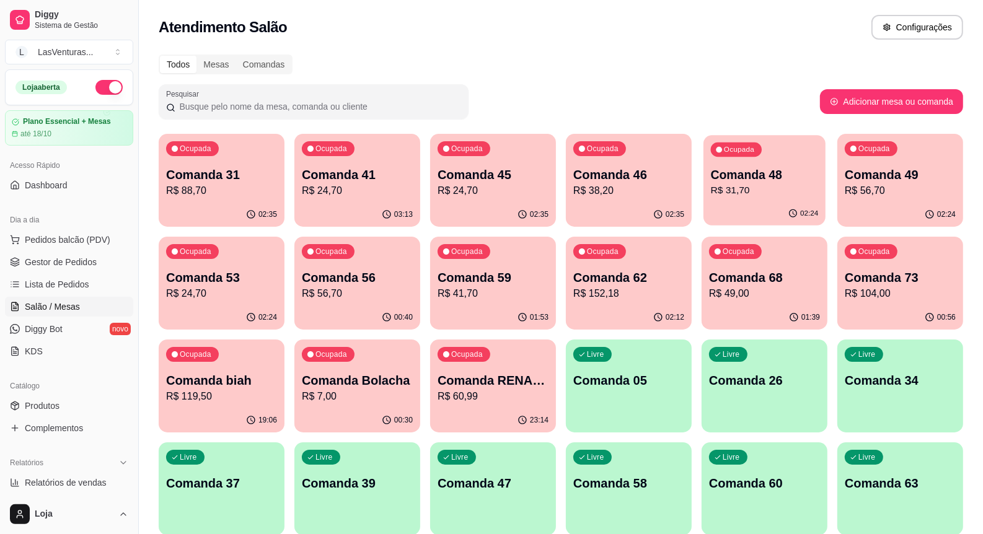
click at [738, 162] on div "Ocupada Comanda 48 R$ 31,70" at bounding box center [765, 168] width 122 height 67
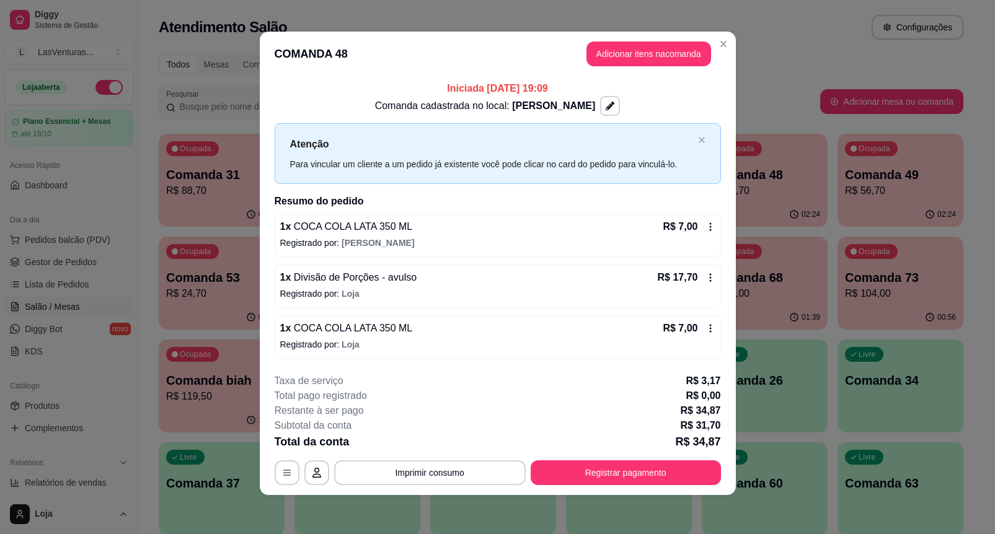
scroll to position [4, 0]
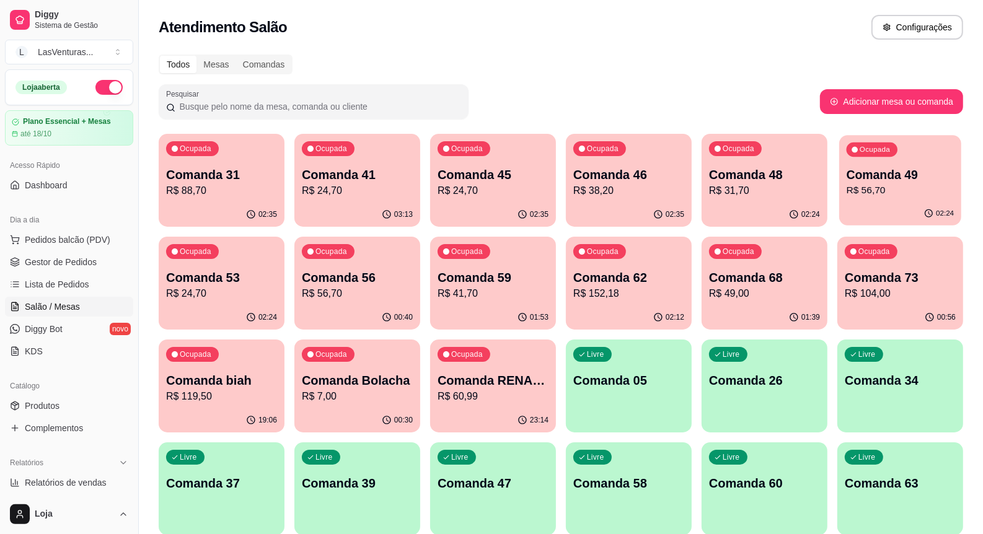
click at [859, 216] on div "02:24" at bounding box center [900, 214] width 122 height 24
click at [194, 183] on p "R$ 88,70" at bounding box center [221, 190] width 111 height 15
click at [373, 180] on p "Comanda 41" at bounding box center [357, 174] width 111 height 17
click at [406, 169] on p "Comanda 41" at bounding box center [358, 175] width 108 height 17
click at [509, 181] on p "Comanda 45" at bounding box center [493, 174] width 111 height 17
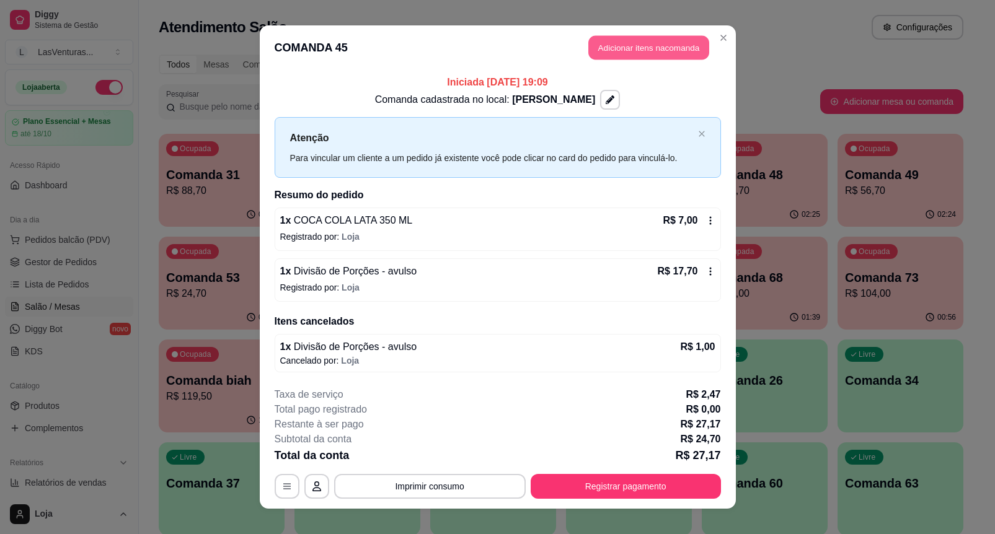
click at [640, 48] on button "Adicionar itens na comanda" at bounding box center [648, 48] width 121 height 24
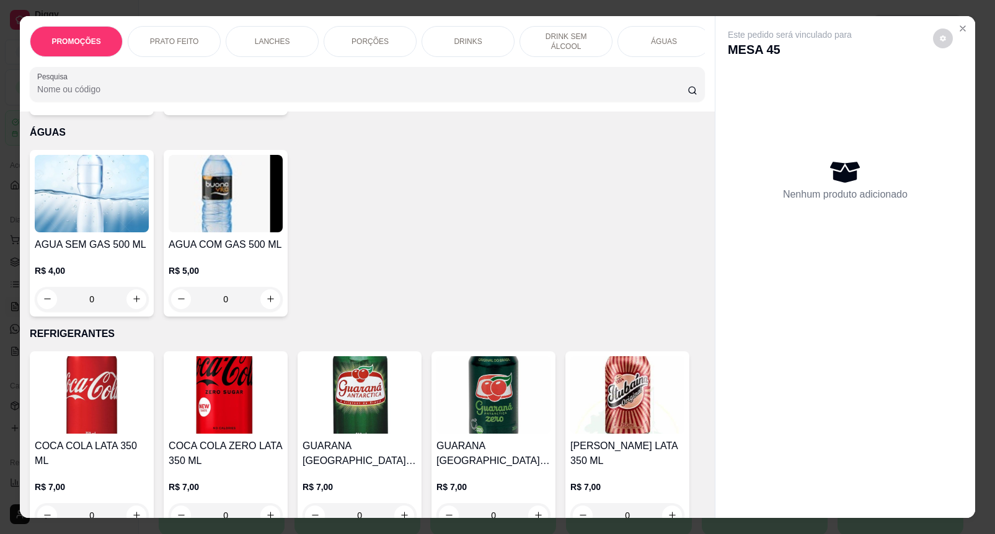
scroll to position [2634, 0]
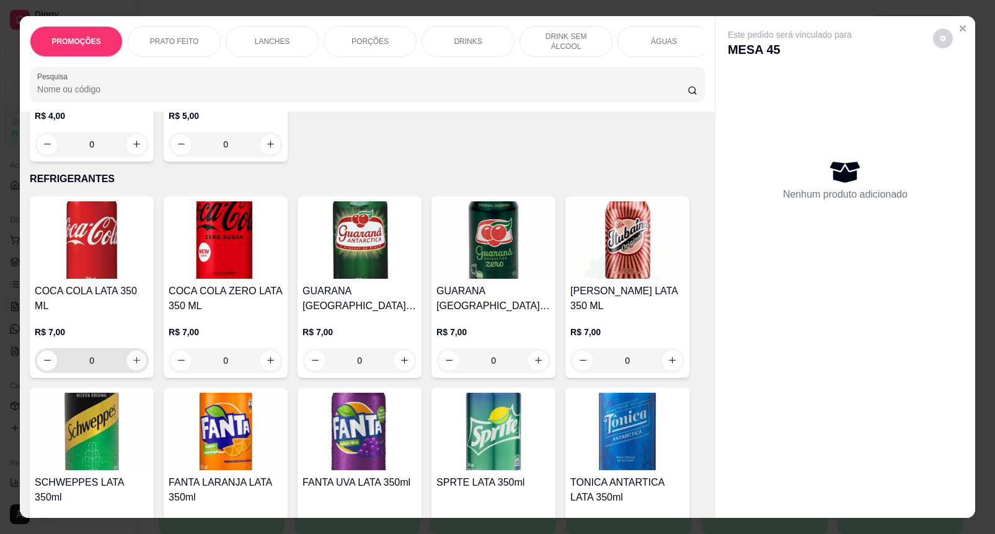
click at [134, 371] on button "increase-product-quantity" at bounding box center [136, 361] width 20 height 20
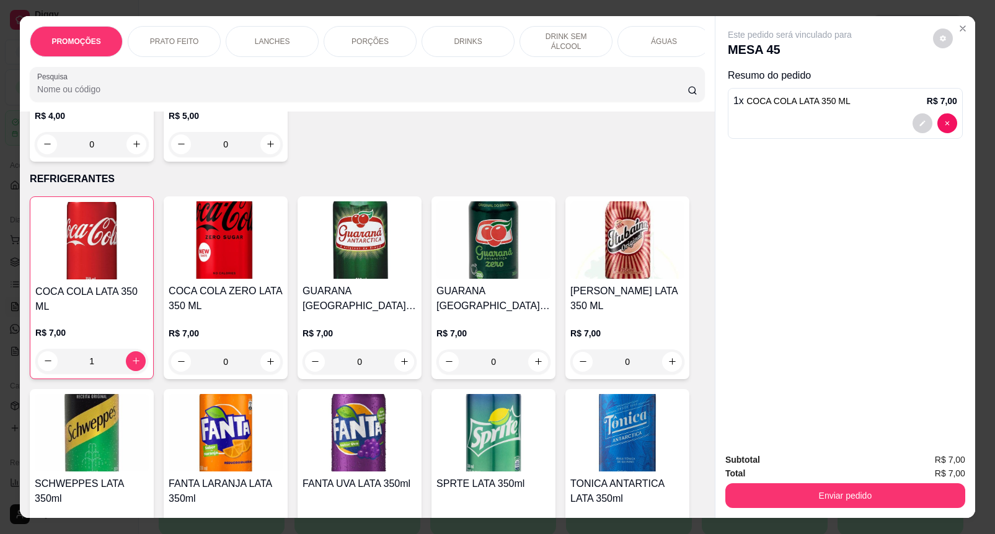
type input "1"
click at [759, 484] on button "Enviar pedido" at bounding box center [845, 495] width 240 height 25
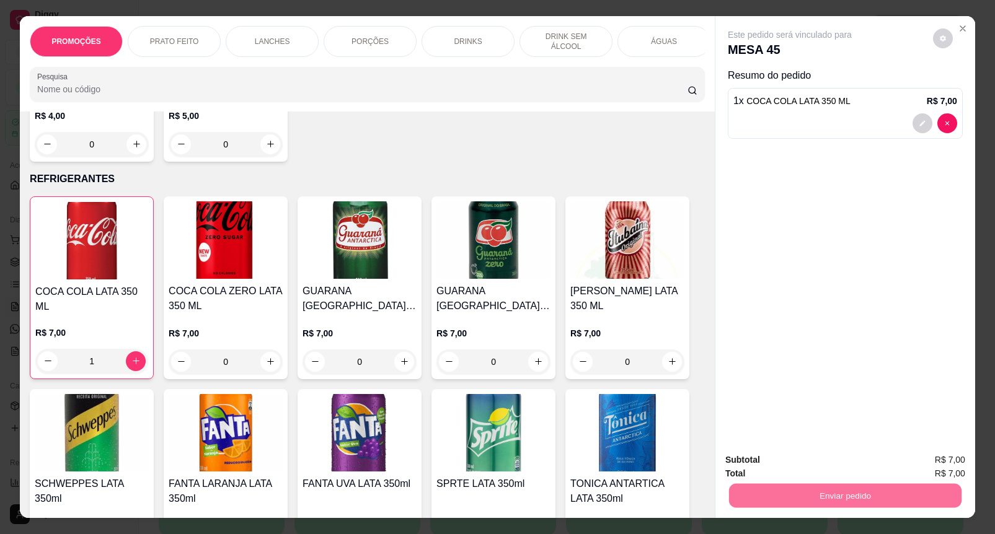
click at [927, 456] on button "Enviar pedido" at bounding box center [932, 460] width 70 height 24
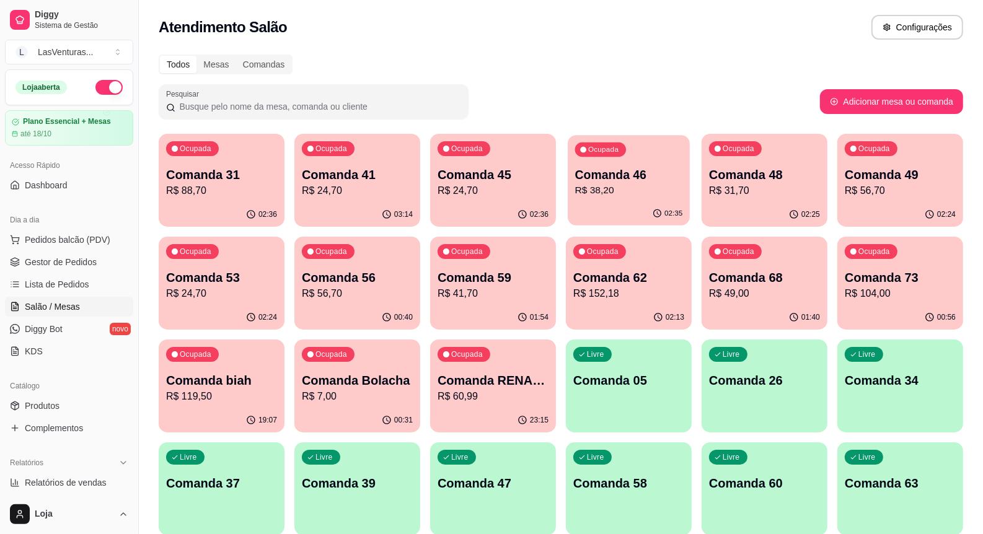
click at [608, 172] on p "Comanda 46" at bounding box center [629, 175] width 108 height 17
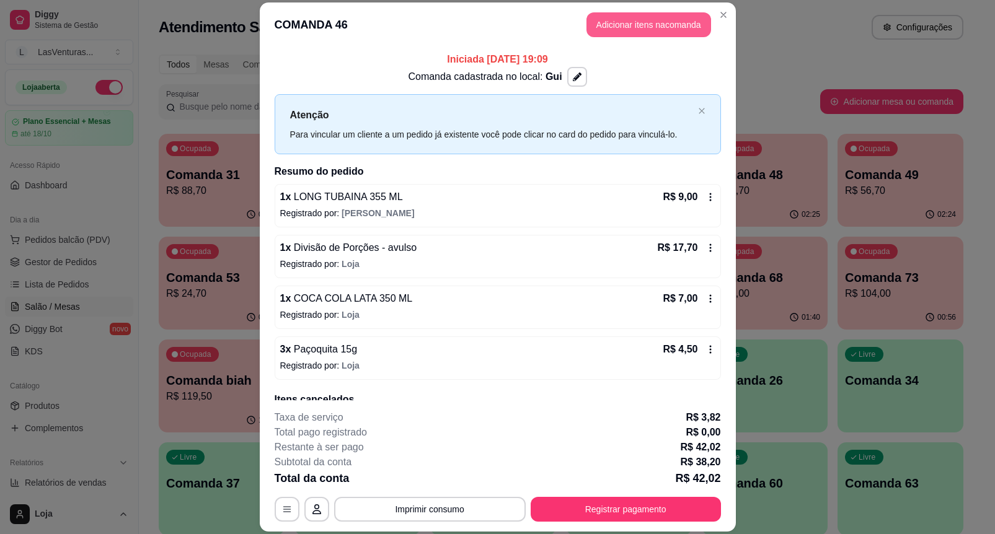
click at [643, 26] on button "Adicionar itens na comanda" at bounding box center [648, 24] width 125 height 25
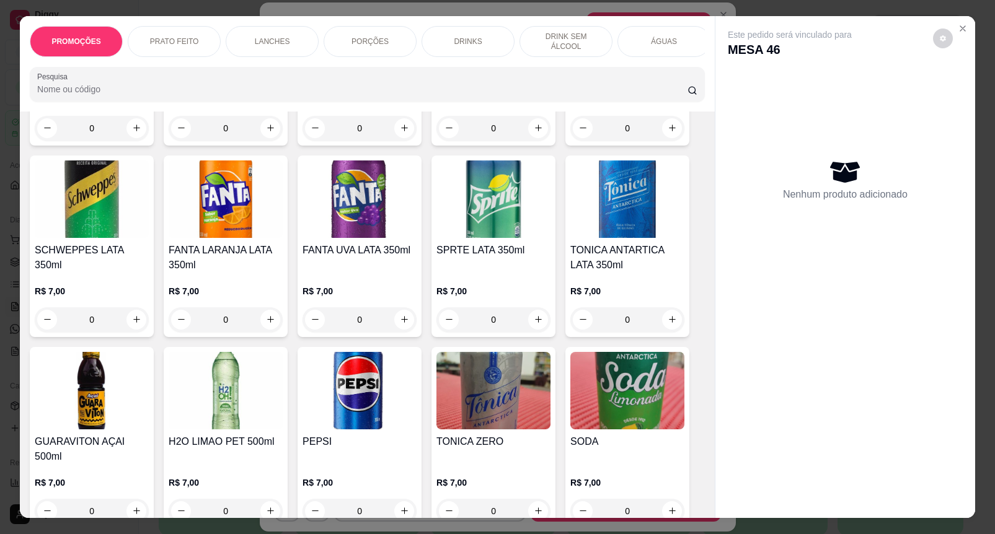
scroll to position [2712, 0]
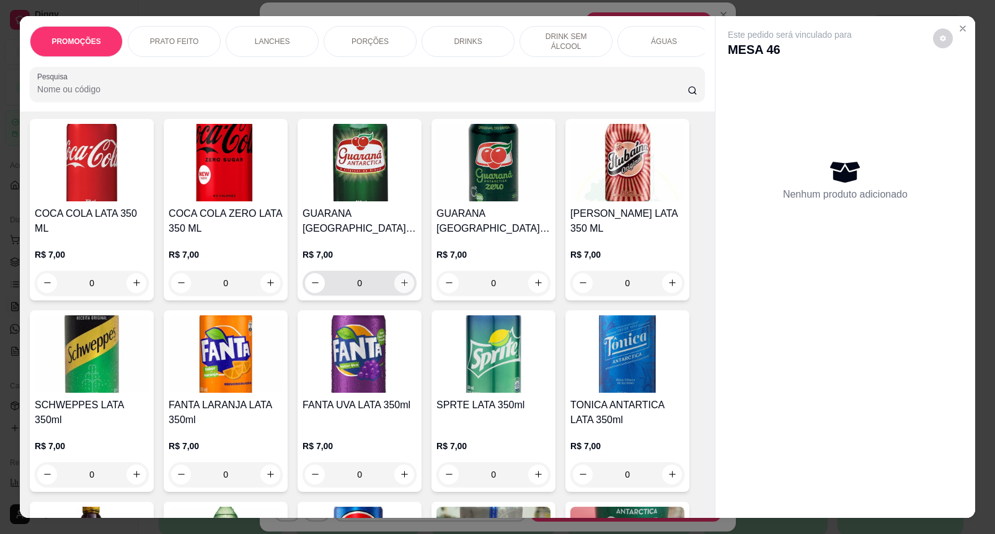
click at [397, 283] on button "increase-product-quantity" at bounding box center [404, 283] width 20 height 20
type input "1"
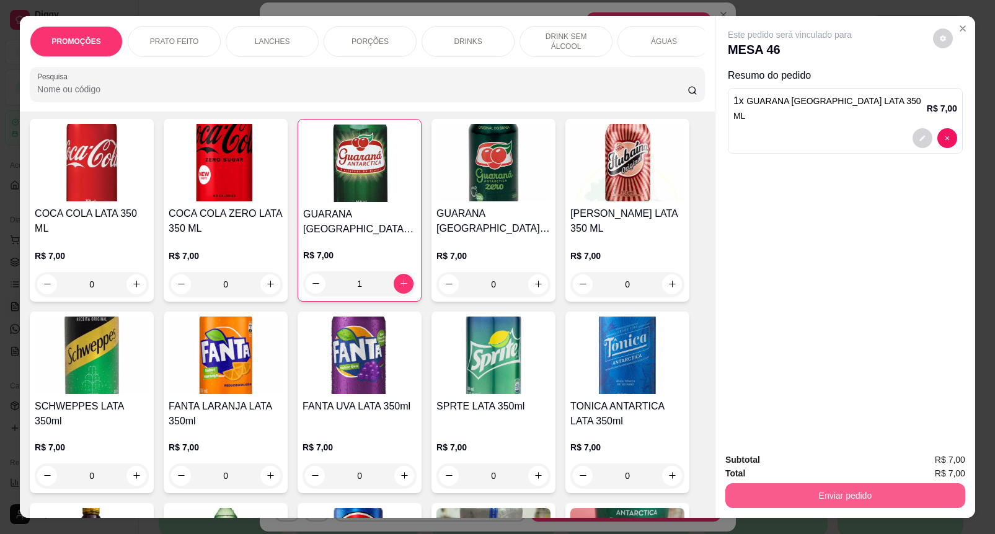
click at [813, 493] on button "Enviar pedido" at bounding box center [845, 495] width 240 height 25
click at [935, 456] on button "Enviar pedido" at bounding box center [932, 459] width 68 height 23
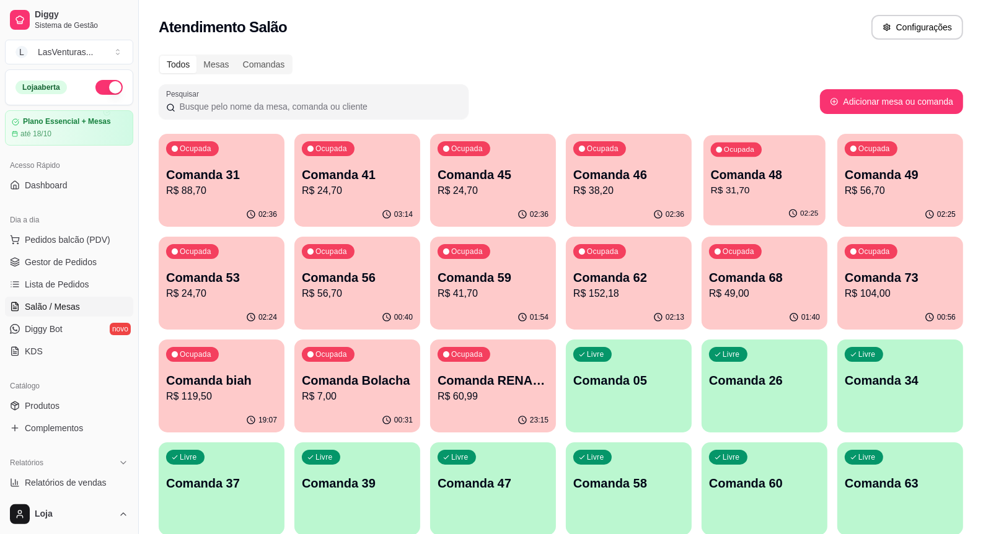
click at [767, 169] on p "Comanda 48" at bounding box center [765, 175] width 108 height 17
click at [943, 151] on div "Ocupada Comanda 49 R$ 56,70" at bounding box center [900, 168] width 126 height 69
click at [231, 277] on p "Comanda 53" at bounding box center [221, 277] width 111 height 17
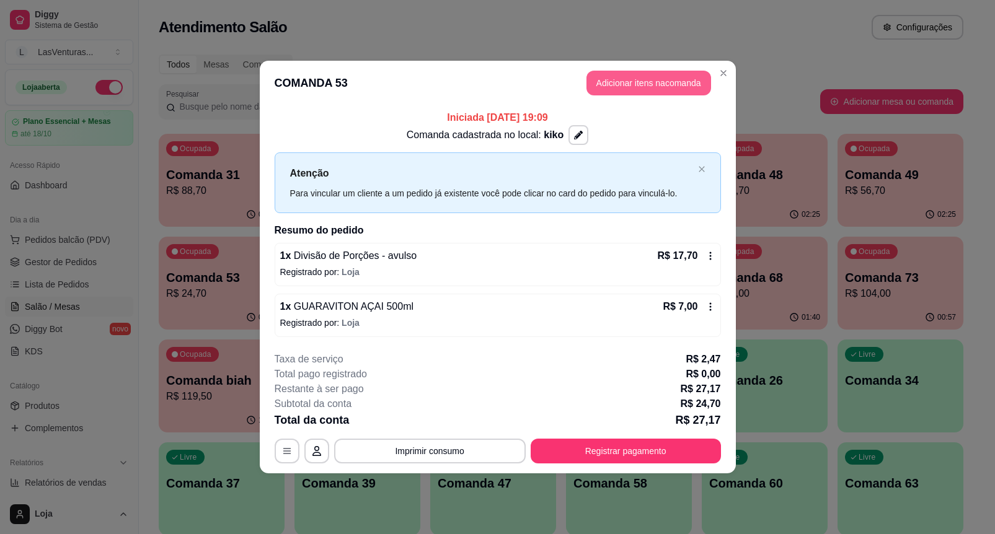
click at [632, 75] on button "Adicionar itens na comanda" at bounding box center [648, 83] width 125 height 25
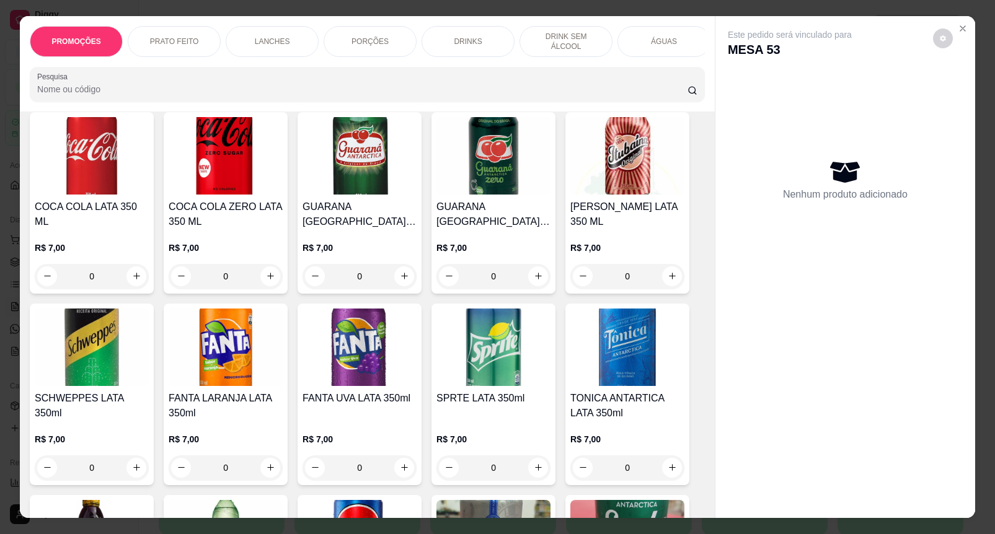
scroll to position [3177, 0]
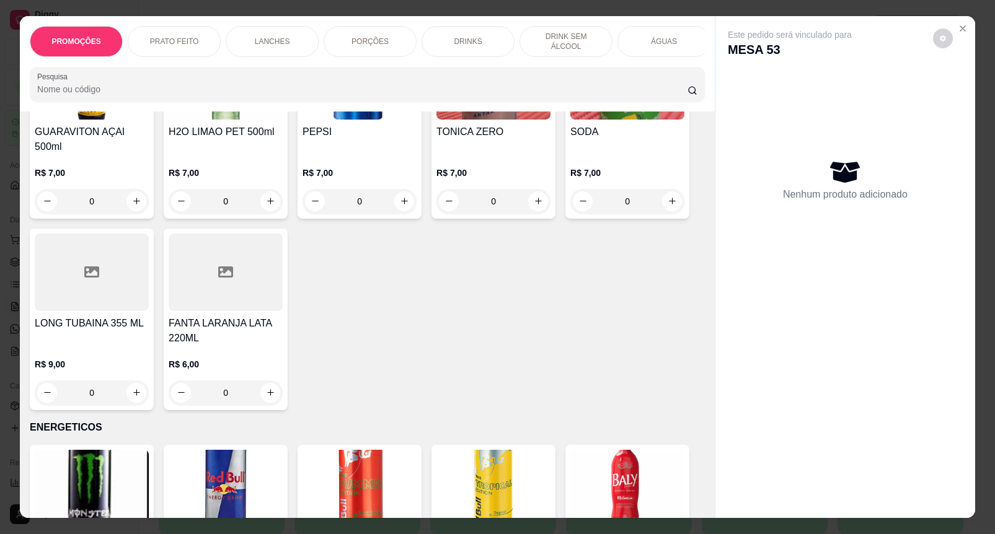
click at [139, 192] on button "increase-product-quantity" at bounding box center [136, 202] width 20 height 20
type input "1"
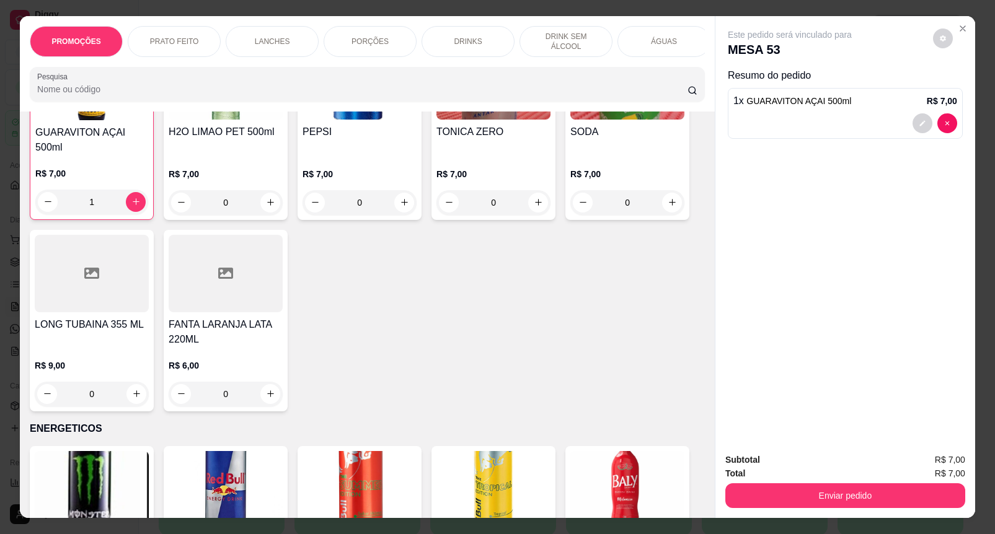
scroll to position [3177, 0]
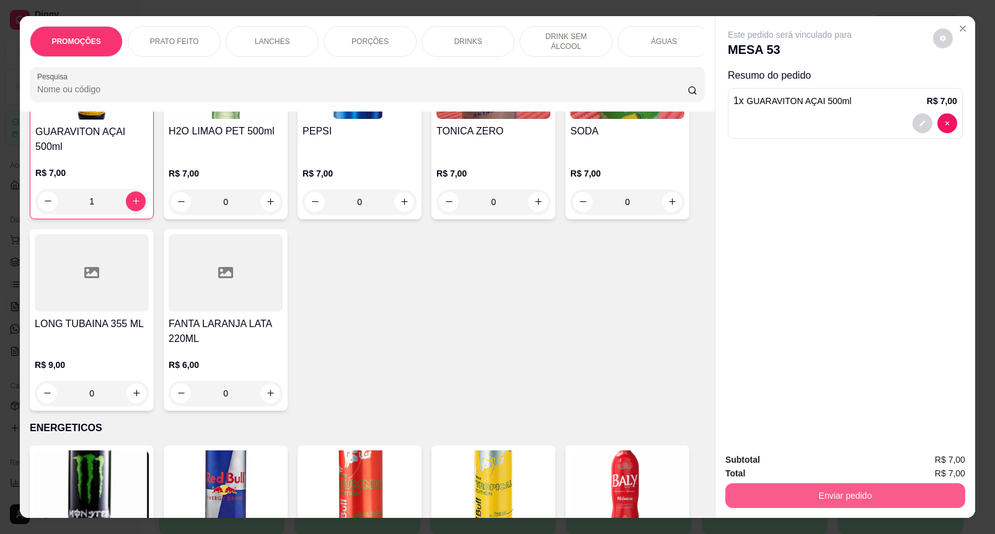
click at [790, 483] on button "Enviar pedido" at bounding box center [845, 495] width 240 height 25
click at [965, 456] on button "Enviar pedido" at bounding box center [932, 460] width 70 height 24
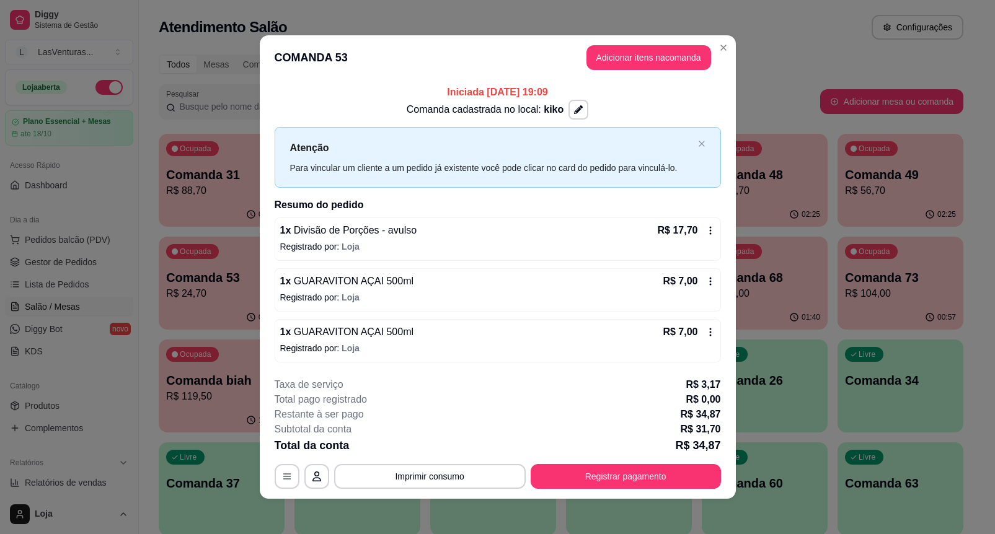
click at [696, 245] on div "**********" at bounding box center [497, 267] width 995 height 534
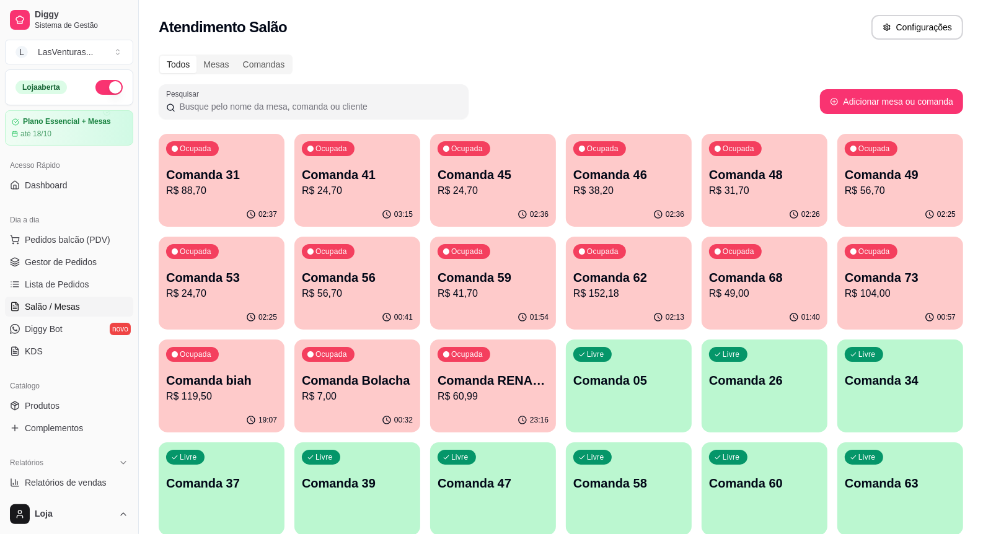
click at [662, 285] on p "Comanda 62" at bounding box center [628, 277] width 111 height 17
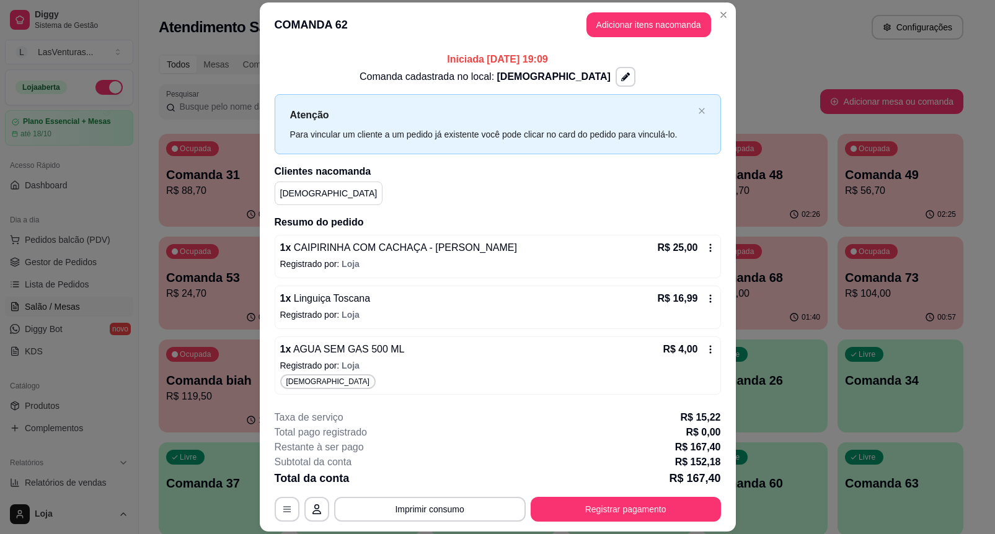
click at [611, 41] on header "COMANDA 62 Adicionar itens na comanda" at bounding box center [498, 24] width 476 height 45
click at [614, 31] on button "Adicionar itens na comanda" at bounding box center [648, 24] width 125 height 25
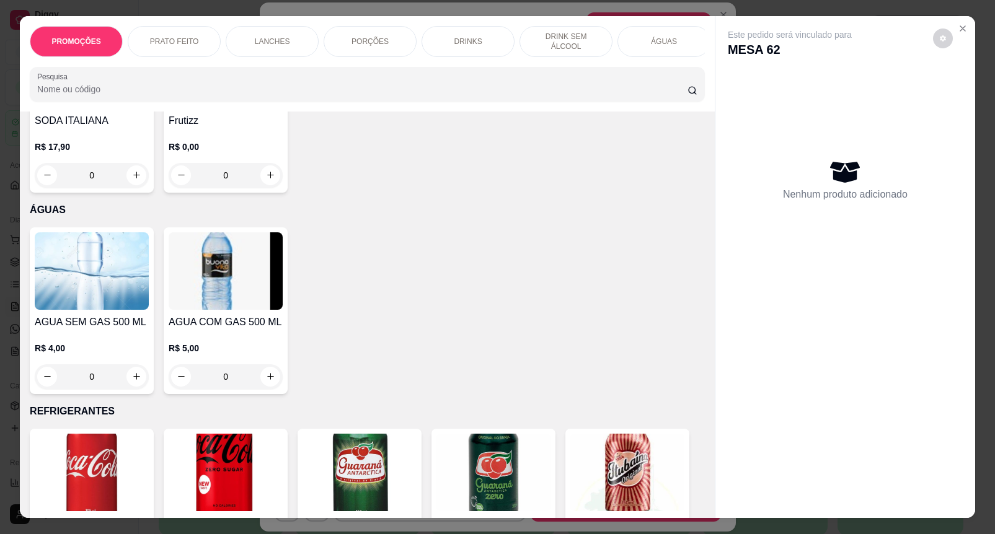
scroll to position [3022, 0]
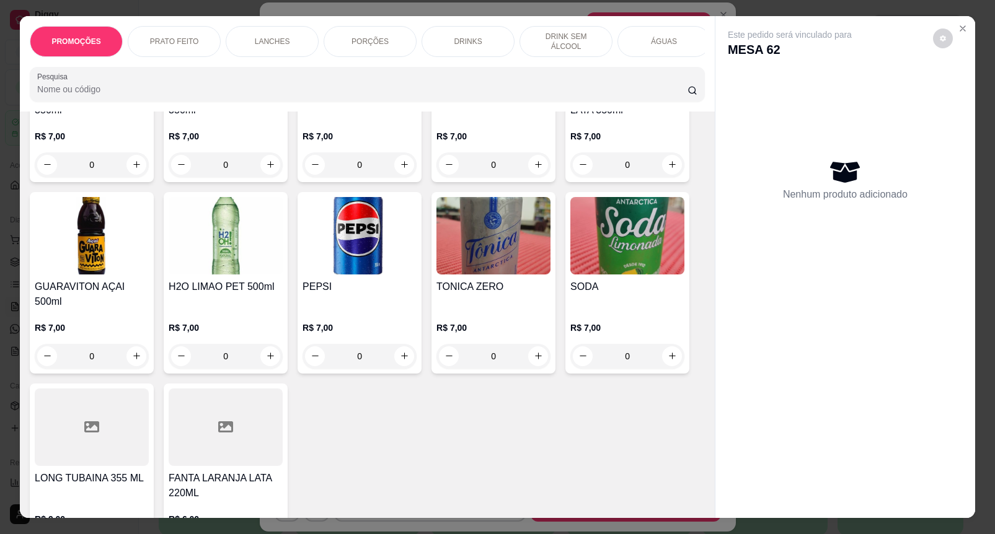
click at [258, 389] on div at bounding box center [226, 427] width 114 height 77
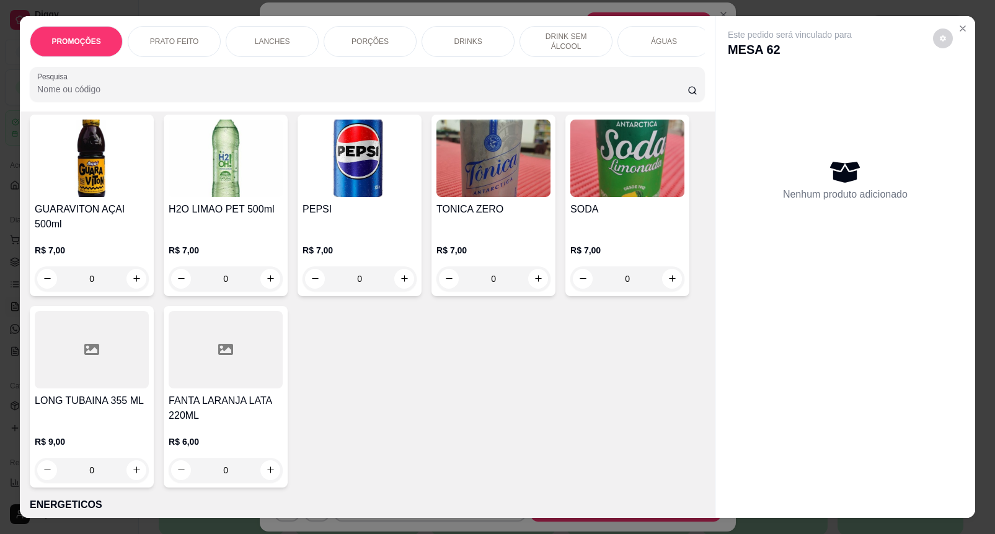
click at [281, 270] on div "H2O LIMAO PET 500ml R$ 7,00 0" at bounding box center [226, 206] width 124 height 182
click at [264, 244] on p "R$ 7,00" at bounding box center [226, 250] width 114 height 12
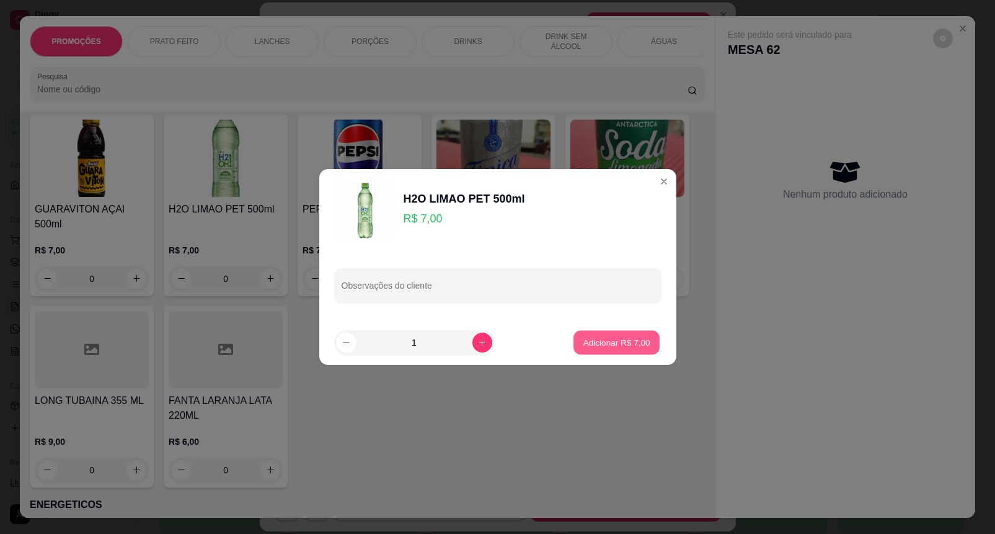
click at [634, 349] on button "Adicionar R$ 7,00" at bounding box center [616, 343] width 86 height 24
type input "1"
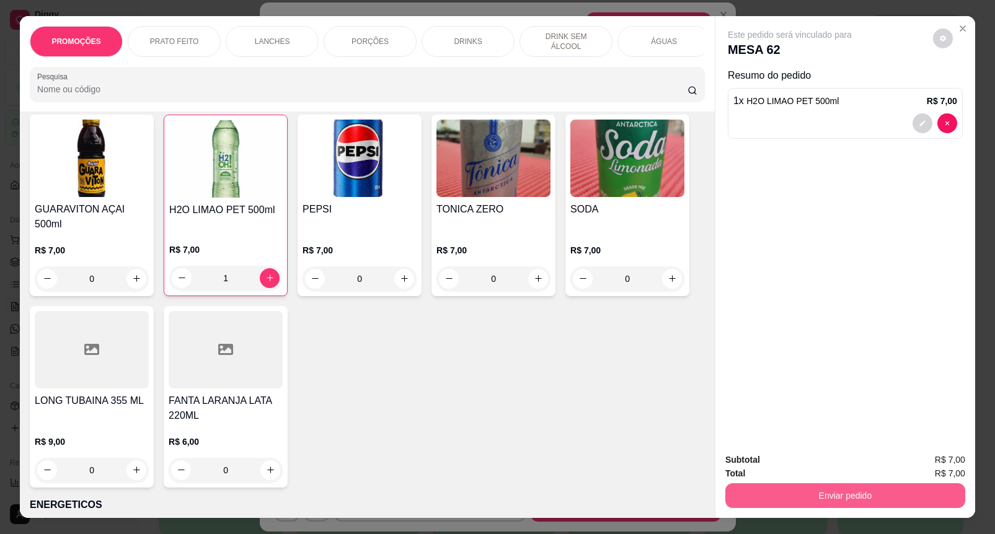
click at [781, 485] on button "Enviar pedido" at bounding box center [845, 495] width 240 height 25
click at [919, 465] on button "Enviar pedido" at bounding box center [932, 459] width 68 height 23
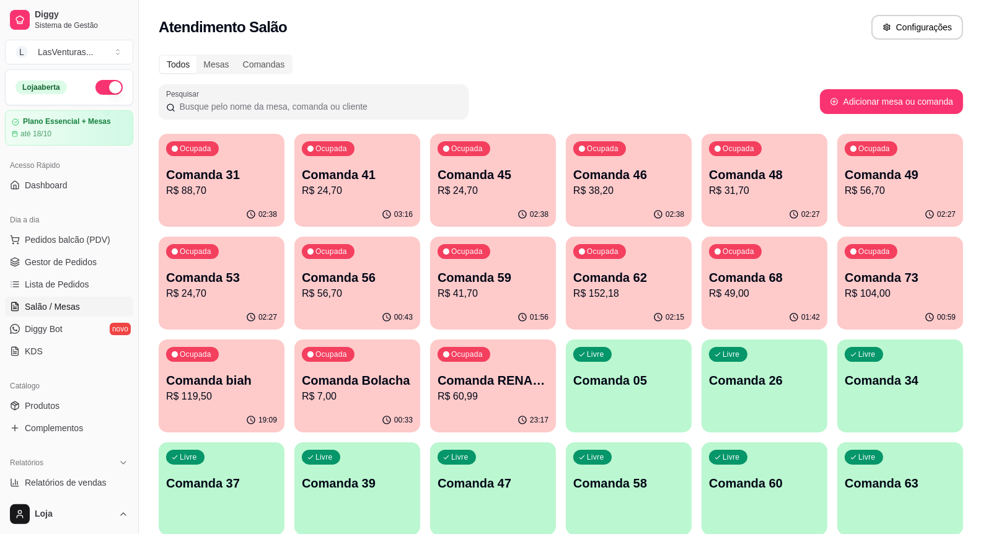
click at [643, 174] on p "Comanda 46" at bounding box center [628, 174] width 111 height 17
click at [745, 189] on p "R$ 31,70" at bounding box center [764, 190] width 111 height 15
click at [859, 179] on p "Comanda 49" at bounding box center [900, 174] width 111 height 17
click at [386, 191] on p "R$ 24,70" at bounding box center [358, 190] width 108 height 14
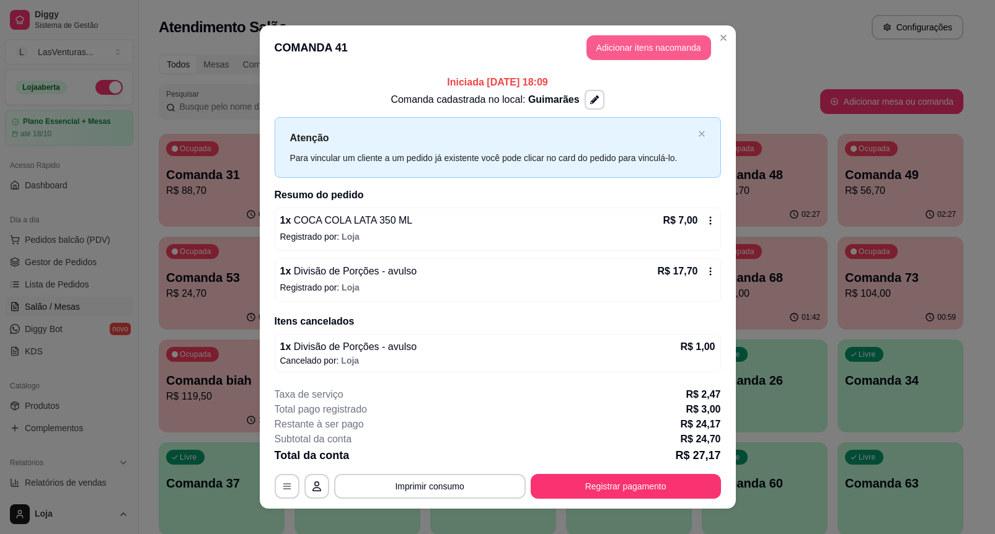
click at [614, 45] on button "Adicionar itens na comanda" at bounding box center [648, 47] width 125 height 25
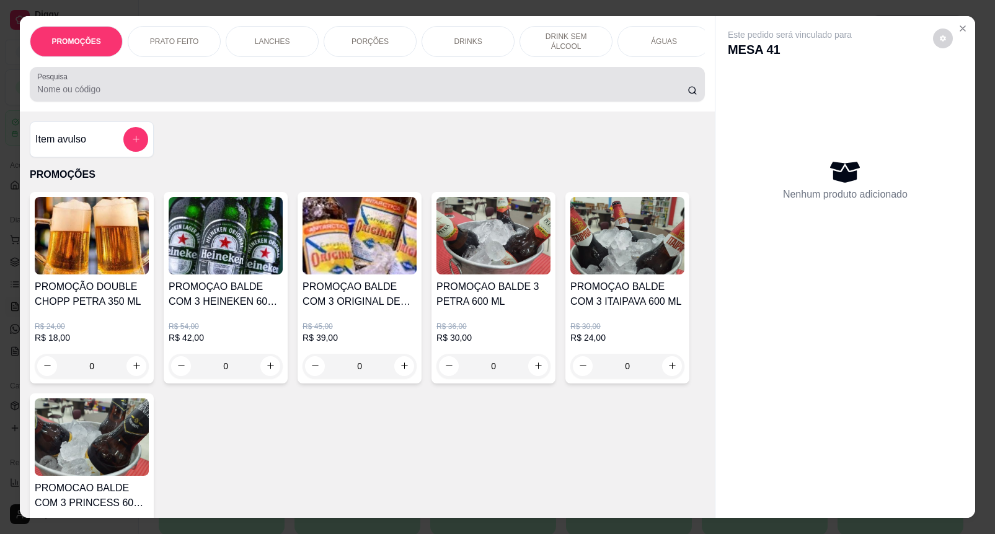
click at [426, 92] on input "Pesquisa" at bounding box center [362, 89] width 650 height 12
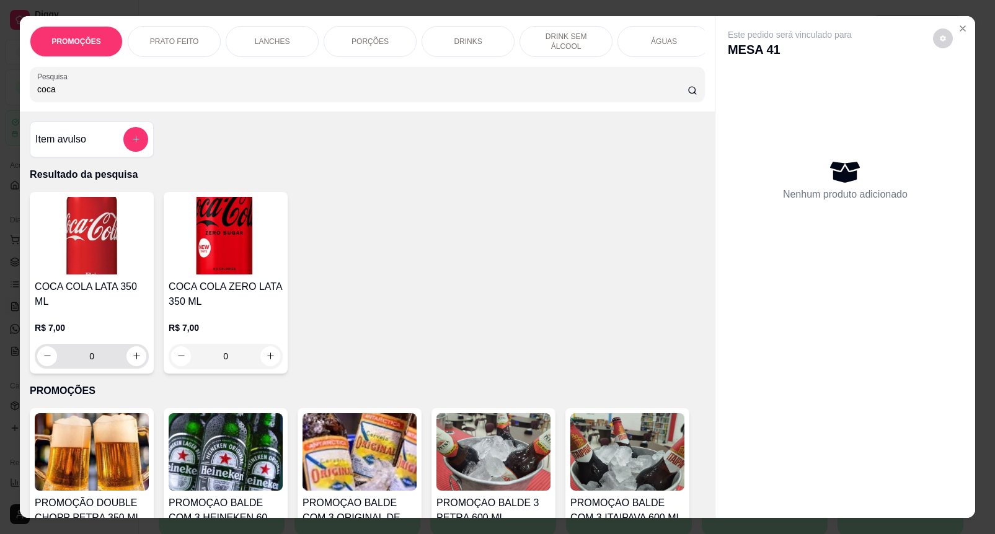
type input "coca"
click at [132, 351] on icon "increase-product-quantity" at bounding box center [136, 355] width 9 height 9
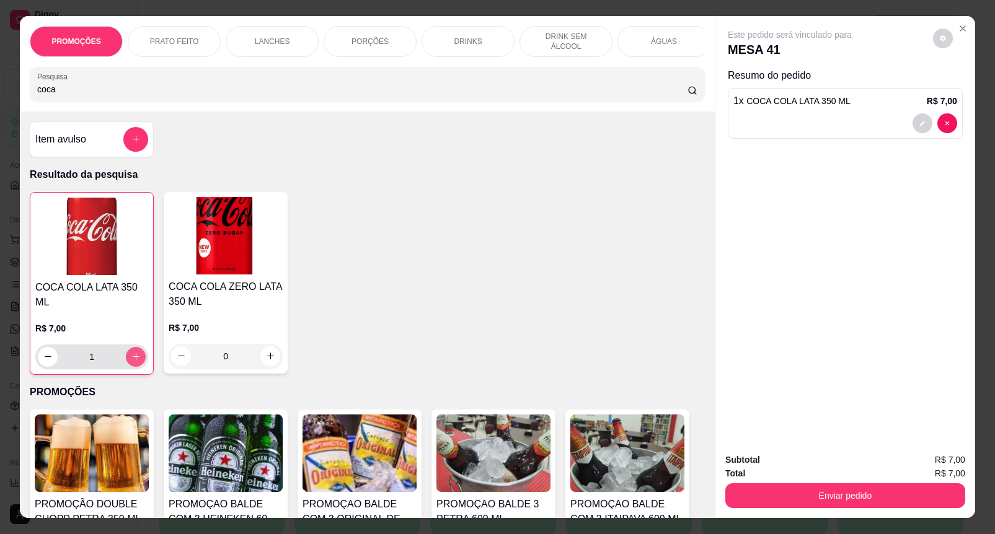
type input "1"
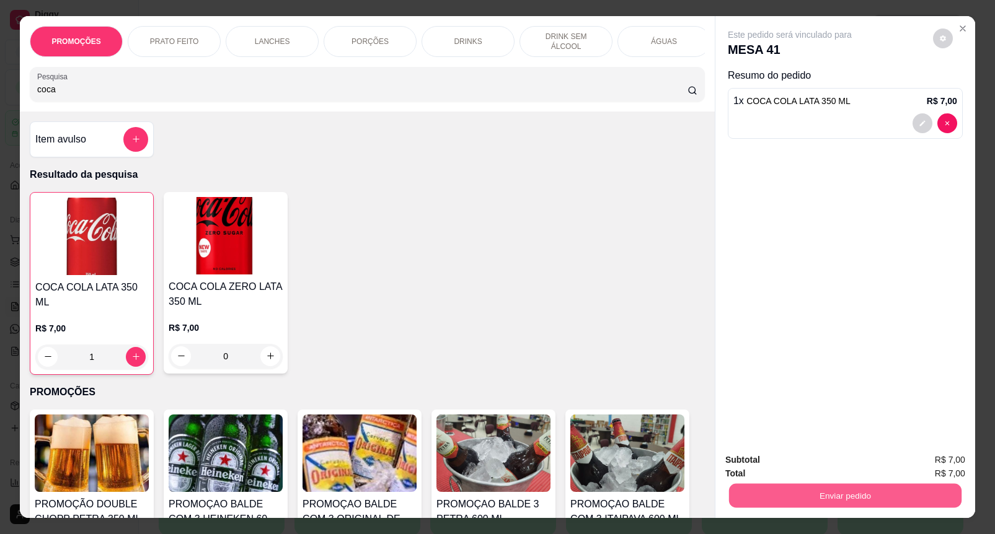
click at [863, 484] on button "Enviar pedido" at bounding box center [845, 496] width 232 height 24
click at [933, 469] on button "Enviar pedido" at bounding box center [932, 460] width 70 height 24
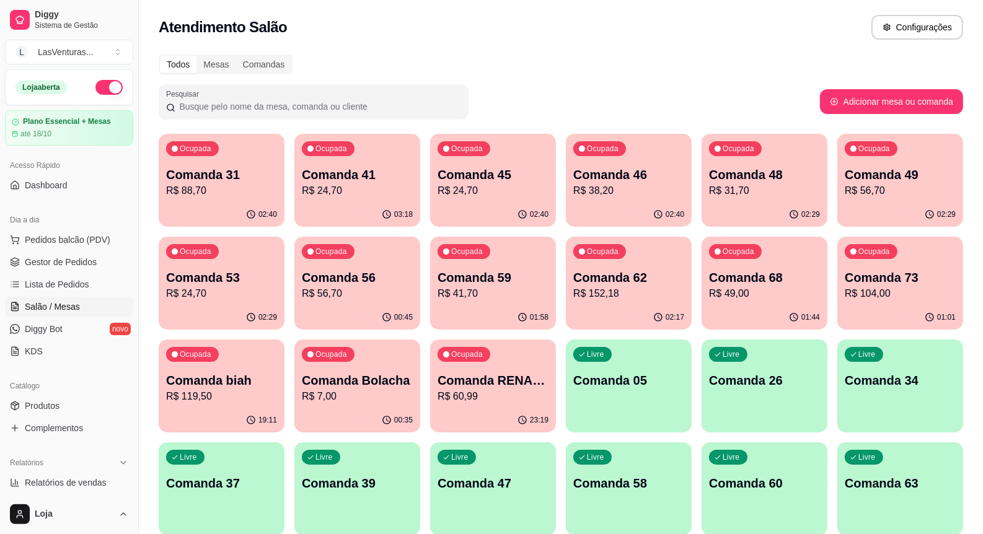
click at [224, 188] on p "R$ 88,70" at bounding box center [221, 190] width 111 height 15
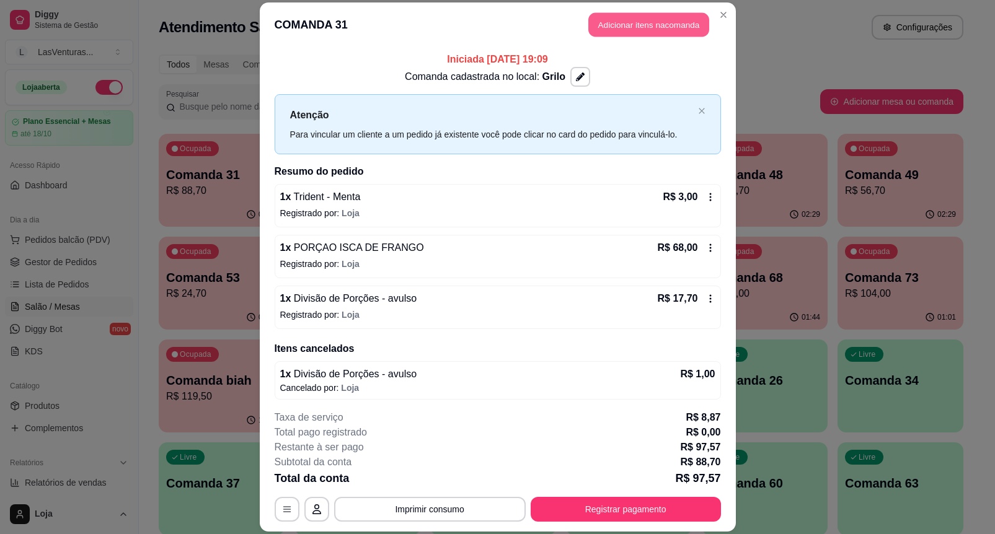
click at [632, 28] on button "Adicionar itens na comanda" at bounding box center [648, 25] width 121 height 24
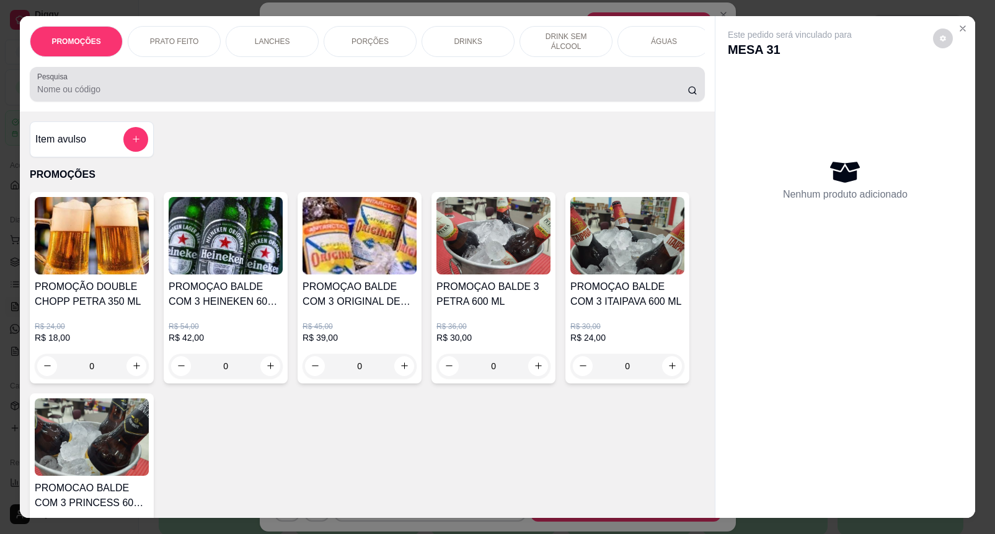
click at [497, 95] on input "Pesquisa" at bounding box center [362, 89] width 650 height 12
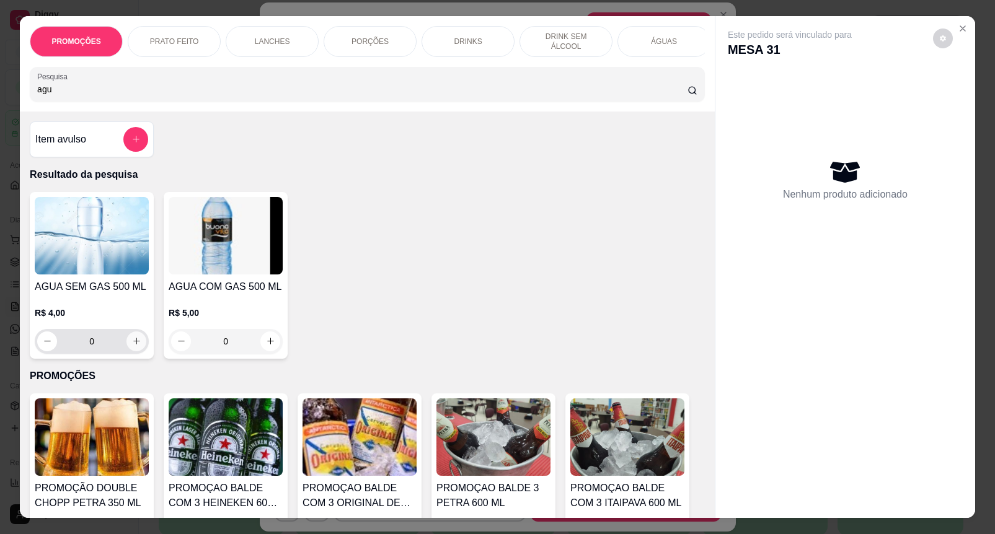
type input "agu"
click at [135, 348] on button "increase-product-quantity" at bounding box center [136, 342] width 20 height 20
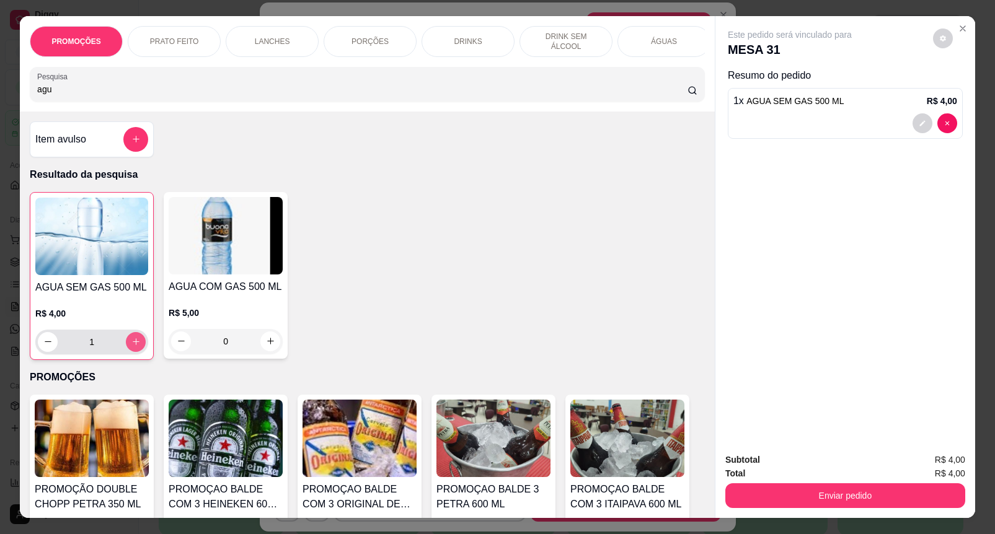
type input "1"
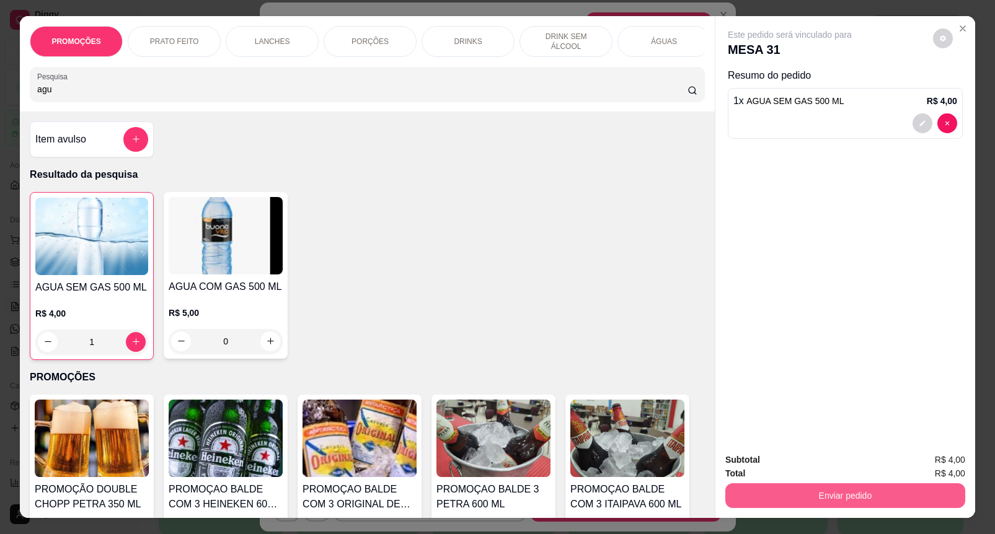
click at [857, 487] on button "Enviar pedido" at bounding box center [845, 495] width 240 height 25
click at [912, 460] on button "Enviar pedido" at bounding box center [932, 459] width 68 height 23
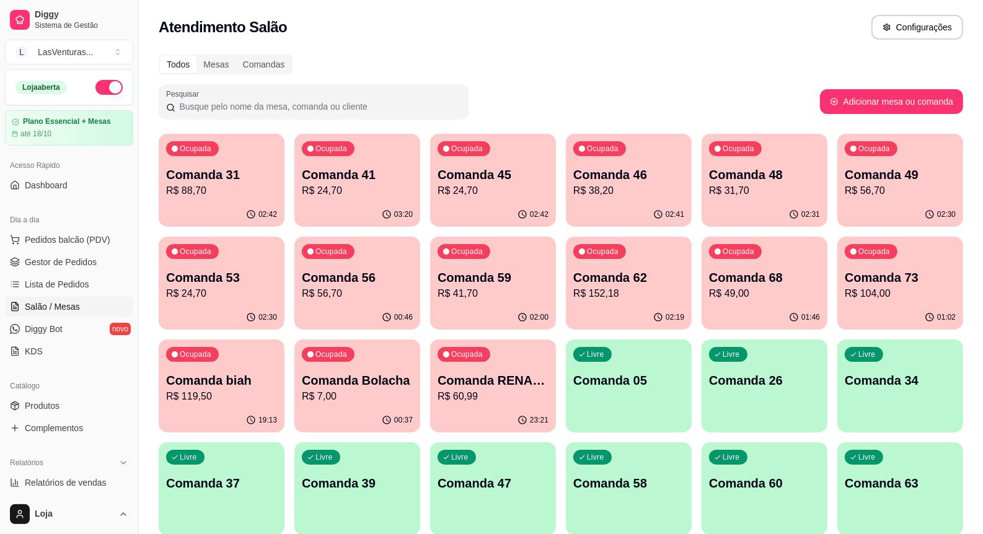
click at [770, 186] on p "R$ 31,70" at bounding box center [764, 190] width 111 height 15
click at [649, 191] on p "R$ 38,20" at bounding box center [628, 190] width 111 height 15
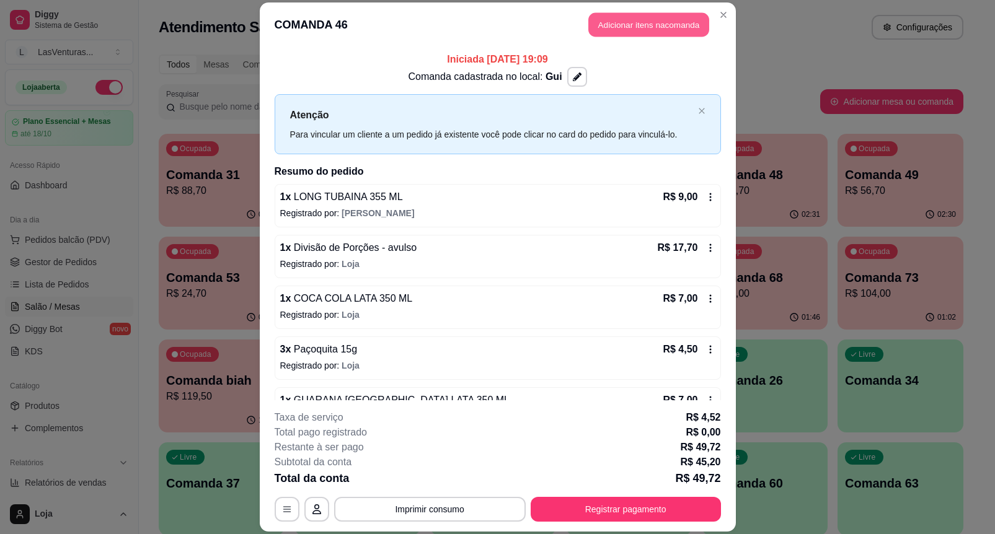
click at [643, 28] on button "Adicionar itens na comanda" at bounding box center [648, 25] width 121 height 24
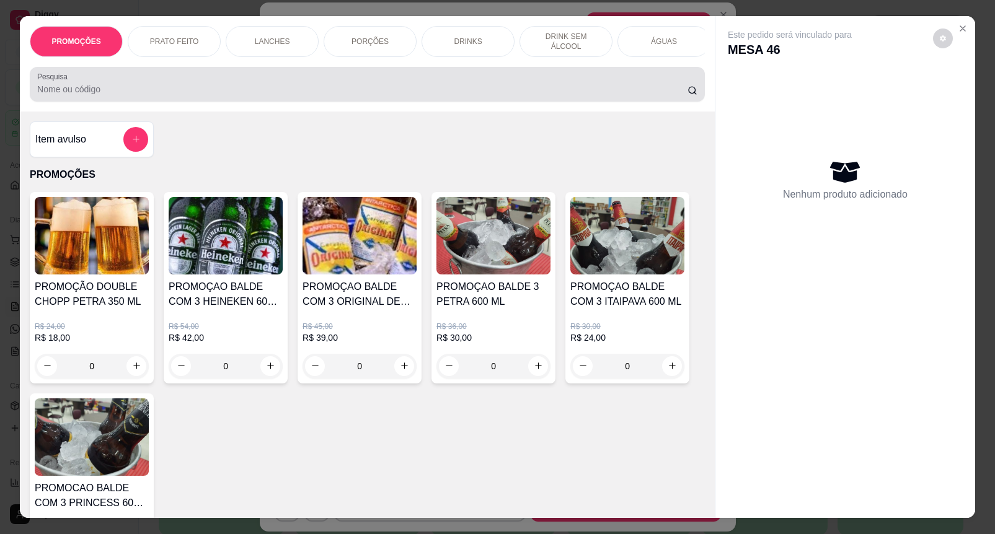
click at [354, 78] on div at bounding box center [367, 84] width 660 height 25
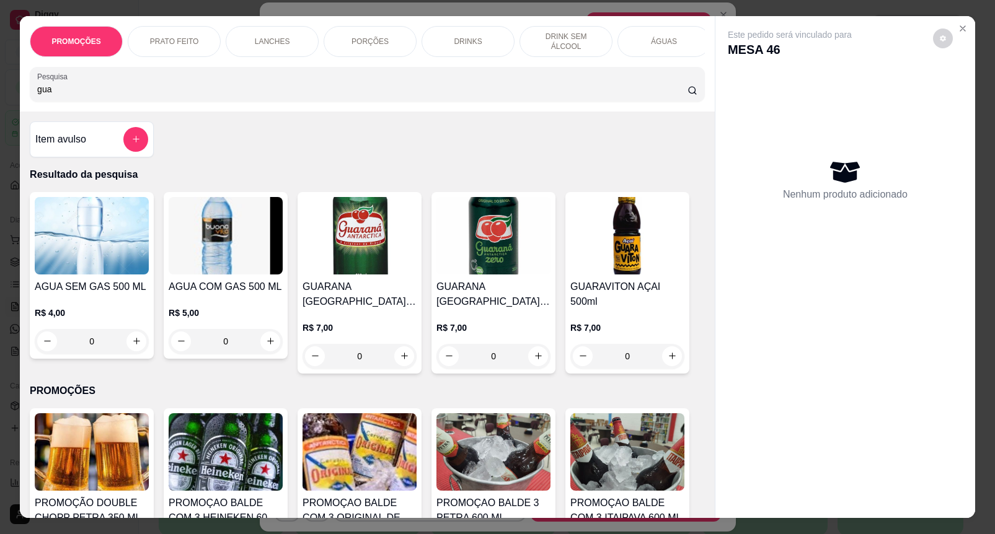
type input "gua"
click at [400, 361] on icon "increase-product-quantity" at bounding box center [404, 356] width 9 height 9
type input "1"
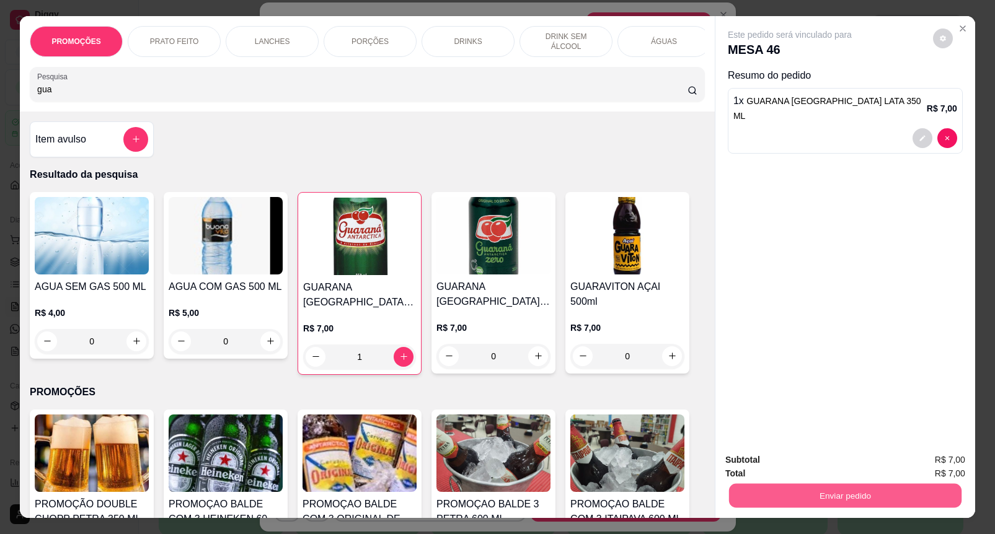
click at [809, 493] on button "Enviar pedido" at bounding box center [845, 496] width 232 height 24
click at [910, 463] on button "Enviar pedido" at bounding box center [932, 459] width 68 height 23
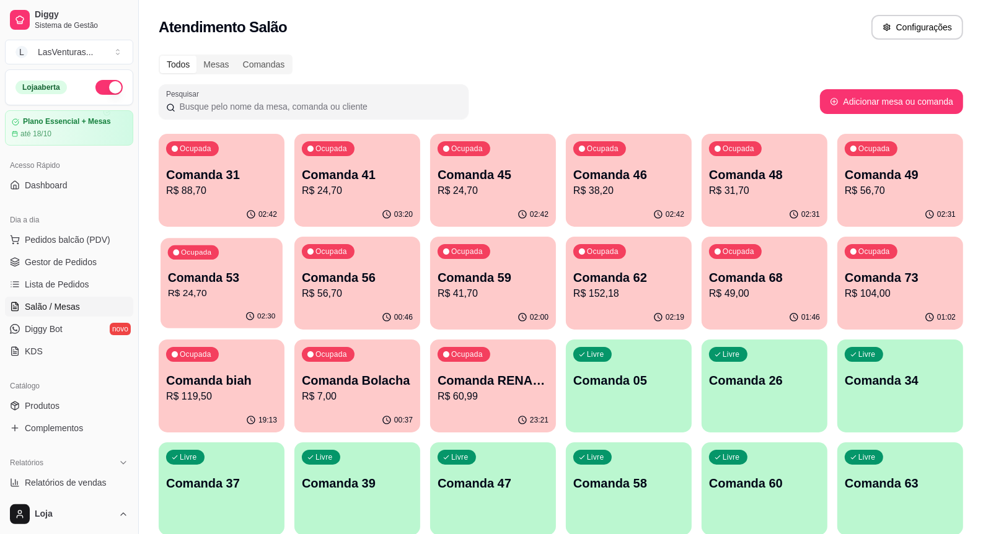
click at [211, 301] on div "Ocupada Comanda 53 R$ 24,70" at bounding box center [222, 271] width 122 height 67
click at [345, 313] on div "00:46" at bounding box center [357, 317] width 122 height 24
click at [505, 317] on div "02:00" at bounding box center [493, 318] width 126 height 24
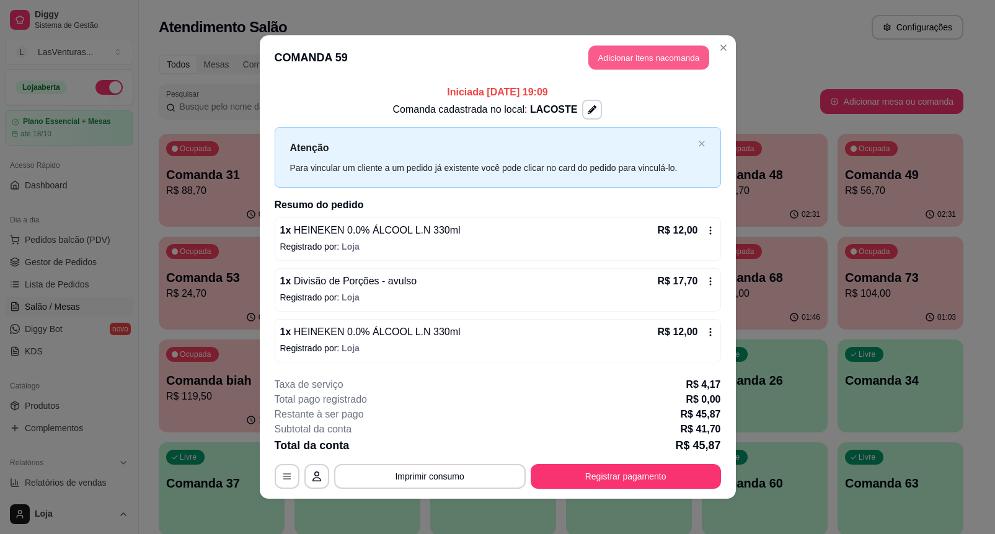
click at [658, 60] on button "Adicionar itens na comanda" at bounding box center [648, 58] width 121 height 24
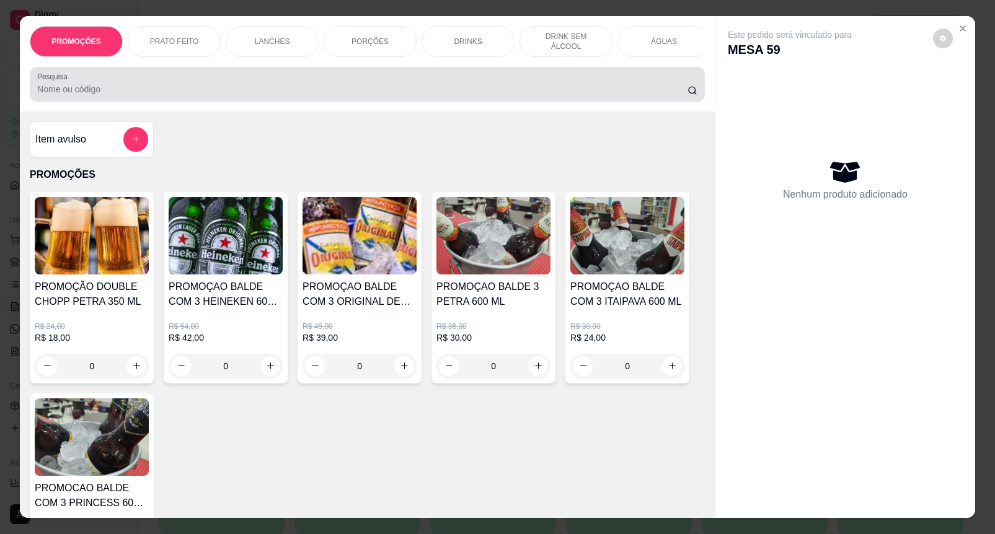
click at [547, 87] on div at bounding box center [367, 84] width 660 height 25
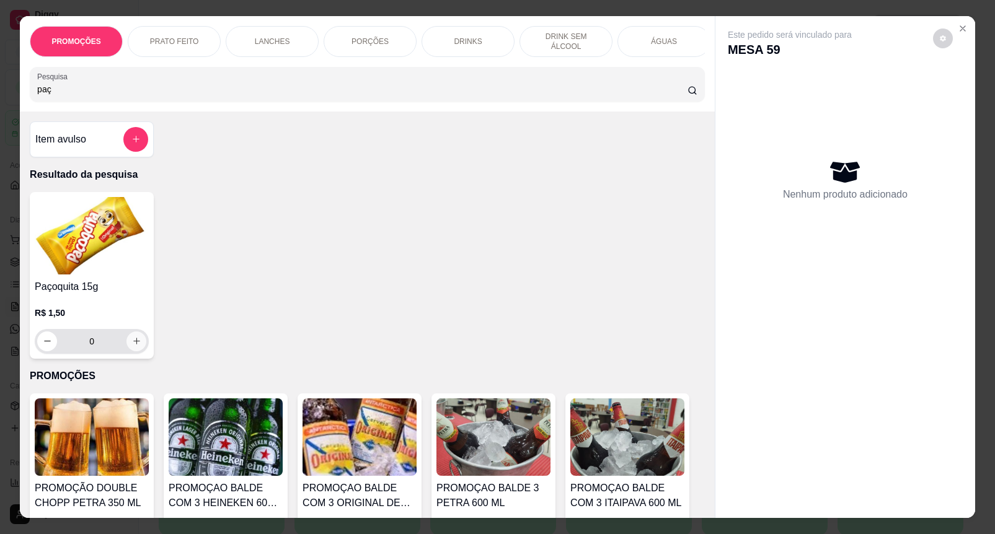
type input "paç"
click at [132, 346] on icon "increase-product-quantity" at bounding box center [136, 341] width 9 height 9
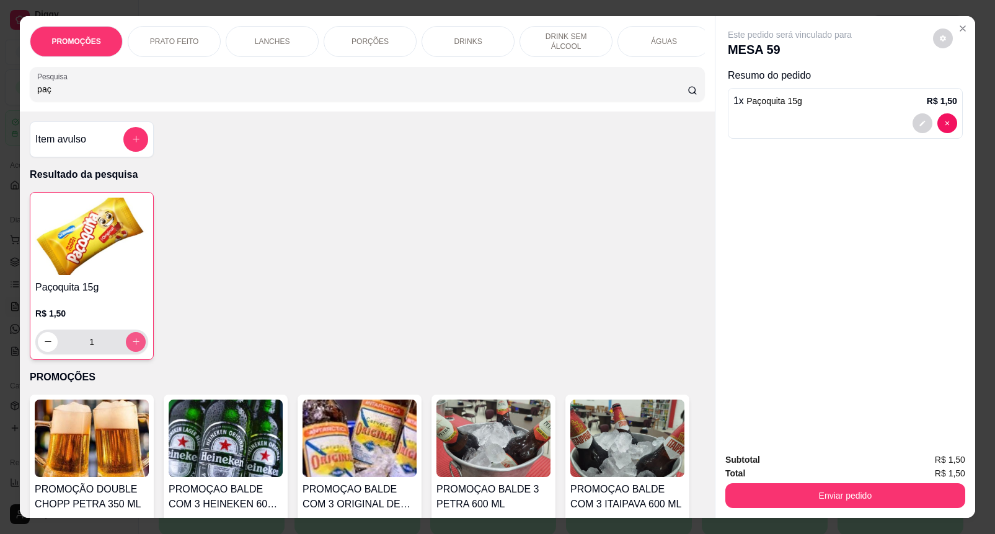
type input "1"
click at [137, 348] on button "increase-product-quantity" at bounding box center [136, 342] width 20 height 20
type input "2"
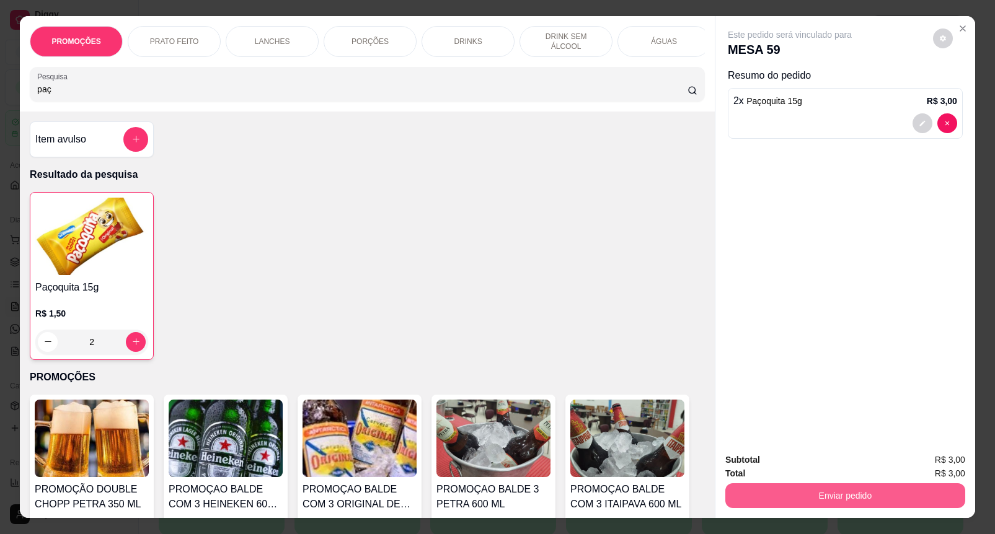
click at [823, 483] on button "Enviar pedido" at bounding box center [845, 495] width 240 height 25
click at [927, 464] on button "Enviar pedido" at bounding box center [932, 460] width 70 height 24
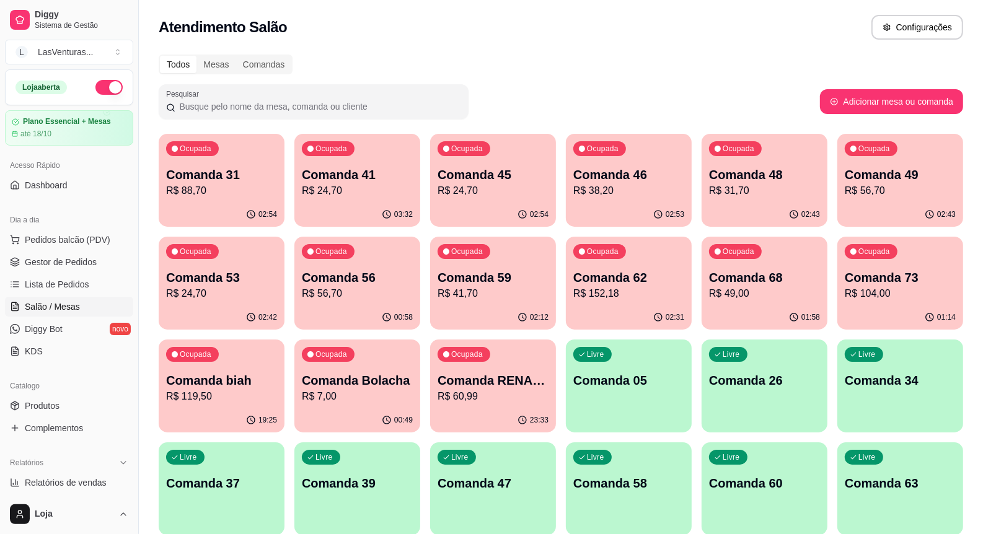
click at [180, 155] on div "Ocupada" at bounding box center [192, 148] width 53 height 15
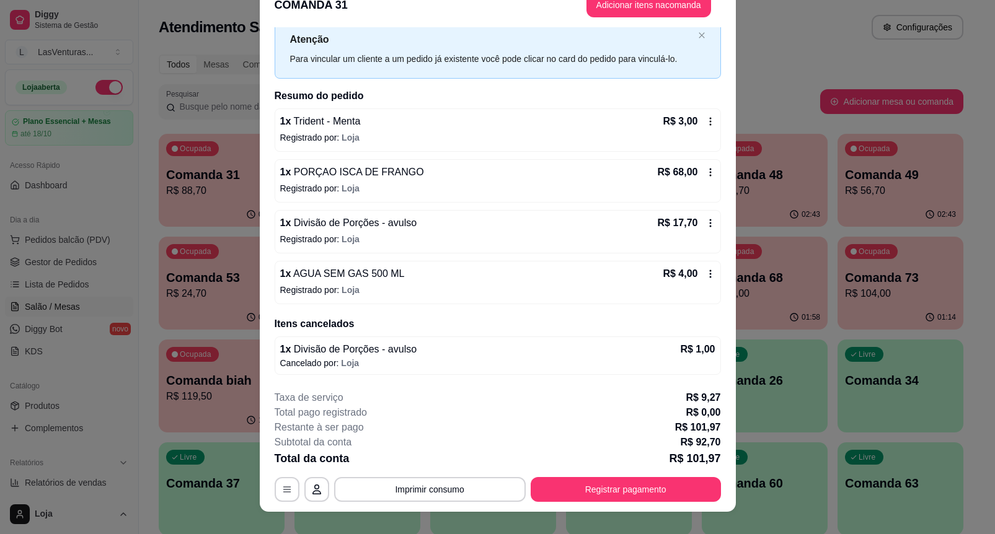
scroll to position [37, 0]
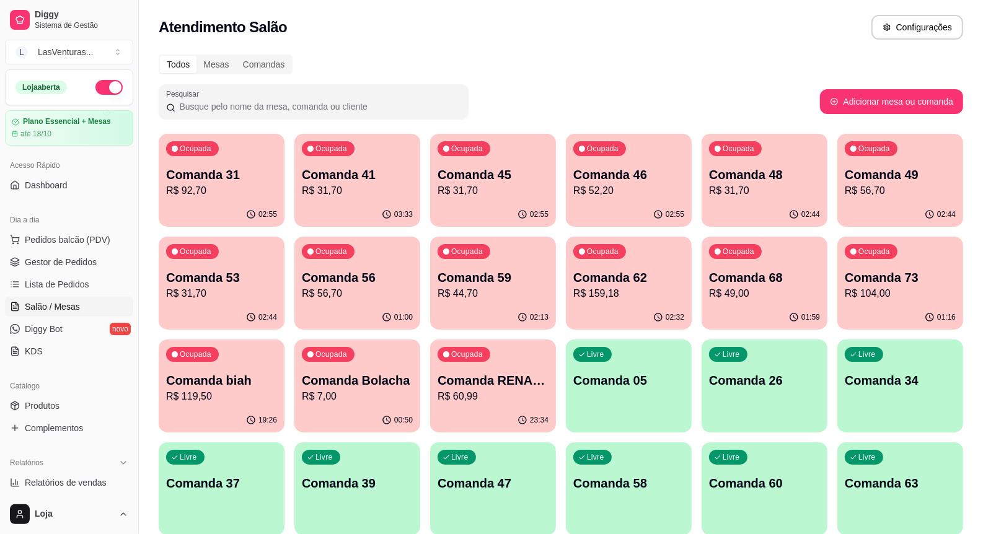
scroll to position [357, 0]
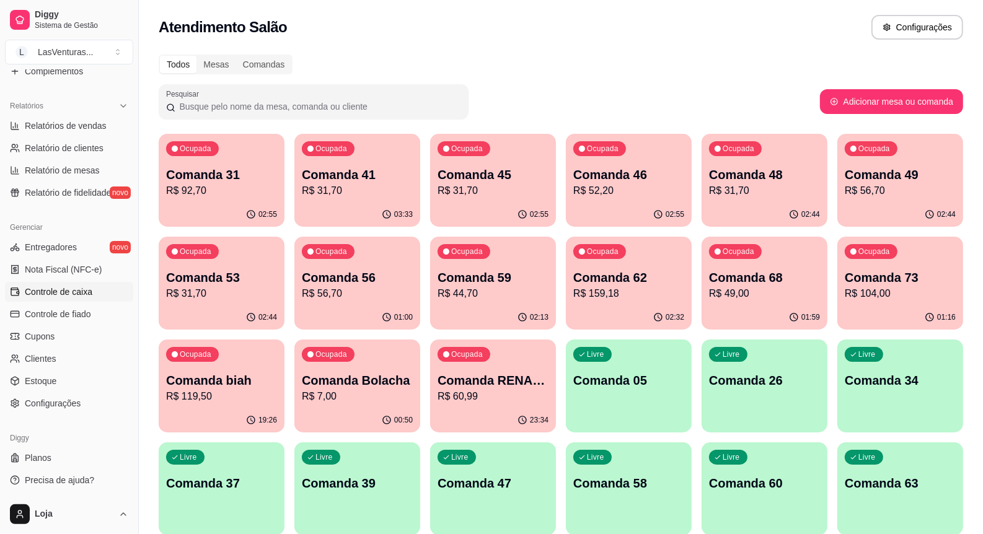
click at [66, 289] on span "Controle de caixa" at bounding box center [59, 292] width 68 height 12
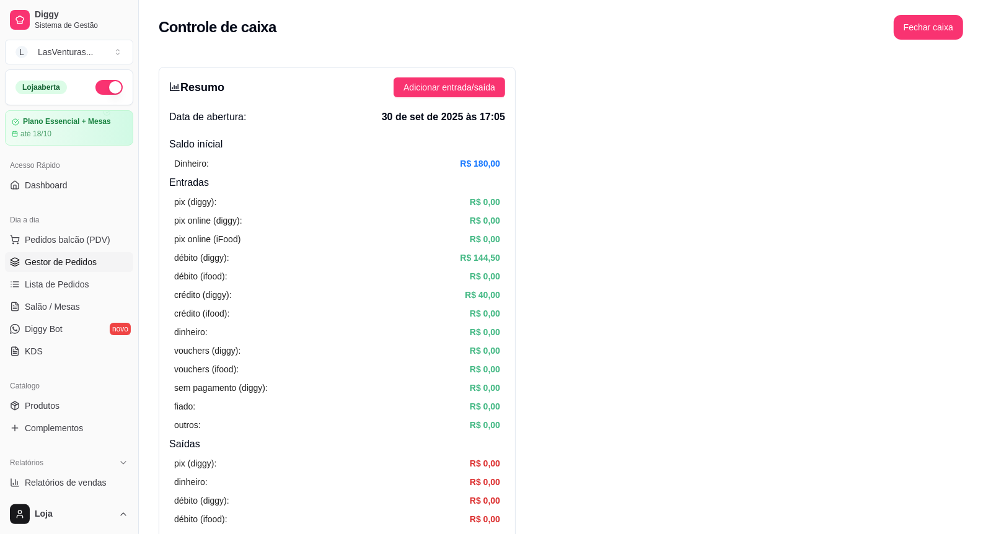
click at [84, 268] on span "Gestor de Pedidos" at bounding box center [61, 262] width 72 height 12
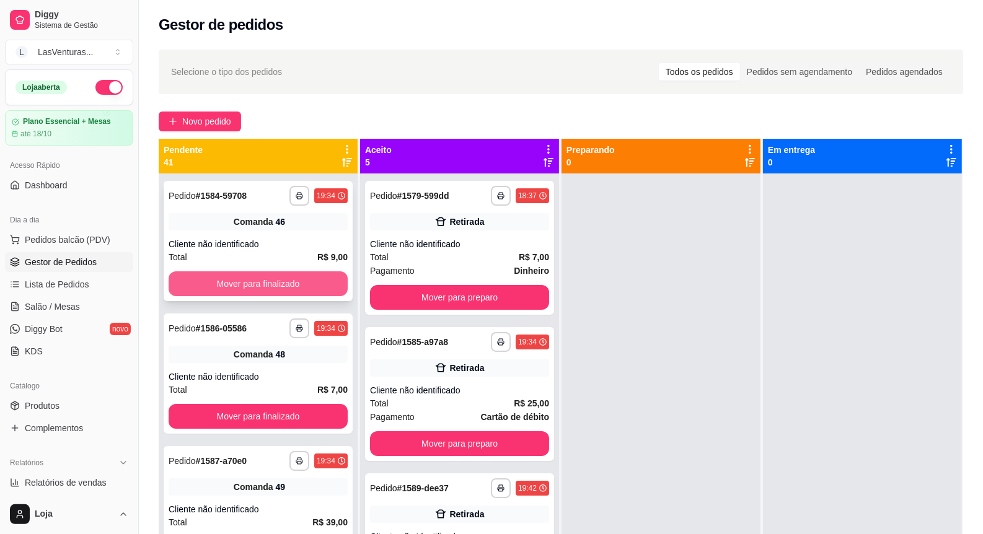
click at [314, 283] on button "Mover para finalizado" at bounding box center [258, 284] width 179 height 25
click at [314, 283] on button "Mover para finalizado" at bounding box center [258, 284] width 174 height 24
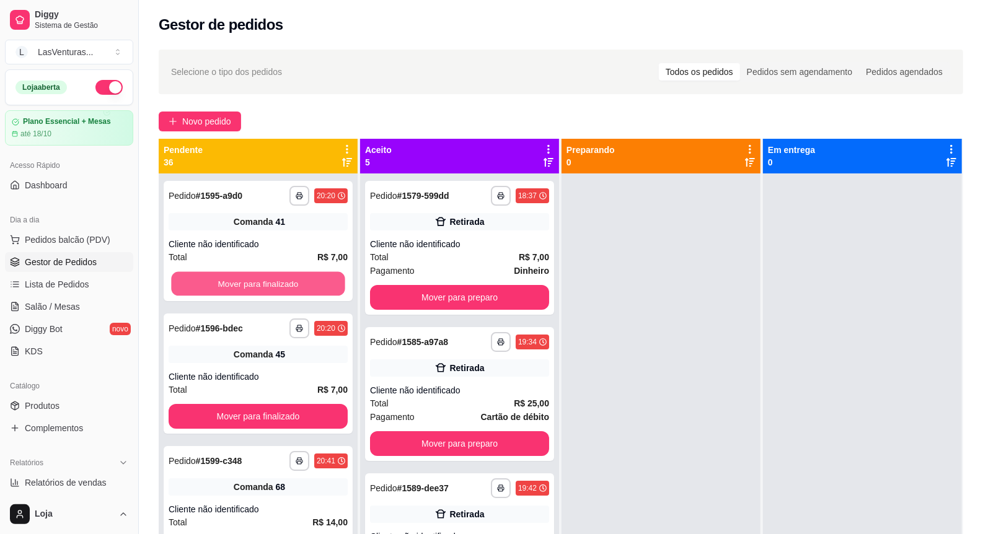
click at [314, 283] on button "Mover para finalizado" at bounding box center [258, 284] width 174 height 24
click at [314, 283] on button "Mover para finalizado" at bounding box center [258, 284] width 179 height 25
click at [314, 283] on button "Mover para finalizado" at bounding box center [258, 284] width 174 height 24
click at [314, 283] on button "Mover para finalizado" at bounding box center [258, 284] width 179 height 25
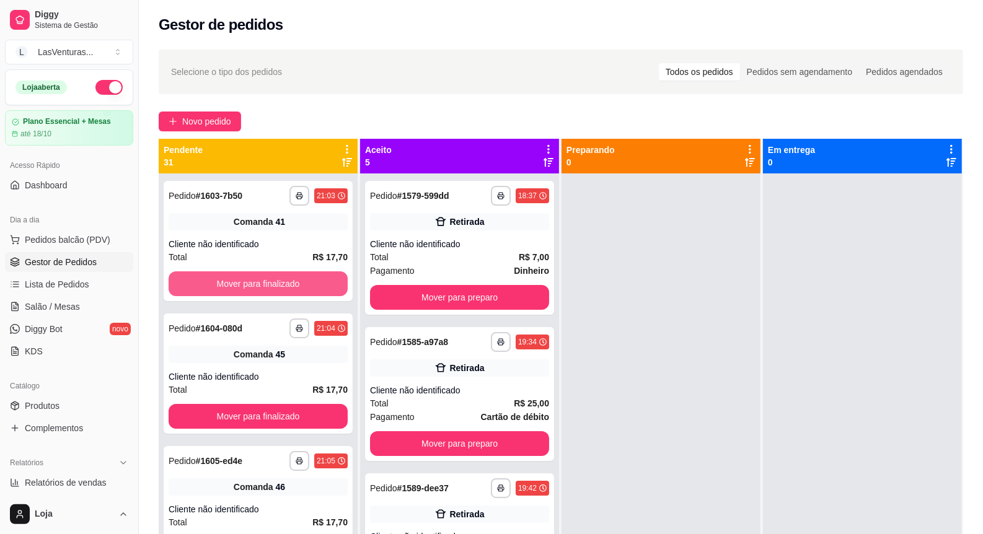
click at [314, 283] on button "Mover para finalizado" at bounding box center [258, 284] width 179 height 25
click at [314, 283] on button "Mover para finalizado" at bounding box center [258, 284] width 174 height 24
click at [314, 283] on button "Mover para finalizado" at bounding box center [258, 284] width 179 height 25
click at [314, 283] on button "Mover para finalizado" at bounding box center [258, 284] width 174 height 24
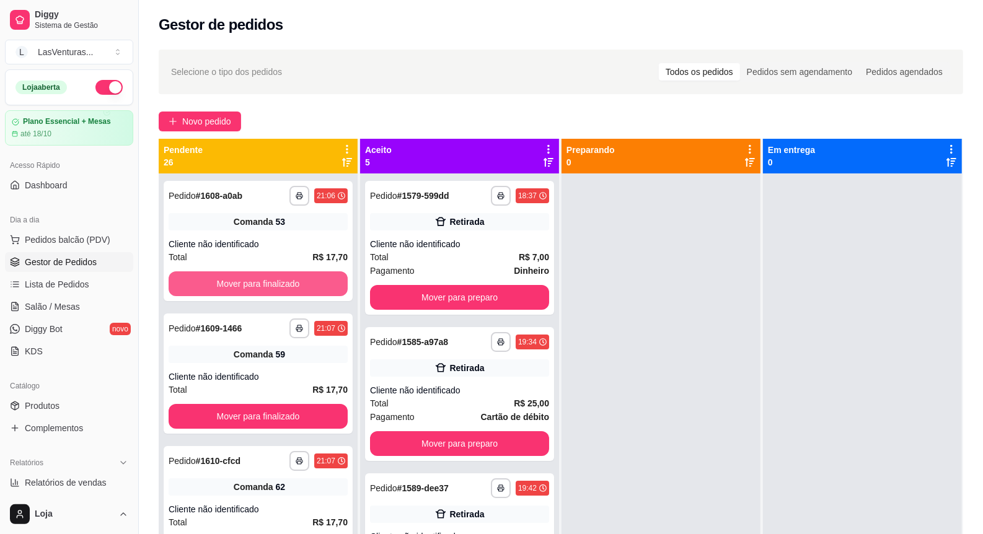
click at [312, 283] on button "Mover para finalizado" at bounding box center [258, 284] width 179 height 25
click at [312, 283] on button "Mover para finalizado" at bounding box center [258, 284] width 174 height 24
click at [312, 283] on button "Mover para finalizado" at bounding box center [258, 284] width 179 height 25
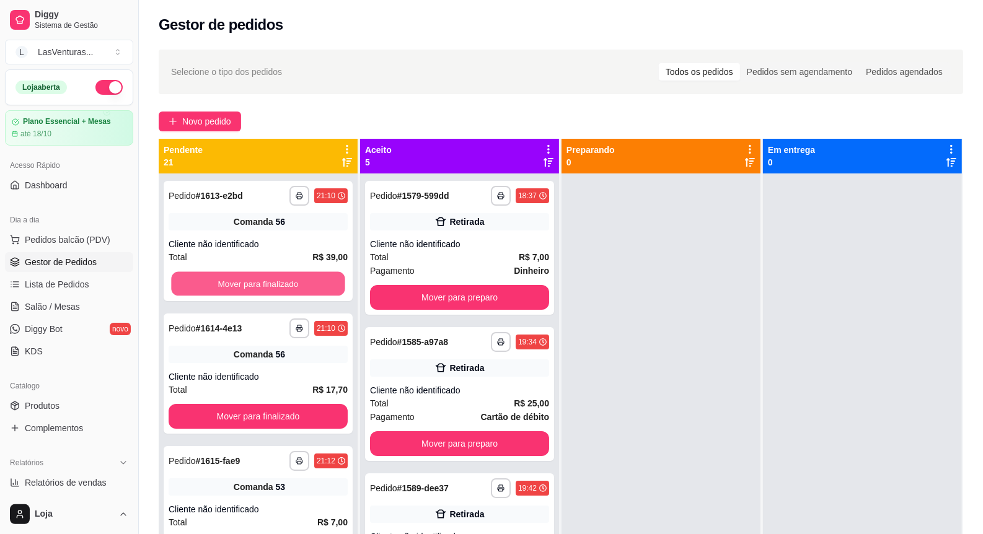
click at [312, 283] on button "Mover para finalizado" at bounding box center [258, 284] width 174 height 24
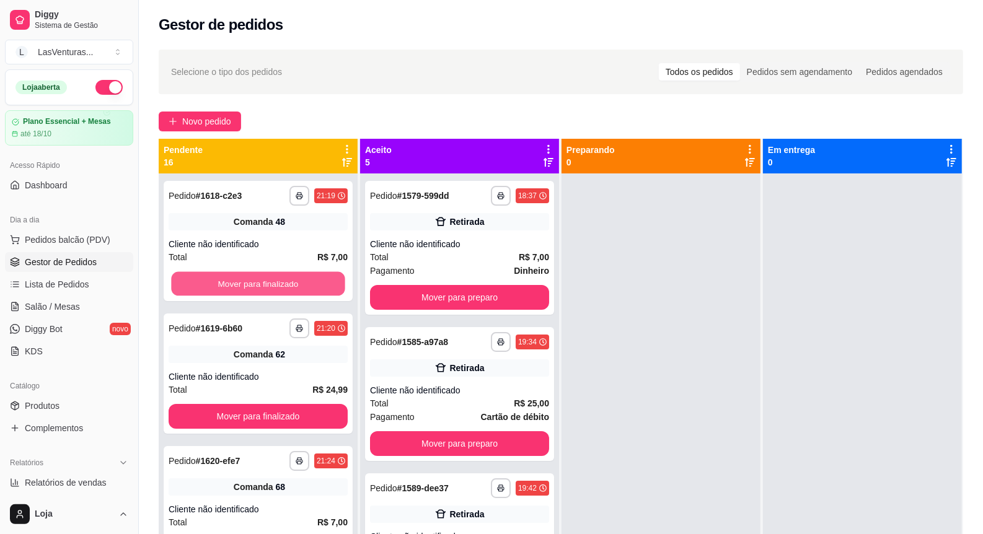
click at [312, 283] on button "Mover para finalizado" at bounding box center [258, 284] width 174 height 24
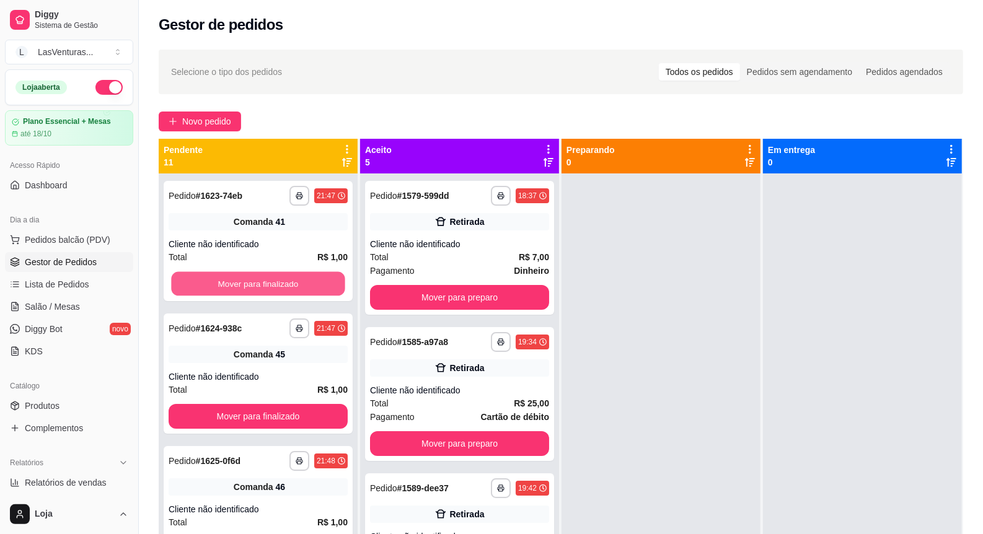
click at [312, 283] on button "Mover para finalizado" at bounding box center [258, 284] width 174 height 24
click at [312, 283] on button "Mover para finalizado" at bounding box center [258, 284] width 179 height 25
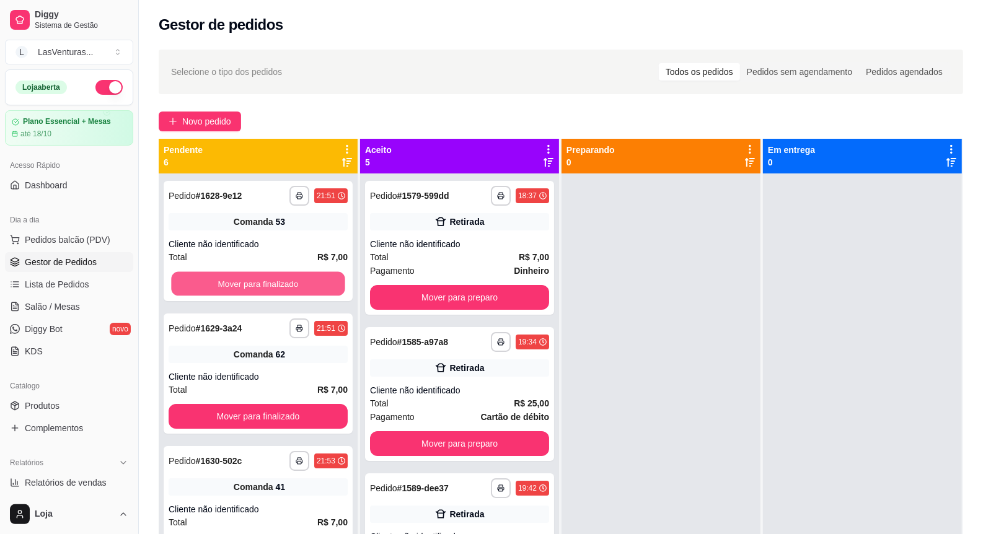
click at [312, 283] on button "Mover para finalizado" at bounding box center [258, 284] width 174 height 24
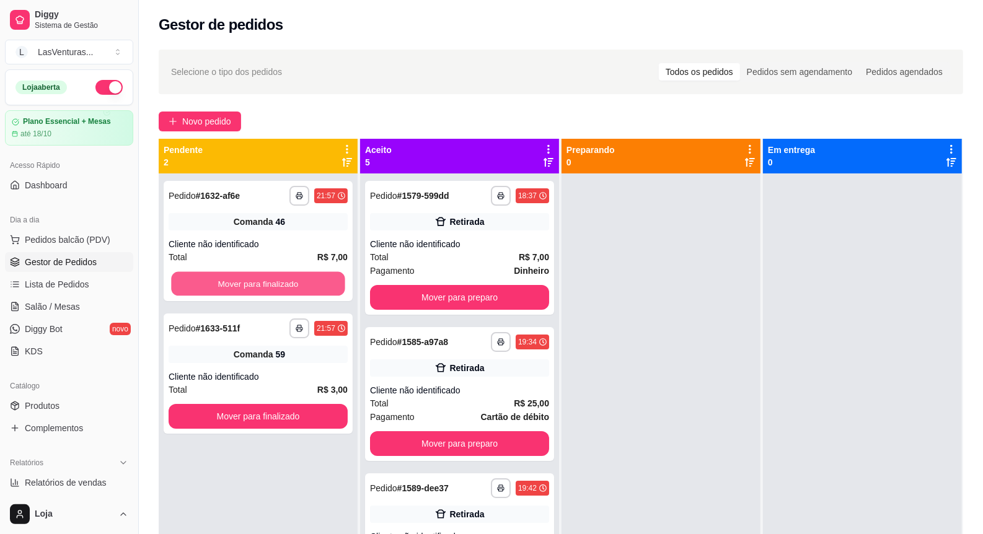
click at [312, 283] on button "Mover para finalizado" at bounding box center [258, 284] width 174 height 24
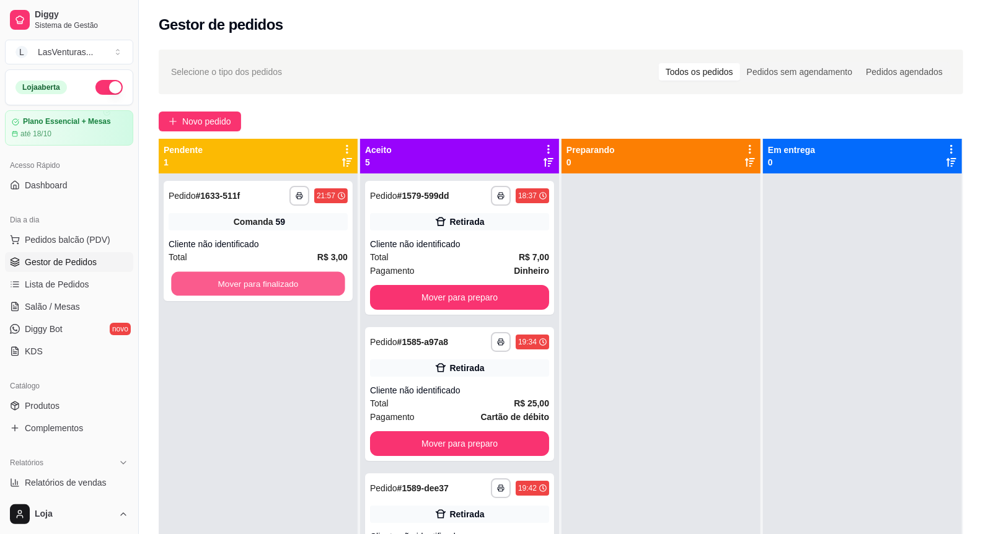
click at [312, 283] on button "Mover para finalizado" at bounding box center [258, 284] width 174 height 24
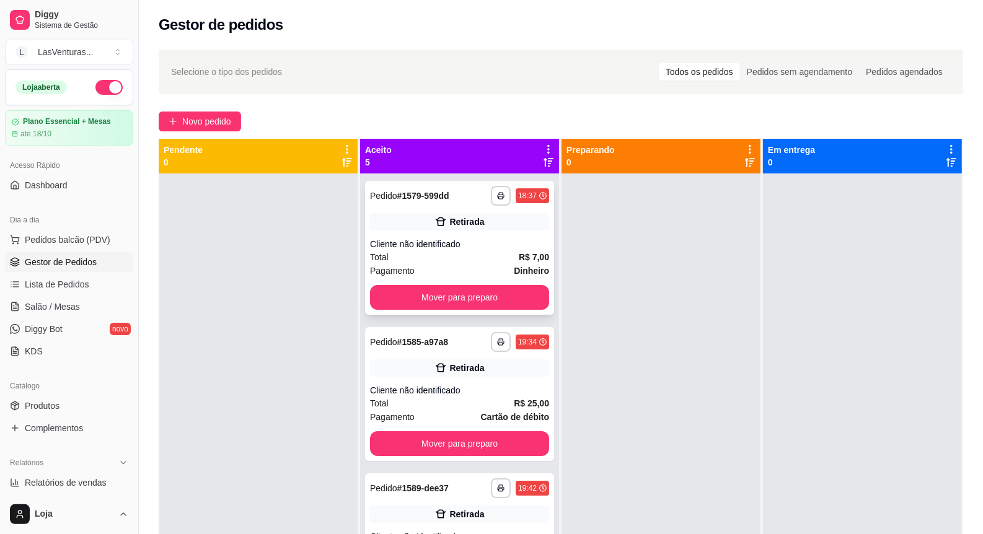
click at [370, 298] on button "Mover para preparo" at bounding box center [459, 297] width 179 height 25
click at [394, 298] on button "Mover para preparo" at bounding box center [460, 298] width 174 height 24
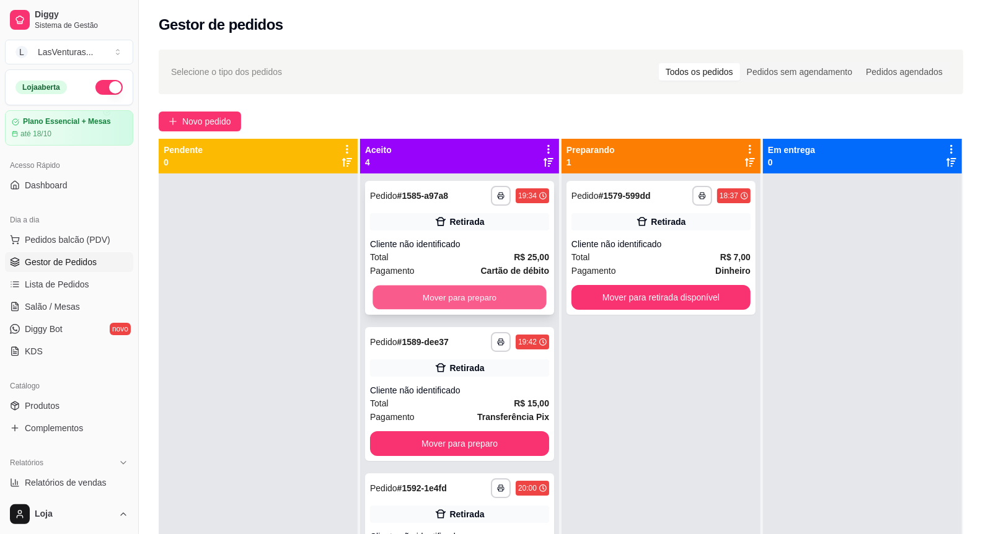
click at [389, 298] on button "Mover para preparo" at bounding box center [460, 298] width 174 height 24
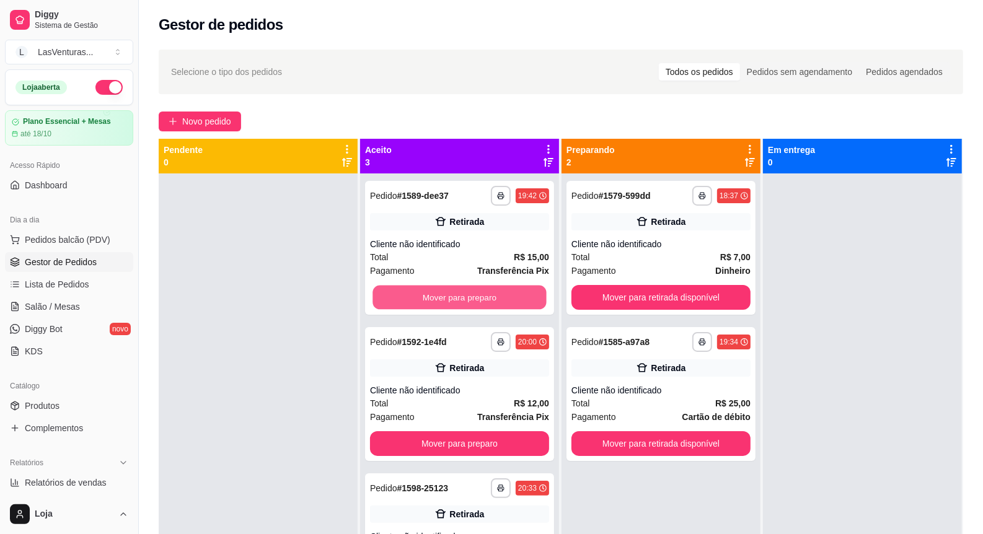
click at [388, 298] on button "Mover para preparo" at bounding box center [460, 298] width 174 height 24
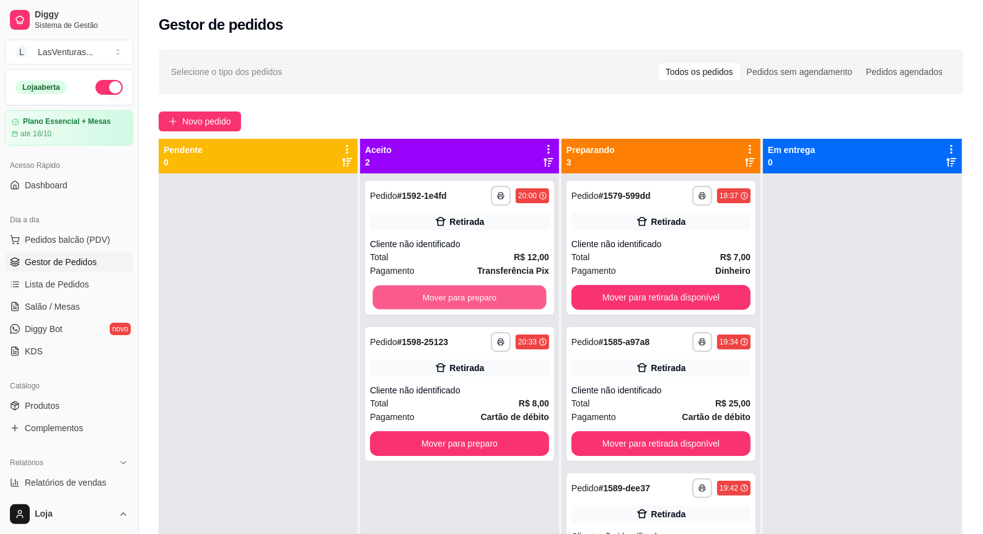
click at [387, 298] on button "Mover para preparo" at bounding box center [460, 298] width 174 height 24
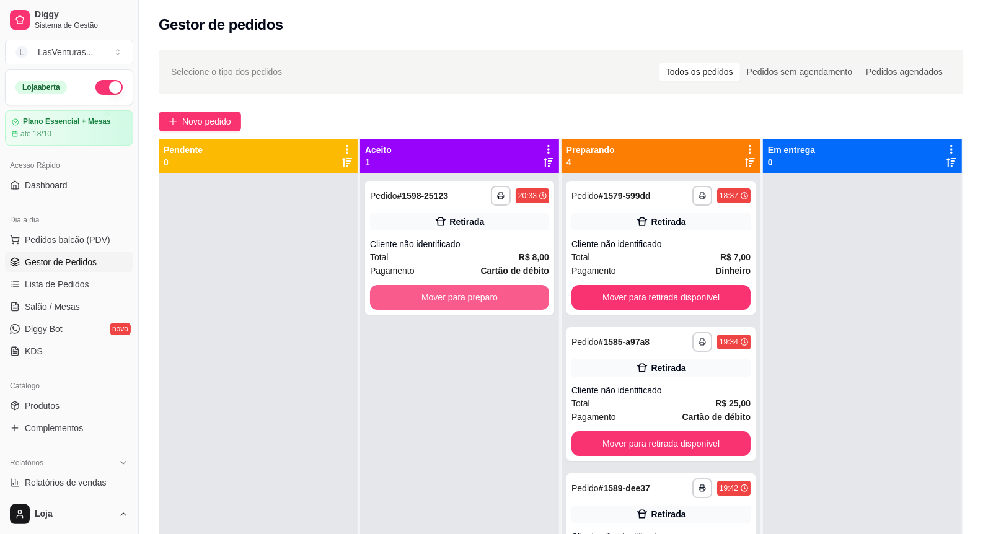
click at [386, 298] on button "Mover para preparo" at bounding box center [459, 297] width 179 height 25
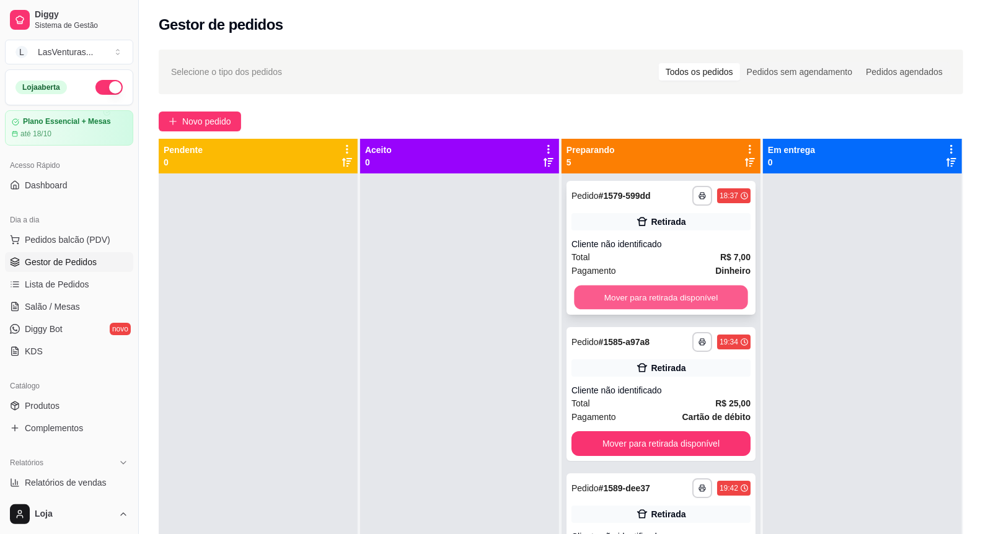
click at [612, 305] on button "Mover para retirada disponível" at bounding box center [661, 298] width 174 height 24
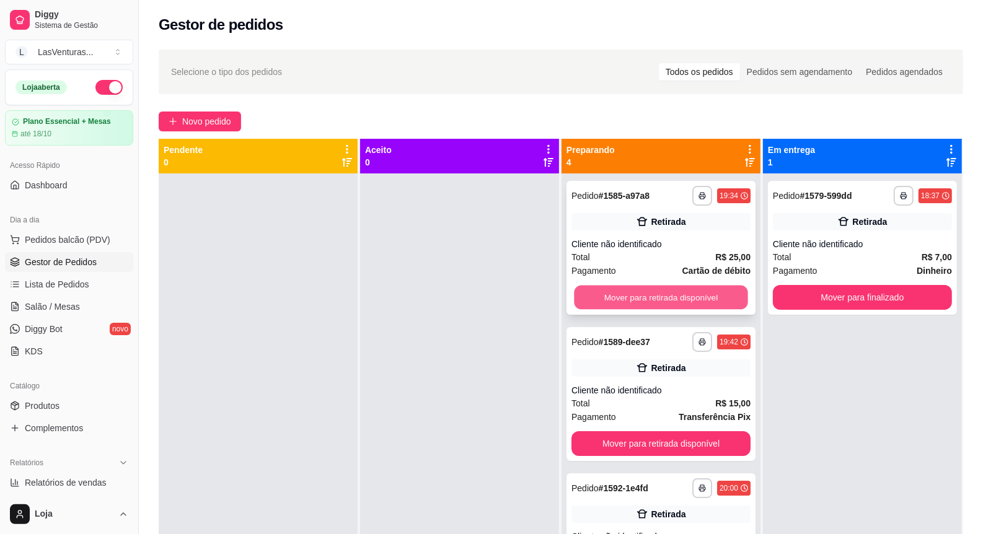
click at [606, 306] on button "Mover para retirada disponível" at bounding box center [661, 298] width 174 height 24
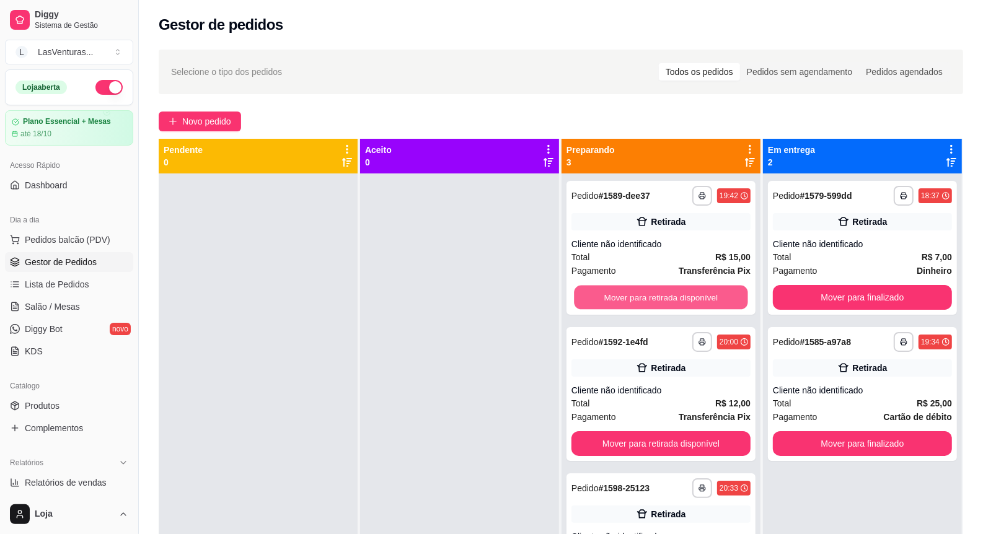
click at [606, 306] on button "Mover para retirada disponível" at bounding box center [661, 298] width 174 height 24
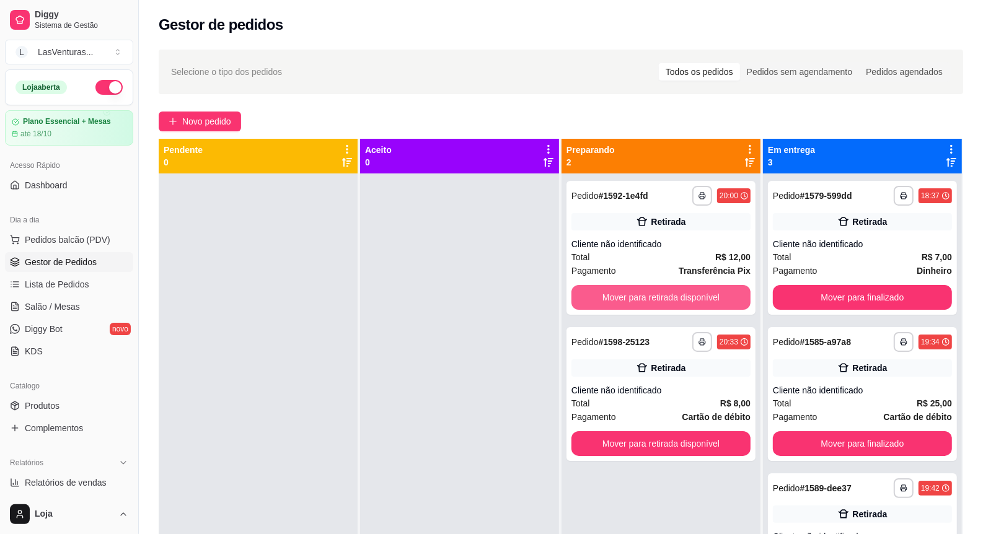
click at [606, 306] on button "Mover para retirada disponível" at bounding box center [661, 297] width 179 height 25
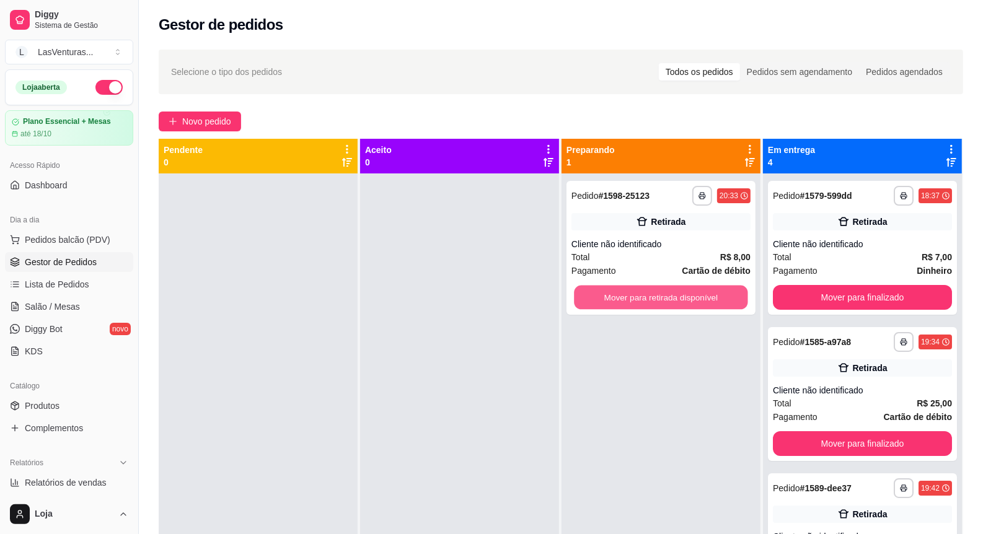
click at [606, 306] on button "Mover para retirada disponível" at bounding box center [661, 298] width 174 height 24
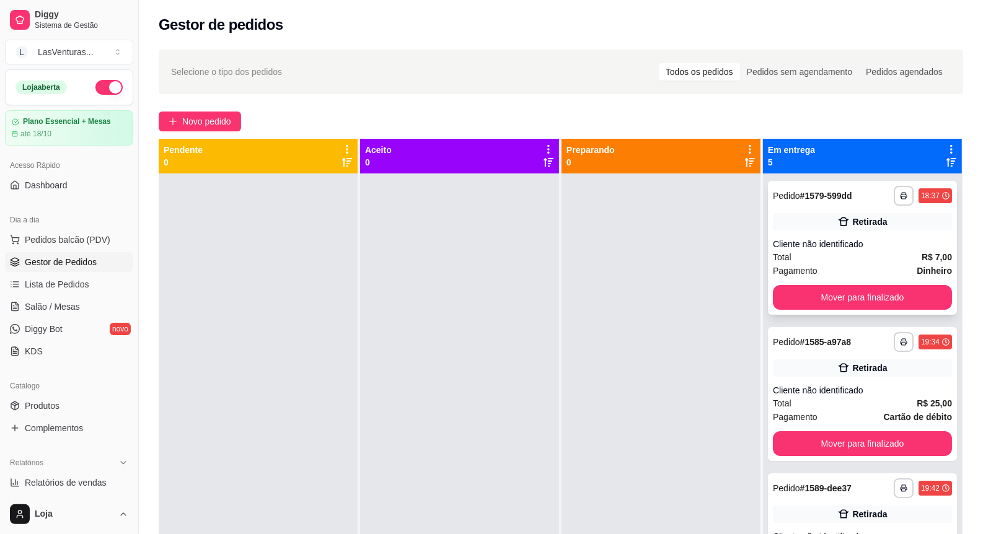
click at [857, 254] on div "Total R$ 7,00" at bounding box center [862, 257] width 179 height 14
click at [836, 305] on button "Mover para finalizado" at bounding box center [862, 298] width 174 height 24
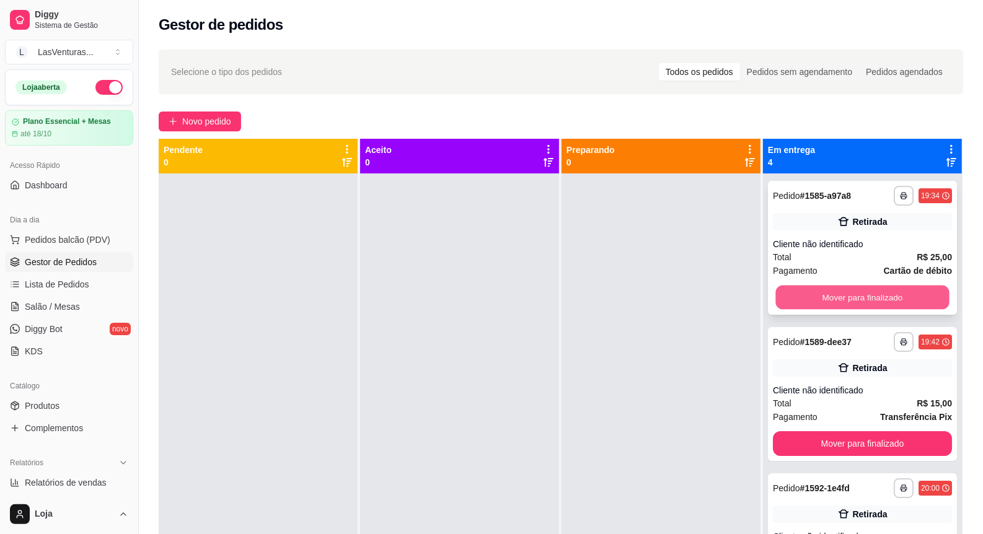
click at [834, 304] on button "Mover para finalizado" at bounding box center [862, 298] width 174 height 24
click at [829, 305] on button "Mover para finalizado" at bounding box center [862, 297] width 179 height 25
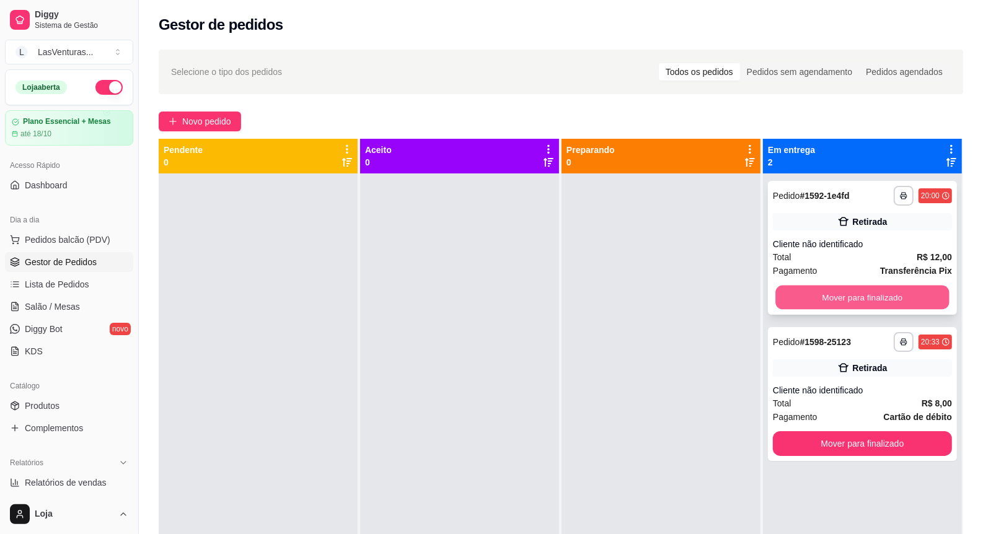
click at [828, 306] on button "Mover para finalizado" at bounding box center [862, 298] width 174 height 24
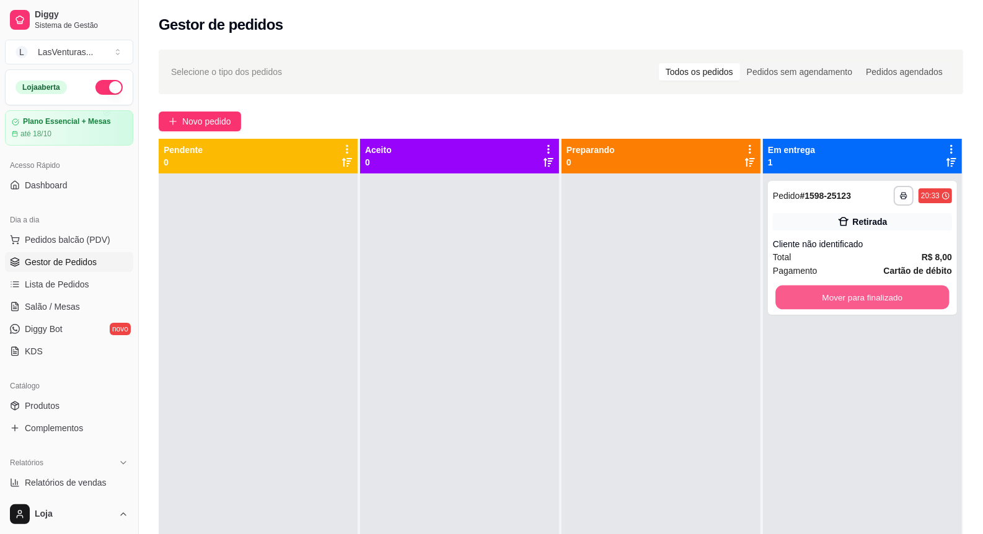
click at [826, 306] on button "Mover para finalizado" at bounding box center [862, 298] width 174 height 24
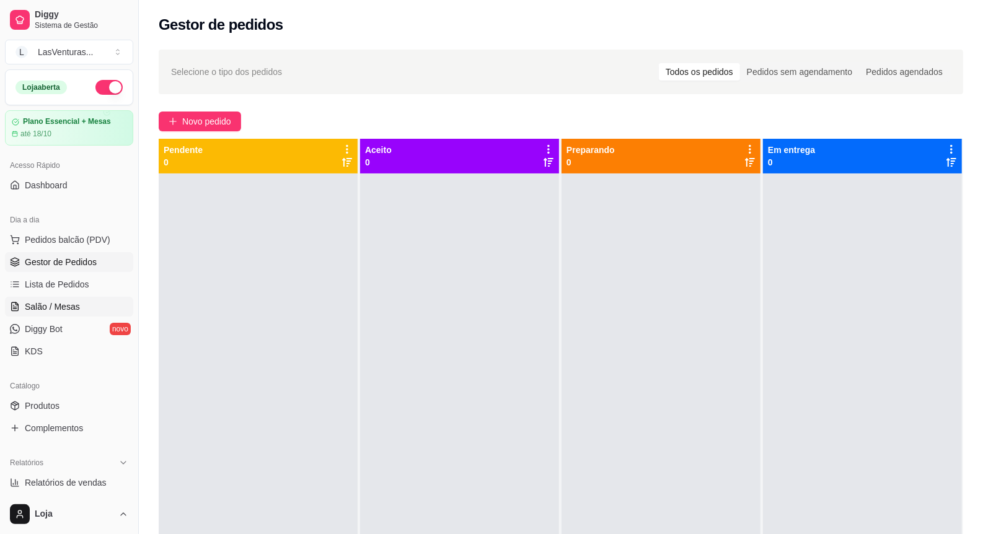
click at [29, 299] on link "Salão / Mesas" at bounding box center [69, 307] width 128 height 20
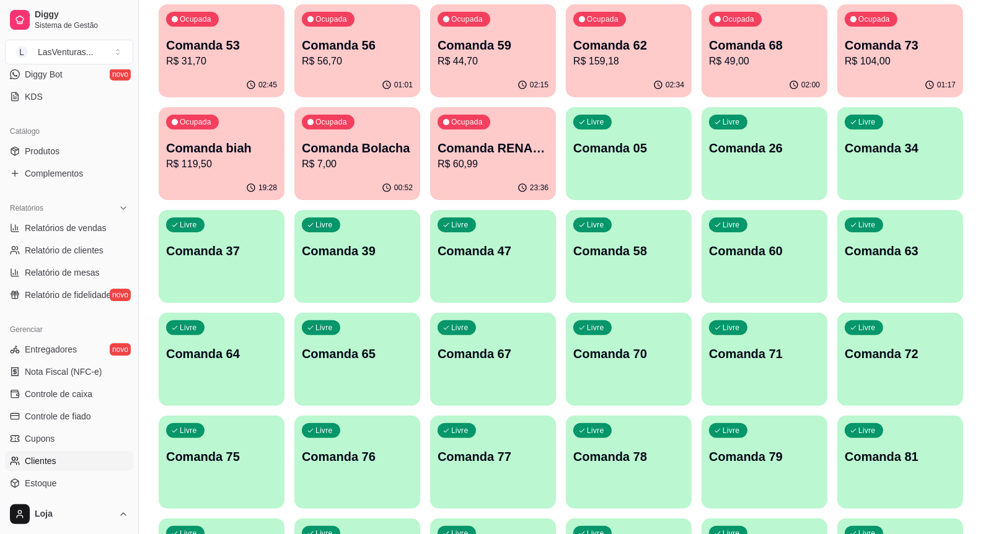
scroll to position [357, 0]
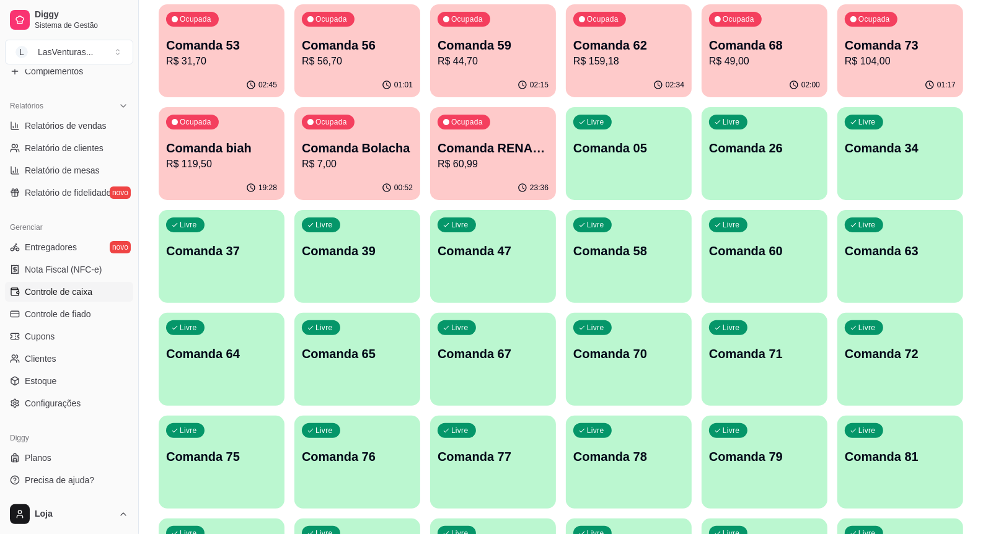
click at [82, 290] on span "Controle de caixa" at bounding box center [59, 292] width 68 height 12
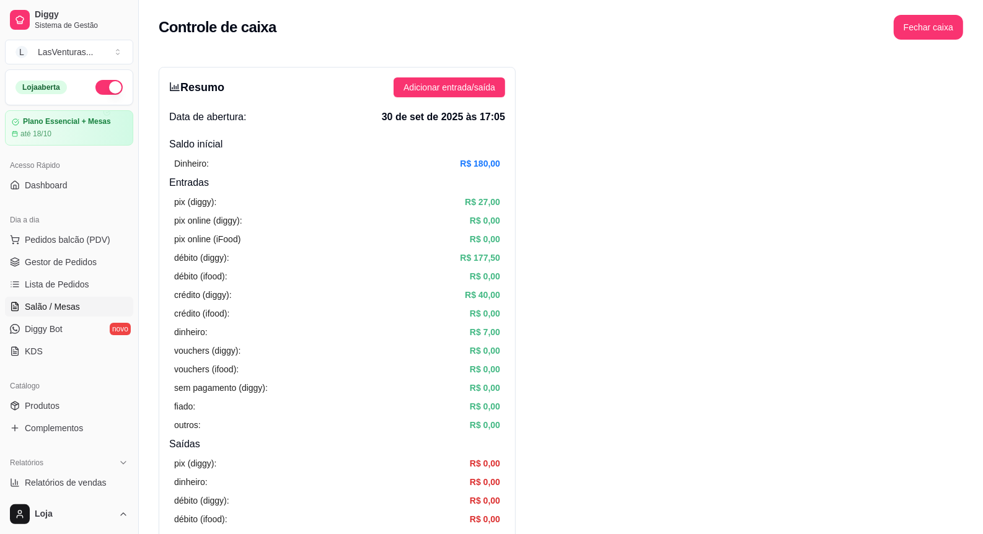
click at [95, 302] on link "Salão / Mesas" at bounding box center [69, 307] width 128 height 20
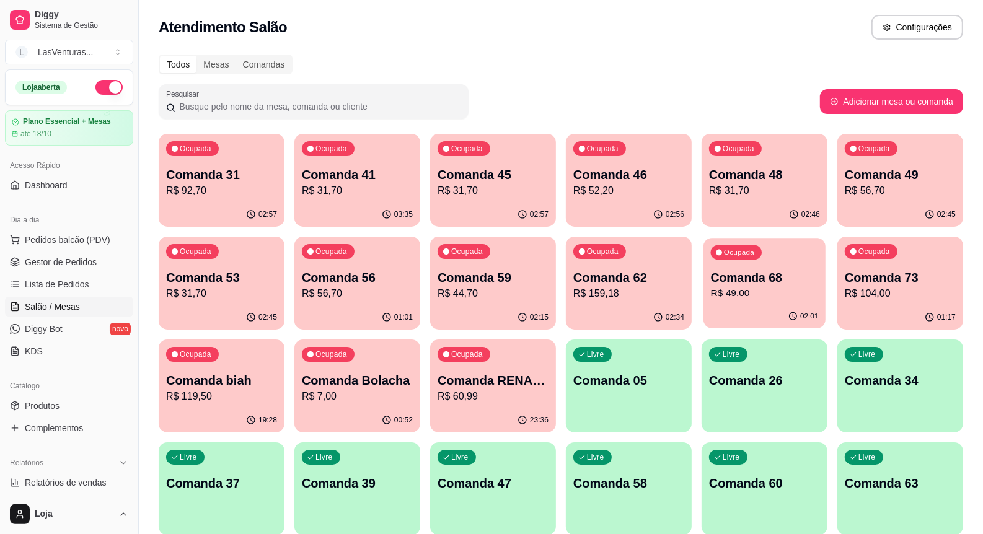
click at [800, 307] on div "02:01" at bounding box center [765, 317] width 122 height 24
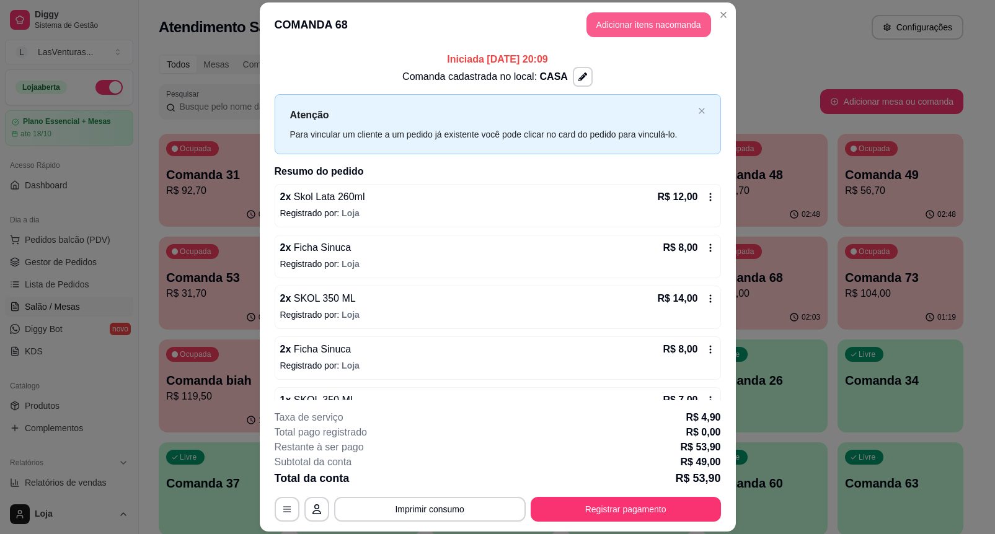
click at [625, 35] on button "Adicionar itens na comanda" at bounding box center [648, 24] width 125 height 25
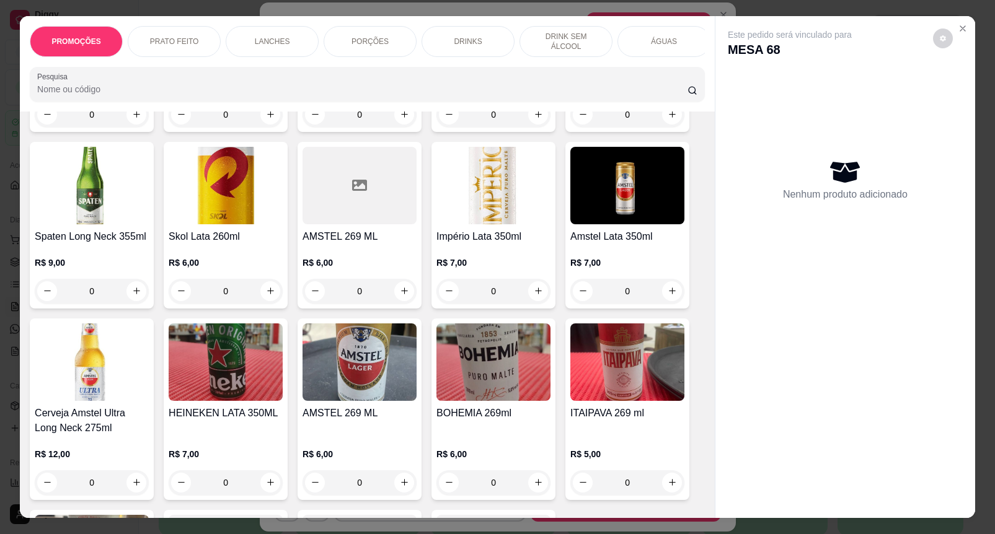
scroll to position [5036, 0]
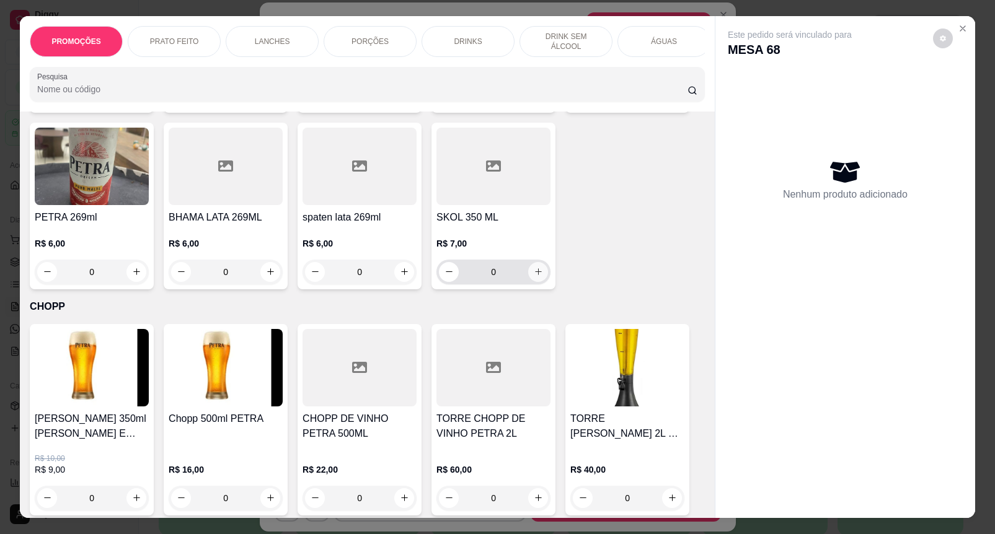
click at [534, 267] on icon "increase-product-quantity" at bounding box center [538, 271] width 9 height 9
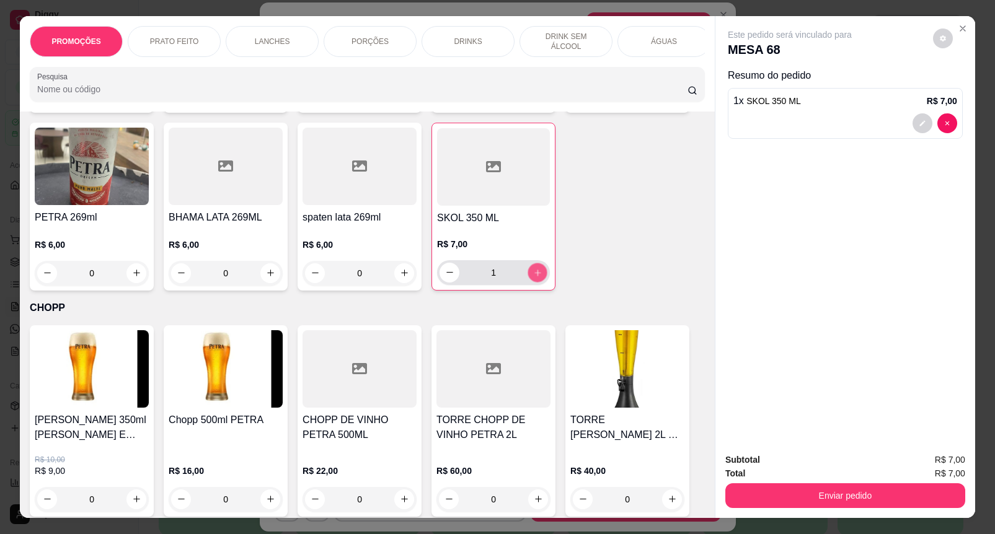
click at [533, 268] on icon "increase-product-quantity" at bounding box center [537, 272] width 9 height 9
type input "2"
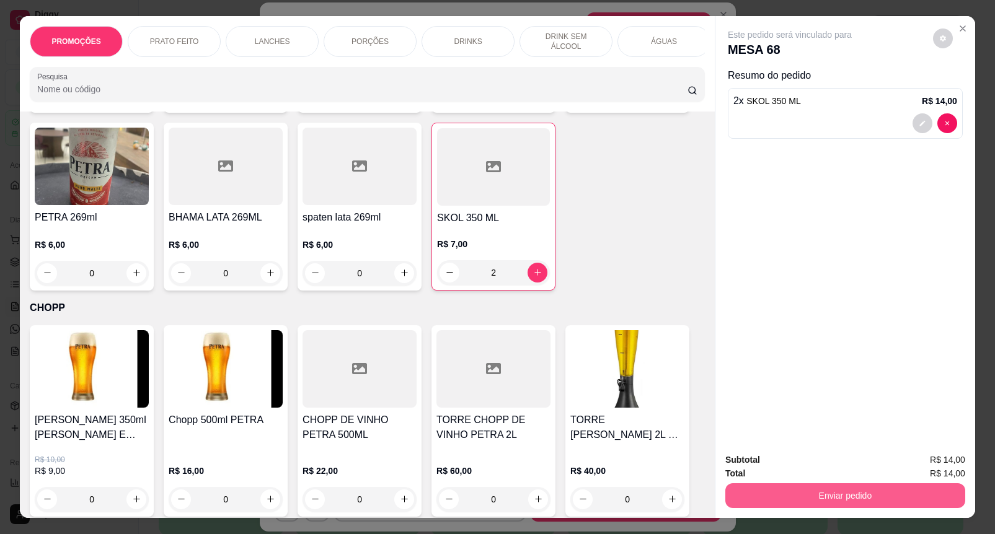
click at [792, 487] on button "Enviar pedido" at bounding box center [845, 495] width 240 height 25
click at [919, 457] on button "Enviar pedido" at bounding box center [932, 460] width 70 height 24
